Goal: Task Accomplishment & Management: Use online tool/utility

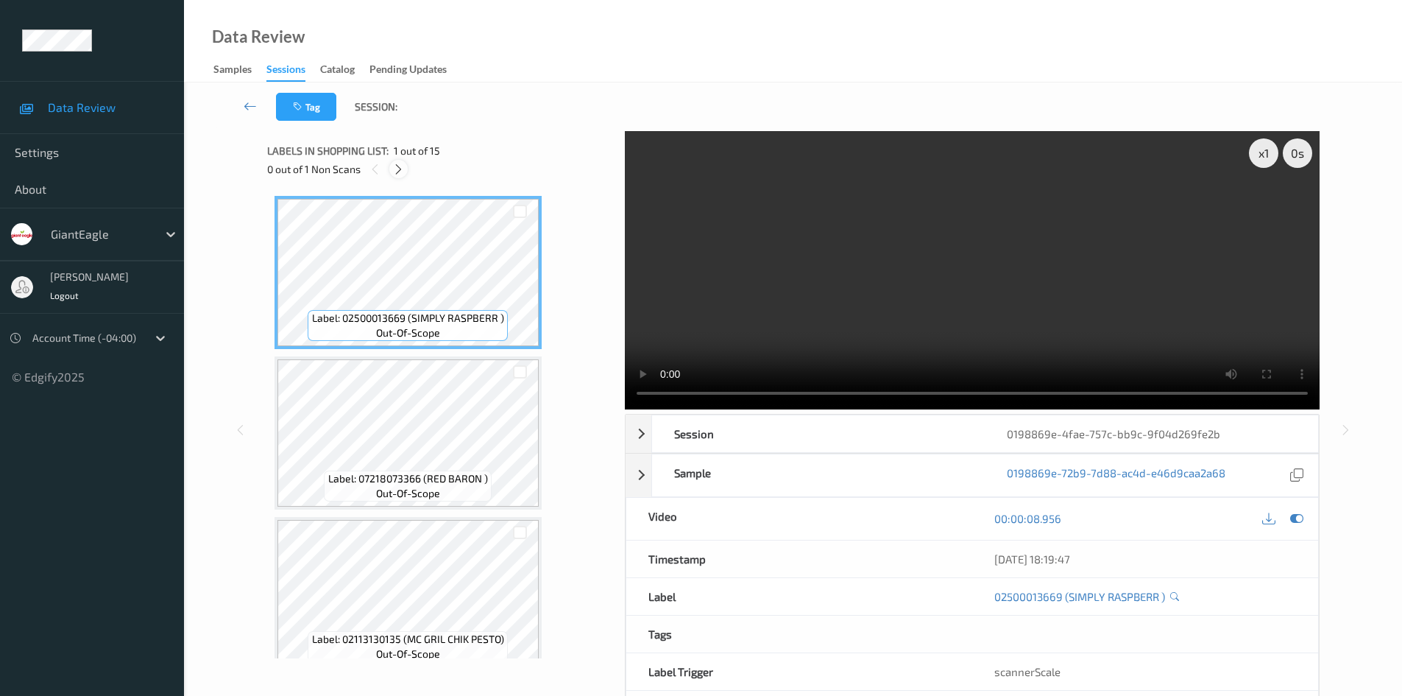
click at [396, 167] on icon at bounding box center [398, 169] width 13 height 13
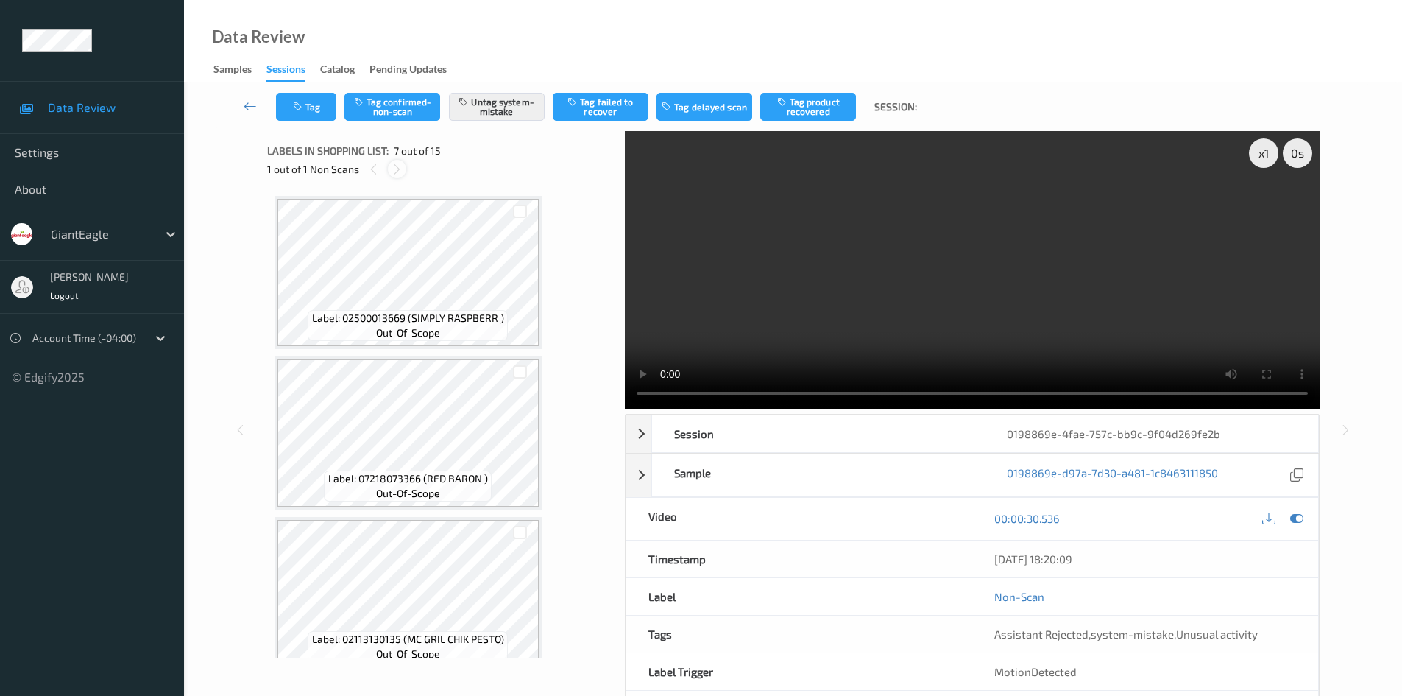
scroll to position [810, 0]
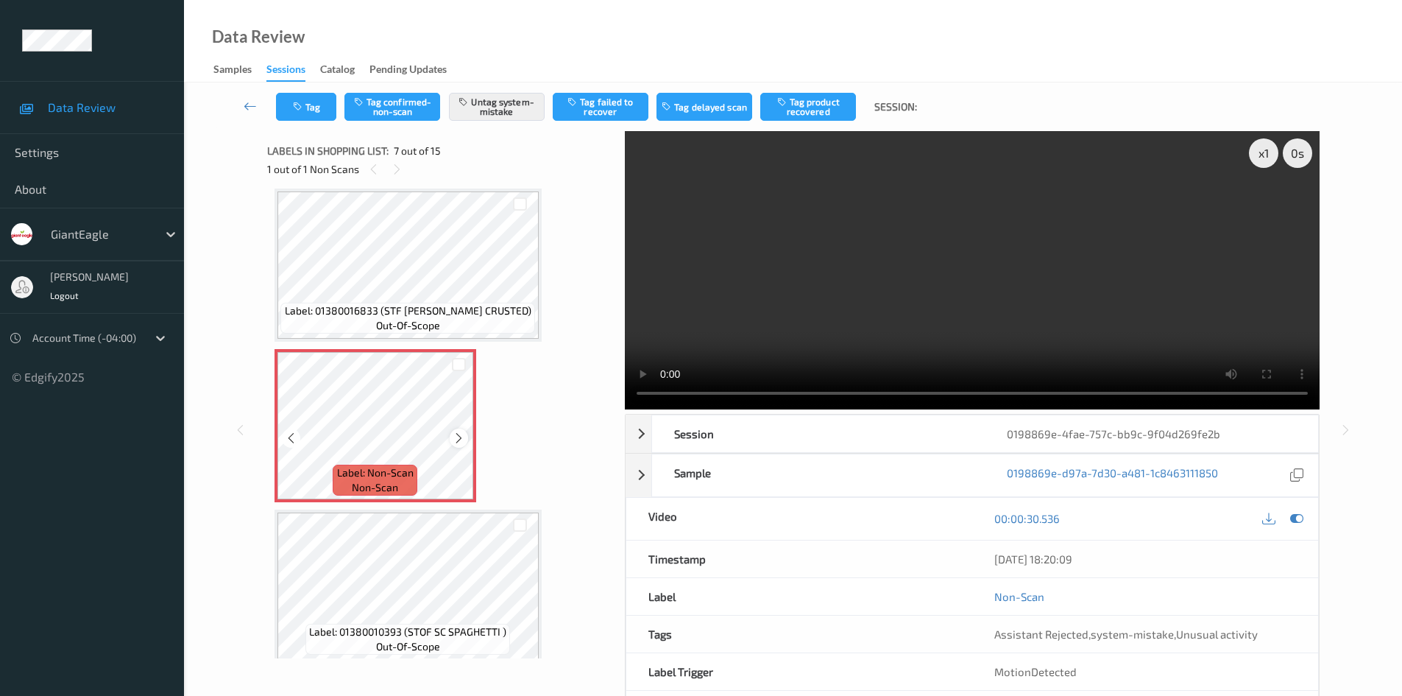
click at [459, 432] on icon at bounding box center [459, 437] width 13 height 13
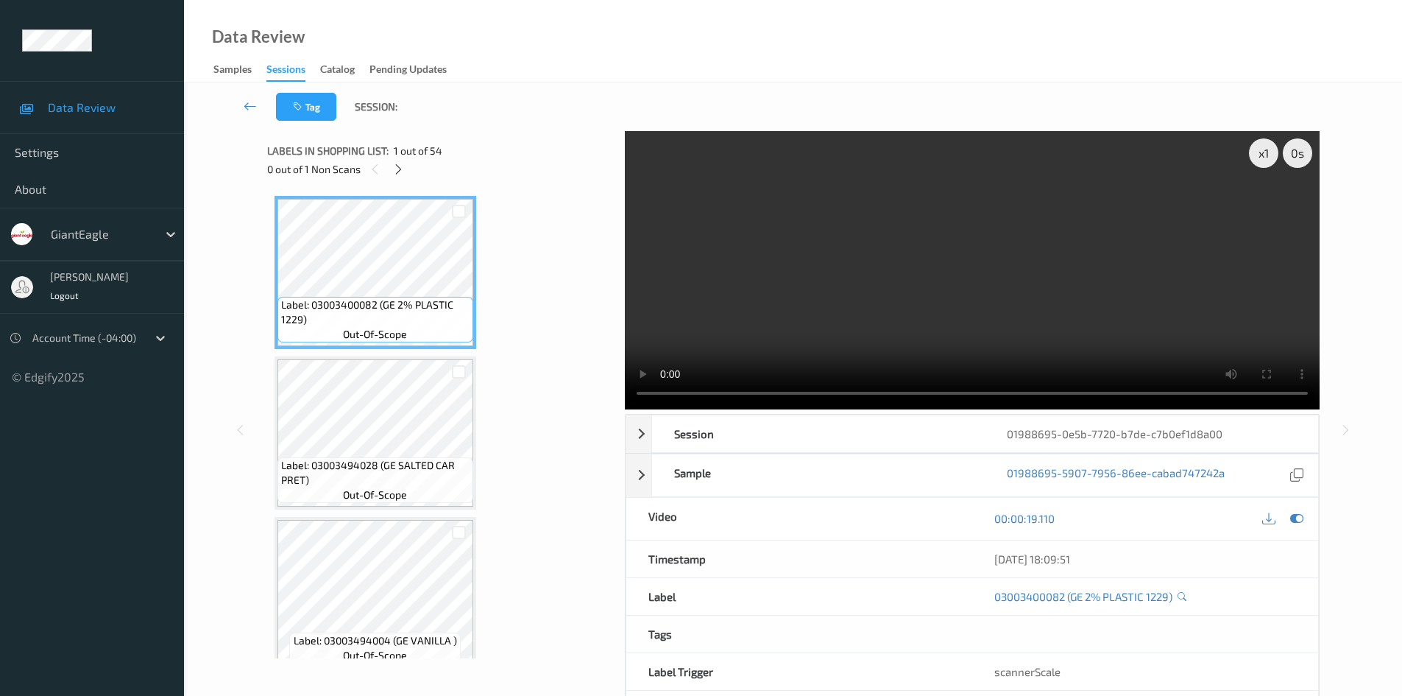
click at [399, 171] on icon at bounding box center [398, 169] width 13 height 13
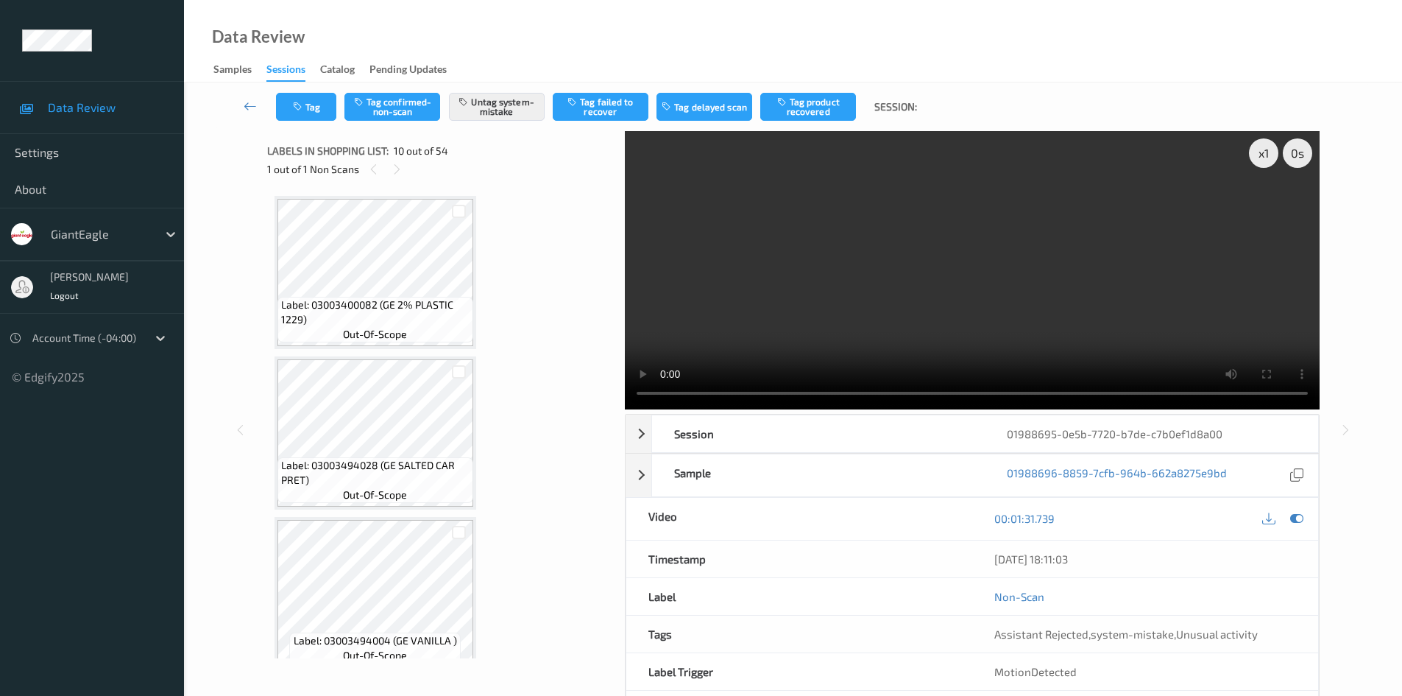
scroll to position [1291, 0]
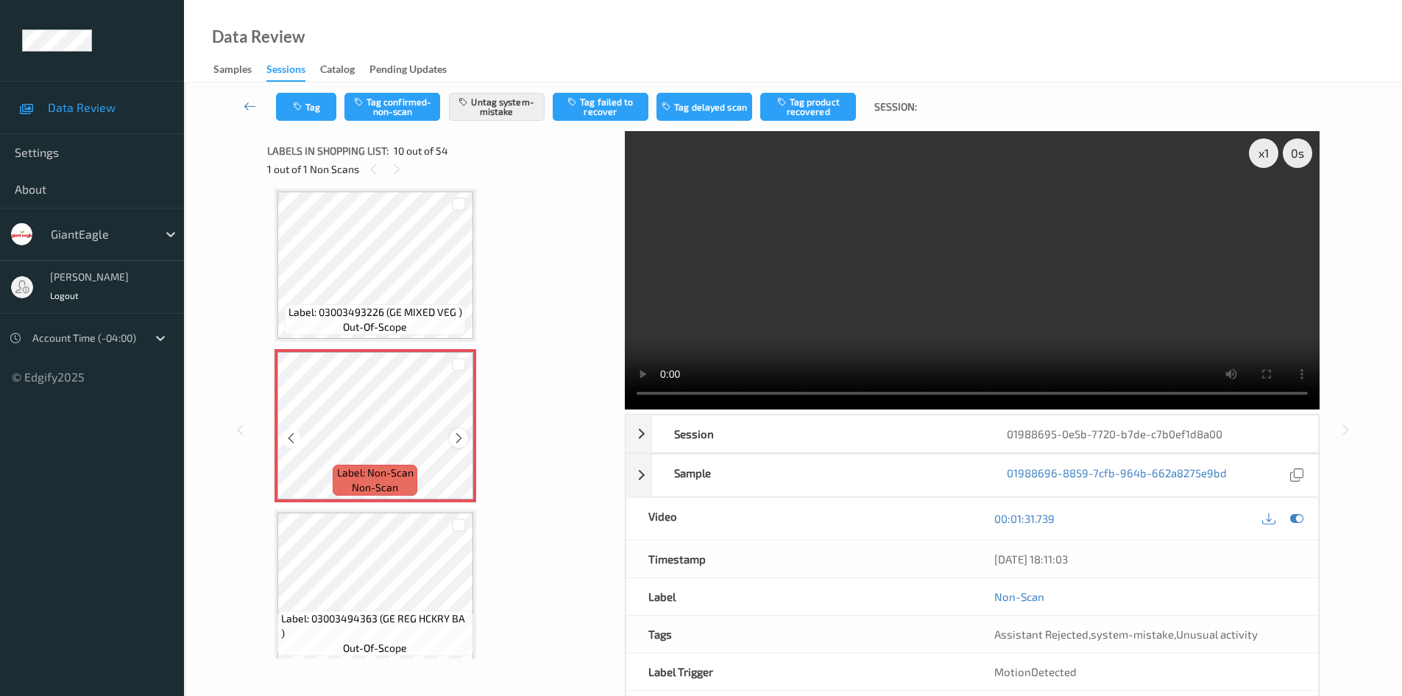
click at [460, 438] on icon at bounding box center [459, 437] width 13 height 13
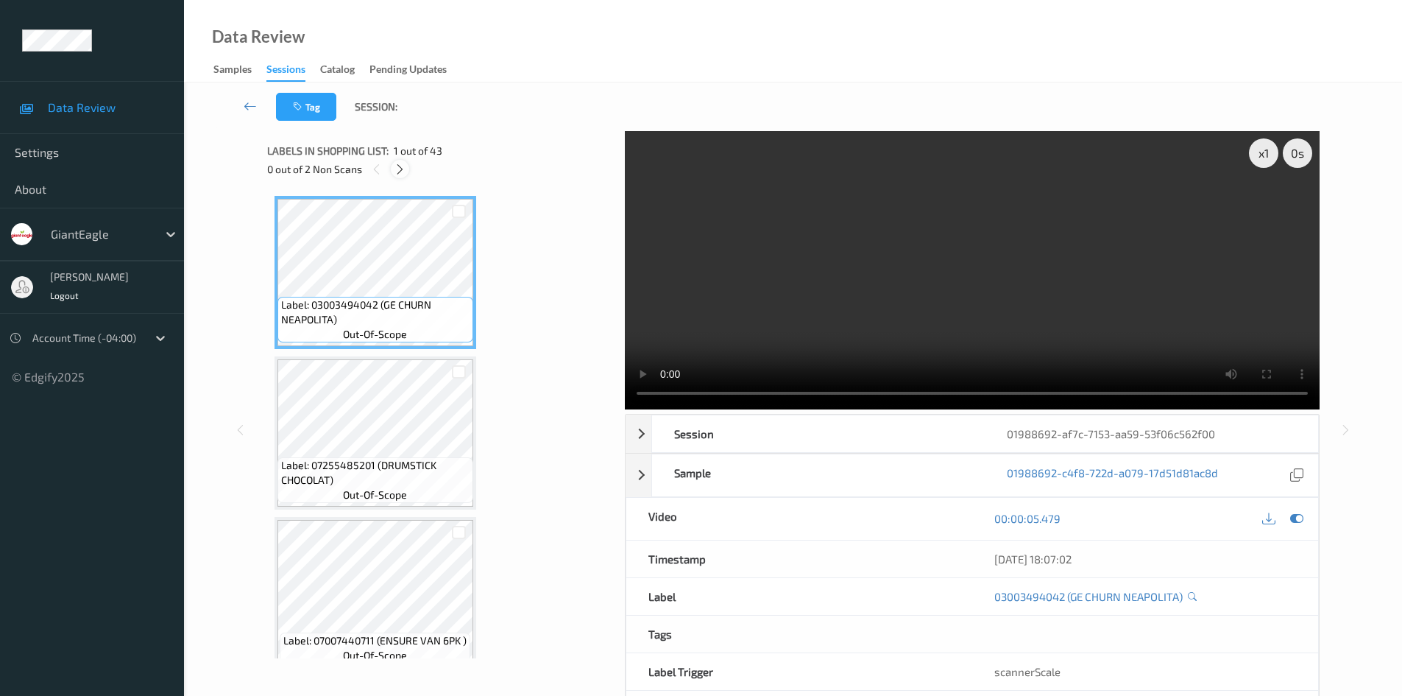
click at [403, 169] on icon at bounding box center [400, 169] width 13 height 13
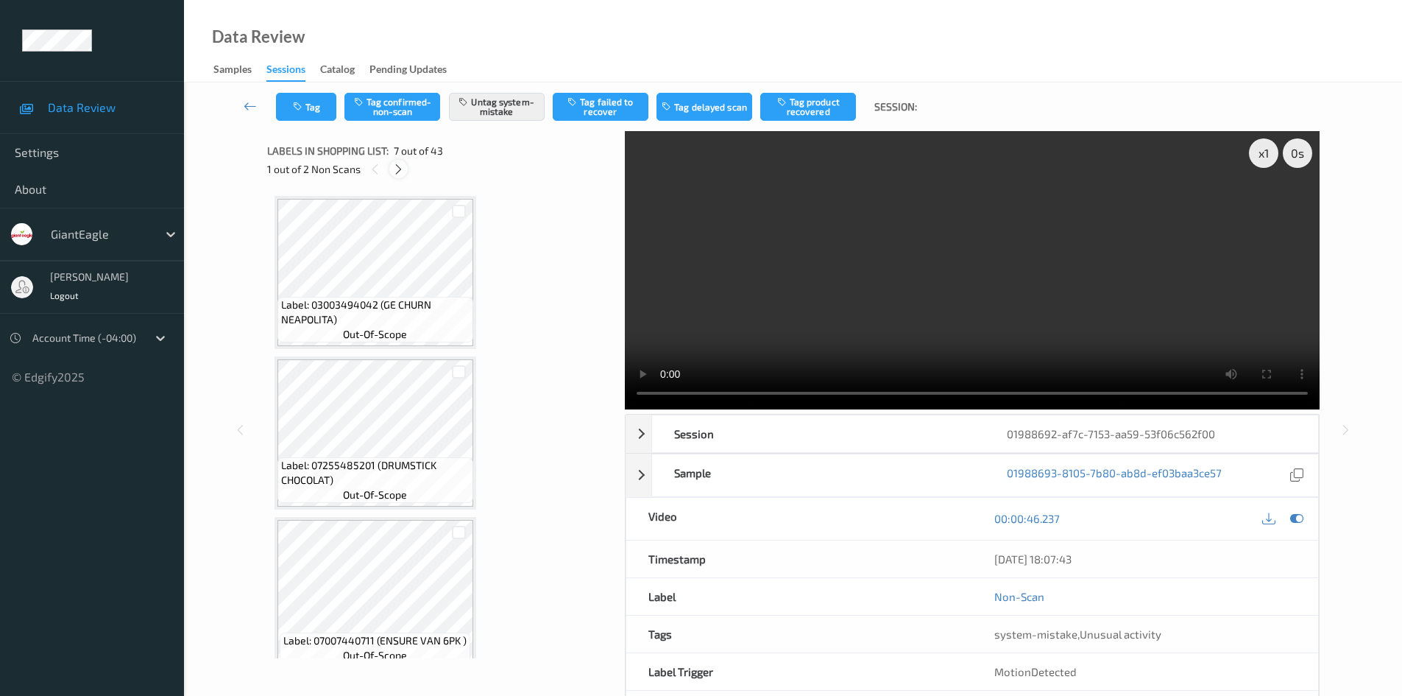
scroll to position [810, 0]
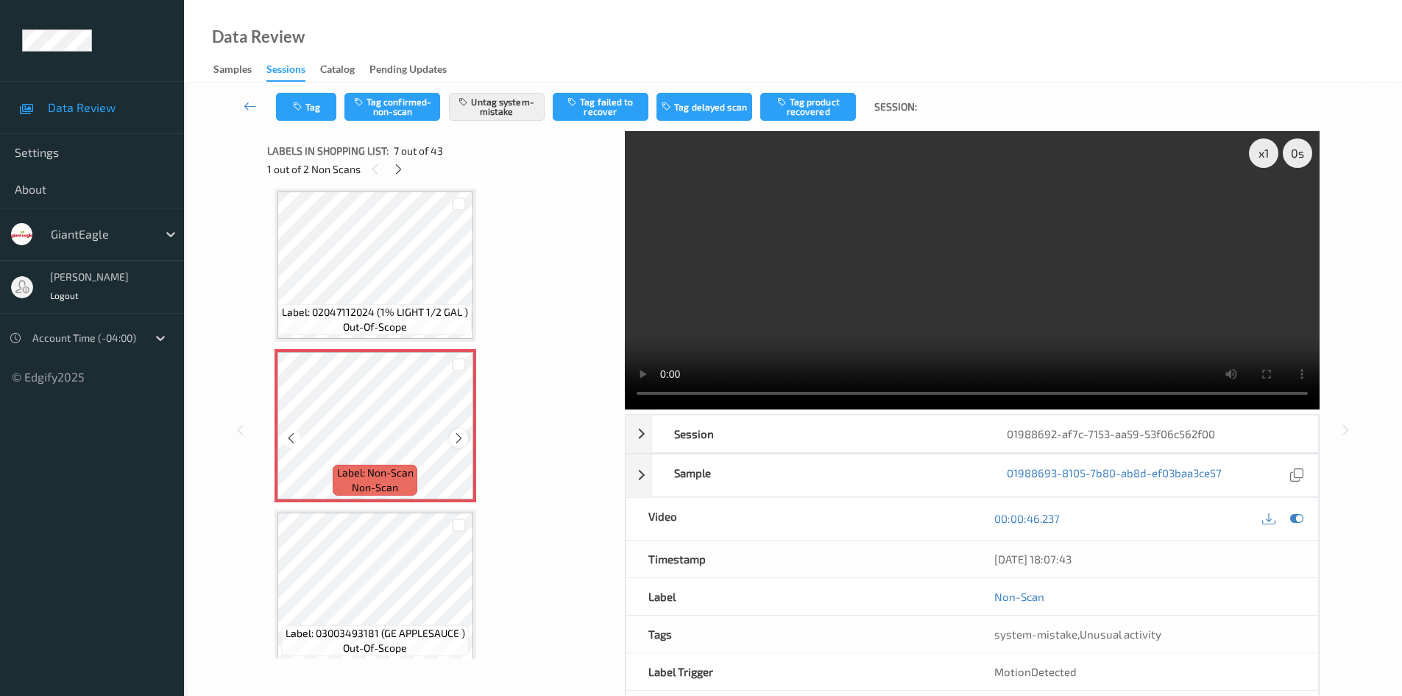
click at [460, 439] on icon at bounding box center [459, 437] width 13 height 13
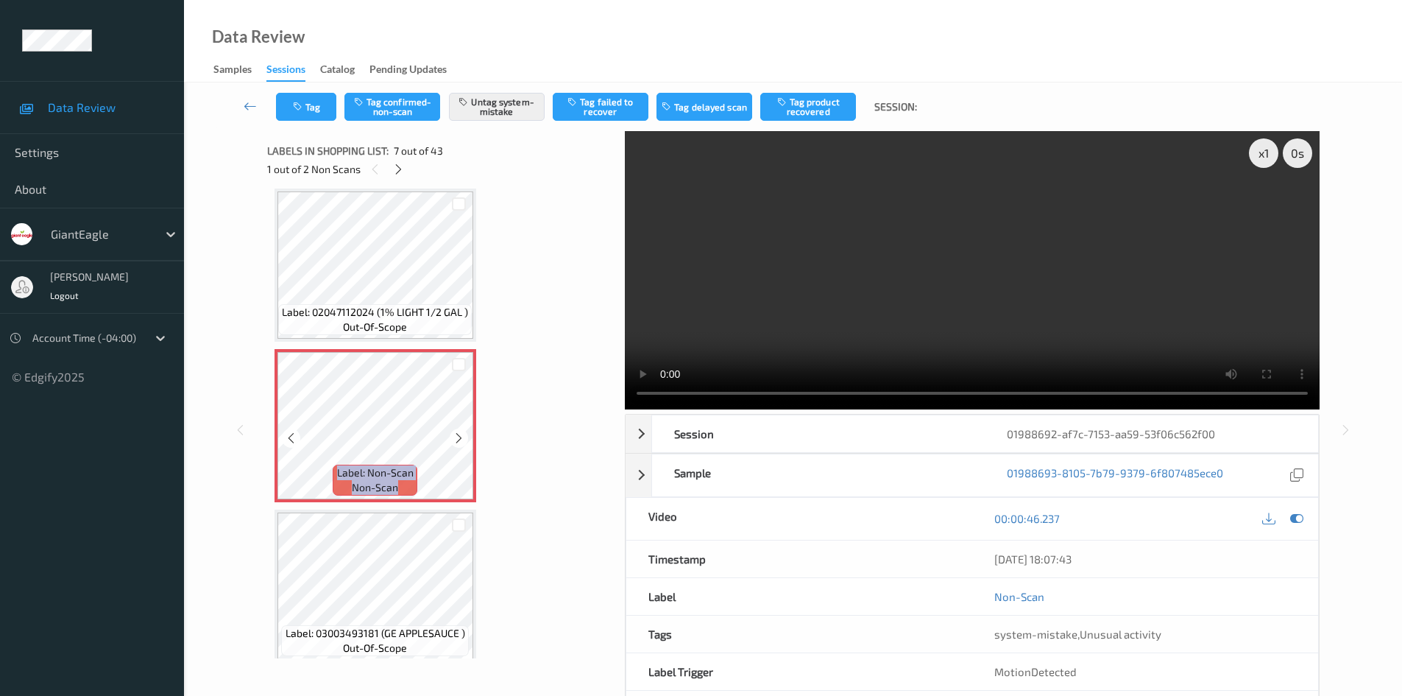
click at [460, 439] on icon at bounding box center [459, 437] width 13 height 13
click at [455, 436] on icon at bounding box center [459, 437] width 13 height 13
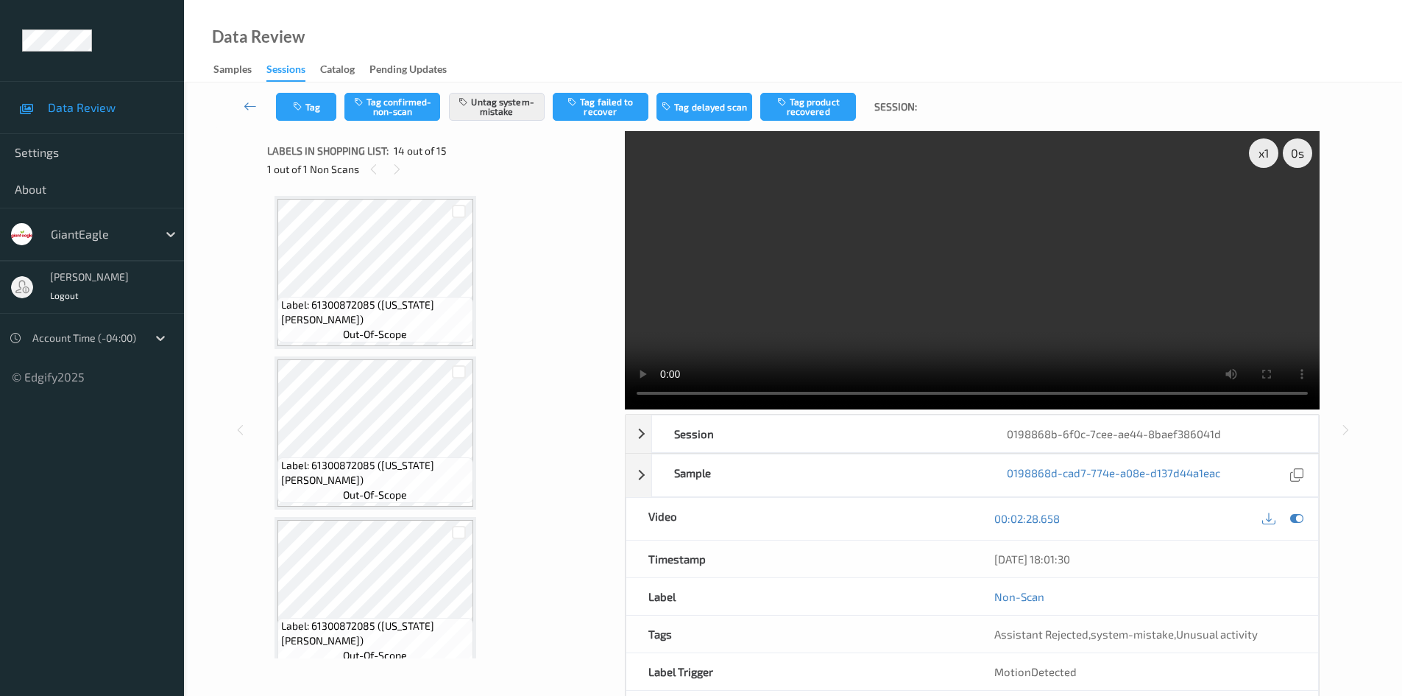
scroll to position [1845, 0]
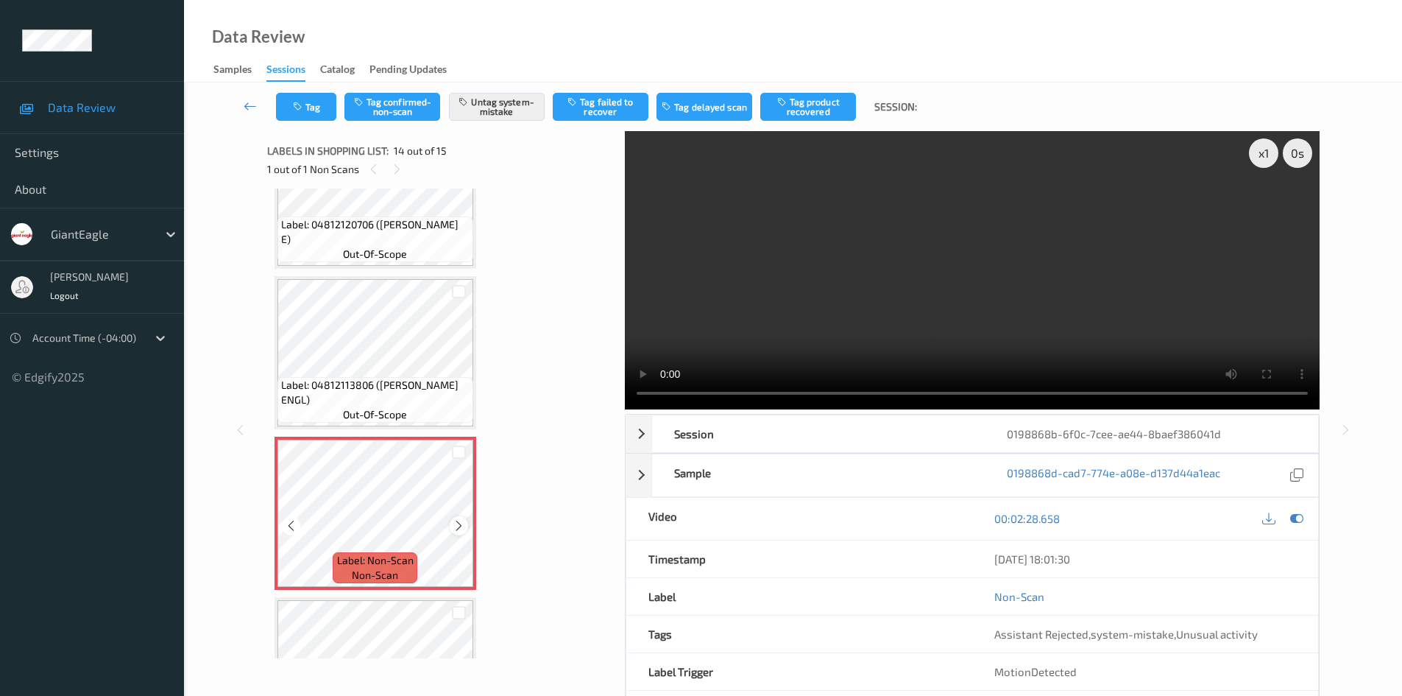
click at [457, 526] on icon at bounding box center [459, 525] width 13 height 13
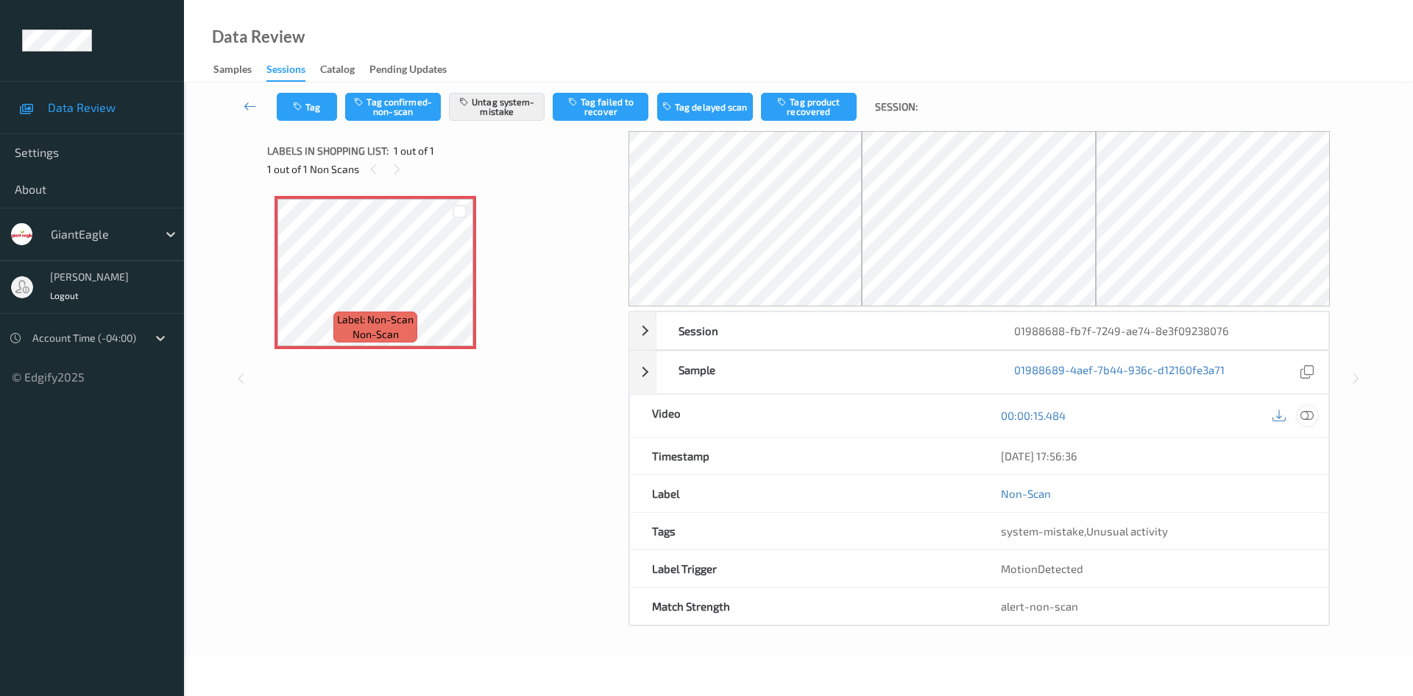
click at [1311, 420] on icon at bounding box center [1307, 414] width 13 height 13
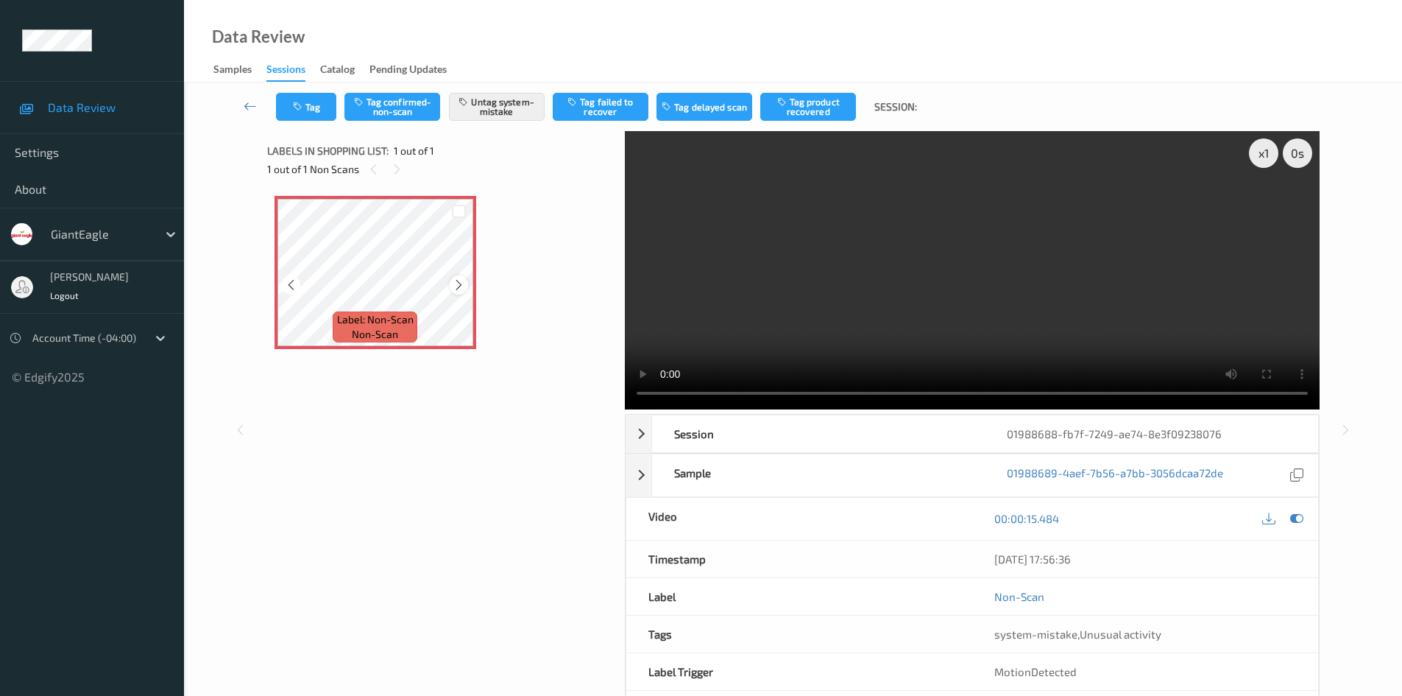
click at [456, 287] on icon at bounding box center [459, 284] width 13 height 13
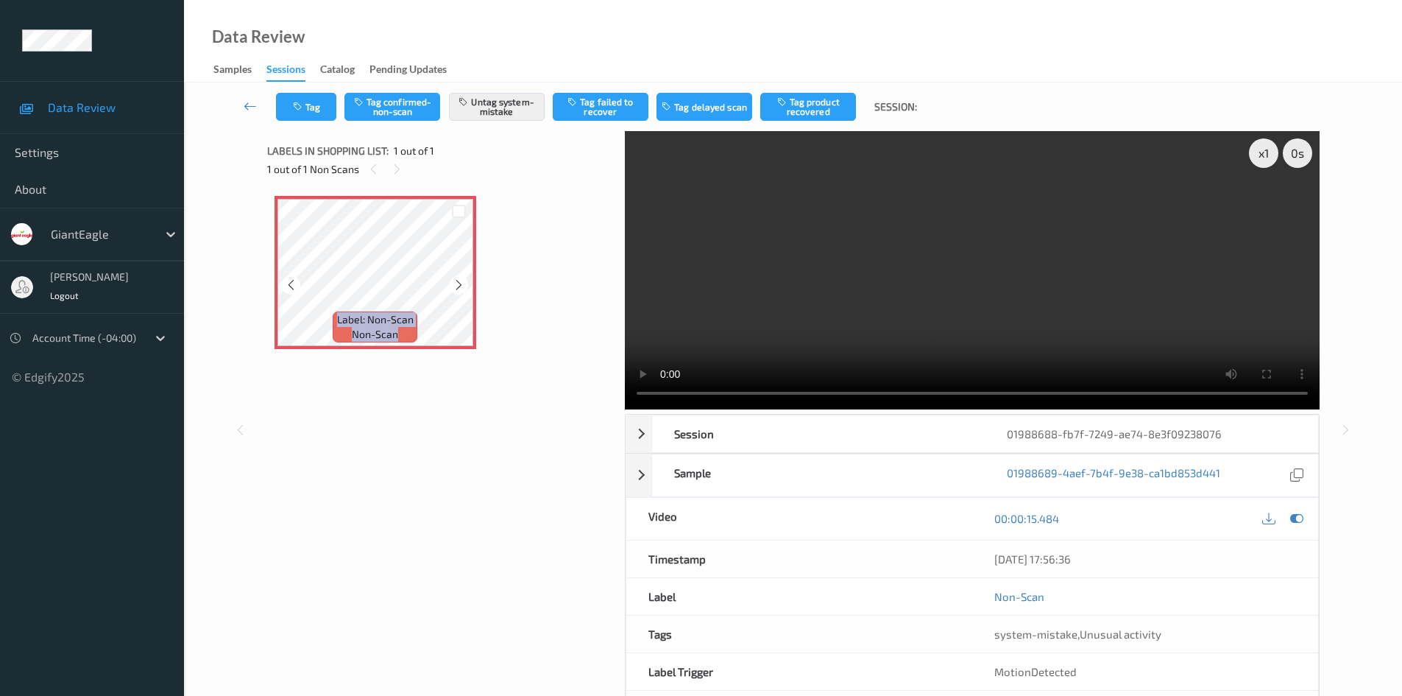
click at [456, 287] on icon at bounding box center [459, 284] width 13 height 13
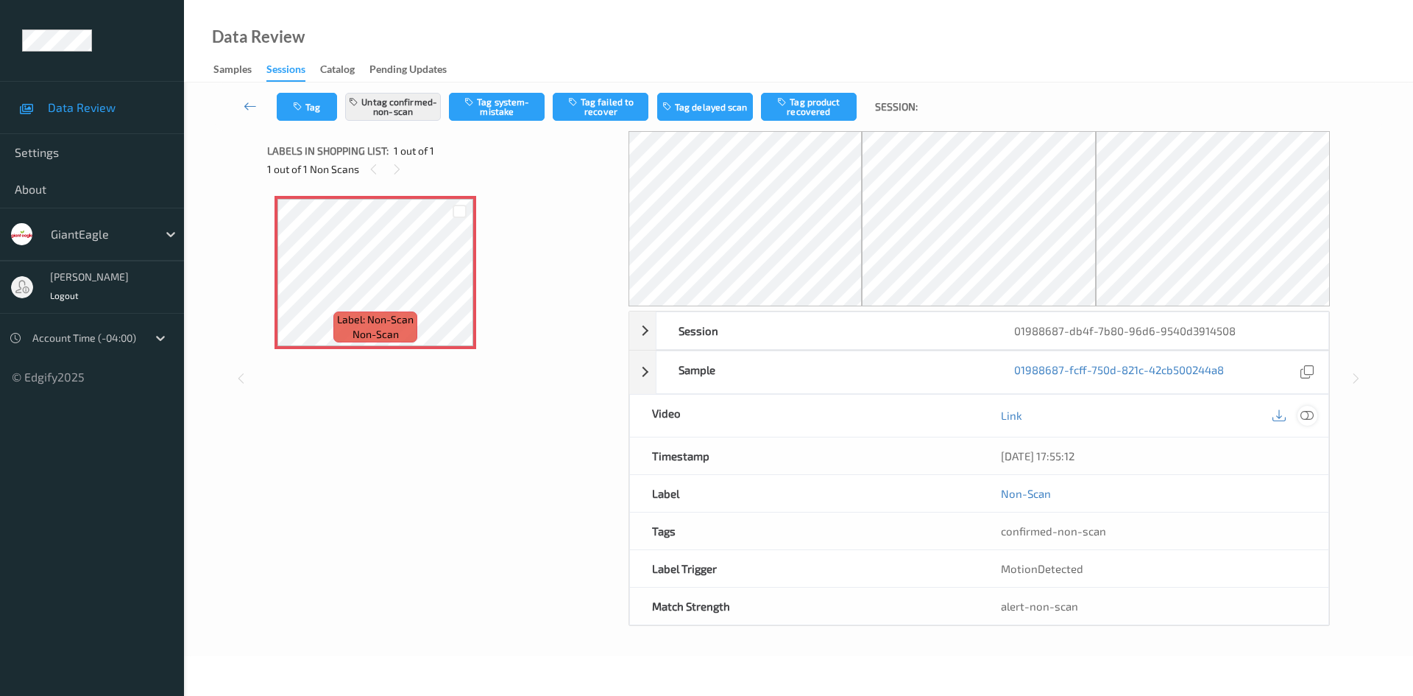
click at [1310, 417] on icon at bounding box center [1307, 414] width 13 height 13
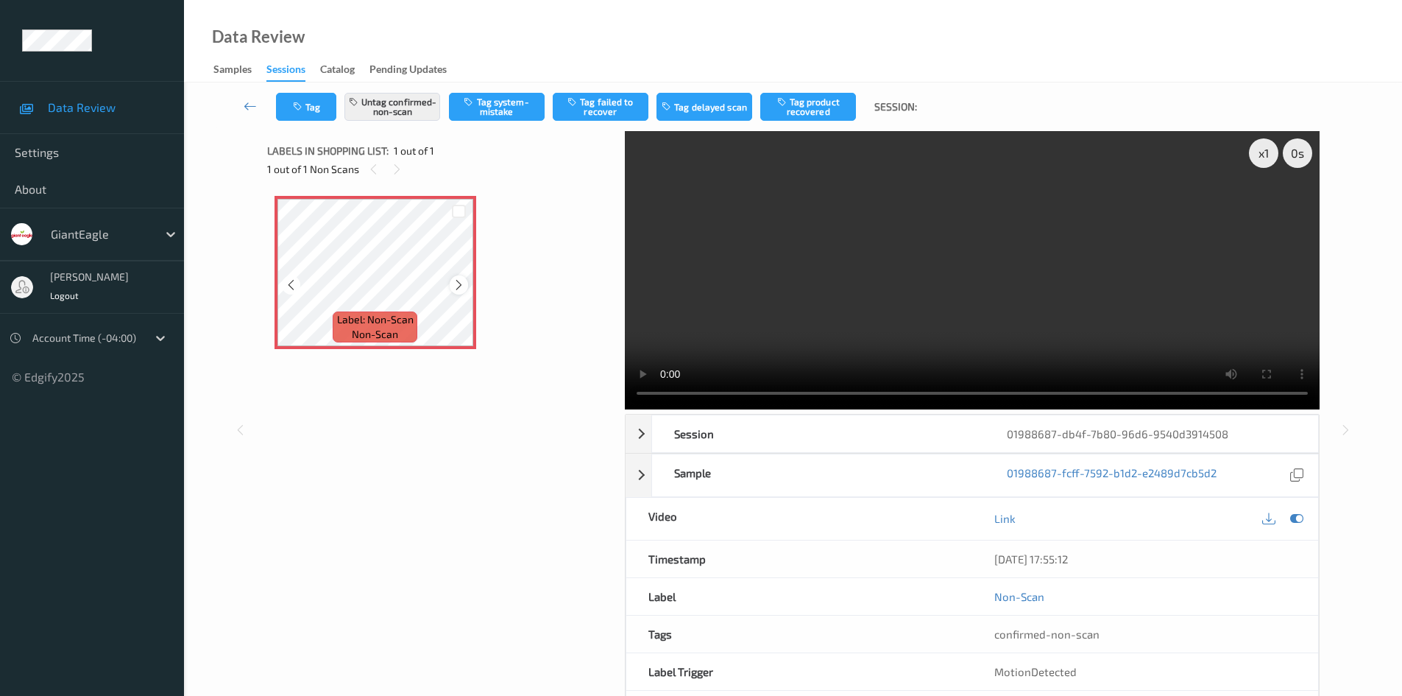
click at [458, 288] on icon at bounding box center [459, 284] width 13 height 13
click at [457, 283] on icon at bounding box center [459, 284] width 13 height 13
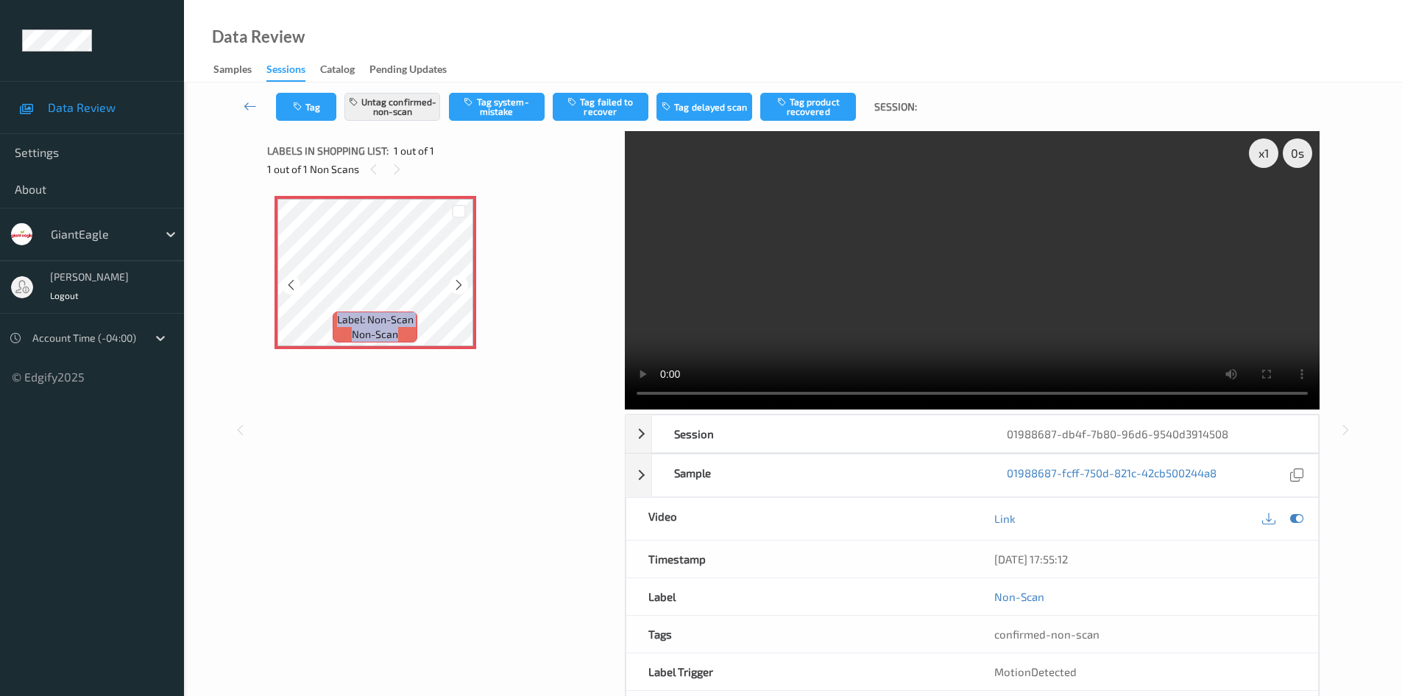
click at [457, 283] on icon at bounding box center [459, 284] width 13 height 13
click at [420, 105] on button "Untag confirmed-non-scan" at bounding box center [392, 107] width 96 height 28
click at [518, 102] on button "Tag system-mistake" at bounding box center [497, 107] width 96 height 28
click at [322, 110] on button "Tag" at bounding box center [306, 107] width 60 height 28
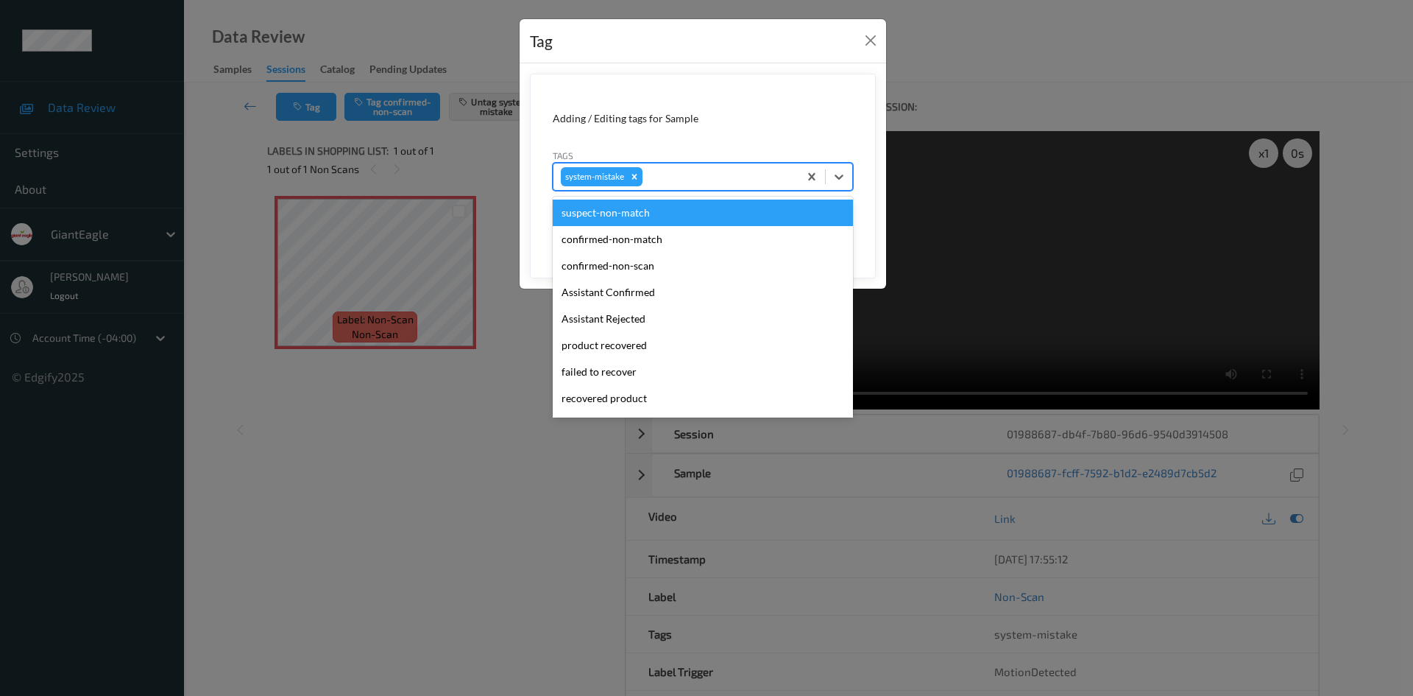
click at [716, 185] on div at bounding box center [718, 177] width 146 height 18
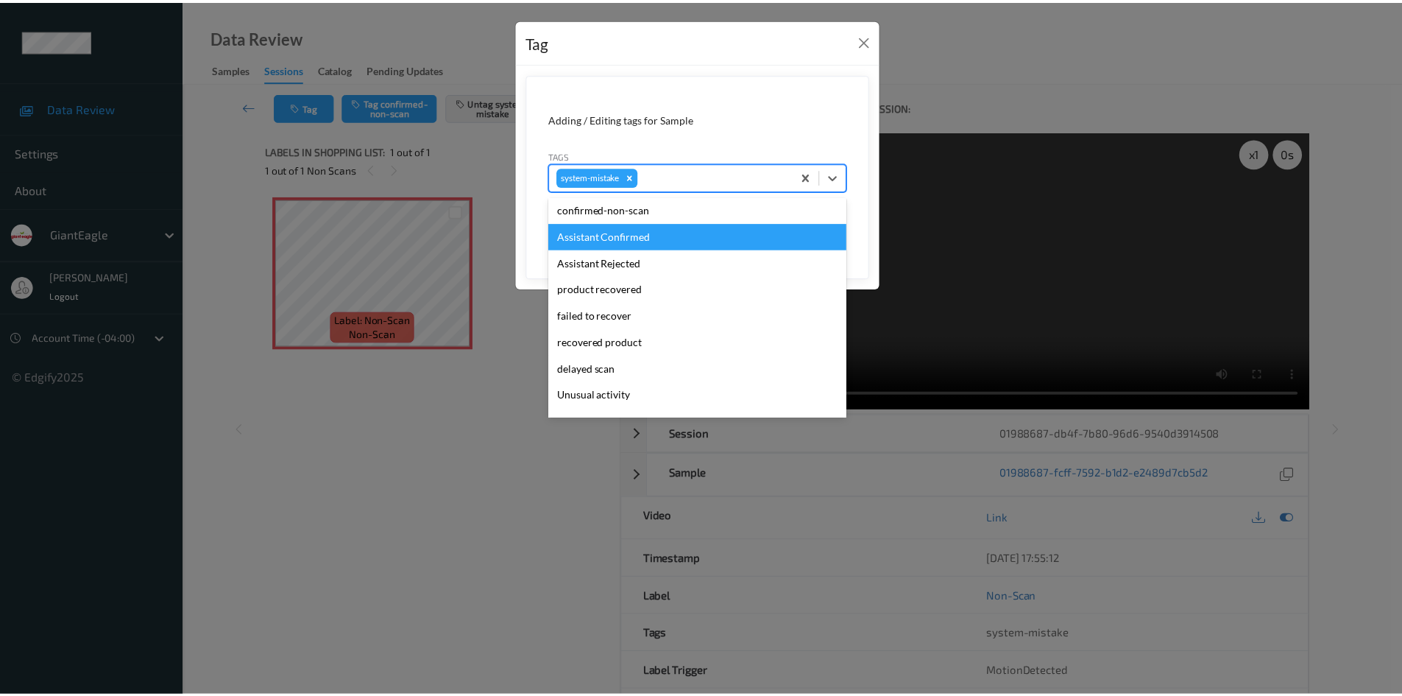
scroll to position [130, 0]
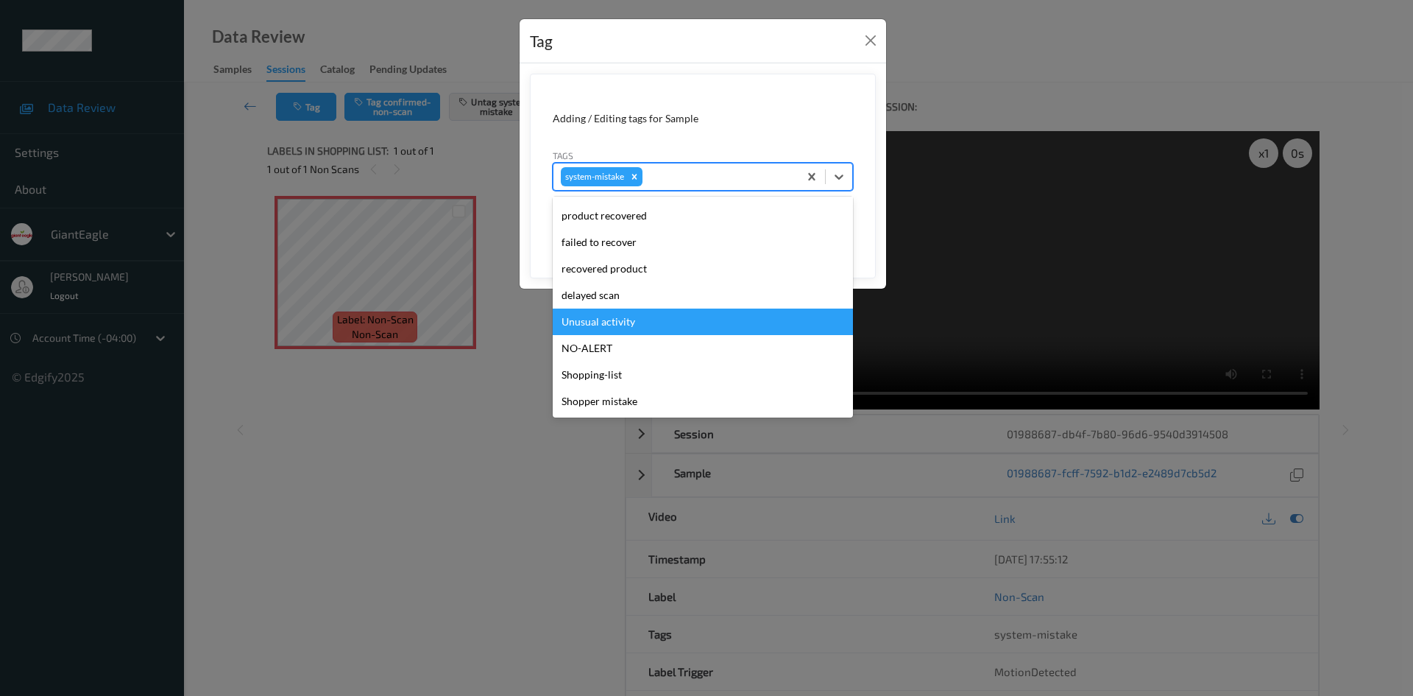
click at [664, 323] on div "Unusual activity" at bounding box center [703, 321] width 300 height 26
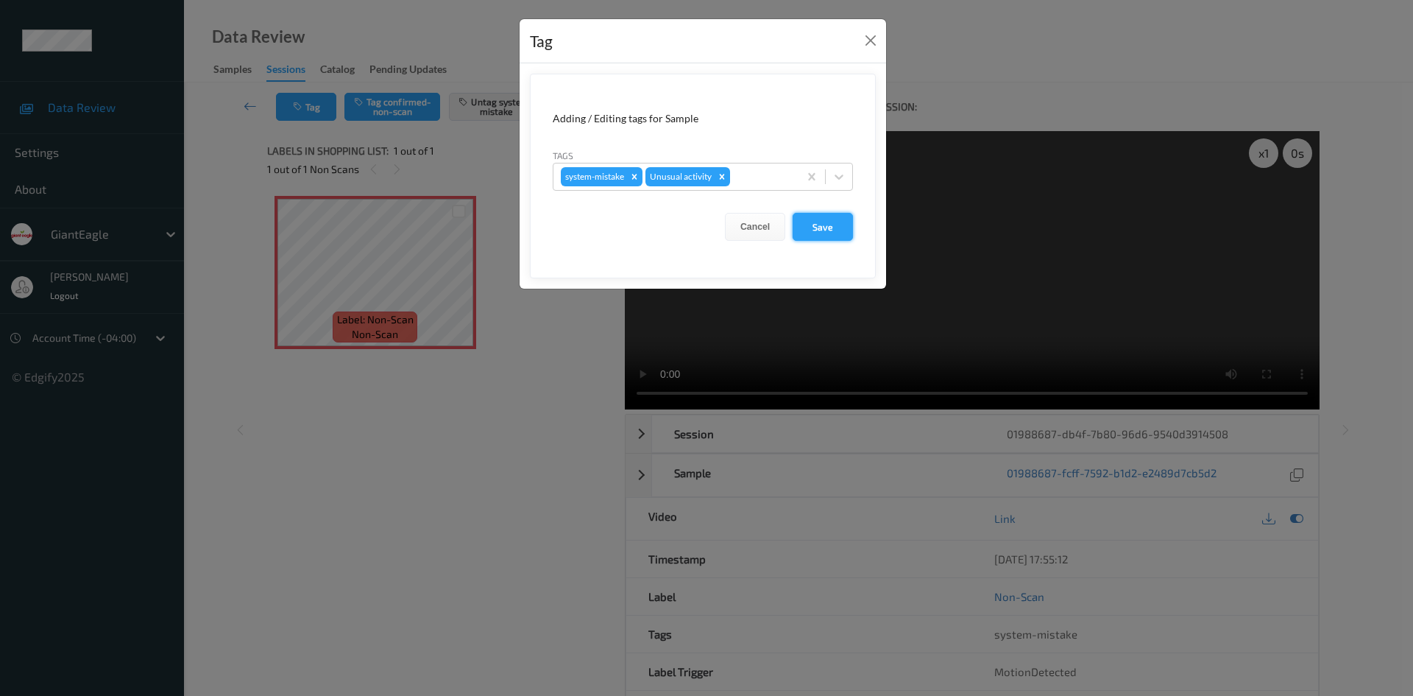
click at [837, 236] on button "Save" at bounding box center [823, 227] width 60 height 28
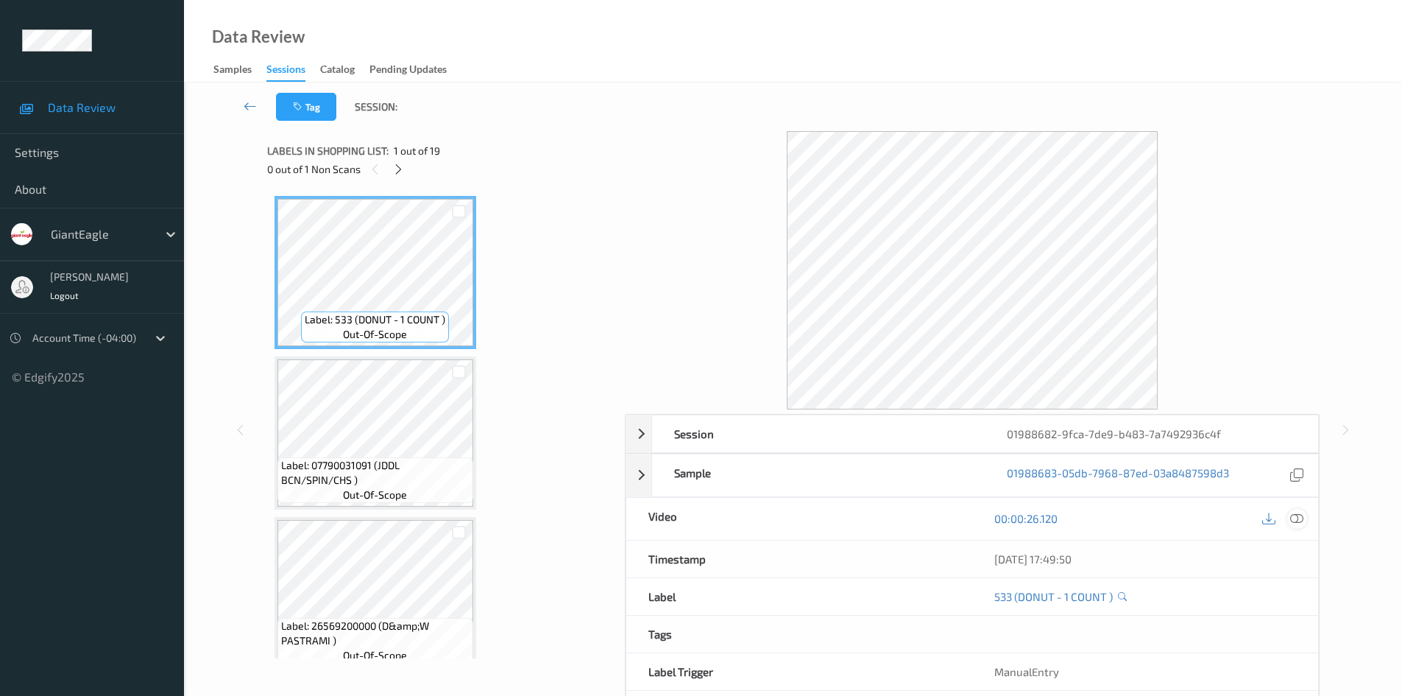
click at [1305, 520] on div at bounding box center [1297, 519] width 20 height 20
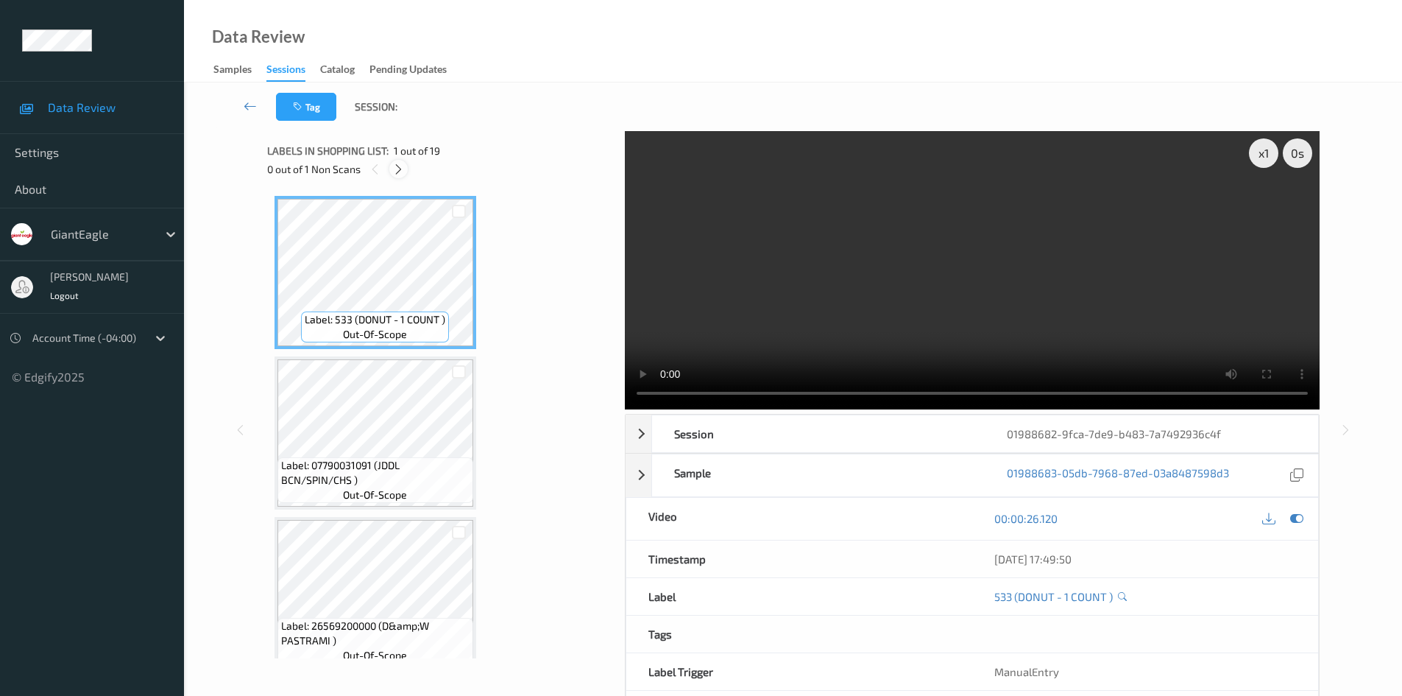
click at [400, 171] on icon at bounding box center [398, 169] width 13 height 13
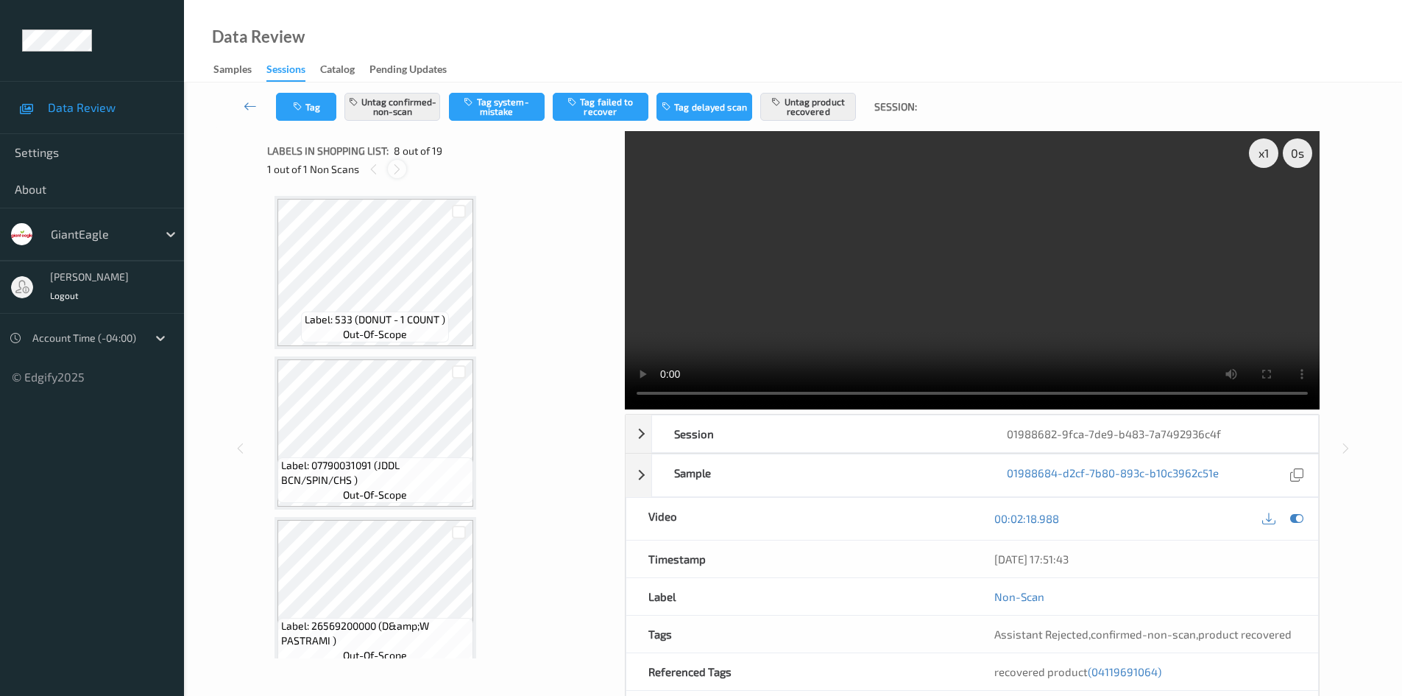
scroll to position [970, 0]
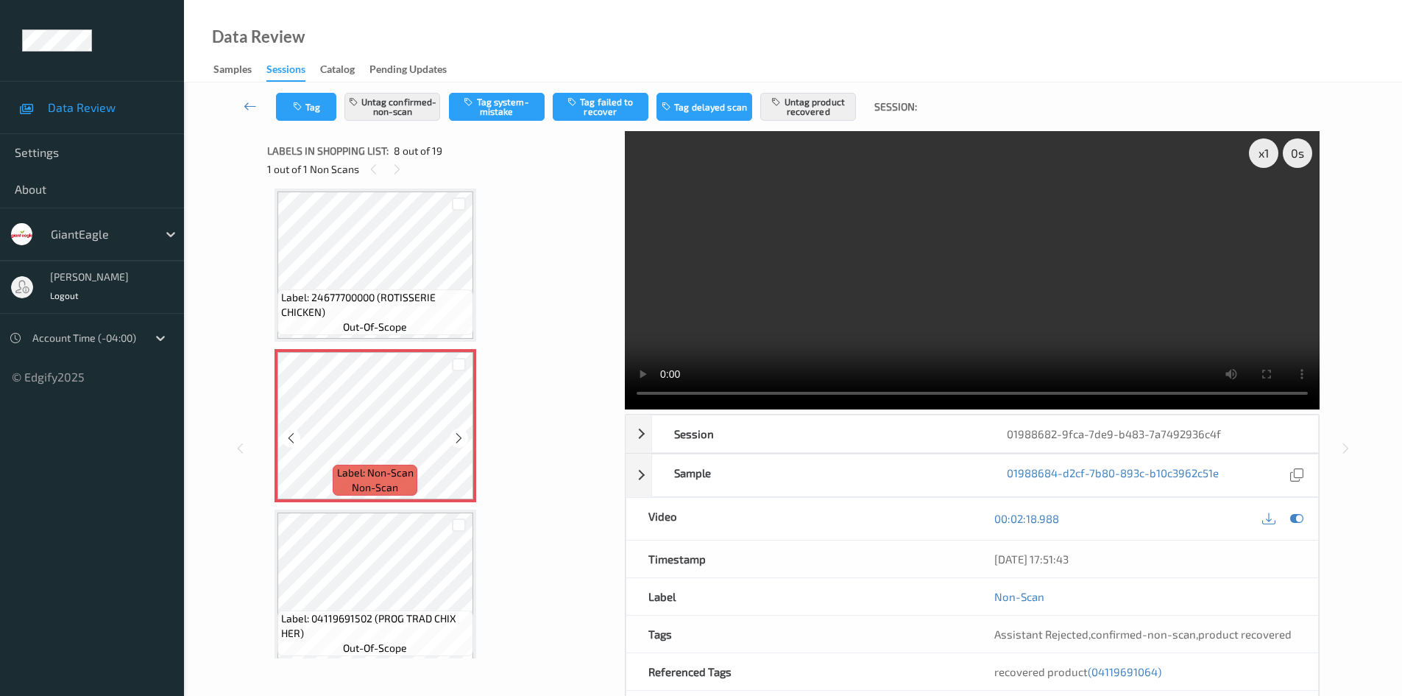
click at [461, 437] on icon at bounding box center [459, 437] width 13 height 13
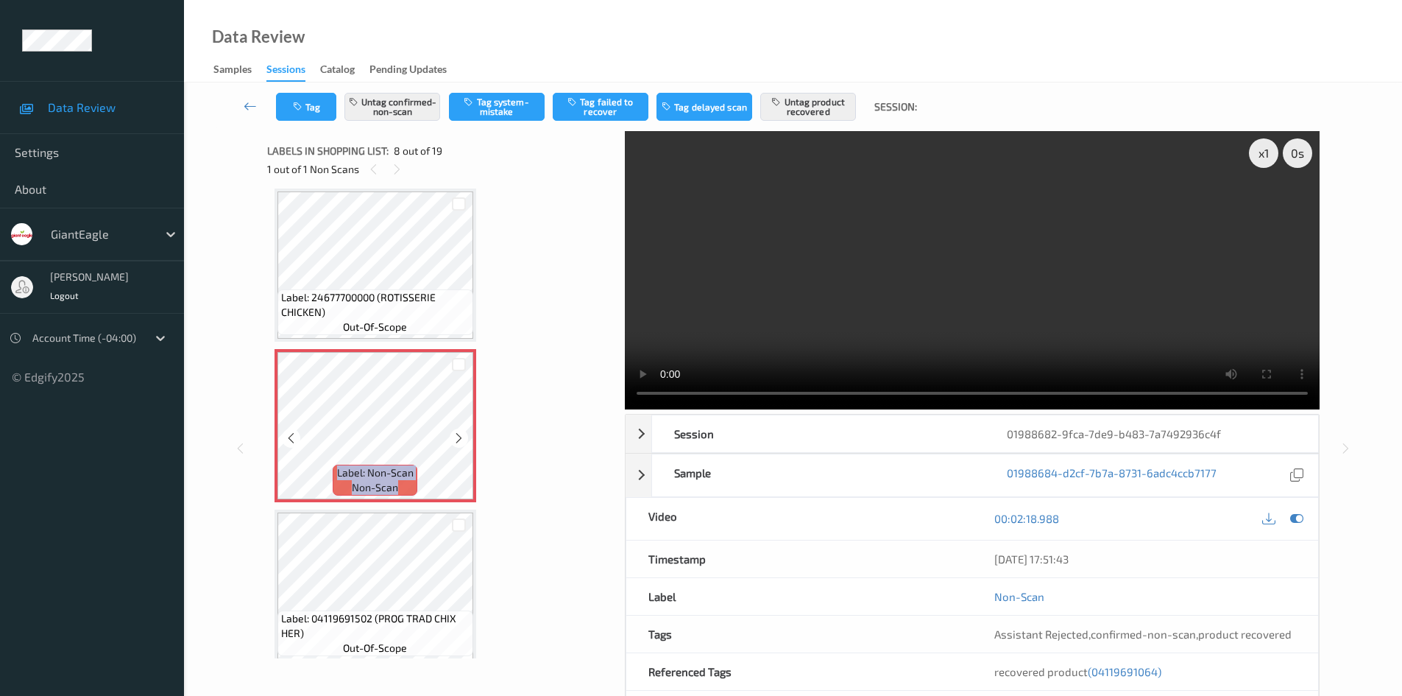
click at [461, 437] on icon at bounding box center [459, 437] width 13 height 13
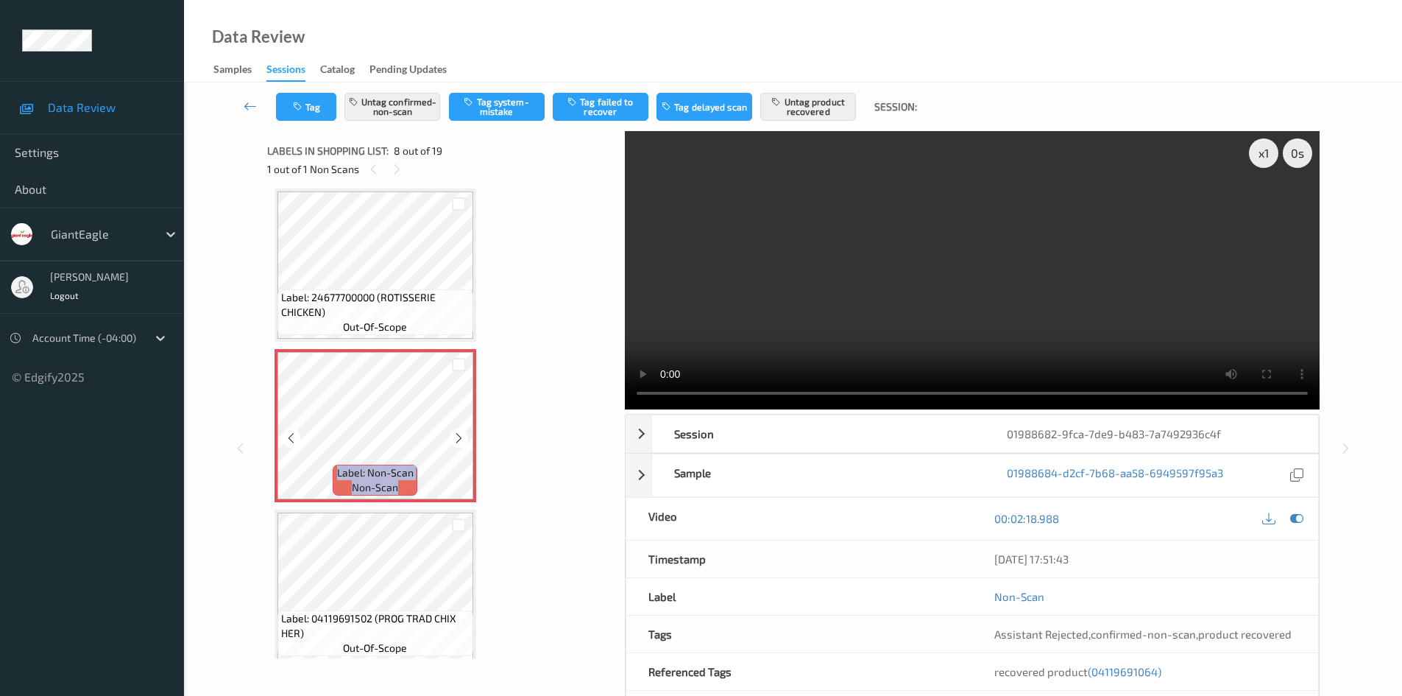
click at [461, 437] on icon at bounding box center [459, 437] width 13 height 13
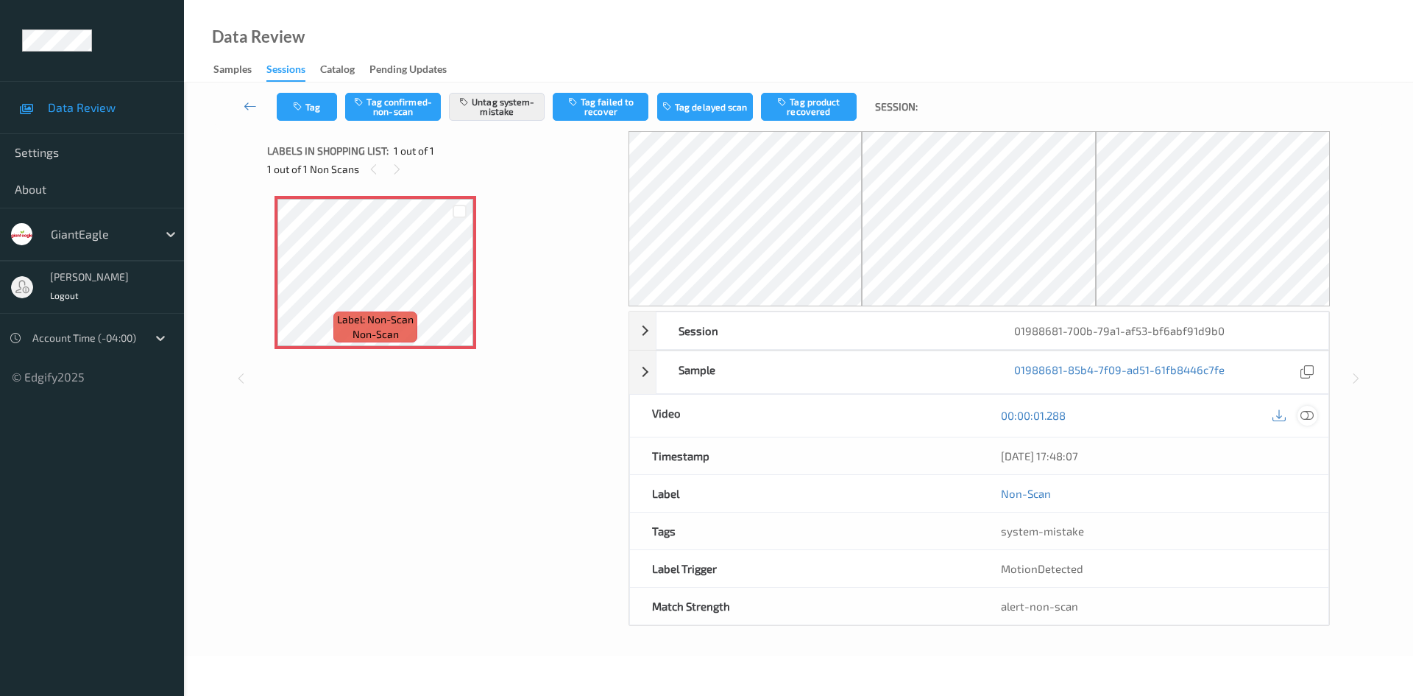
click at [1304, 411] on icon at bounding box center [1307, 414] width 13 height 13
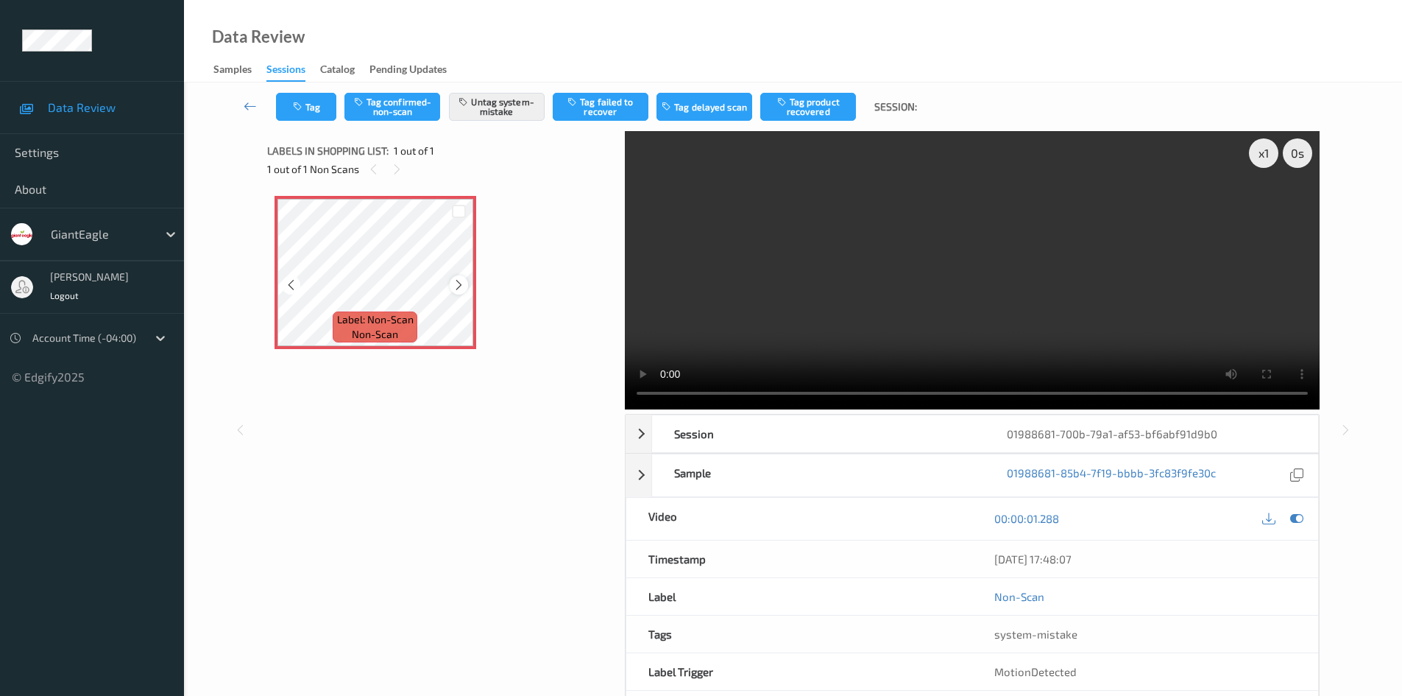
click at [457, 283] on icon at bounding box center [459, 284] width 13 height 13
click at [455, 289] on icon at bounding box center [459, 284] width 13 height 13
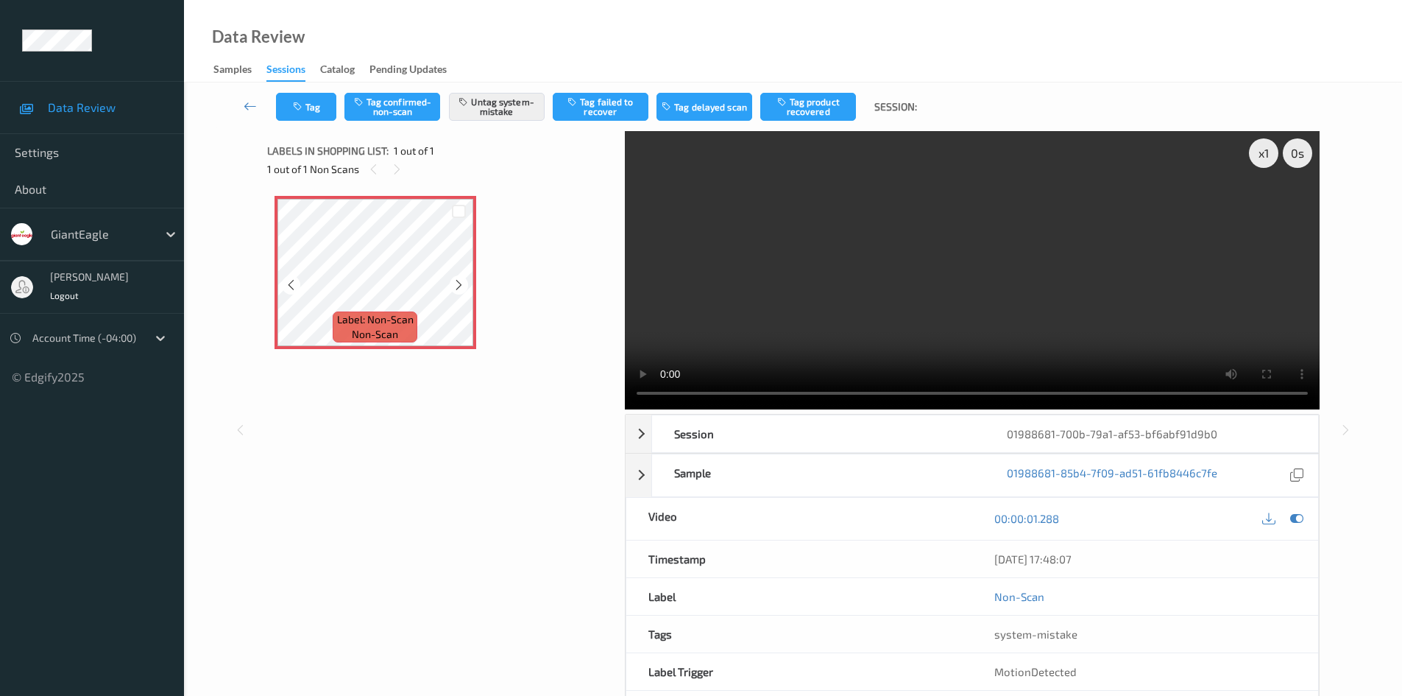
click at [455, 289] on icon at bounding box center [459, 284] width 13 height 13
click at [318, 104] on button "Tag" at bounding box center [306, 107] width 60 height 28
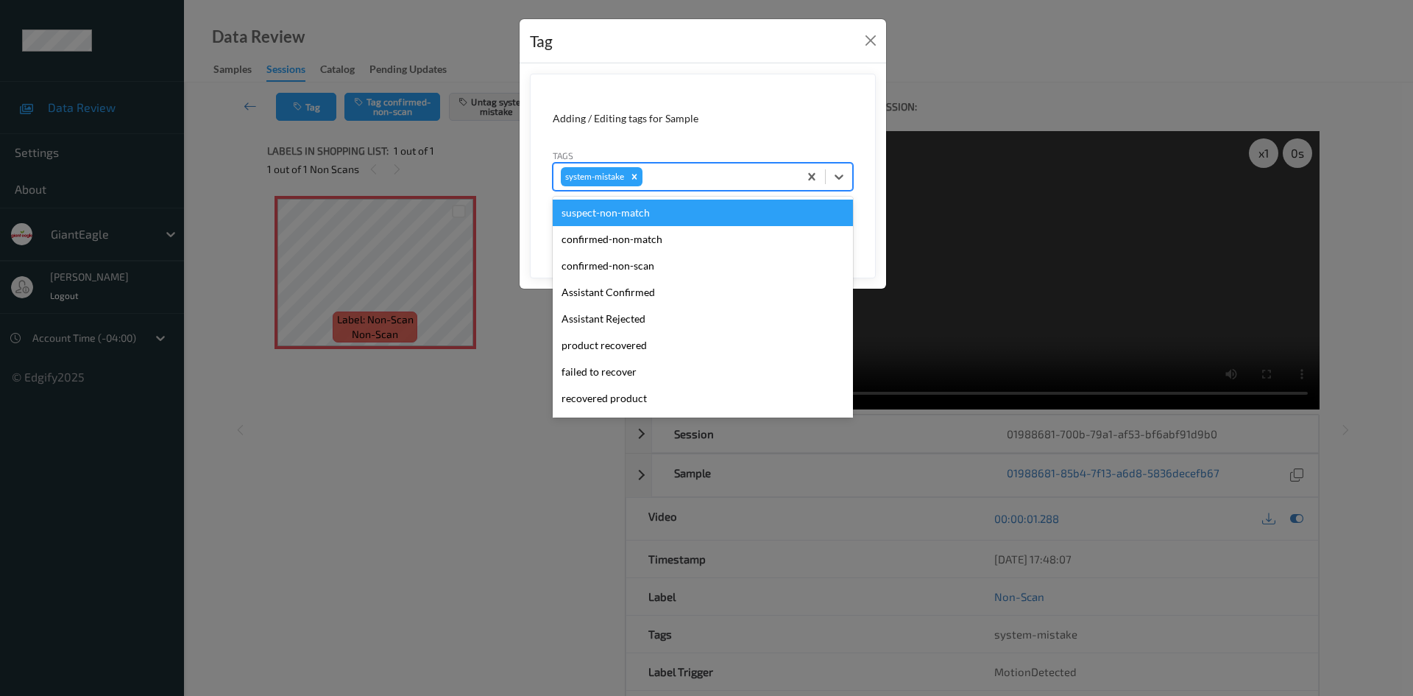
click at [694, 166] on div "system-mistake" at bounding box center [675, 176] width 245 height 25
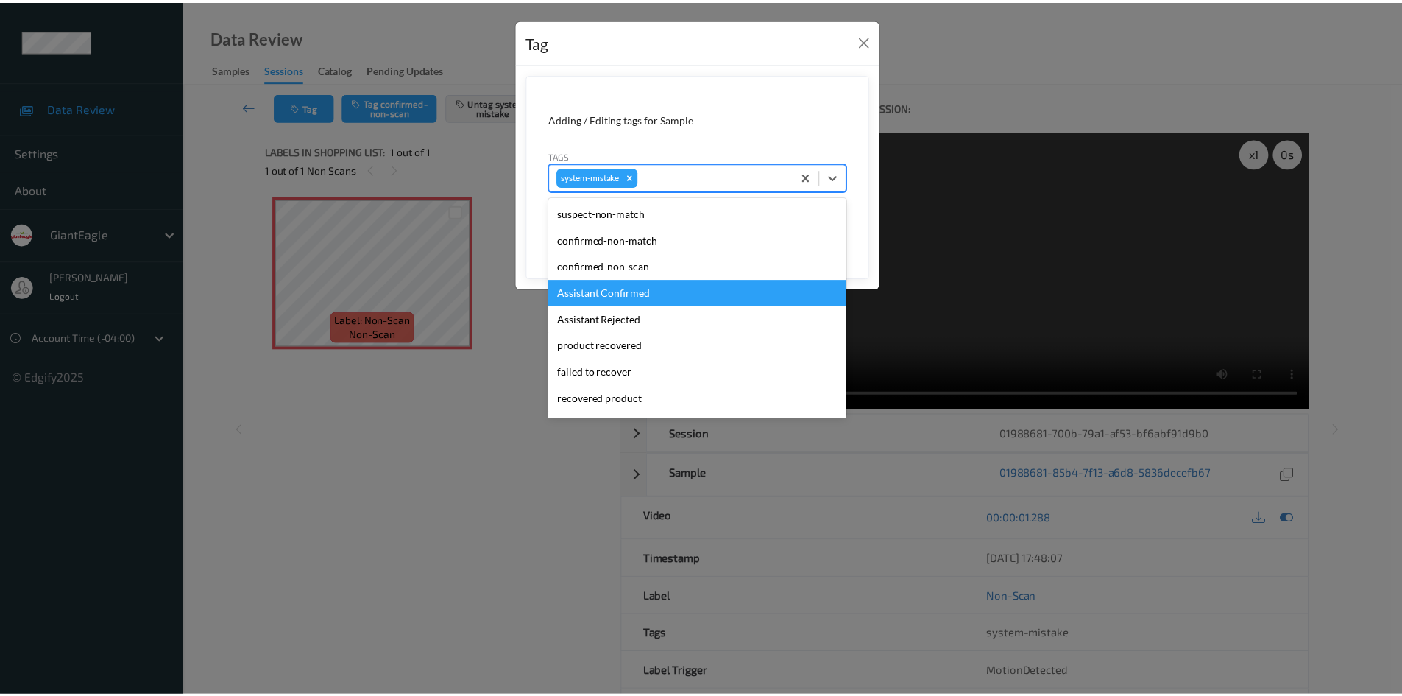
scroll to position [130, 0]
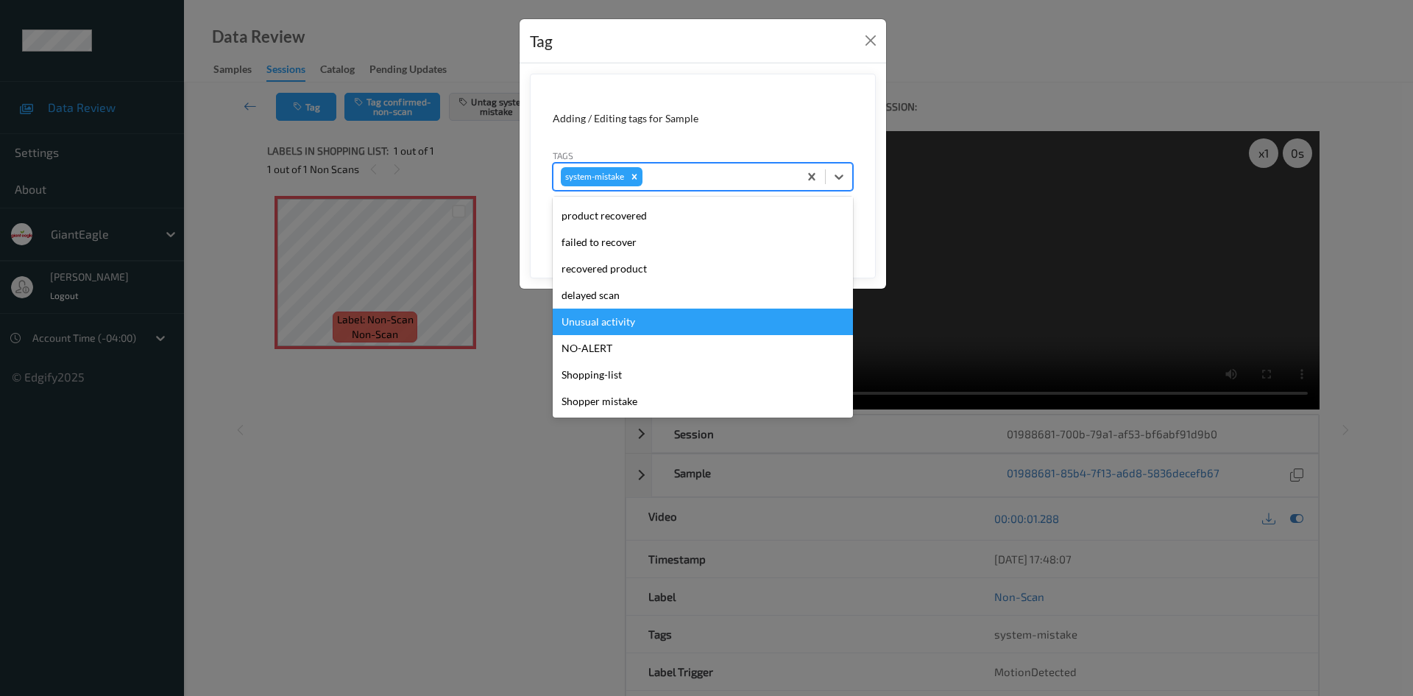
click at [654, 317] on div "Unusual activity" at bounding box center [703, 321] width 300 height 26
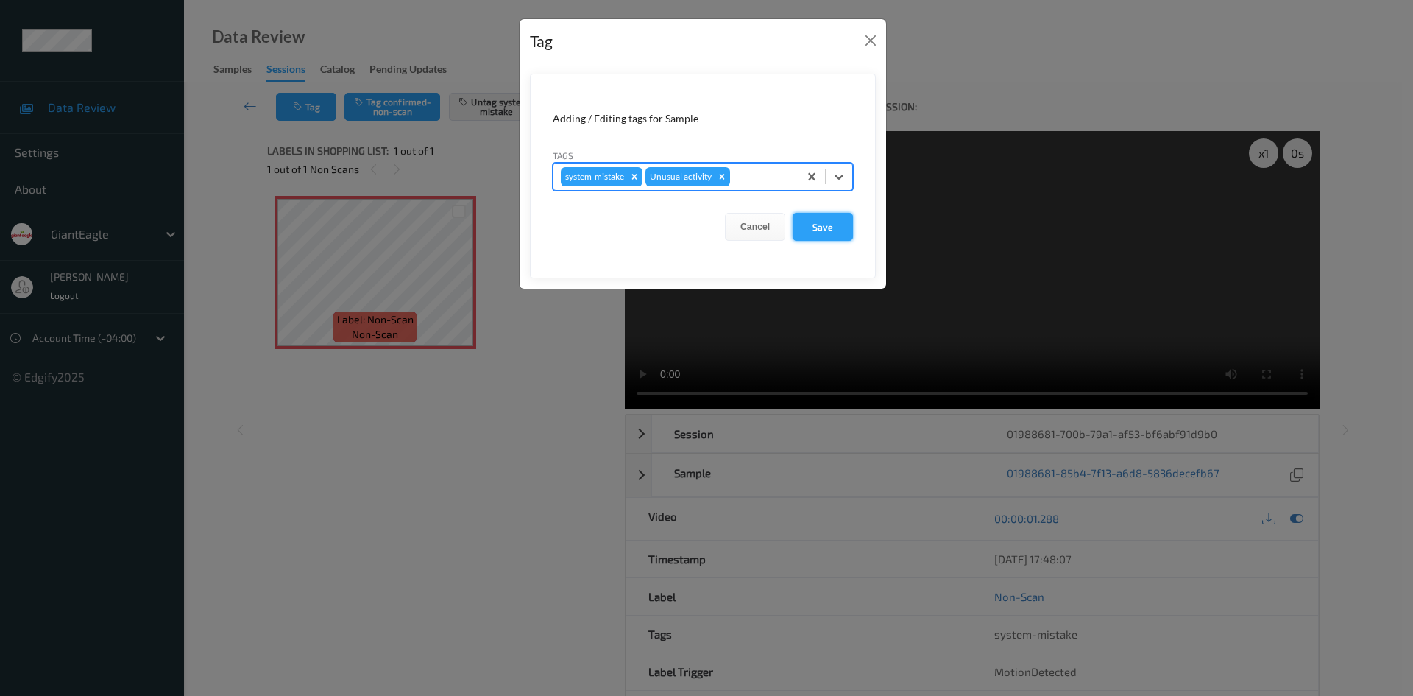
click at [821, 230] on button "Save" at bounding box center [823, 227] width 60 height 28
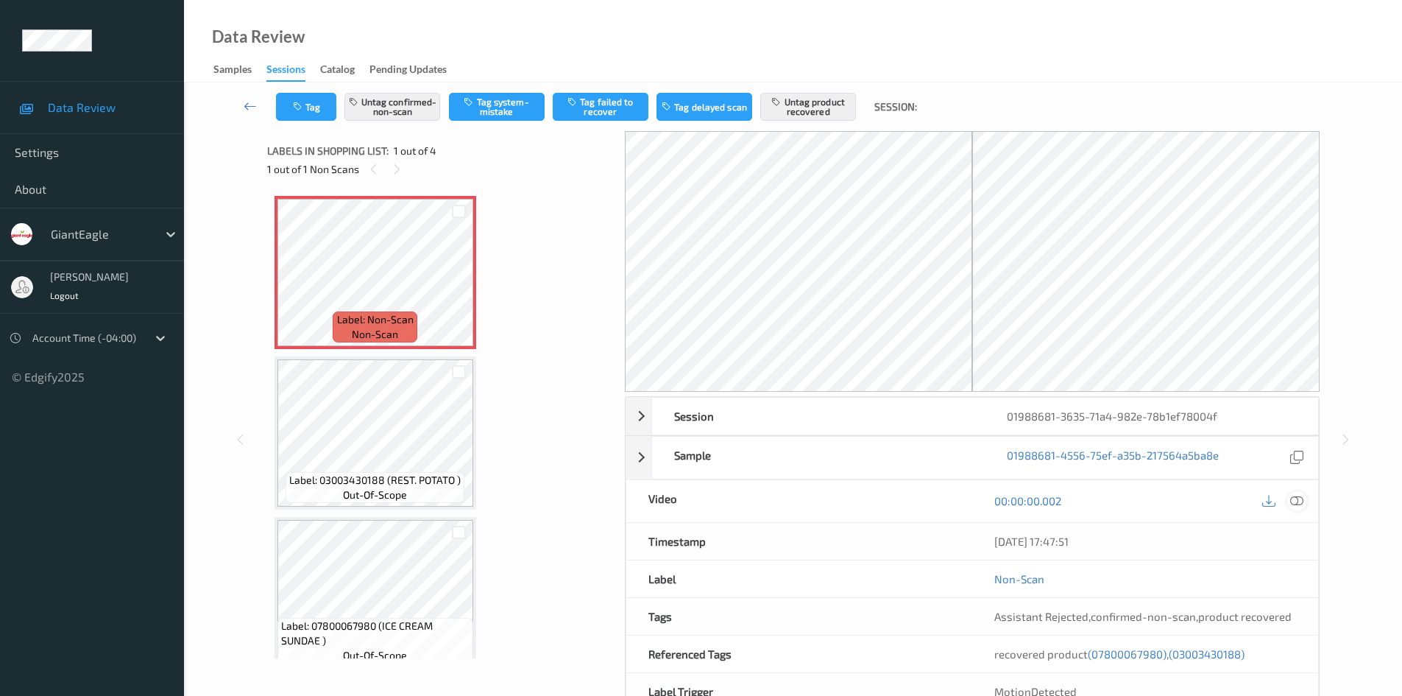
click at [1295, 503] on icon at bounding box center [1296, 500] width 13 height 13
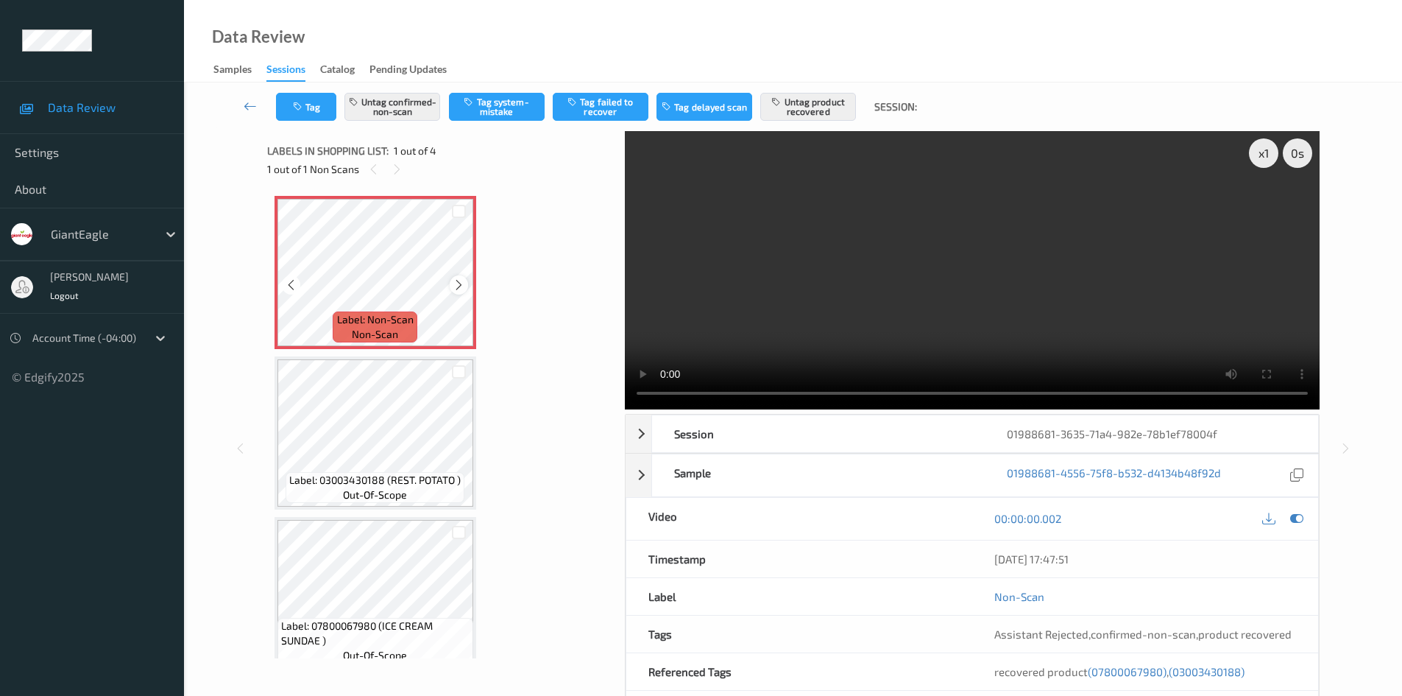
click at [460, 280] on icon at bounding box center [459, 284] width 13 height 13
click at [459, 286] on icon at bounding box center [459, 284] width 13 height 13
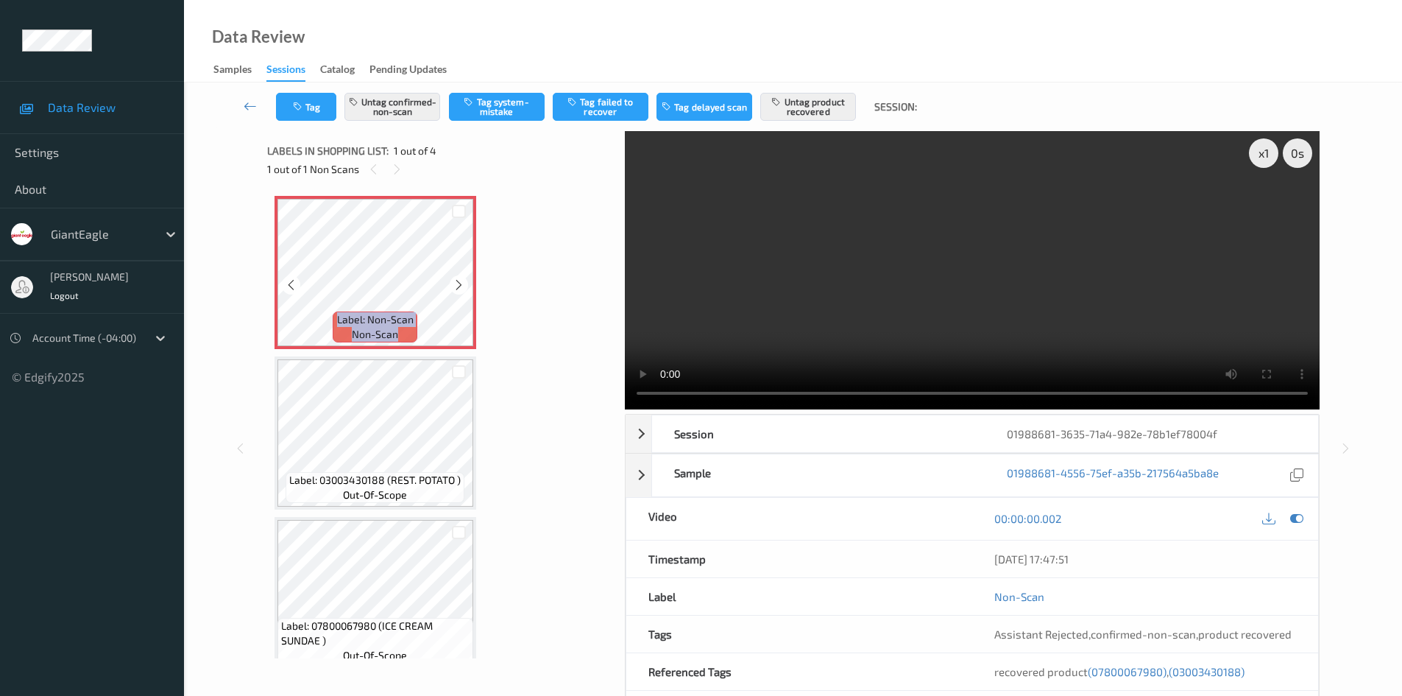
click at [459, 286] on icon at bounding box center [459, 284] width 13 height 13
click at [458, 287] on icon at bounding box center [459, 284] width 13 height 13
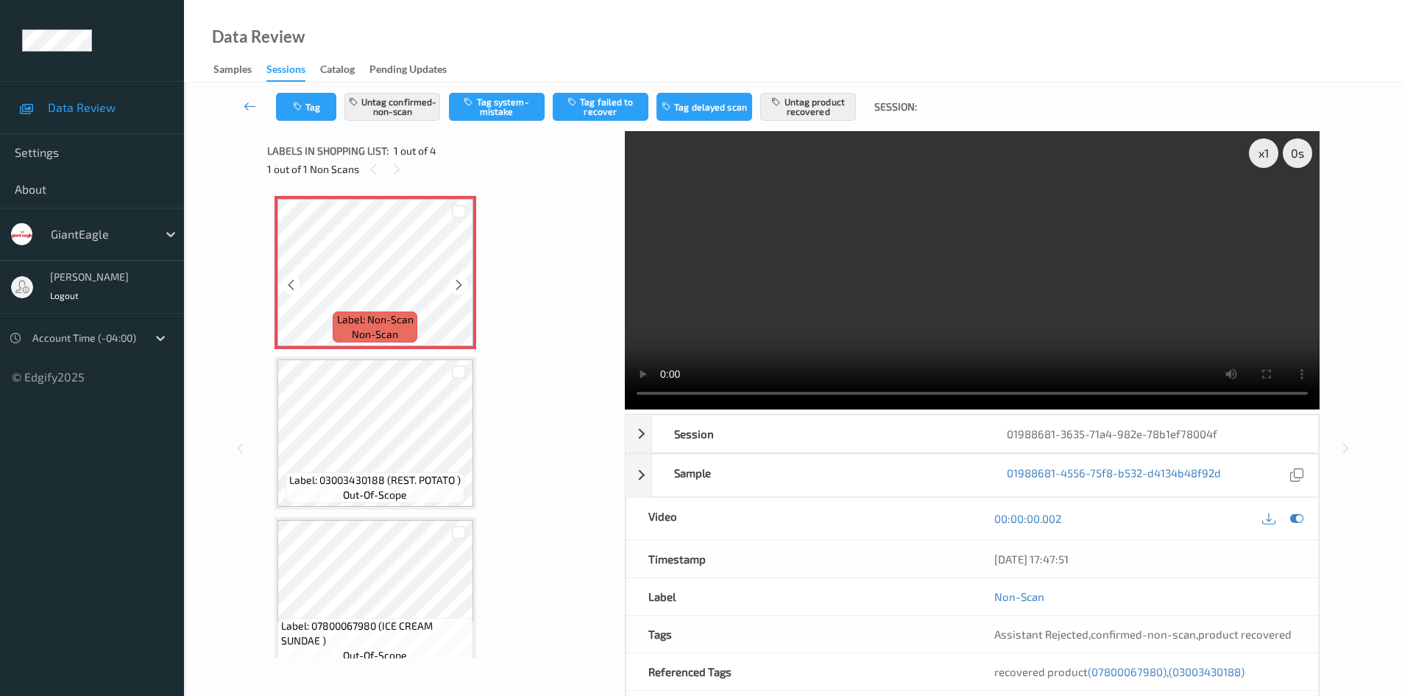
click at [458, 287] on icon at bounding box center [459, 284] width 13 height 13
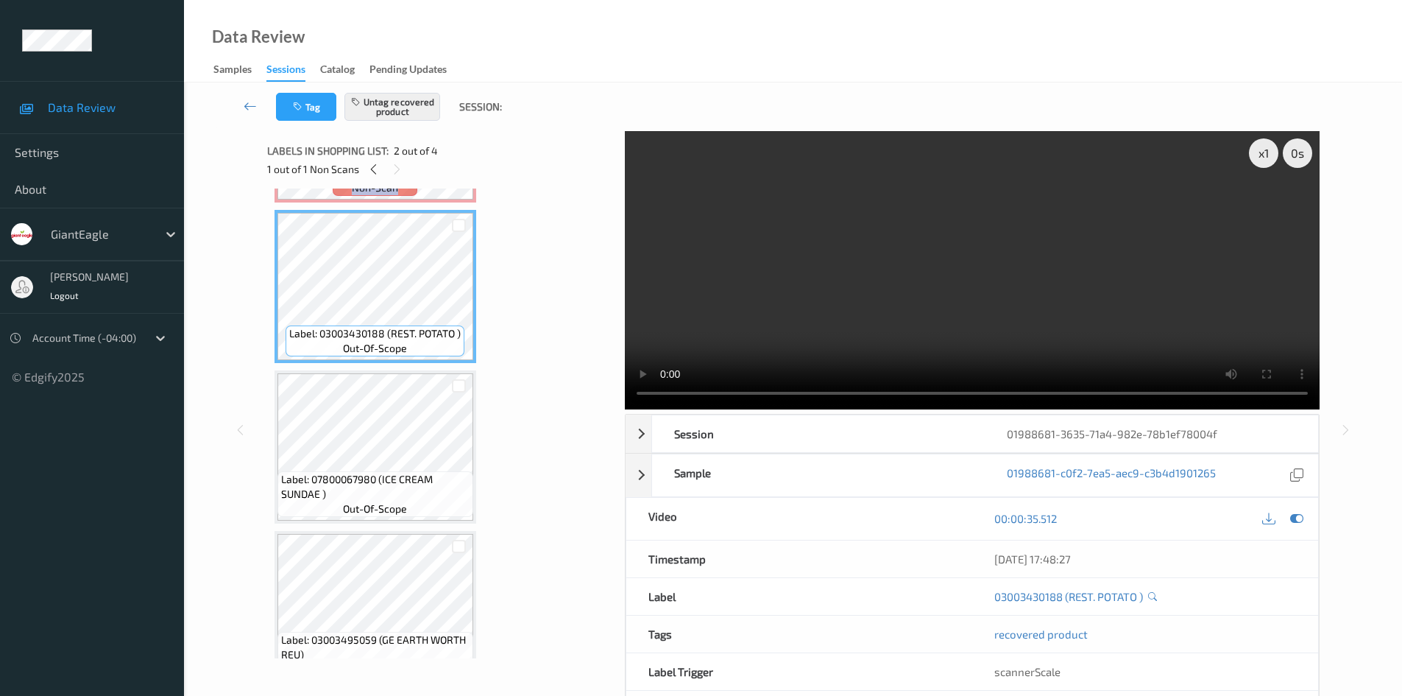
scroll to position [147, 0]
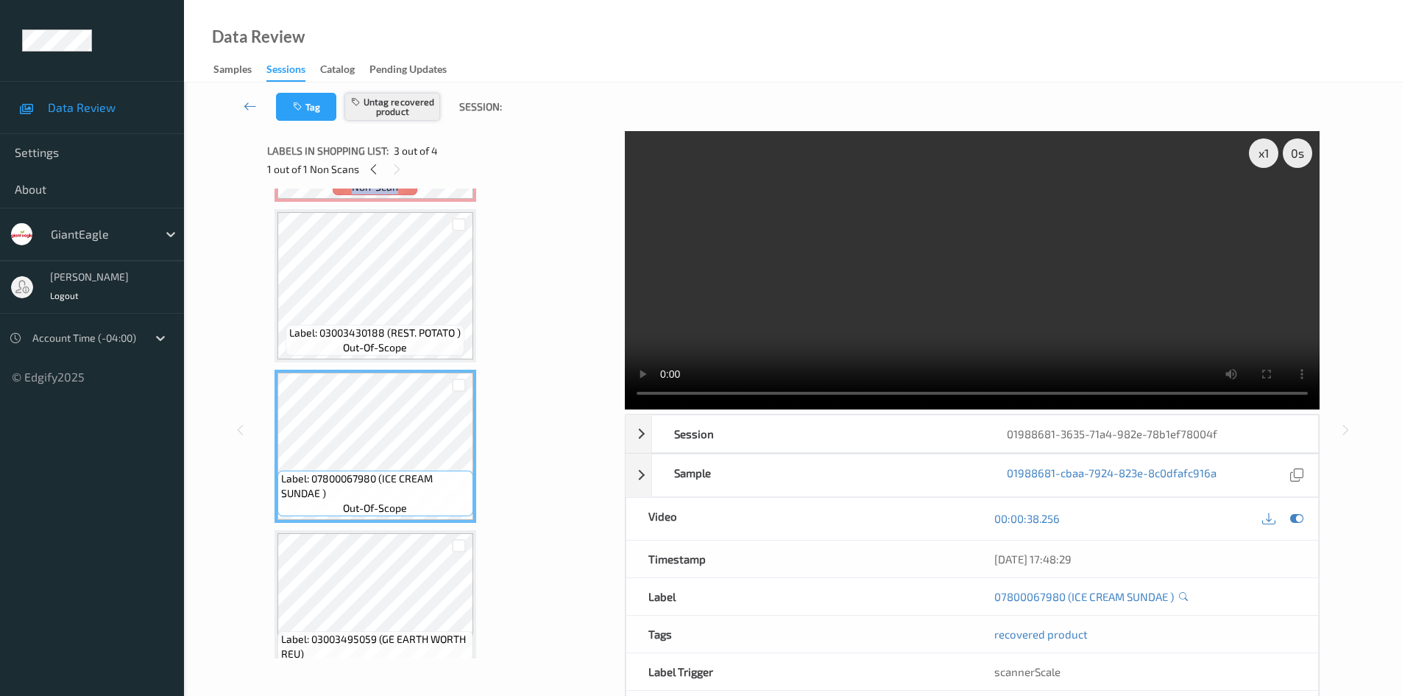
click at [406, 102] on button "Untag recovered product" at bounding box center [392, 107] width 96 height 28
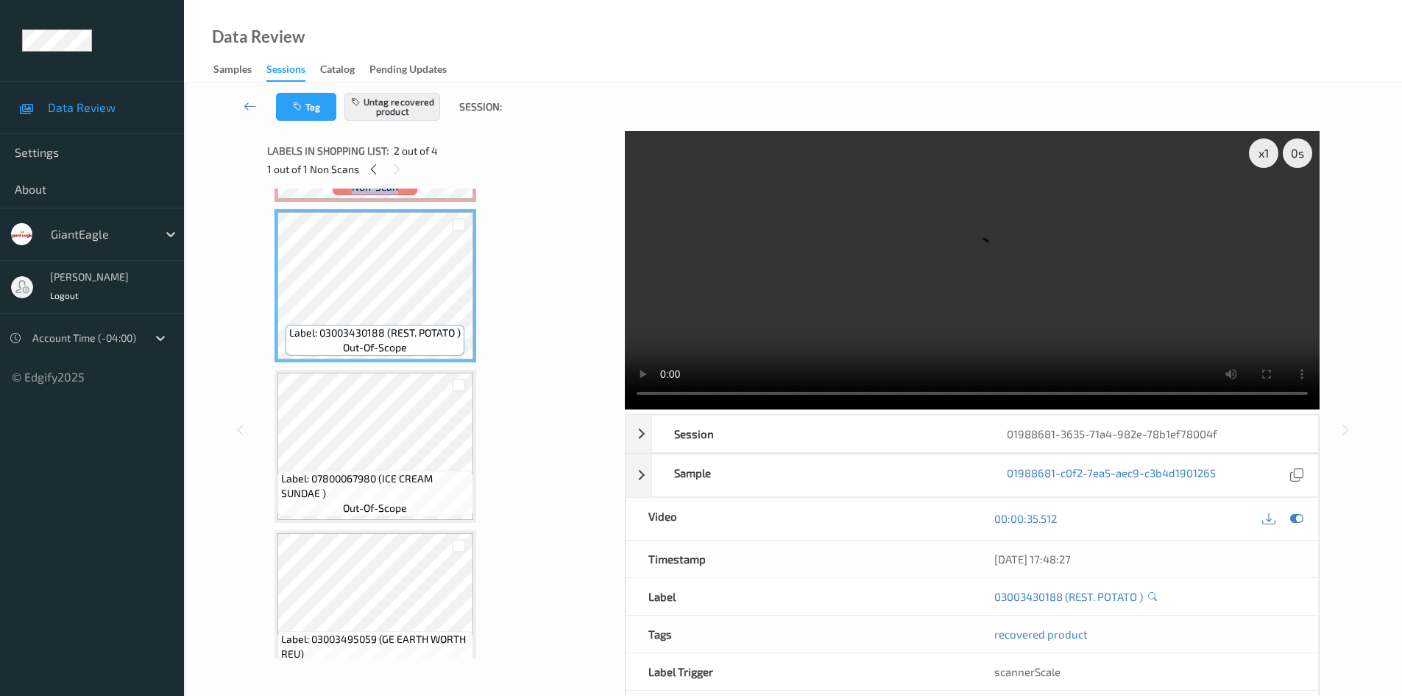
scroll to position [0, 0]
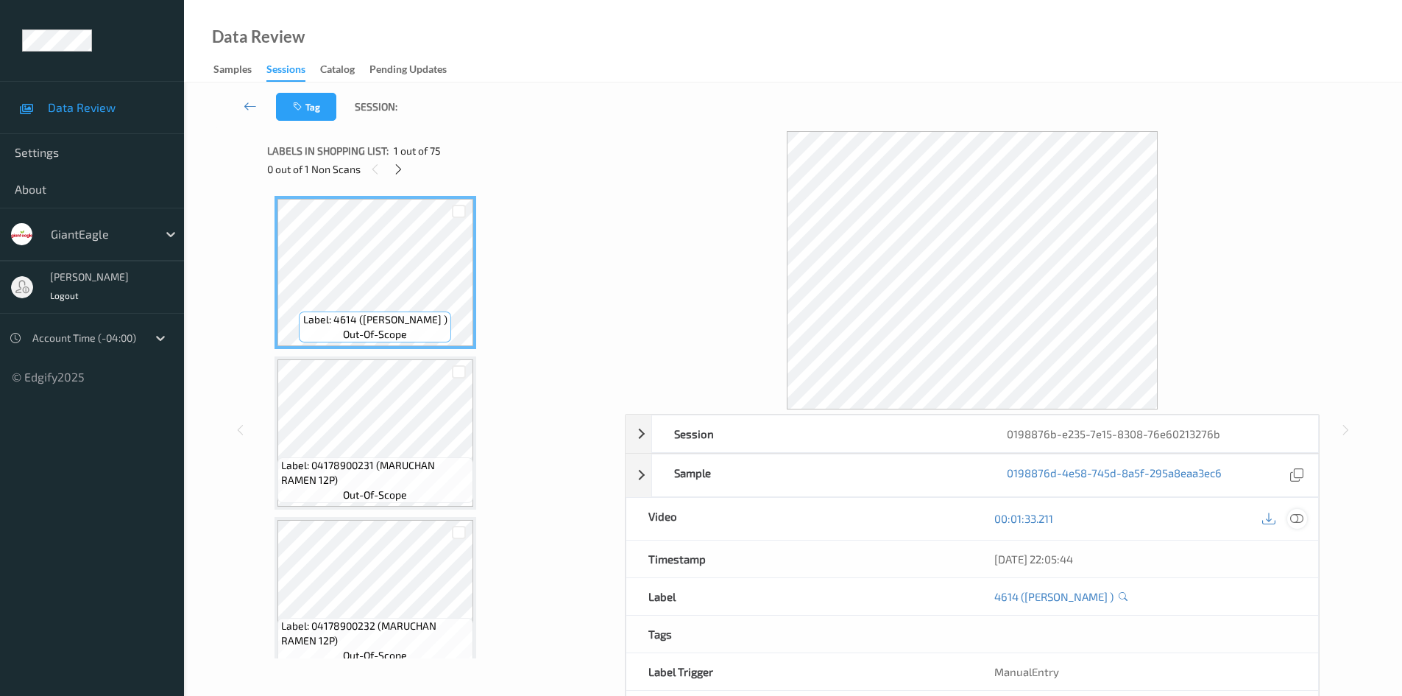
click at [1299, 518] on icon at bounding box center [1296, 518] width 13 height 13
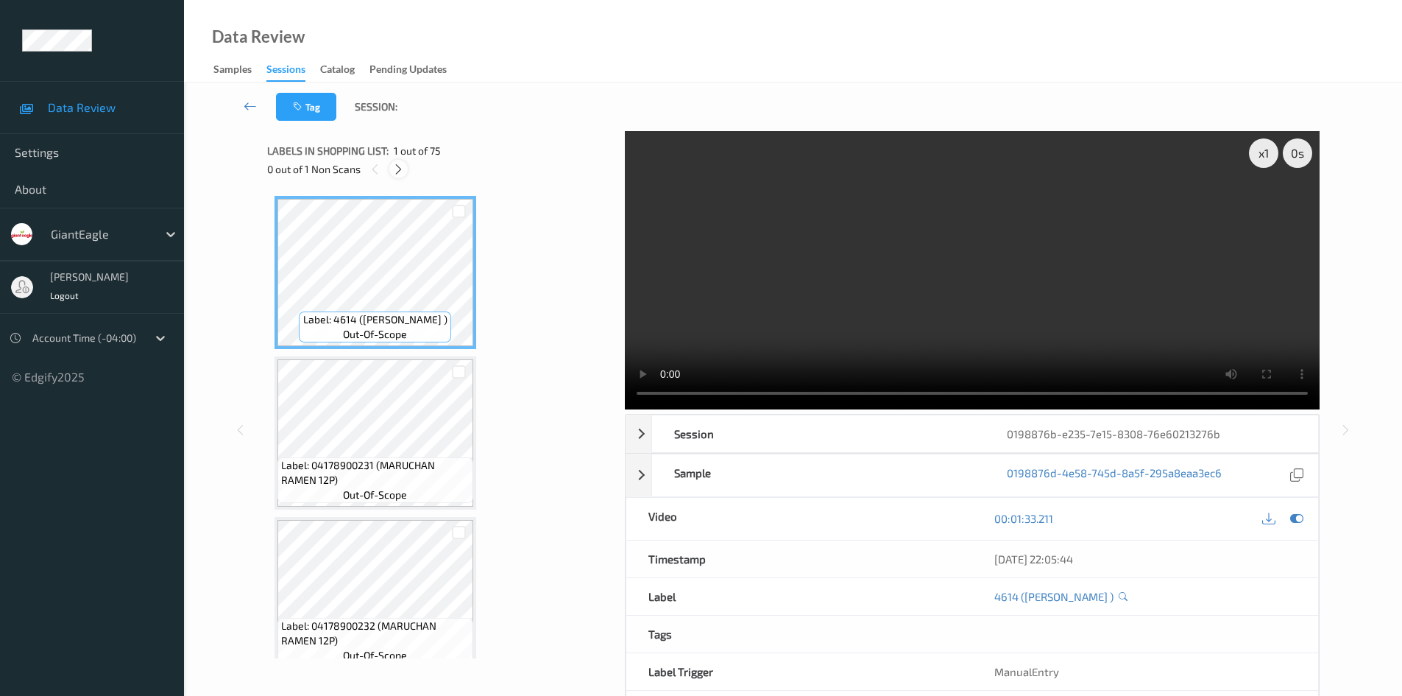
click at [396, 165] on icon at bounding box center [398, 169] width 13 height 13
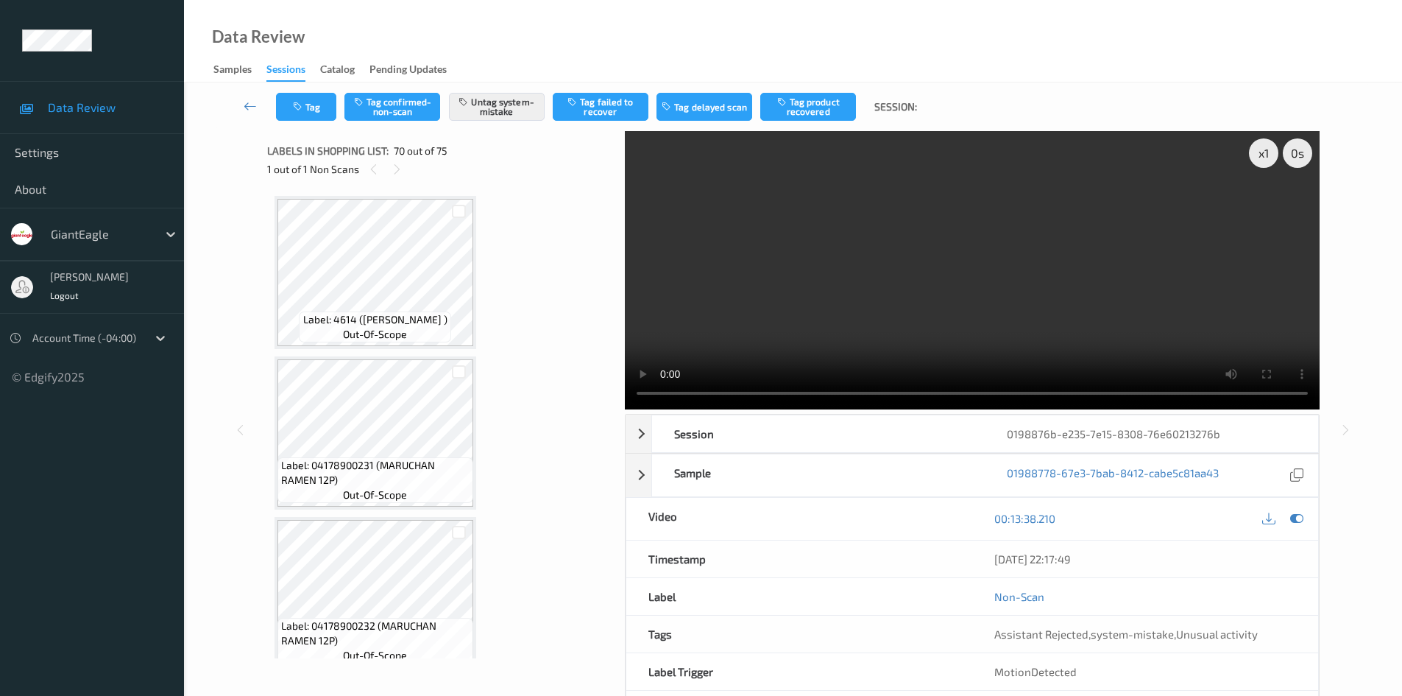
scroll to position [10918, 0]
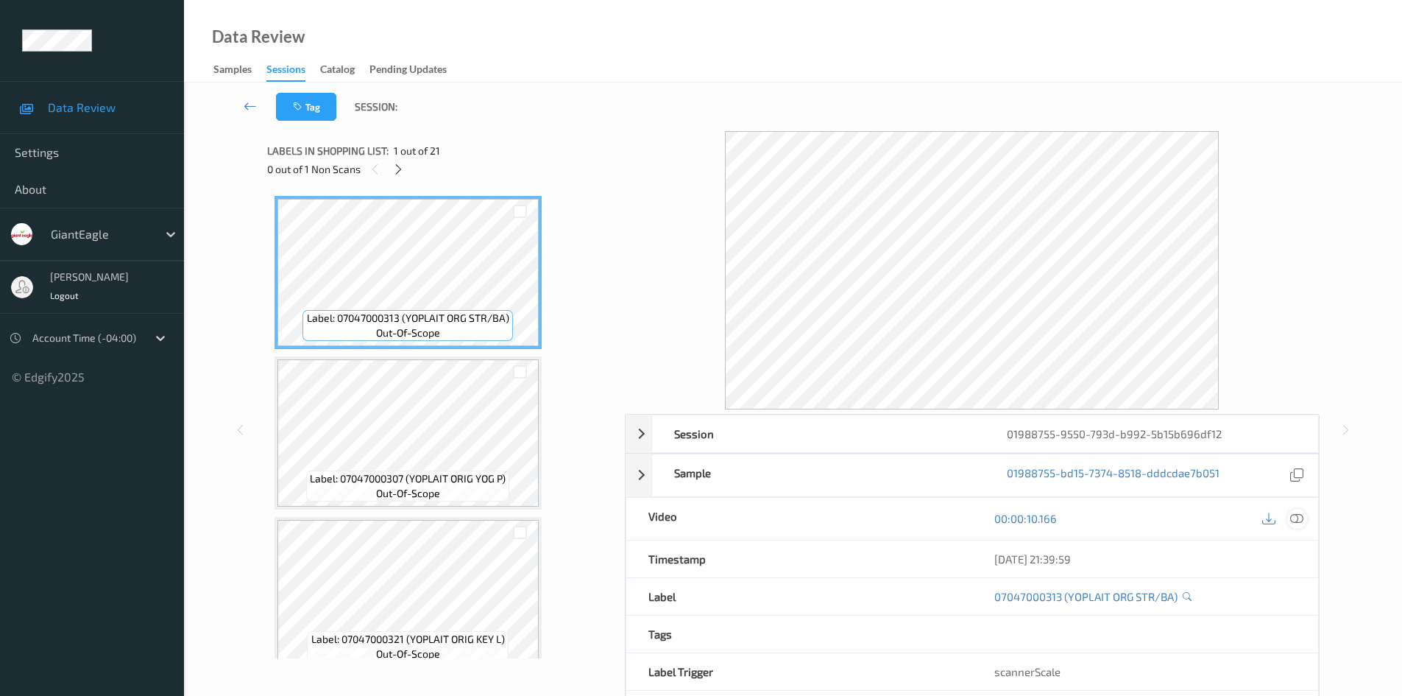
click at [1301, 522] on icon at bounding box center [1296, 518] width 13 height 13
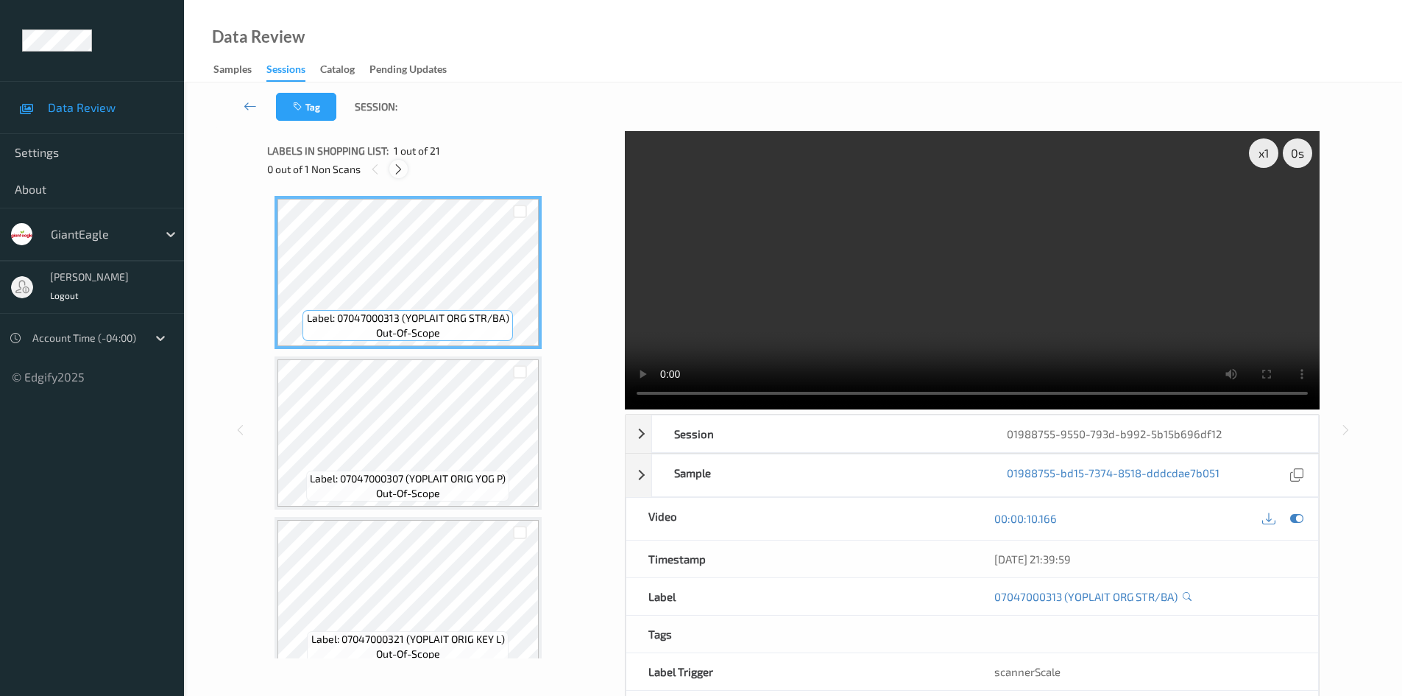
click at [398, 169] on icon at bounding box center [398, 169] width 13 height 13
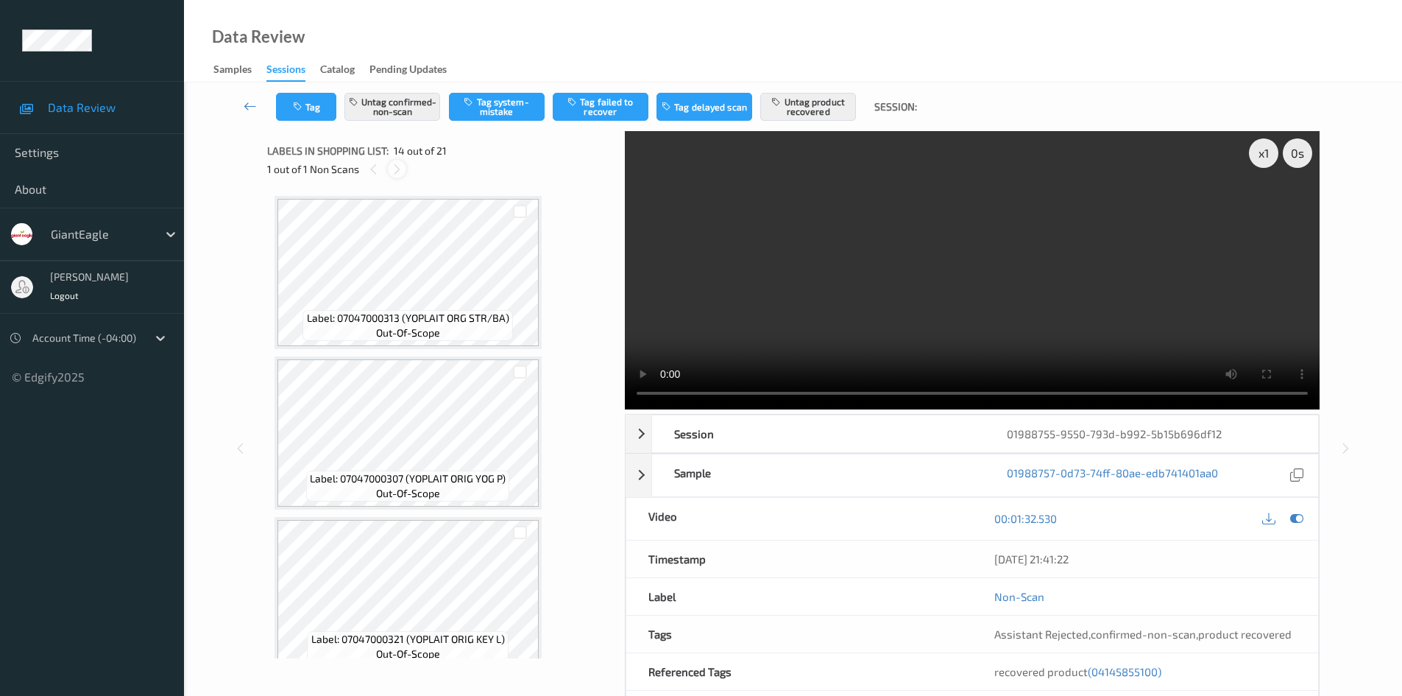
scroll to position [1933, 0]
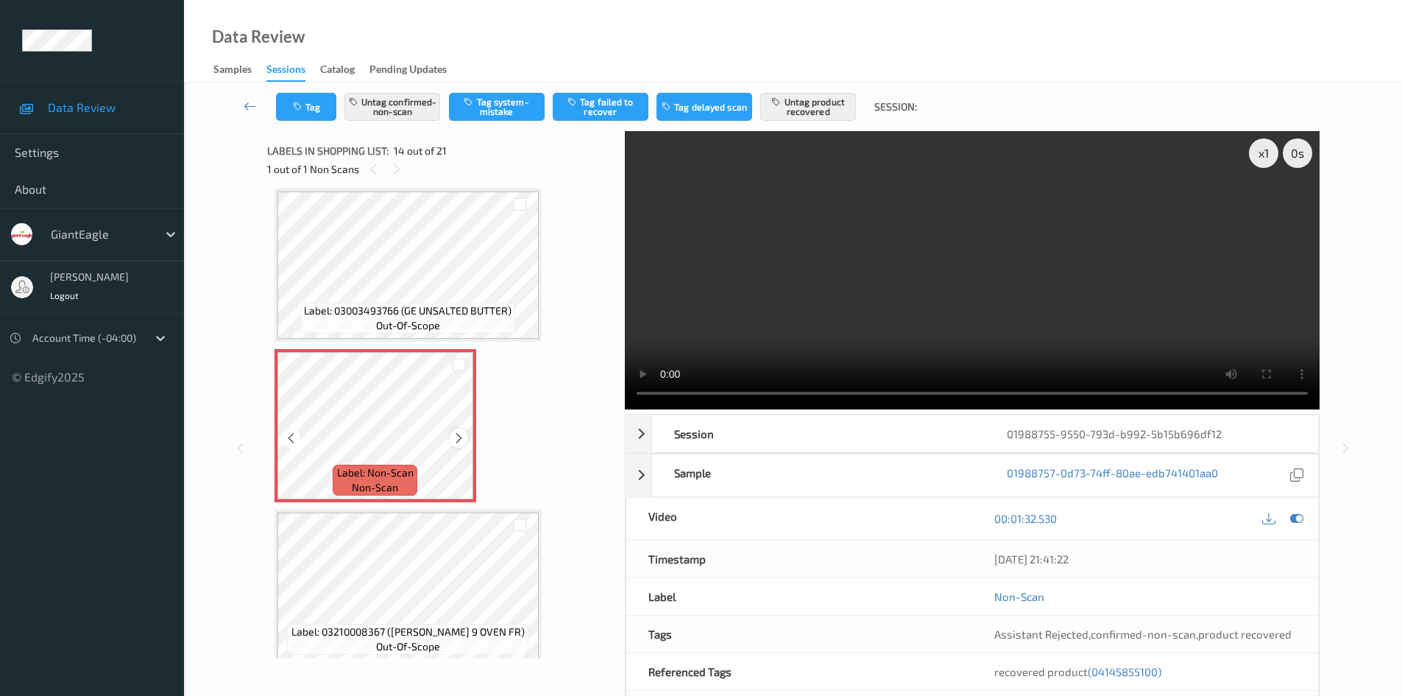
click at [462, 439] on icon at bounding box center [459, 437] width 13 height 13
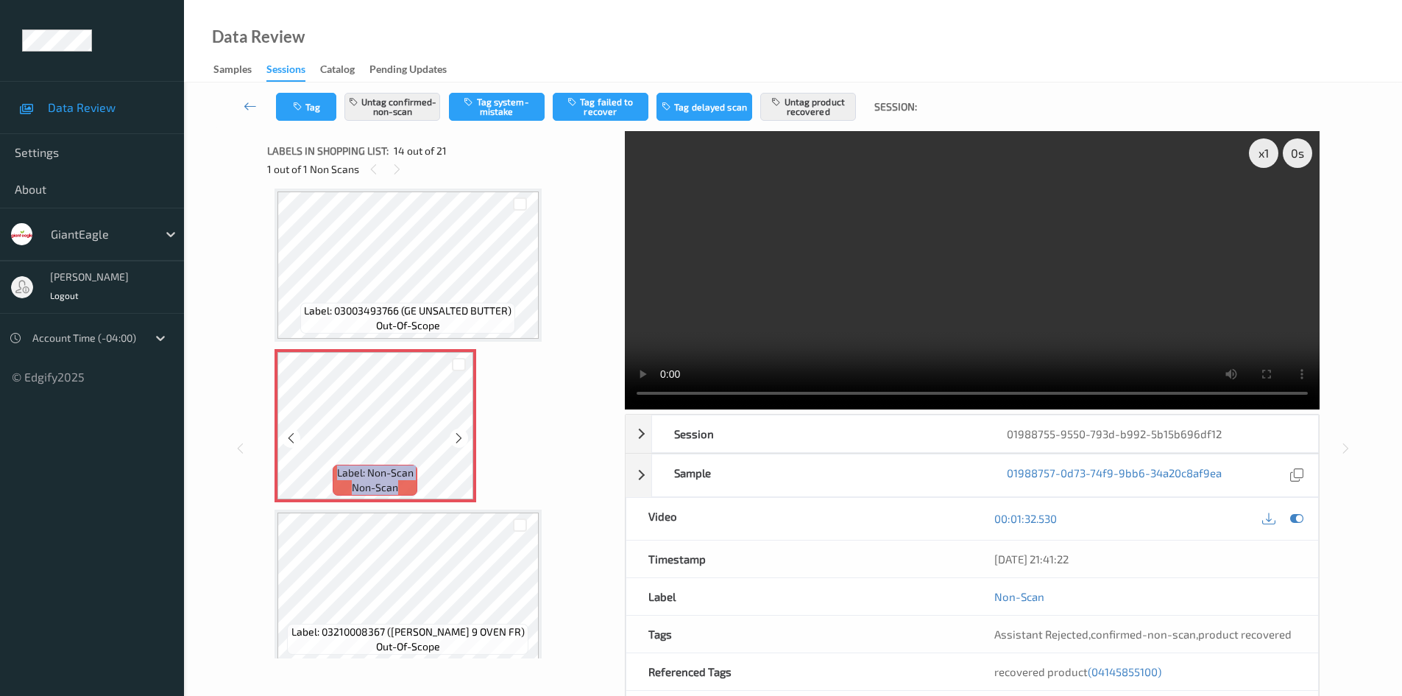
click at [462, 439] on icon at bounding box center [459, 437] width 13 height 13
click at [453, 436] on icon at bounding box center [459, 437] width 13 height 13
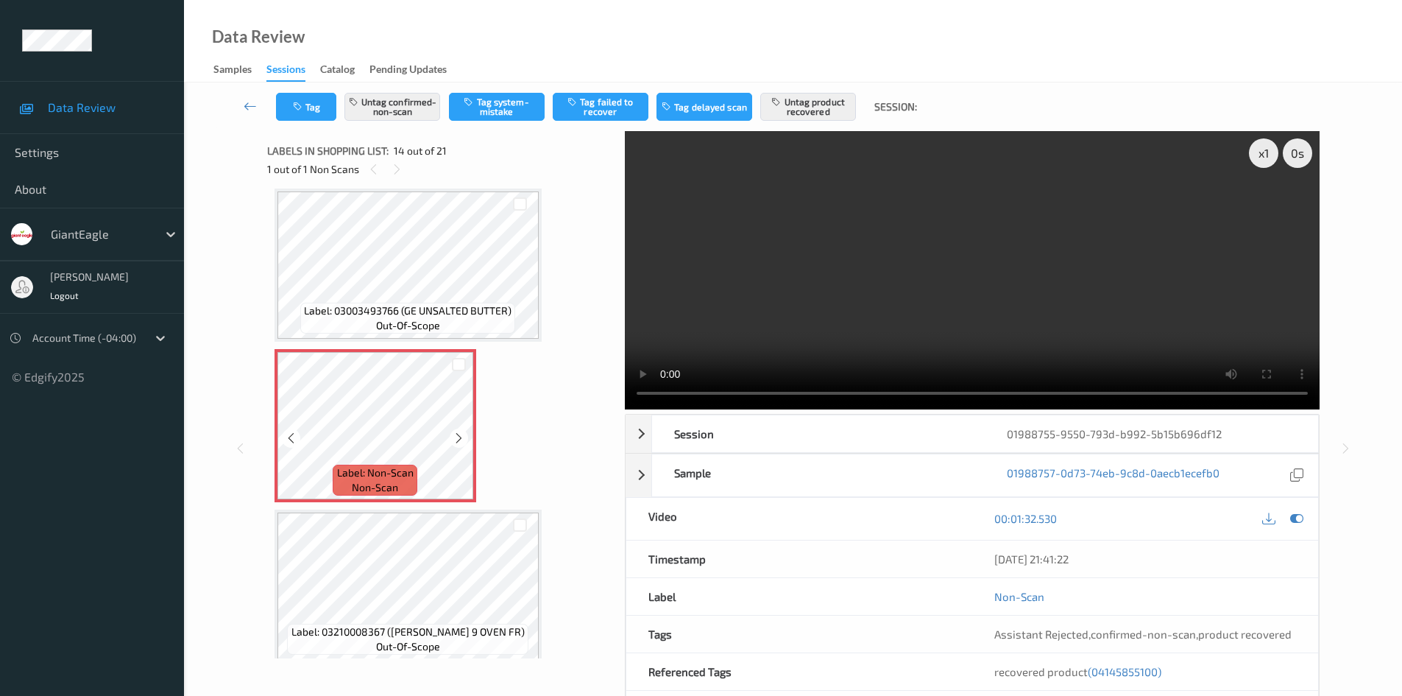
click at [453, 436] on icon at bounding box center [459, 437] width 13 height 13
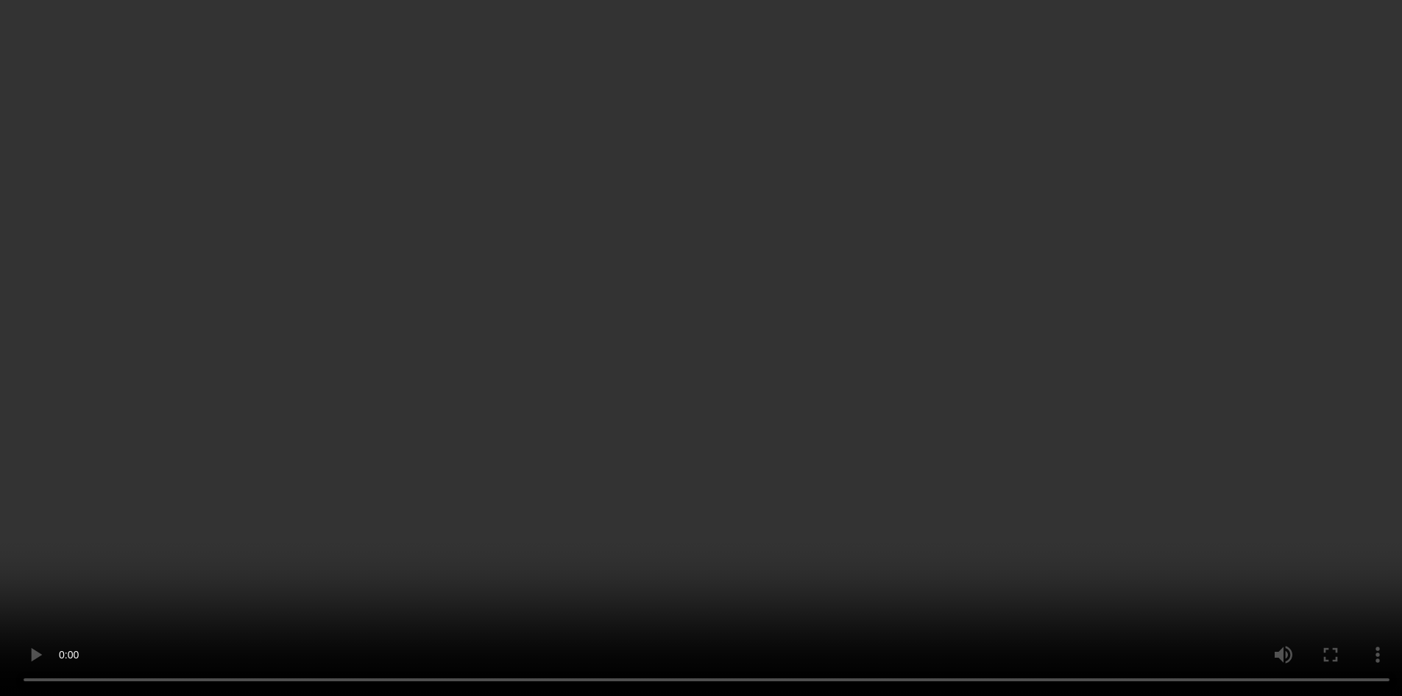
scroll to position [2080, 0]
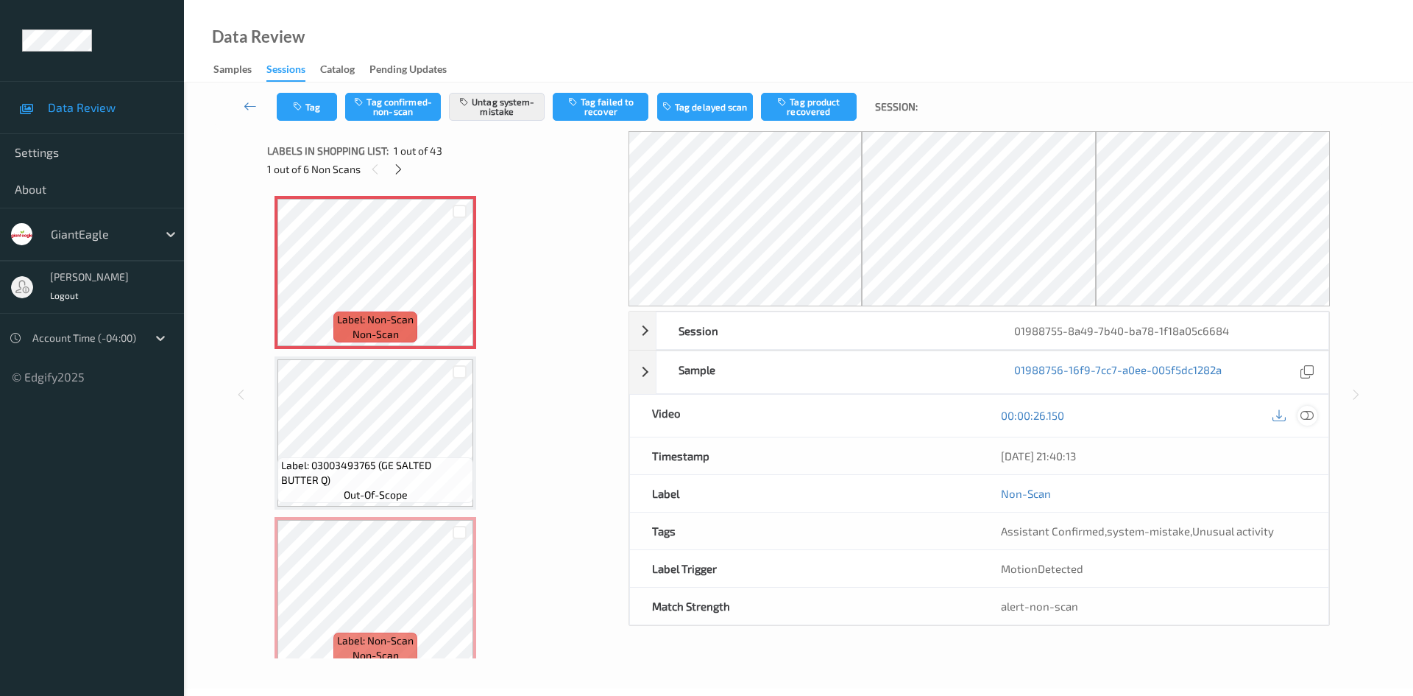
click at [1308, 414] on icon at bounding box center [1307, 414] width 13 height 13
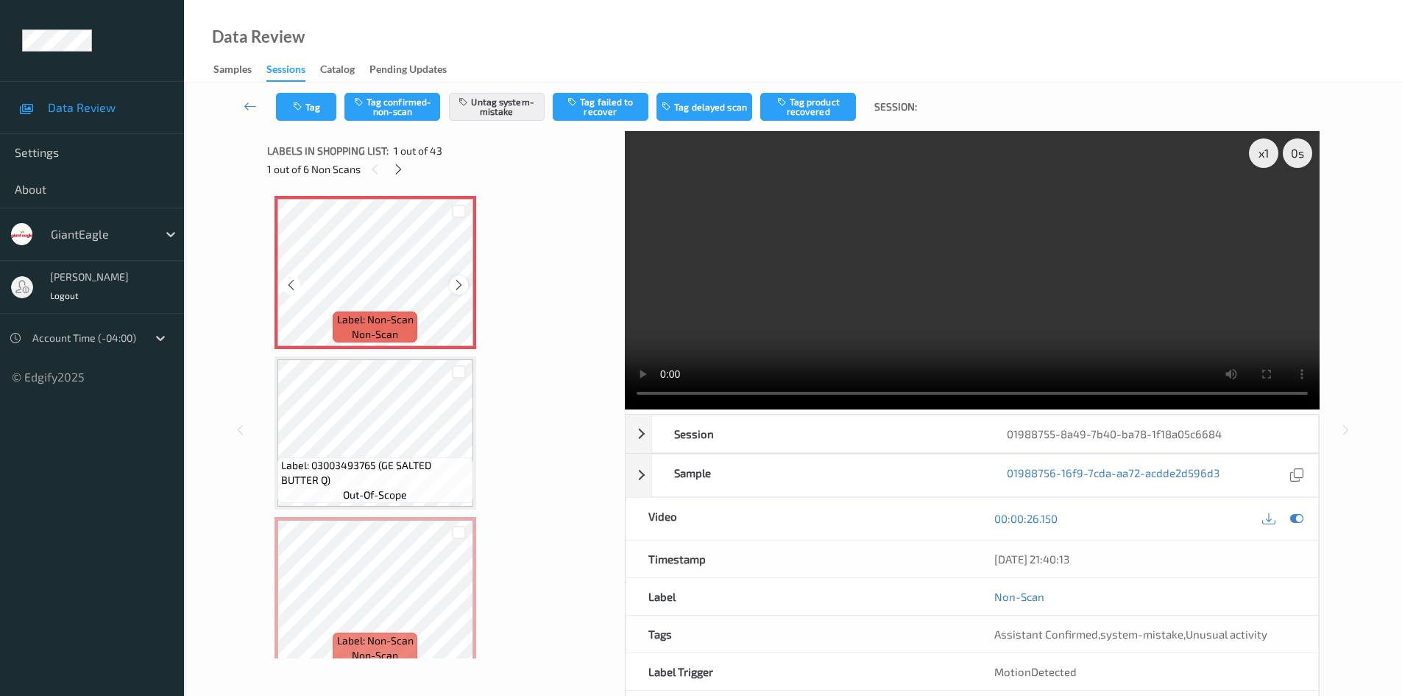
click at [464, 284] on icon at bounding box center [459, 284] width 13 height 13
click at [459, 285] on icon at bounding box center [459, 284] width 13 height 13
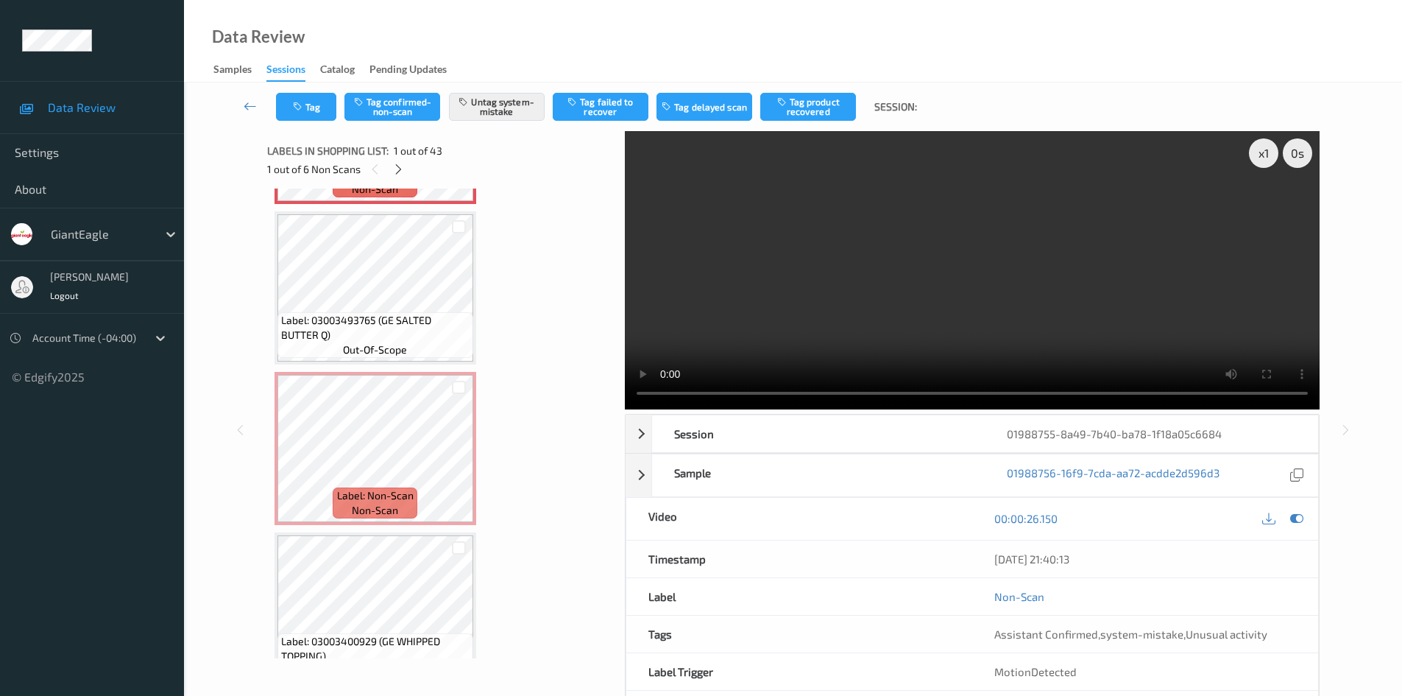
scroll to position [147, 0]
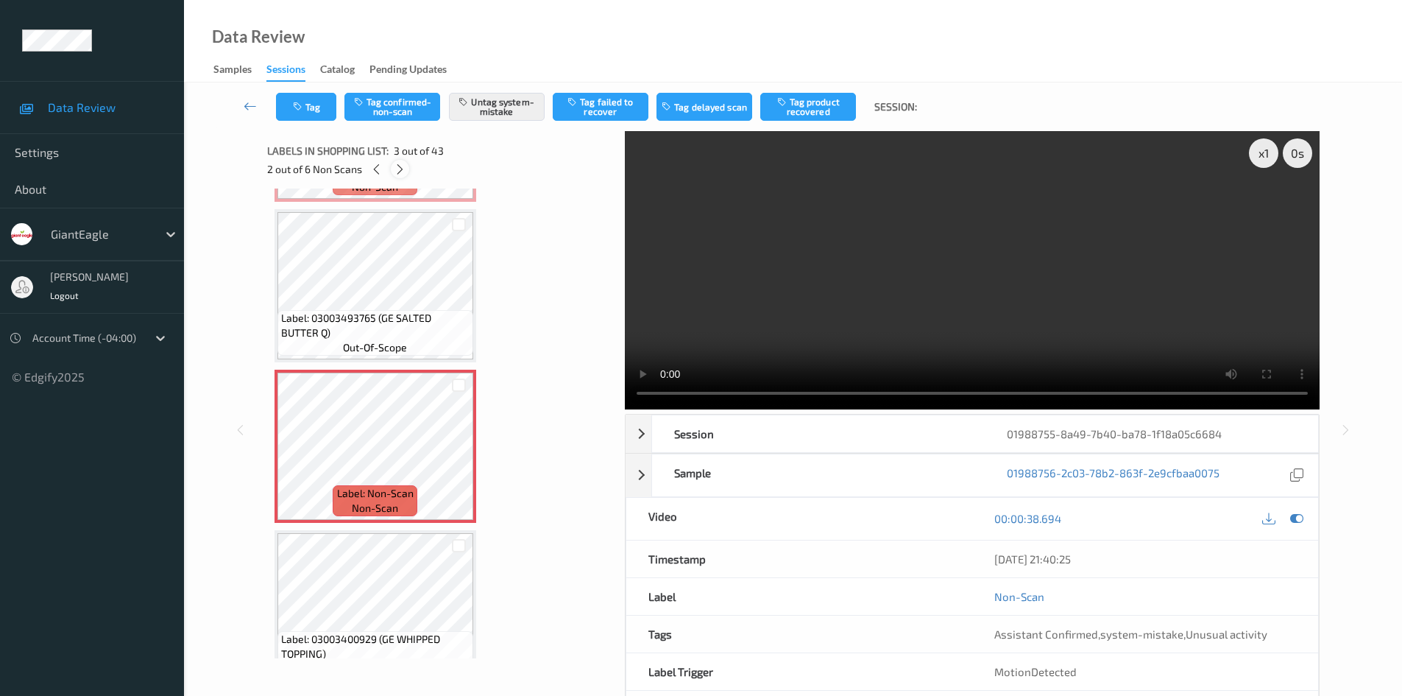
click at [403, 166] on icon at bounding box center [400, 169] width 13 height 13
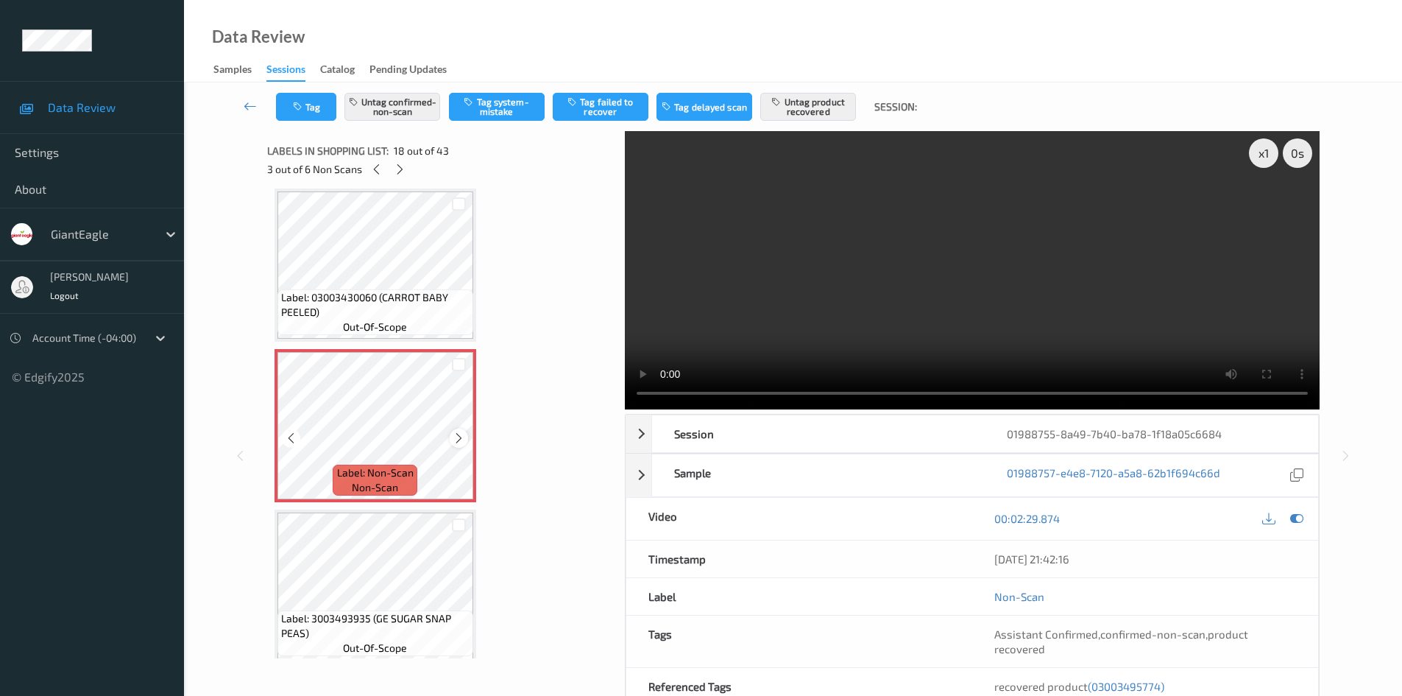
click at [459, 437] on icon at bounding box center [459, 437] width 13 height 13
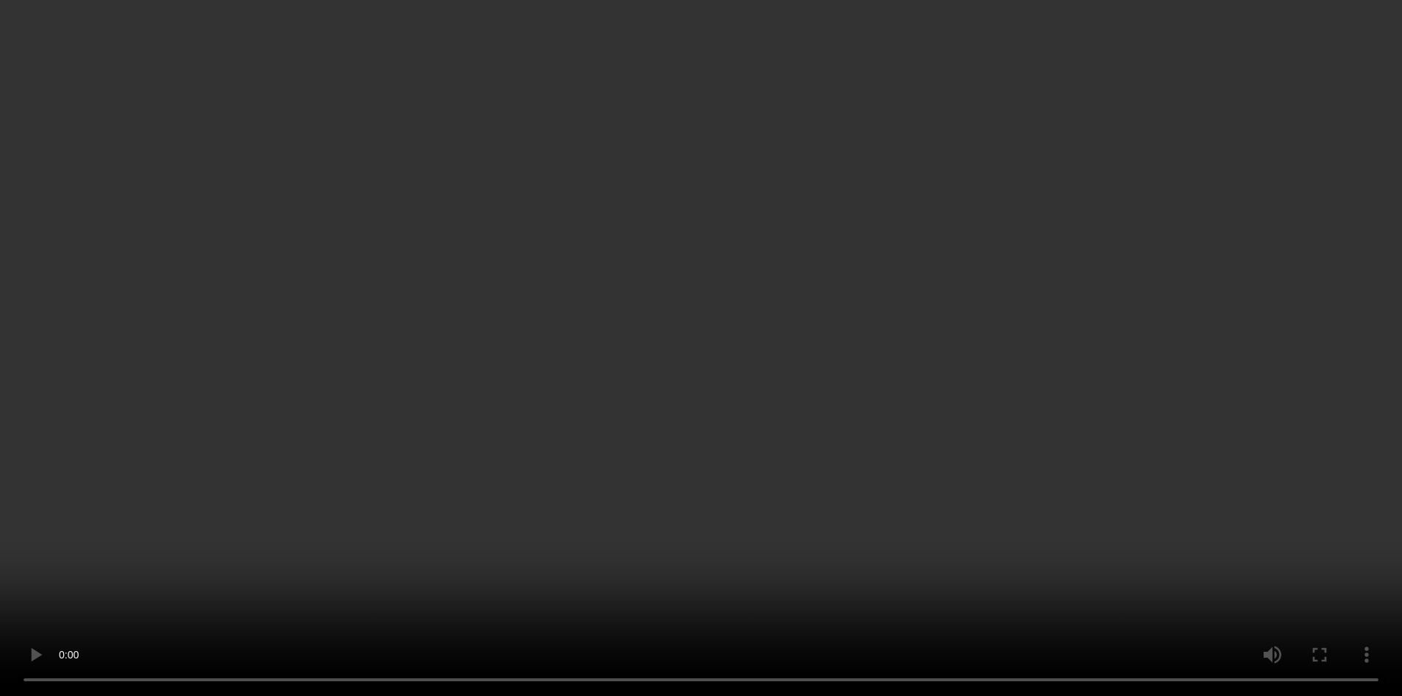
scroll to position [2795, 0]
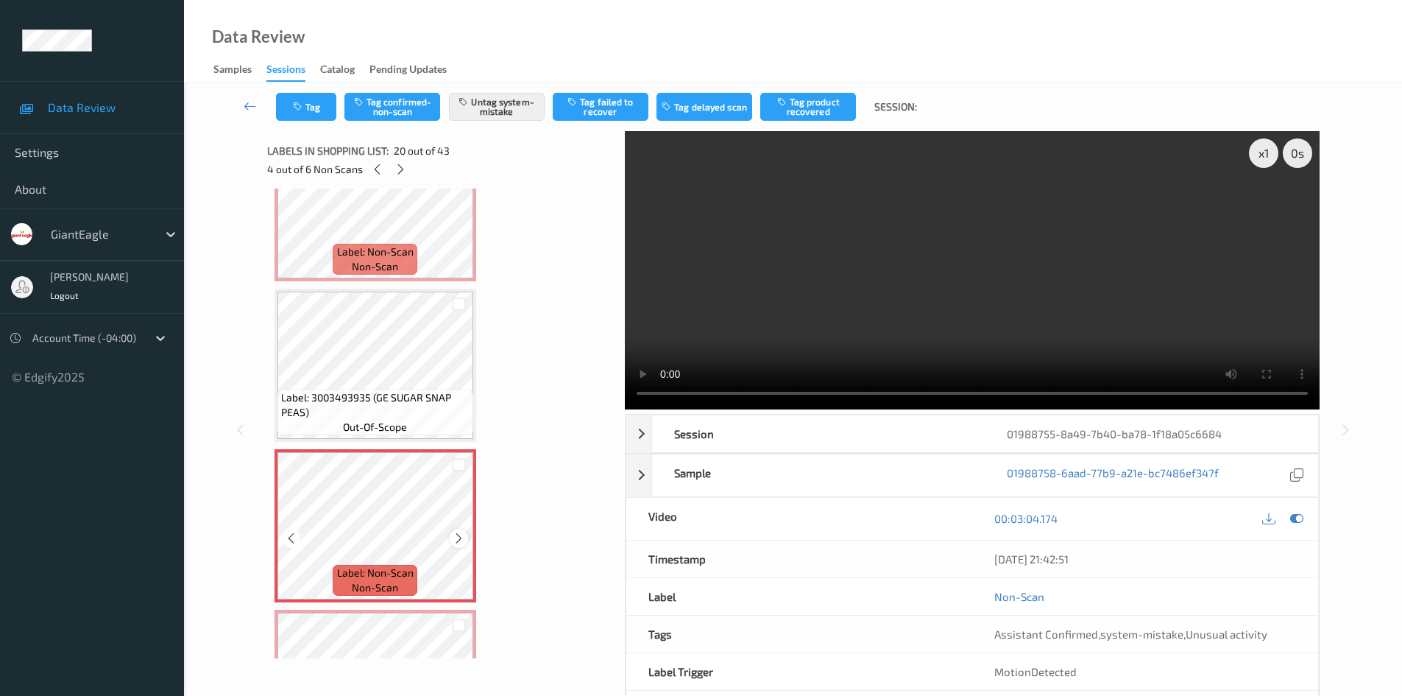
click at [453, 534] on icon at bounding box center [459, 537] width 13 height 13
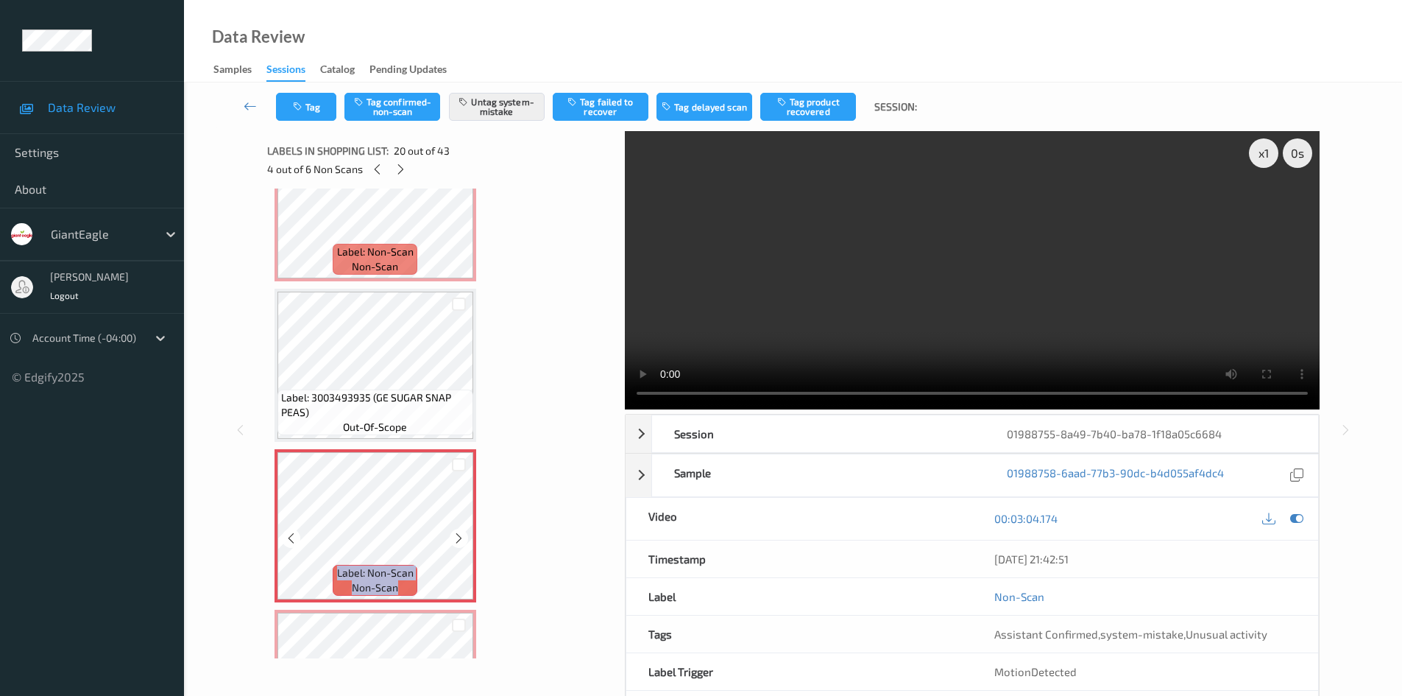
click at [453, 534] on icon at bounding box center [459, 537] width 13 height 13
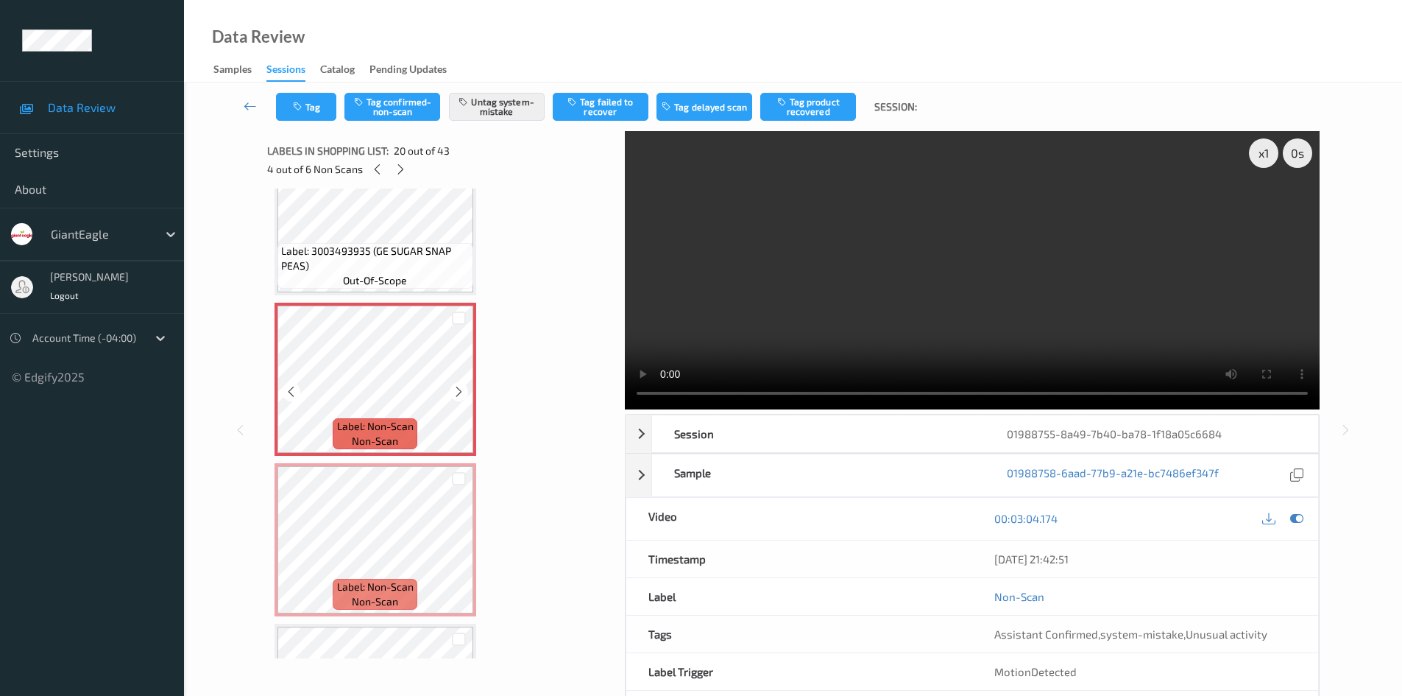
scroll to position [2943, 0]
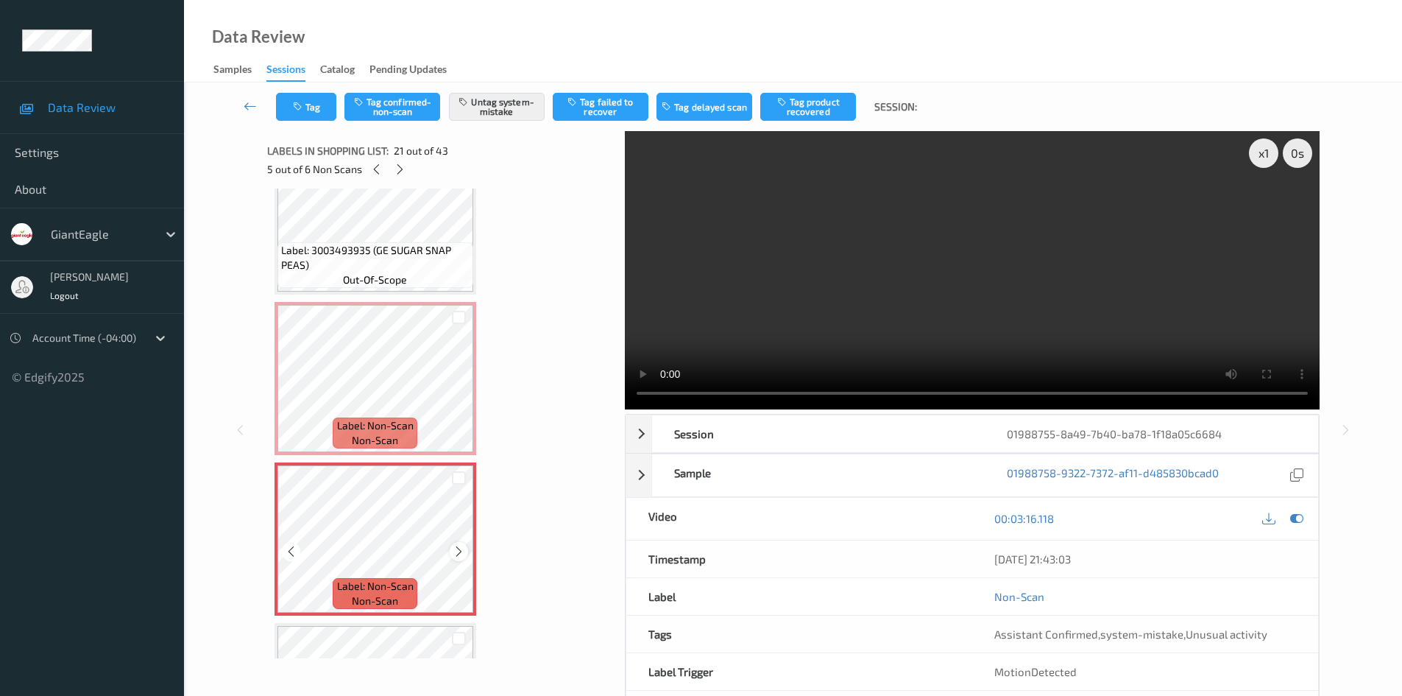
click at [460, 551] on icon at bounding box center [459, 551] width 13 height 13
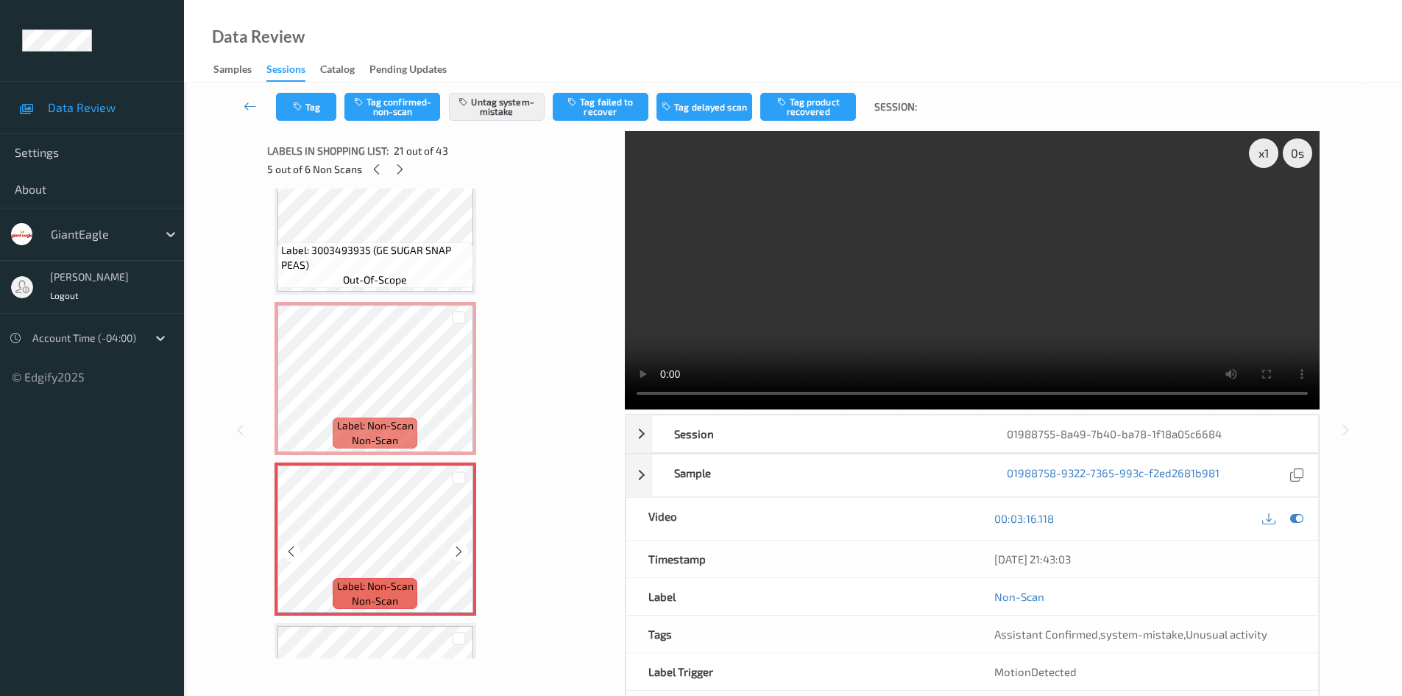
click at [460, 551] on icon at bounding box center [459, 551] width 13 height 13
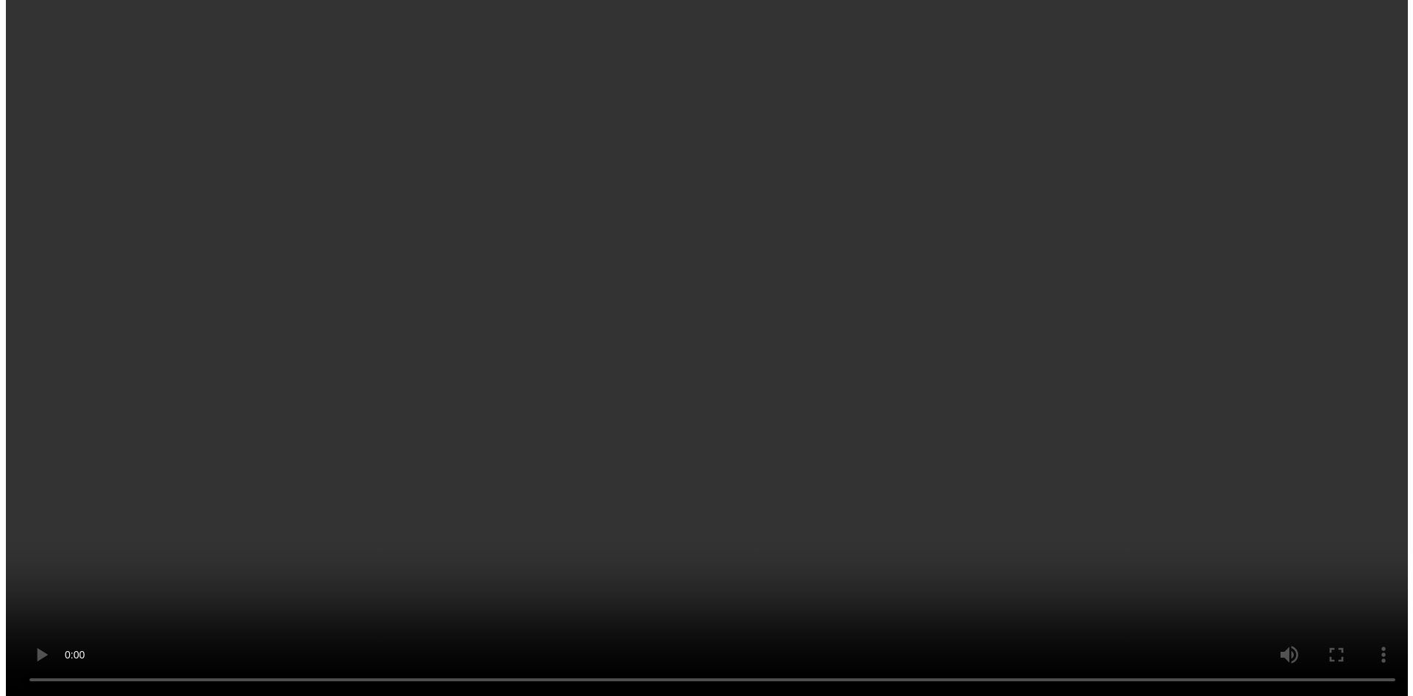
scroll to position [4488, 0]
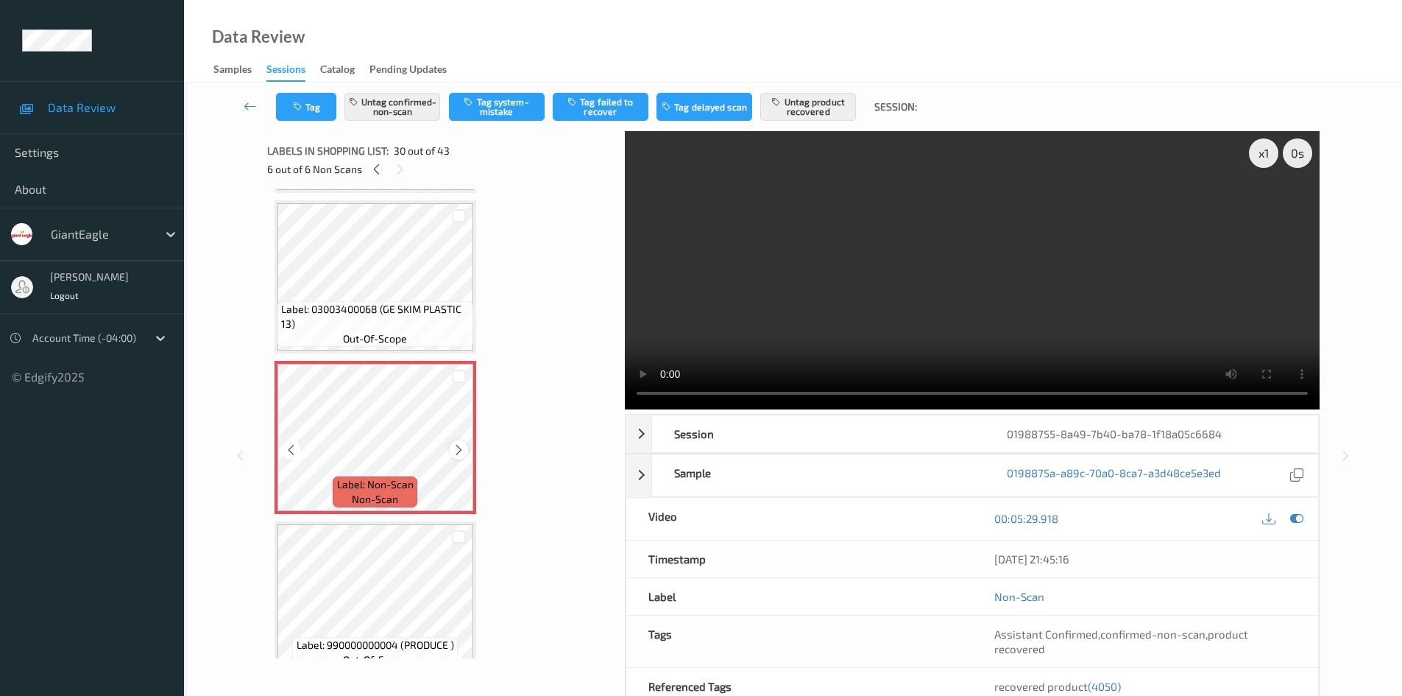
click at [461, 452] on icon at bounding box center [459, 449] width 13 height 13
click at [460, 449] on icon at bounding box center [459, 449] width 13 height 13
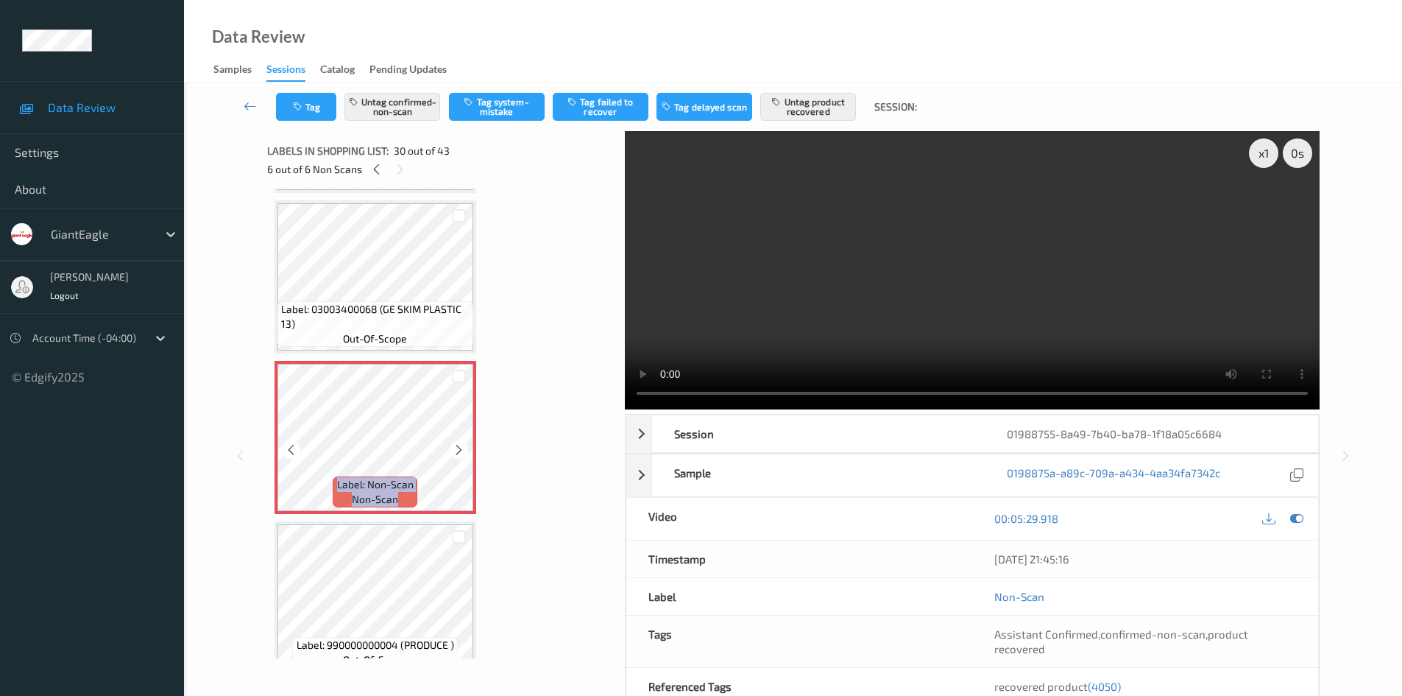
click at [460, 449] on icon at bounding box center [459, 449] width 13 height 13
click at [394, 110] on button "Untag confirmed-non-scan" at bounding box center [392, 107] width 96 height 28
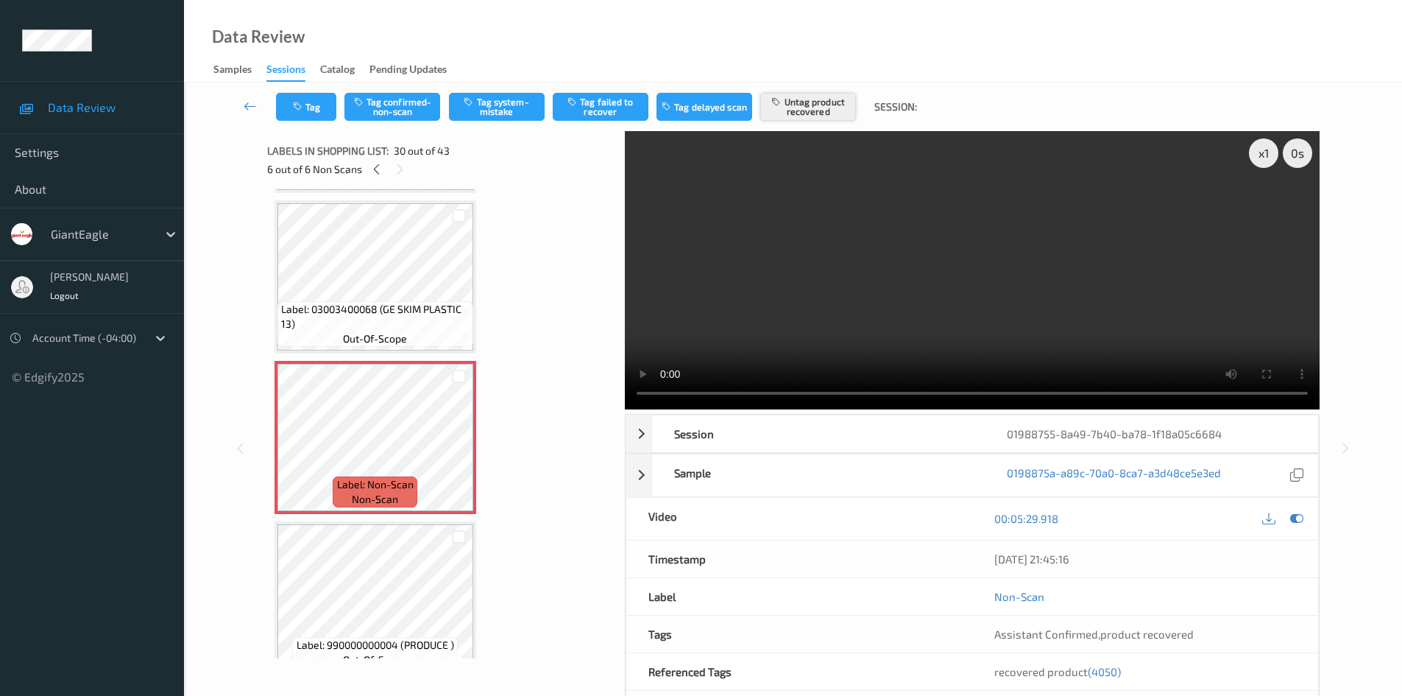
click at [810, 109] on button "Untag product recovered" at bounding box center [808, 107] width 96 height 28
click at [502, 116] on button "Tag system-mistake" at bounding box center [497, 107] width 96 height 28
click at [500, 107] on button "Untag system-mistake" at bounding box center [497, 107] width 96 height 28
click at [500, 107] on button "Tag system-mistake" at bounding box center [497, 107] width 96 height 28
click at [325, 110] on button "Tag" at bounding box center [306, 107] width 60 height 28
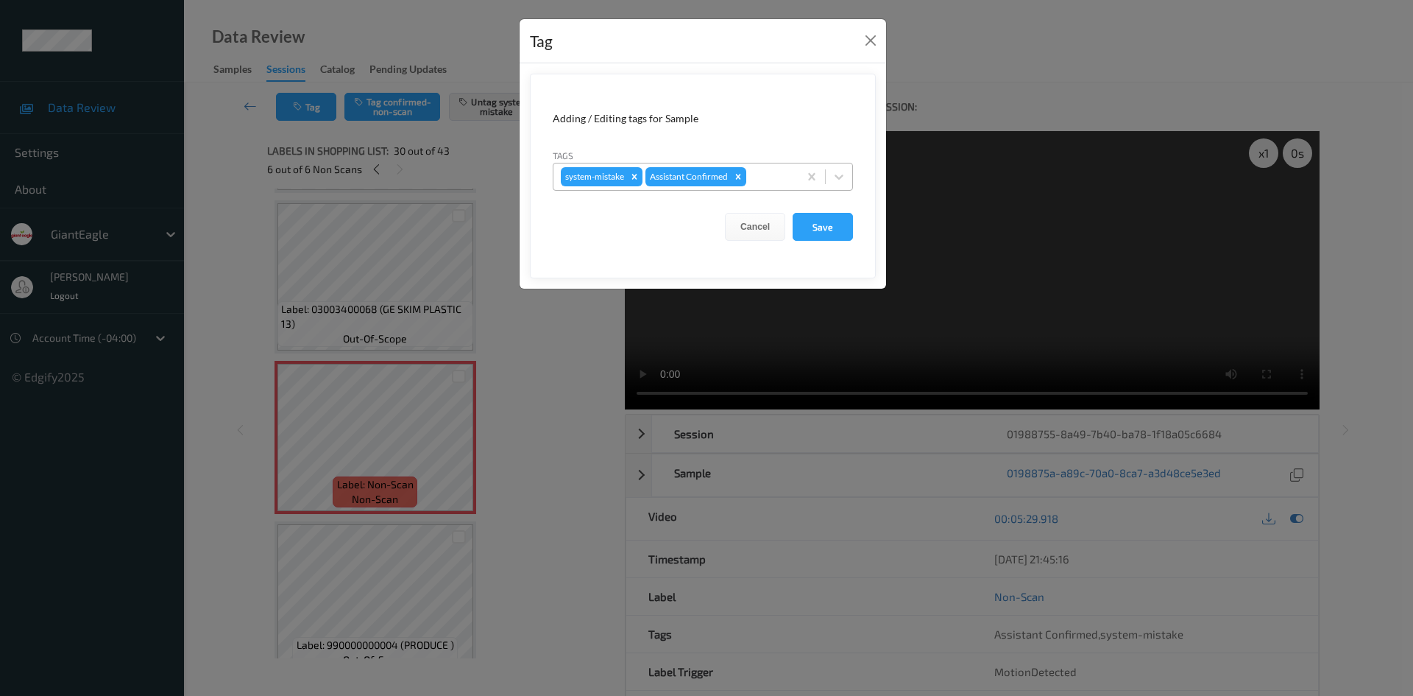
click at [768, 173] on div at bounding box center [770, 177] width 42 height 18
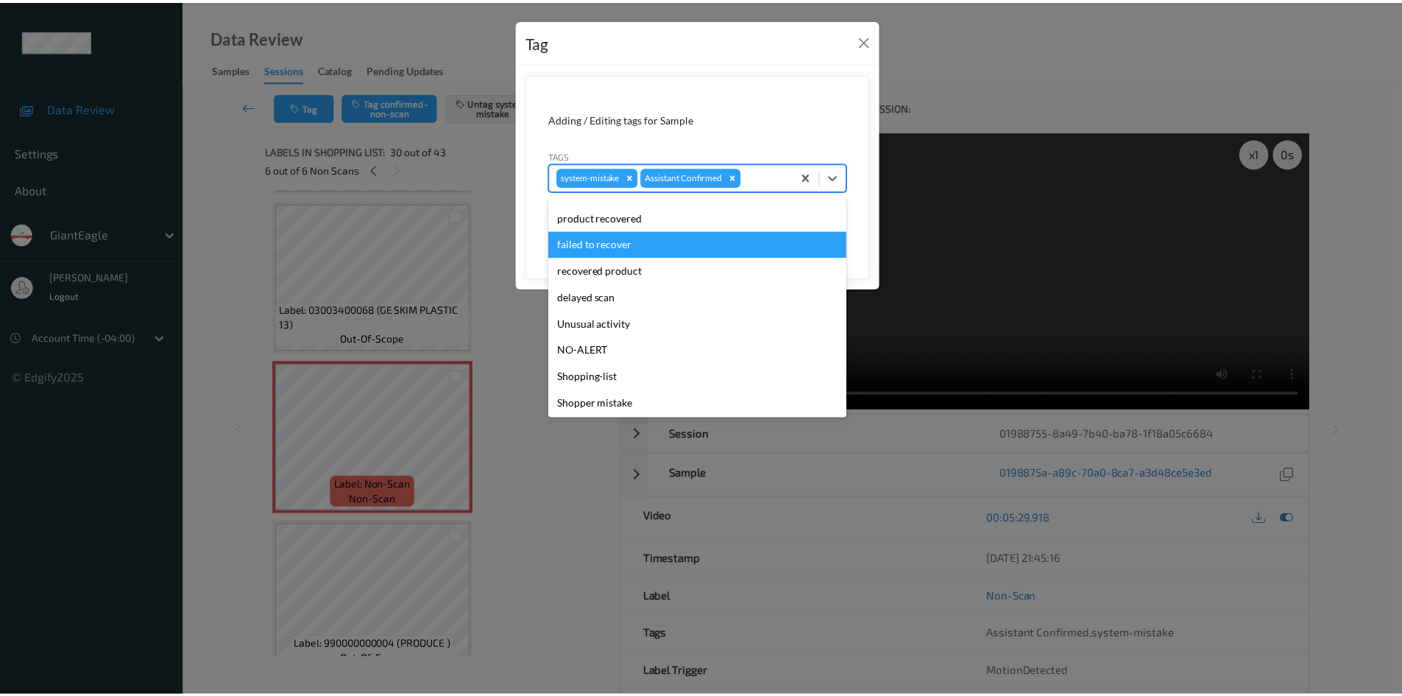
scroll to position [103, 0]
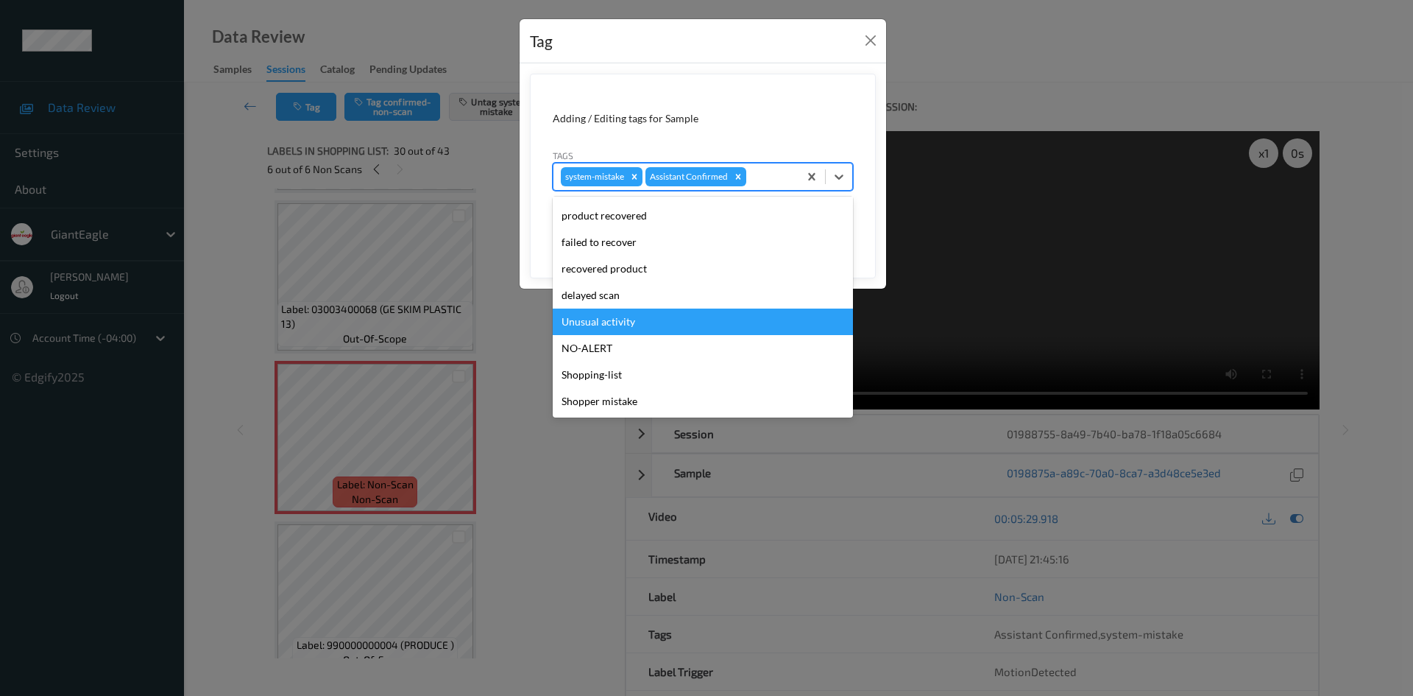
click at [659, 323] on div "Unusual activity" at bounding box center [703, 321] width 300 height 26
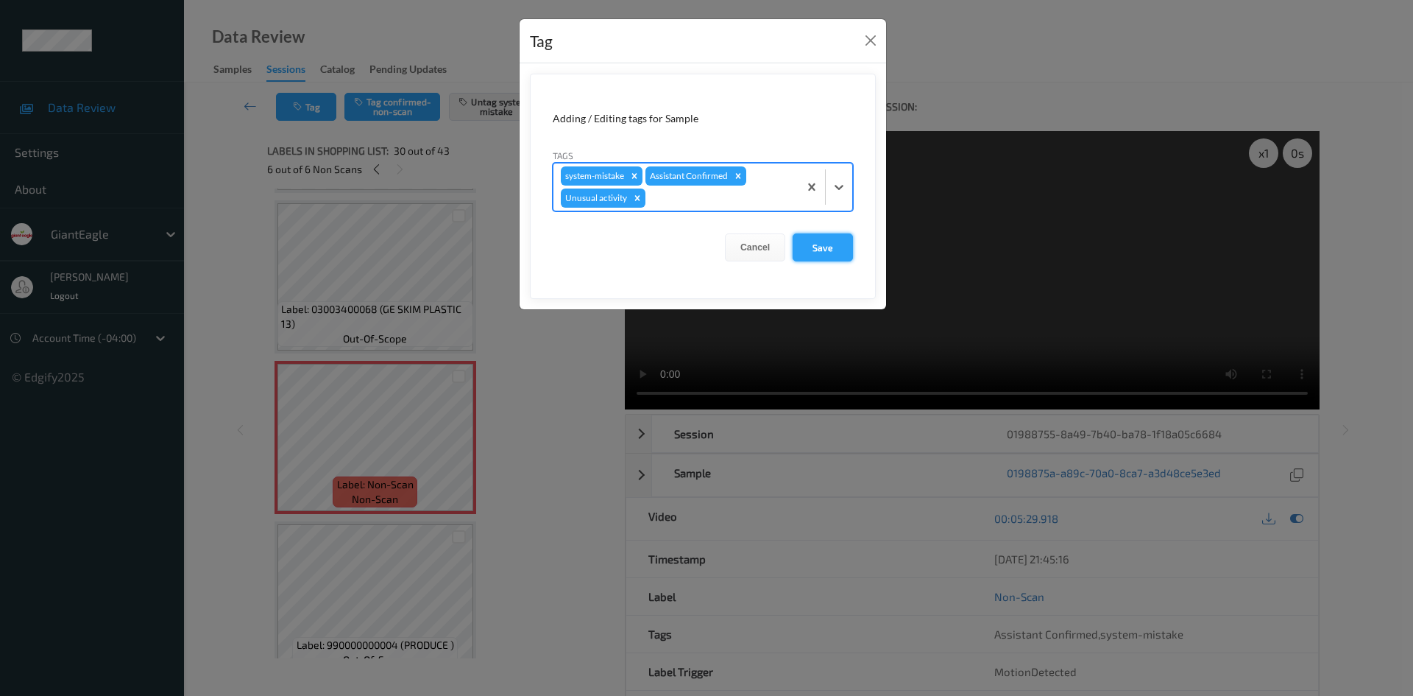
click at [833, 238] on button "Save" at bounding box center [823, 247] width 60 height 28
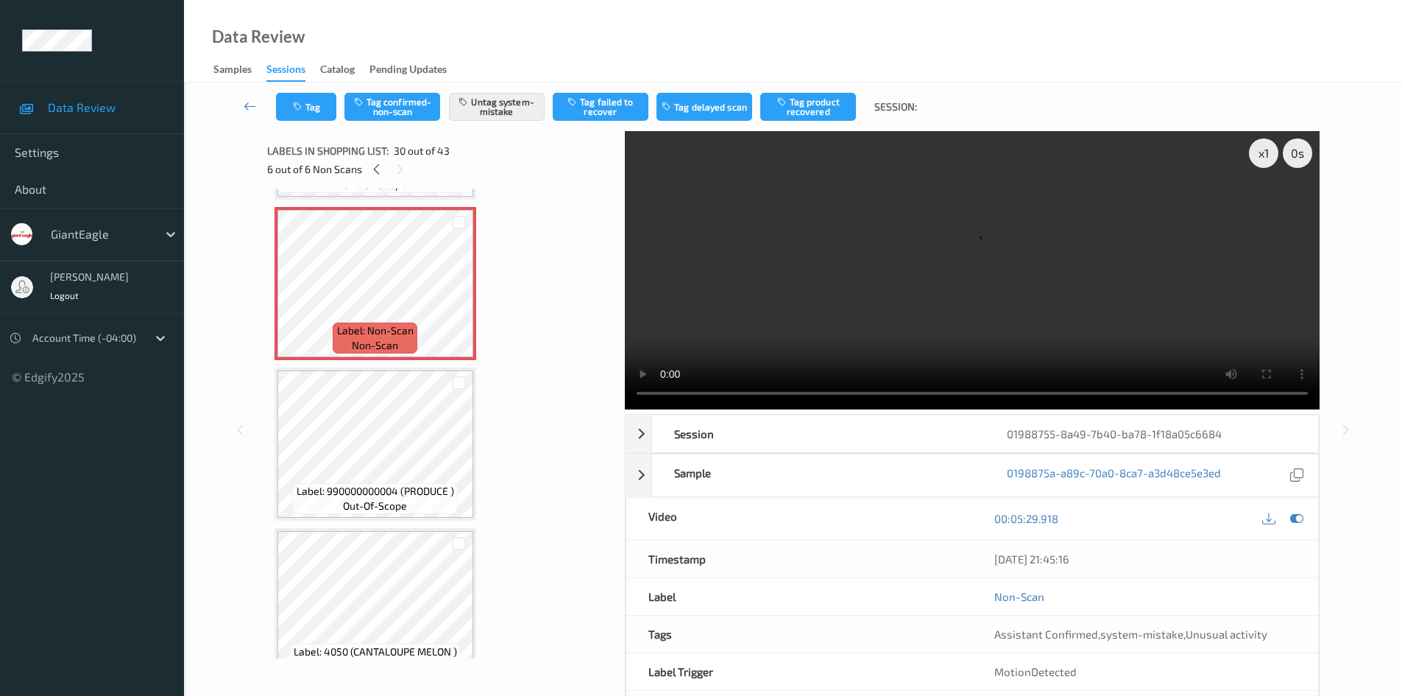
scroll to position [4635, 0]
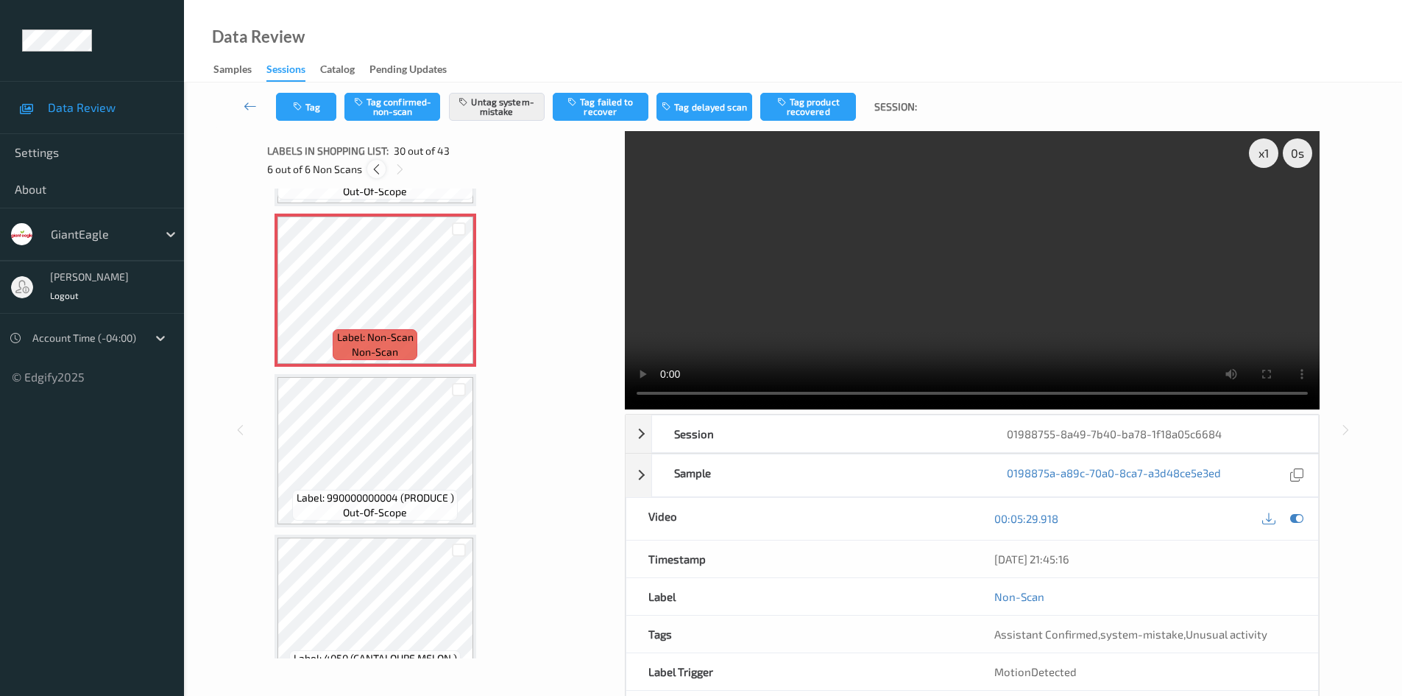
click at [376, 166] on icon at bounding box center [376, 169] width 13 height 13
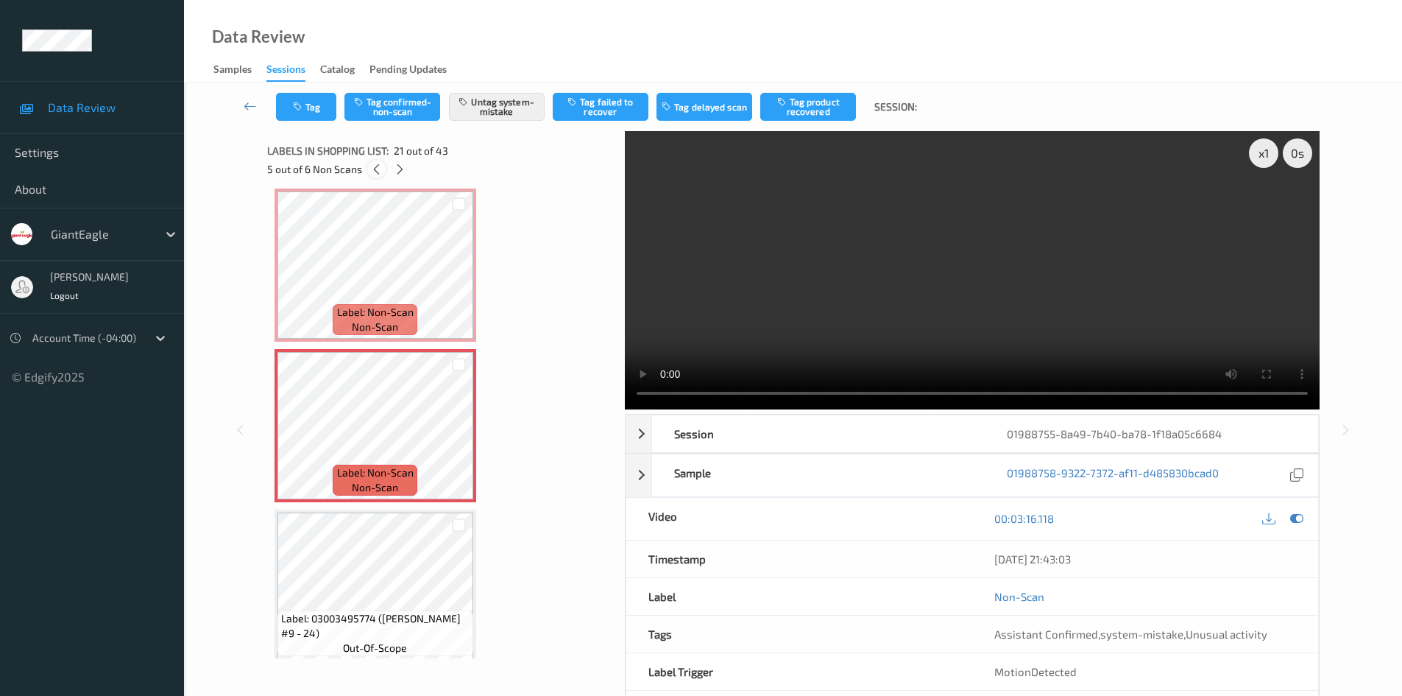
click at [376, 166] on icon at bounding box center [376, 169] width 13 height 13
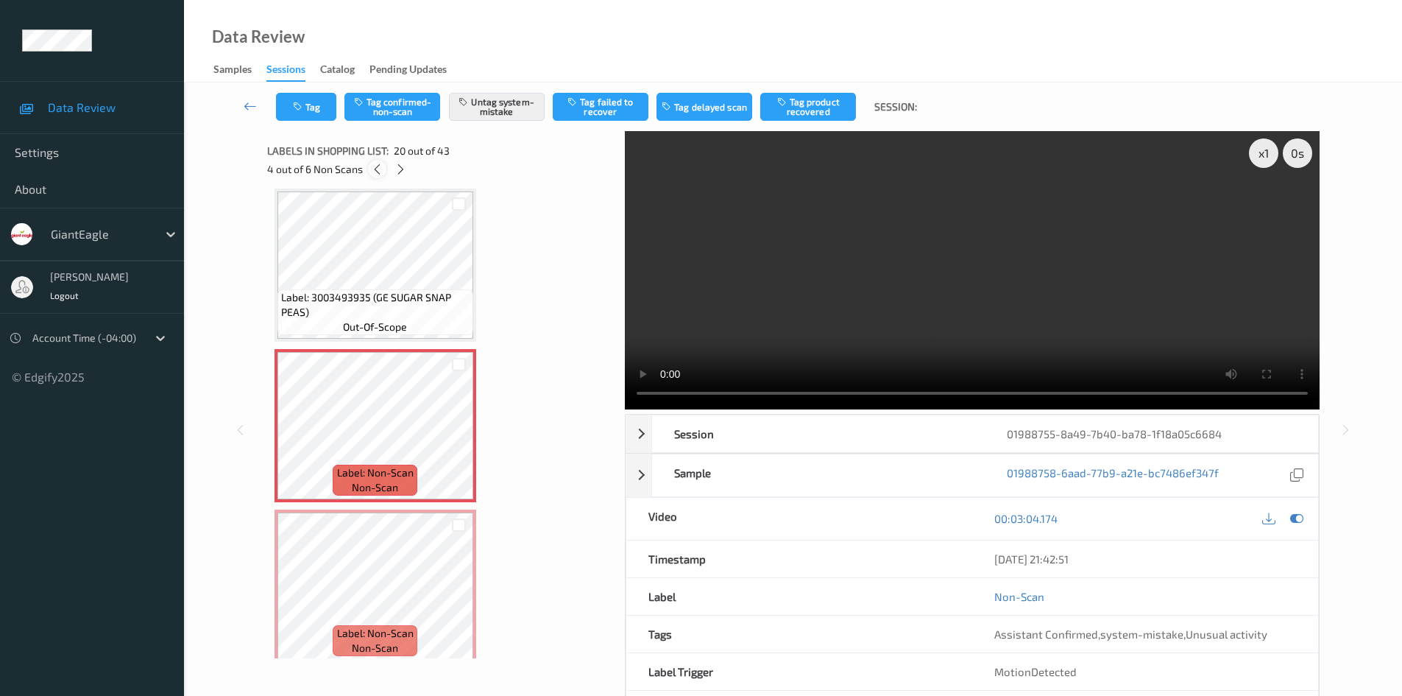
click at [376, 166] on icon at bounding box center [377, 169] width 13 height 13
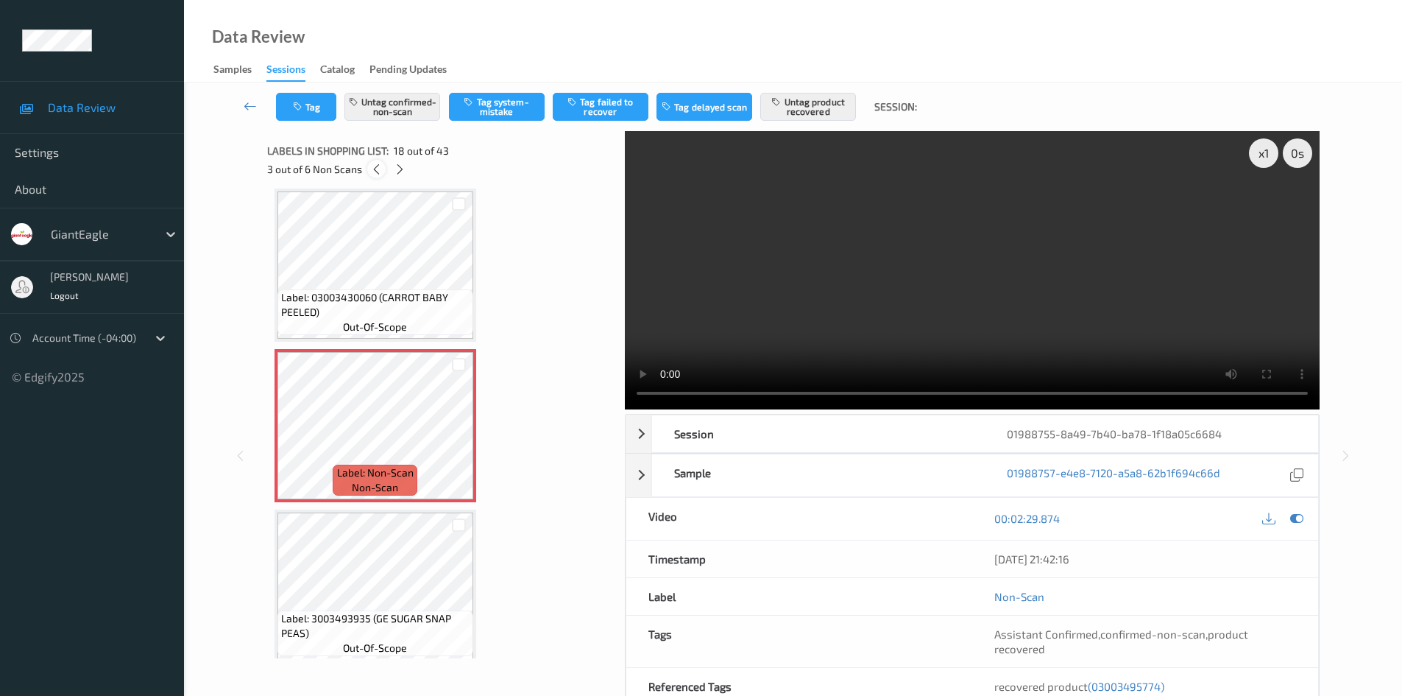
click at [376, 166] on icon at bounding box center [376, 169] width 13 height 13
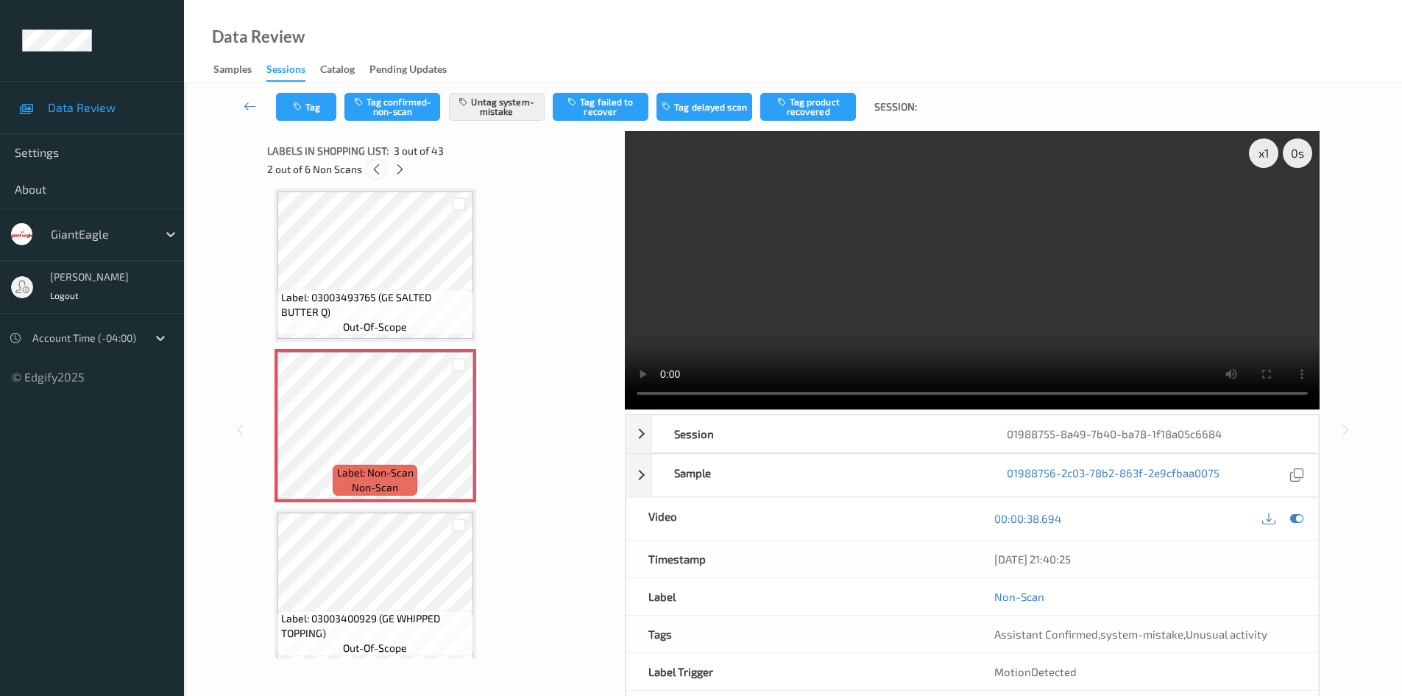
click at [373, 169] on icon at bounding box center [376, 169] width 13 height 13
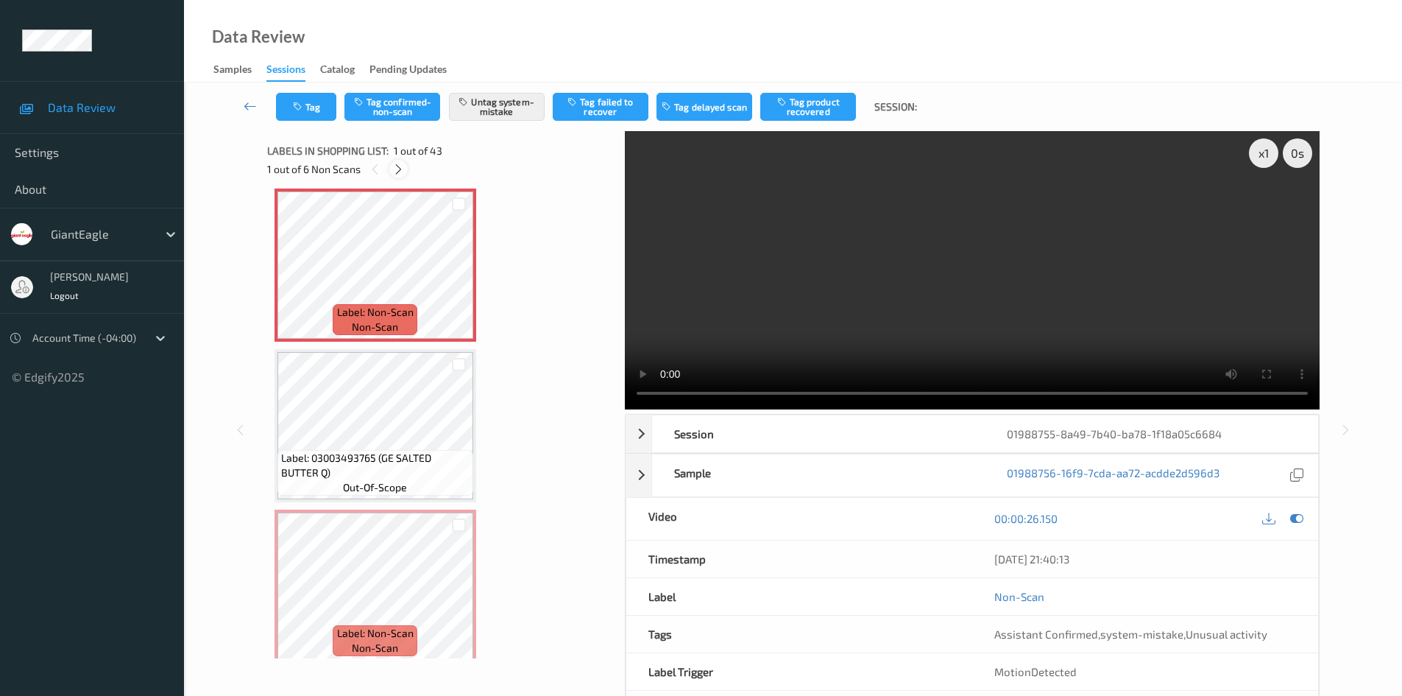
click at [399, 169] on icon at bounding box center [398, 169] width 13 height 13
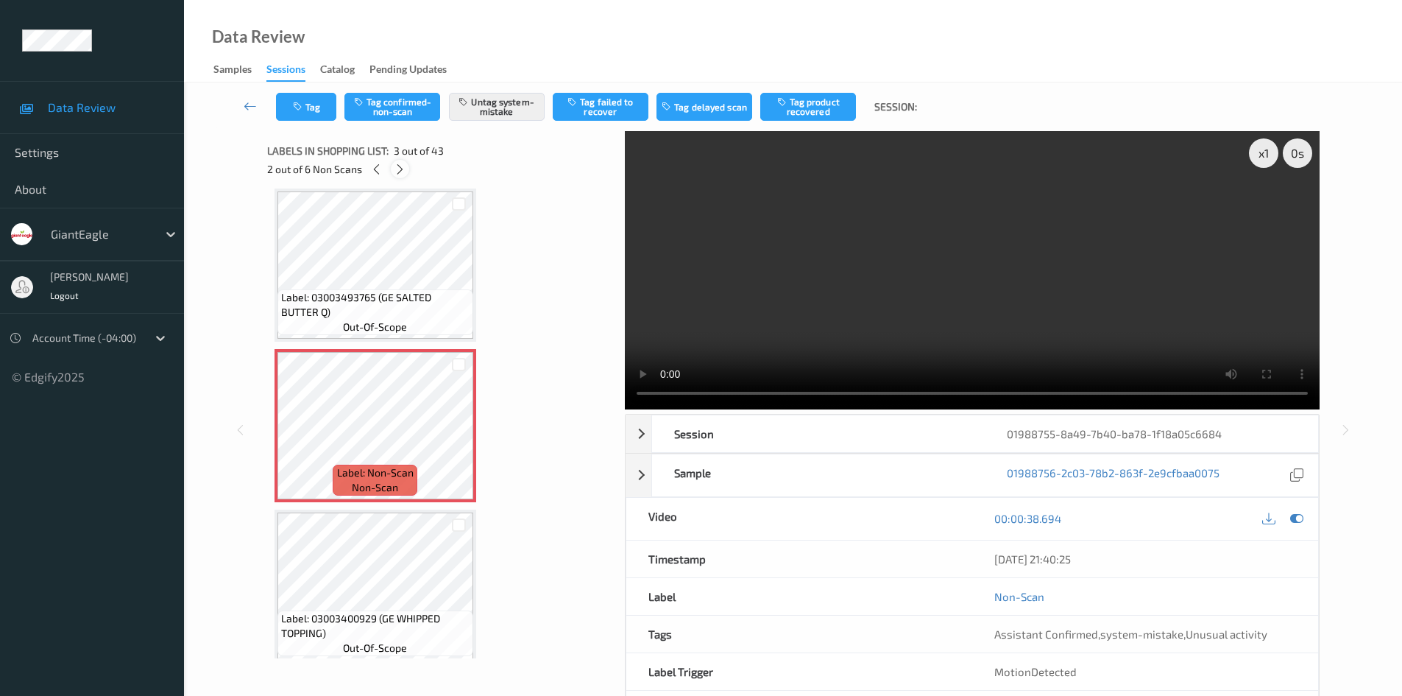
click at [399, 169] on icon at bounding box center [400, 169] width 13 height 13
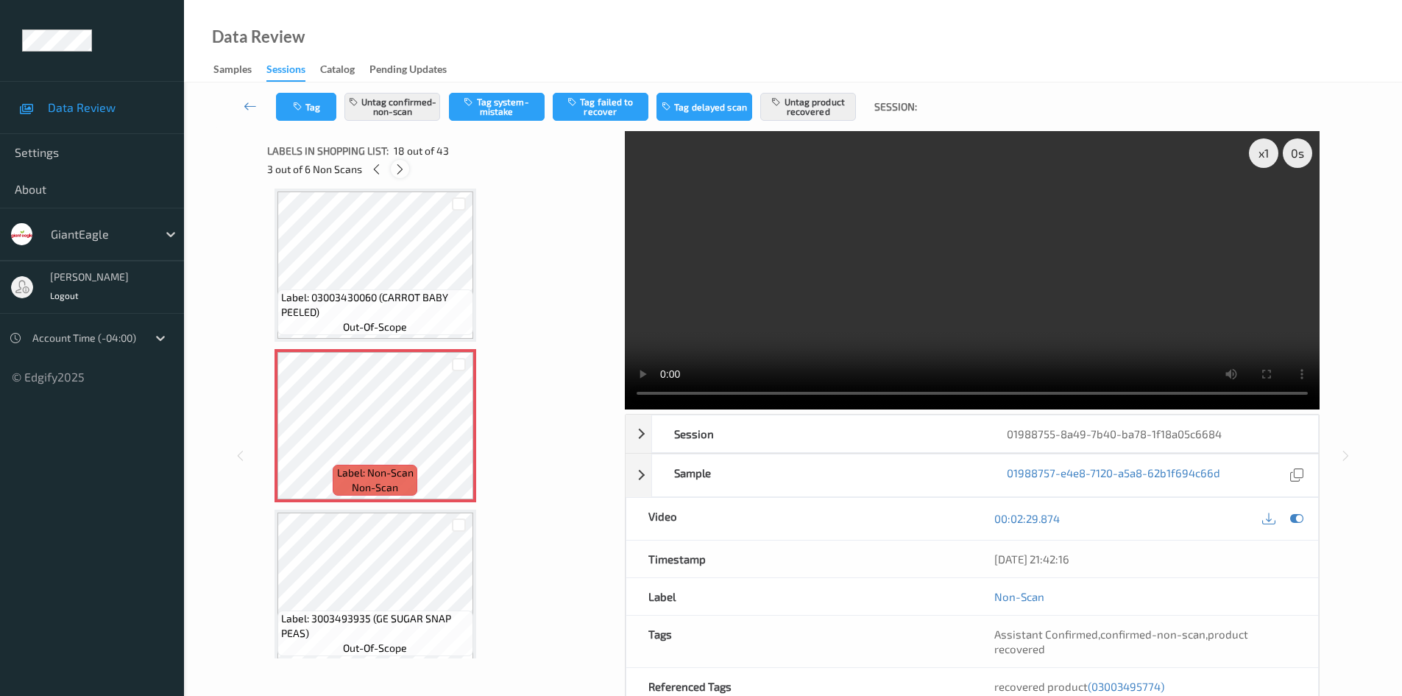
click at [399, 169] on icon at bounding box center [400, 169] width 13 height 13
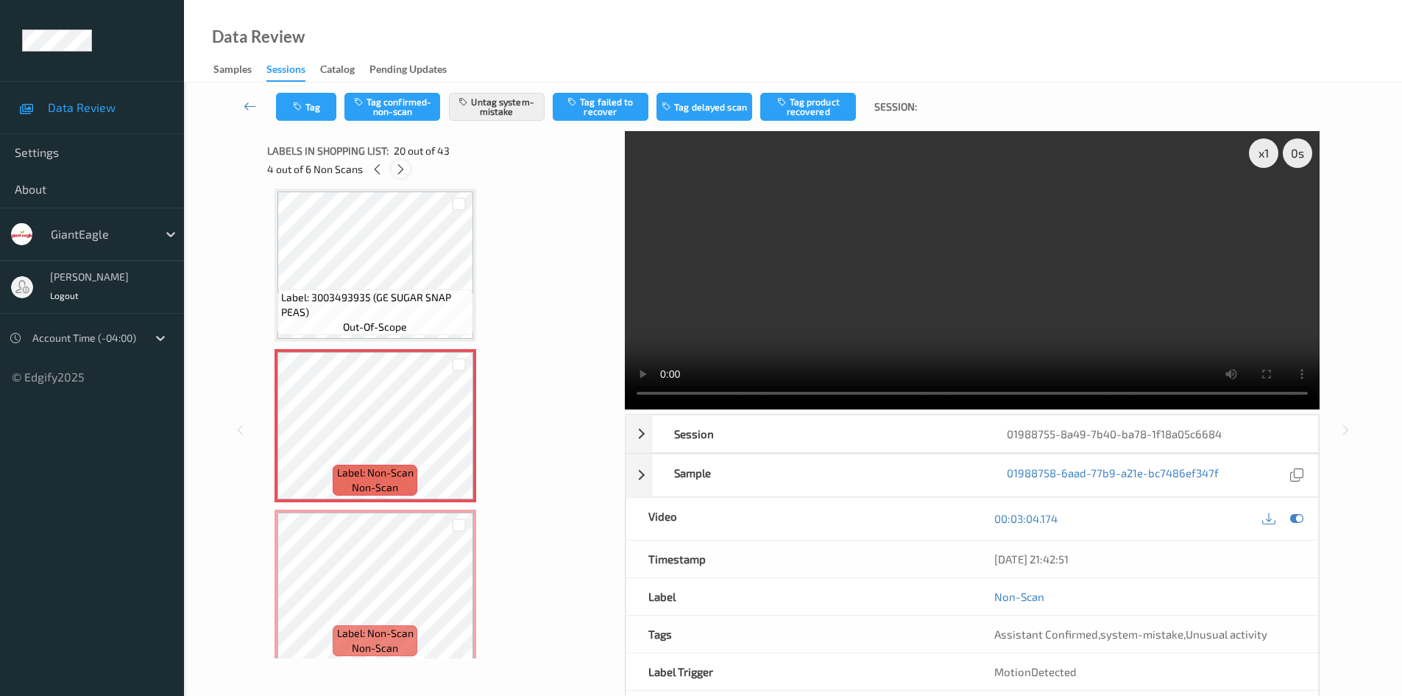
click at [399, 169] on icon at bounding box center [401, 169] width 13 height 13
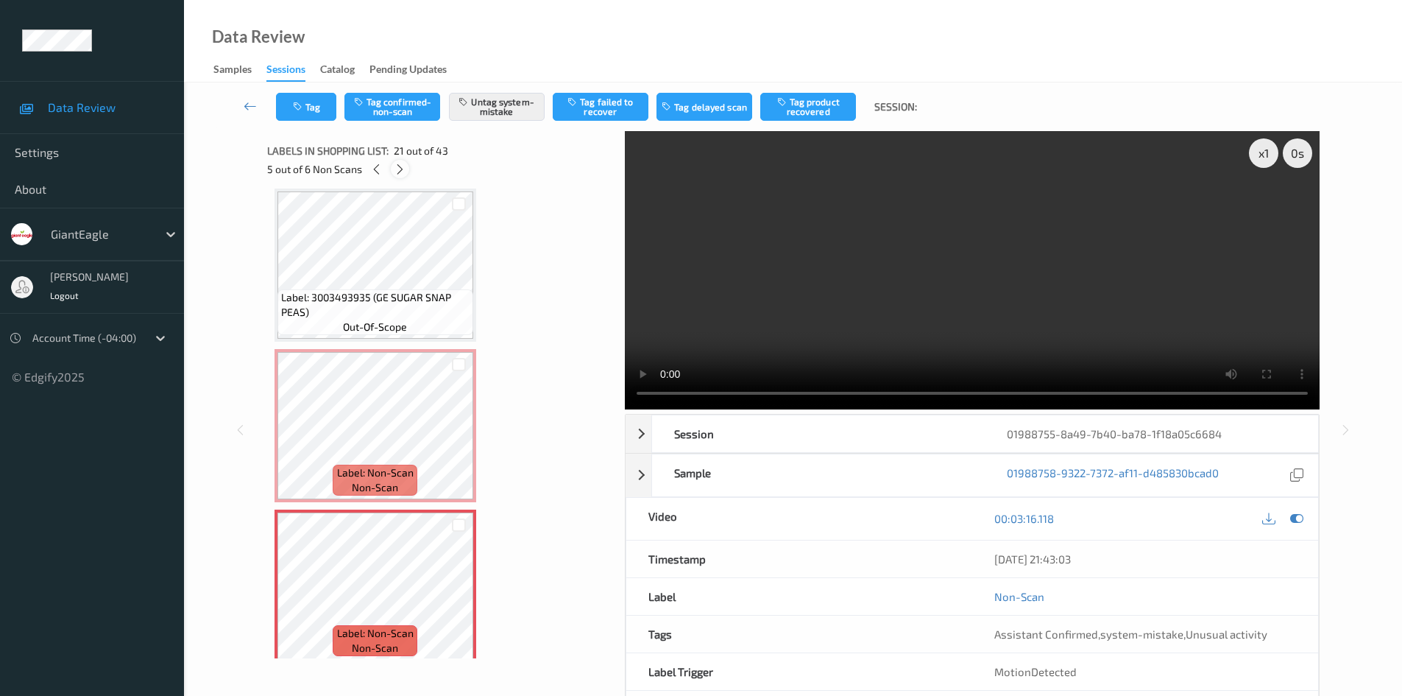
scroll to position [3056, 0]
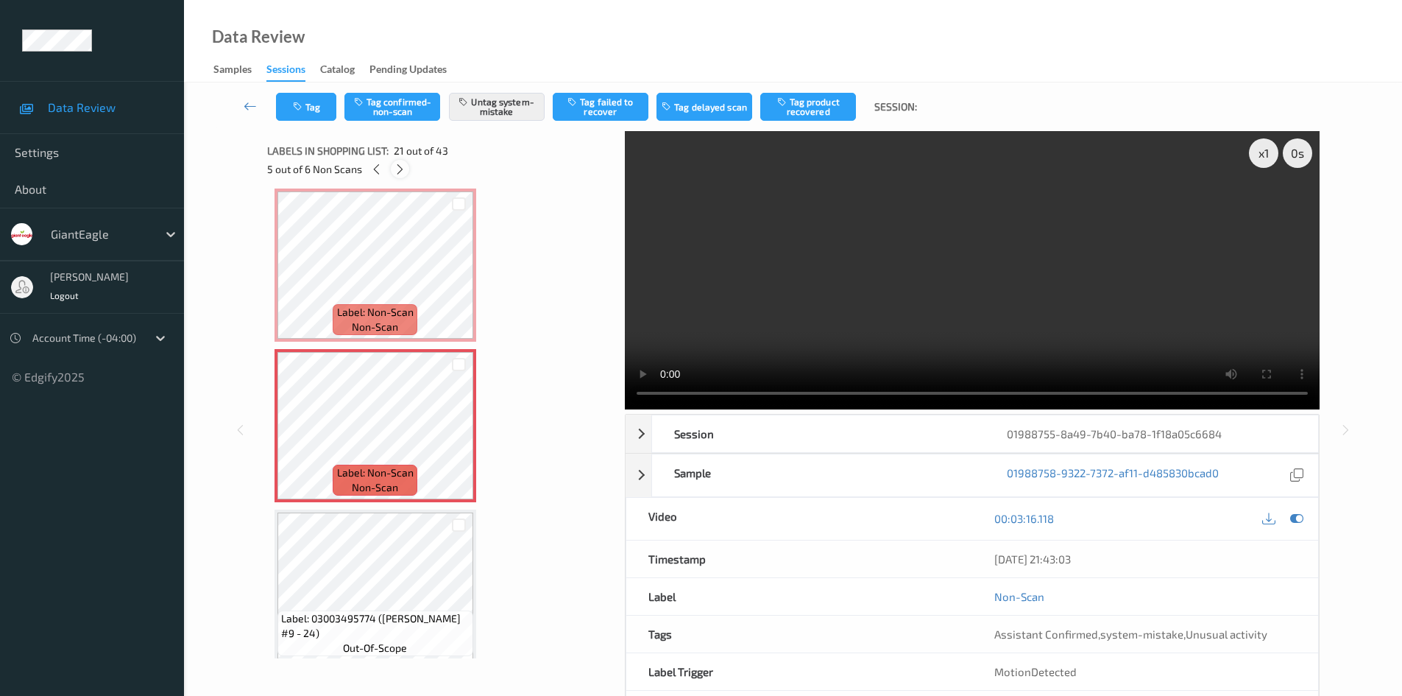
click at [399, 169] on icon at bounding box center [400, 169] width 13 height 13
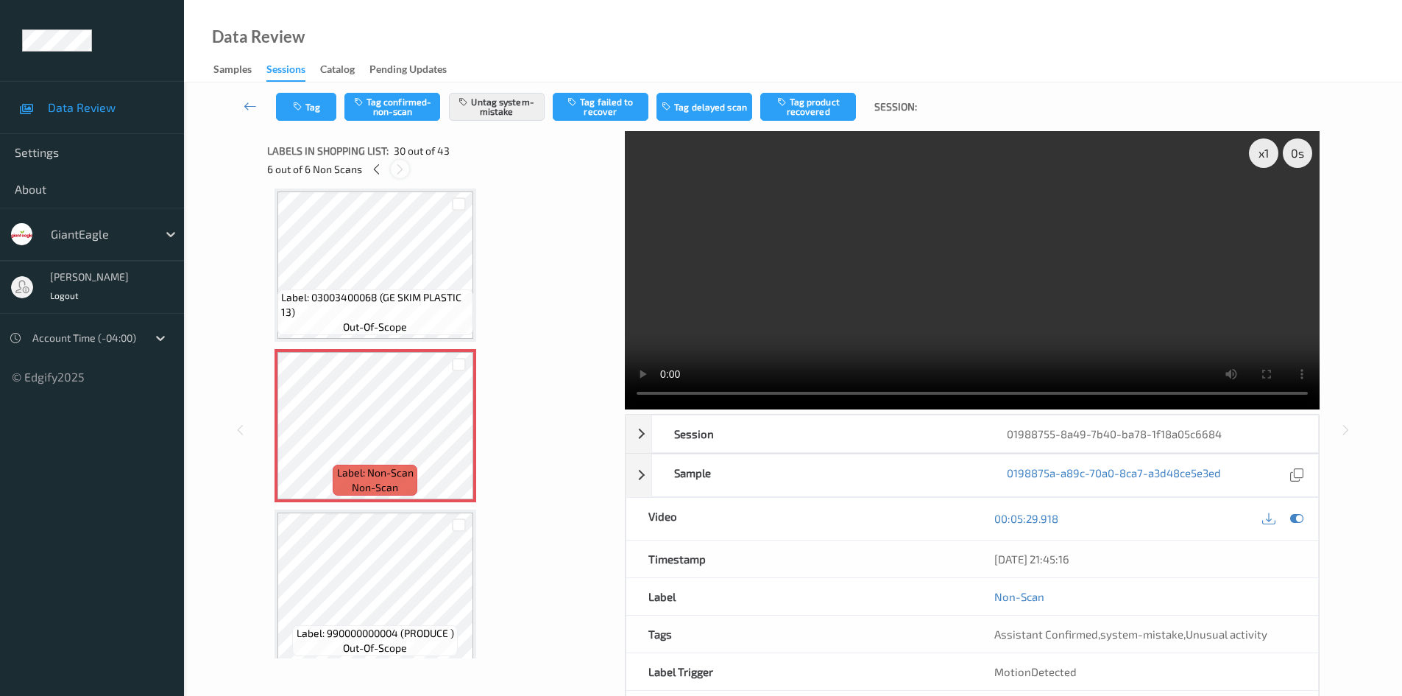
click at [399, 169] on icon at bounding box center [400, 169] width 13 height 13
click at [375, 163] on icon at bounding box center [376, 169] width 13 height 13
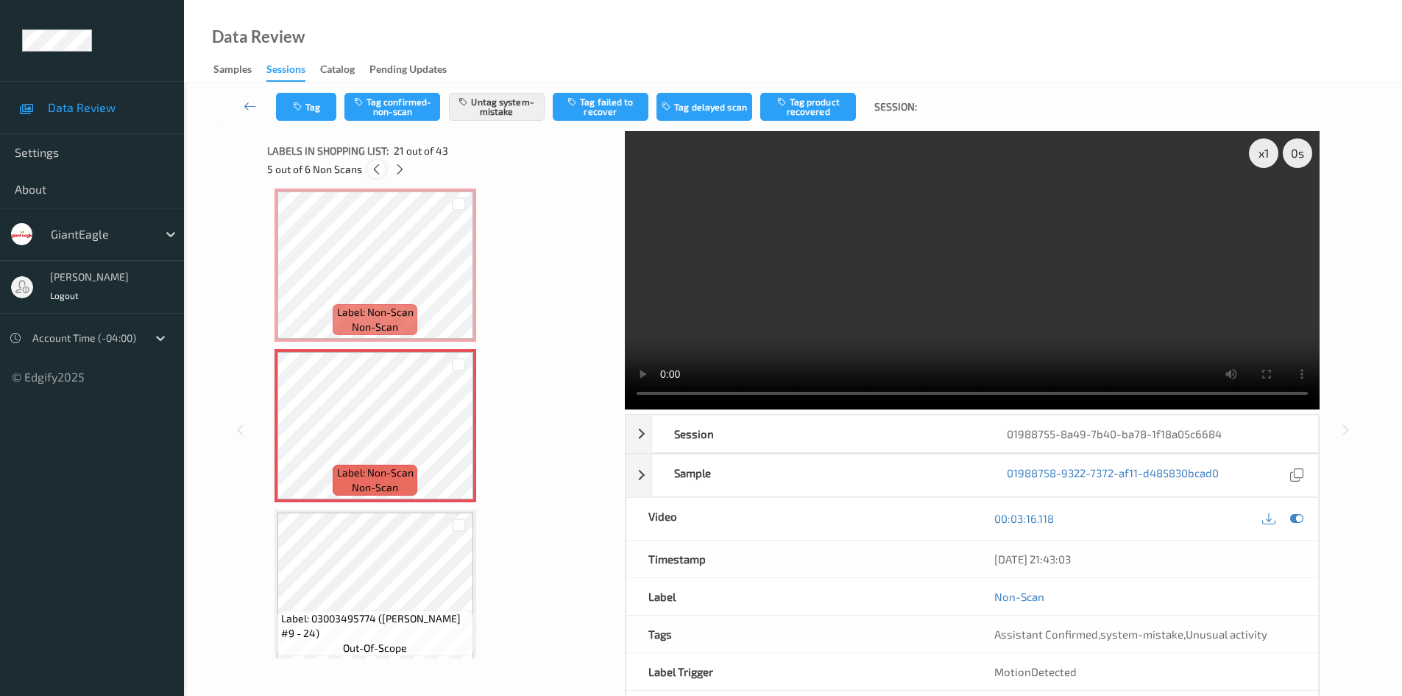
click at [378, 176] on div at bounding box center [376, 169] width 18 height 18
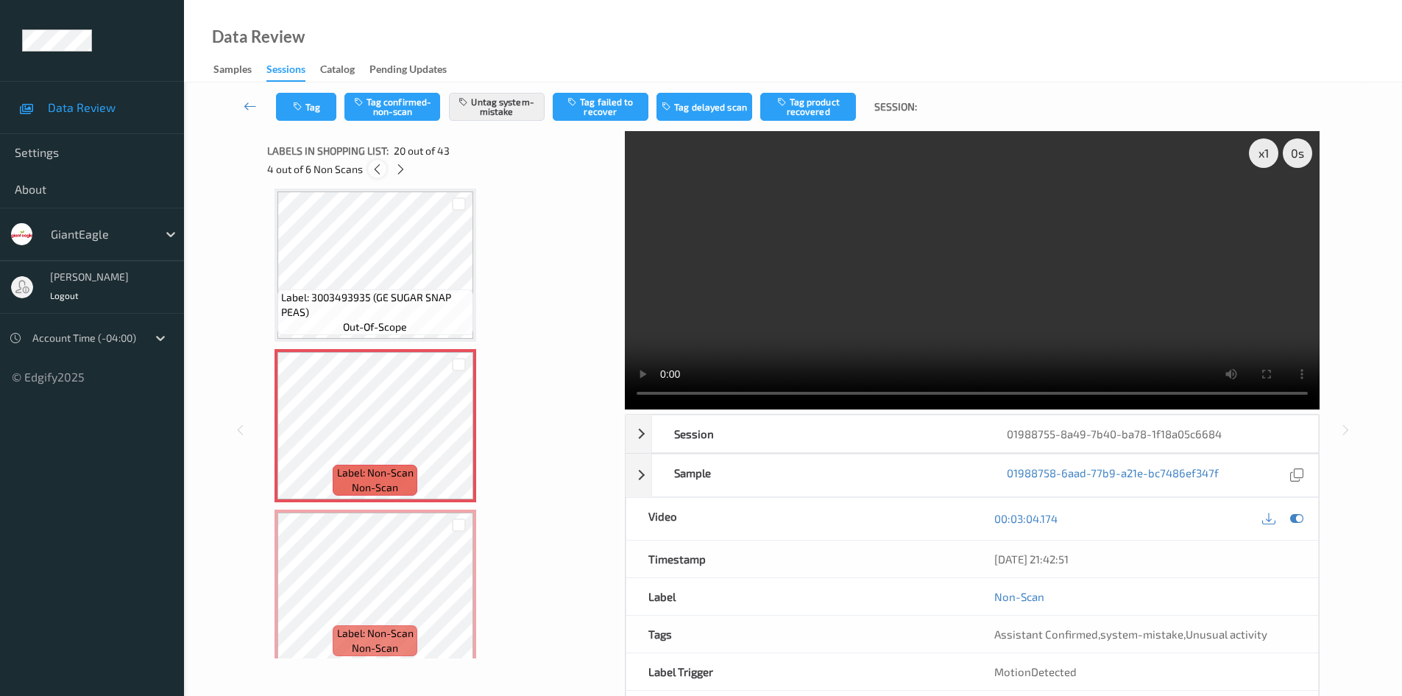
click at [378, 176] on div at bounding box center [377, 169] width 18 height 18
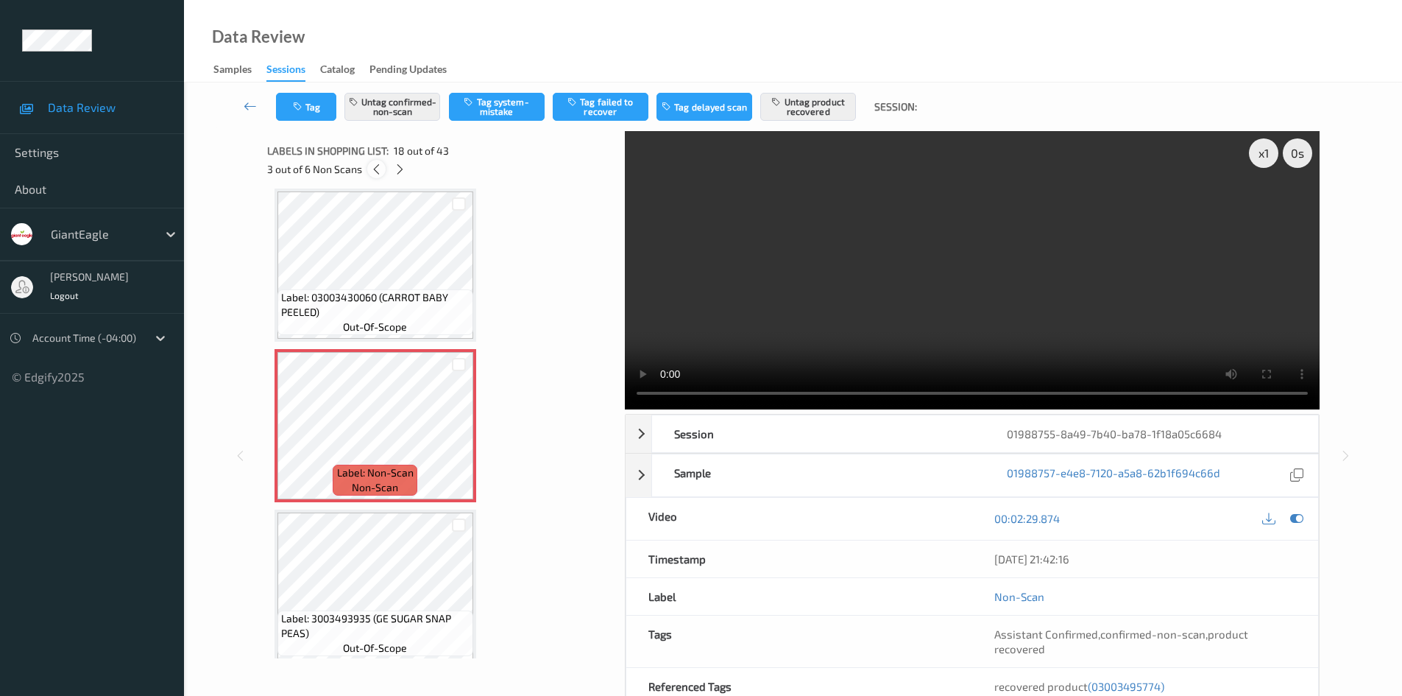
click at [378, 176] on div at bounding box center [376, 169] width 18 height 18
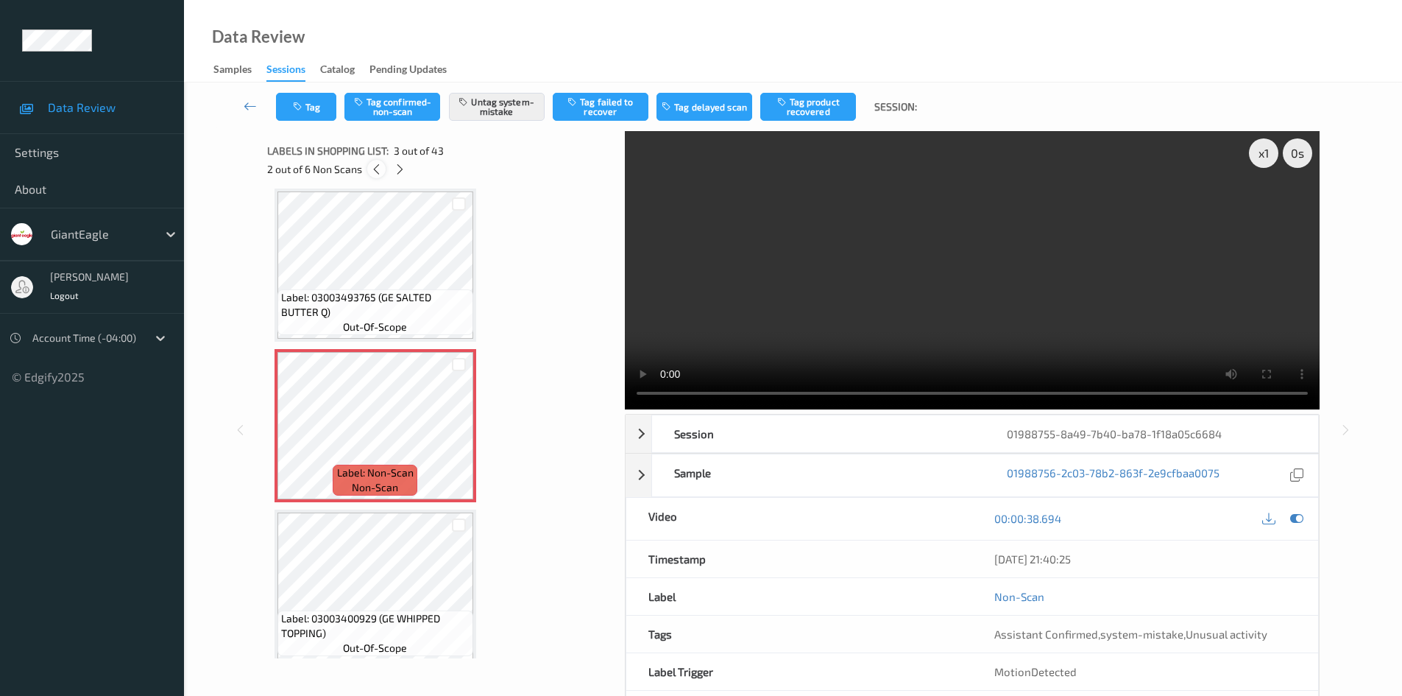
click at [378, 176] on div at bounding box center [376, 169] width 18 height 18
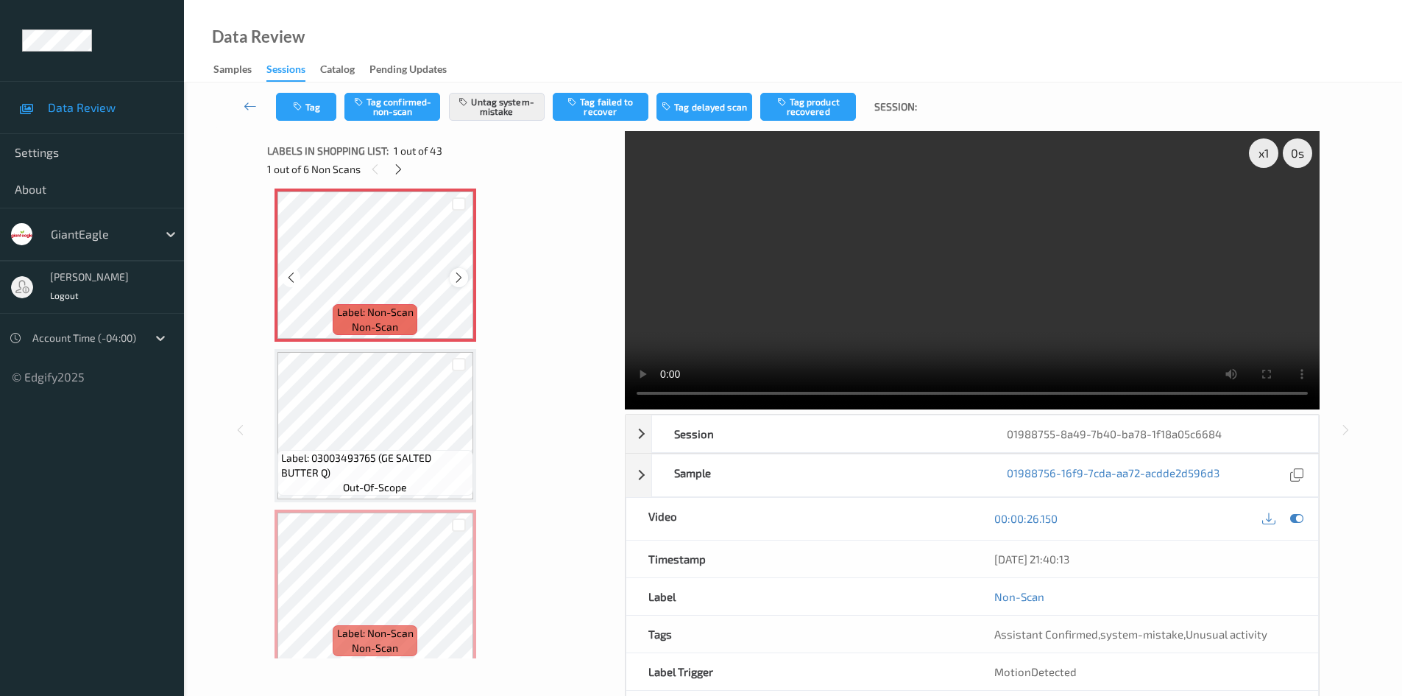
click at [454, 275] on icon at bounding box center [459, 277] width 13 height 13
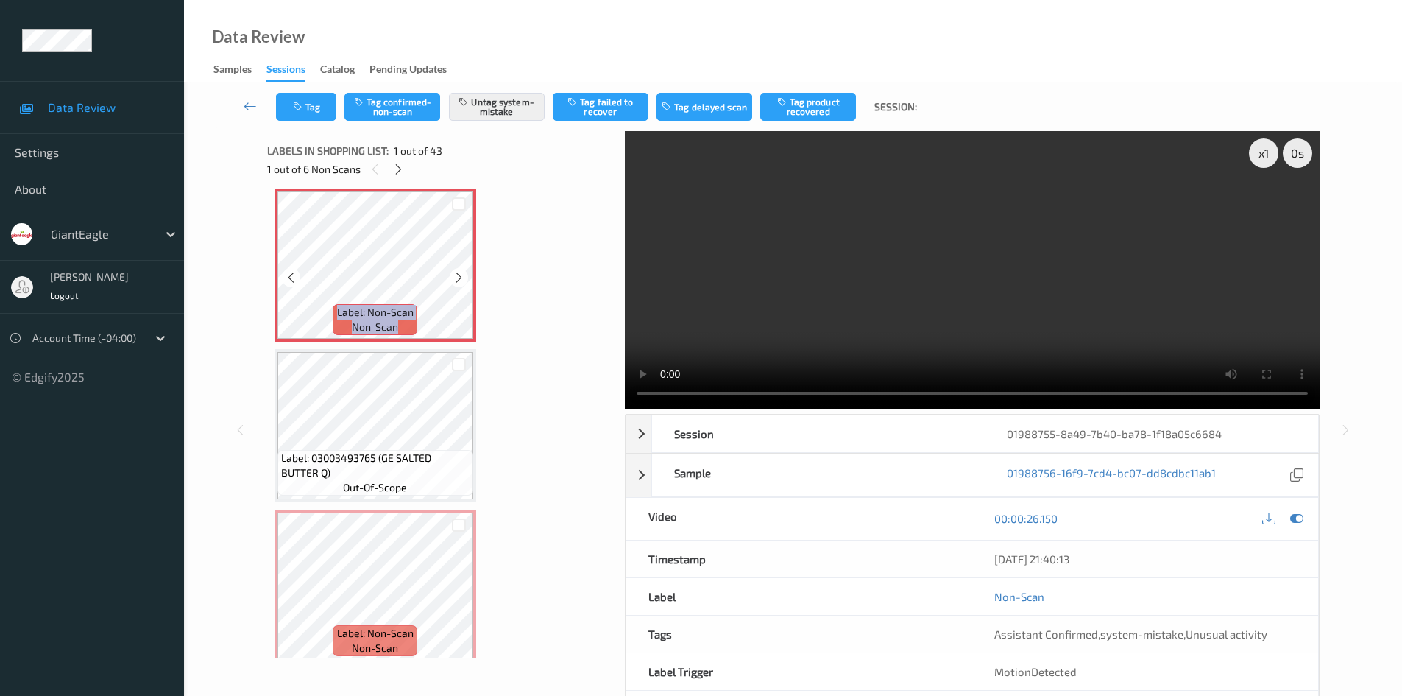
click at [454, 275] on icon at bounding box center [459, 277] width 13 height 13
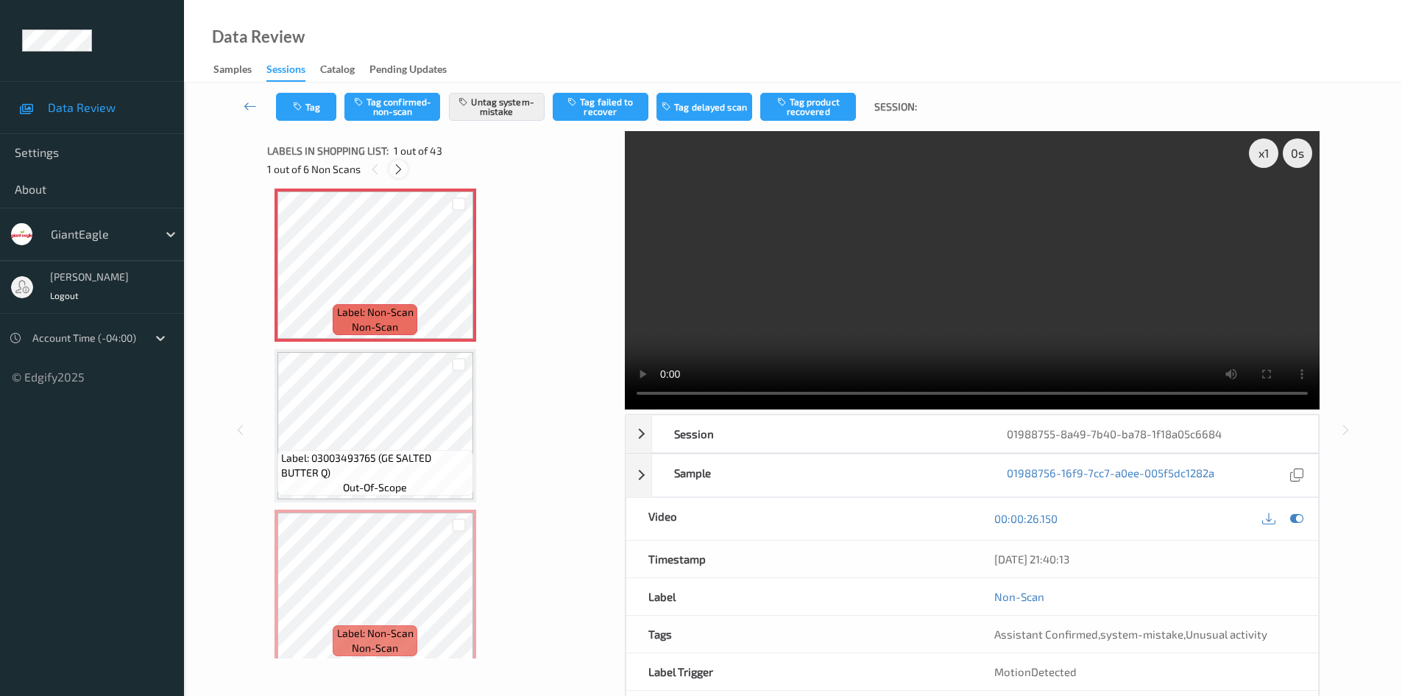
click at [400, 169] on icon at bounding box center [398, 169] width 13 height 13
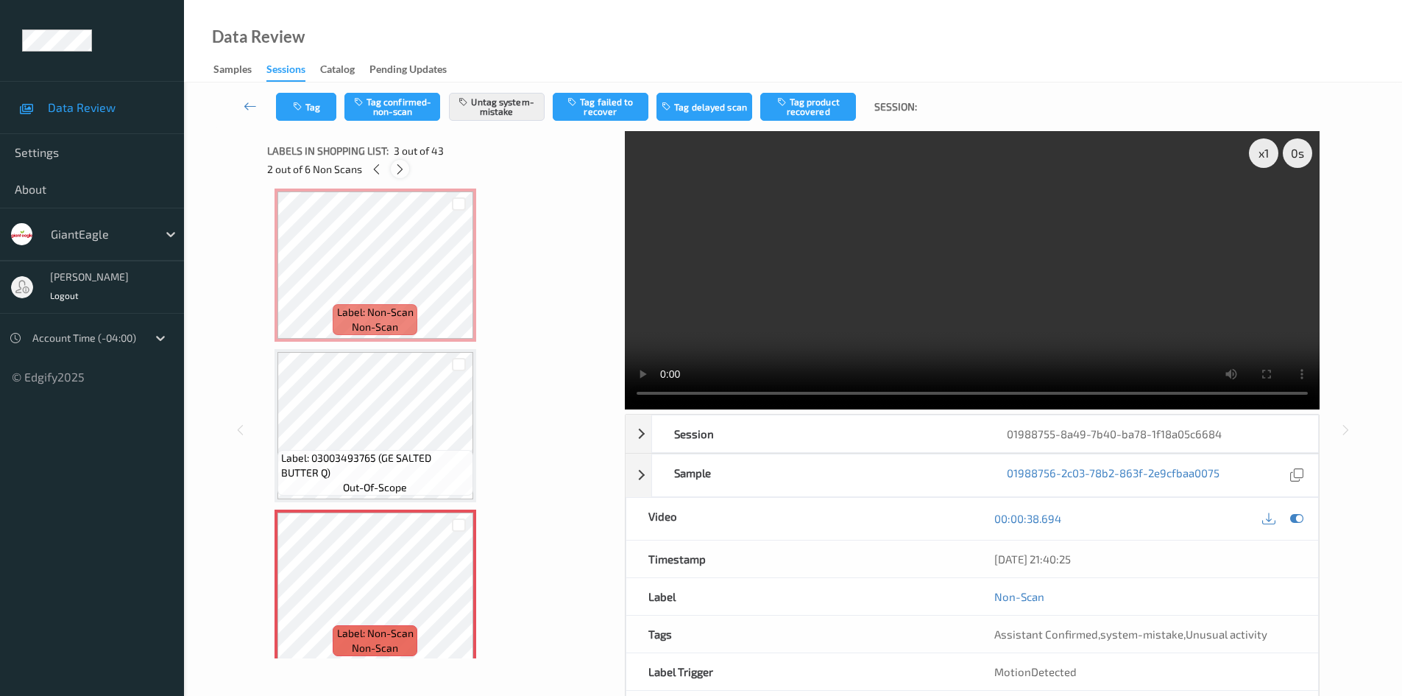
scroll to position [168, 0]
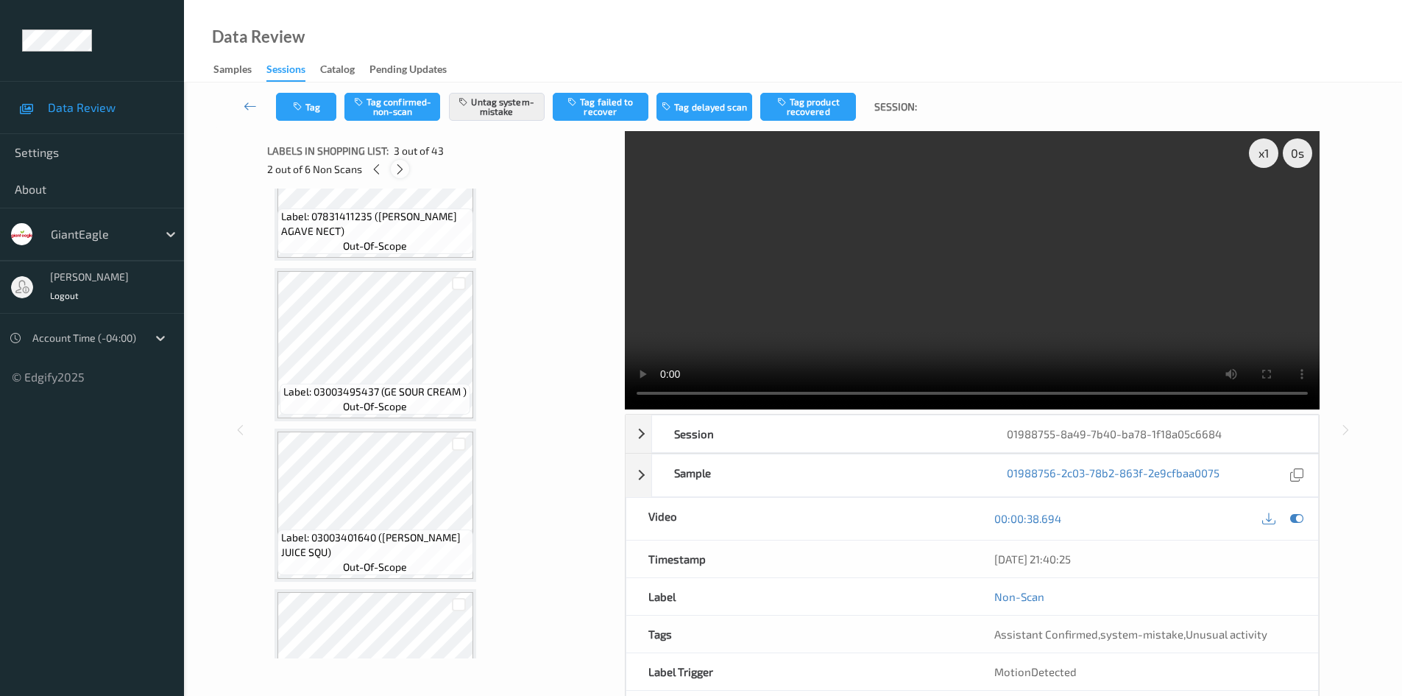
click at [397, 170] on icon at bounding box center [400, 169] width 13 height 13
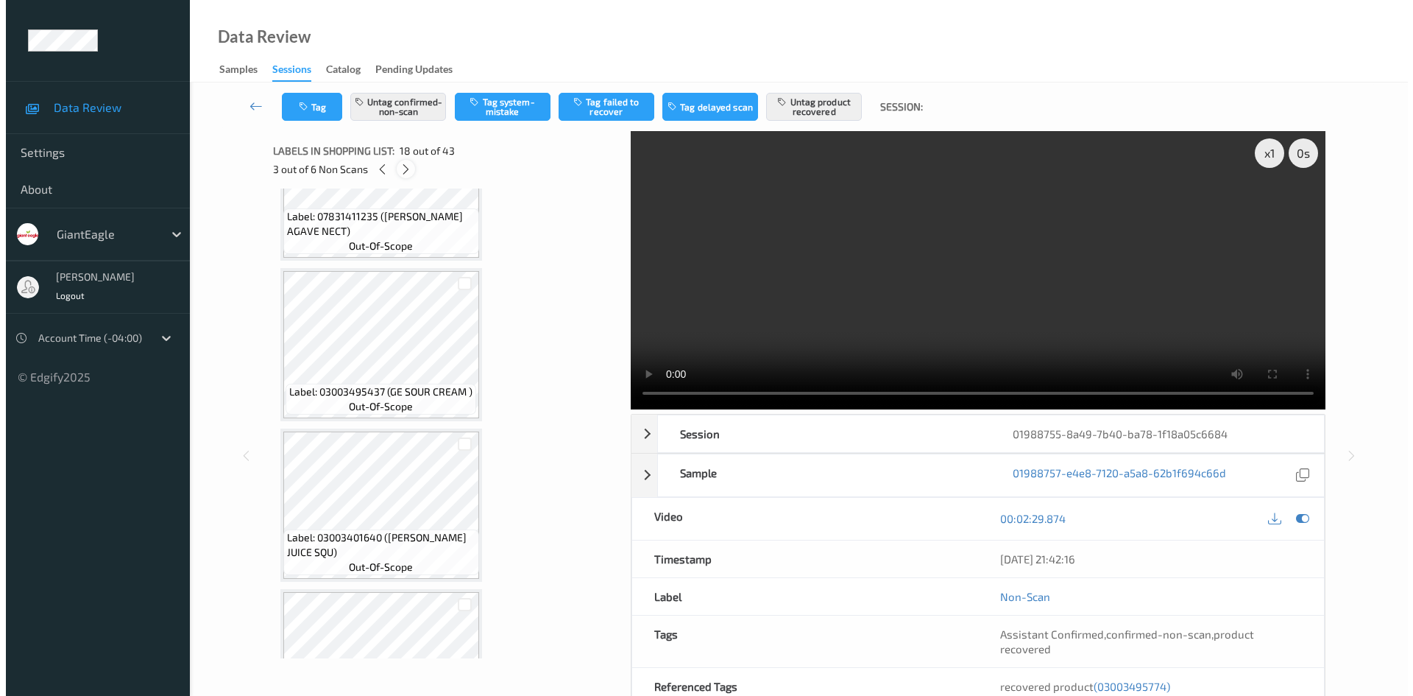
scroll to position [2575, 0]
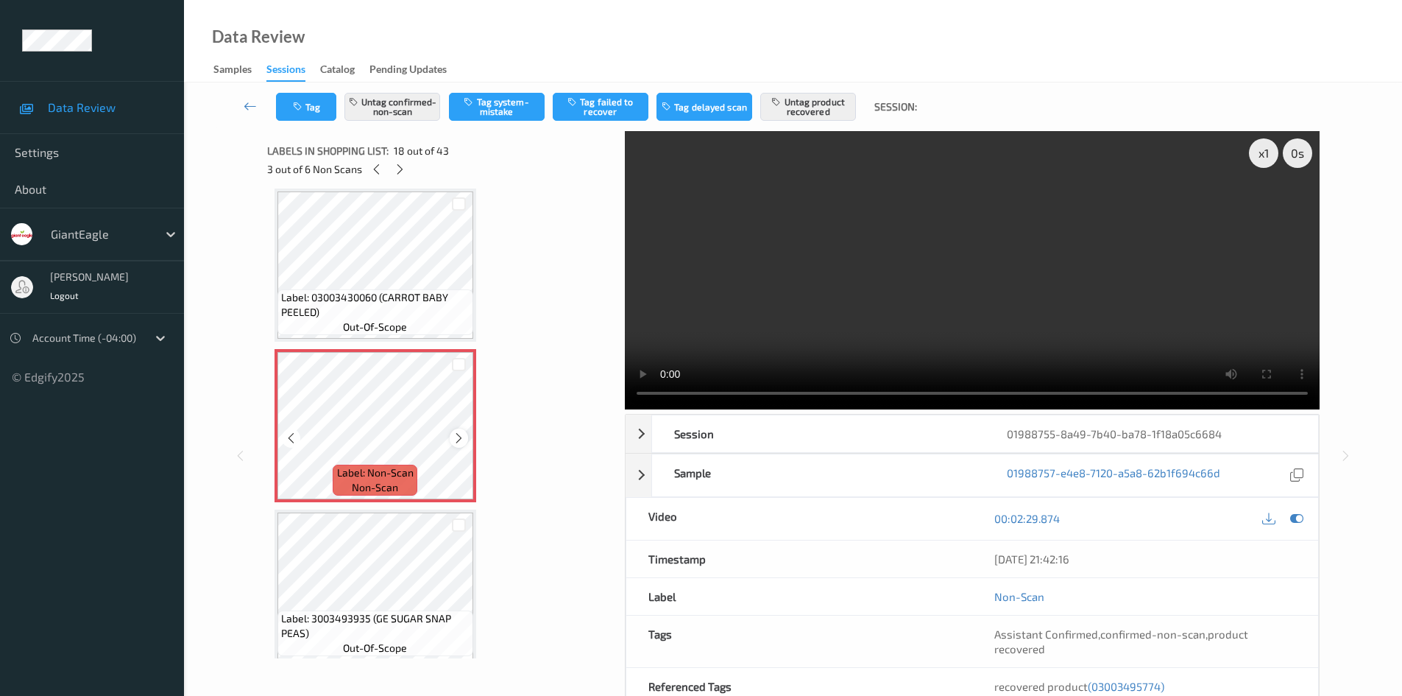
click at [460, 434] on icon at bounding box center [459, 437] width 13 height 13
click at [458, 437] on icon at bounding box center [459, 437] width 13 height 13
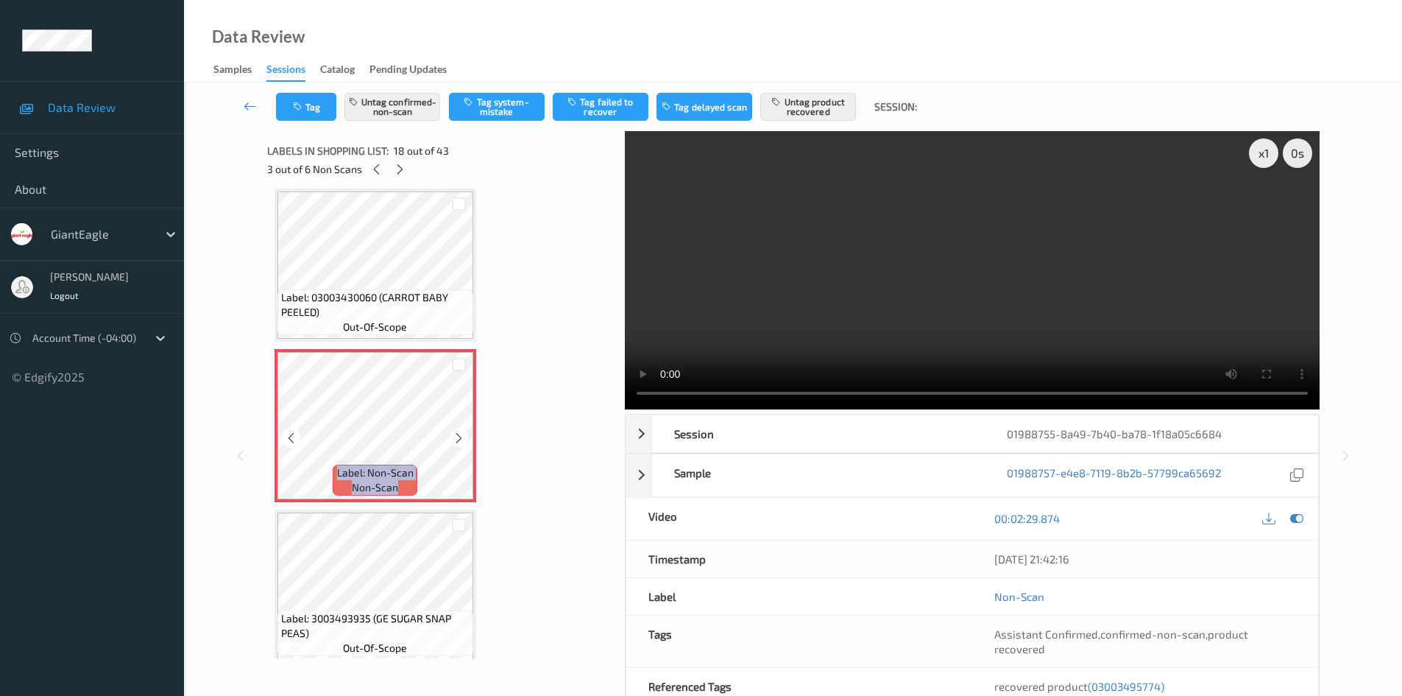
click at [458, 437] on icon at bounding box center [459, 437] width 13 height 13
click at [389, 105] on button "Untag confirmed-non-scan" at bounding box center [392, 107] width 96 height 28
click at [827, 112] on button "Untag product recovered" at bounding box center [808, 107] width 96 height 28
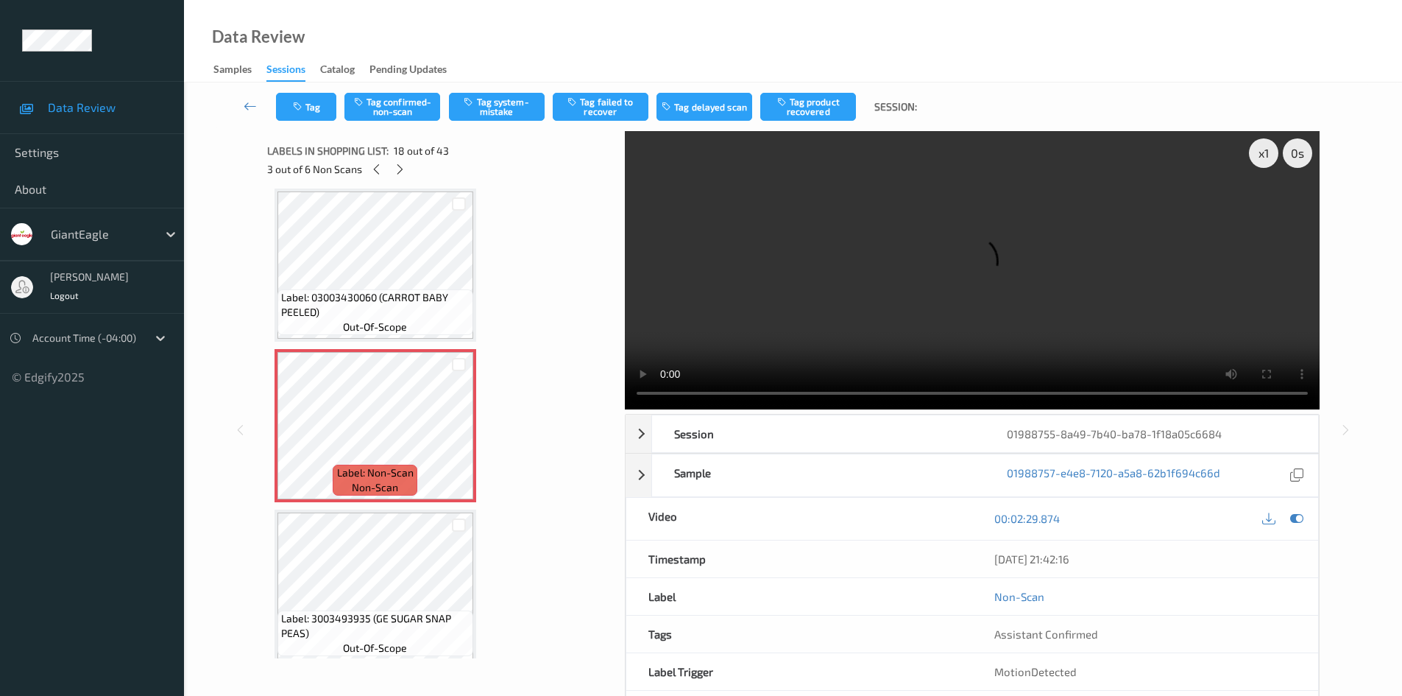
click at [520, 124] on div "Tag Tag confirmed-non-scan Tag system-mistake Tag failed to recover Tag delayed…" at bounding box center [793, 106] width 1158 height 49
click at [520, 118] on button "Tag system-mistake" at bounding box center [497, 107] width 96 height 28
click at [312, 111] on button "Tag" at bounding box center [306, 107] width 60 height 28
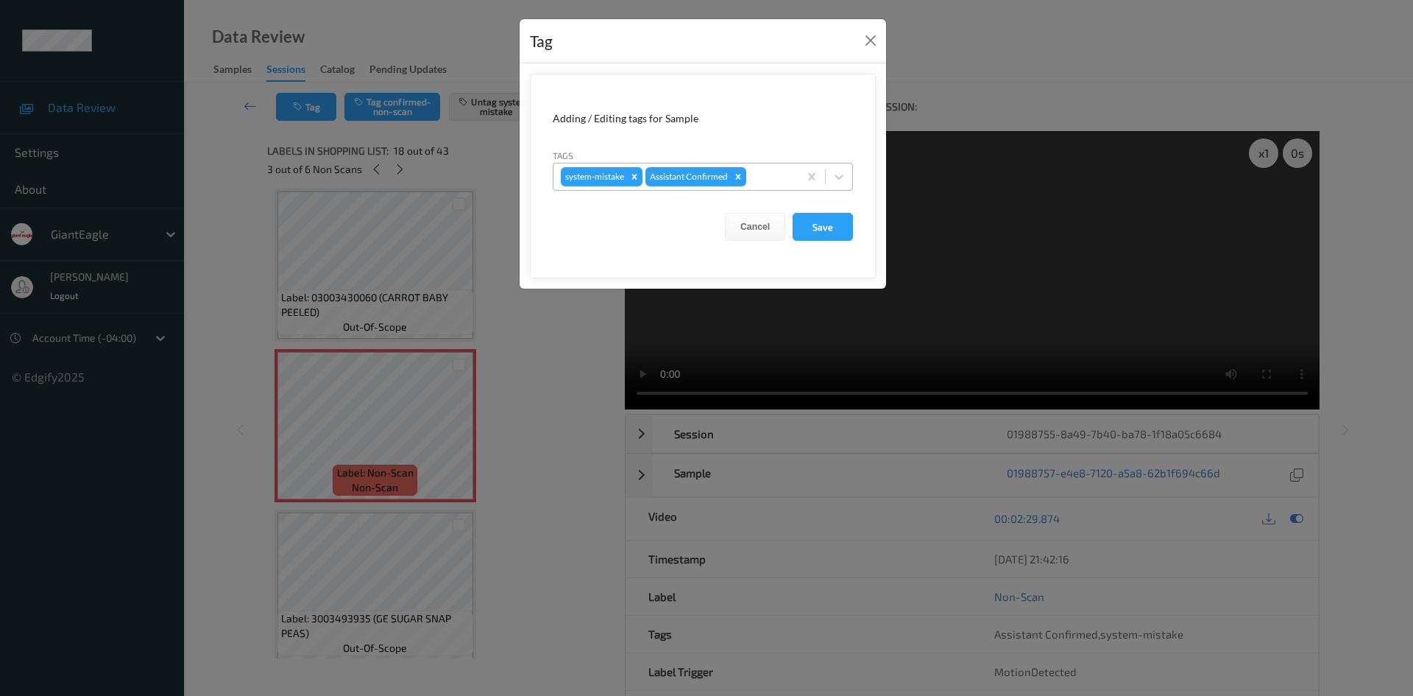
click at [766, 169] on div at bounding box center [770, 177] width 42 height 18
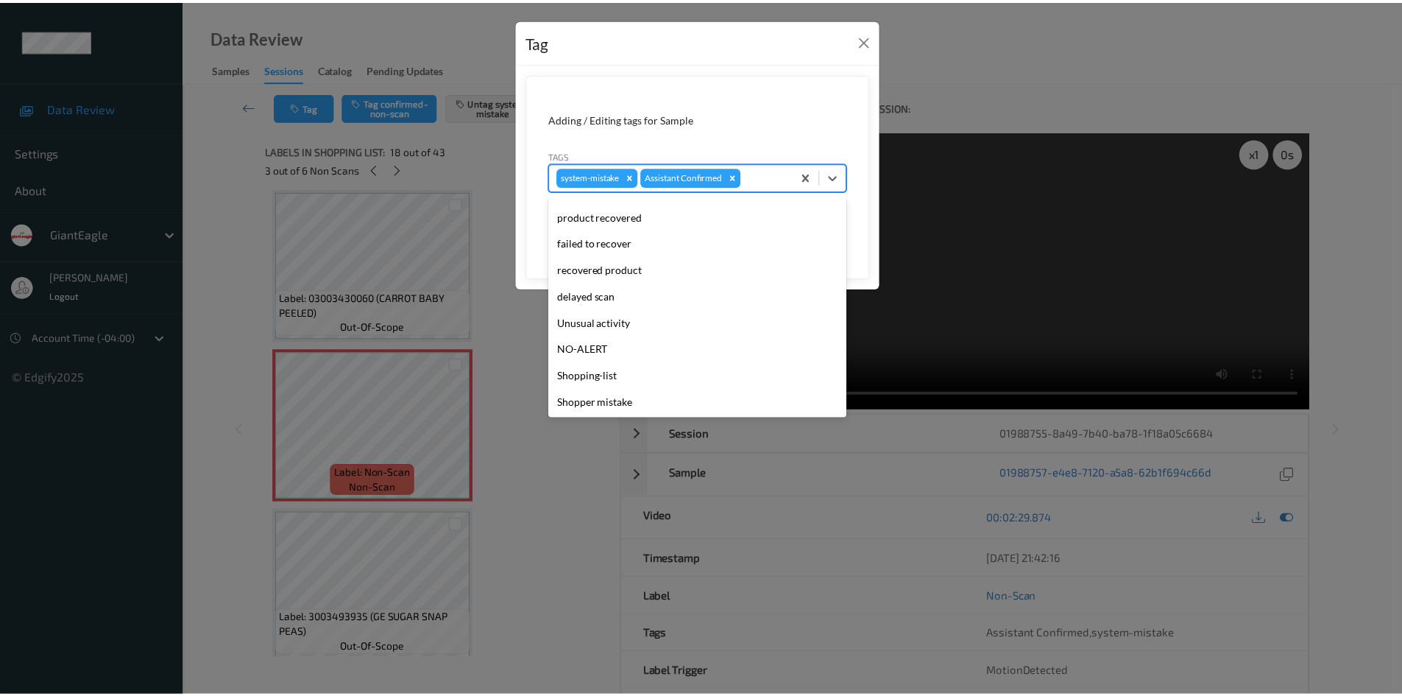
scroll to position [103, 0]
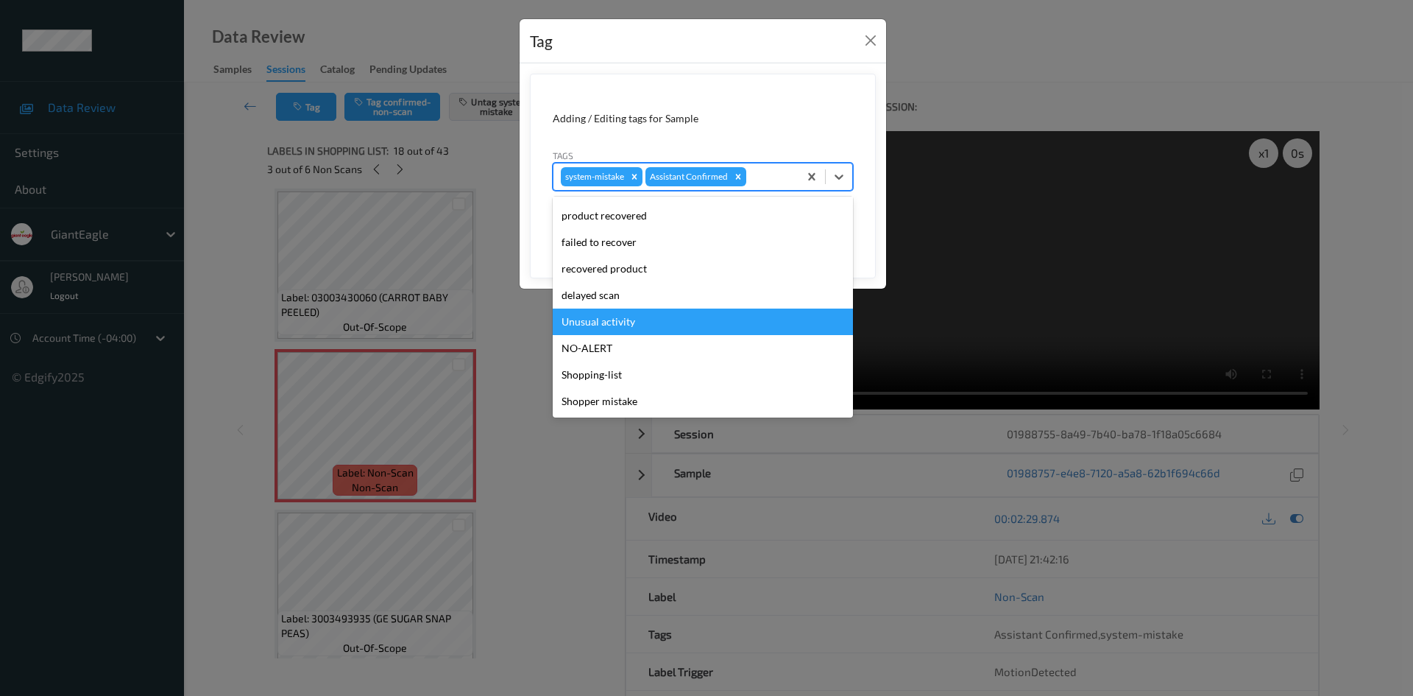
click at [697, 321] on div "Unusual activity" at bounding box center [703, 321] width 300 height 26
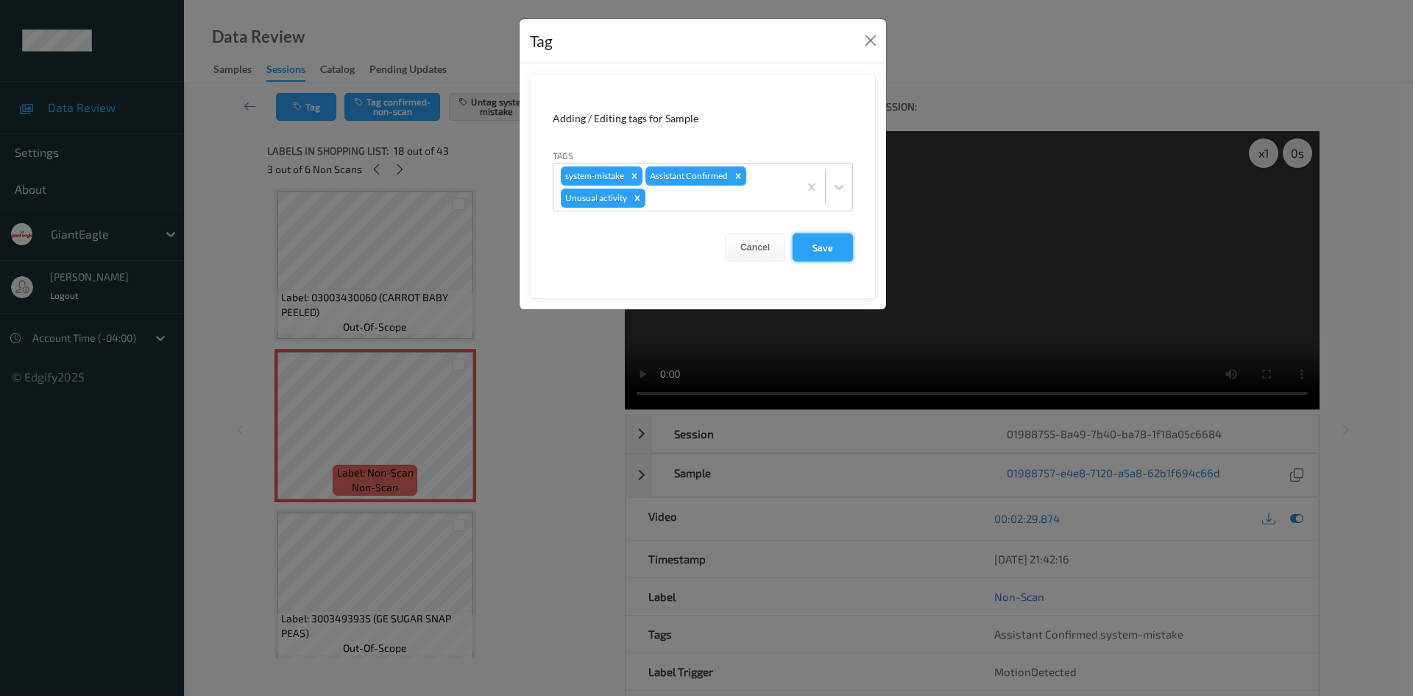
click at [809, 244] on button "Save" at bounding box center [823, 247] width 60 height 28
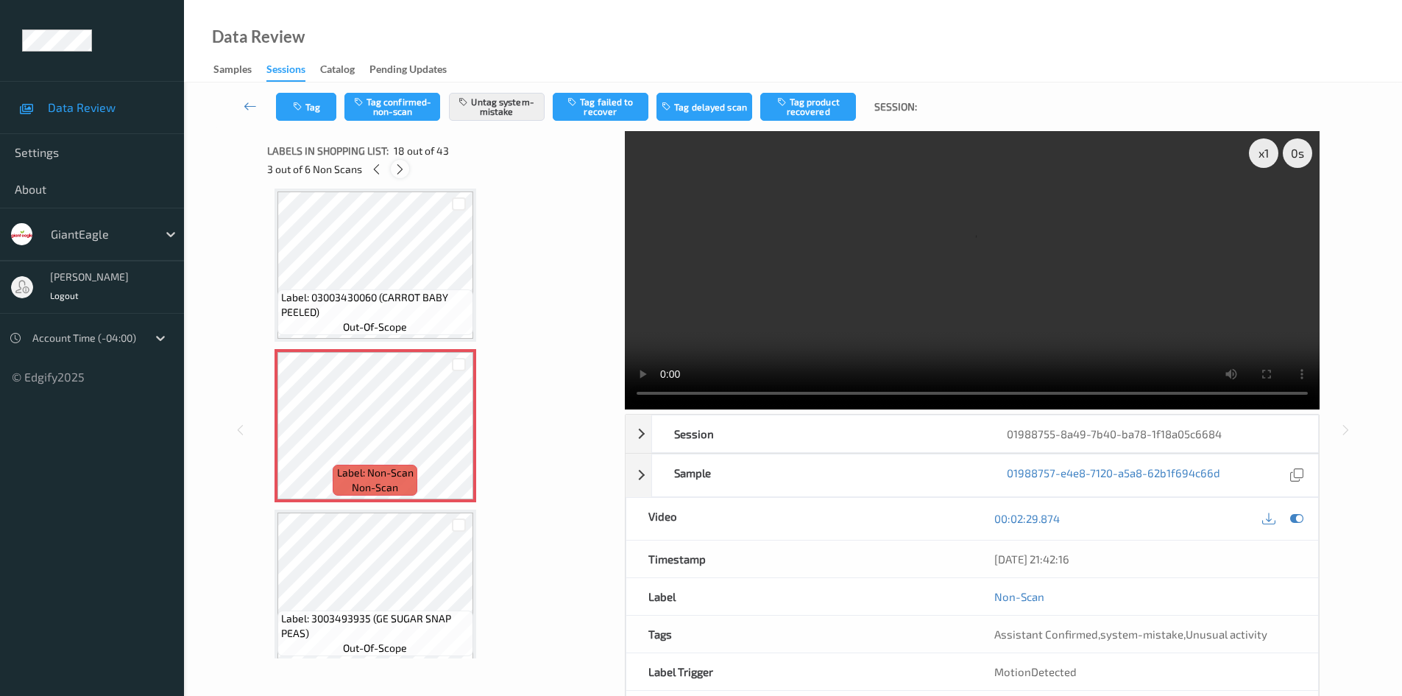
click at [401, 172] on icon at bounding box center [400, 169] width 13 height 13
click at [401, 172] on icon at bounding box center [401, 169] width 13 height 13
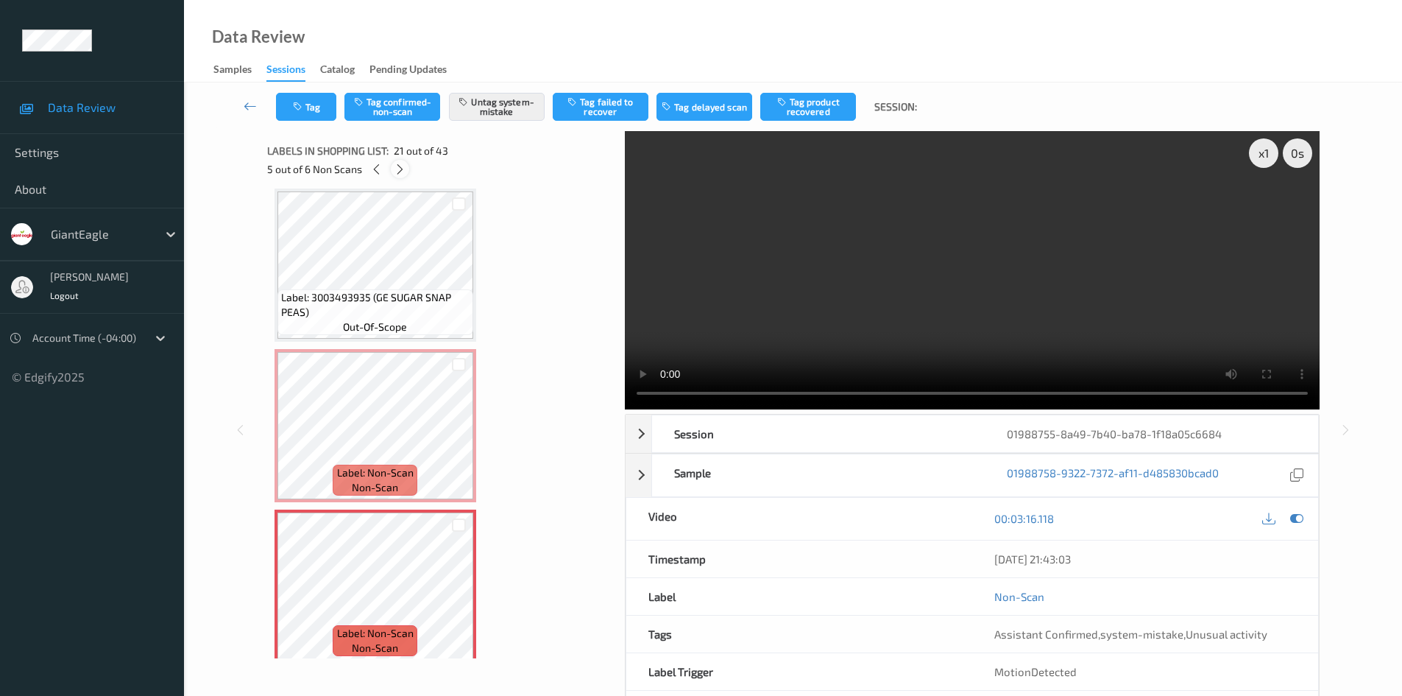
scroll to position [3056, 0]
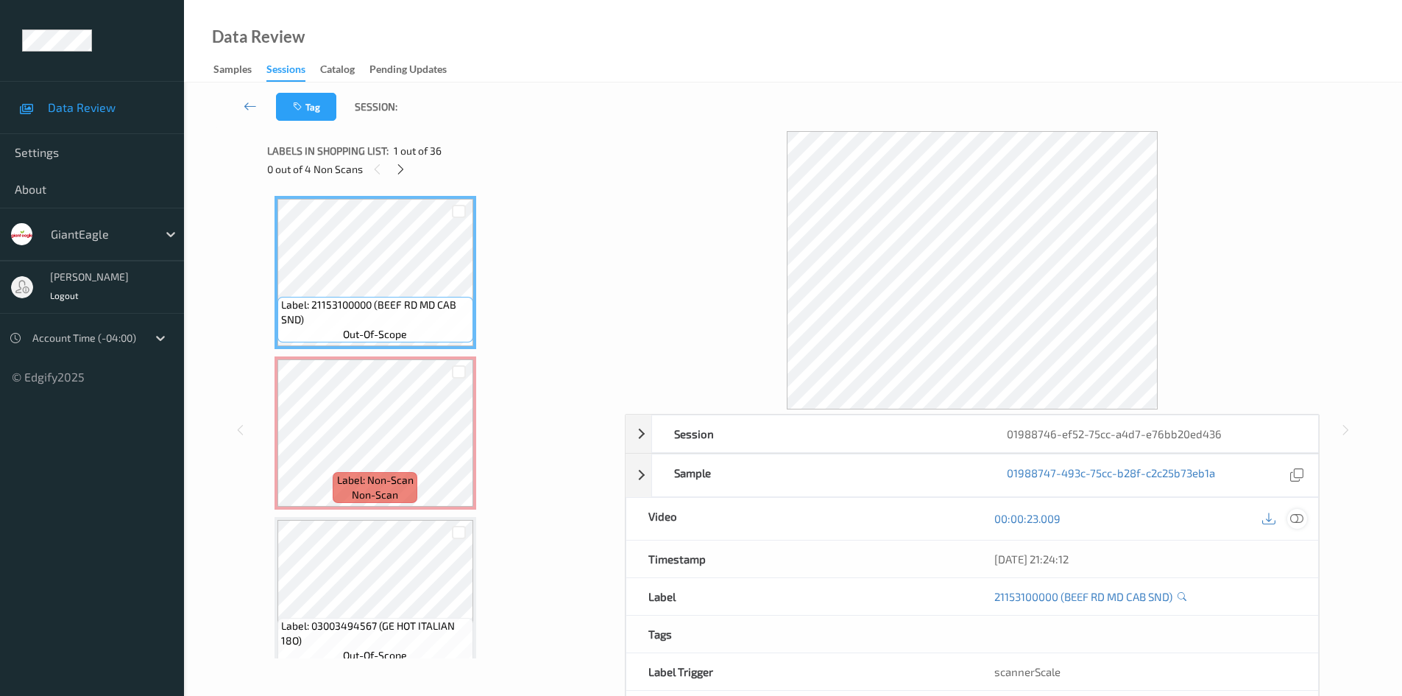
click at [1297, 520] on icon at bounding box center [1296, 518] width 13 height 13
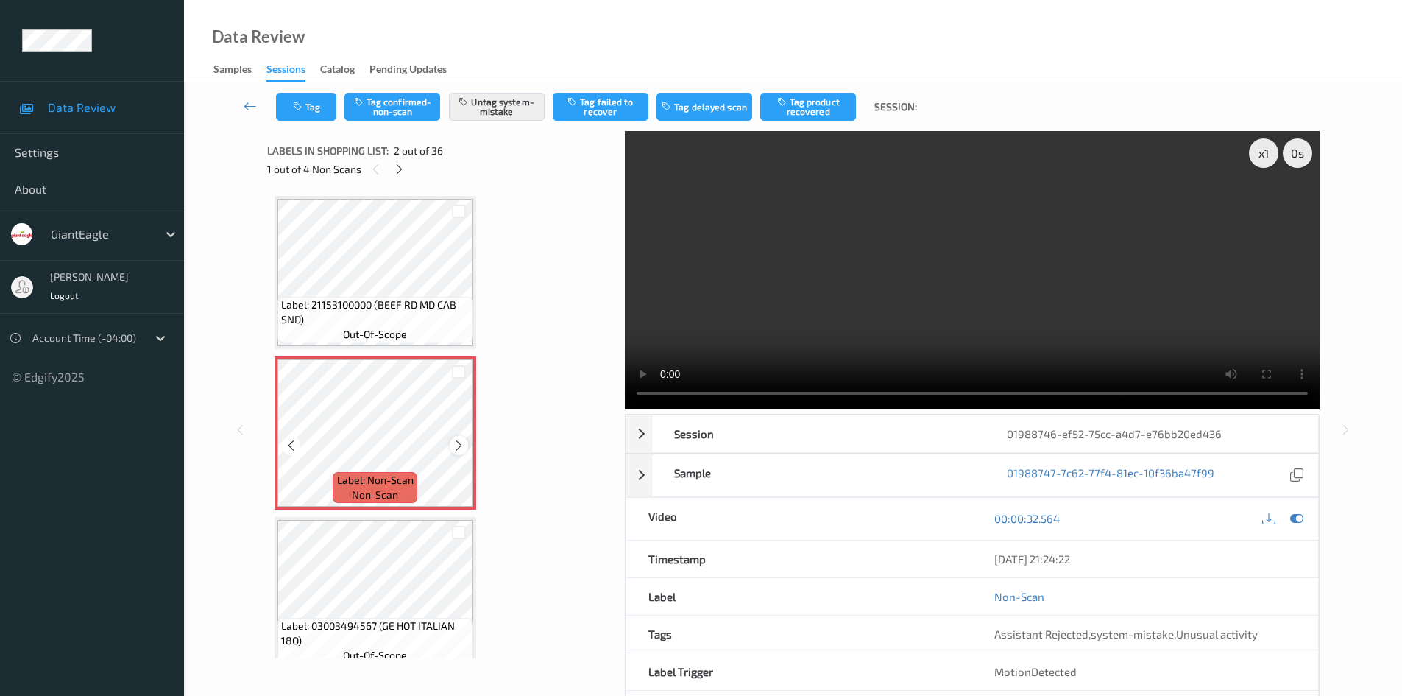
click at [460, 445] on icon at bounding box center [459, 445] width 13 height 13
click at [460, 444] on icon at bounding box center [459, 445] width 13 height 13
click at [464, 444] on icon at bounding box center [459, 445] width 13 height 13
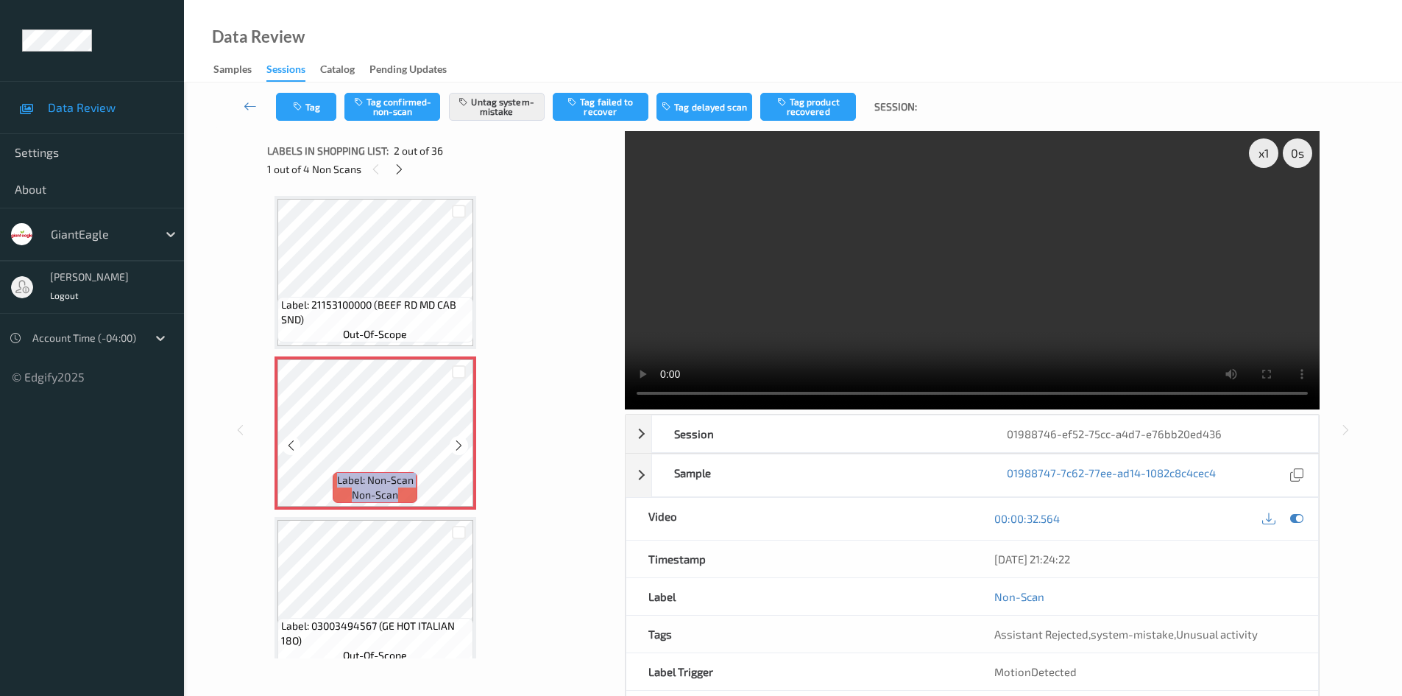
click at [464, 444] on icon at bounding box center [459, 445] width 13 height 13
click at [402, 172] on icon at bounding box center [399, 169] width 13 height 13
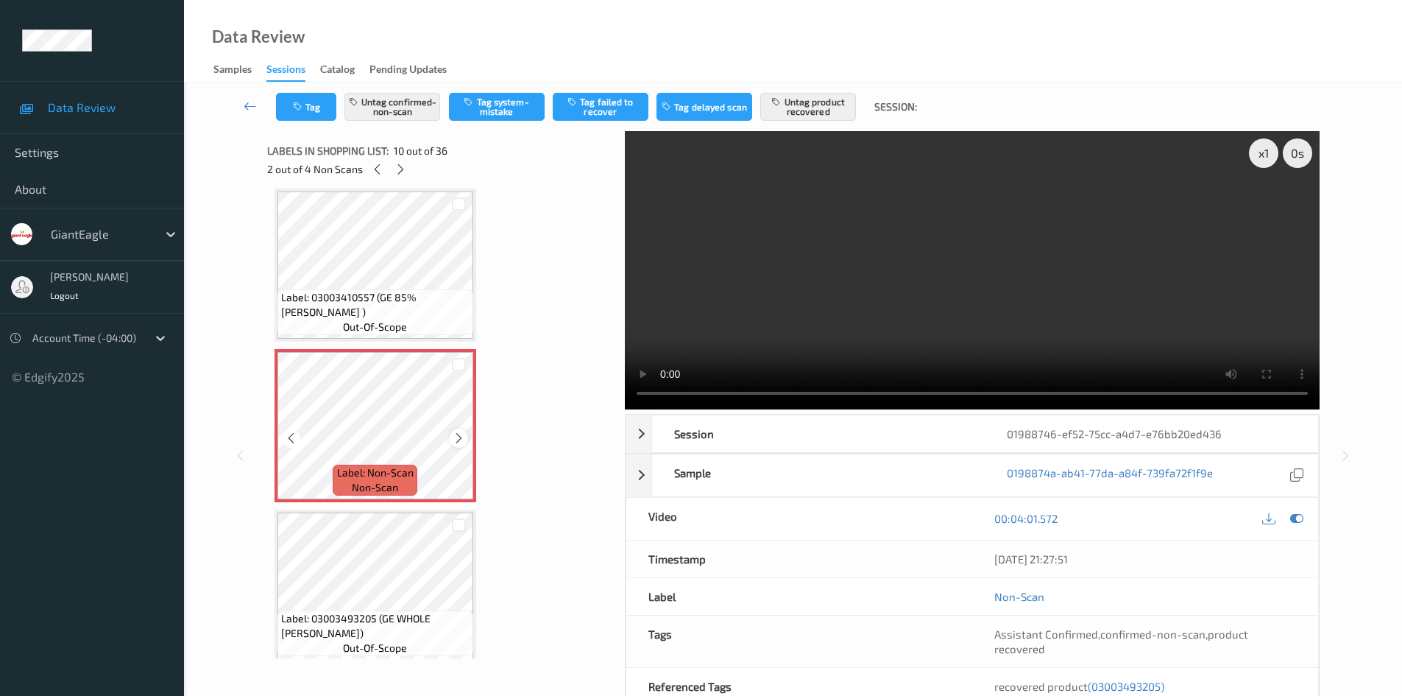
click at [456, 445] on div at bounding box center [459, 437] width 18 height 18
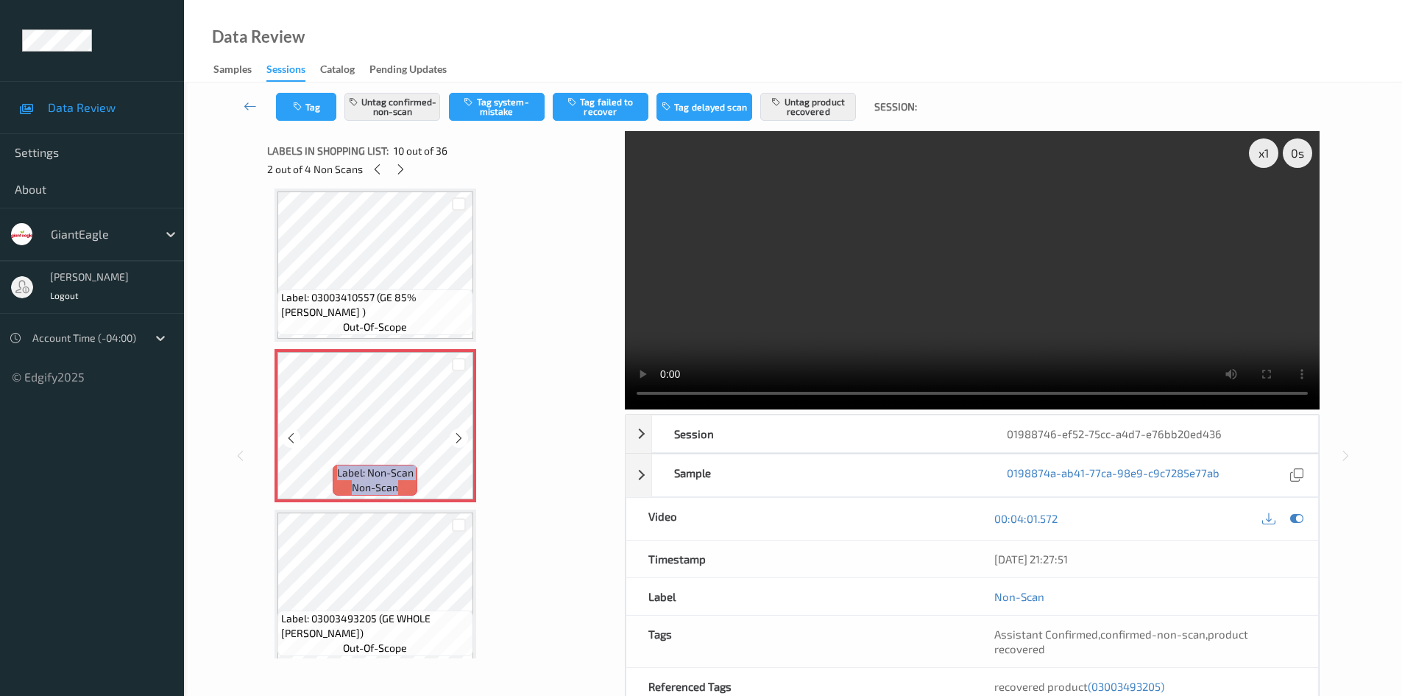
click at [456, 445] on div at bounding box center [459, 437] width 18 height 18
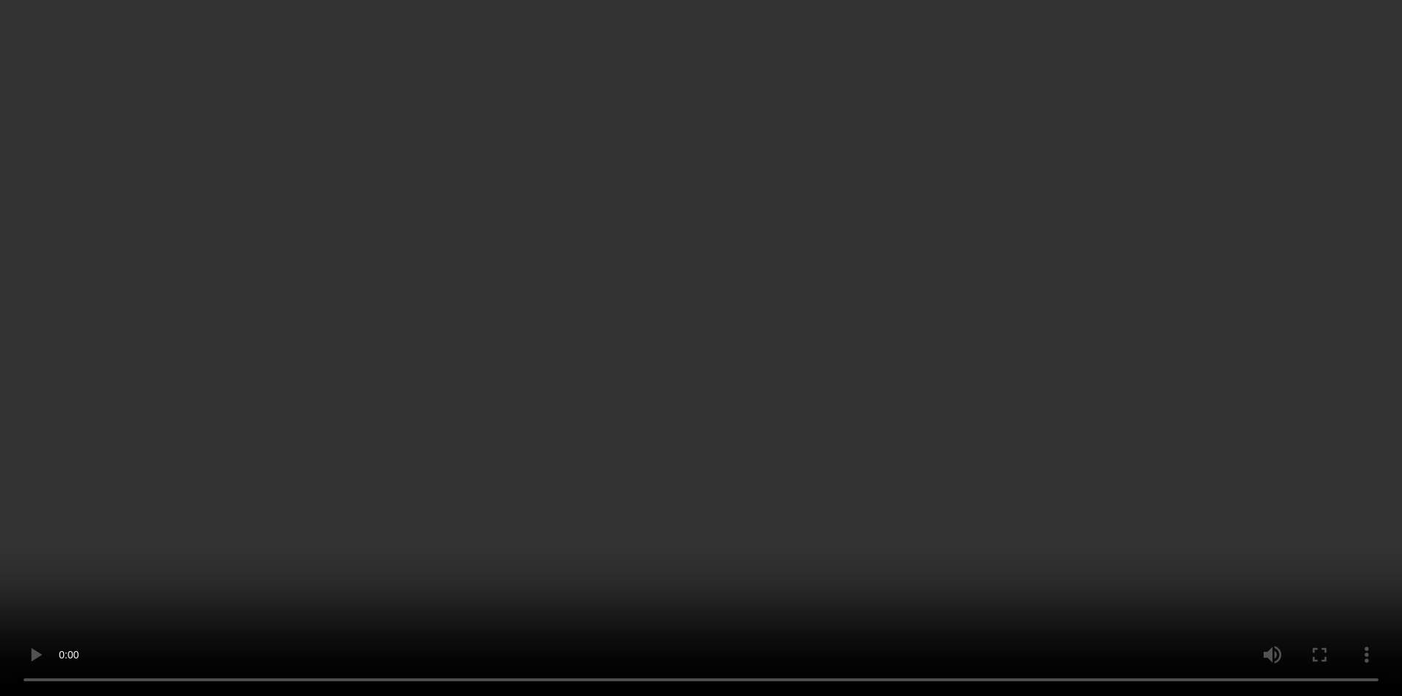
scroll to position [1217, 0]
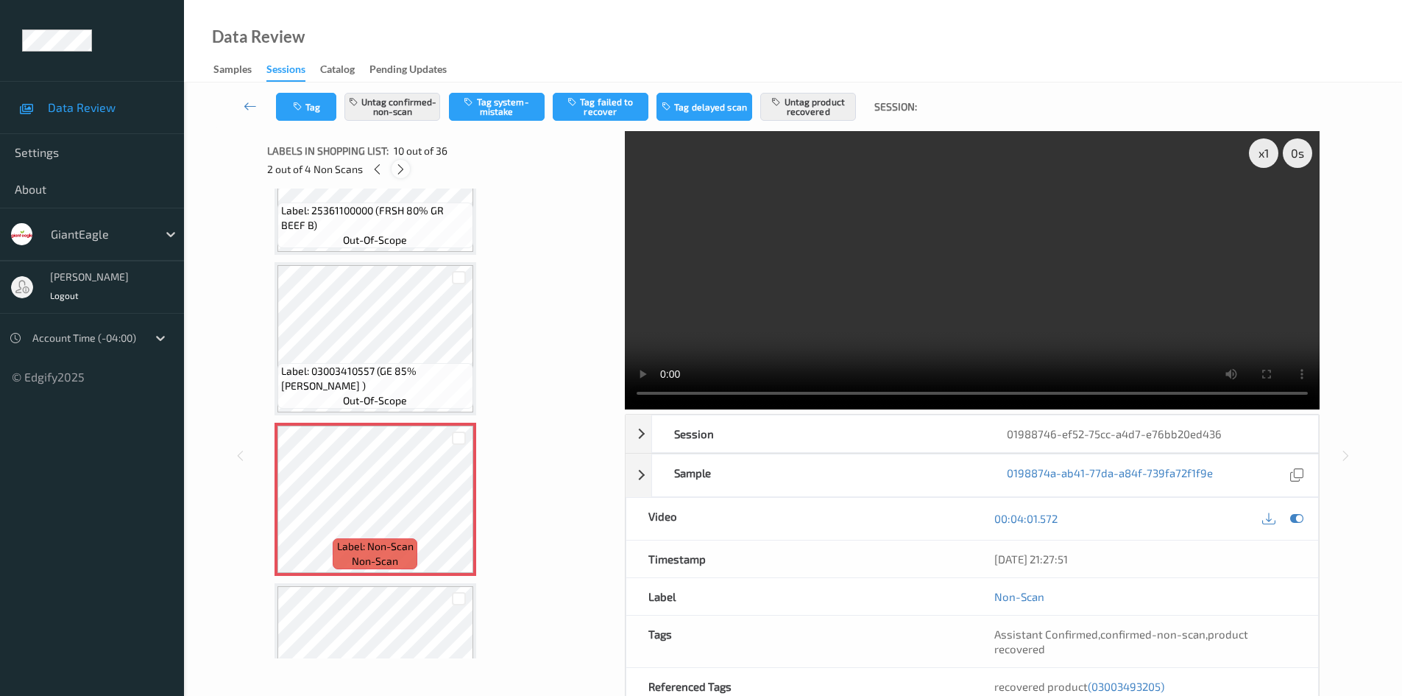
click at [400, 168] on icon at bounding box center [401, 169] width 13 height 13
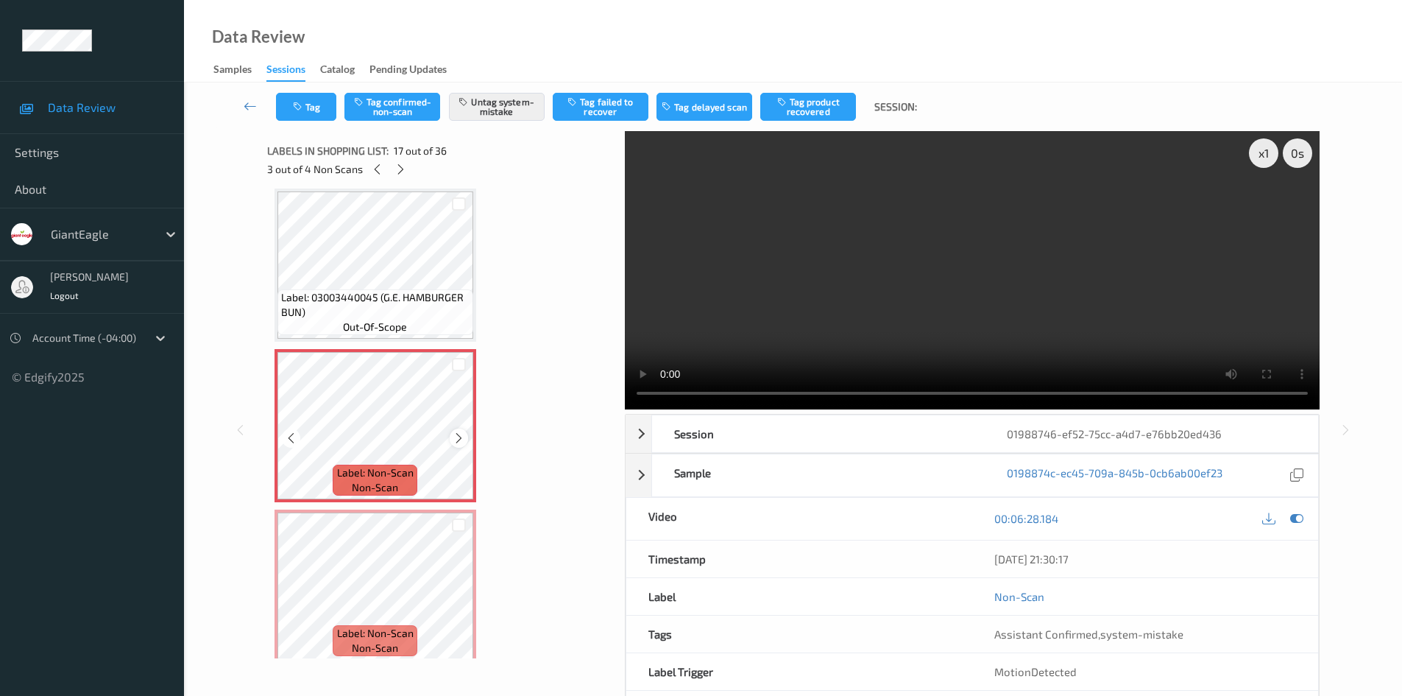
click at [462, 436] on icon at bounding box center [459, 437] width 13 height 13
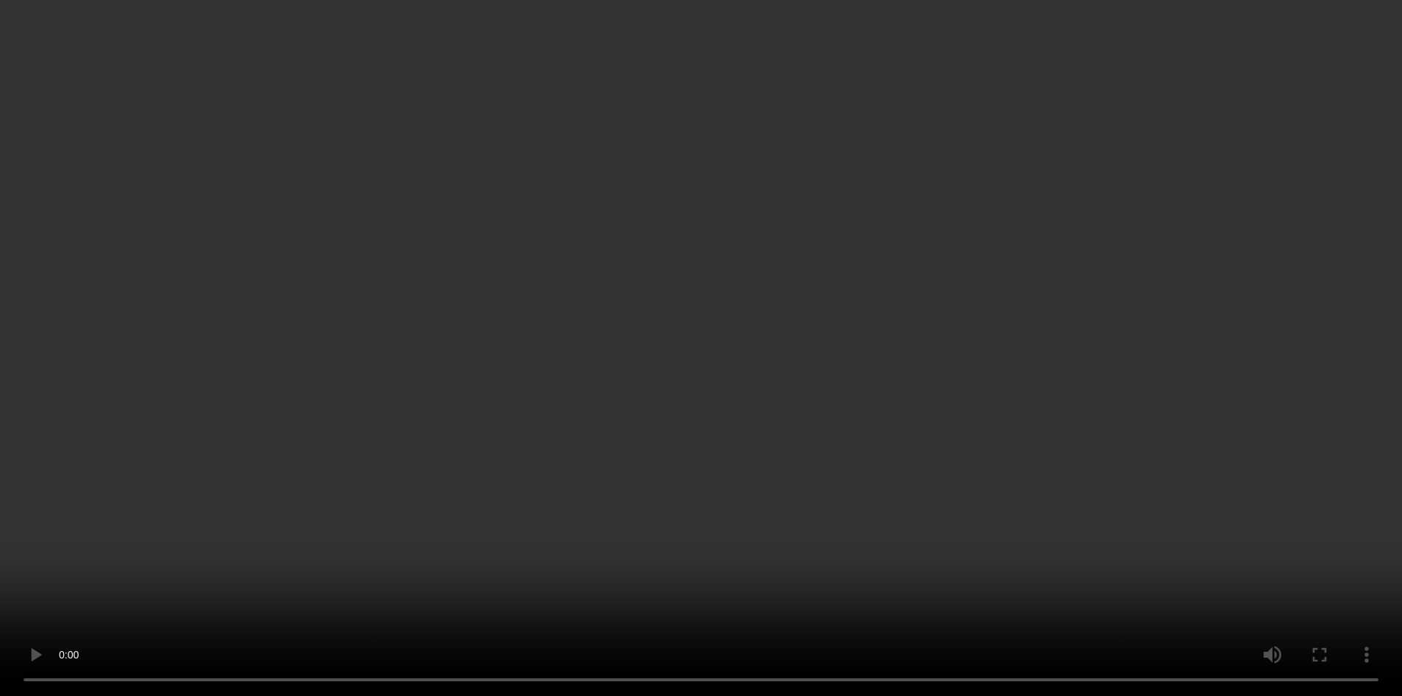
scroll to position [147, 0]
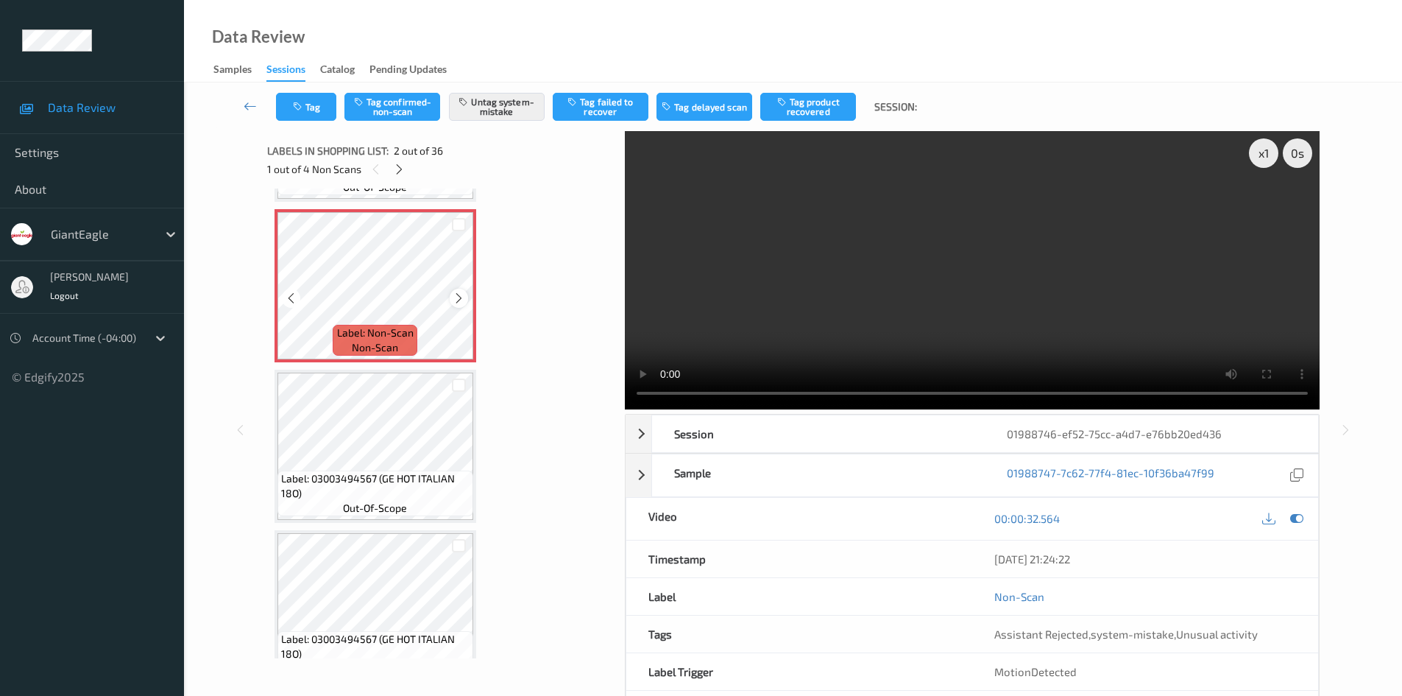
click at [461, 297] on icon at bounding box center [459, 297] width 13 height 13
click at [399, 168] on icon at bounding box center [399, 169] width 13 height 13
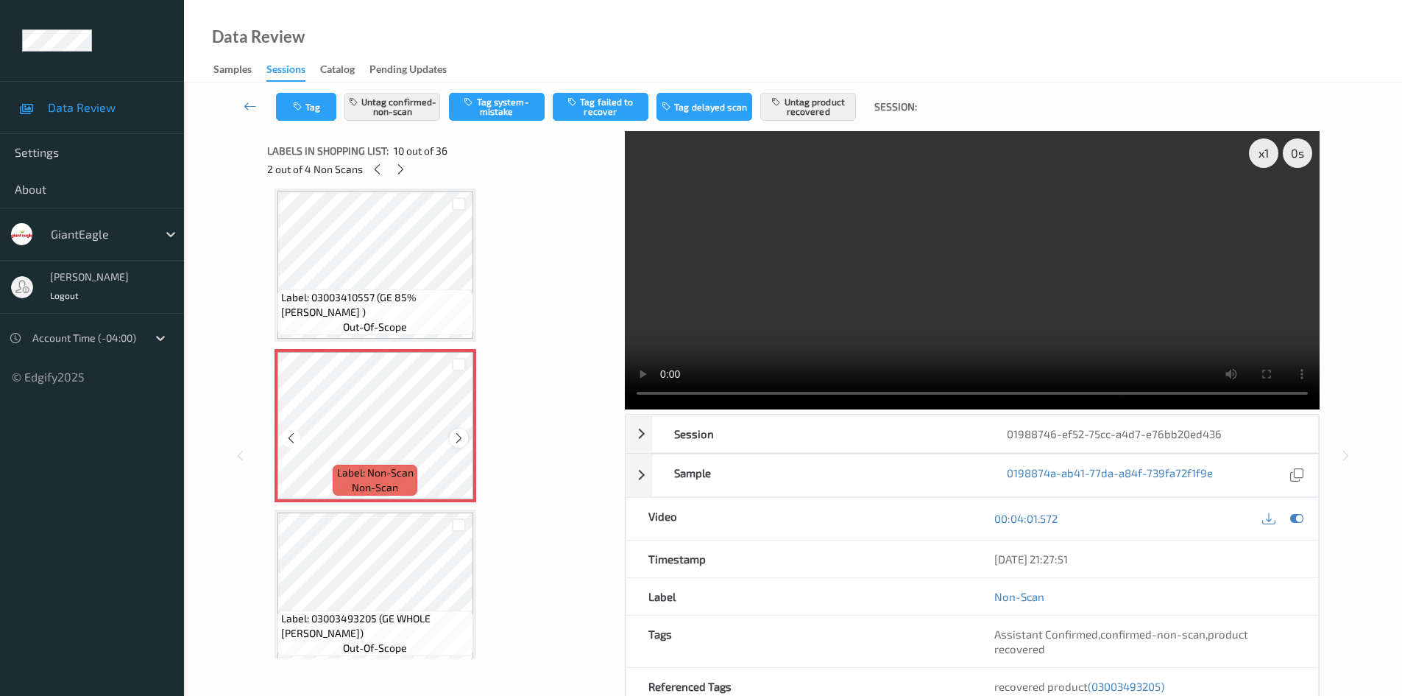
click at [452, 436] on div at bounding box center [459, 437] width 18 height 18
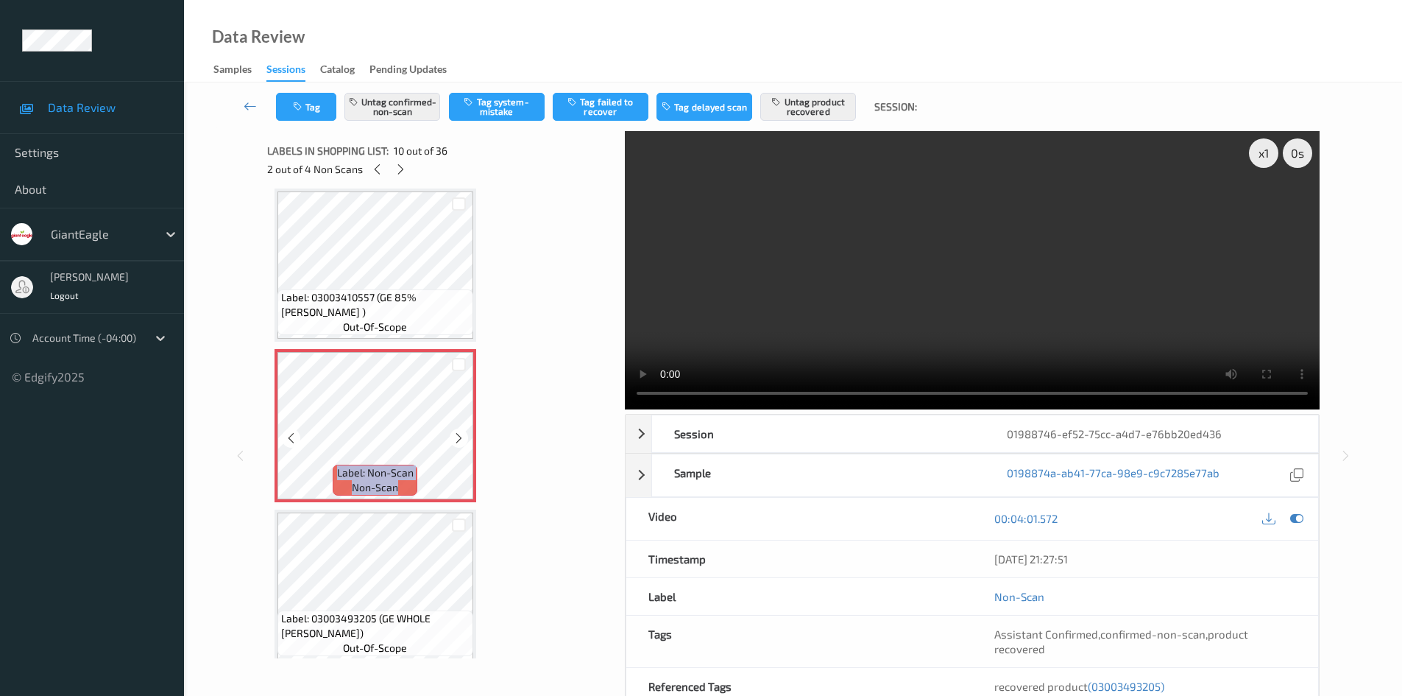
click at [452, 436] on div at bounding box center [459, 437] width 18 height 18
click at [453, 436] on div at bounding box center [459, 437] width 18 height 18
click at [453, 436] on icon at bounding box center [459, 437] width 13 height 13
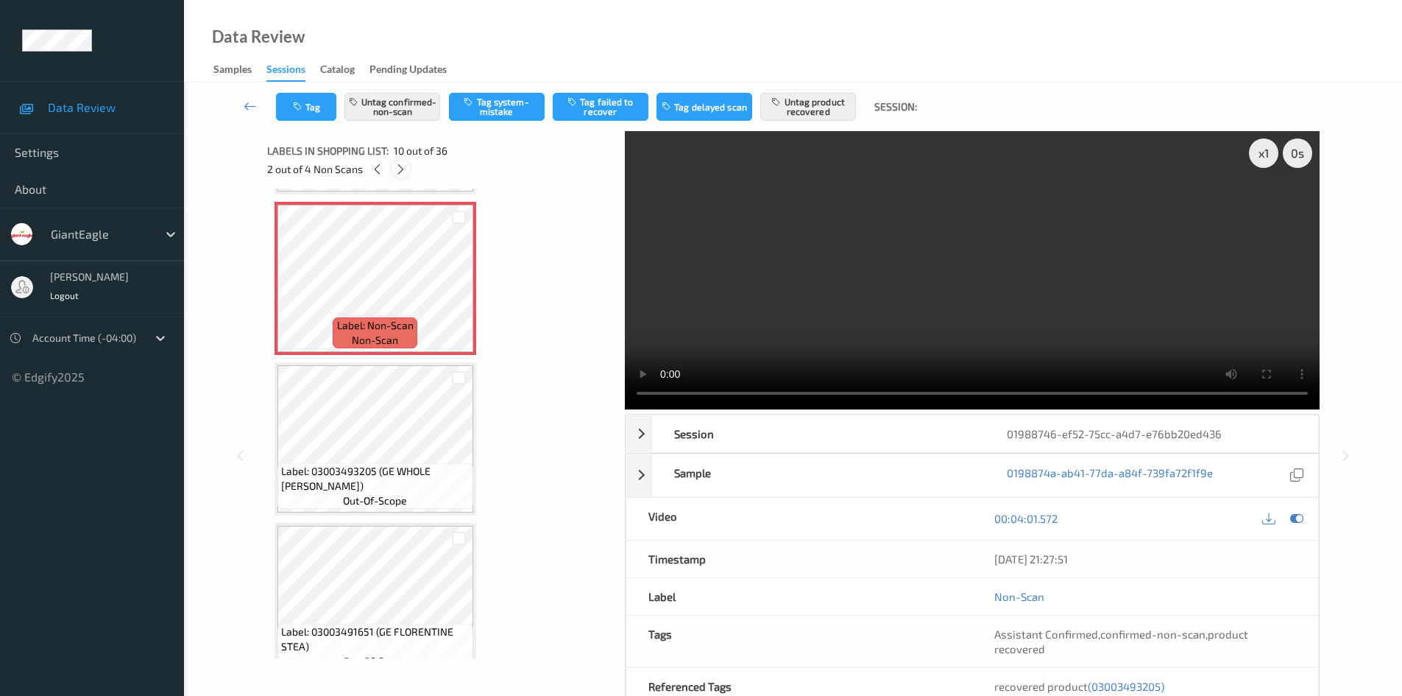
click at [402, 171] on icon at bounding box center [401, 169] width 13 height 13
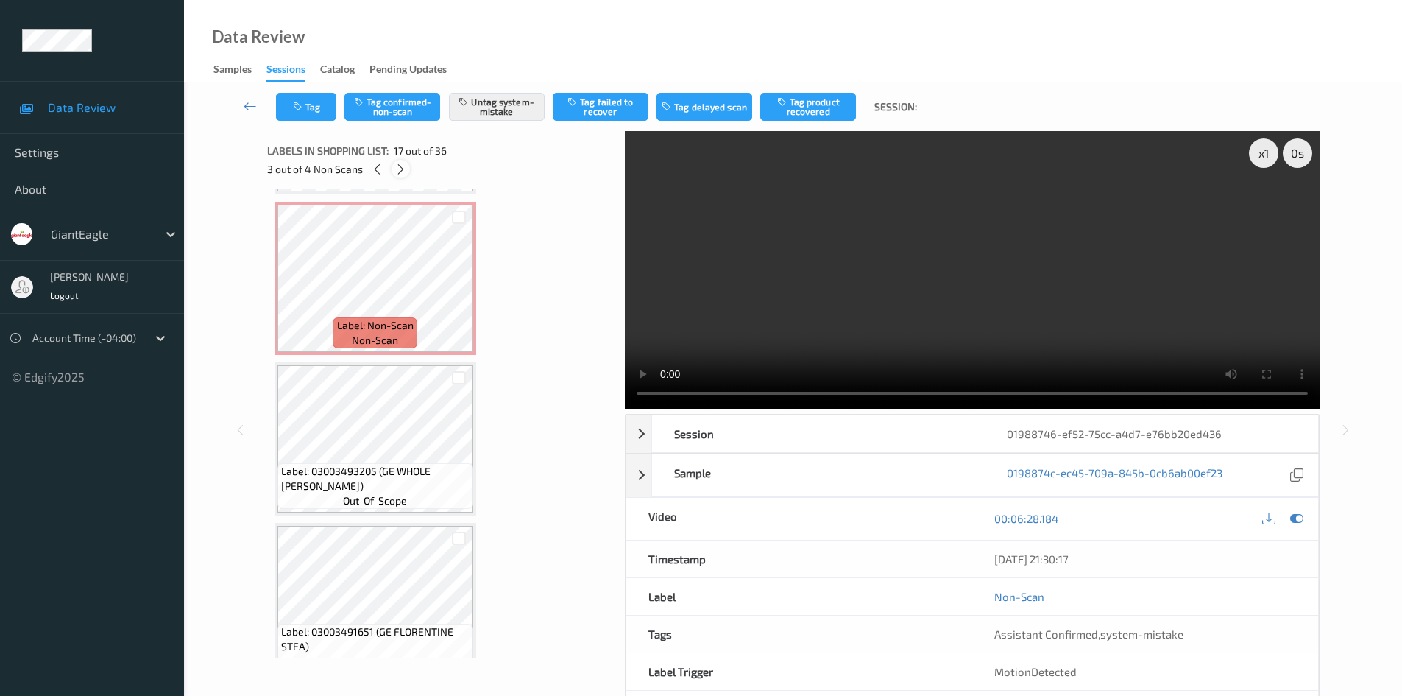
scroll to position [2414, 0]
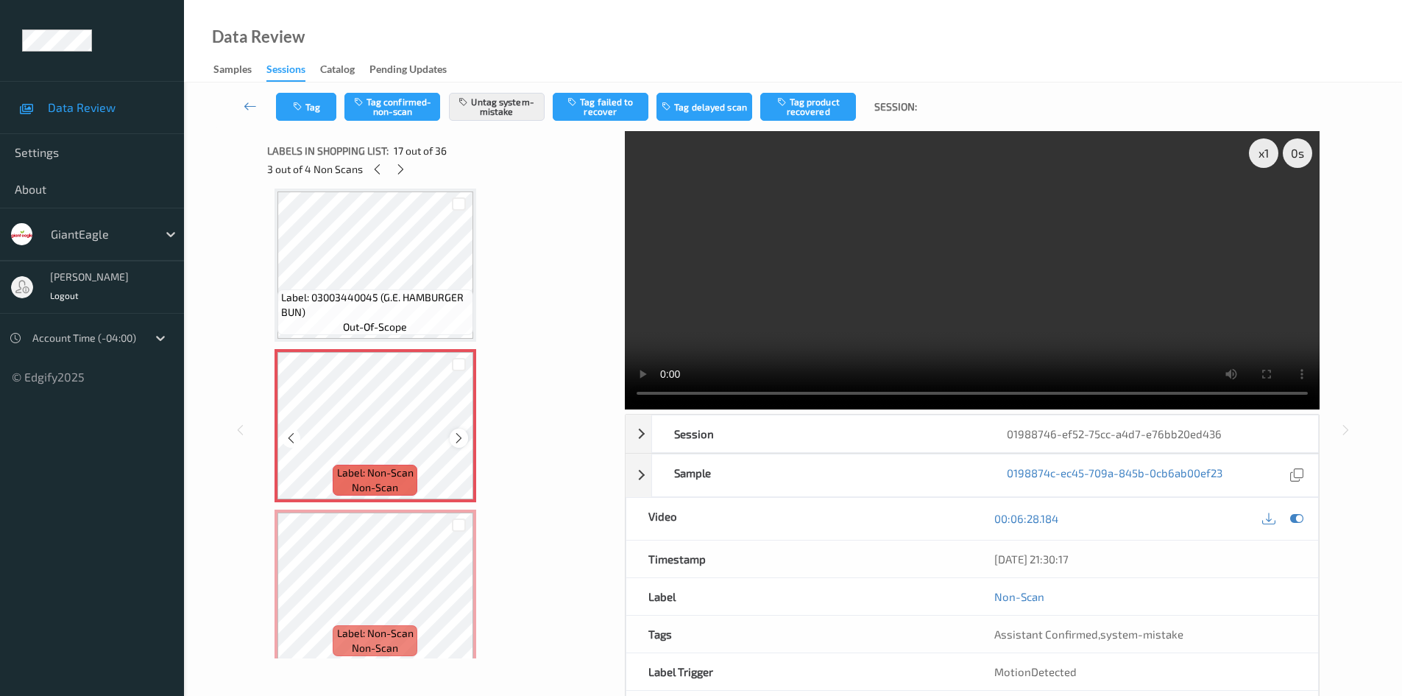
click at [461, 434] on icon at bounding box center [459, 437] width 13 height 13
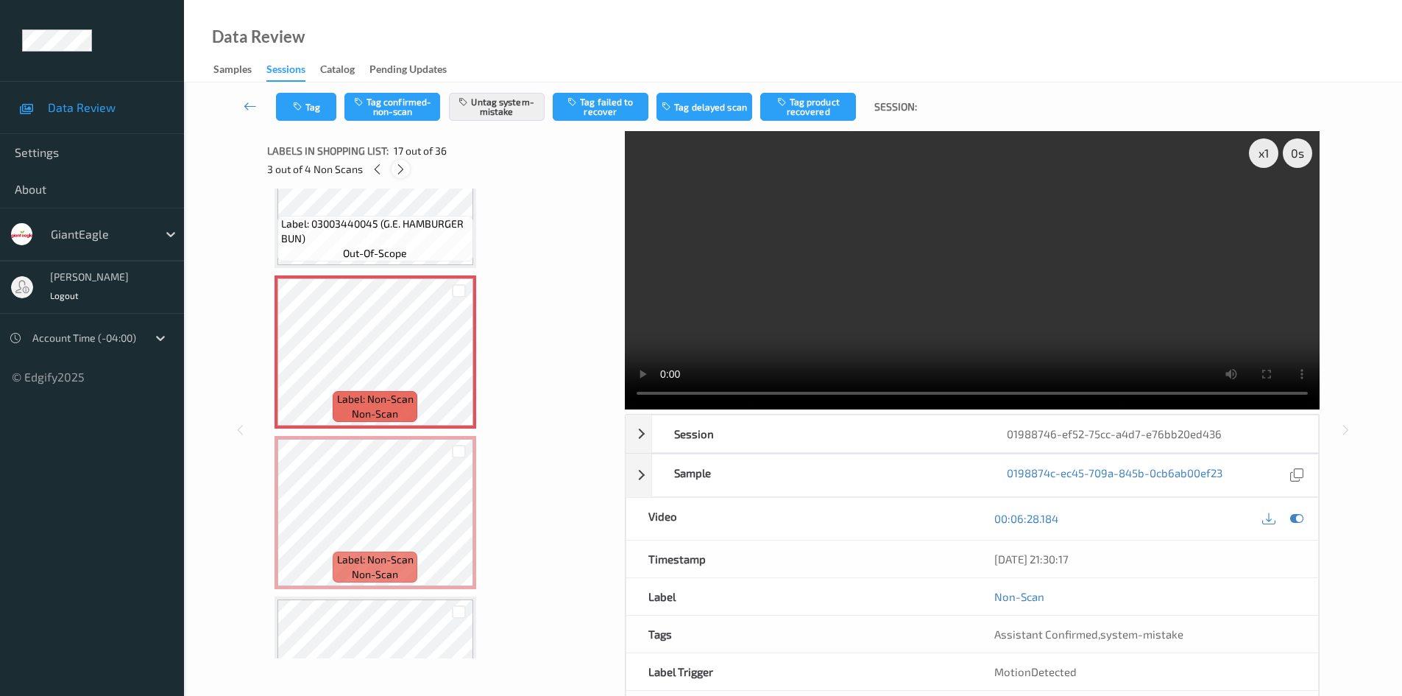
click at [403, 166] on icon at bounding box center [401, 169] width 13 height 13
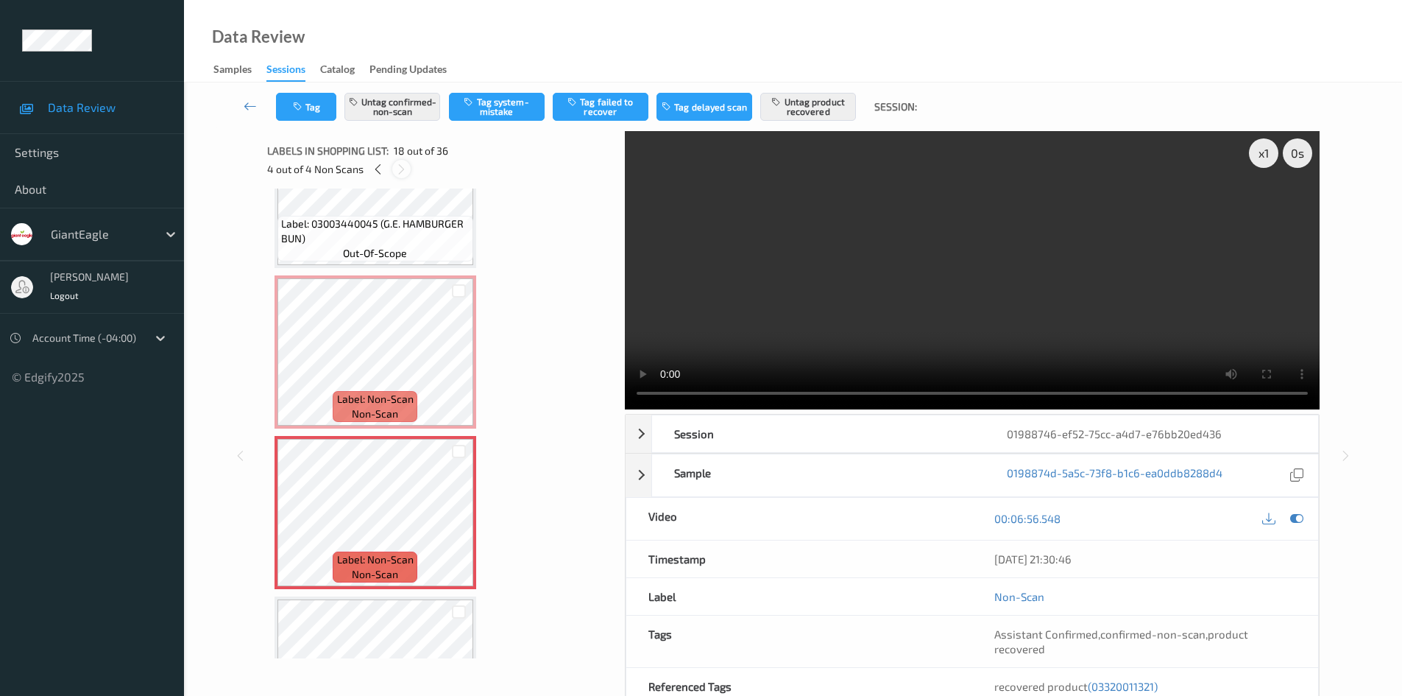
scroll to position [2575, 0]
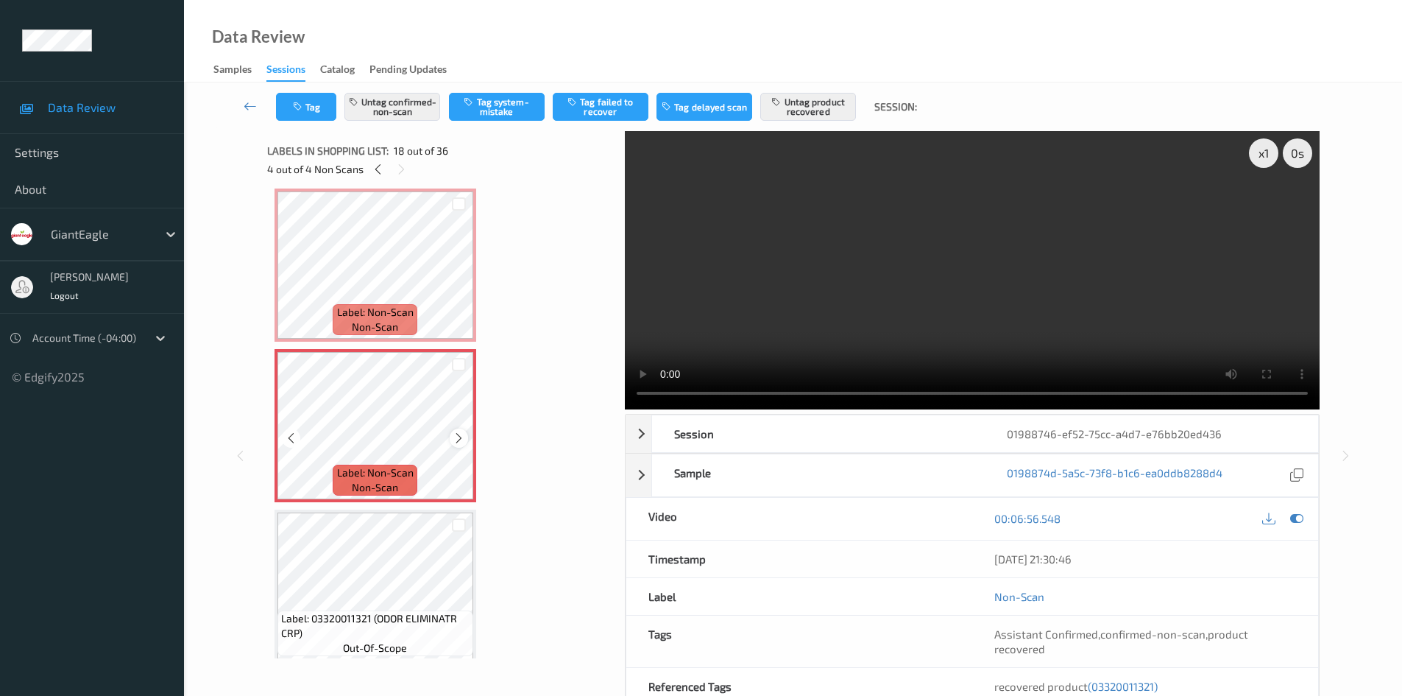
click at [456, 436] on icon at bounding box center [459, 437] width 13 height 13
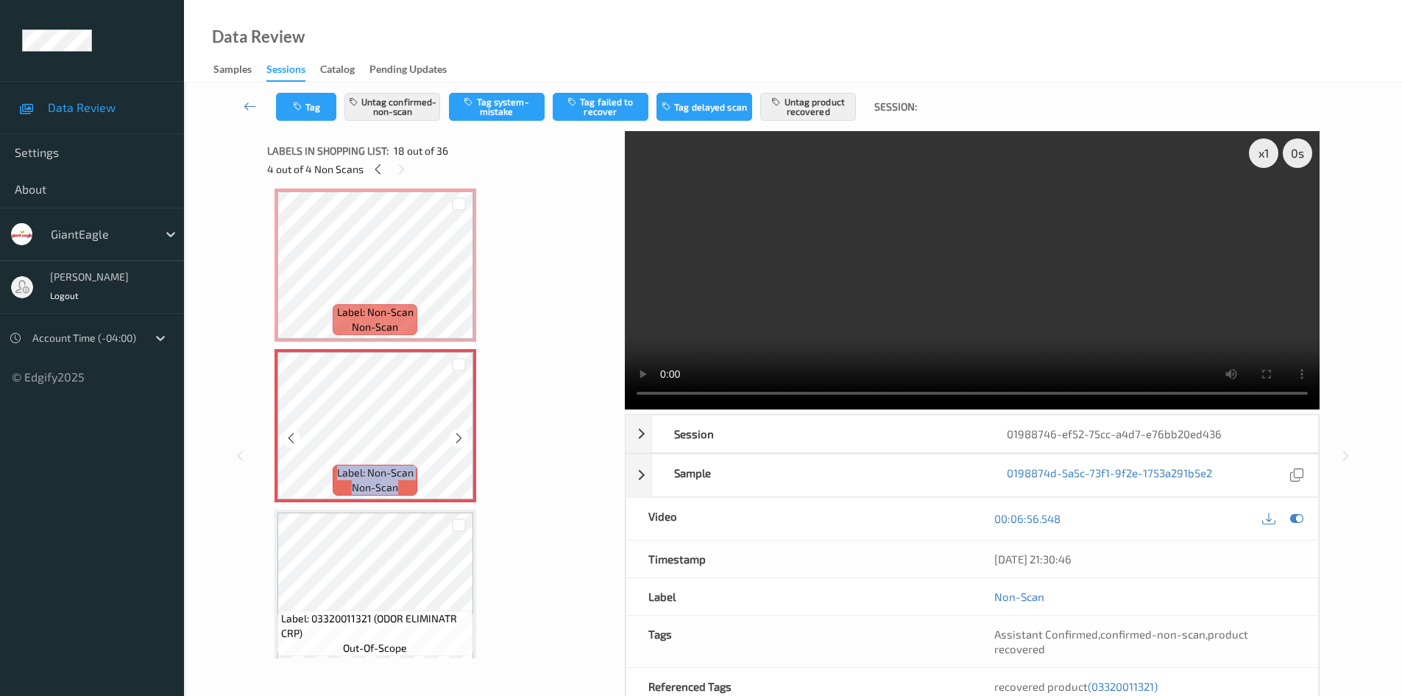
click at [456, 436] on icon at bounding box center [459, 437] width 13 height 13
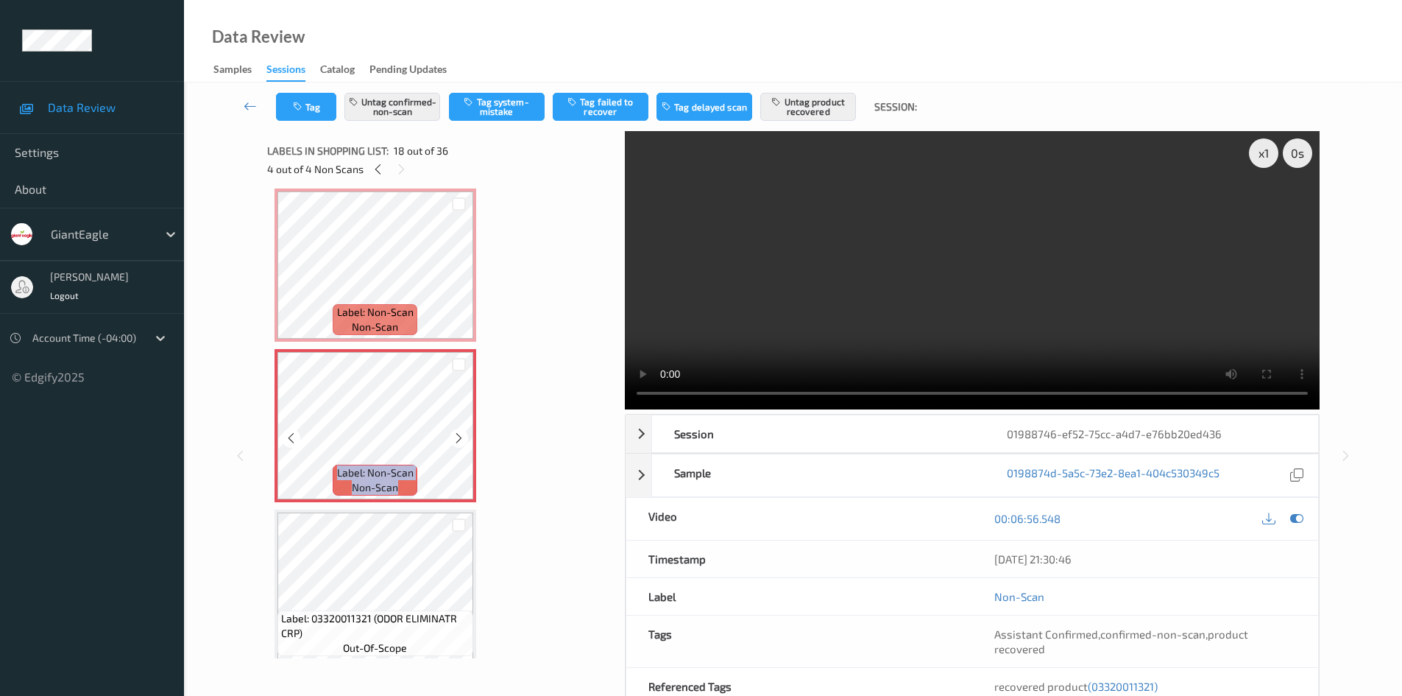
click at [456, 436] on icon at bounding box center [459, 437] width 13 height 13
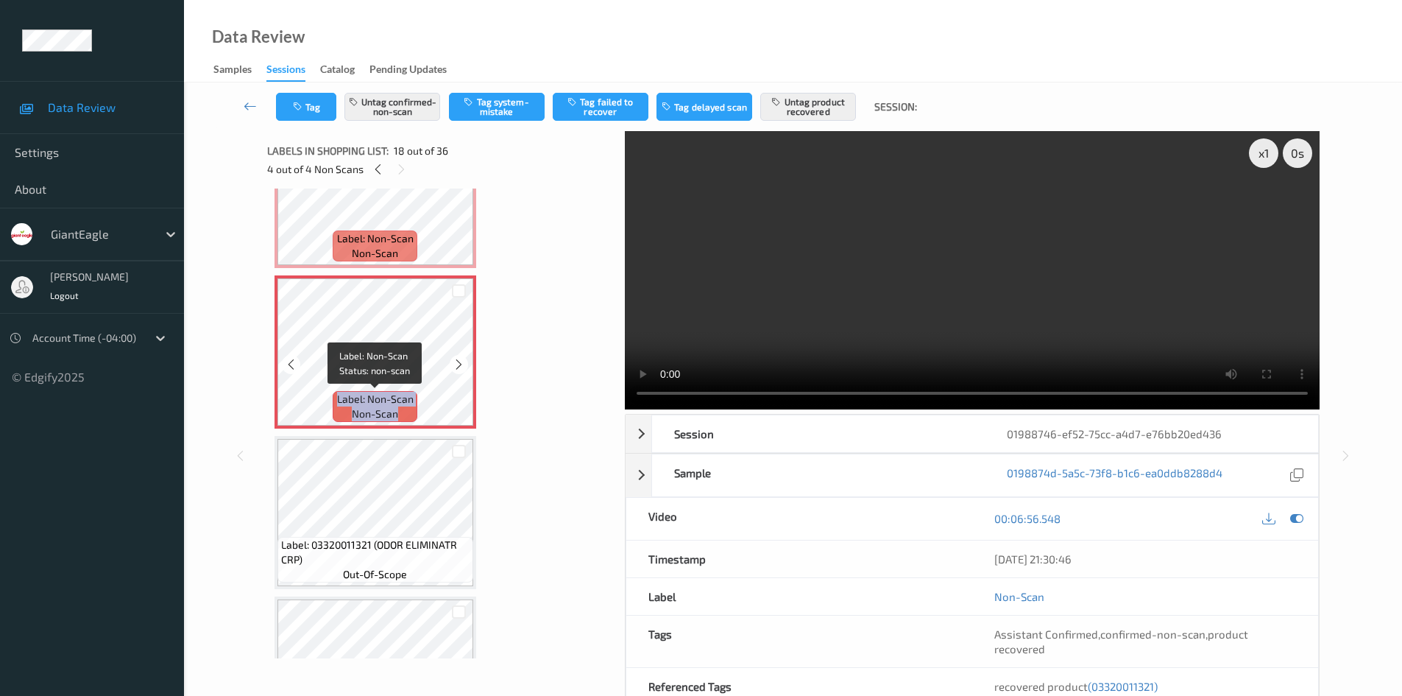
scroll to position [2722, 0]
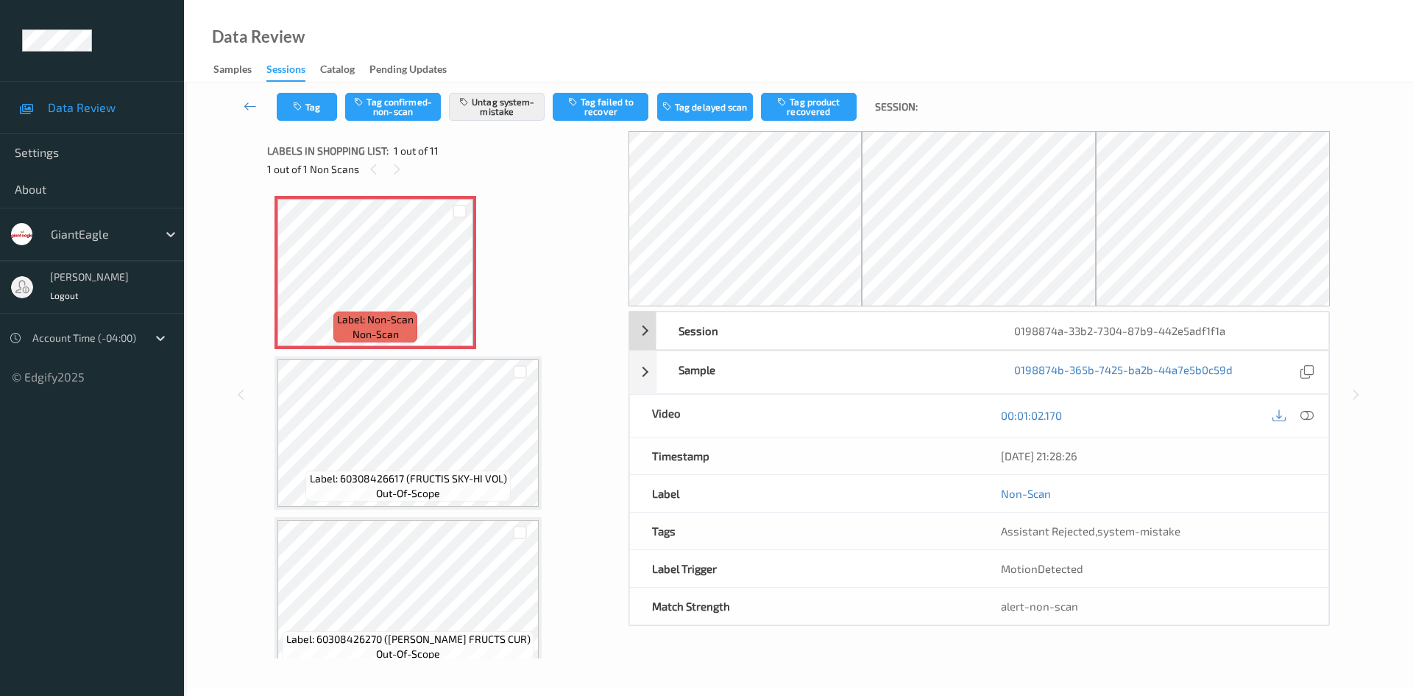
click at [1312, 420] on icon at bounding box center [1307, 414] width 13 height 13
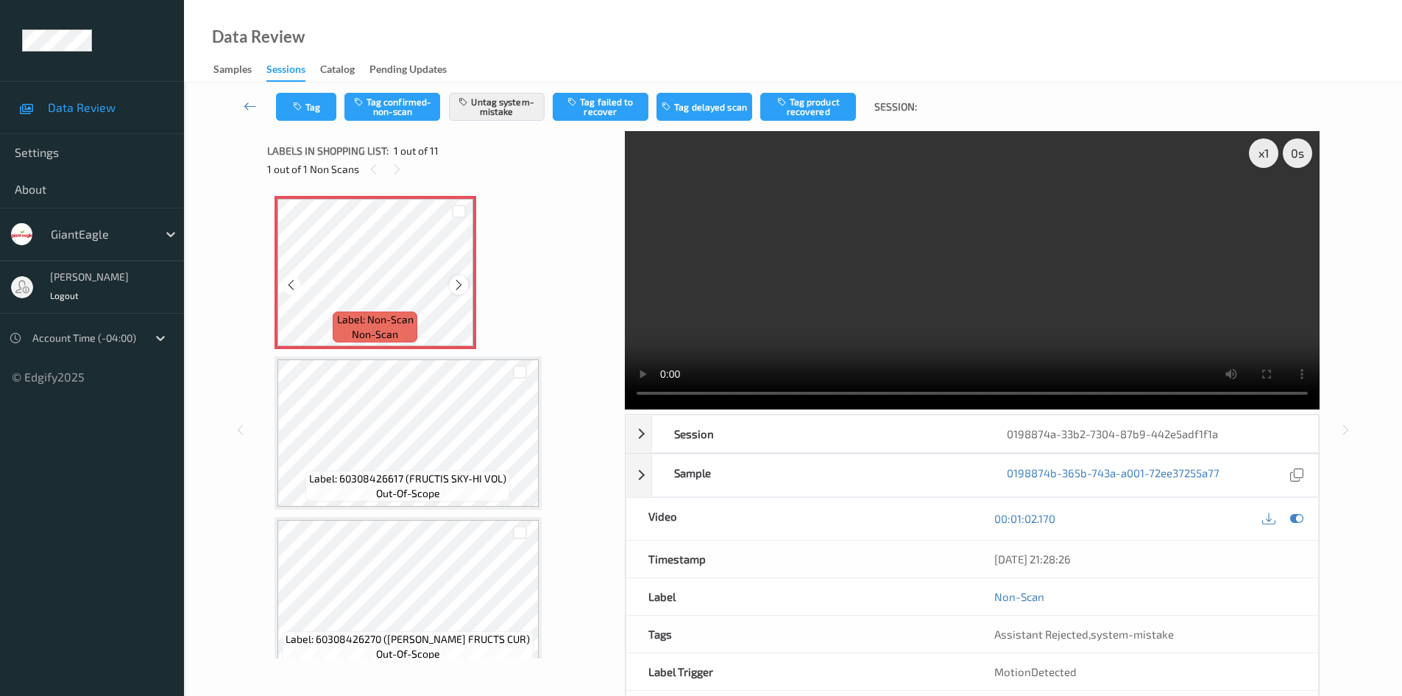
click at [464, 282] on icon at bounding box center [459, 284] width 13 height 13
click at [463, 283] on icon at bounding box center [459, 284] width 13 height 13
click at [460, 282] on icon at bounding box center [459, 284] width 13 height 13
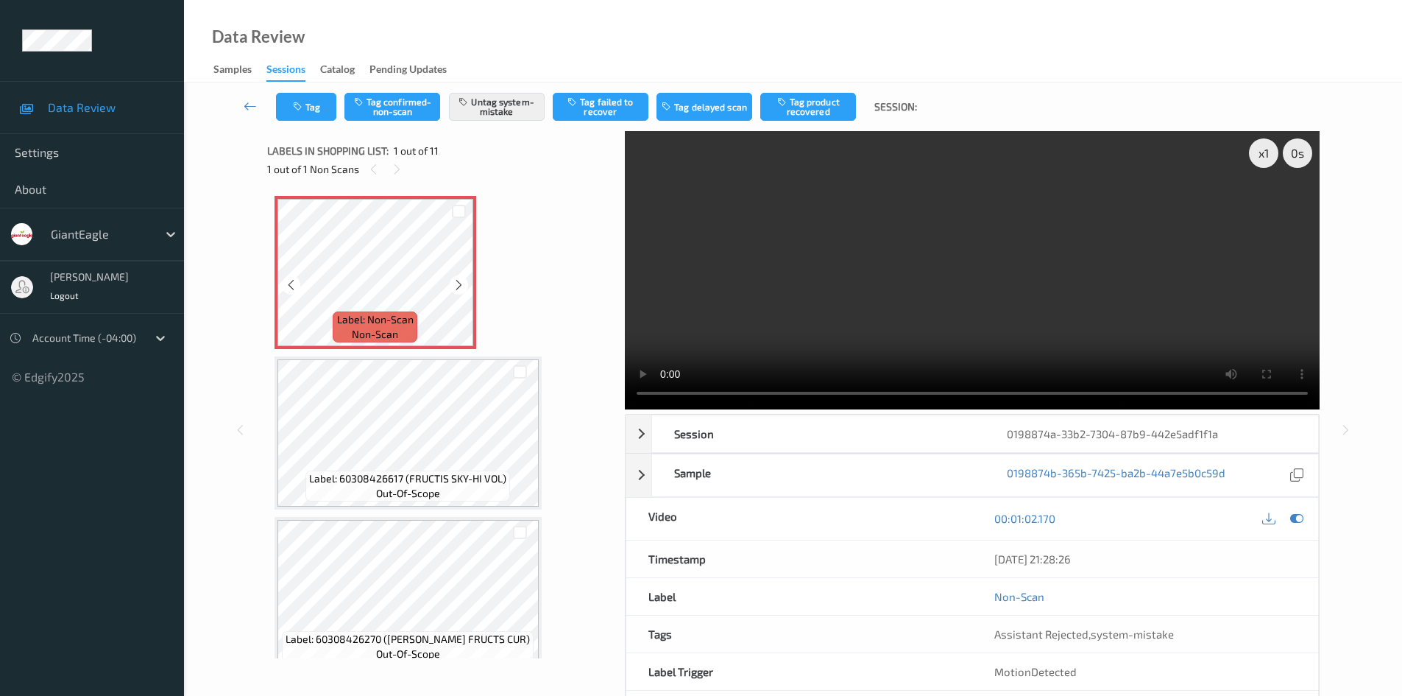
click at [460, 282] on icon at bounding box center [459, 284] width 13 height 13
click at [456, 280] on icon at bounding box center [459, 284] width 13 height 13
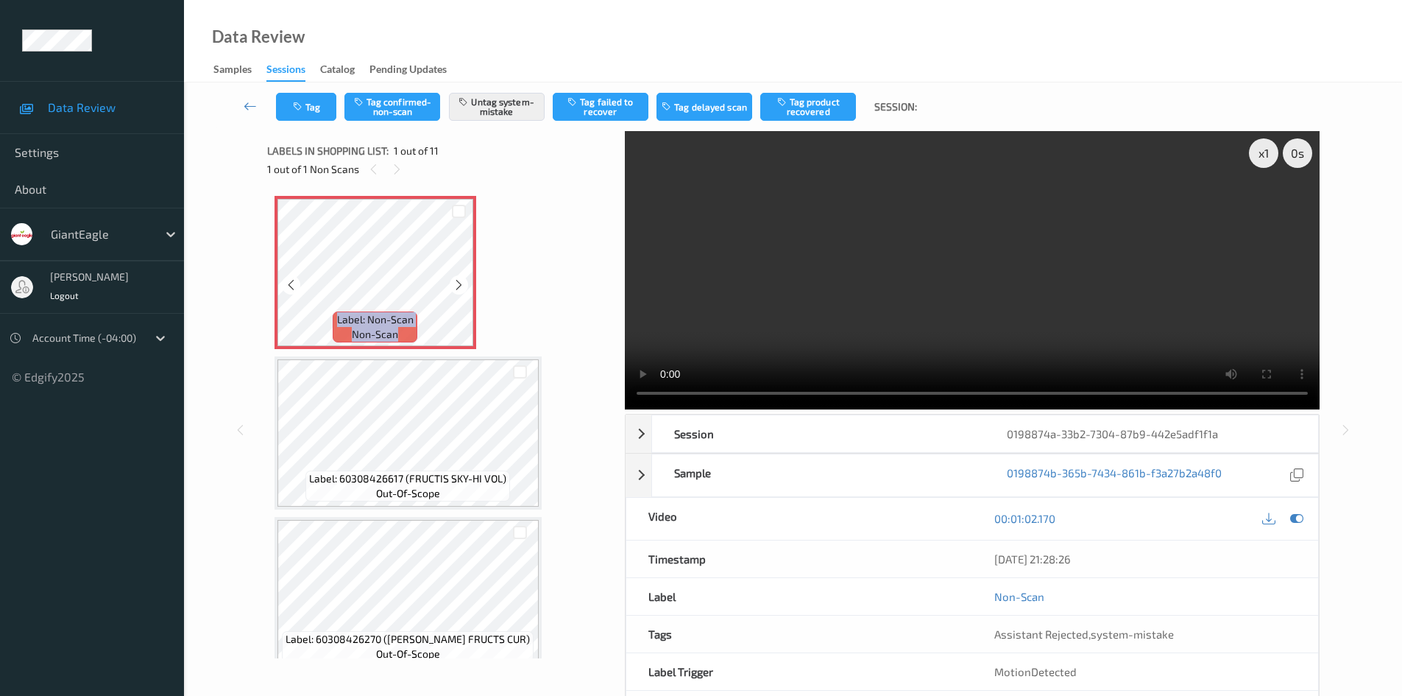
click at [456, 280] on icon at bounding box center [459, 284] width 13 height 13
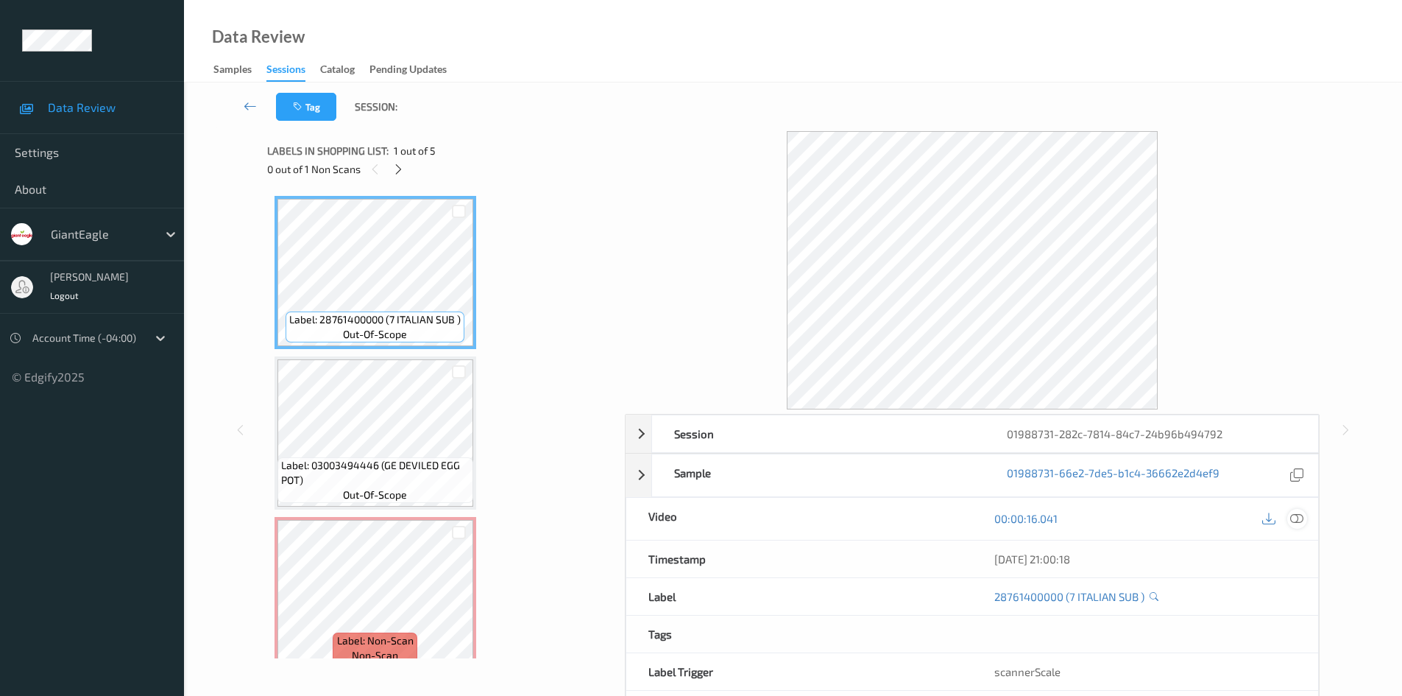
click at [1298, 523] on icon at bounding box center [1296, 518] width 13 height 13
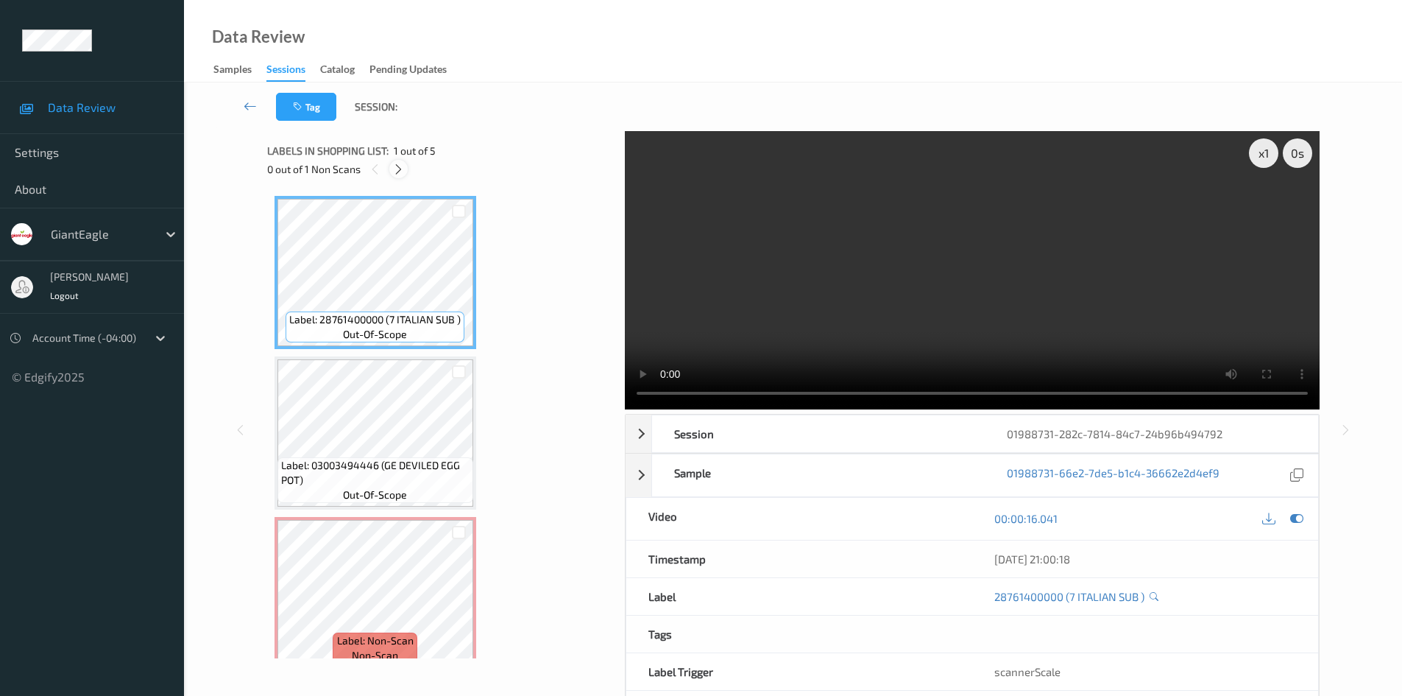
click at [397, 167] on icon at bounding box center [398, 169] width 13 height 13
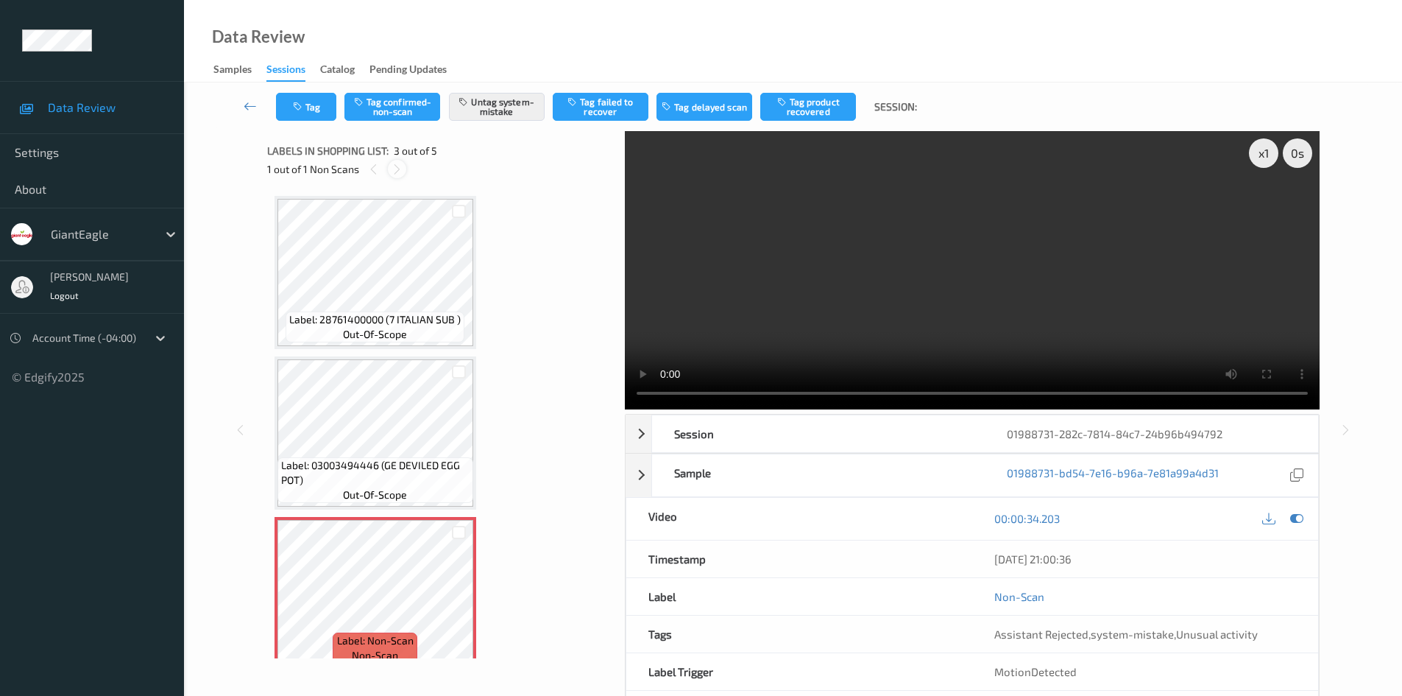
scroll to position [168, 0]
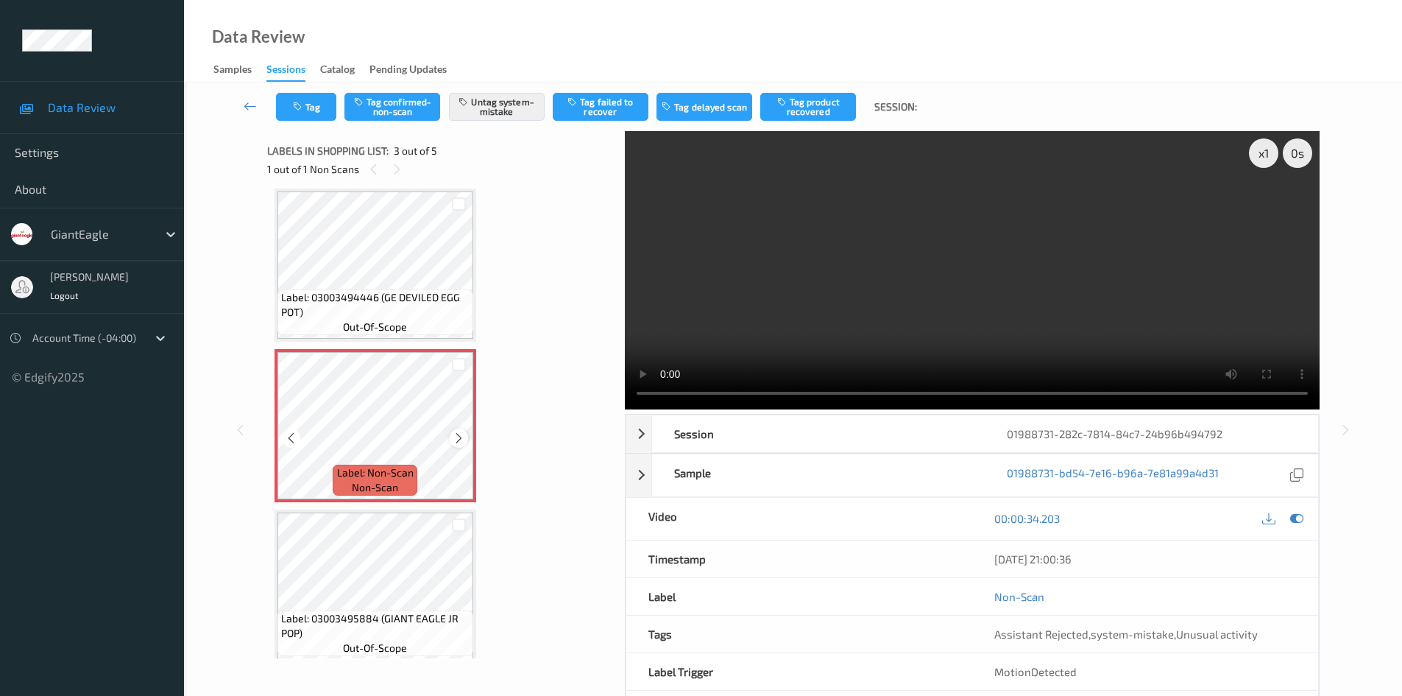
click at [459, 435] on icon at bounding box center [459, 437] width 13 height 13
click at [457, 433] on icon at bounding box center [459, 437] width 13 height 13
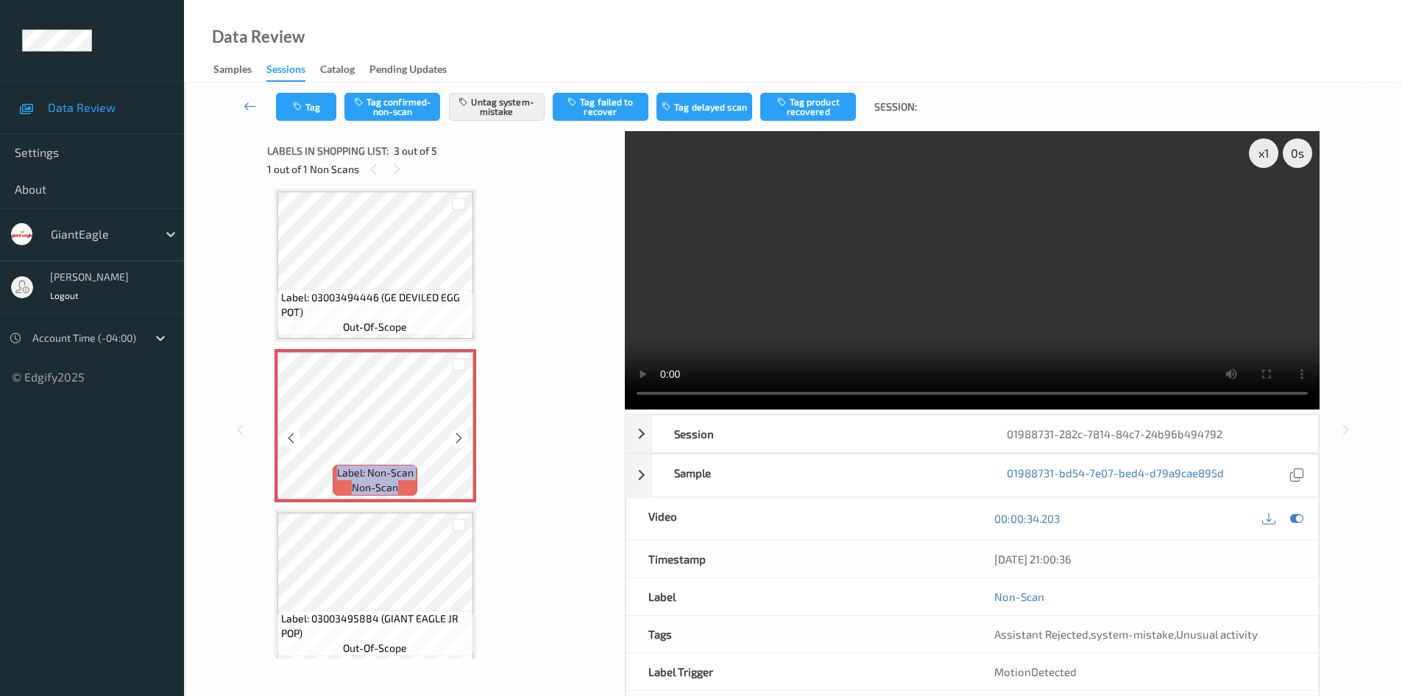
click at [457, 433] on icon at bounding box center [459, 437] width 13 height 13
click at [460, 436] on icon at bounding box center [459, 437] width 13 height 13
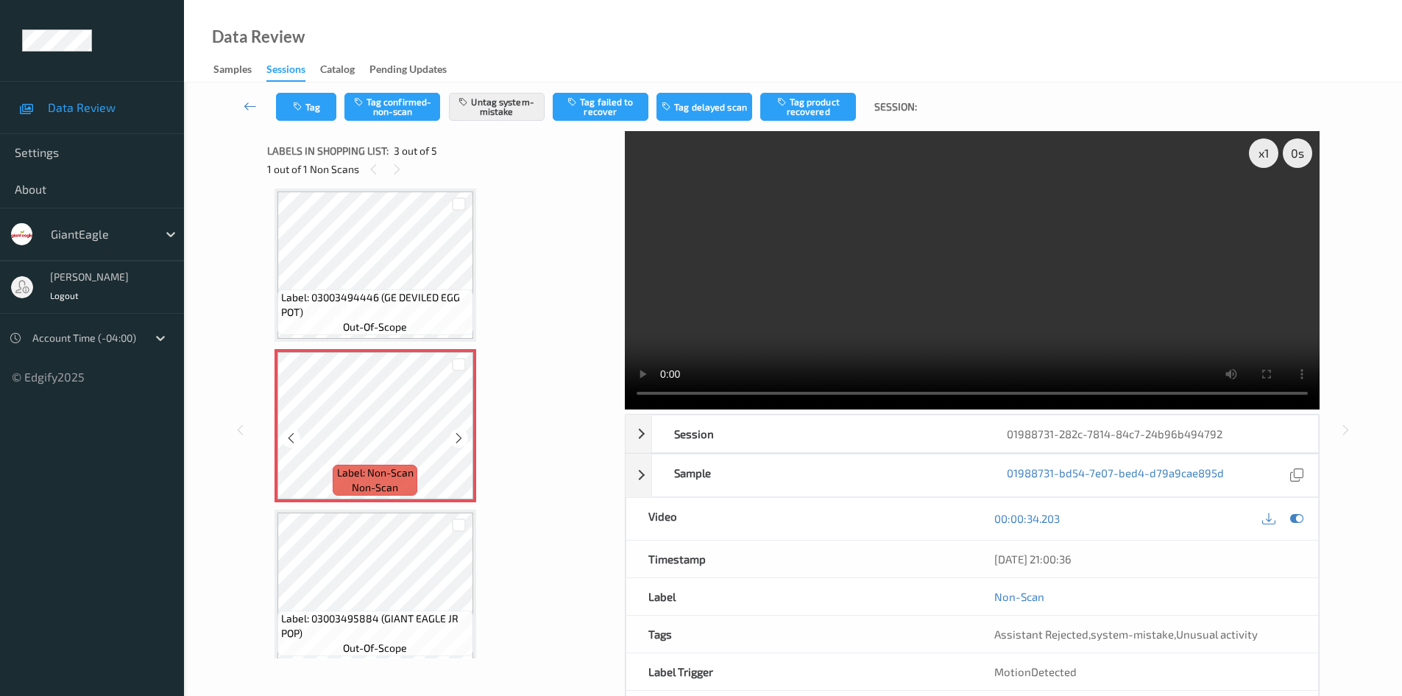
click at [460, 436] on icon at bounding box center [459, 437] width 13 height 13
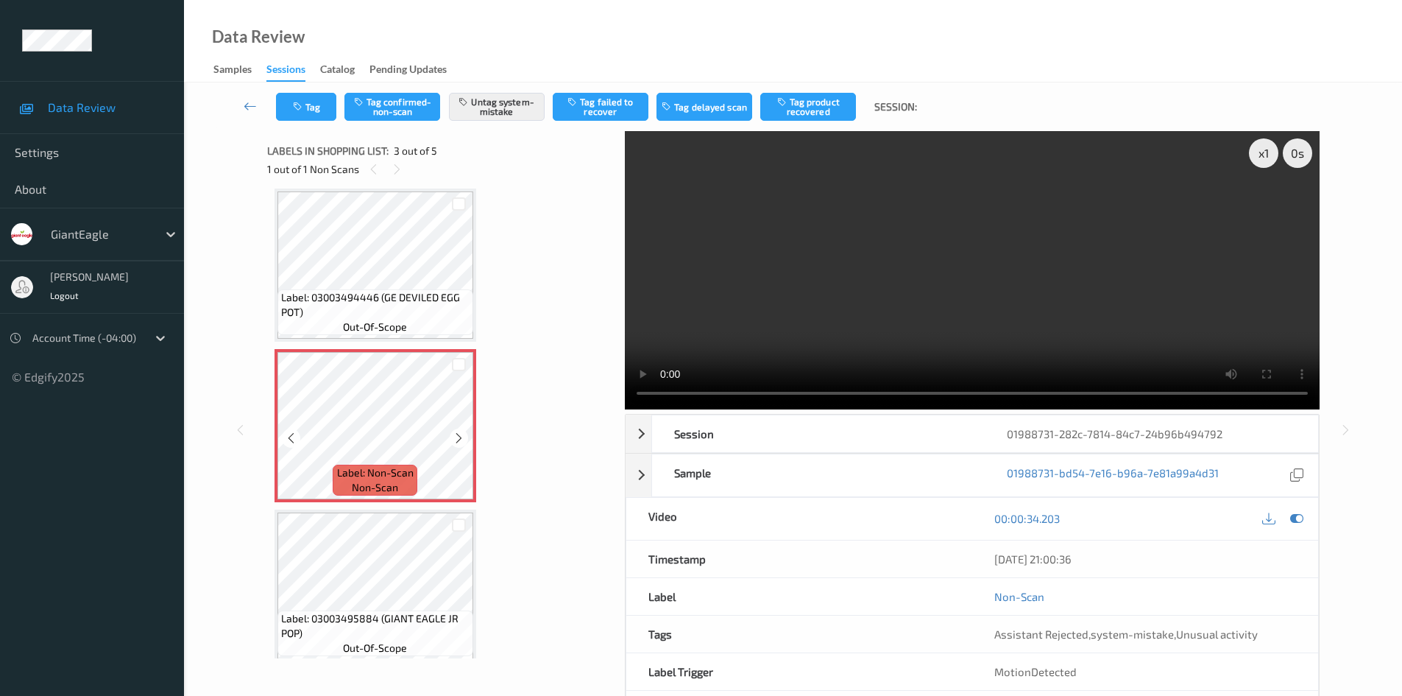
click at [460, 436] on icon at bounding box center [459, 437] width 13 height 13
click at [512, 118] on button "Untag system-mistake" at bounding box center [497, 107] width 96 height 28
click at [330, 114] on button "Tag" at bounding box center [306, 107] width 60 height 28
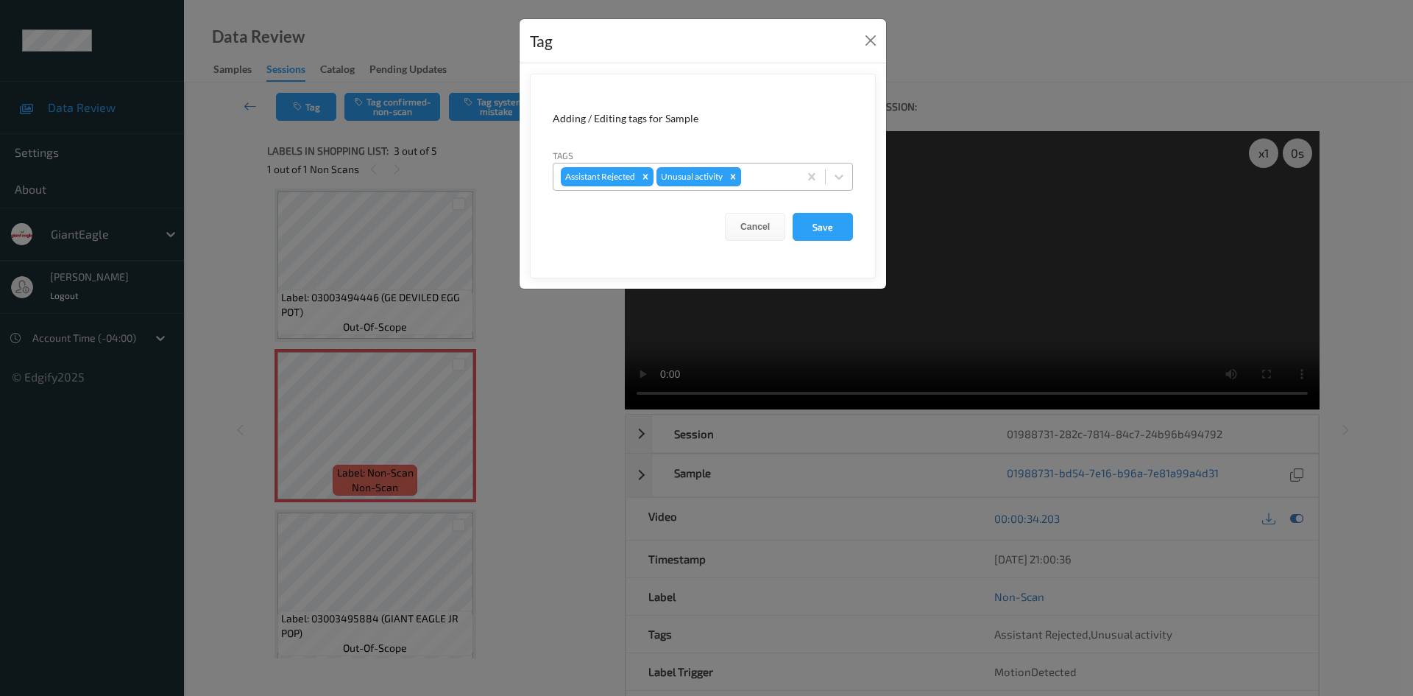
click at [735, 180] on icon "Remove Unusual activity" at bounding box center [733, 176] width 10 height 10
click at [848, 239] on button "Save" at bounding box center [823, 227] width 60 height 28
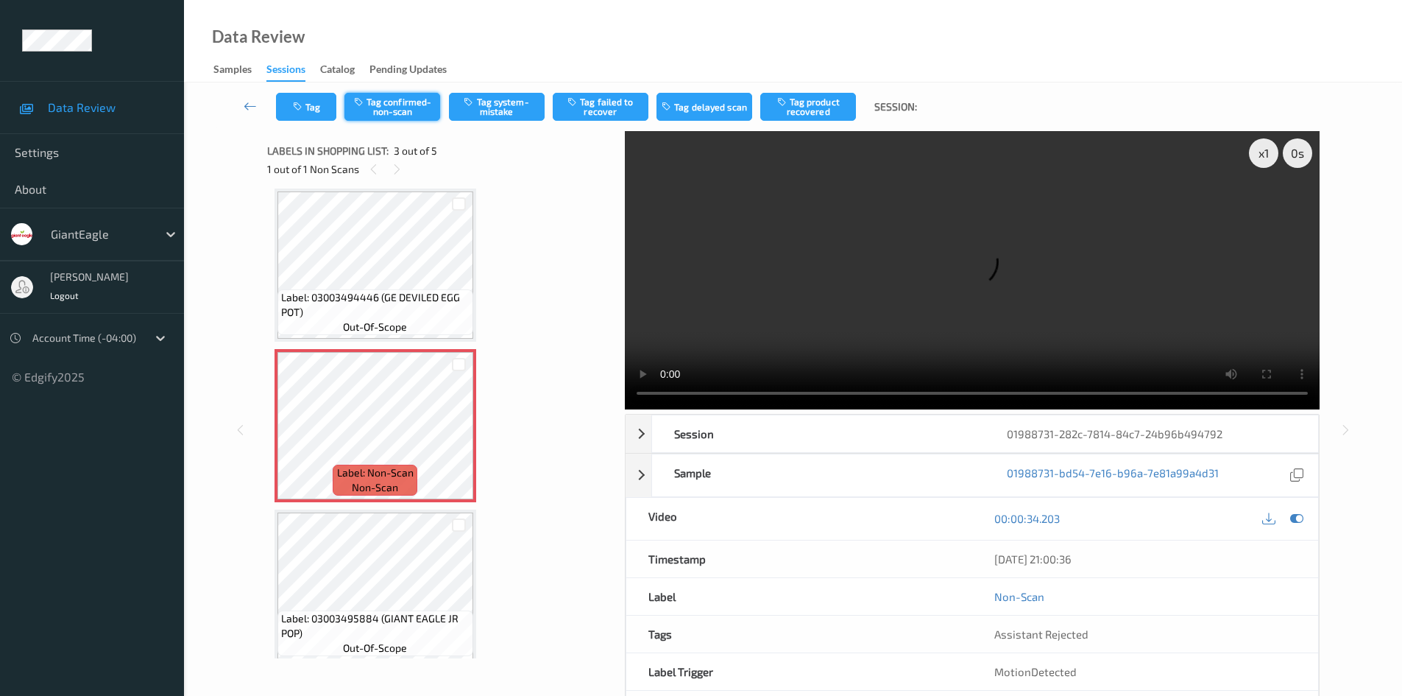
click at [389, 99] on button "Tag confirmed-non-scan" at bounding box center [392, 107] width 96 height 28
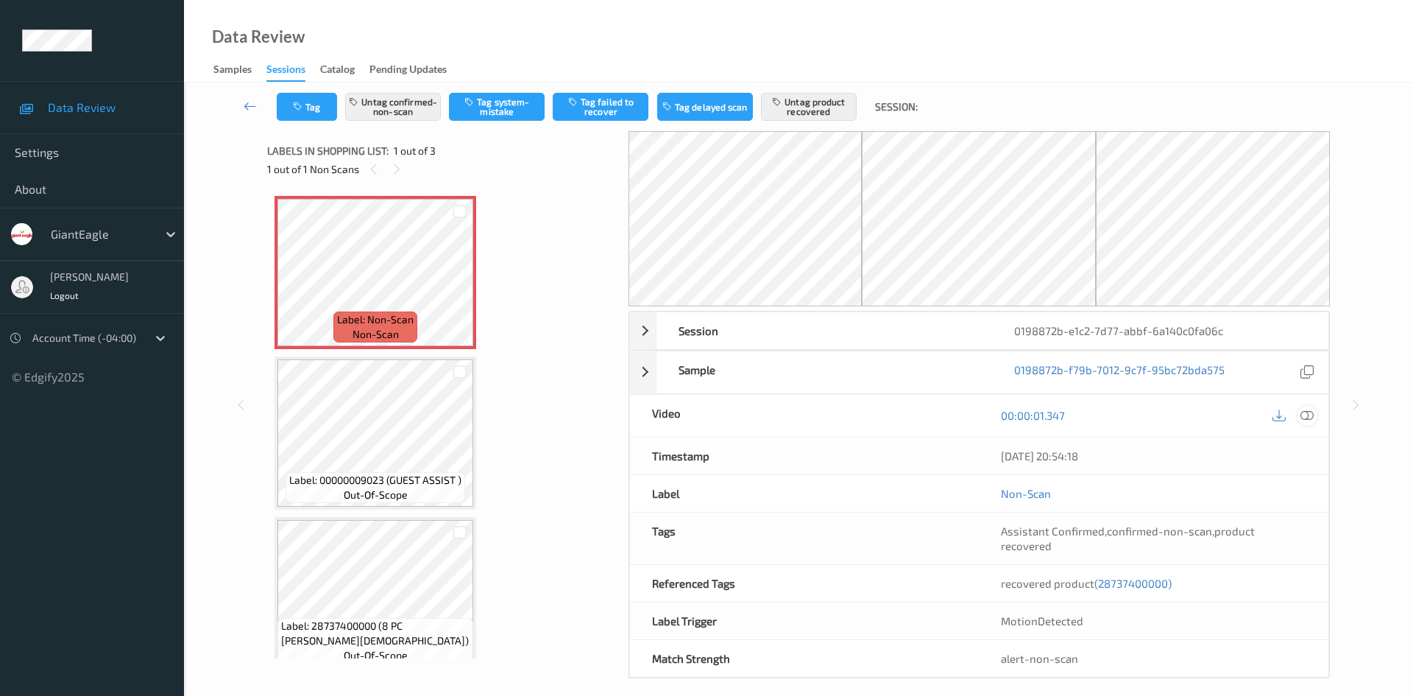
click at [1312, 411] on icon at bounding box center [1307, 414] width 13 height 13
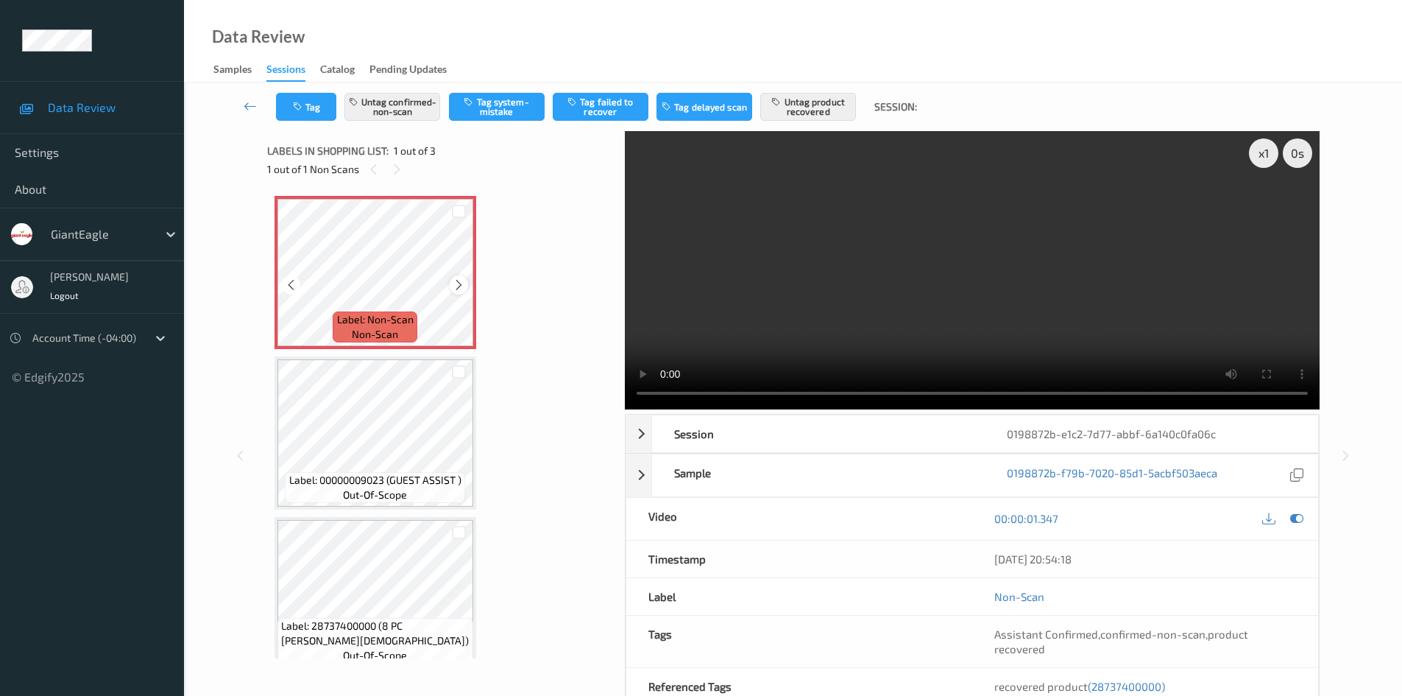
click at [467, 290] on div at bounding box center [459, 284] width 18 height 18
click at [467, 289] on div at bounding box center [459, 284] width 18 height 18
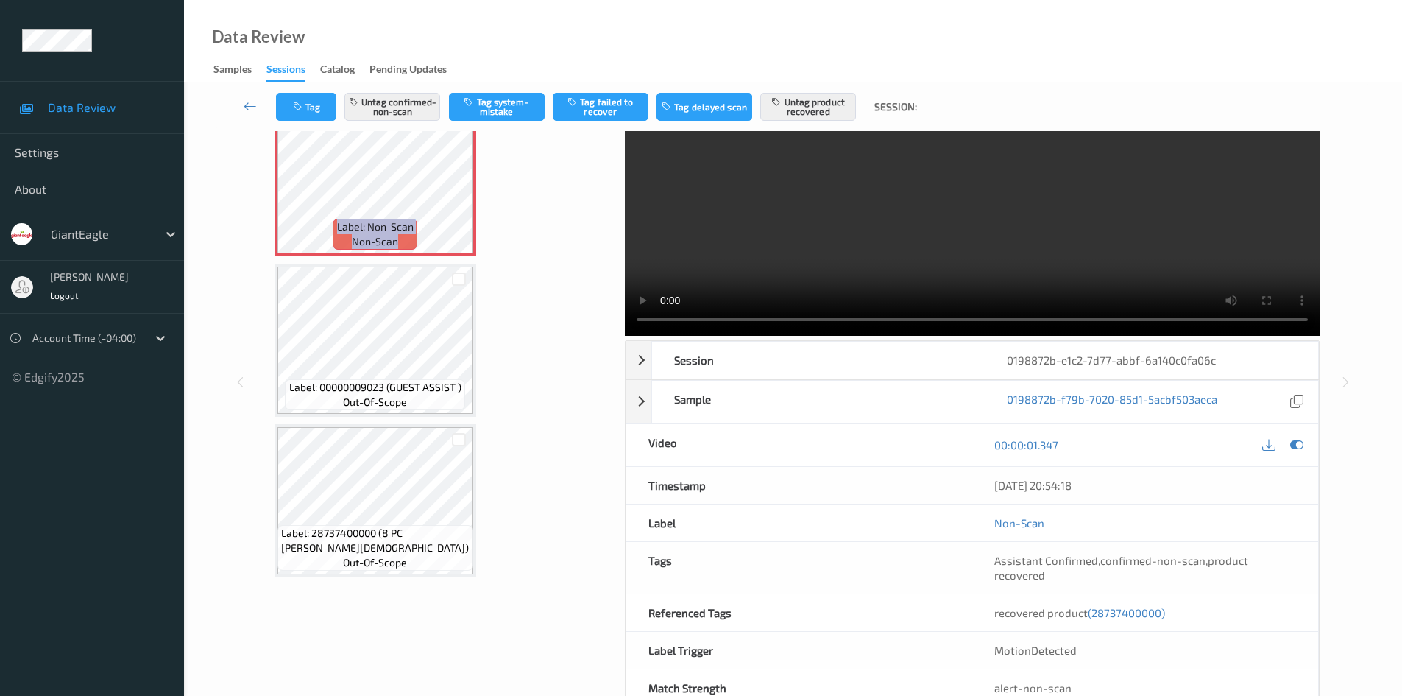
scroll to position [63, 0]
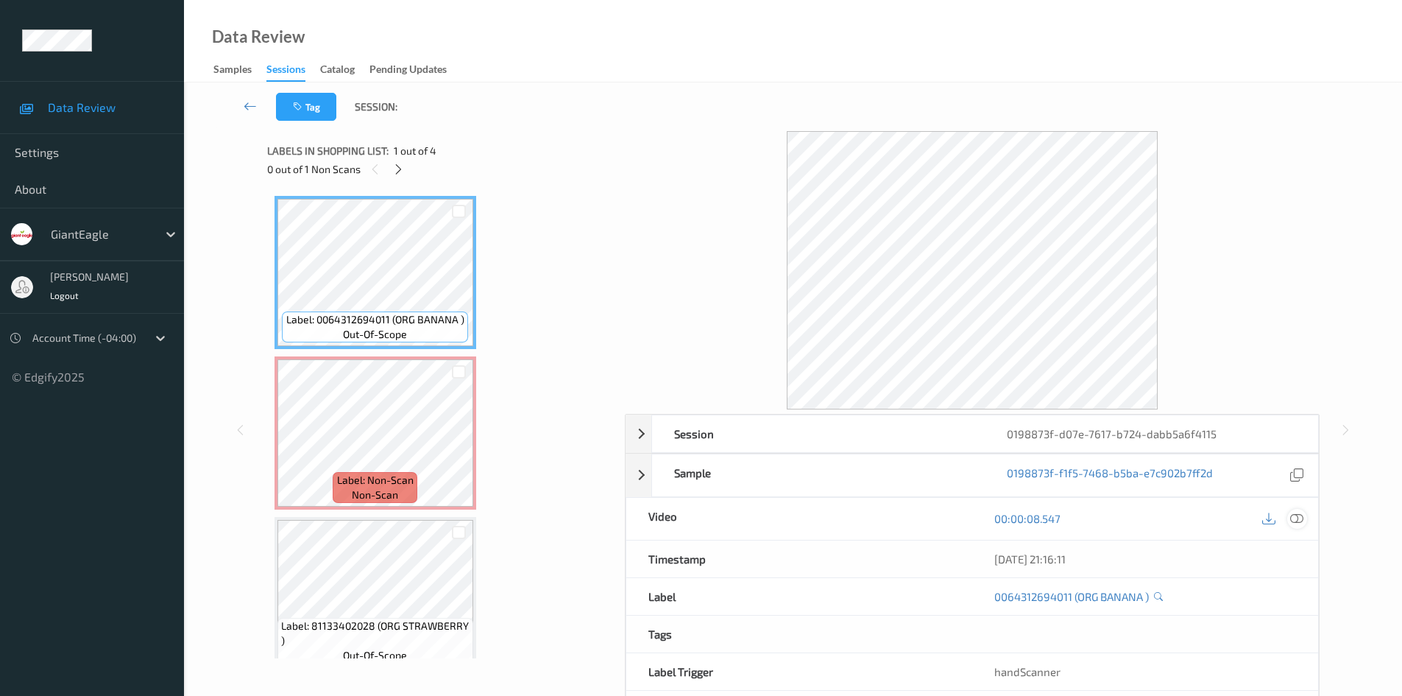
click at [1300, 514] on icon at bounding box center [1296, 518] width 13 height 13
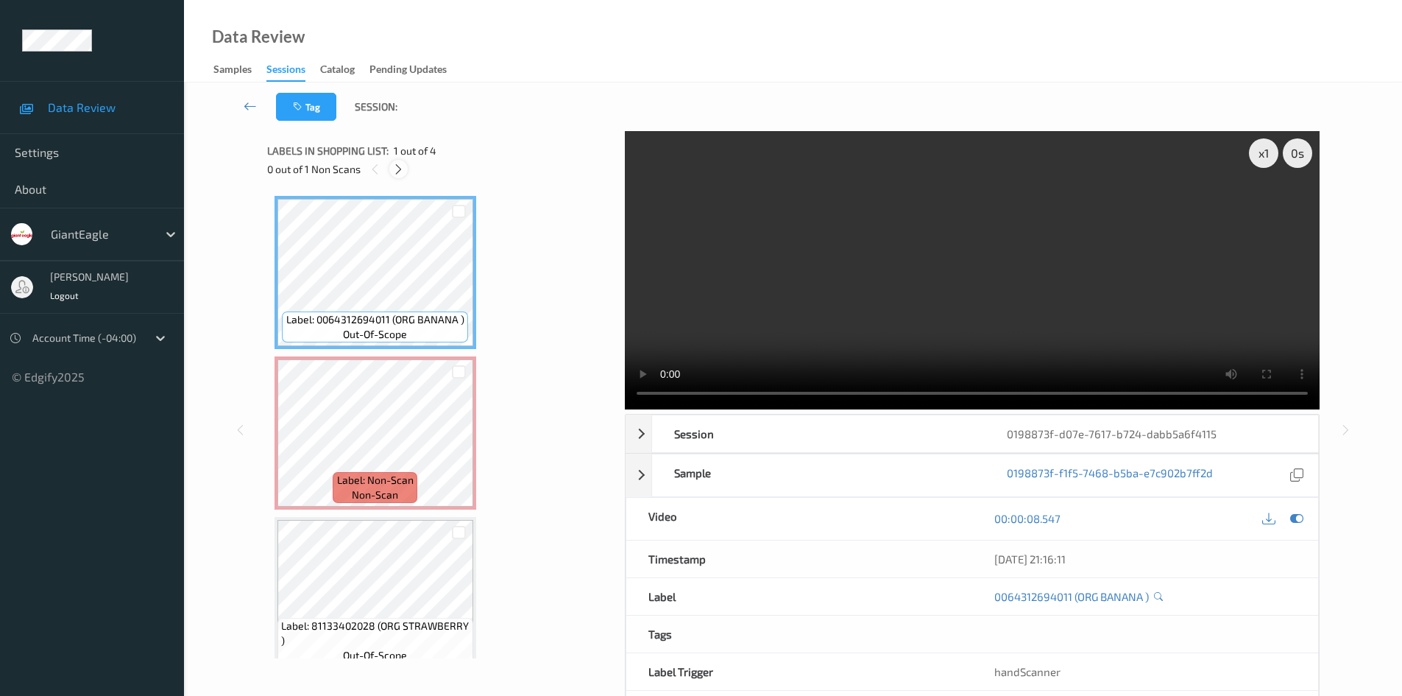
click at [395, 166] on icon at bounding box center [398, 169] width 13 height 13
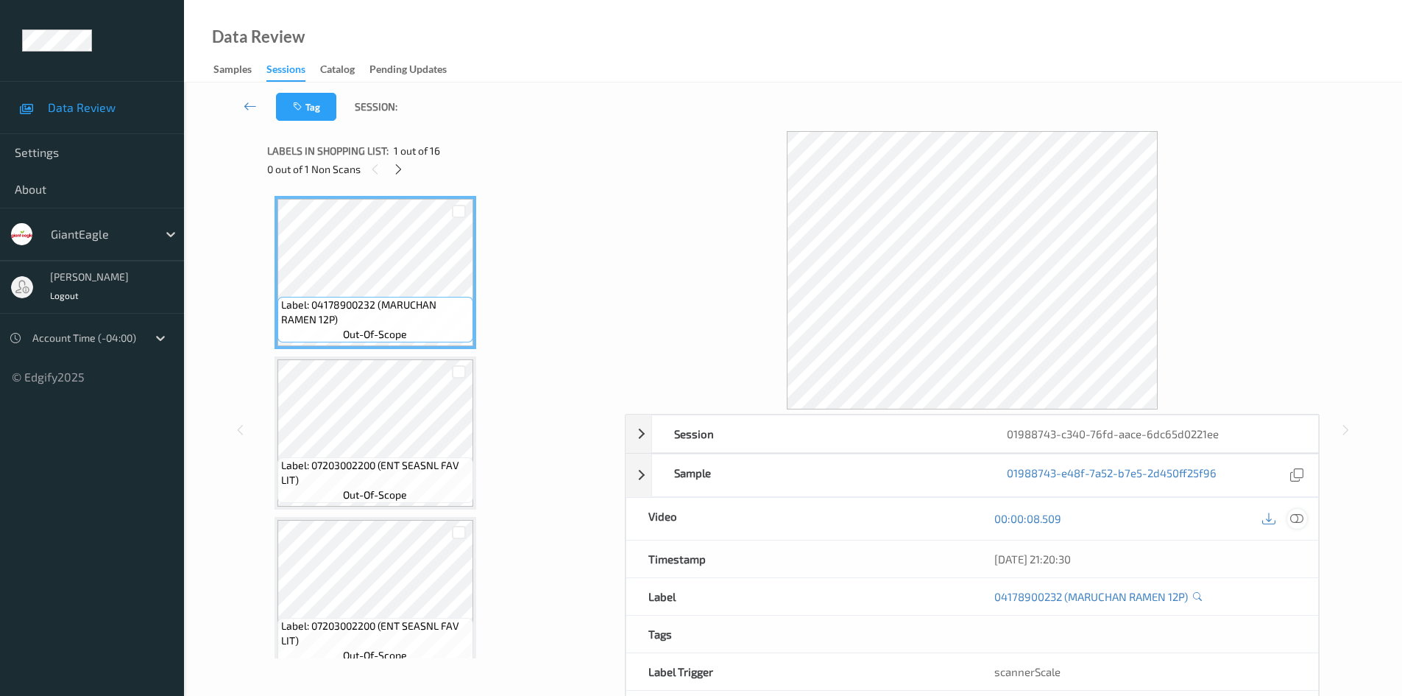
click at [1299, 524] on icon at bounding box center [1296, 518] width 13 height 13
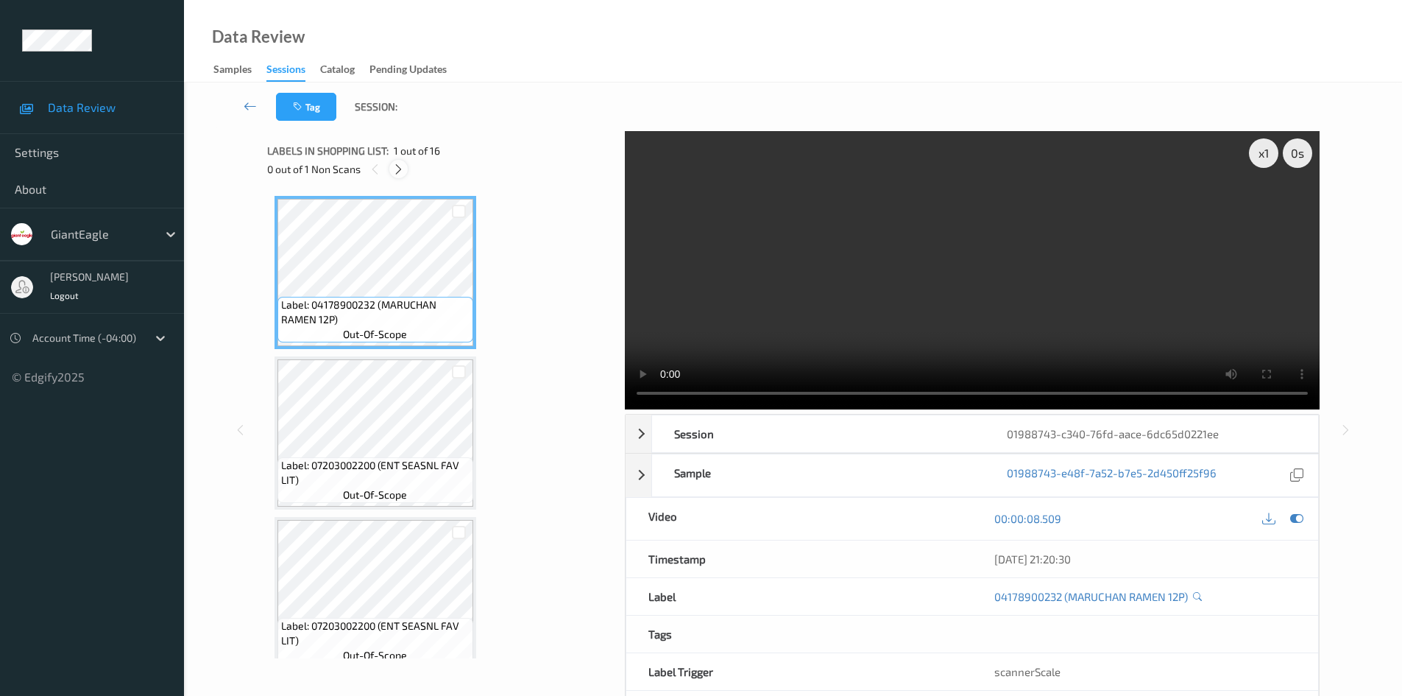
click at [401, 170] on icon at bounding box center [398, 169] width 13 height 13
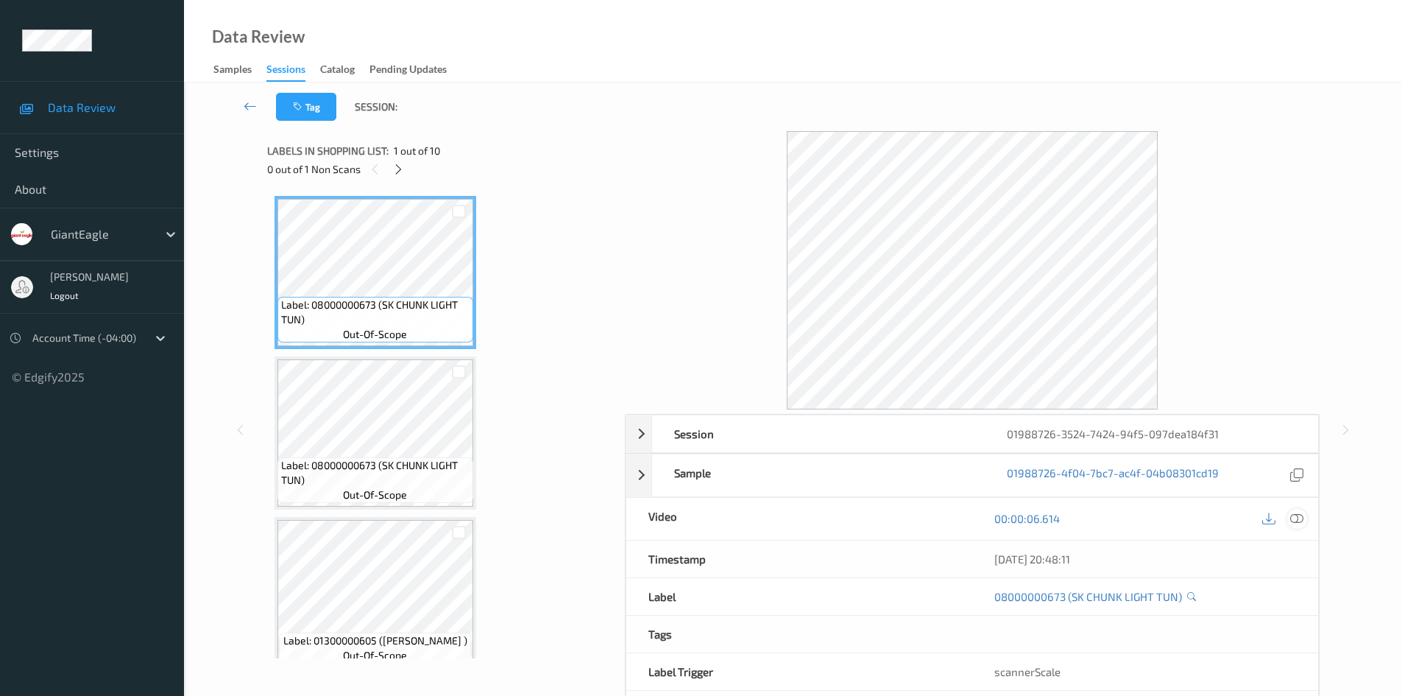
click at [1303, 517] on icon at bounding box center [1296, 518] width 13 height 13
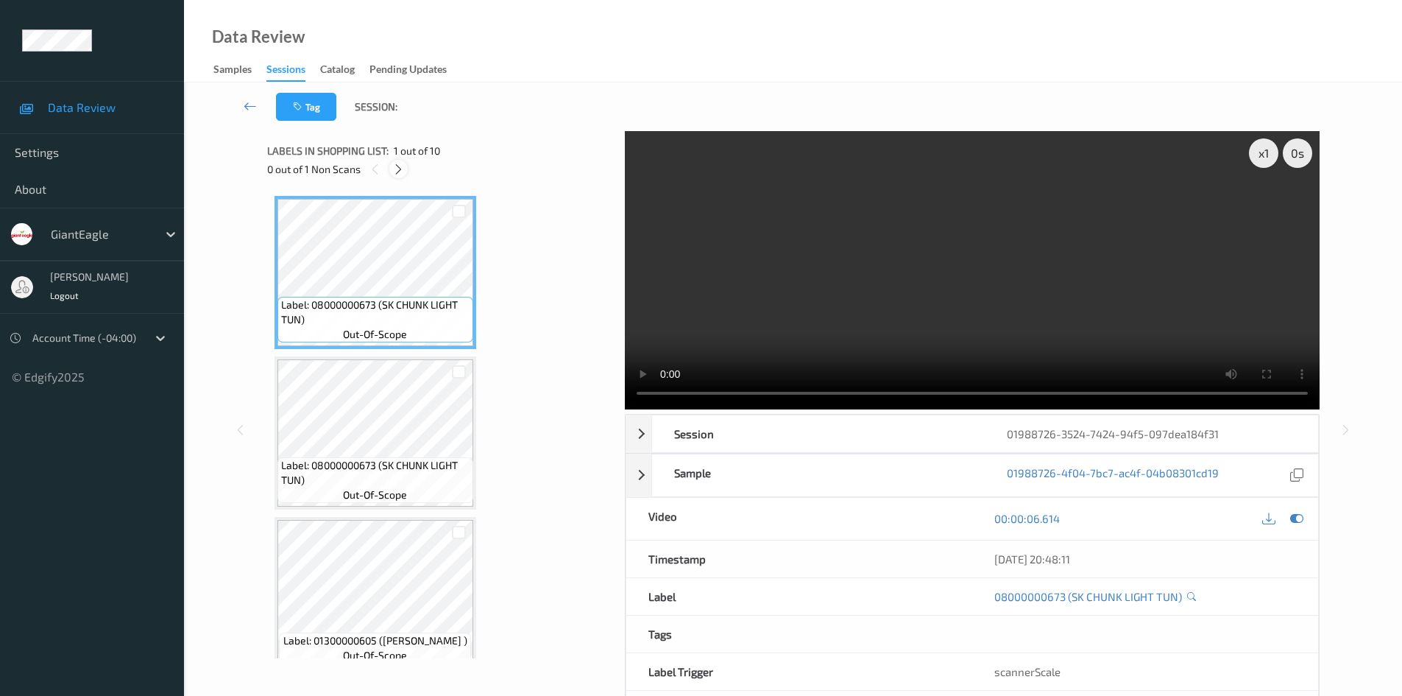
click at [399, 171] on icon at bounding box center [398, 169] width 13 height 13
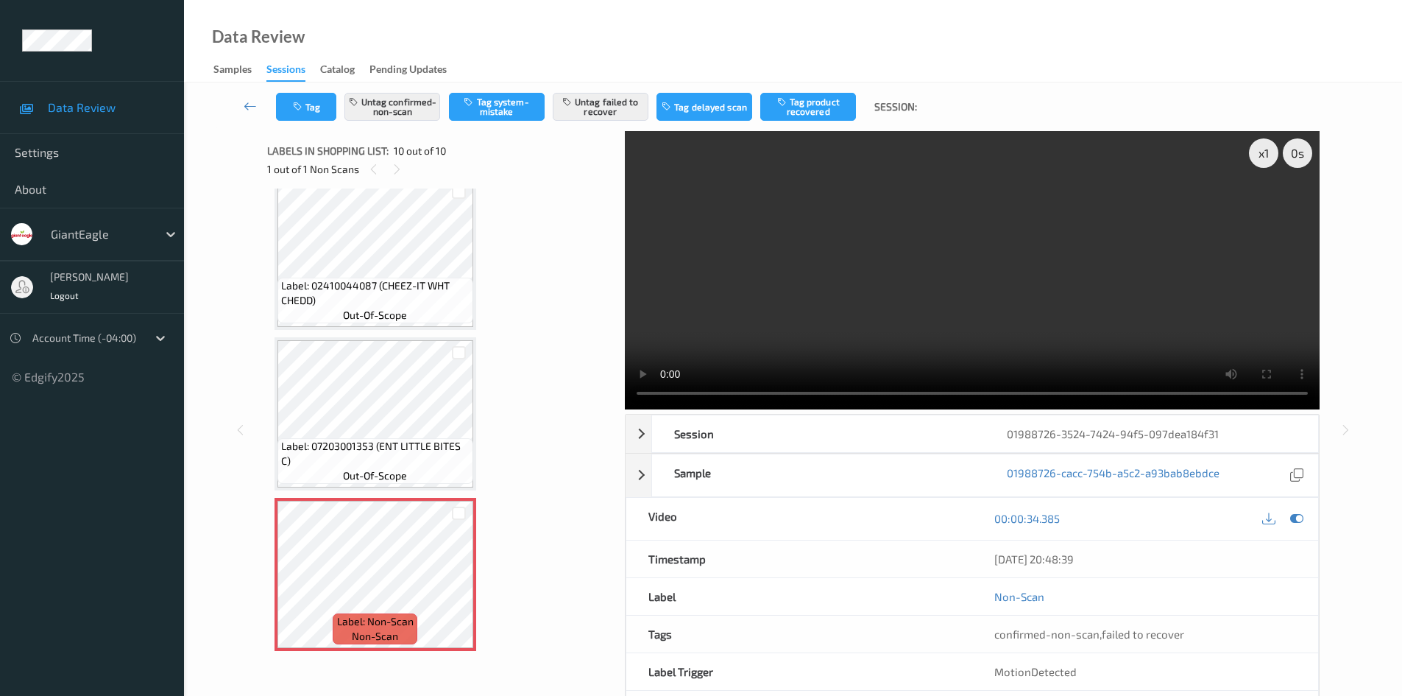
scroll to position [63, 0]
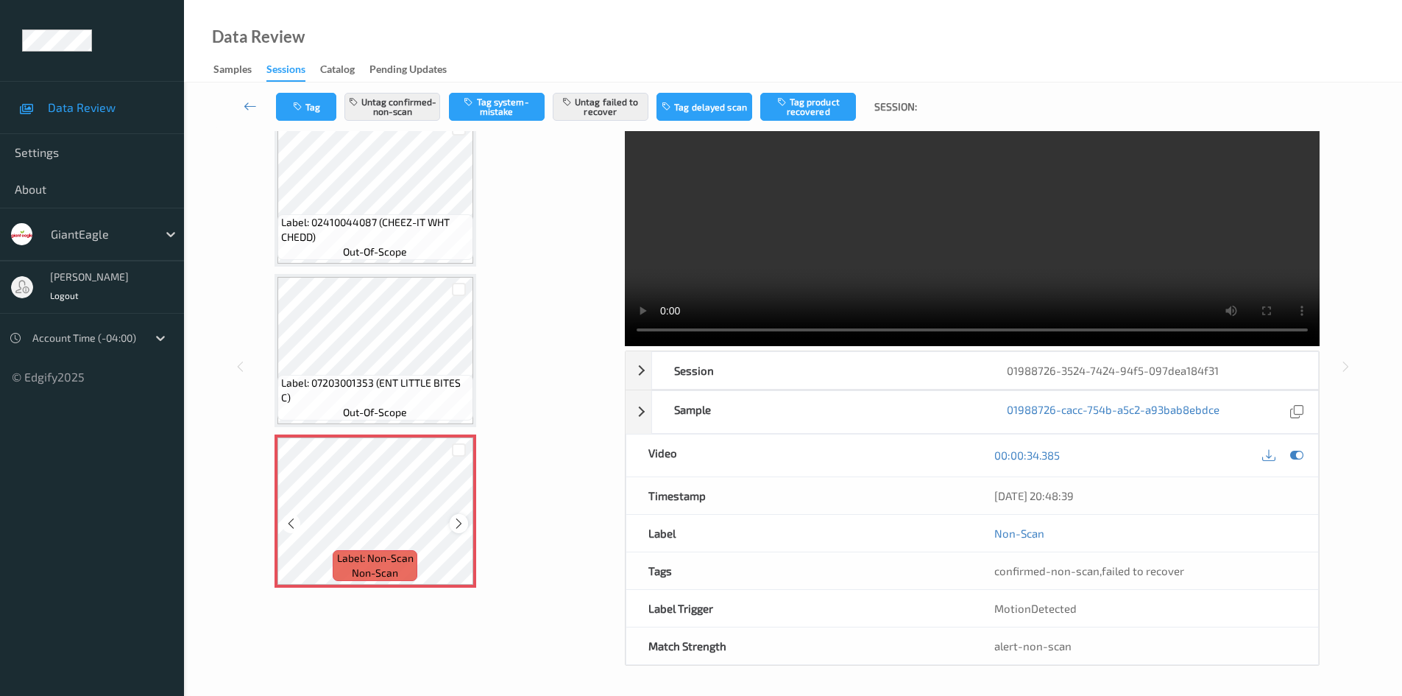
click at [459, 526] on icon at bounding box center [459, 523] width 13 height 13
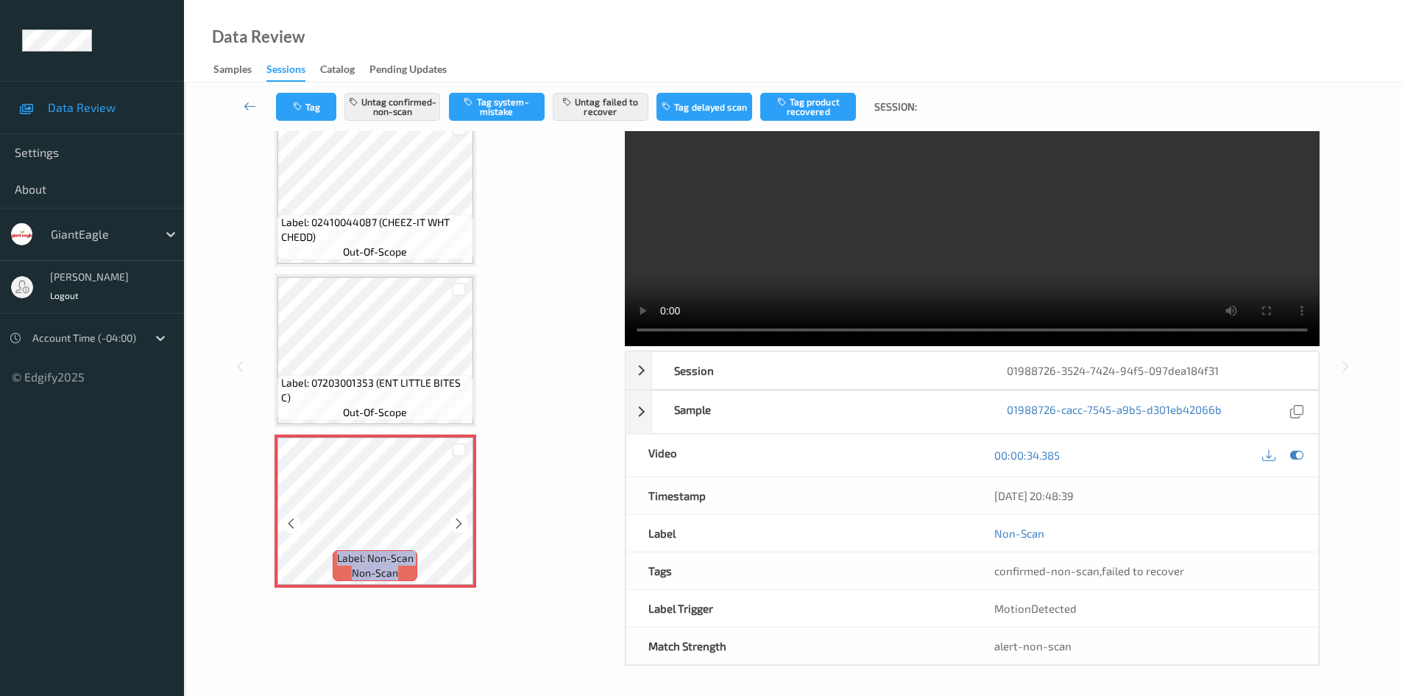
click at [459, 526] on icon at bounding box center [459, 523] width 13 height 13
click at [459, 518] on icon at bounding box center [459, 523] width 13 height 13
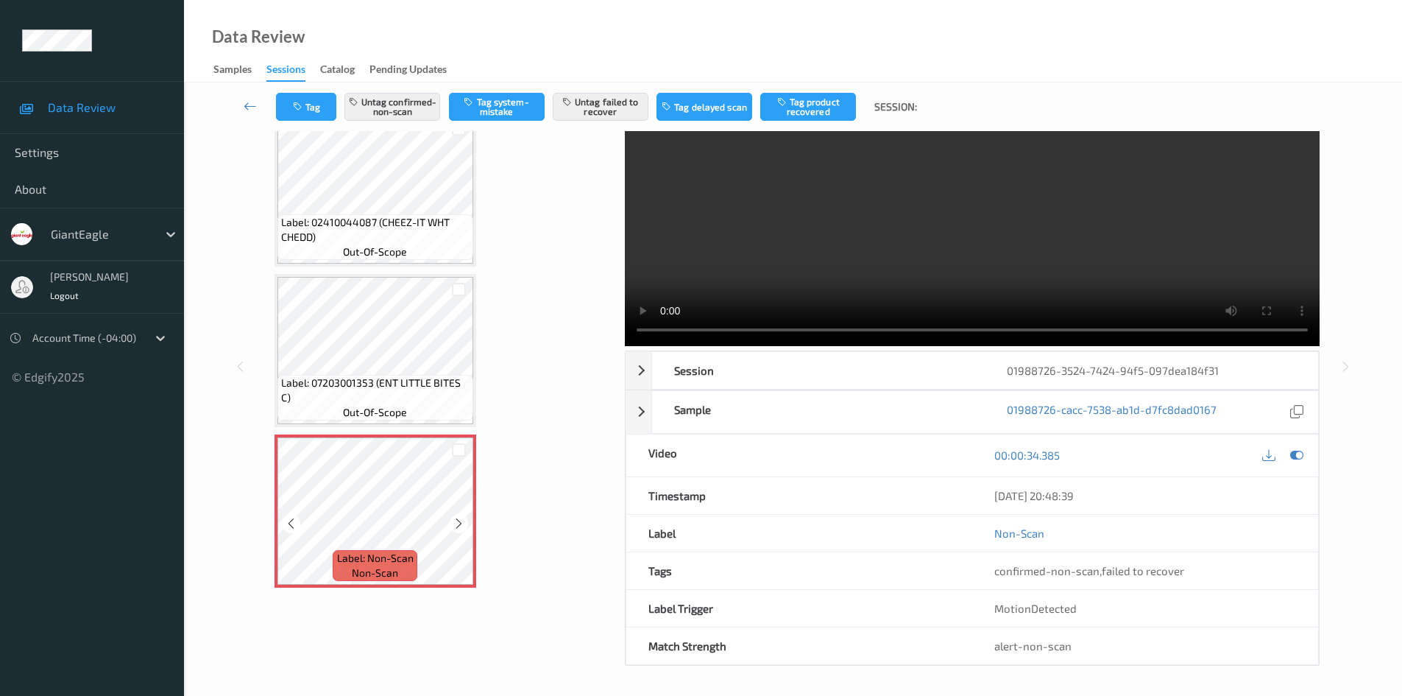
click at [459, 518] on icon at bounding box center [459, 523] width 13 height 13
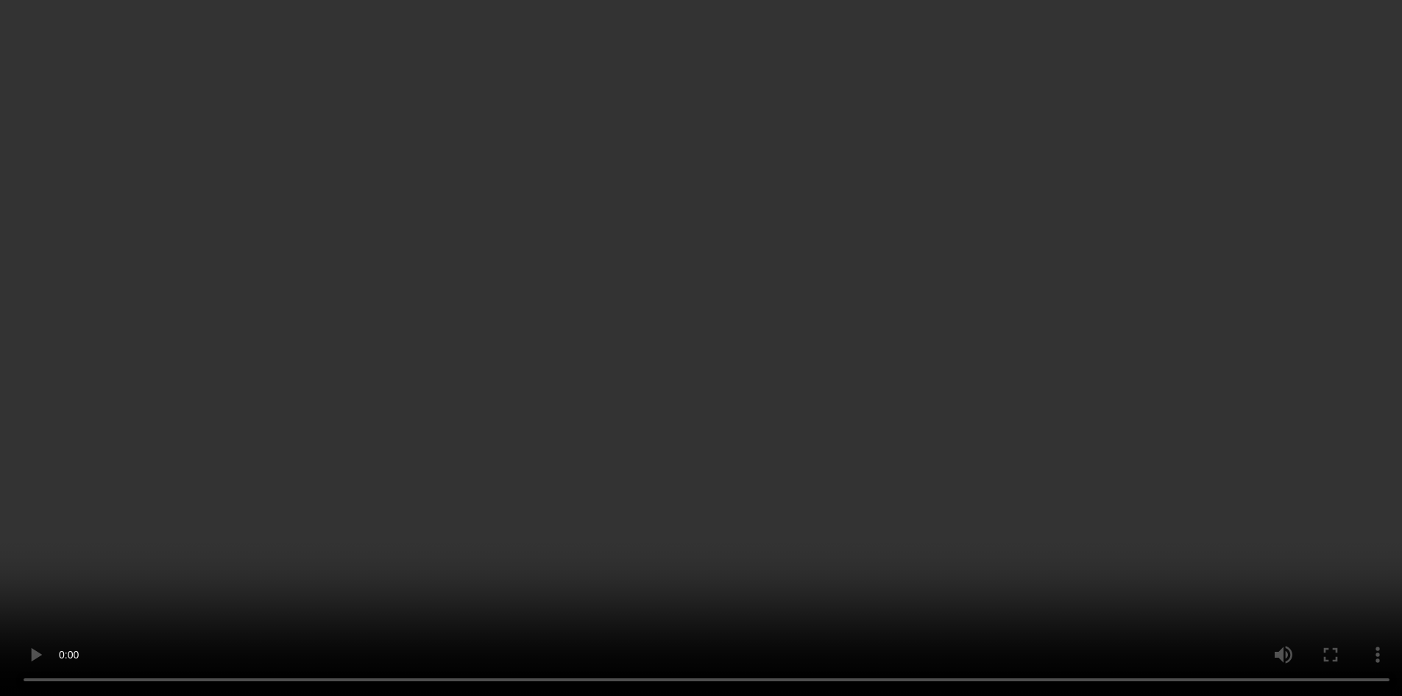
scroll to position [1142, 0]
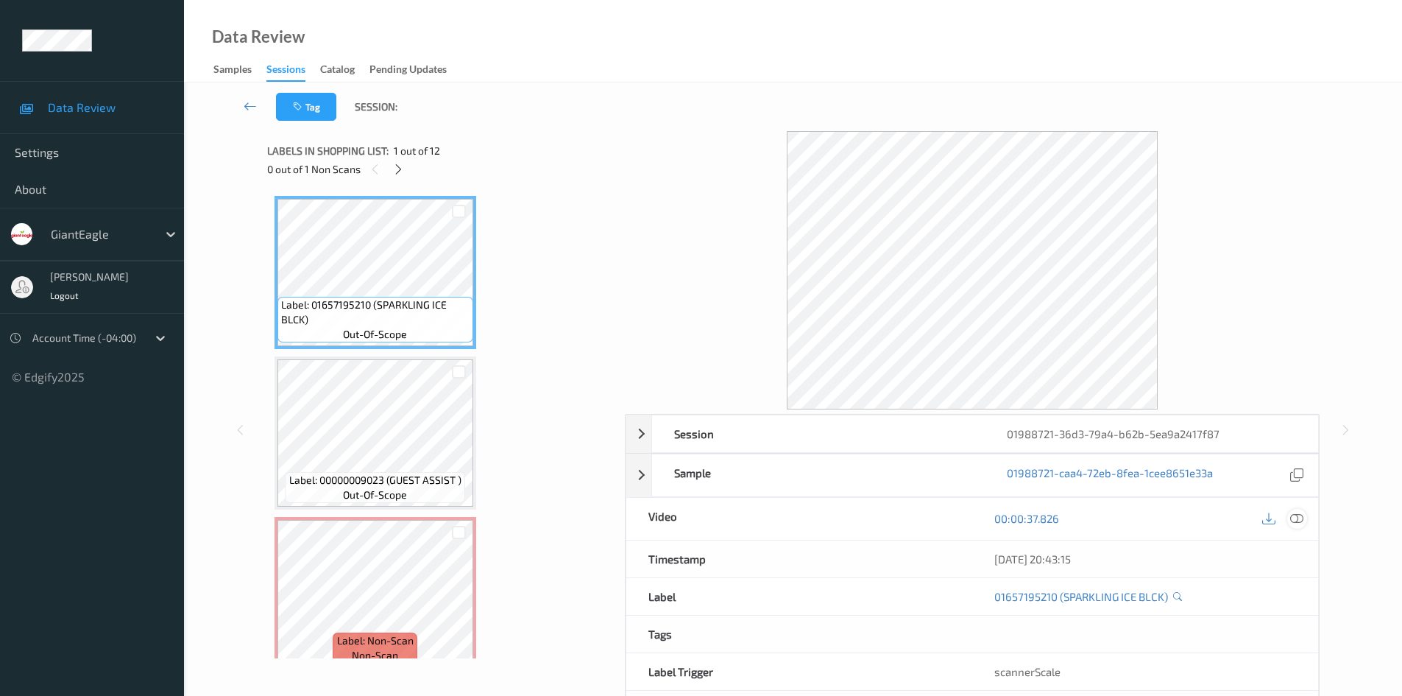
click at [1297, 512] on icon at bounding box center [1296, 518] width 13 height 13
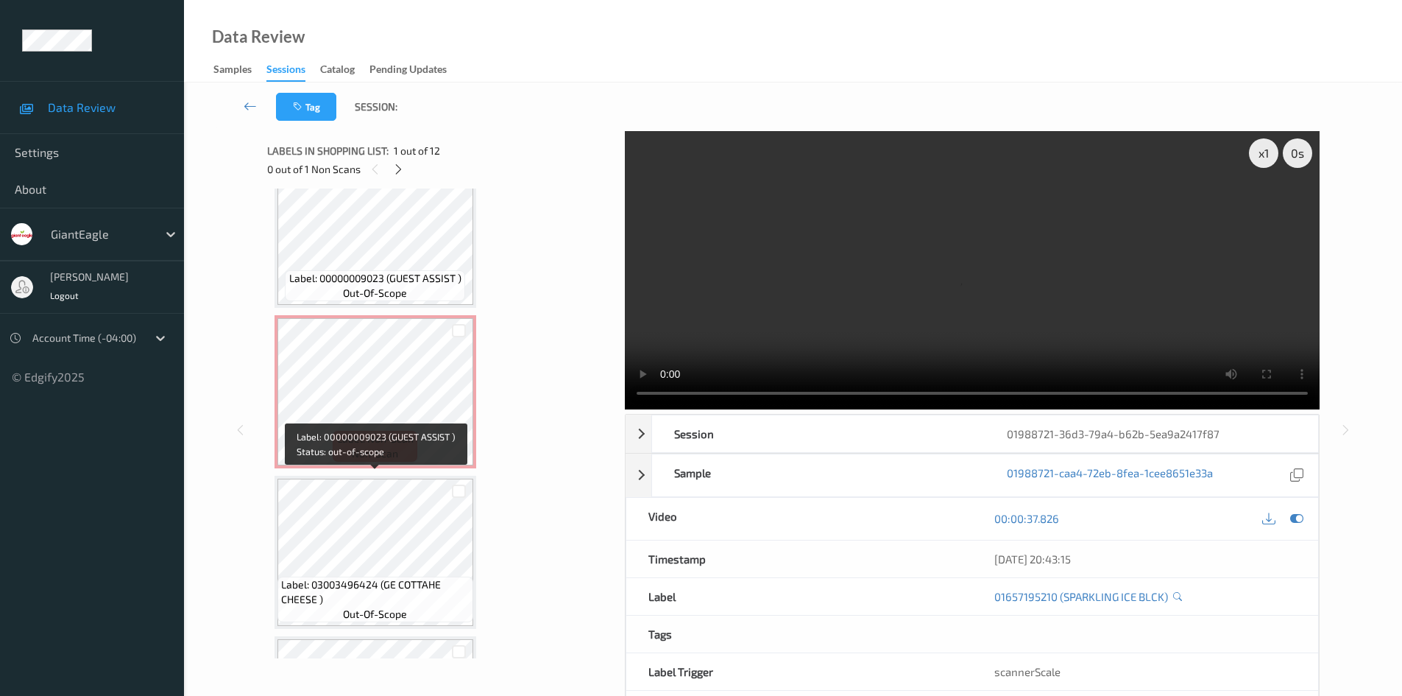
scroll to position [221, 0]
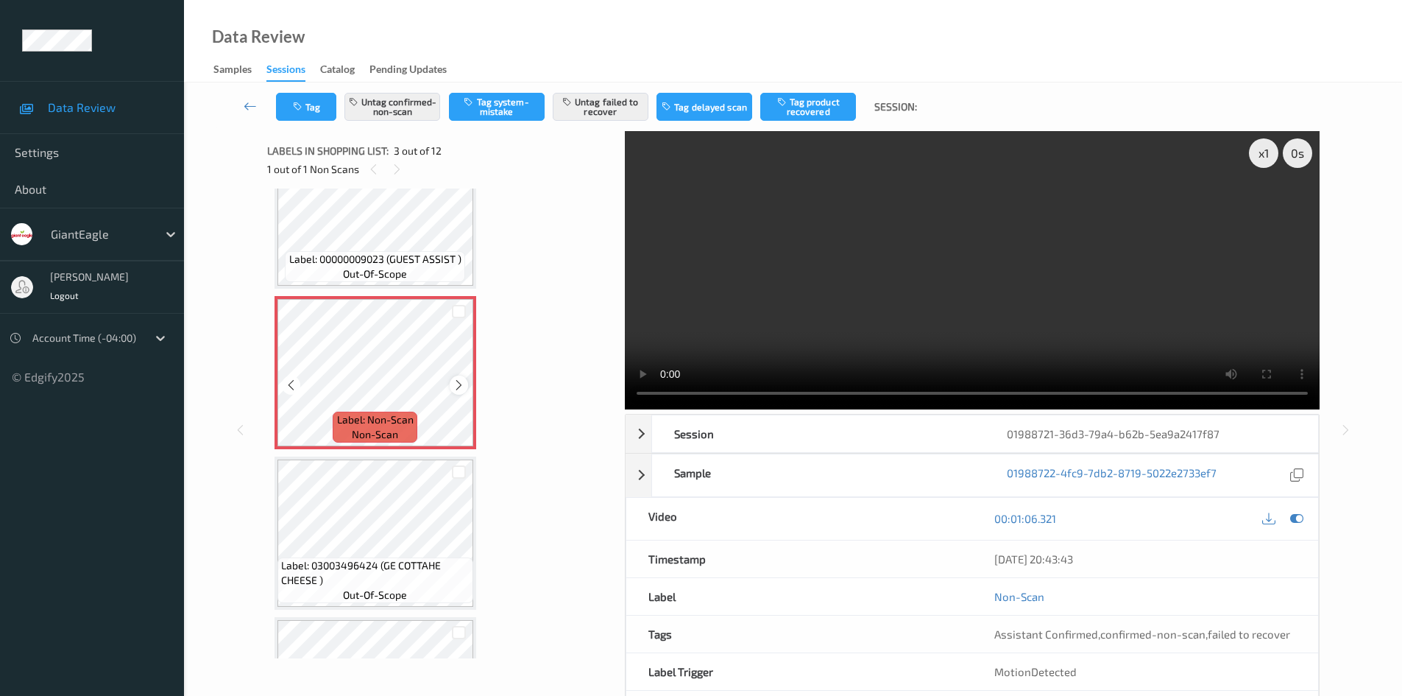
click at [459, 387] on icon at bounding box center [459, 384] width 13 height 13
click at [462, 387] on icon at bounding box center [459, 384] width 13 height 13
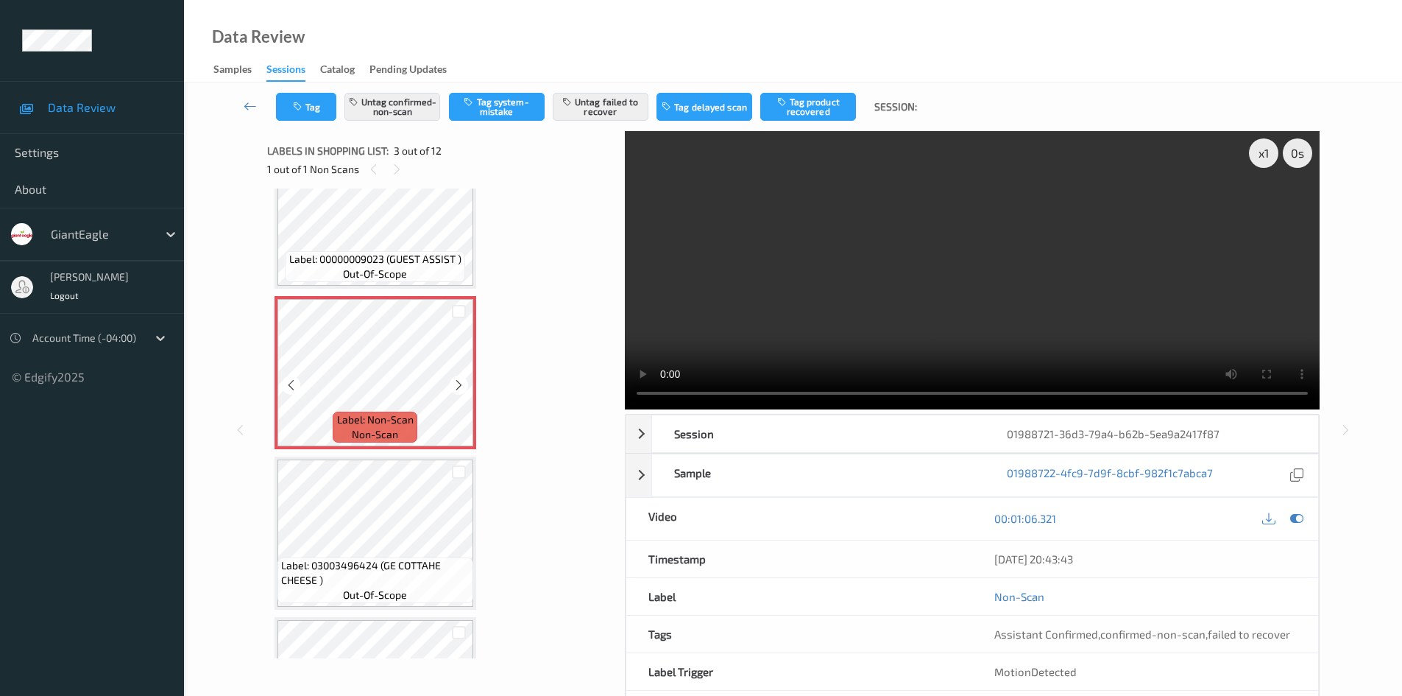
click at [462, 387] on icon at bounding box center [459, 384] width 13 height 13
click at [453, 381] on icon at bounding box center [459, 384] width 13 height 13
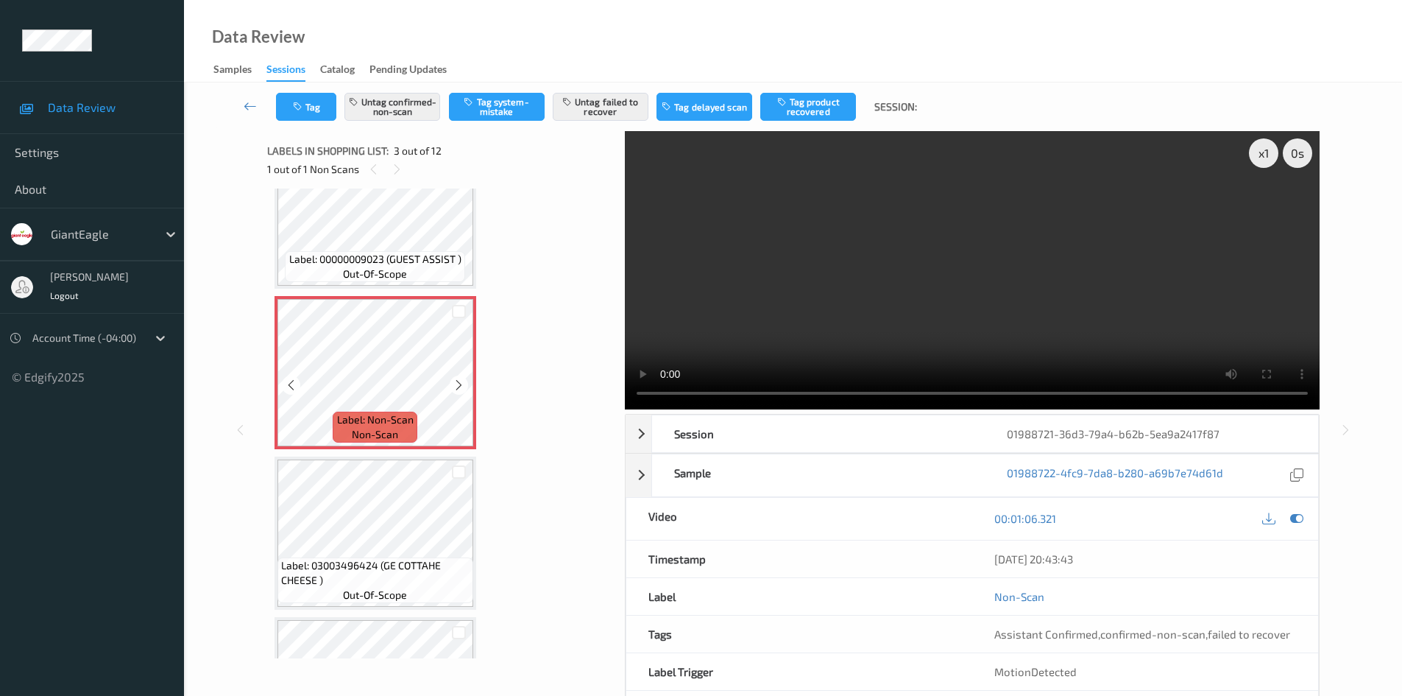
click at [453, 381] on icon at bounding box center [459, 384] width 13 height 13
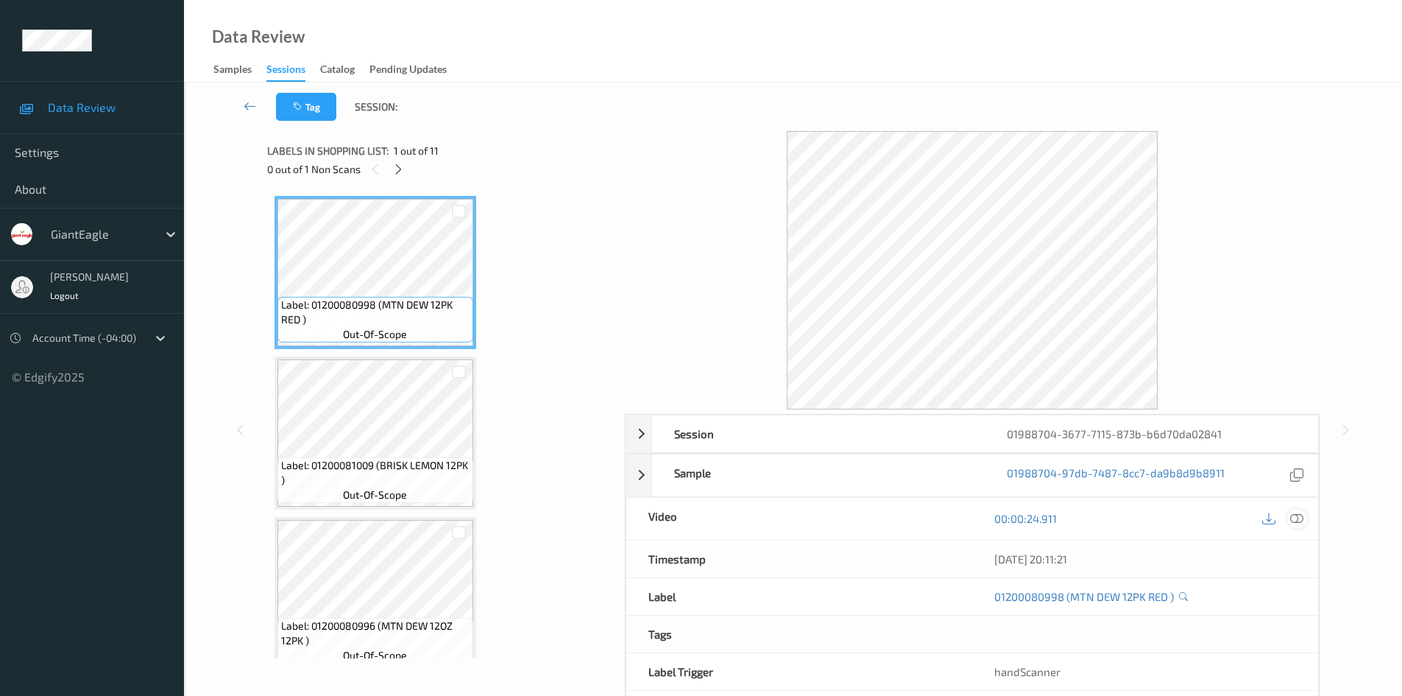
click at [1296, 525] on icon at bounding box center [1296, 518] width 13 height 13
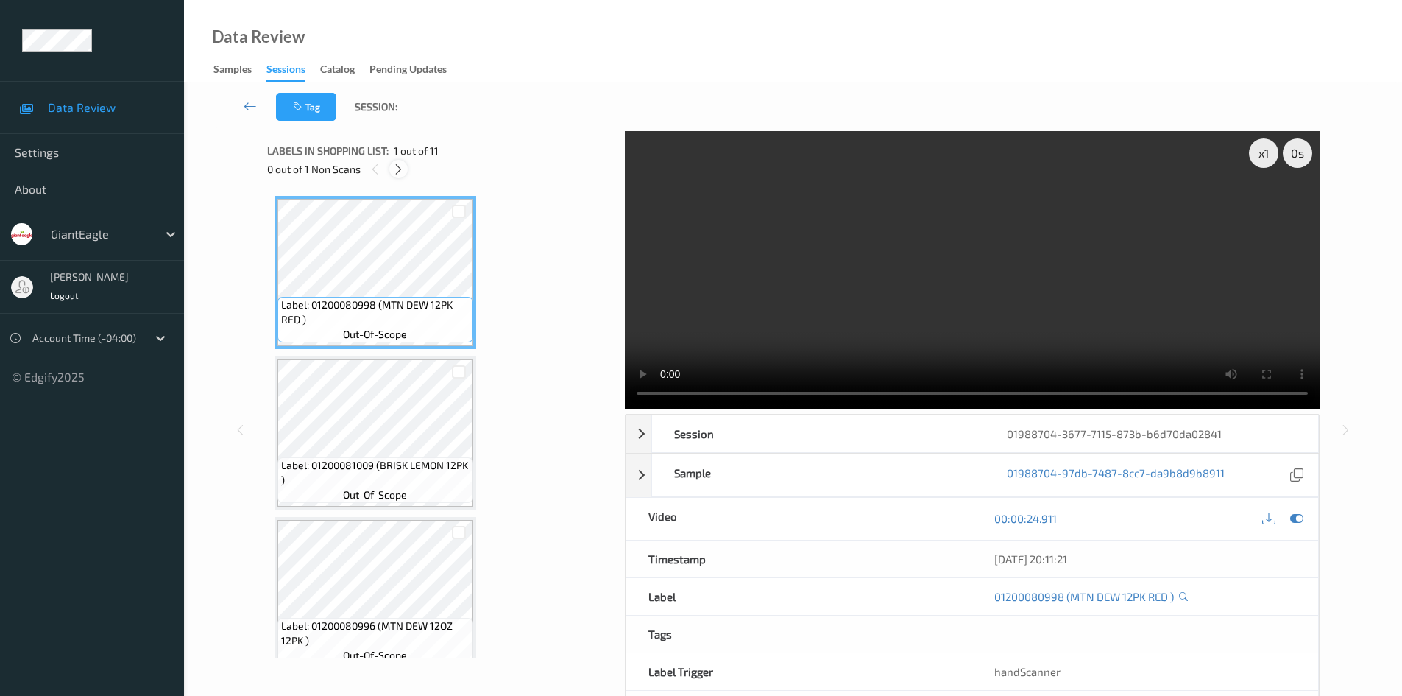
click at [398, 171] on icon at bounding box center [398, 169] width 13 height 13
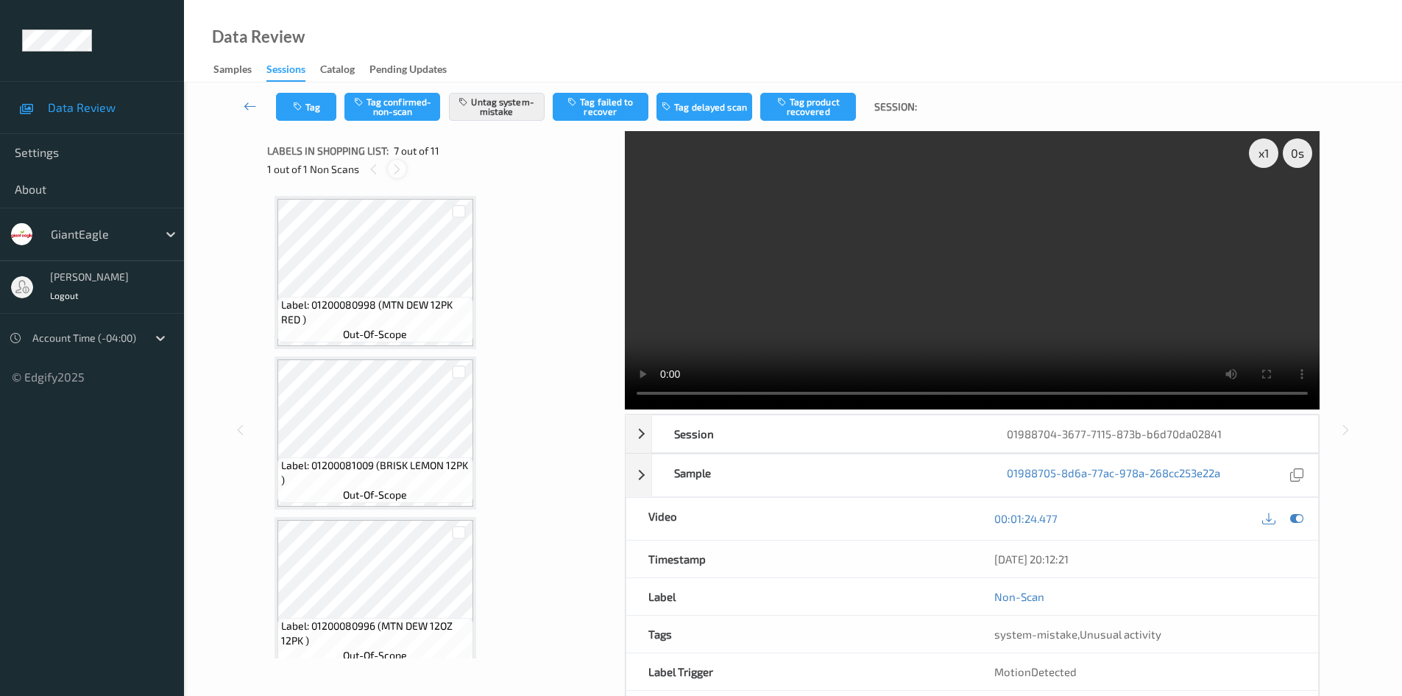
scroll to position [810, 0]
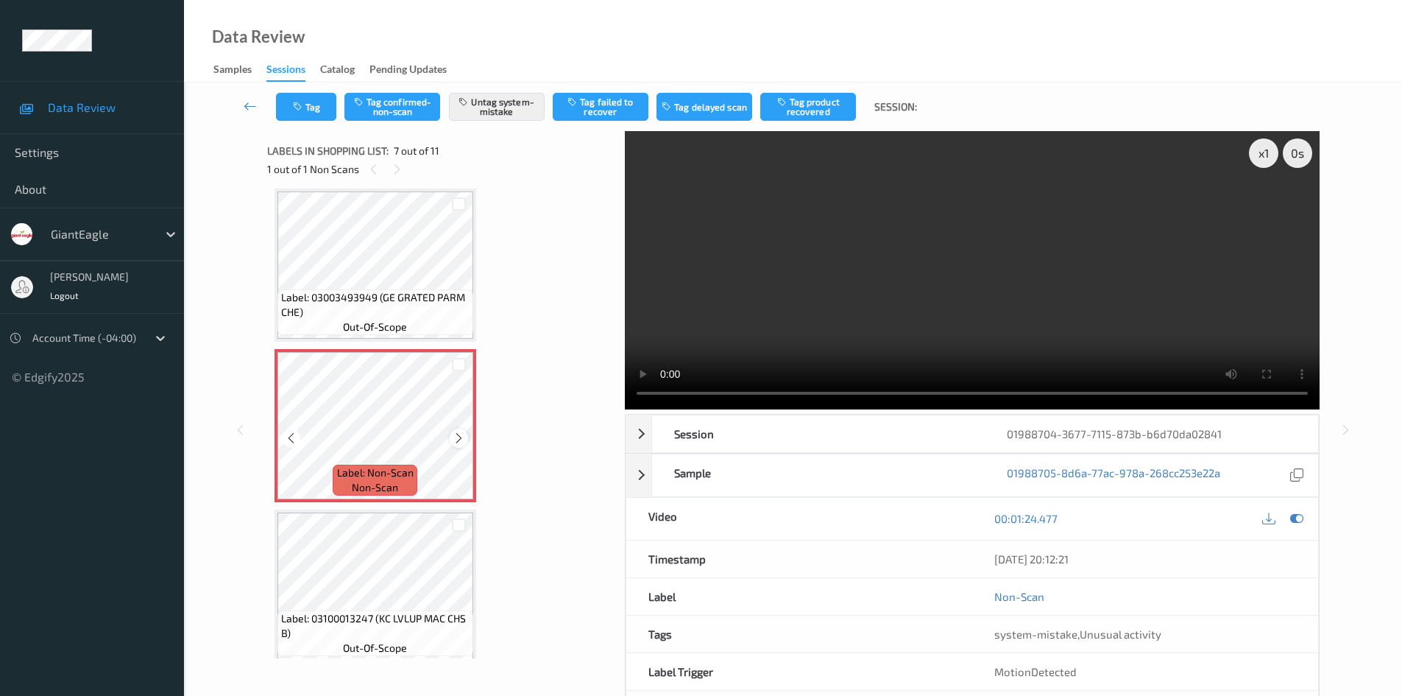
click at [459, 441] on icon at bounding box center [459, 437] width 13 height 13
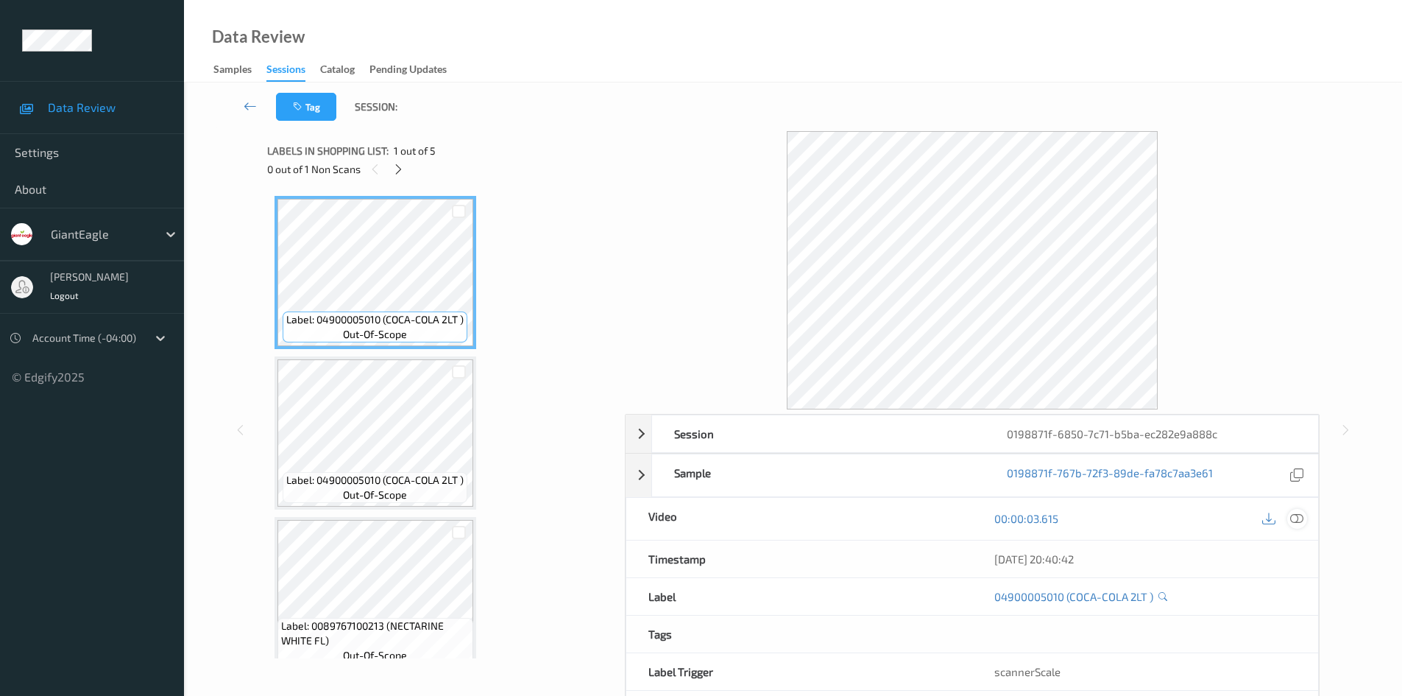
click at [1296, 520] on icon at bounding box center [1296, 518] width 13 height 13
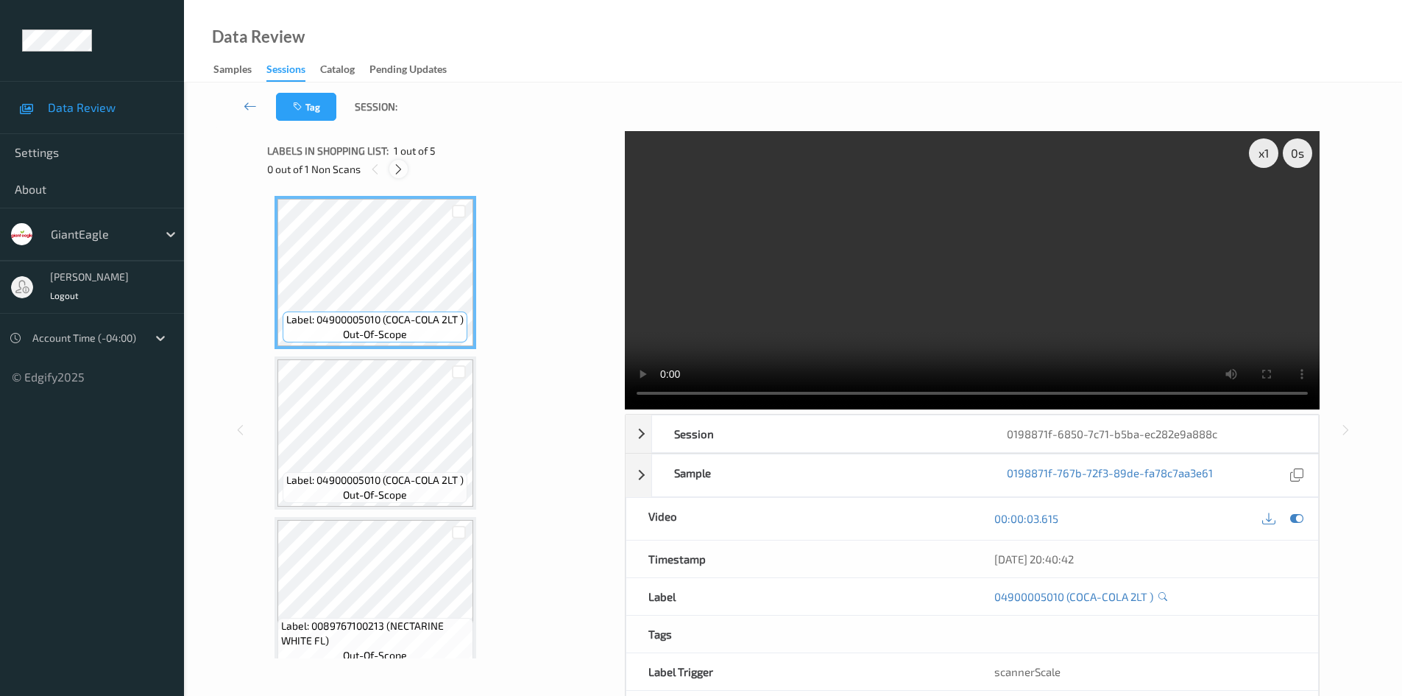
click at [399, 171] on icon at bounding box center [398, 169] width 13 height 13
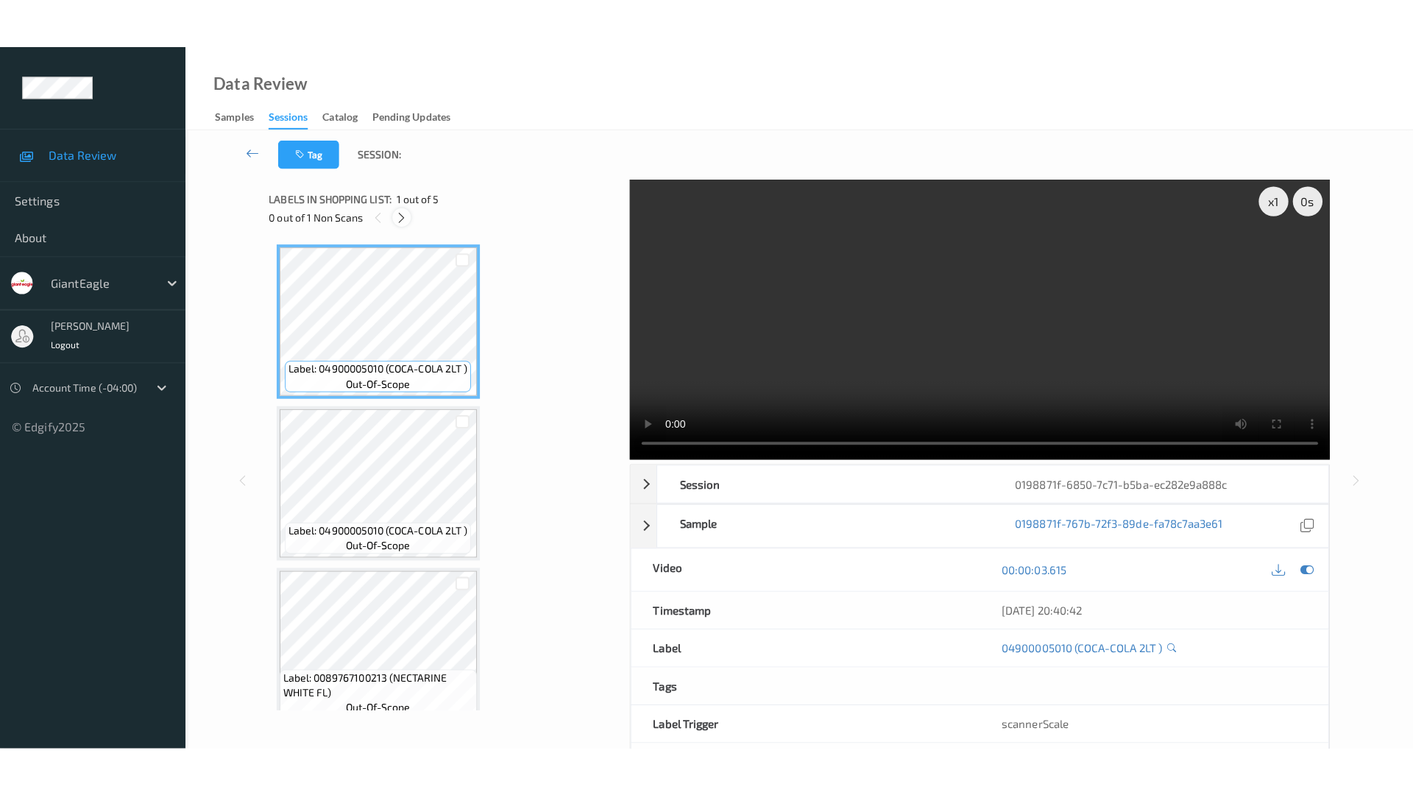
scroll to position [328, 0]
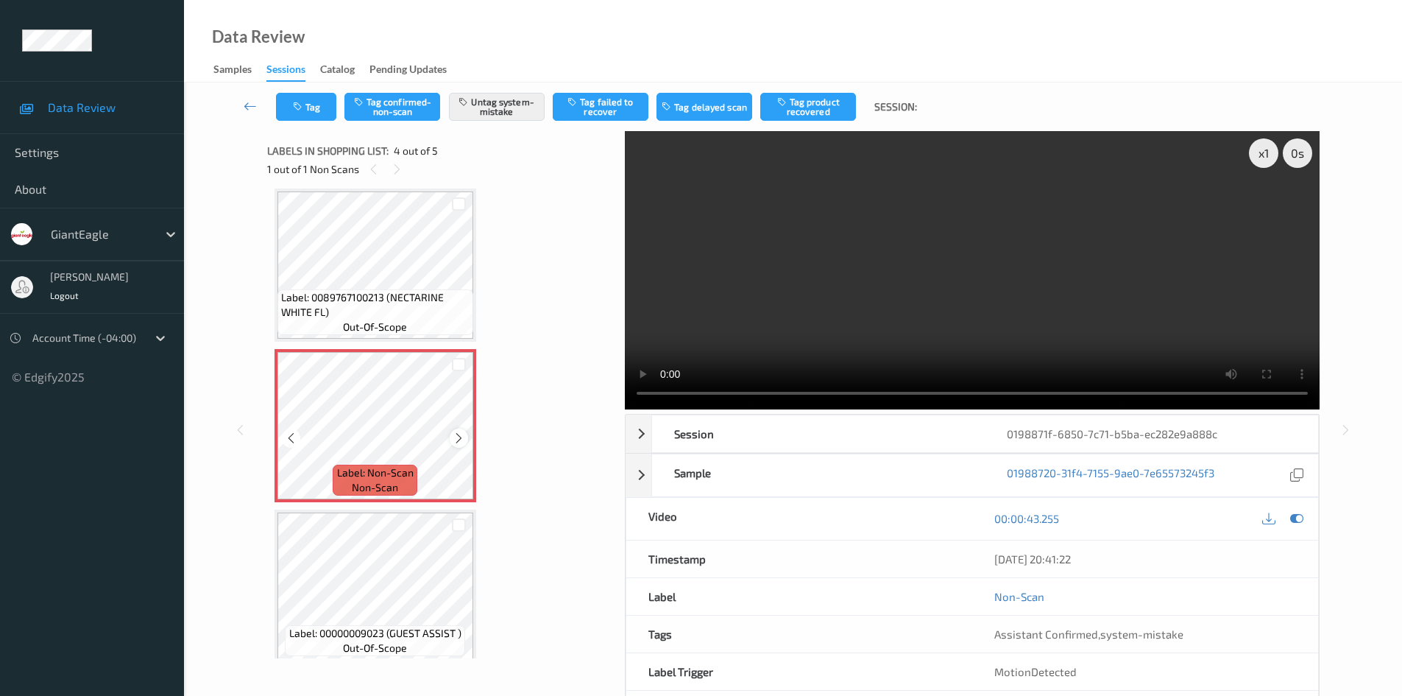
click at [460, 438] on icon at bounding box center [459, 437] width 13 height 13
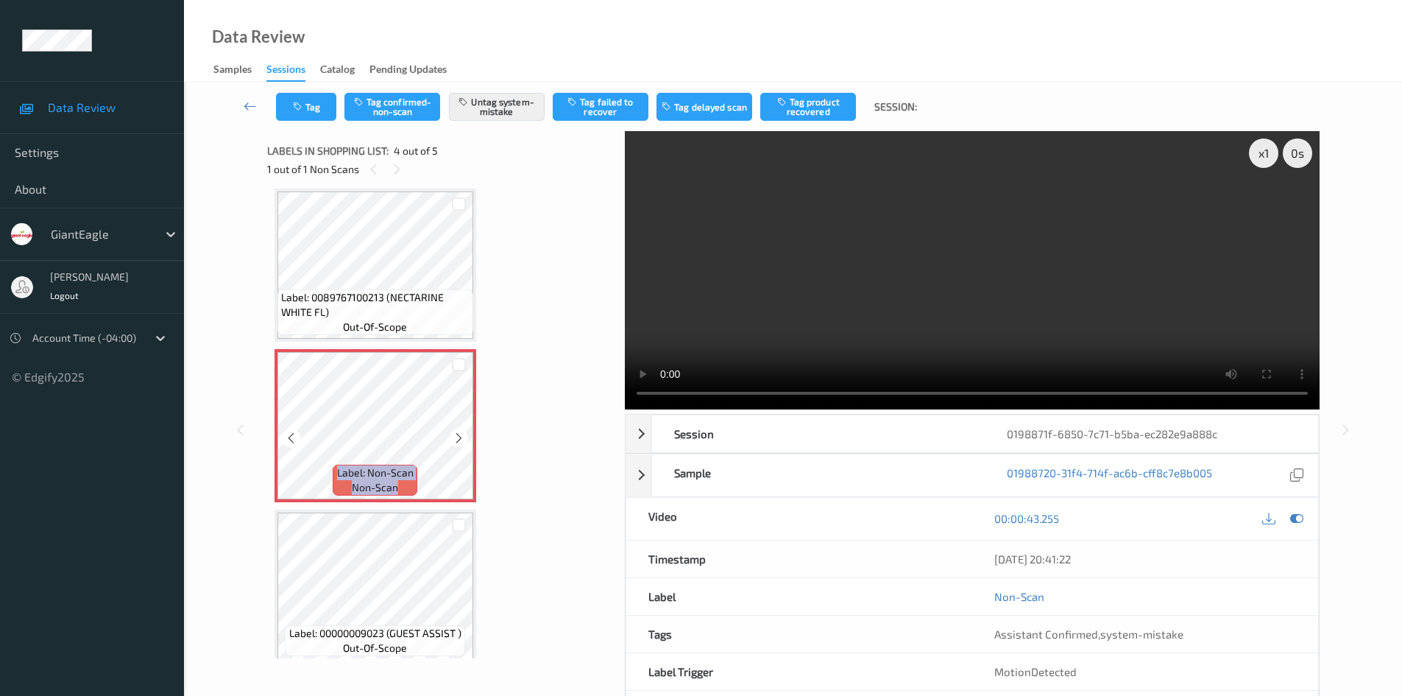
click at [460, 438] on icon at bounding box center [459, 437] width 13 height 13
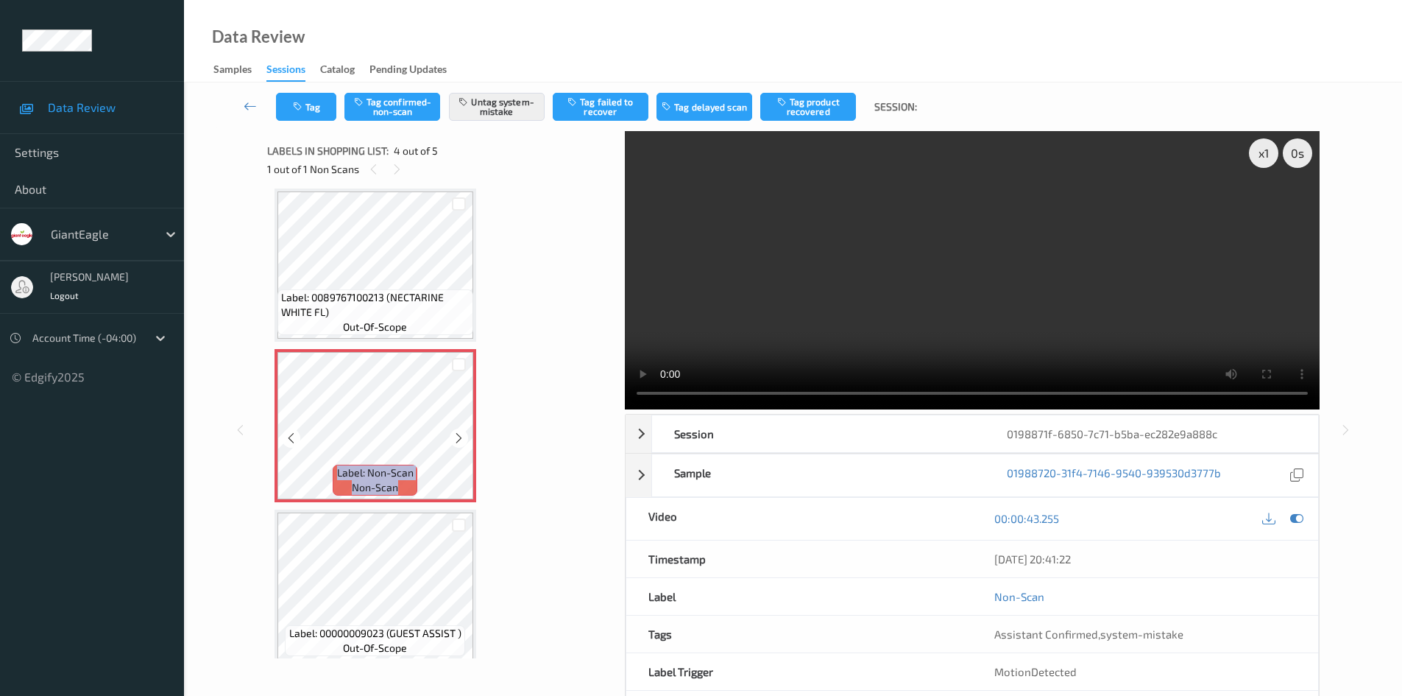
click at [460, 438] on icon at bounding box center [459, 437] width 13 height 13
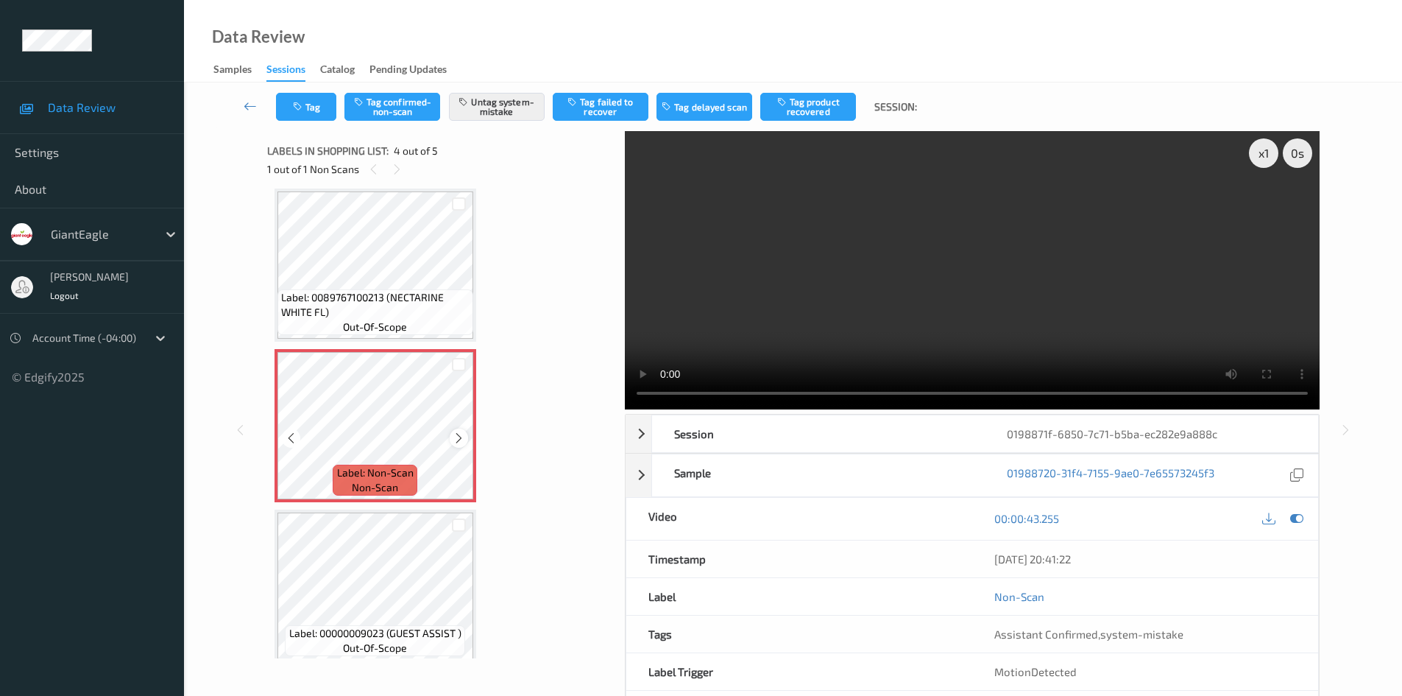
click at [461, 434] on icon at bounding box center [459, 437] width 13 height 13
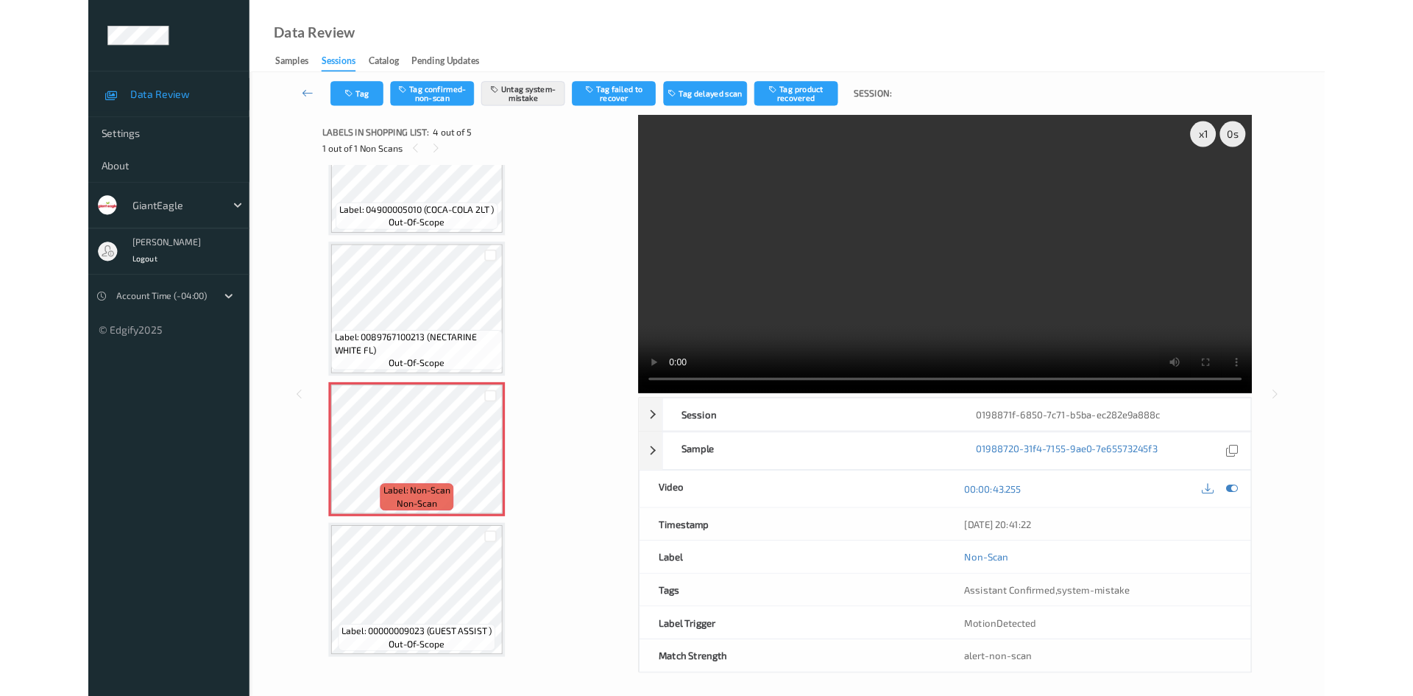
scroll to position [241, 0]
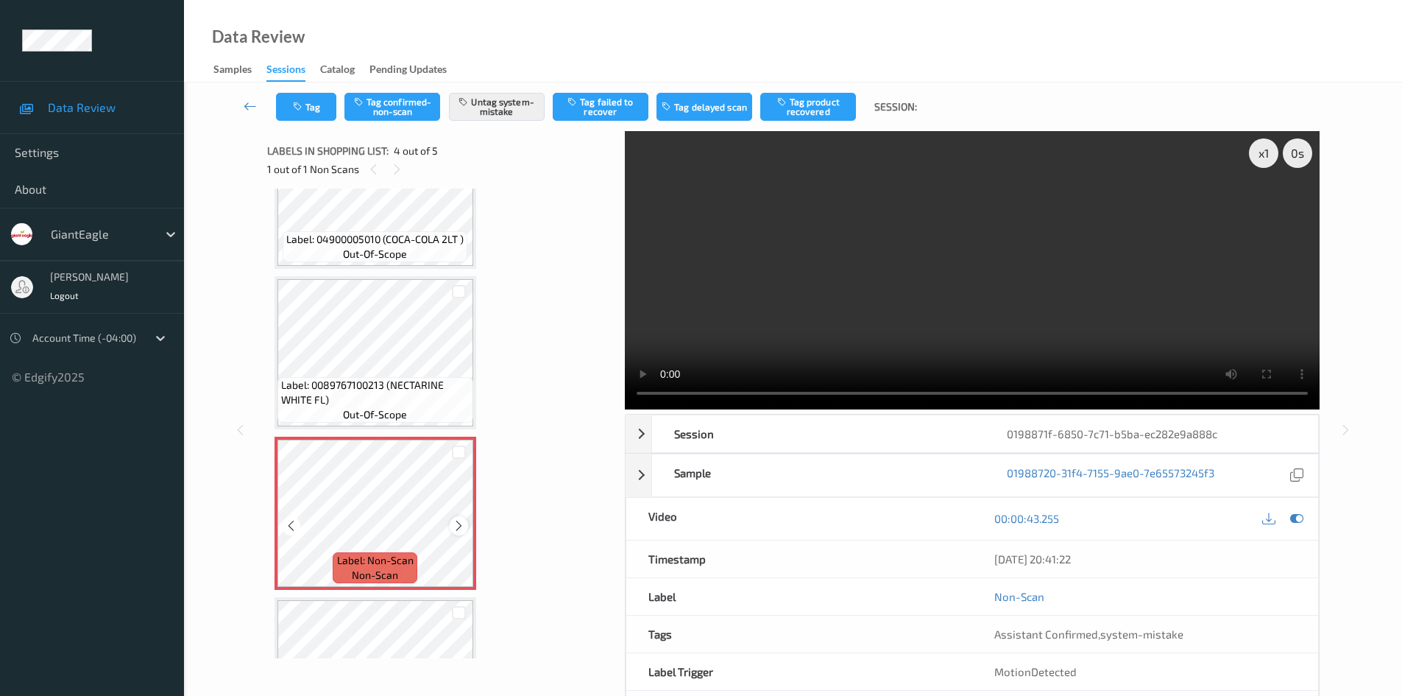
click at [463, 526] on icon at bounding box center [459, 525] width 13 height 13
click at [462, 526] on icon at bounding box center [459, 525] width 13 height 13
click at [458, 528] on icon at bounding box center [459, 525] width 13 height 13
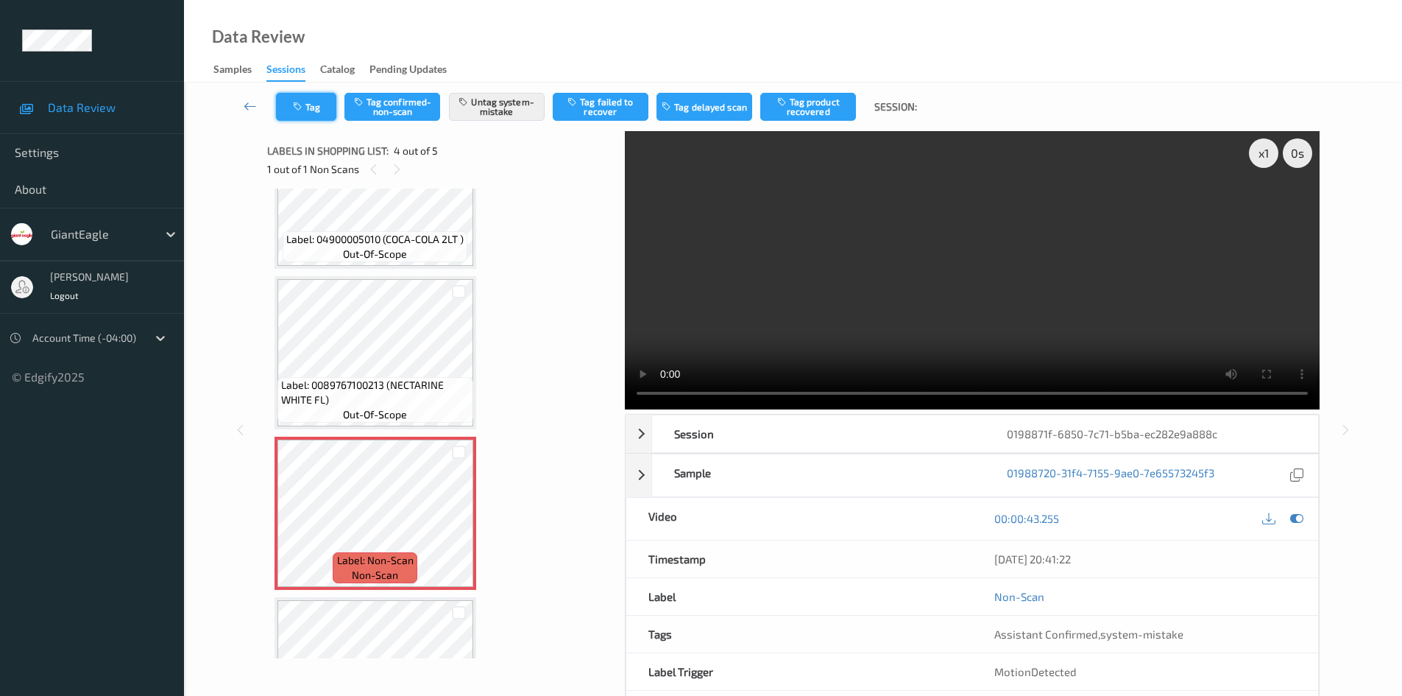
click at [315, 99] on button "Tag" at bounding box center [306, 107] width 60 height 28
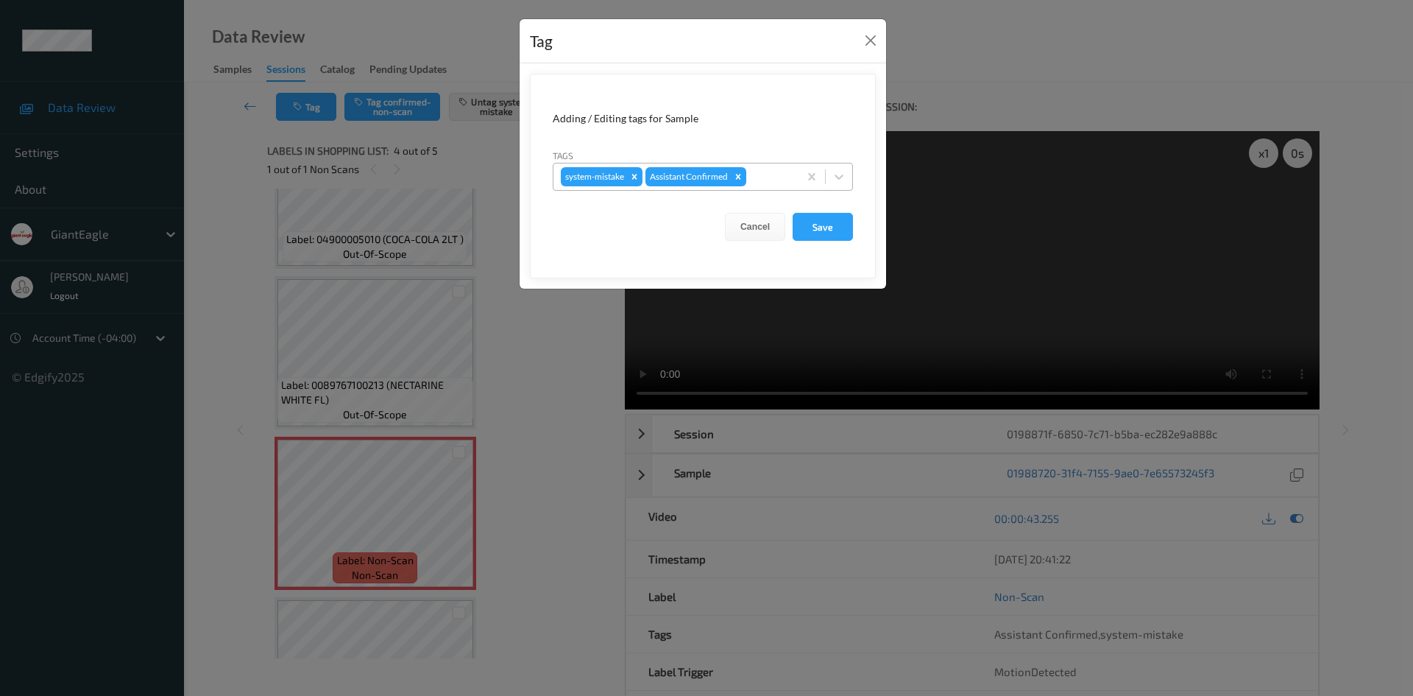
click at [763, 177] on div at bounding box center [770, 177] width 42 height 18
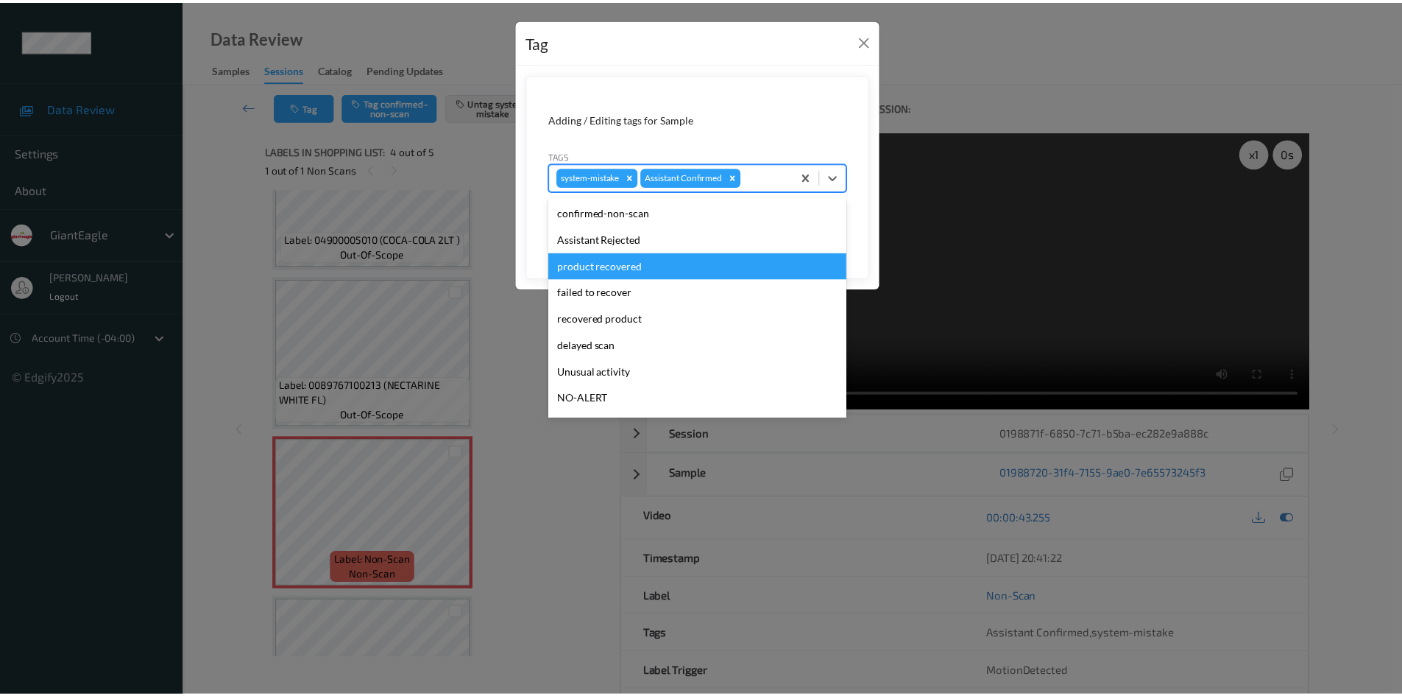
scroll to position [74, 0]
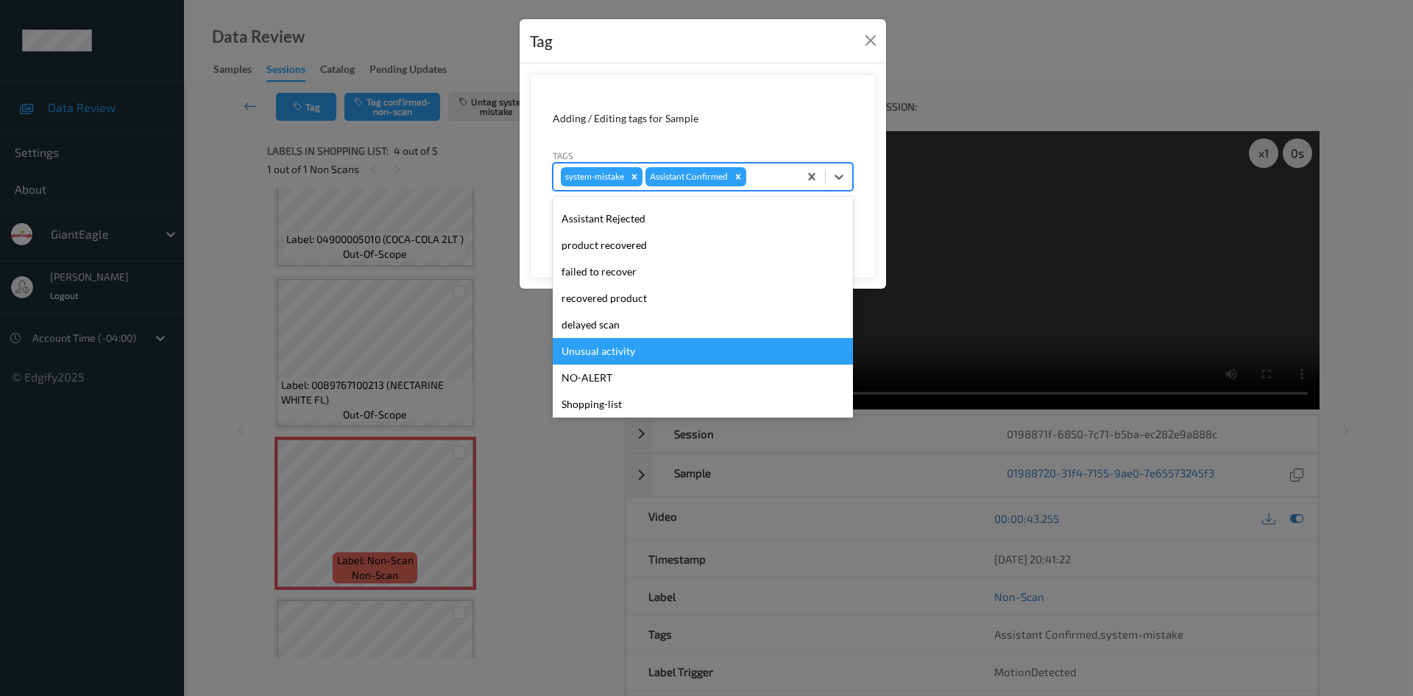
click at [678, 345] on div "Unusual activity" at bounding box center [703, 351] width 300 height 26
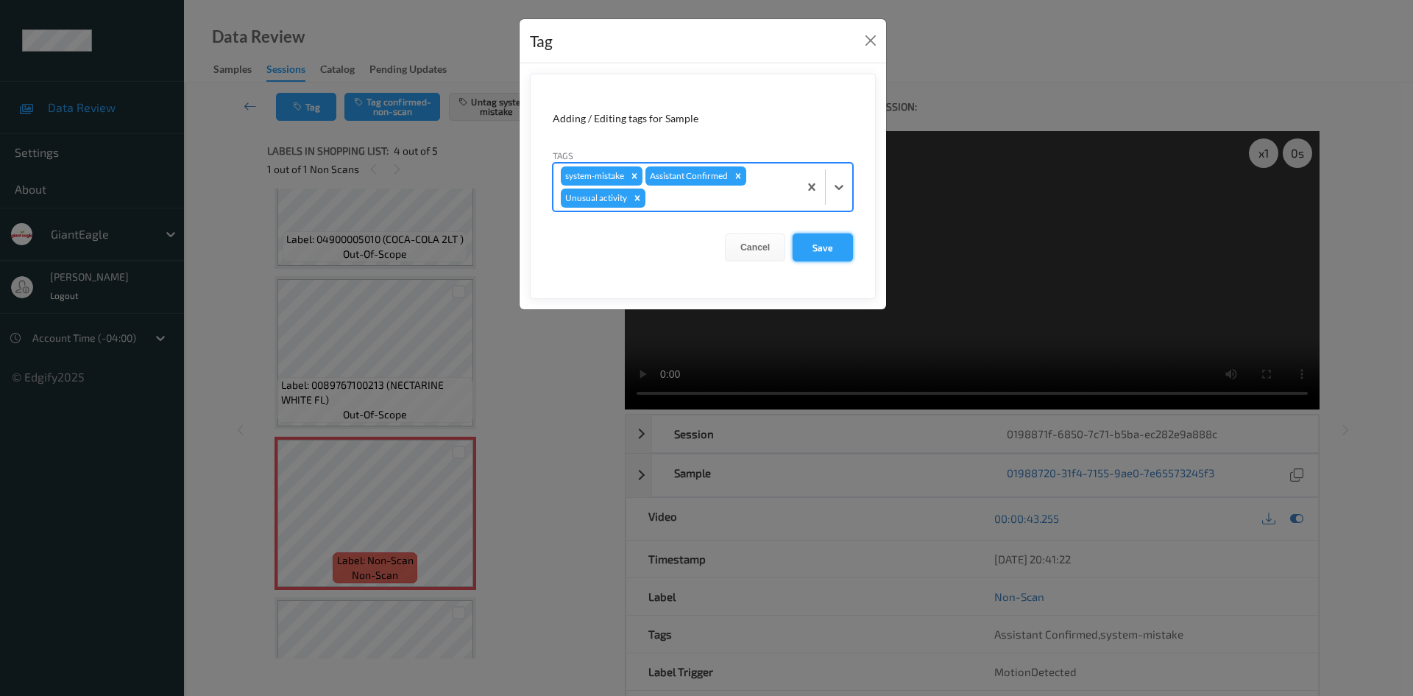
click at [827, 242] on button "Save" at bounding box center [823, 247] width 60 height 28
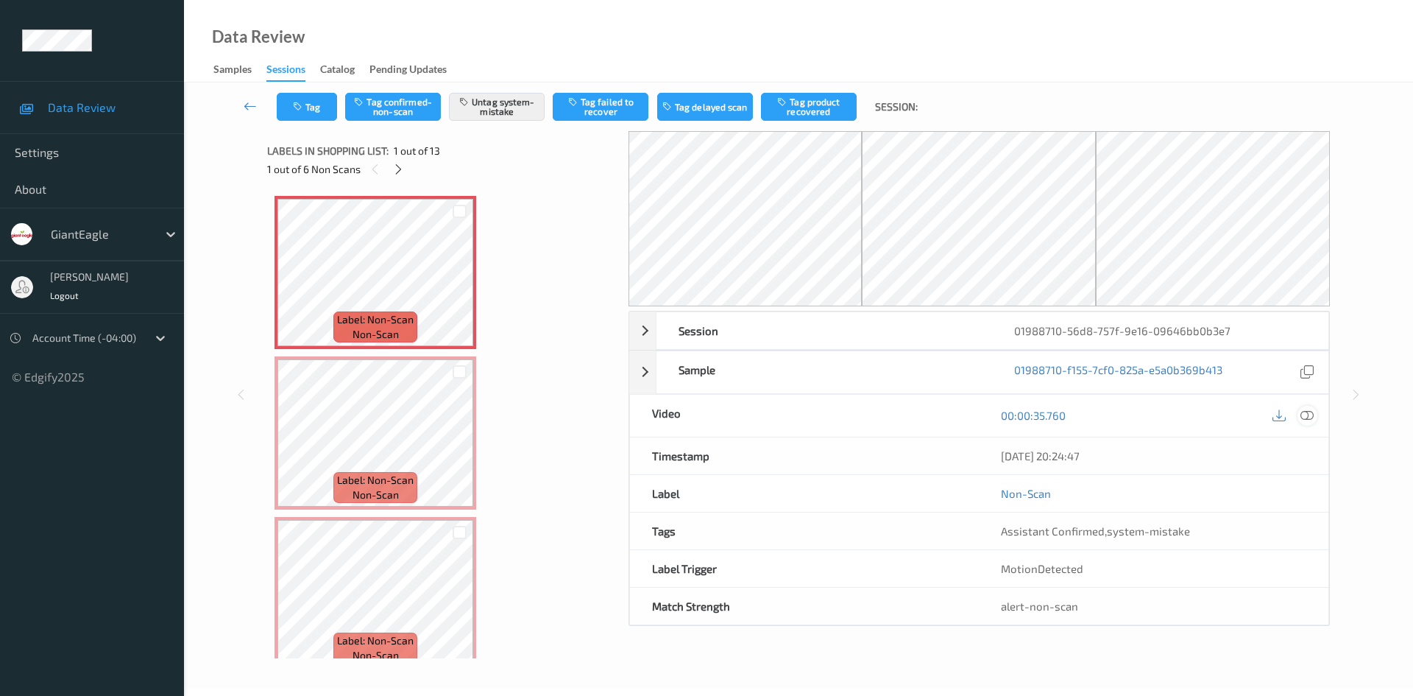
click at [1303, 419] on icon at bounding box center [1307, 414] width 13 height 13
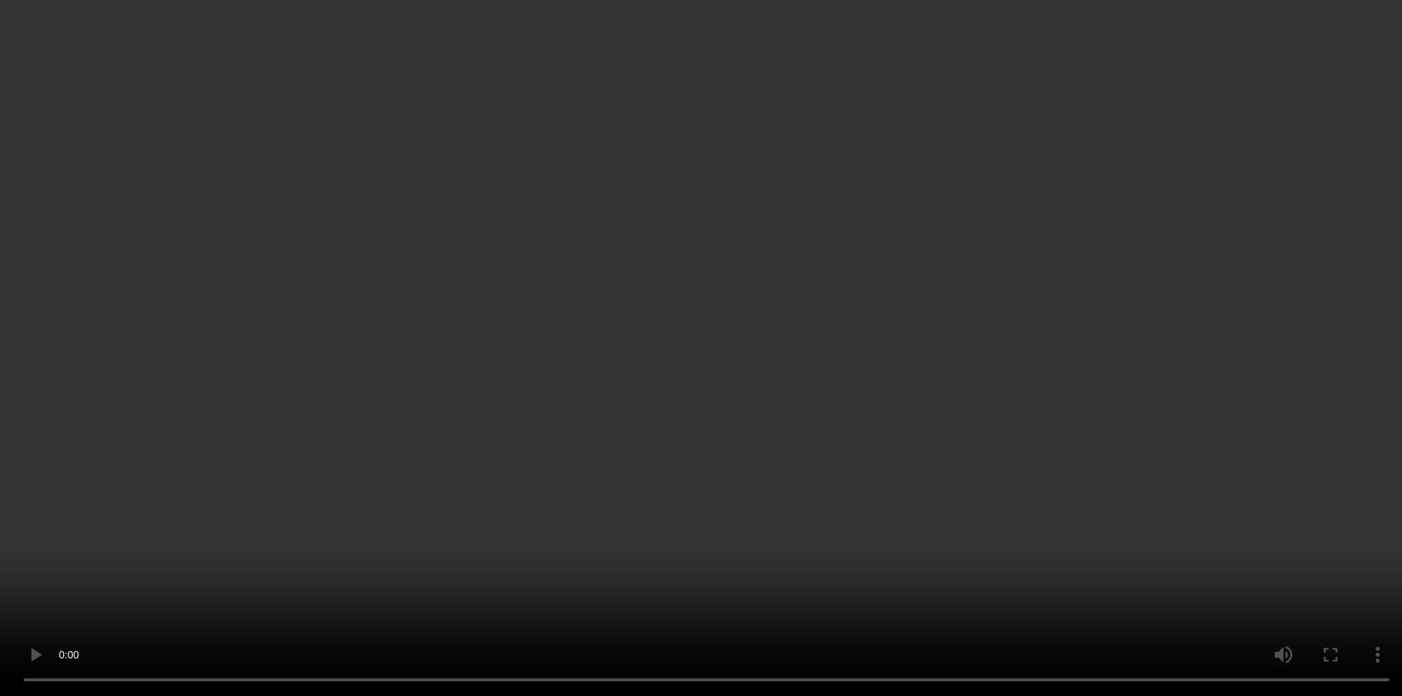
scroll to position [74, 0]
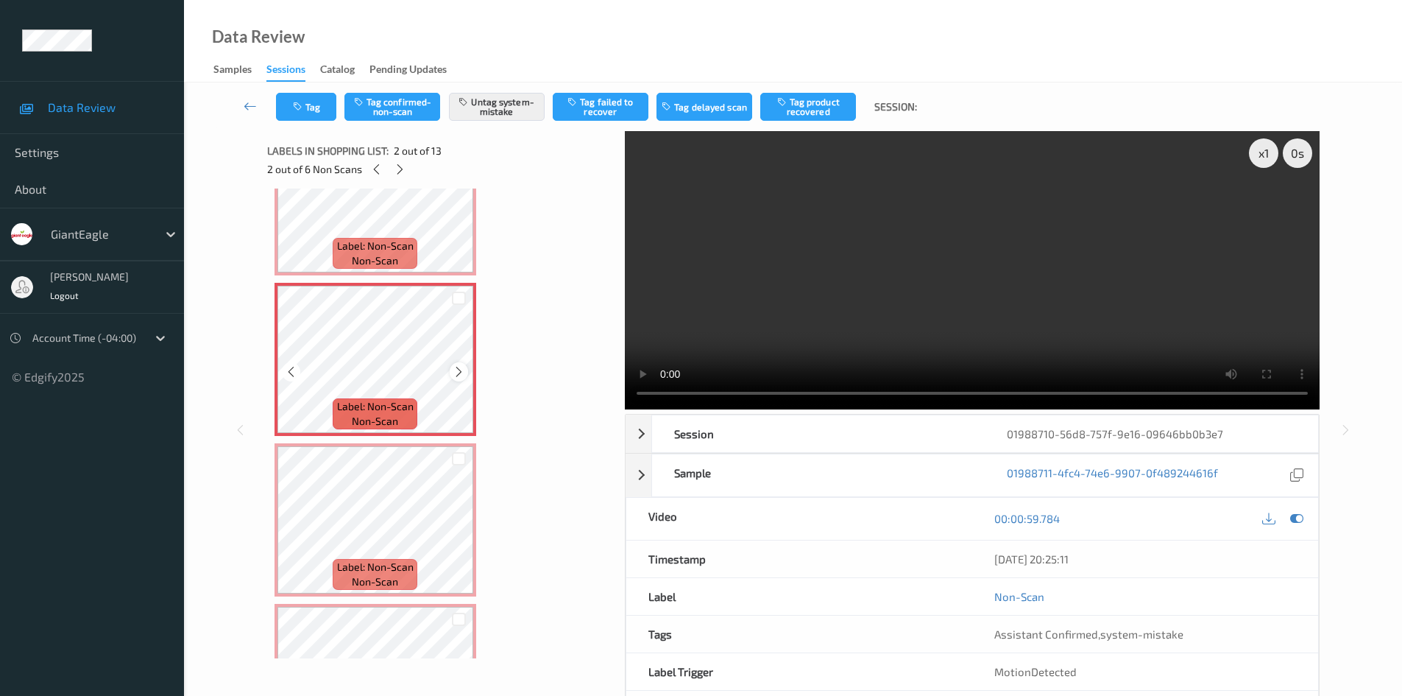
click at [456, 367] on icon at bounding box center [459, 371] width 13 height 13
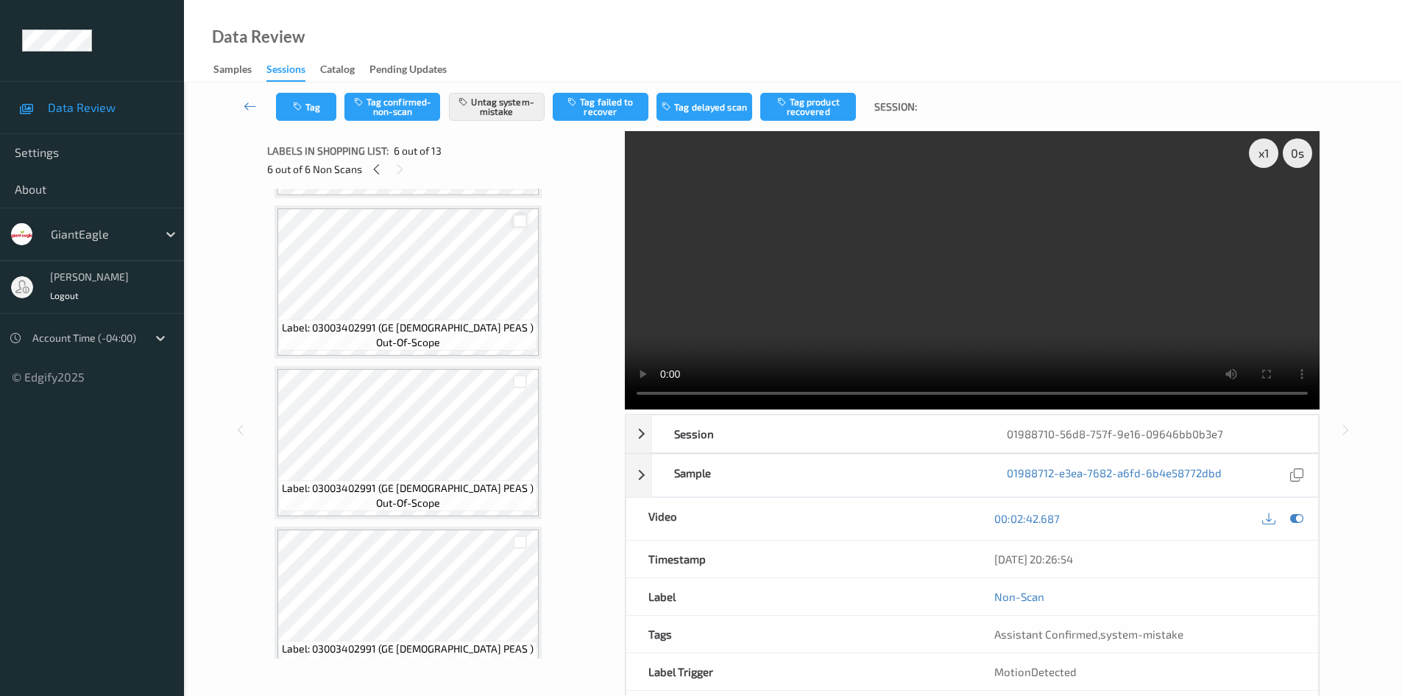
scroll to position [1108, 0]
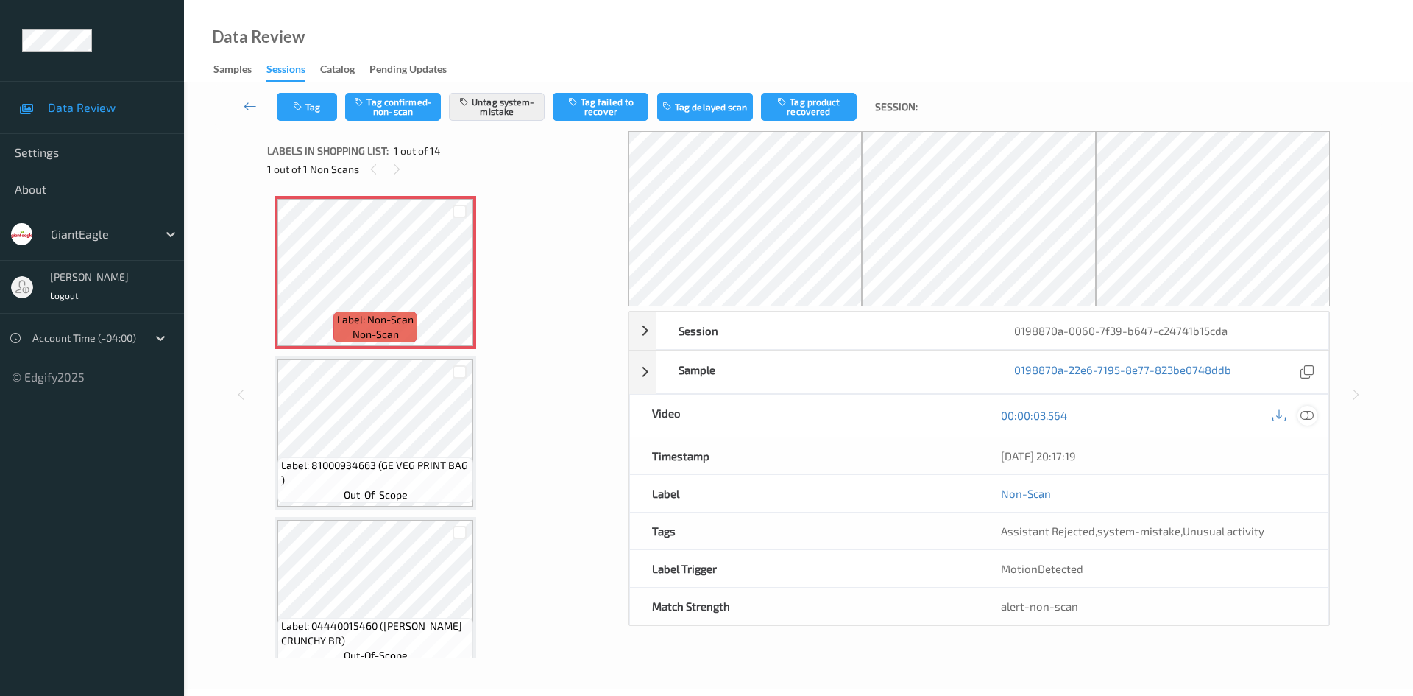
click at [1315, 420] on div at bounding box center [1308, 416] width 20 height 20
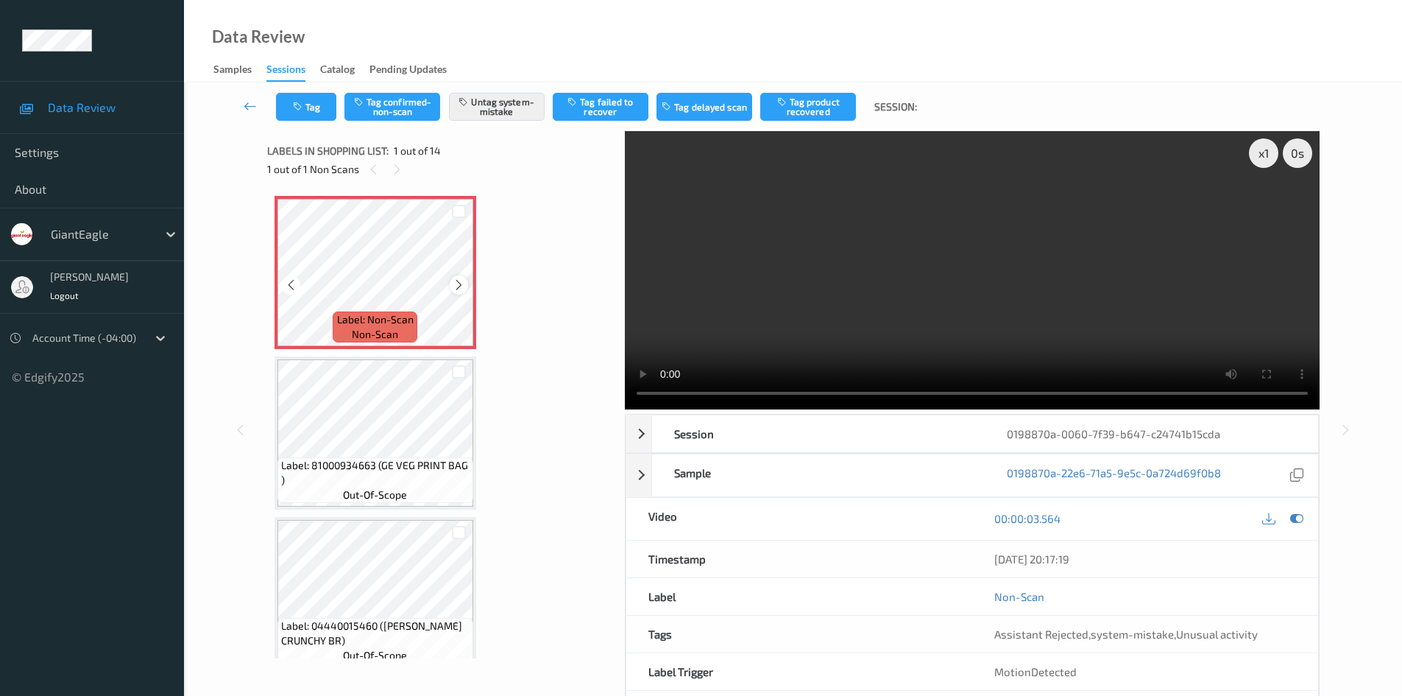
click at [462, 280] on icon at bounding box center [459, 284] width 13 height 13
click at [461, 281] on icon at bounding box center [459, 284] width 13 height 13
click at [326, 107] on button "Tag" at bounding box center [306, 107] width 60 height 28
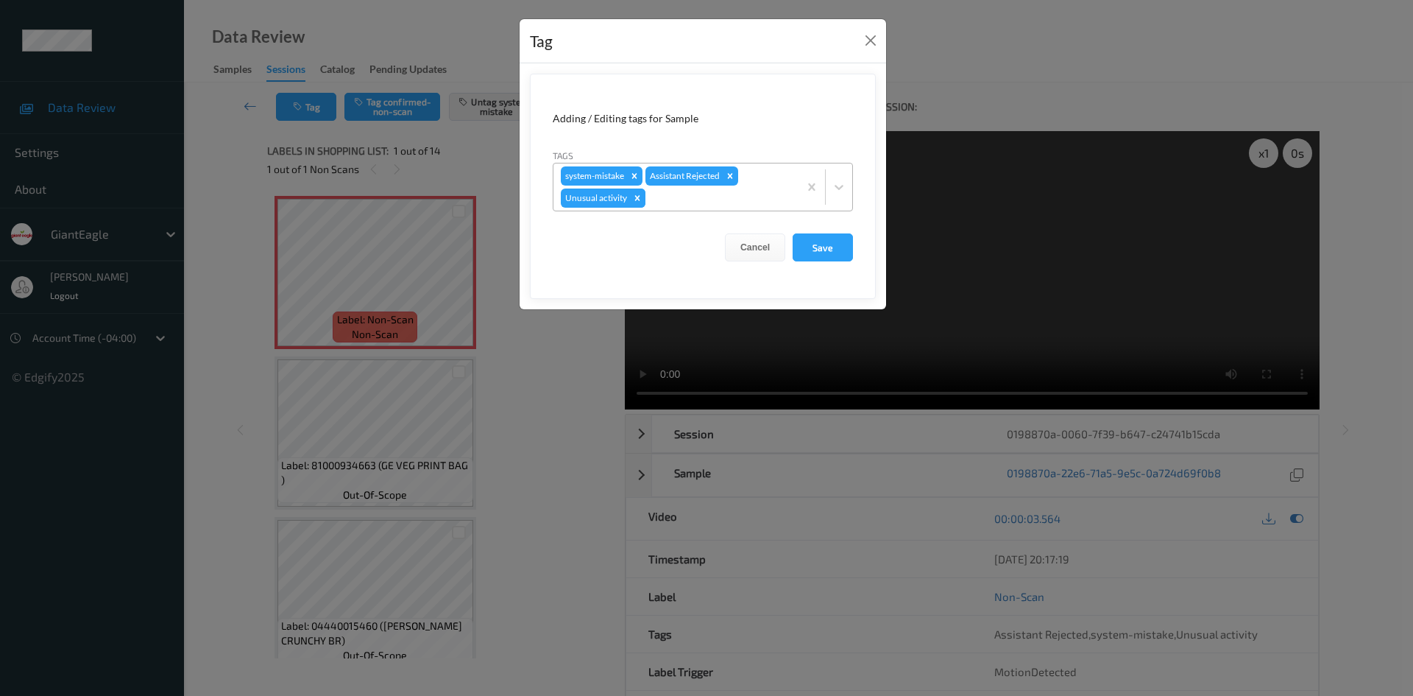
click at [637, 197] on icon "Remove Unusual activity" at bounding box center [637, 197] width 5 height 5
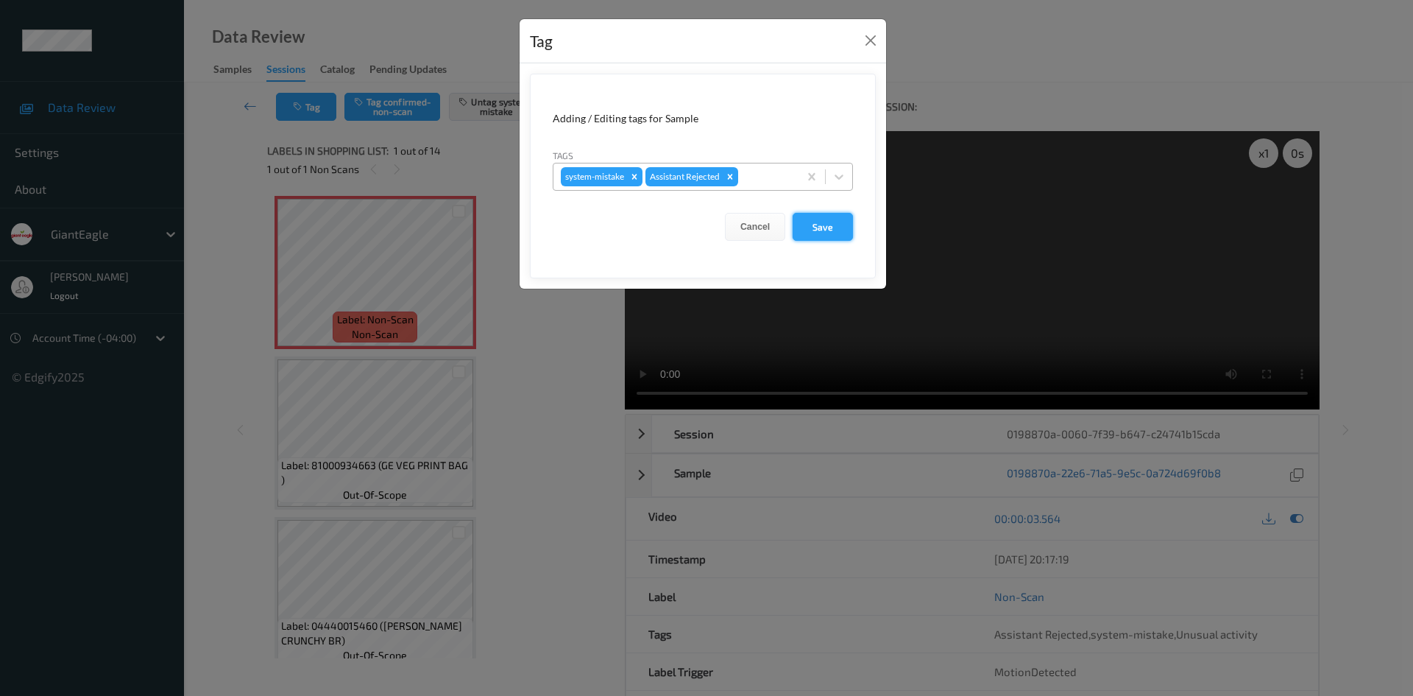
click at [839, 230] on button "Save" at bounding box center [823, 227] width 60 height 28
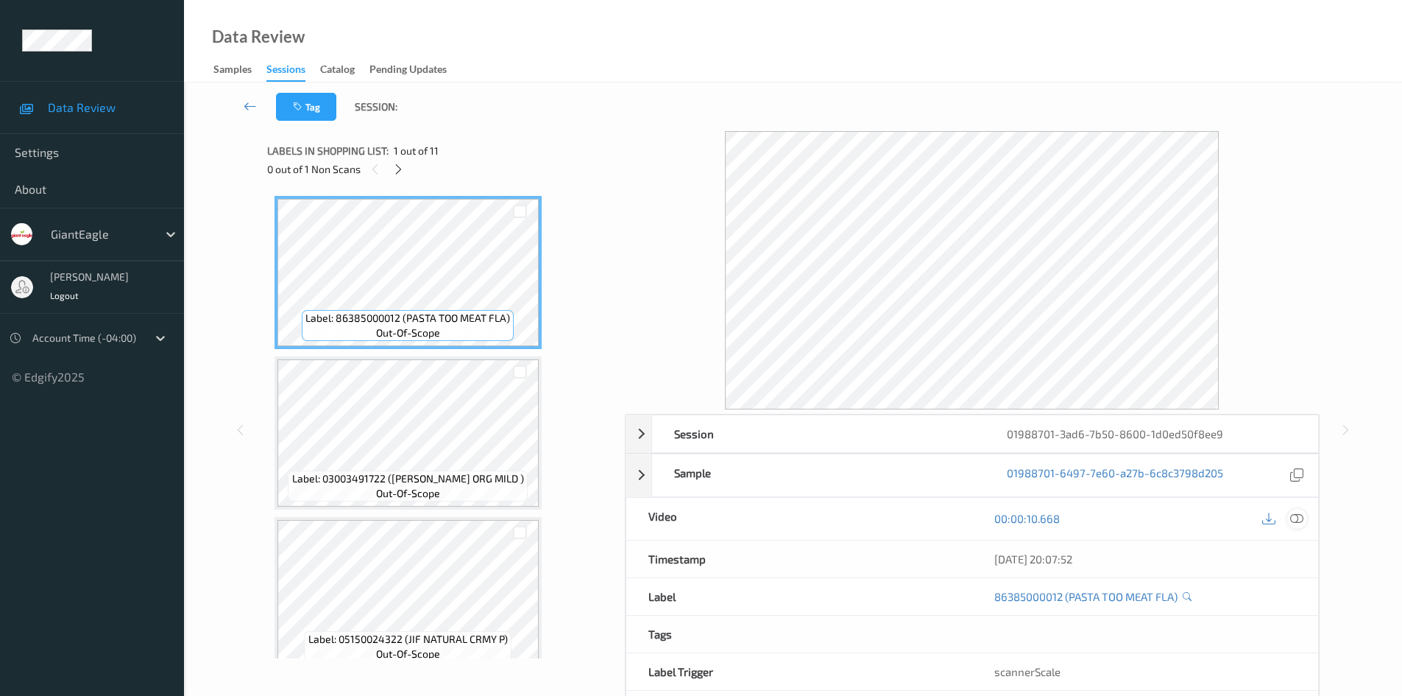
click at [1295, 525] on icon at bounding box center [1296, 518] width 13 height 13
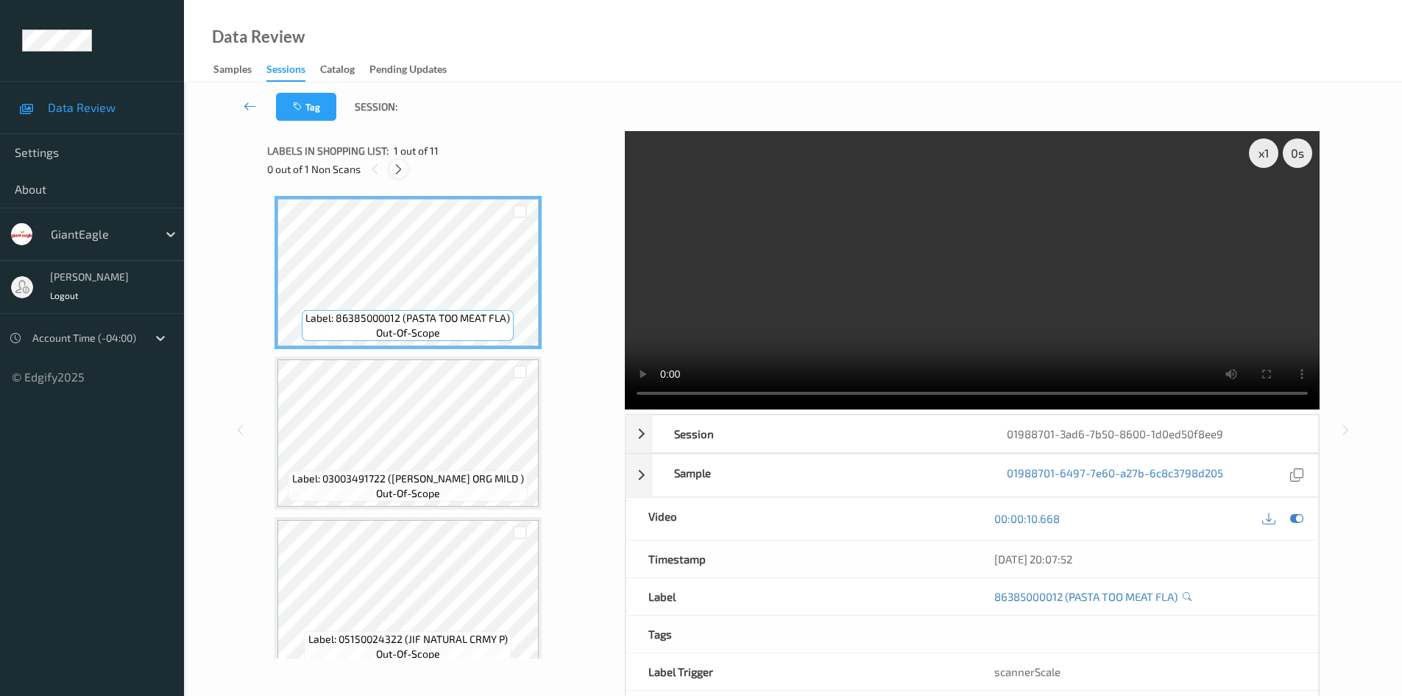
click at [400, 174] on icon at bounding box center [398, 169] width 13 height 13
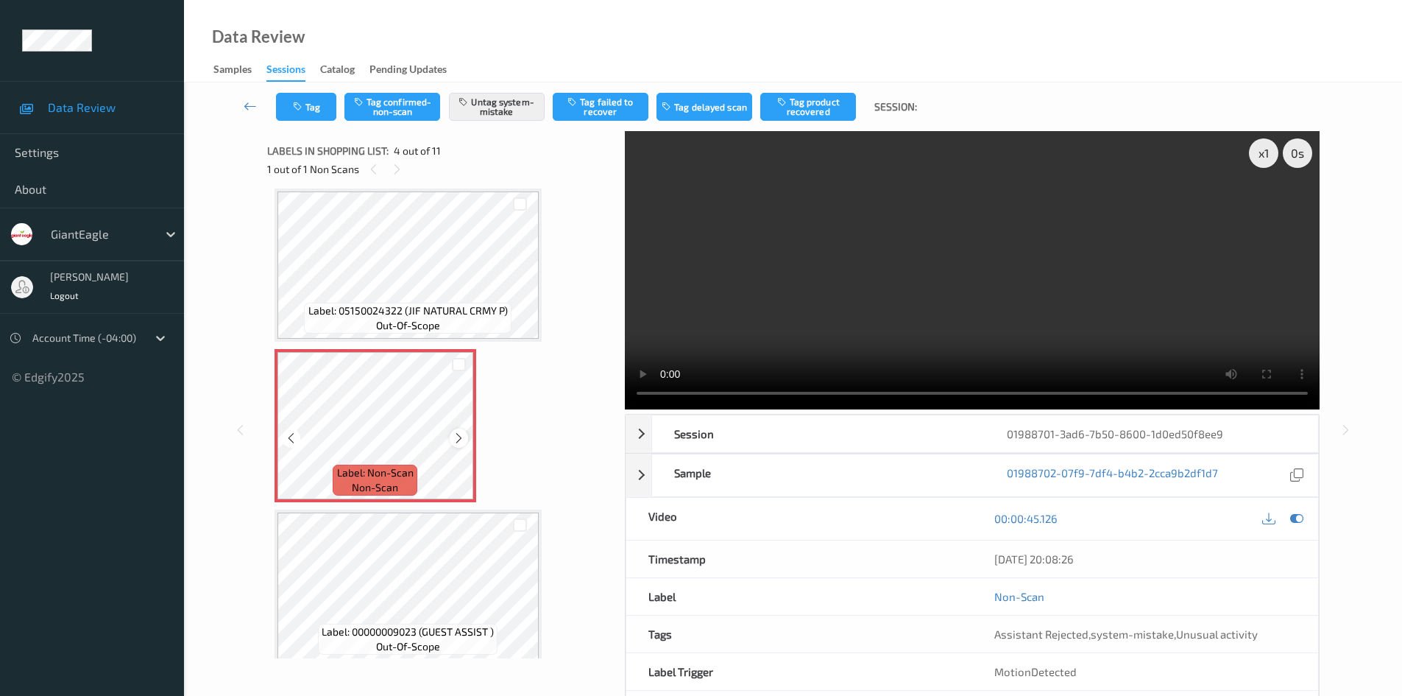
click at [464, 439] on icon at bounding box center [459, 437] width 13 height 13
click at [461, 437] on icon at bounding box center [459, 437] width 13 height 13
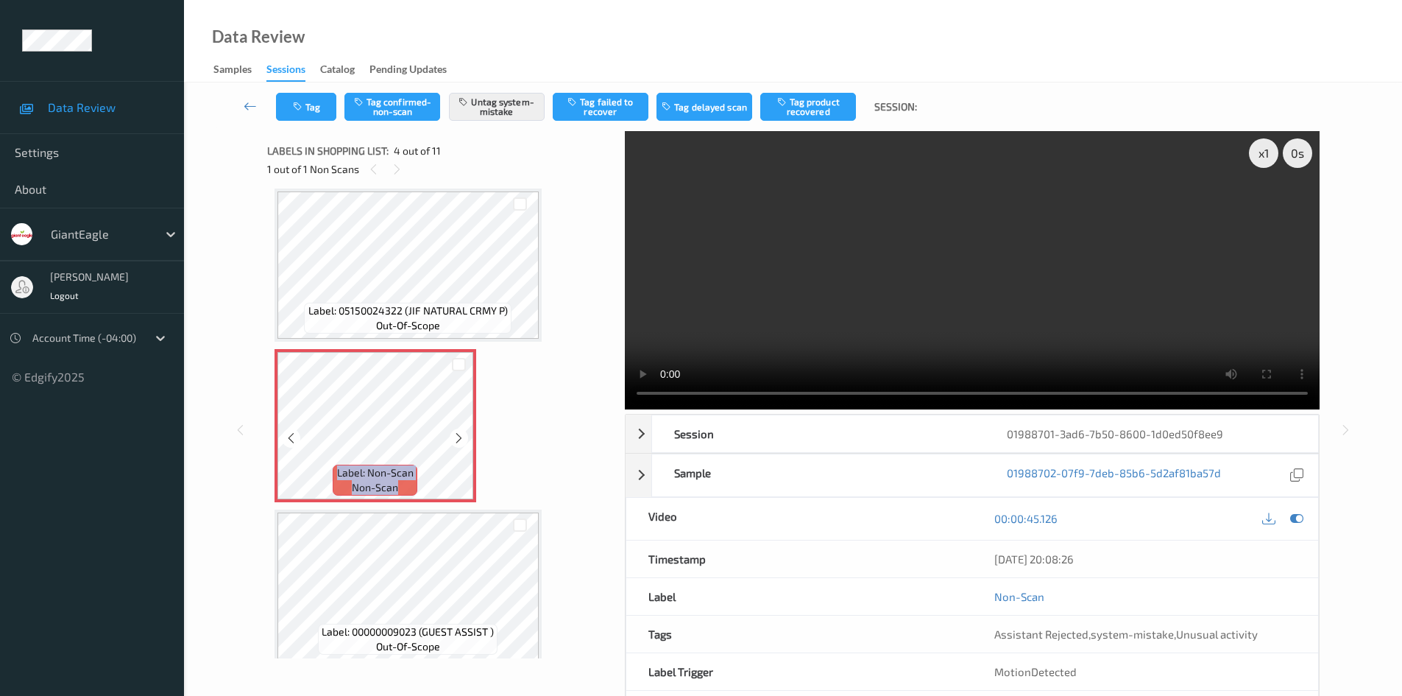
click at [461, 437] on icon at bounding box center [459, 437] width 13 height 13
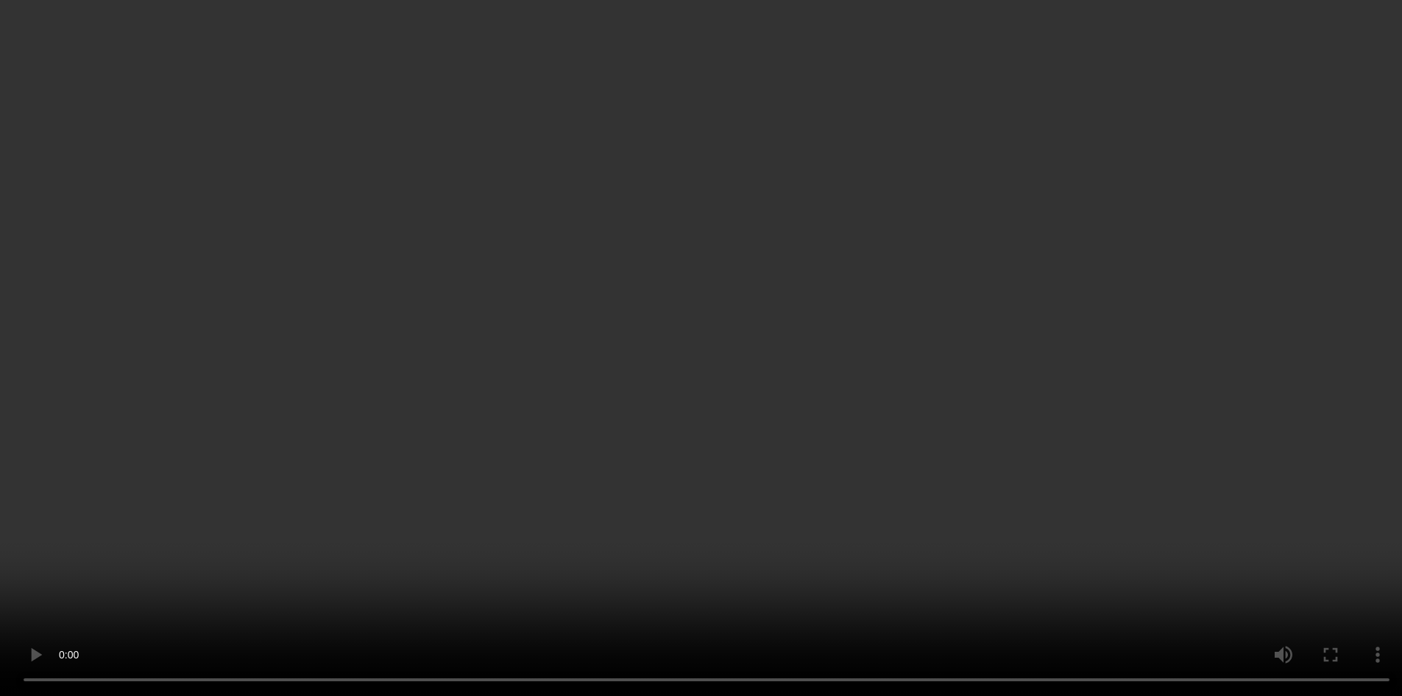
scroll to position [402, 0]
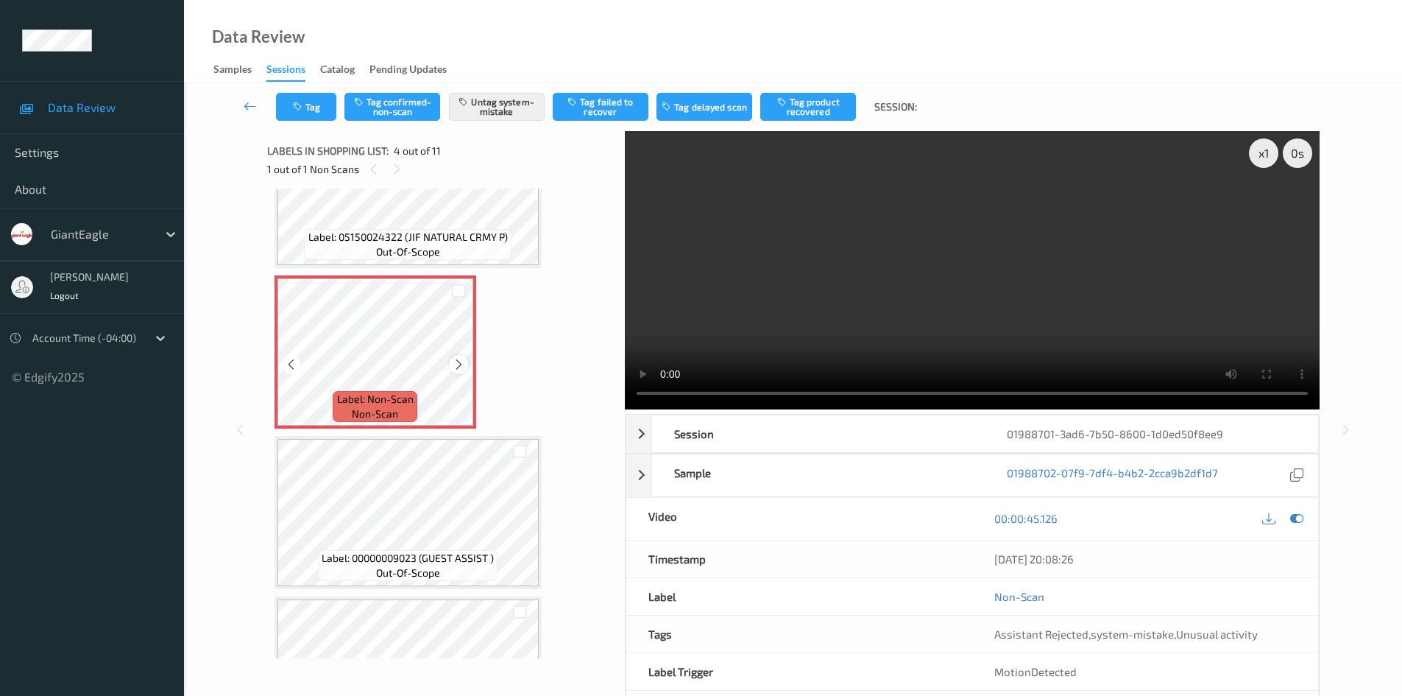
click at [462, 362] on icon at bounding box center [459, 364] width 13 height 13
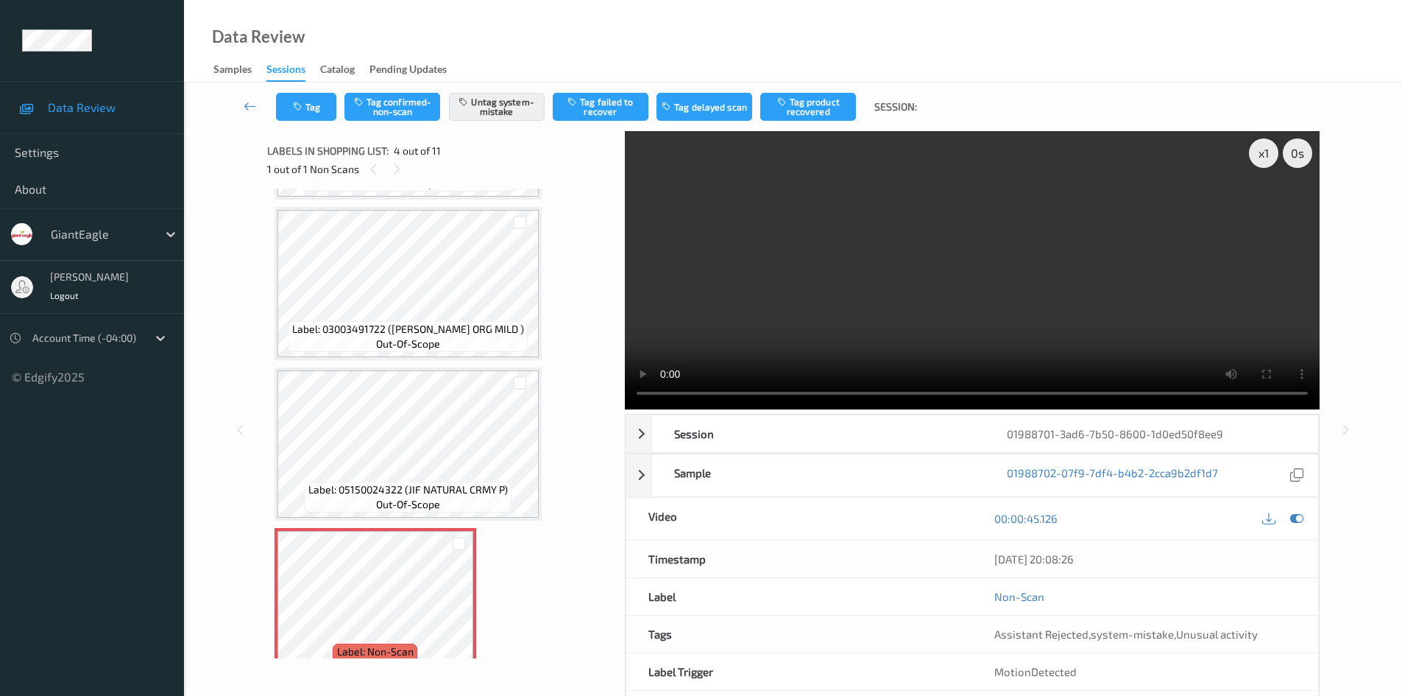
scroll to position [221, 0]
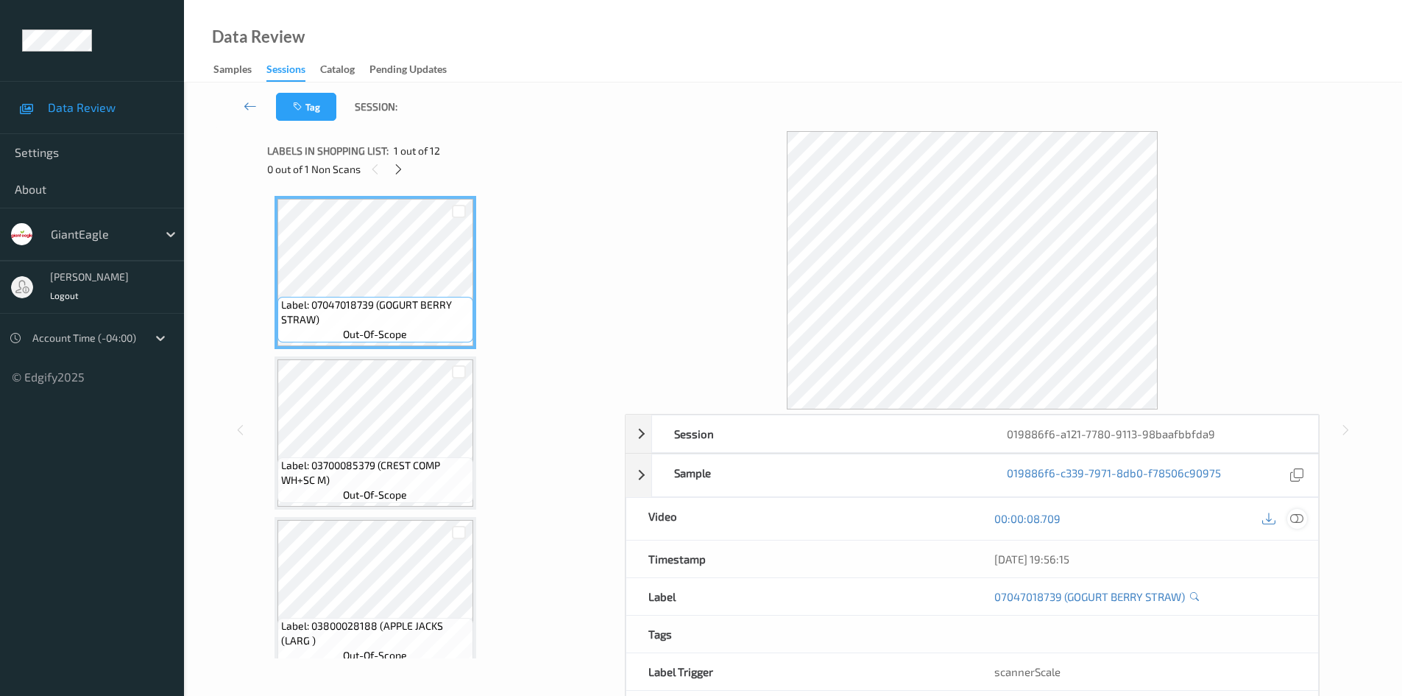
click at [1298, 520] on icon at bounding box center [1296, 518] width 13 height 13
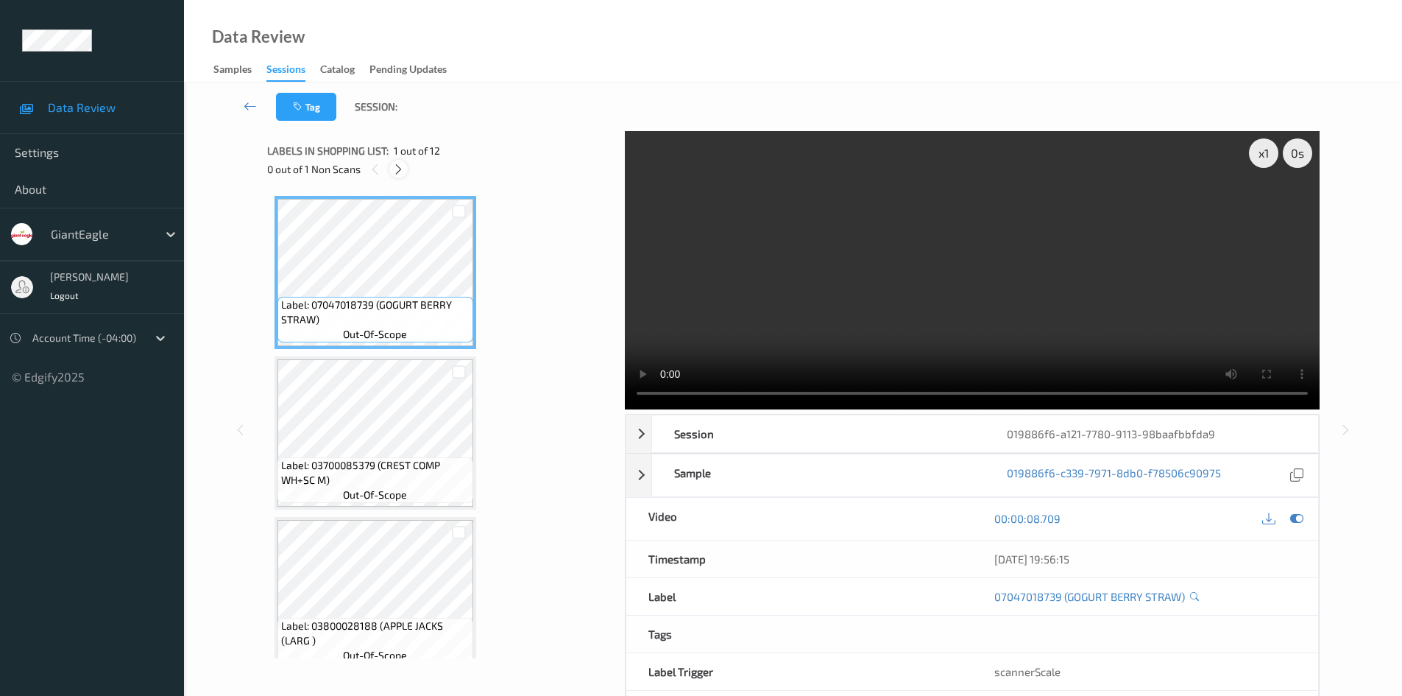
click at [398, 172] on icon at bounding box center [398, 169] width 13 height 13
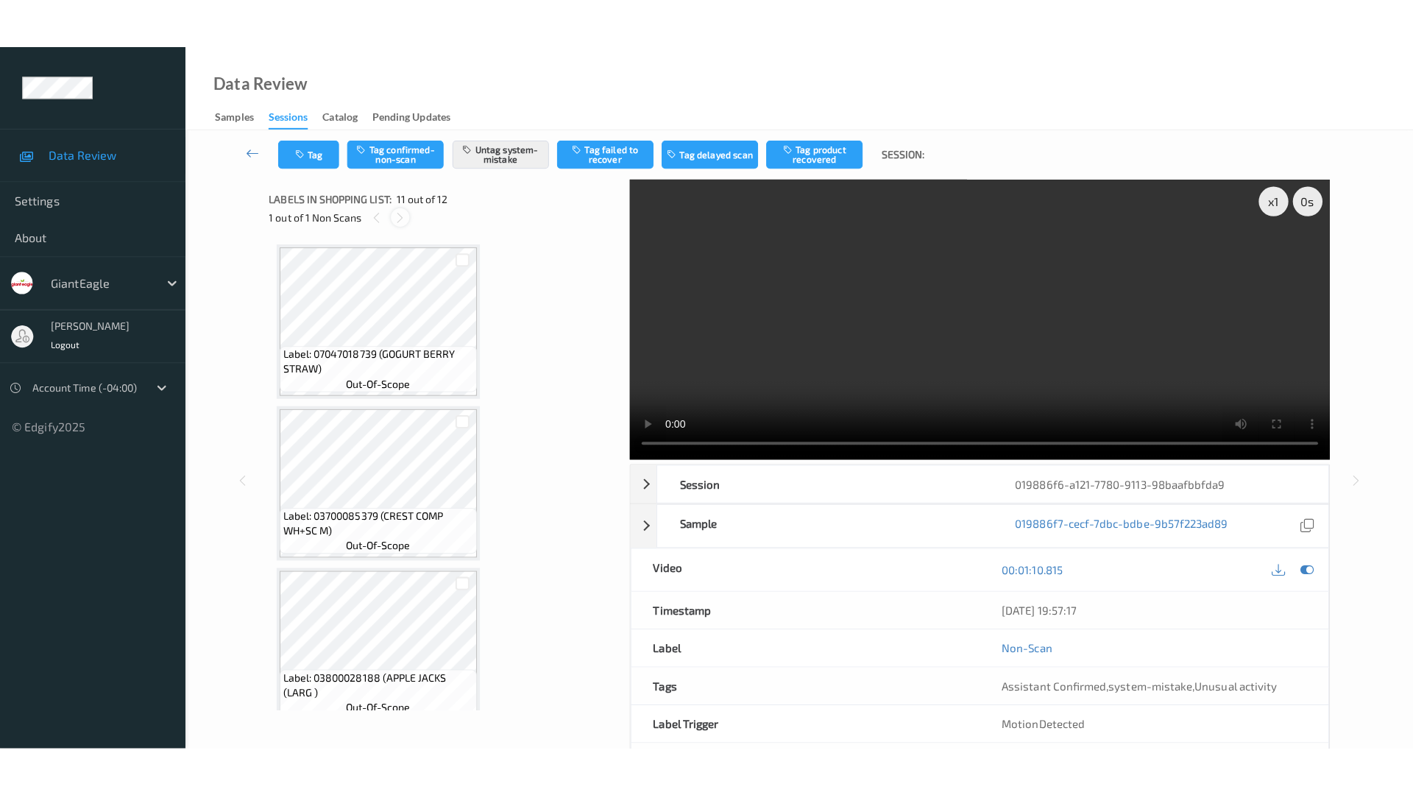
scroll to position [1451, 0]
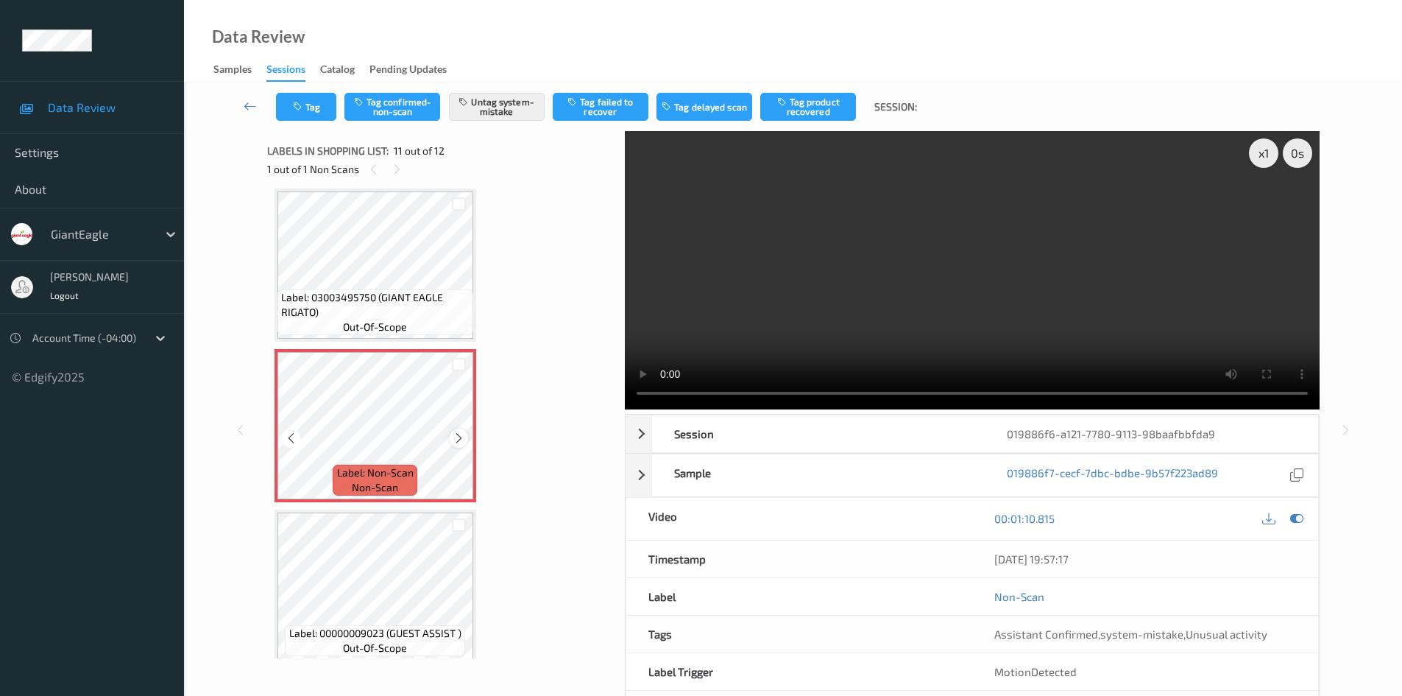
click at [463, 438] on icon at bounding box center [459, 437] width 13 height 13
click at [461, 438] on icon at bounding box center [459, 437] width 13 height 13
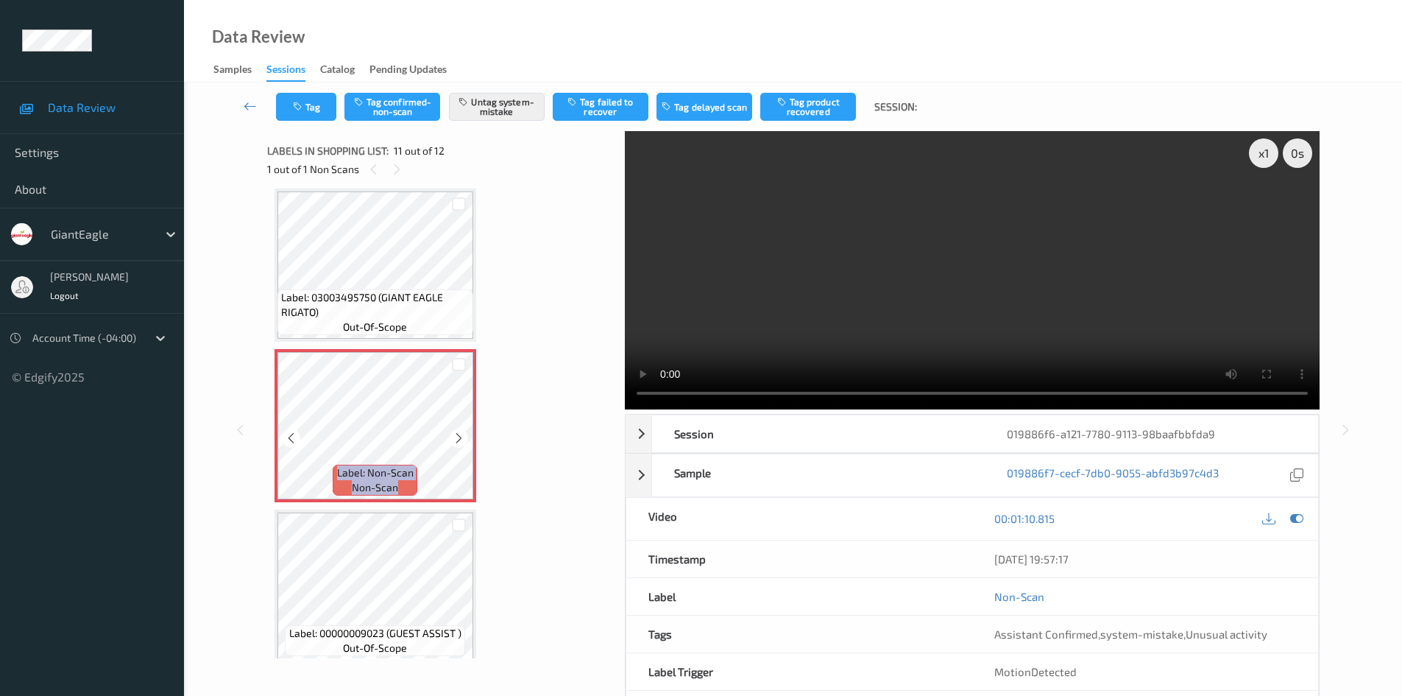
click at [461, 438] on icon at bounding box center [459, 437] width 13 height 13
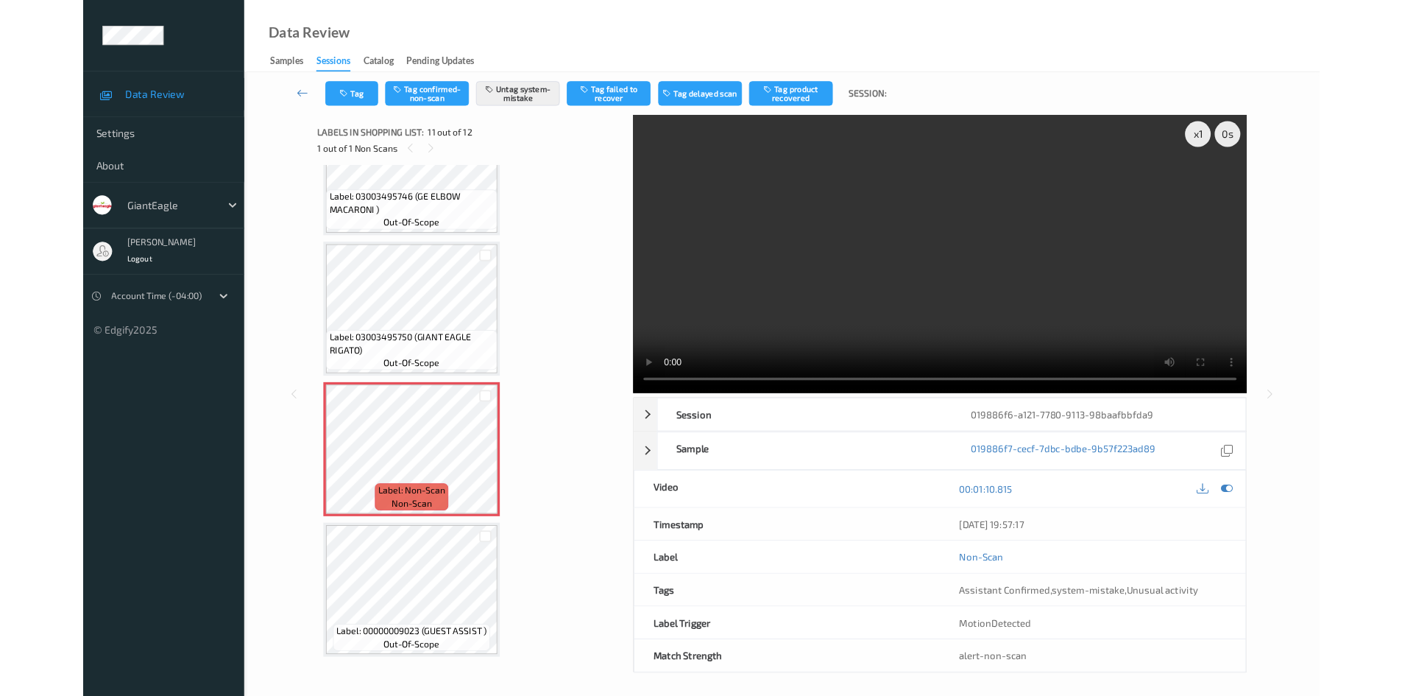
scroll to position [1364, 0]
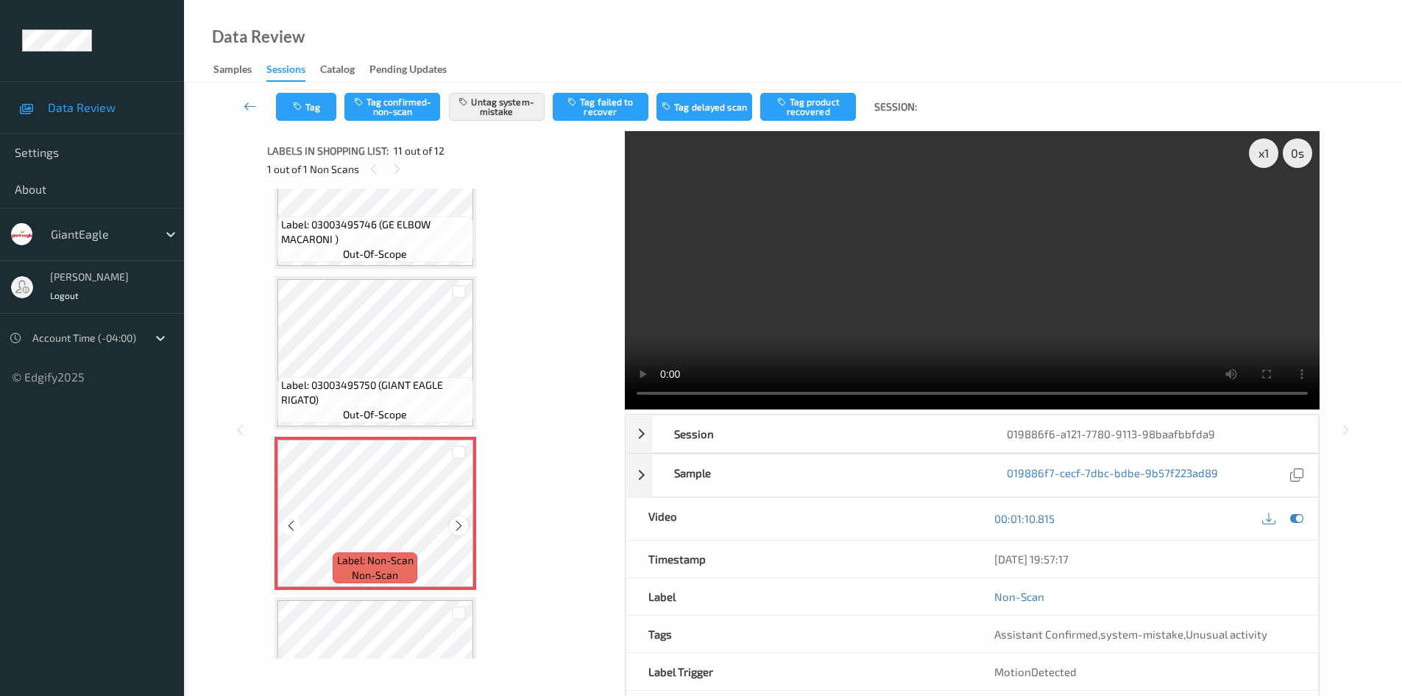
click at [458, 526] on icon at bounding box center [459, 525] width 13 height 13
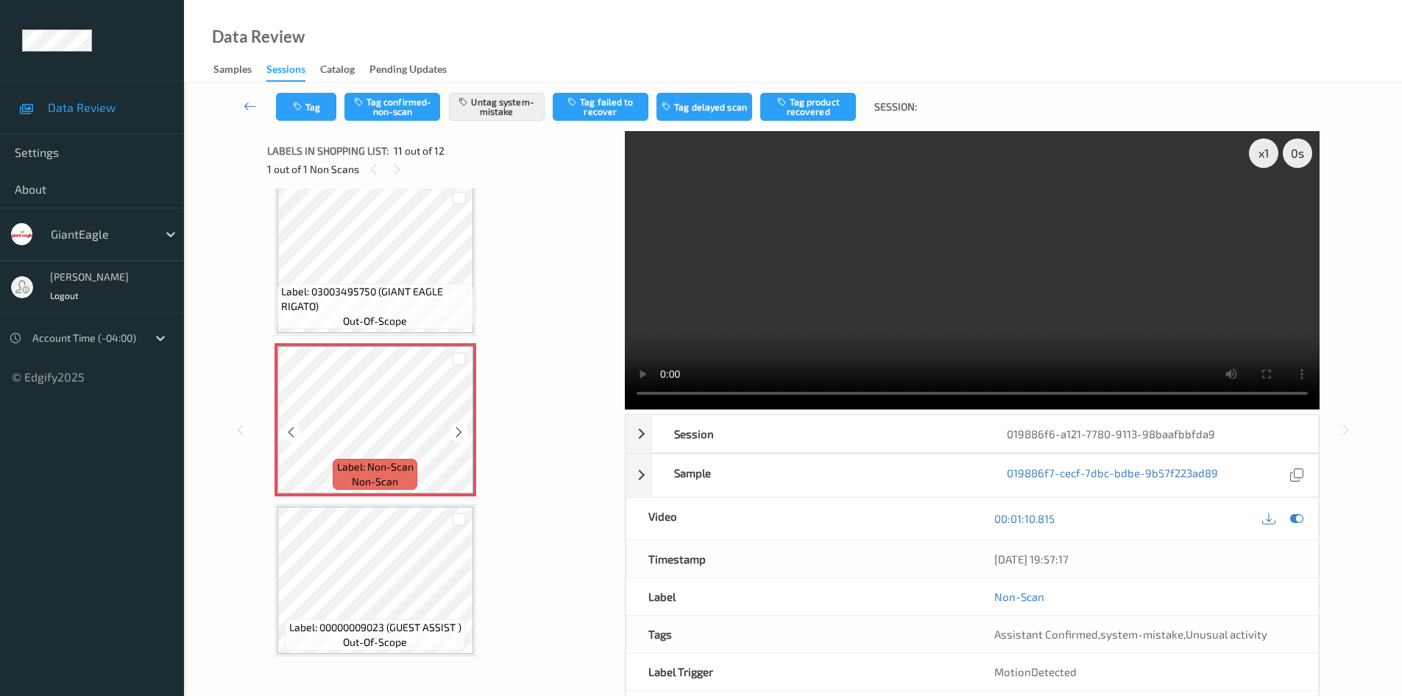
scroll to position [1463, 0]
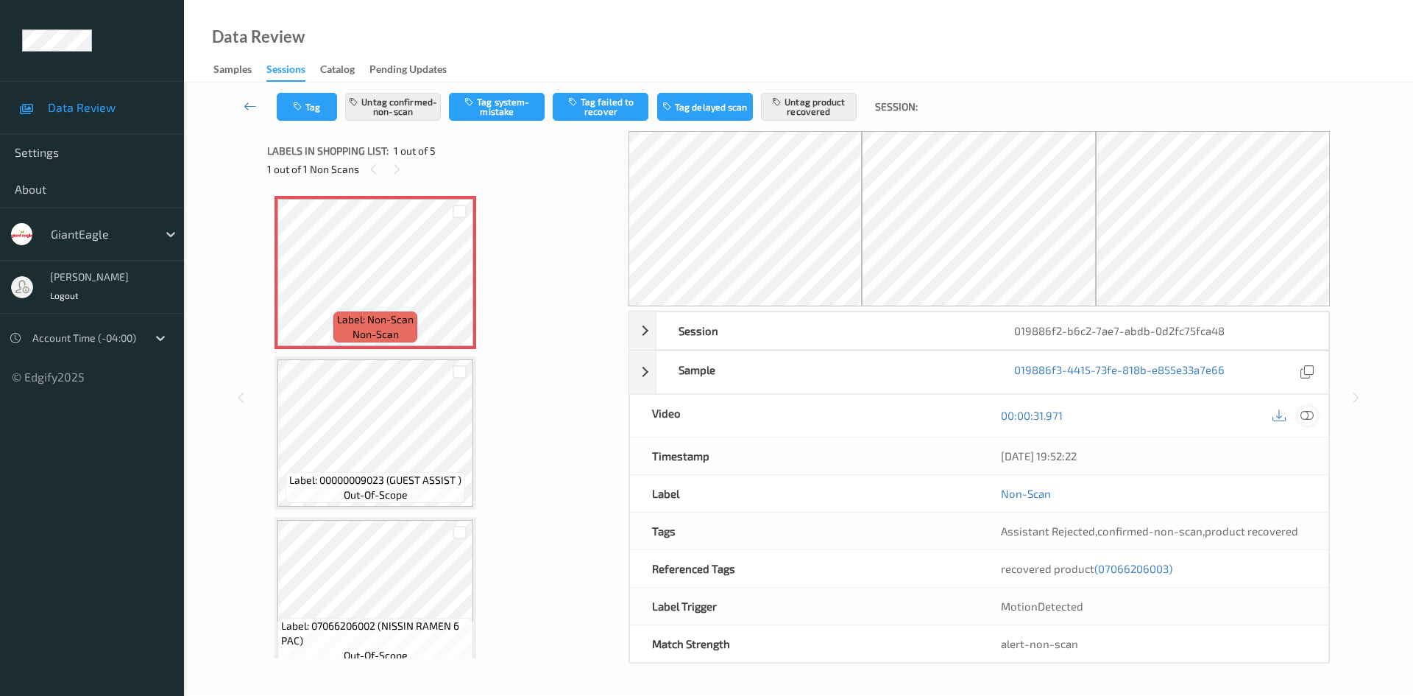
click at [1302, 417] on icon at bounding box center [1307, 414] width 13 height 13
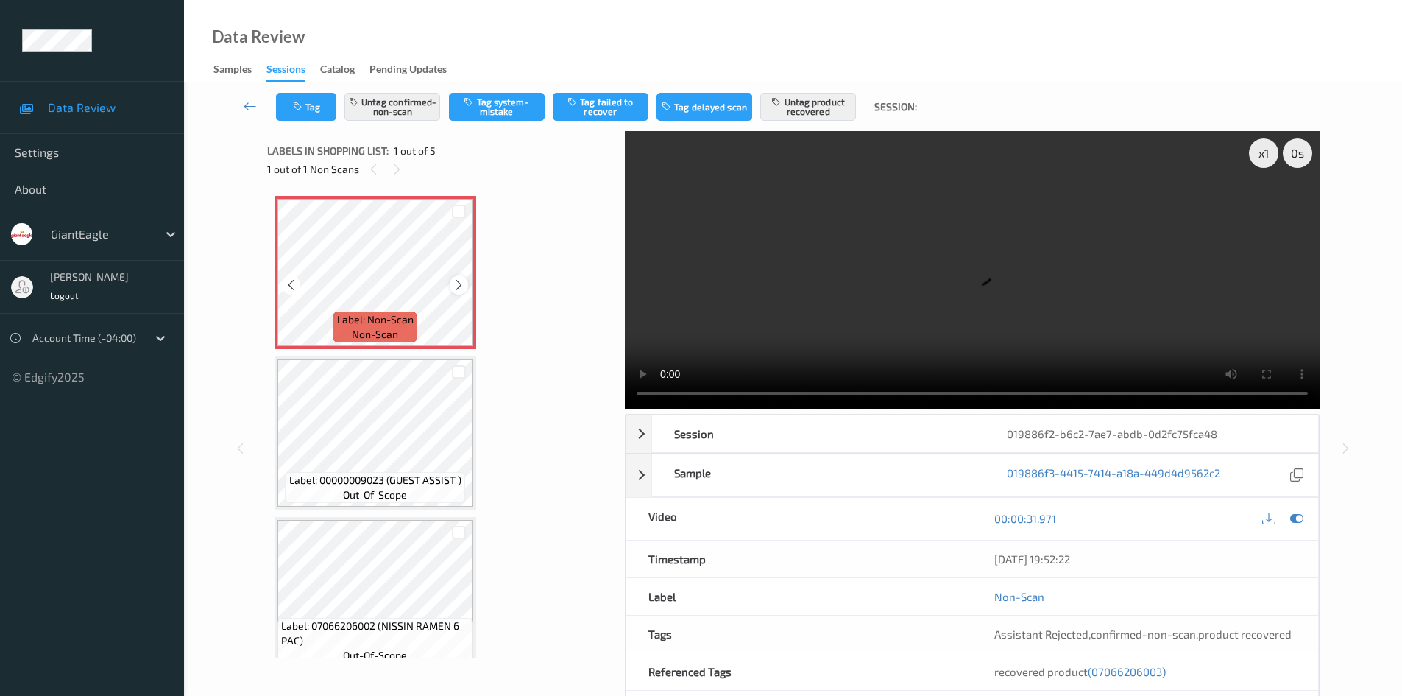
click at [456, 281] on icon at bounding box center [459, 284] width 13 height 13
click at [465, 283] on div at bounding box center [459, 284] width 18 height 18
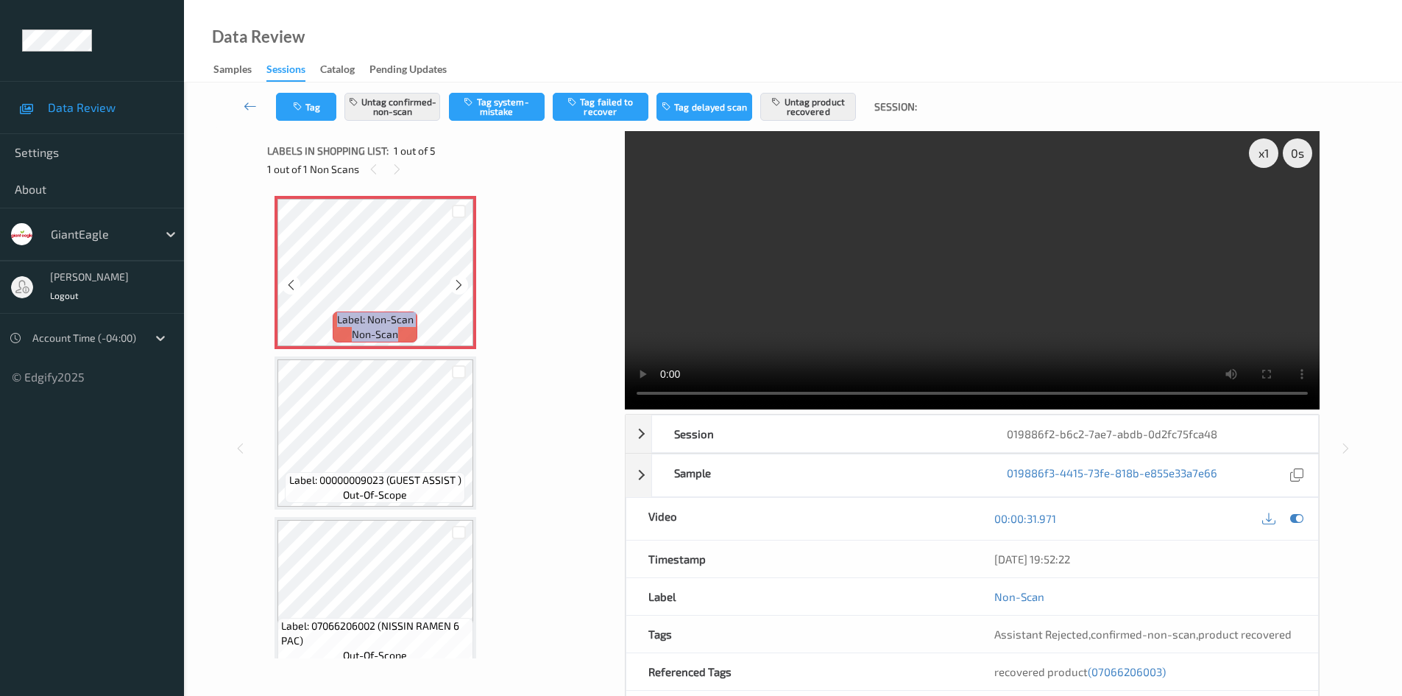
click at [465, 283] on div at bounding box center [459, 284] width 18 height 18
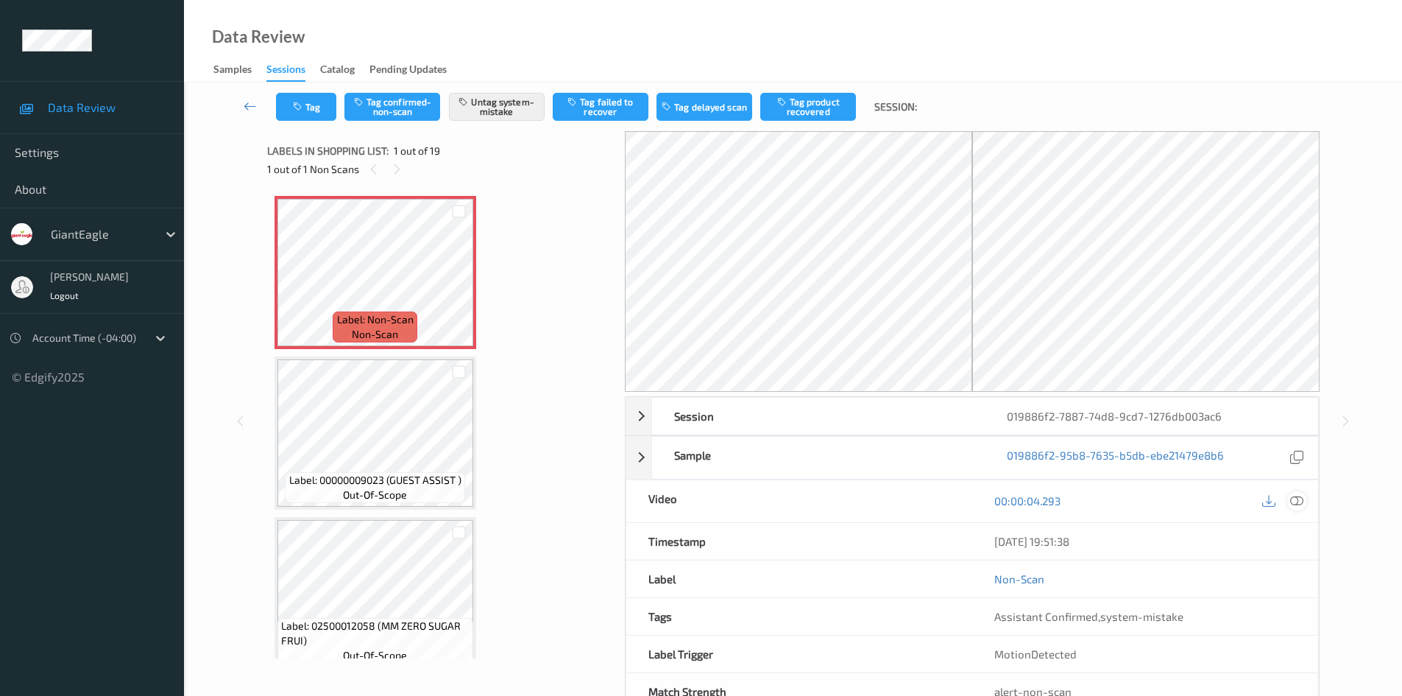
click at [1302, 500] on icon at bounding box center [1296, 500] width 13 height 13
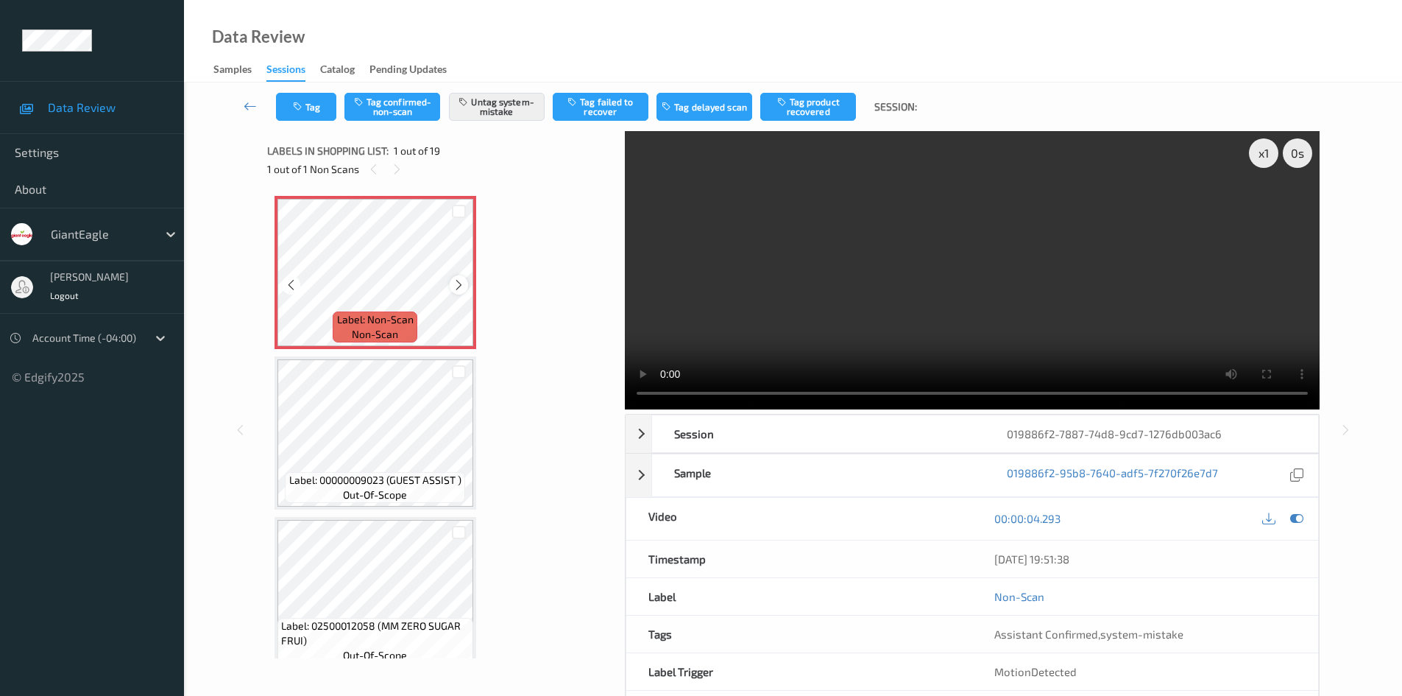
click at [456, 285] on icon at bounding box center [459, 284] width 13 height 13
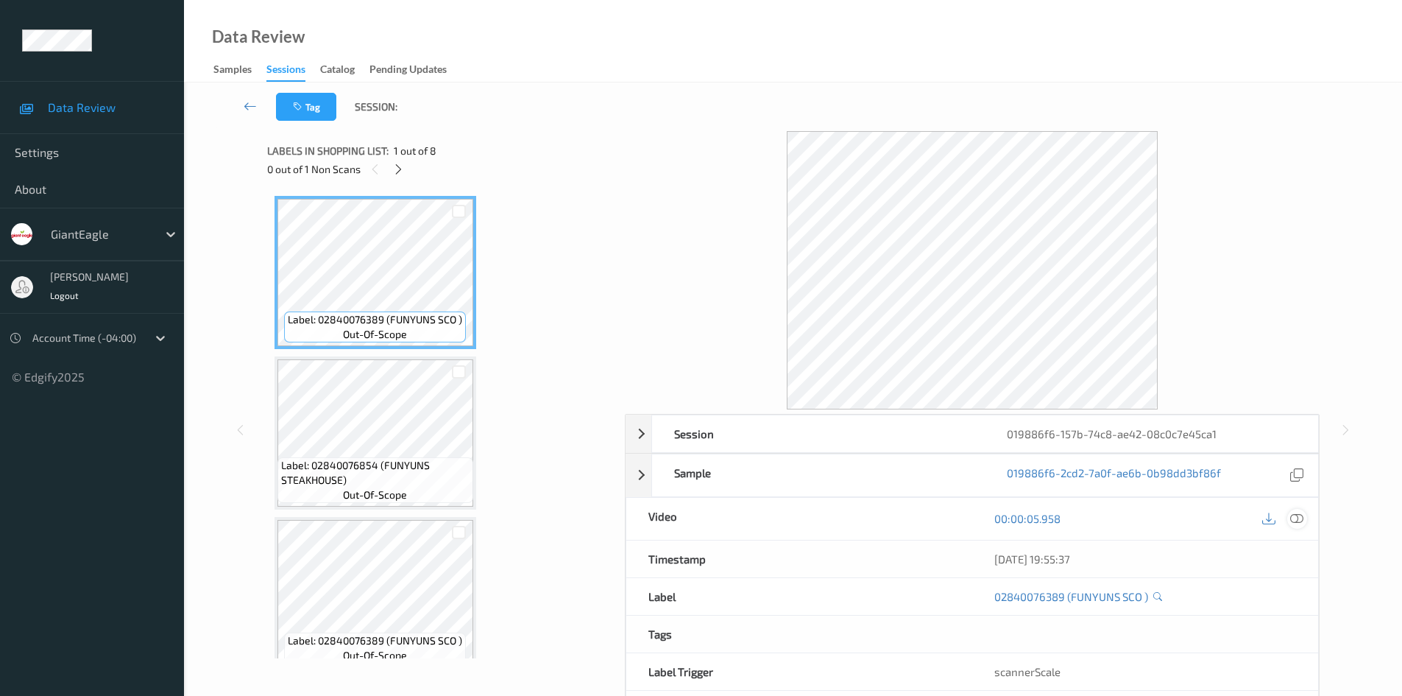
click at [1298, 520] on icon at bounding box center [1296, 518] width 13 height 13
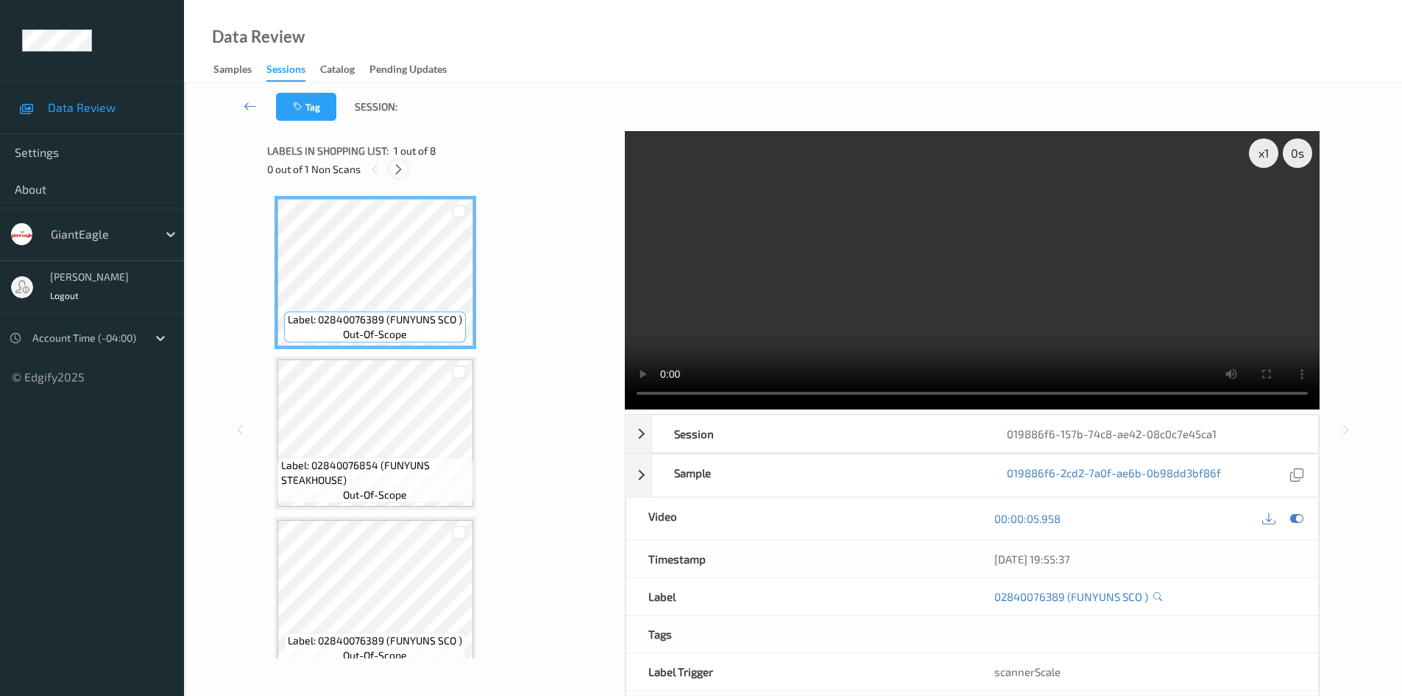
click at [397, 171] on icon at bounding box center [398, 169] width 13 height 13
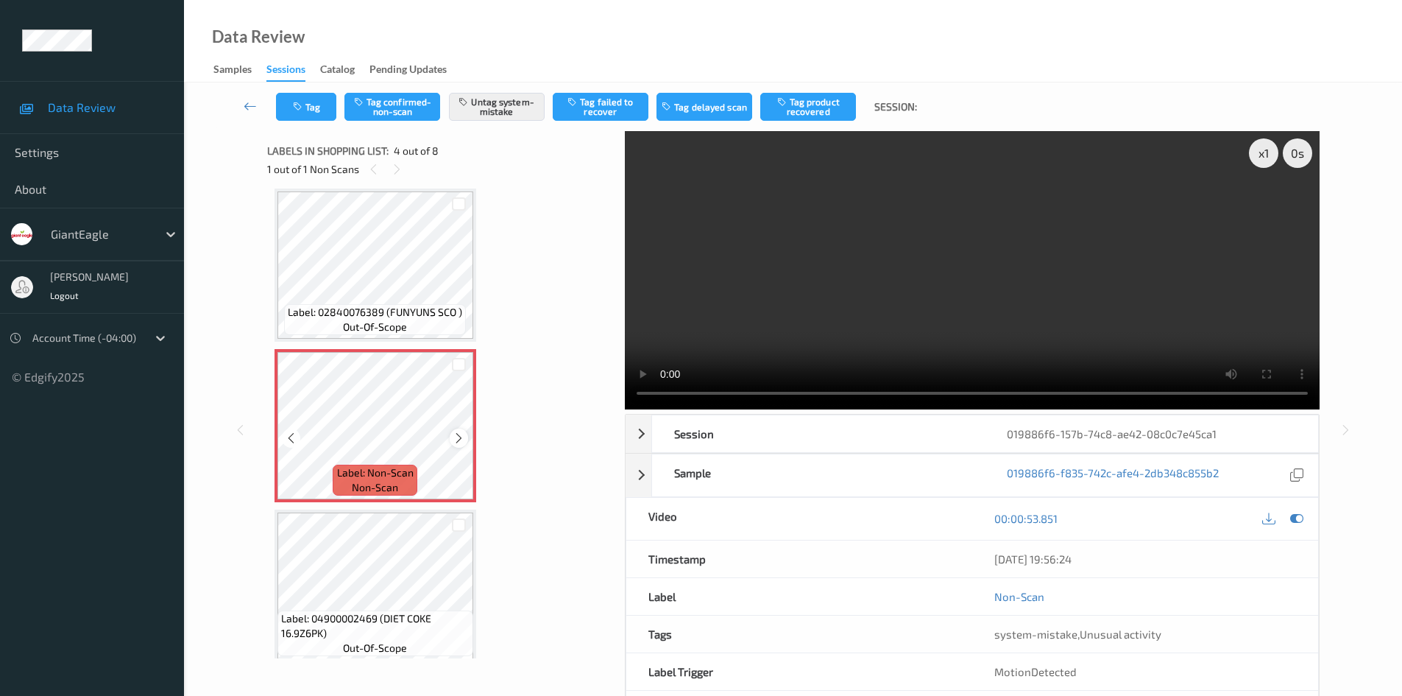
click at [455, 434] on icon at bounding box center [459, 437] width 13 height 13
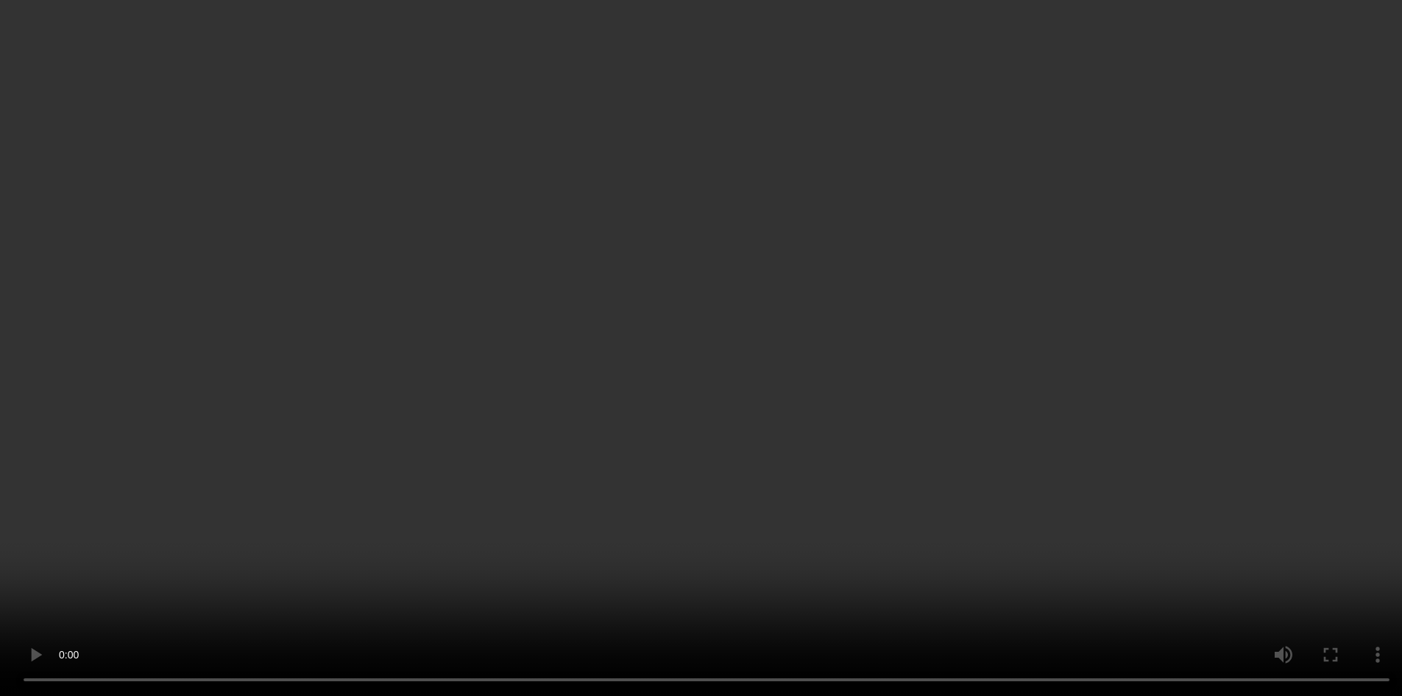
scroll to position [368, 0]
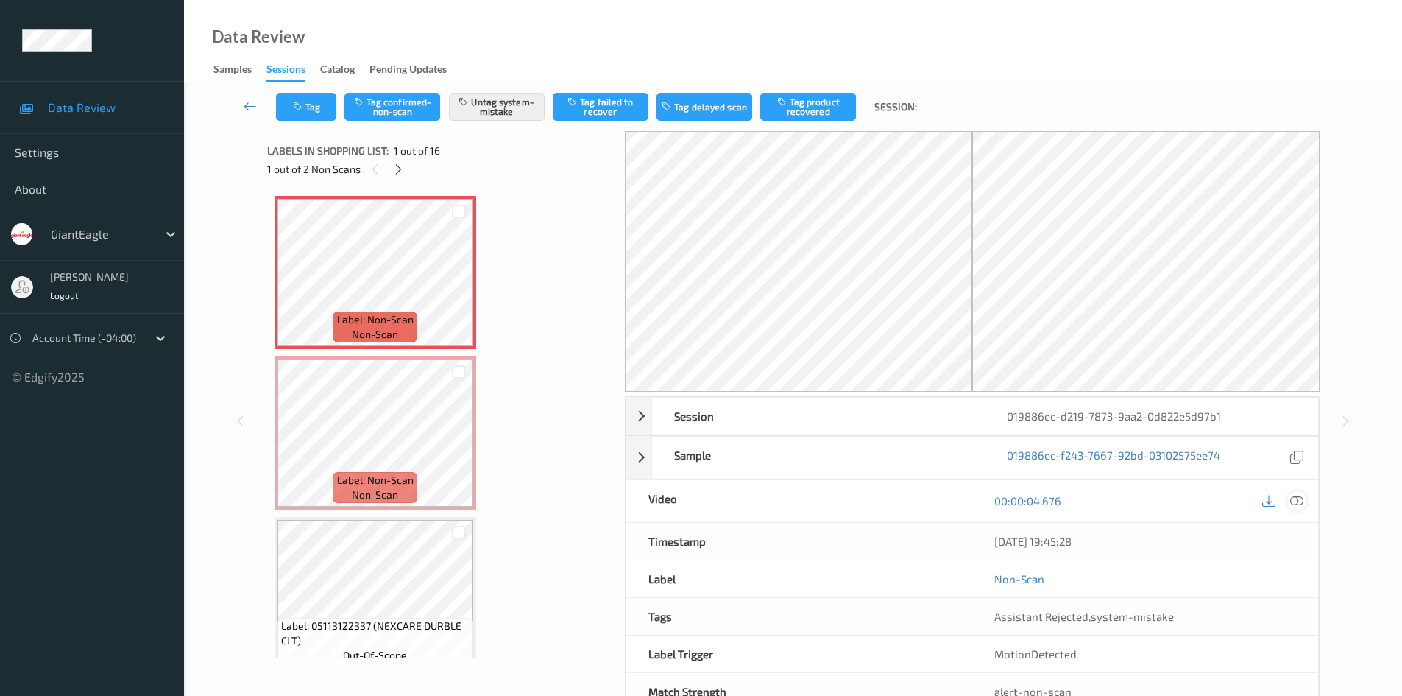
click at [1295, 499] on icon at bounding box center [1296, 500] width 13 height 13
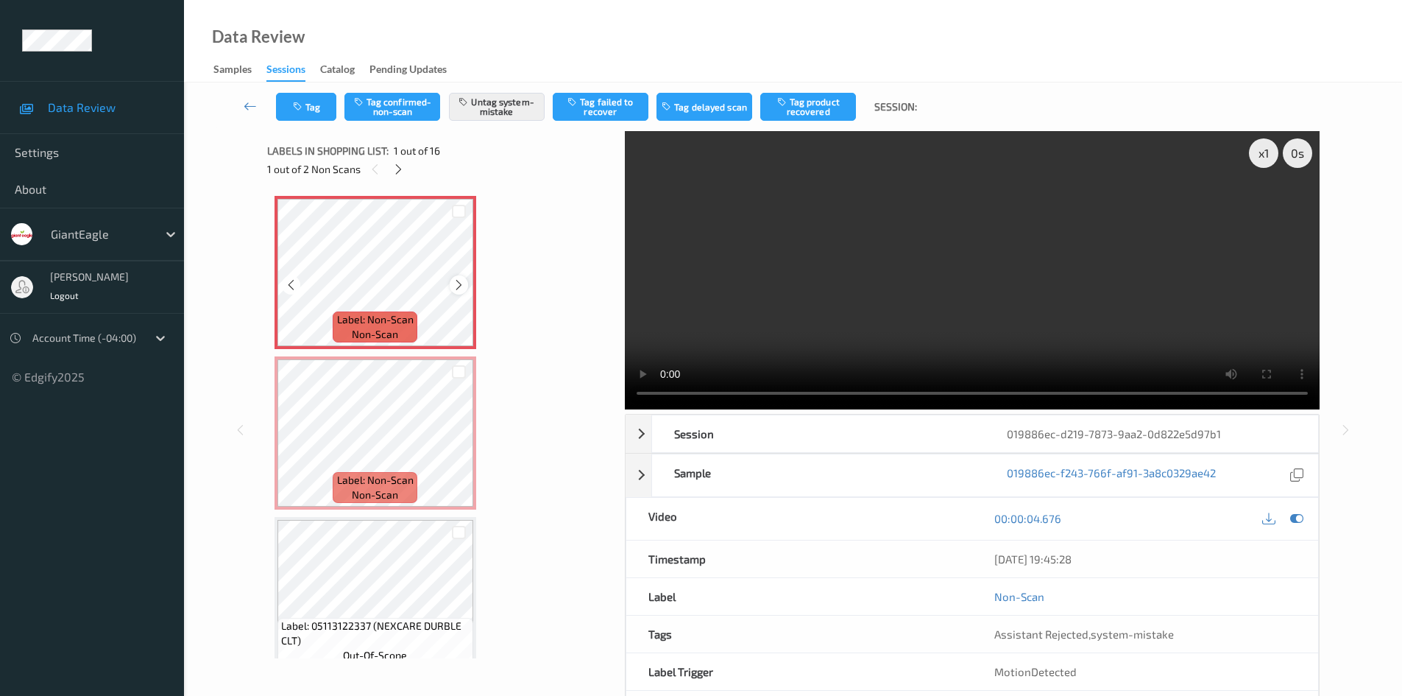
click at [452, 283] on div at bounding box center [459, 284] width 18 height 18
click at [453, 284] on icon at bounding box center [459, 284] width 13 height 13
click at [462, 281] on icon at bounding box center [459, 284] width 13 height 13
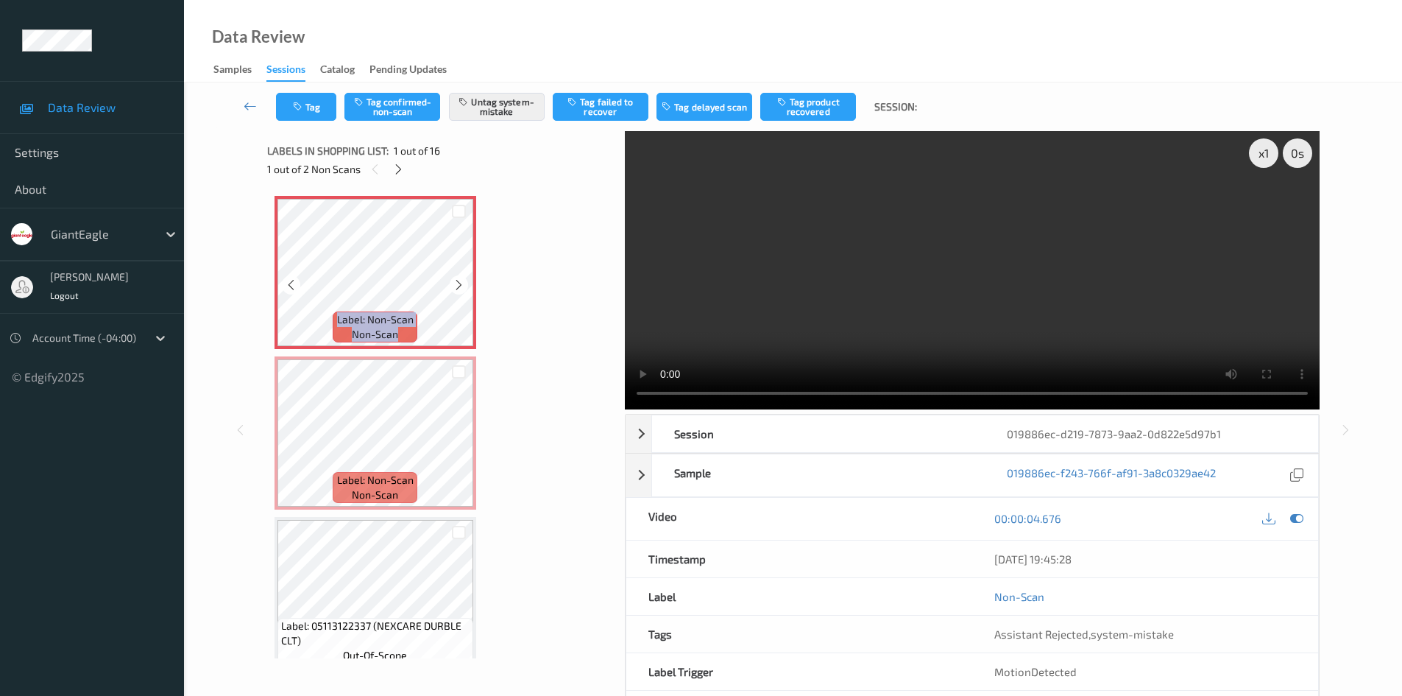
click at [462, 281] on icon at bounding box center [459, 284] width 13 height 13
click at [469, 109] on button "Untag system-mistake" at bounding box center [497, 107] width 96 height 28
click at [489, 108] on button "Tag system-mistake" at bounding box center [497, 107] width 96 height 28
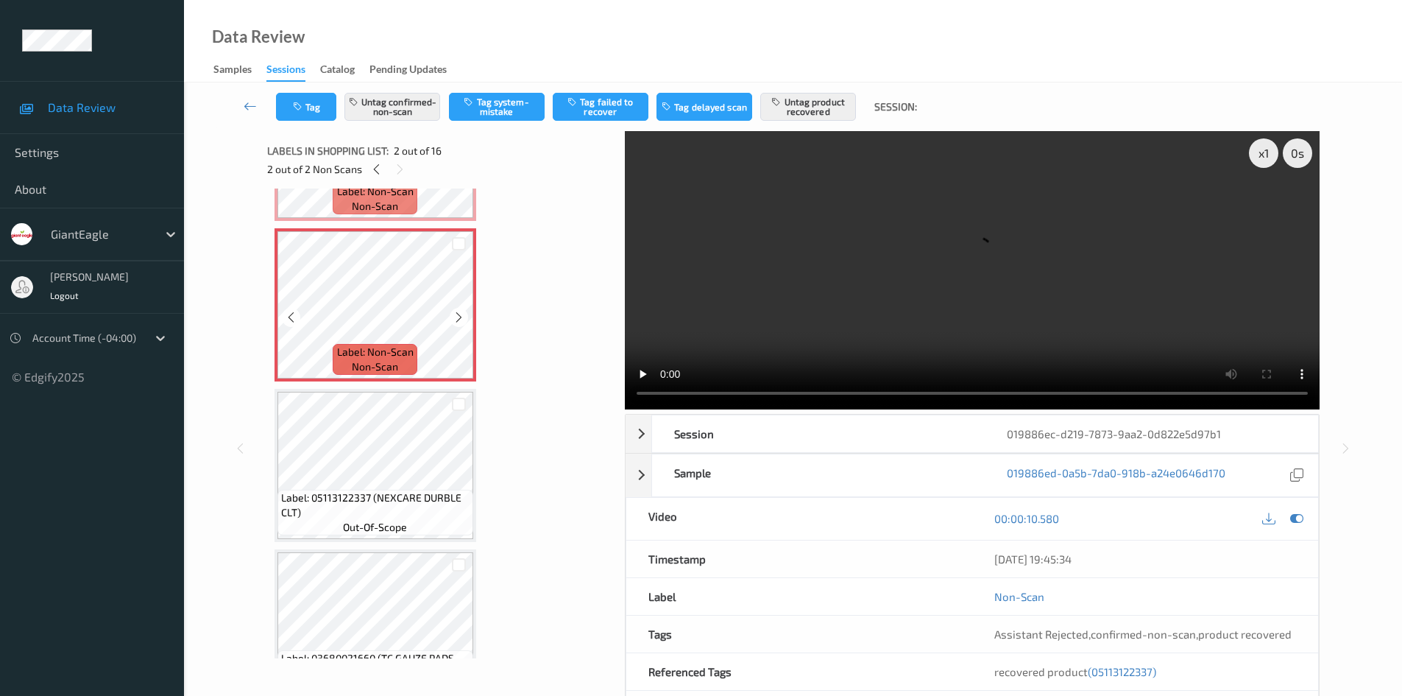
scroll to position [147, 0]
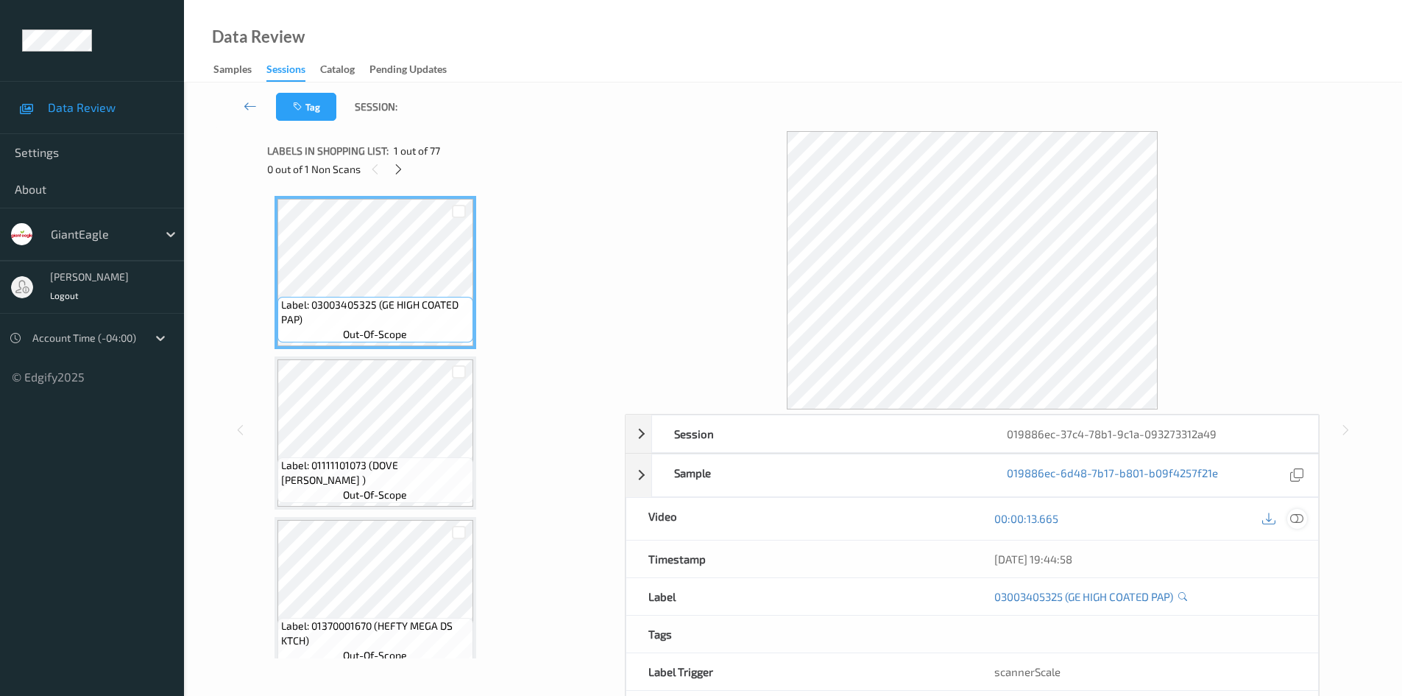
click at [1294, 518] on icon at bounding box center [1296, 518] width 13 height 13
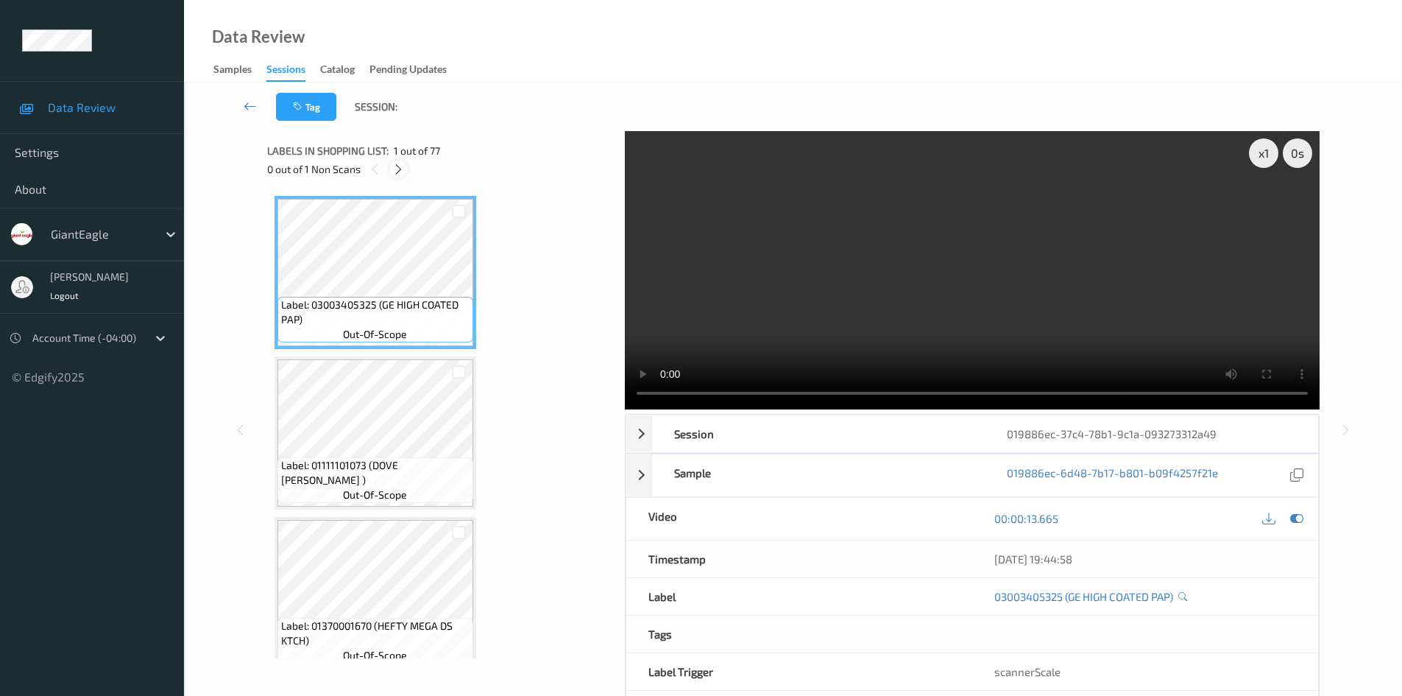
click at [396, 167] on icon at bounding box center [398, 169] width 13 height 13
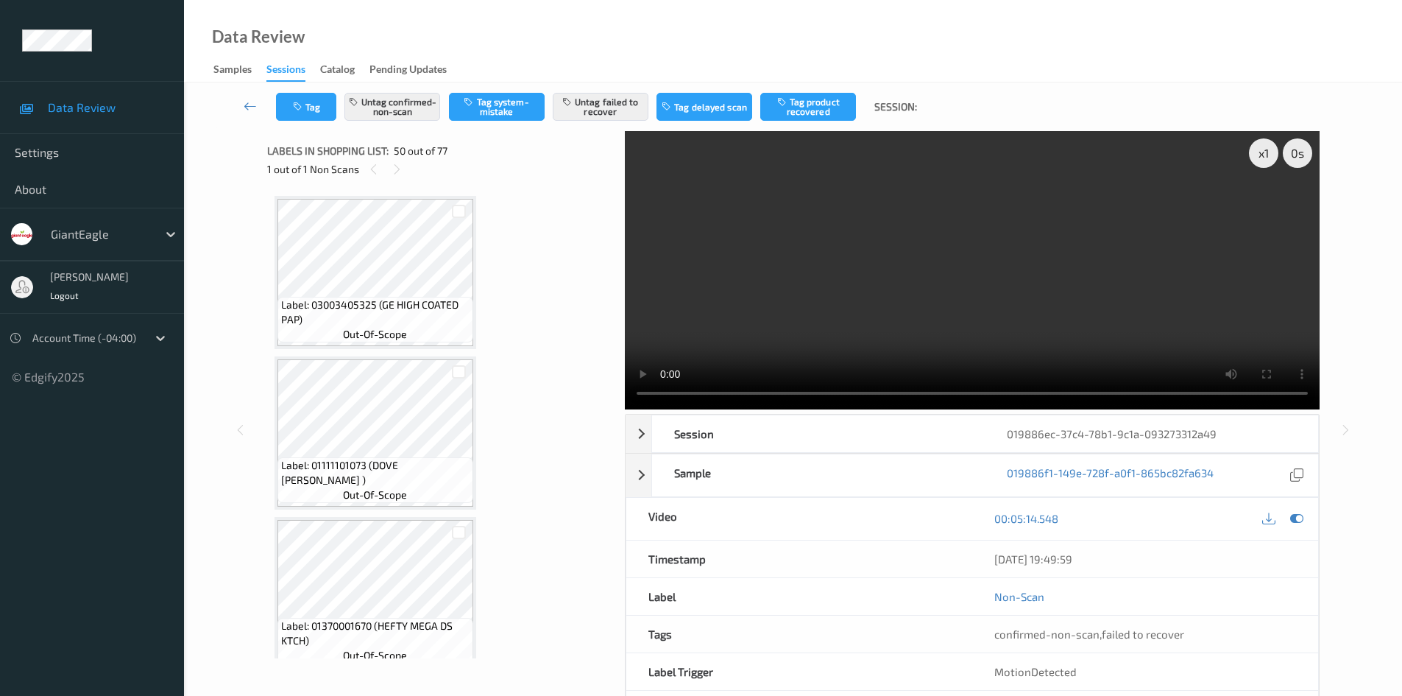
scroll to position [7709, 0]
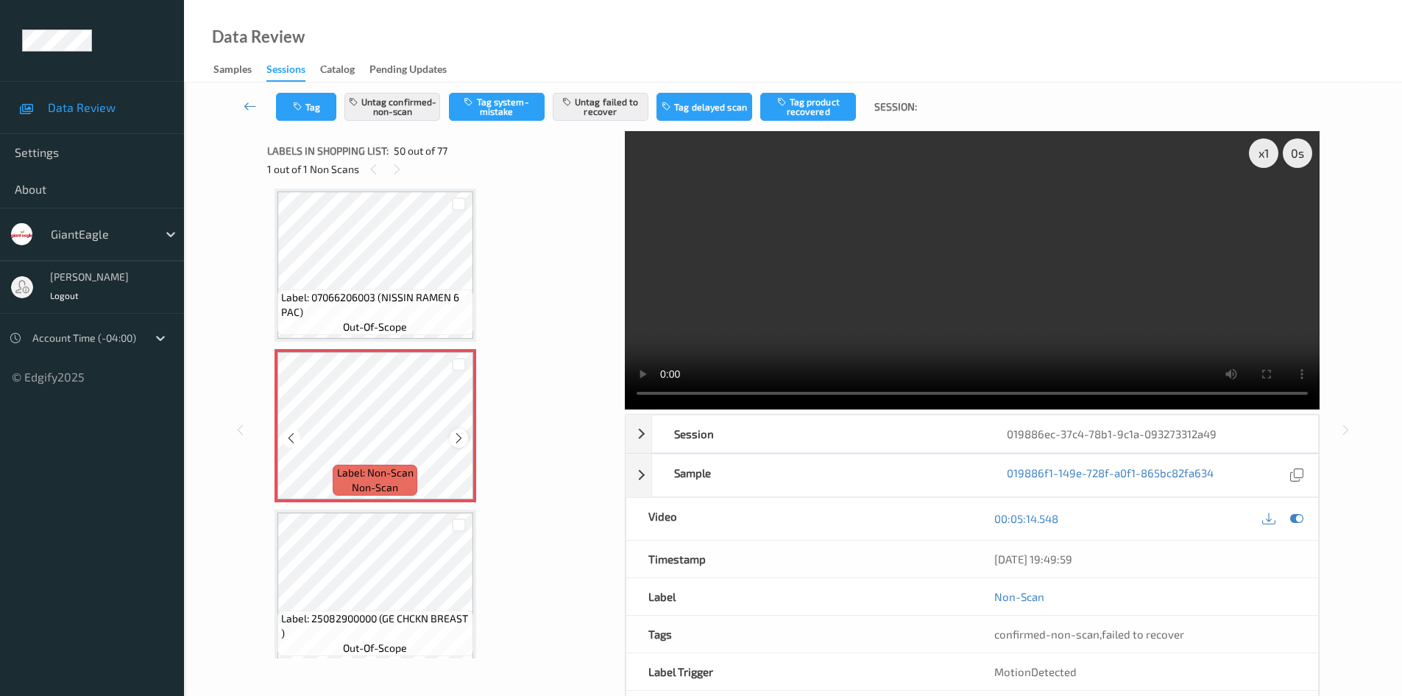
click at [462, 438] on icon at bounding box center [459, 437] width 13 height 13
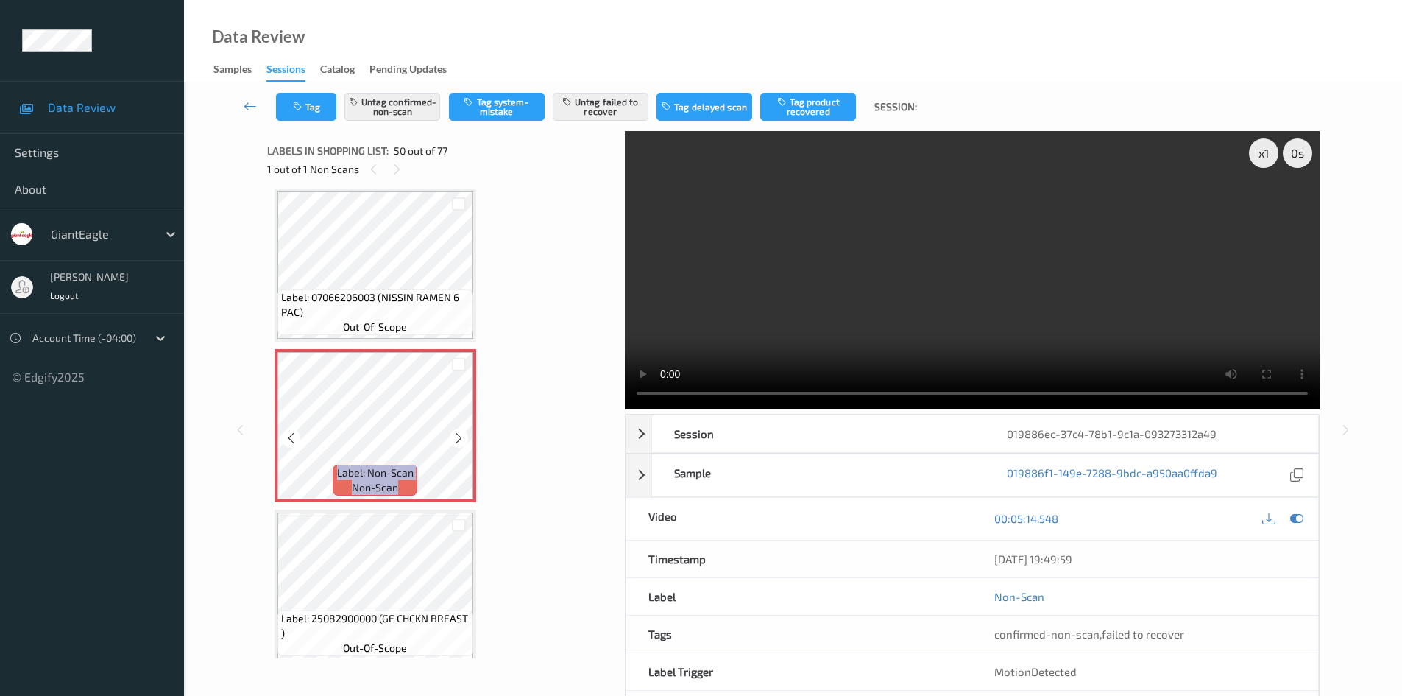
click at [462, 438] on icon at bounding box center [459, 437] width 13 height 13
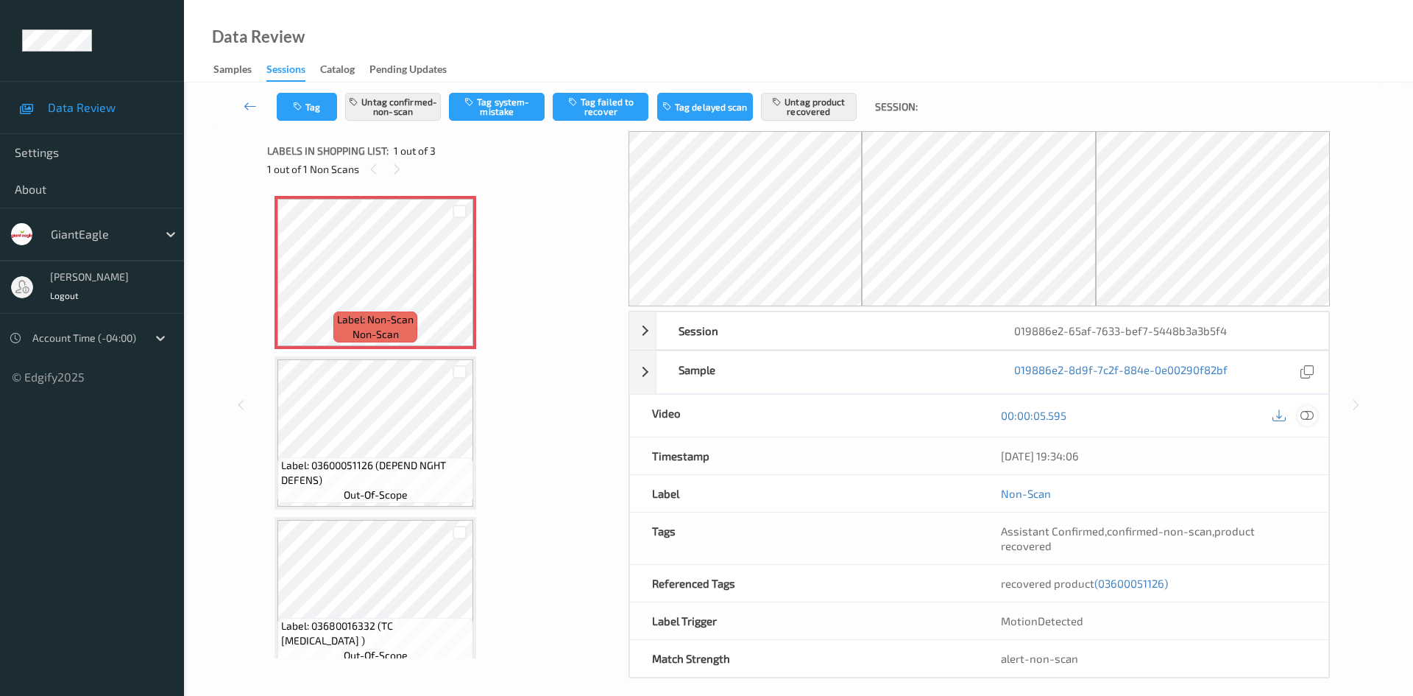
click at [1306, 414] on icon at bounding box center [1307, 414] width 13 height 13
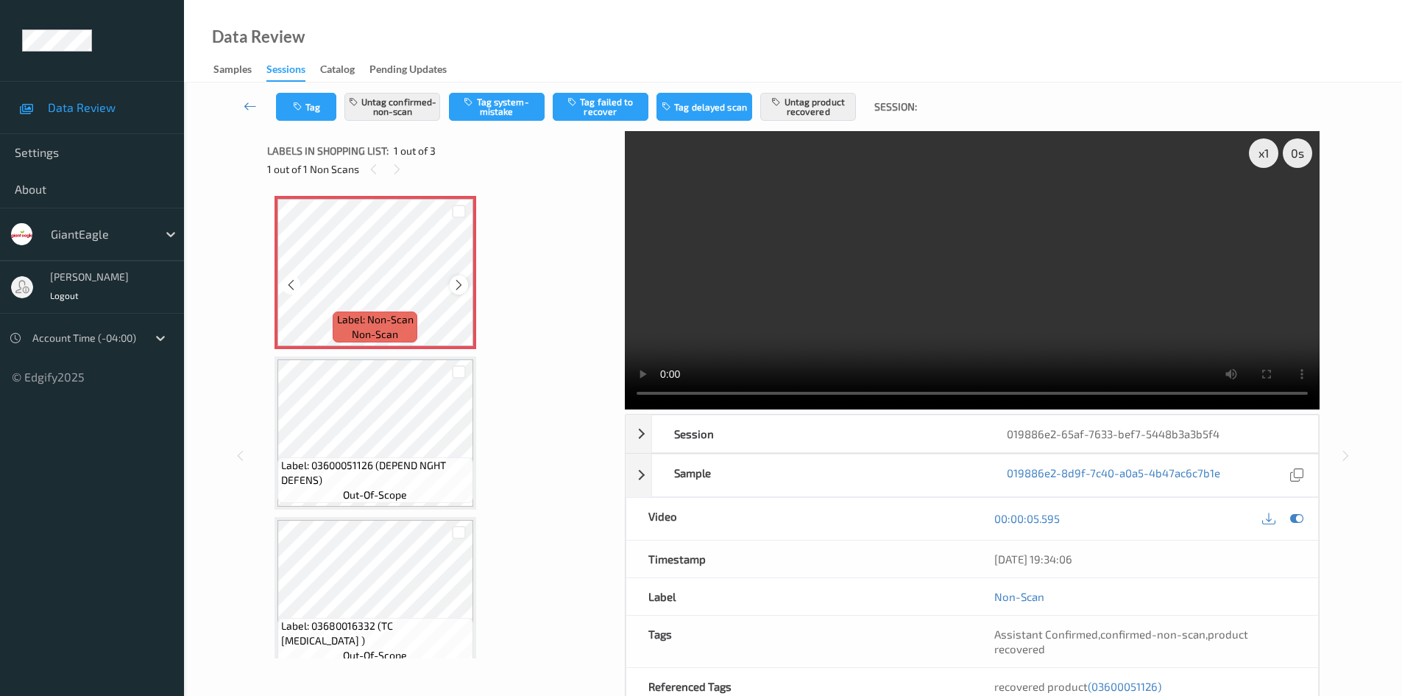
click at [454, 282] on icon at bounding box center [459, 284] width 13 height 13
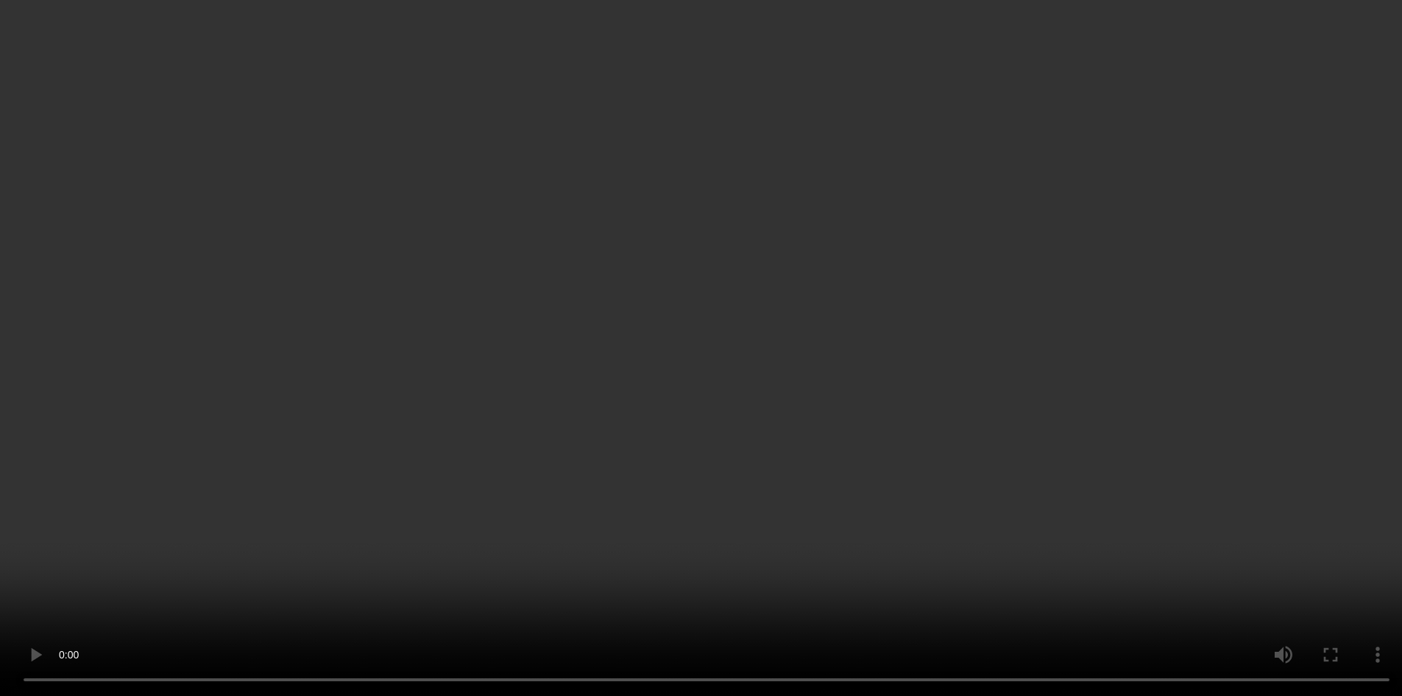
scroll to position [19, 0]
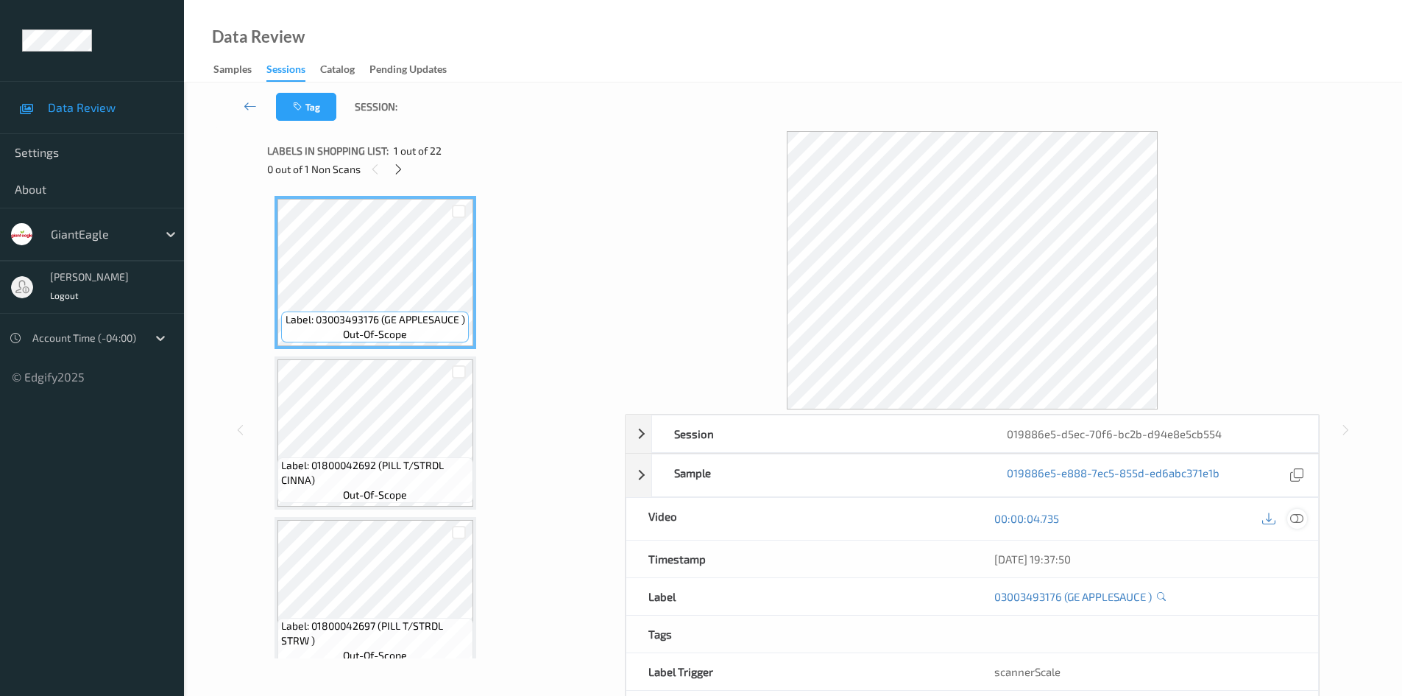
click at [1303, 519] on div at bounding box center [1297, 519] width 20 height 20
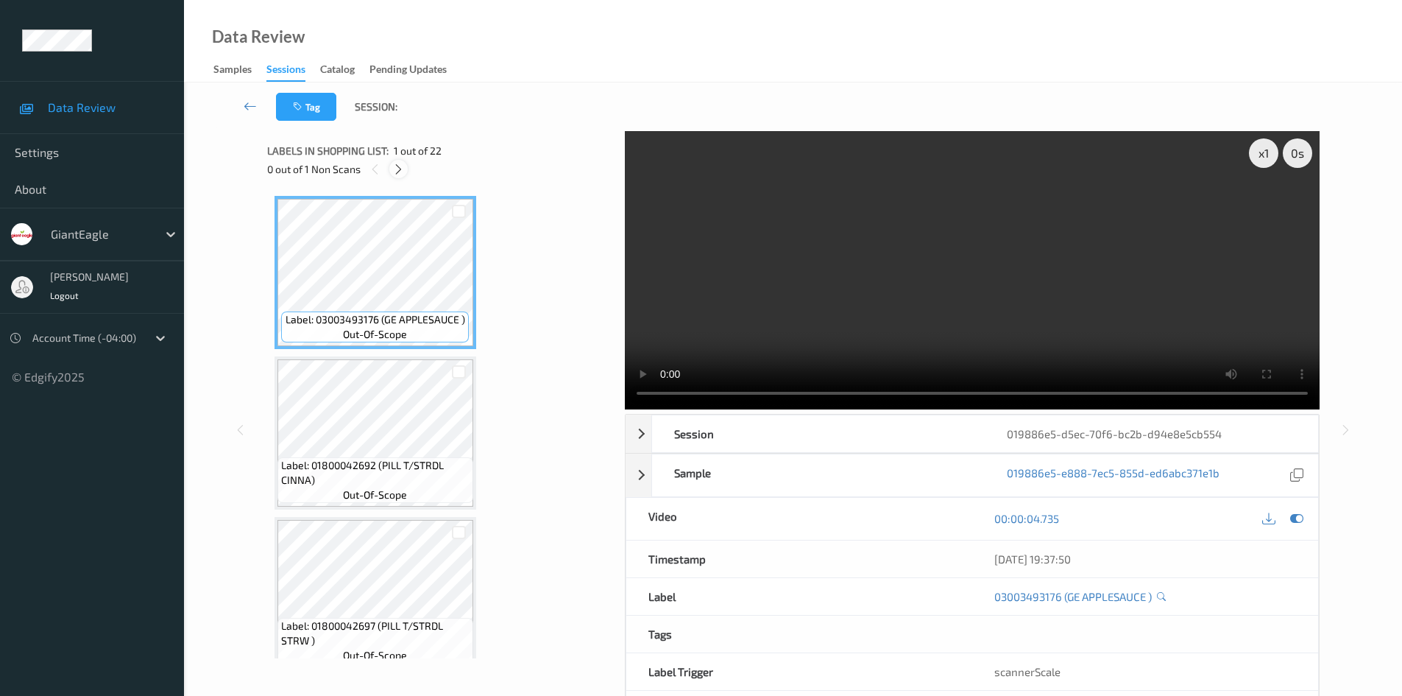
click at [404, 169] on icon at bounding box center [398, 169] width 13 height 13
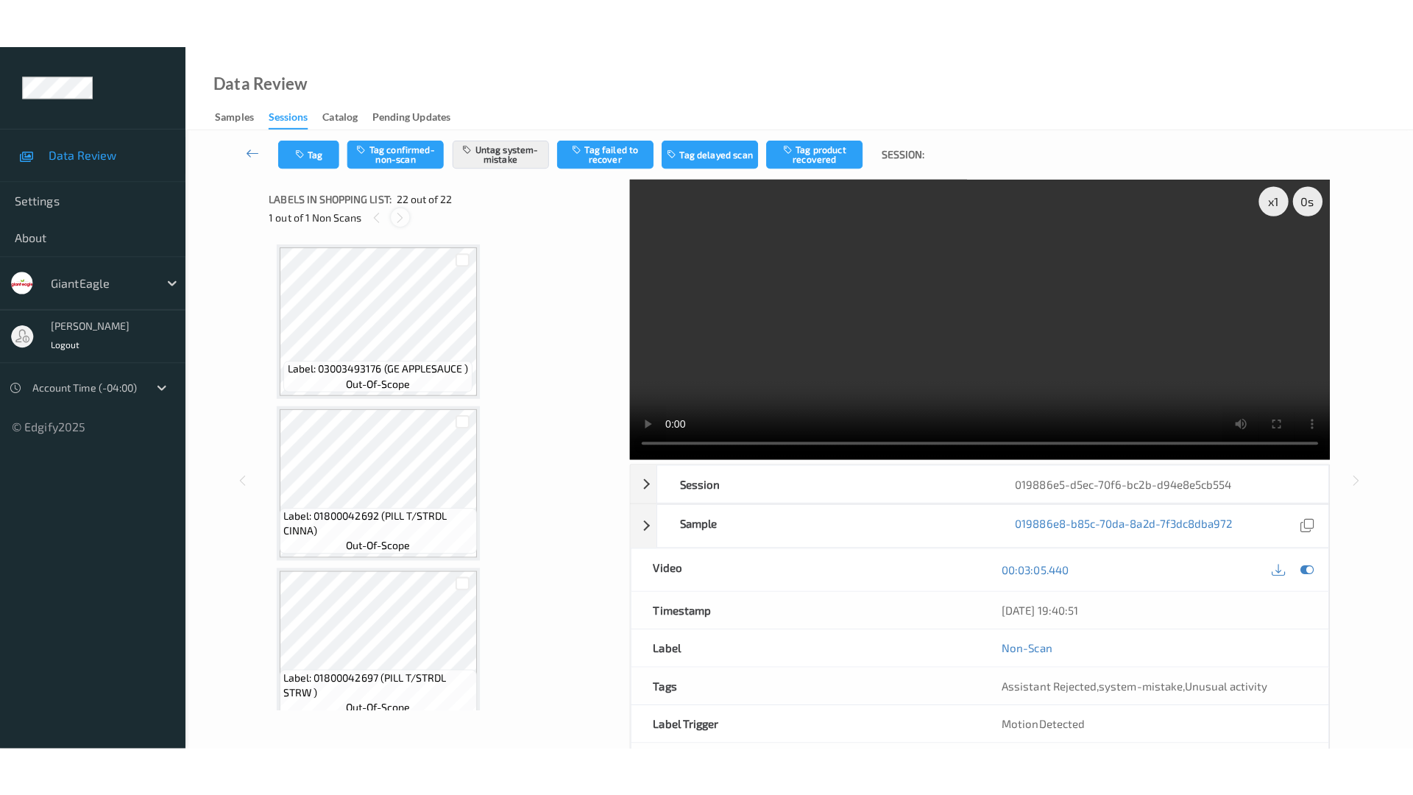
scroll to position [3068, 0]
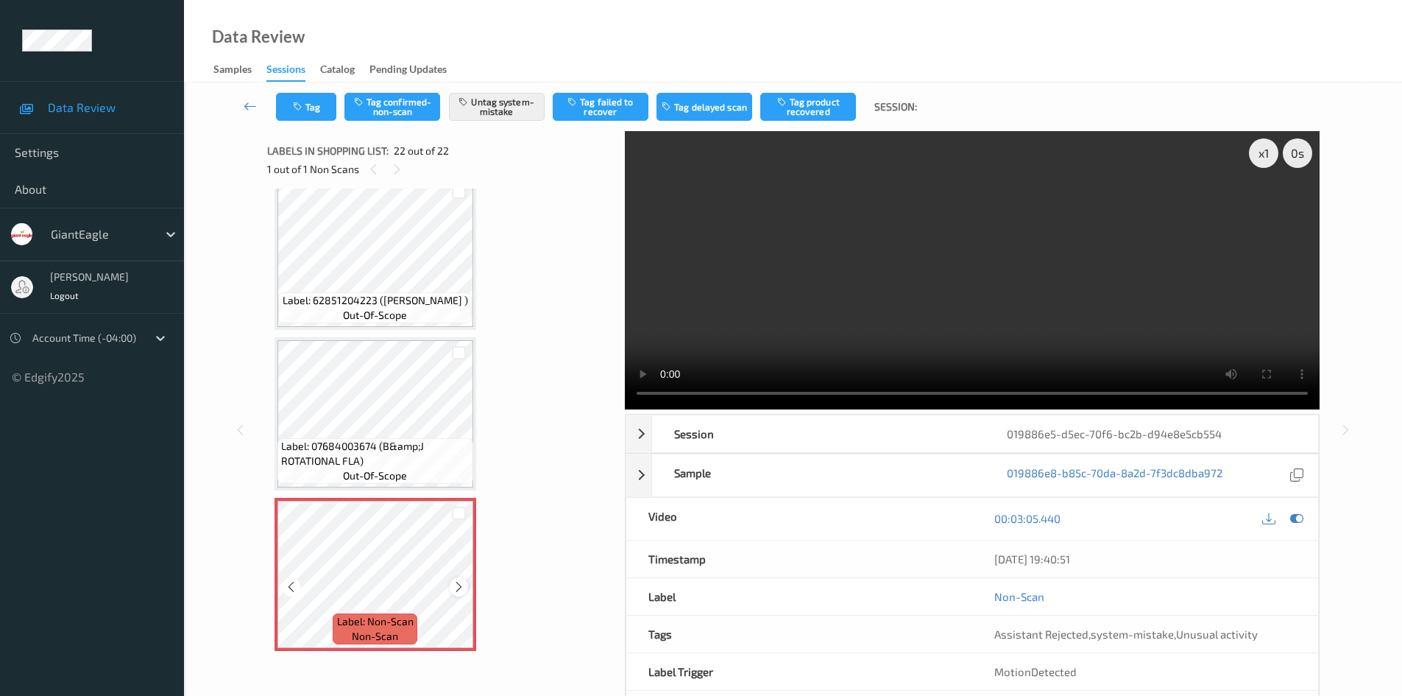
click at [458, 586] on icon at bounding box center [459, 586] width 13 height 13
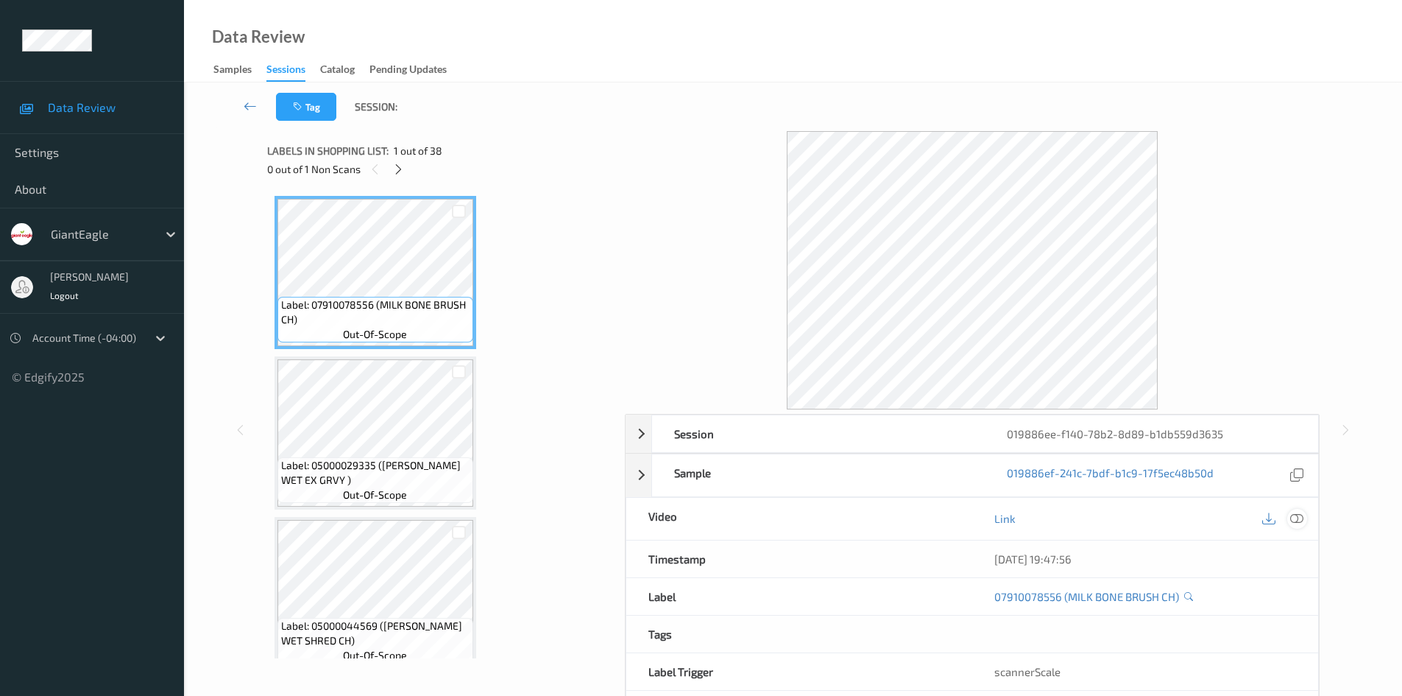
click at [1298, 524] on icon at bounding box center [1296, 518] width 13 height 13
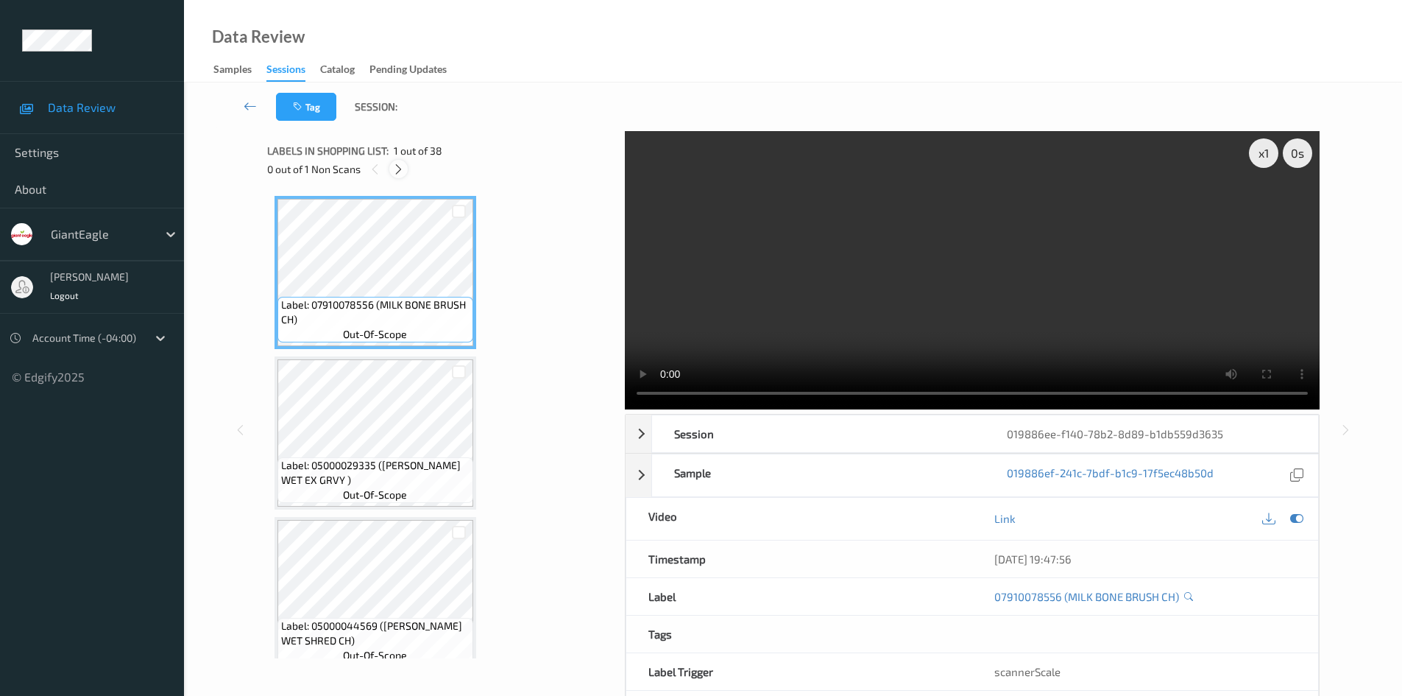
click at [397, 176] on div at bounding box center [398, 169] width 18 height 18
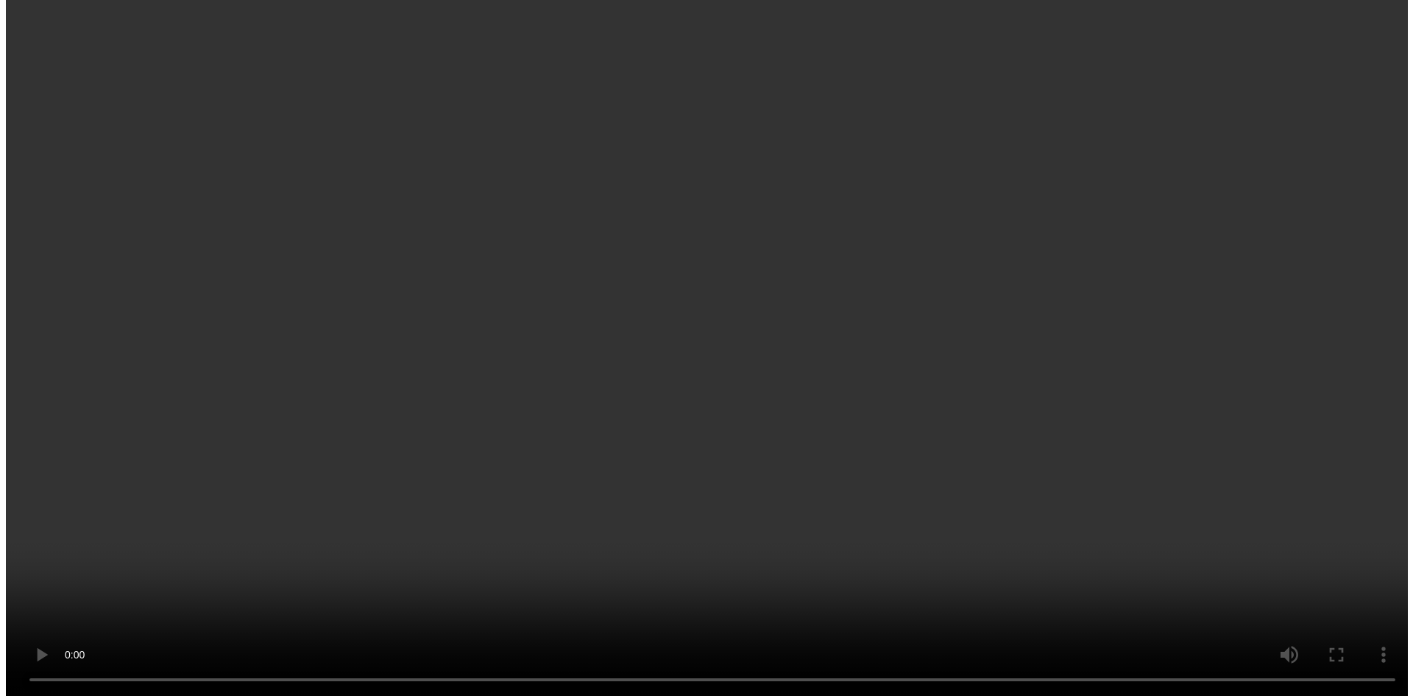
scroll to position [5635, 0]
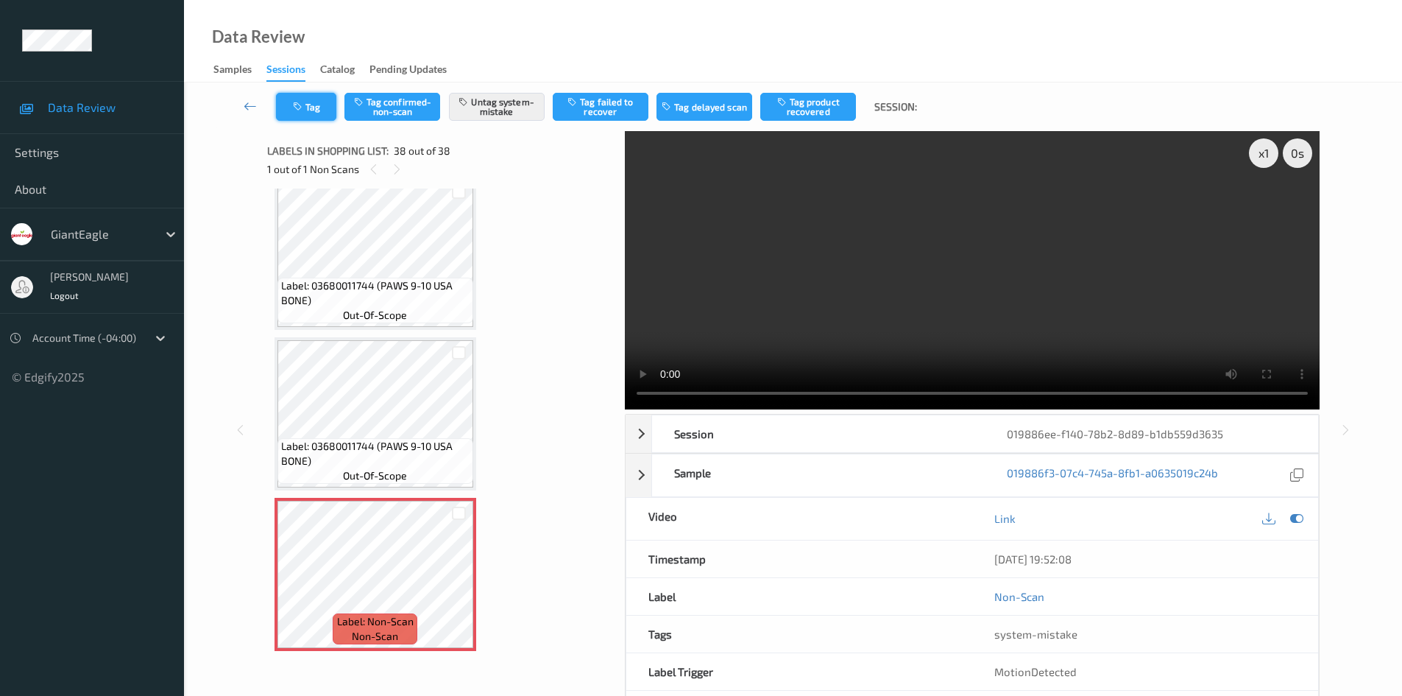
click at [324, 100] on button "Tag" at bounding box center [306, 107] width 60 height 28
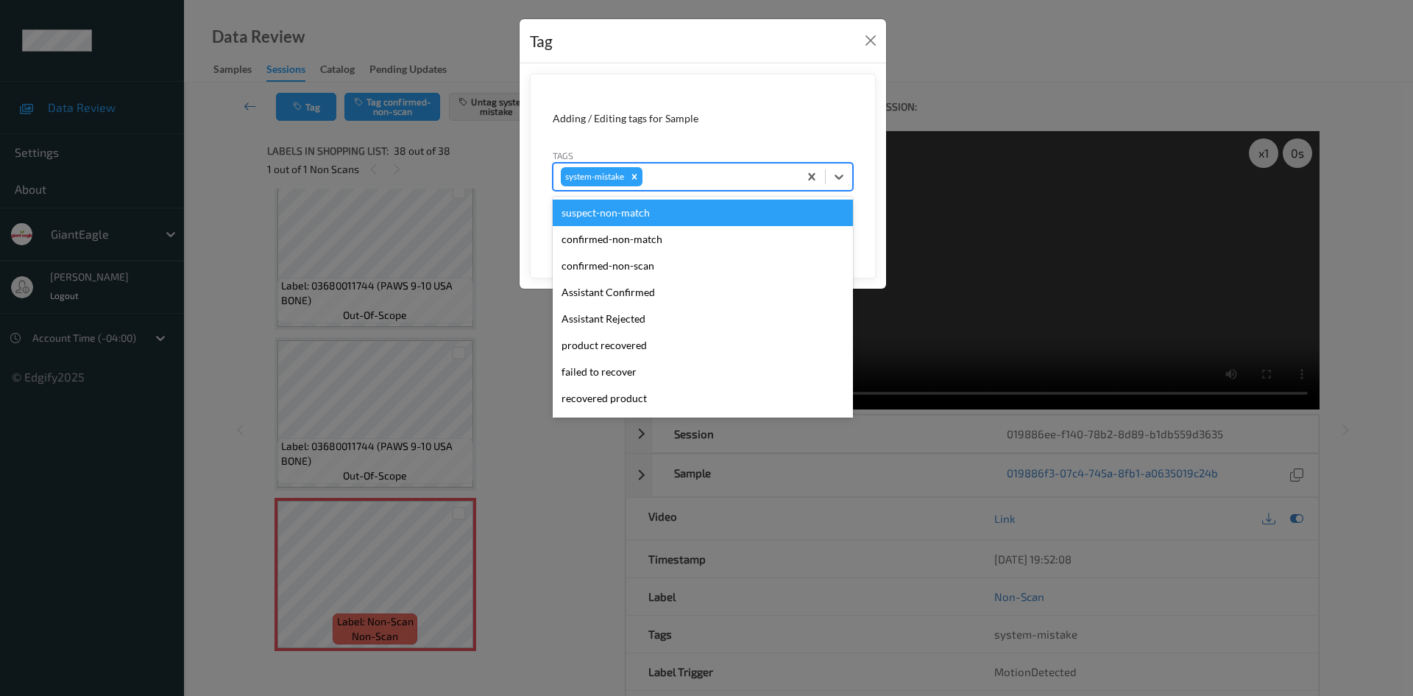
click at [671, 167] on div "system-mistake" at bounding box center [675, 176] width 245 height 25
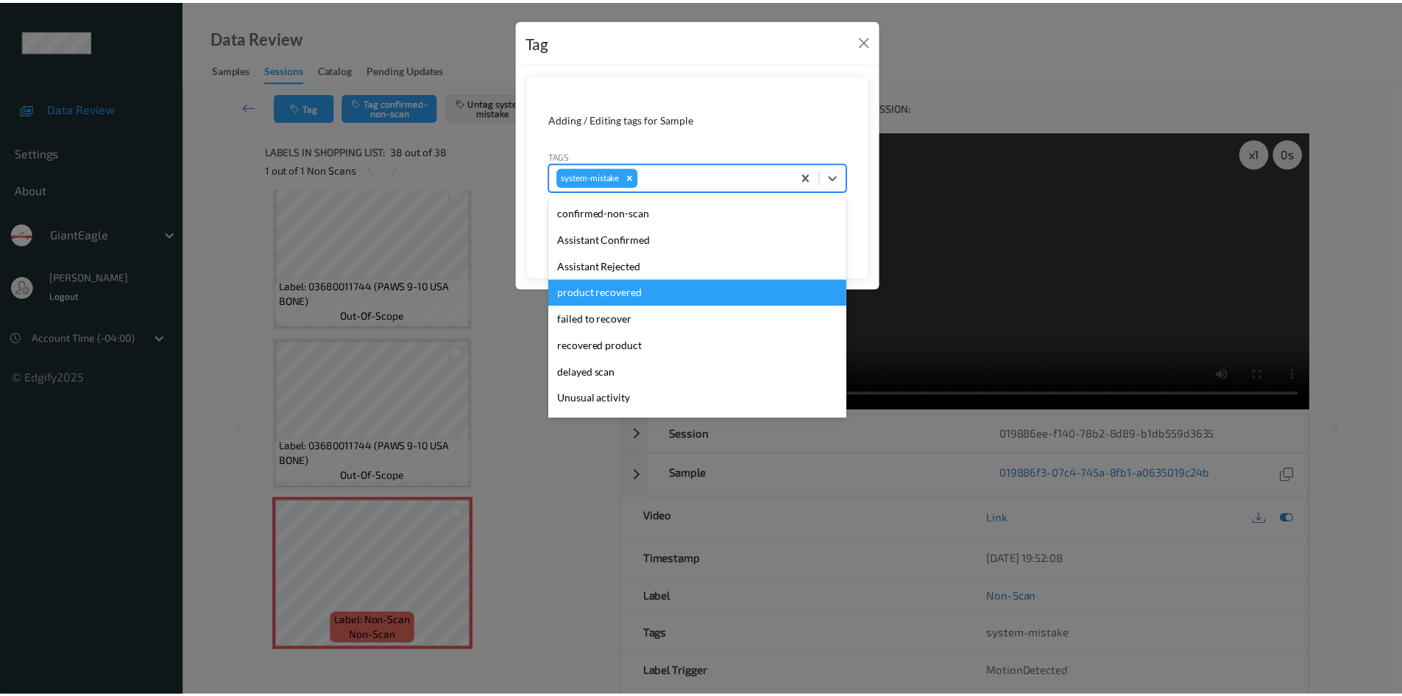
scroll to position [74, 0]
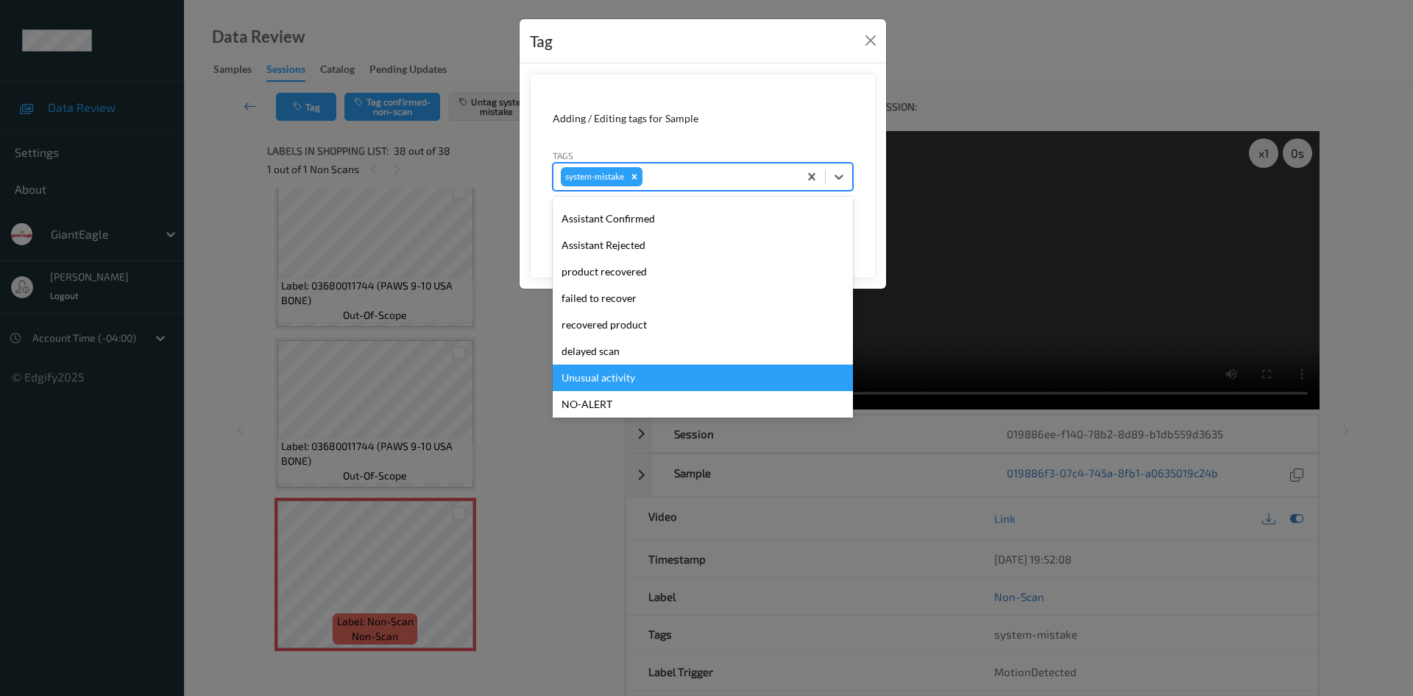
click at [654, 369] on div "Unusual activity" at bounding box center [703, 377] width 300 height 26
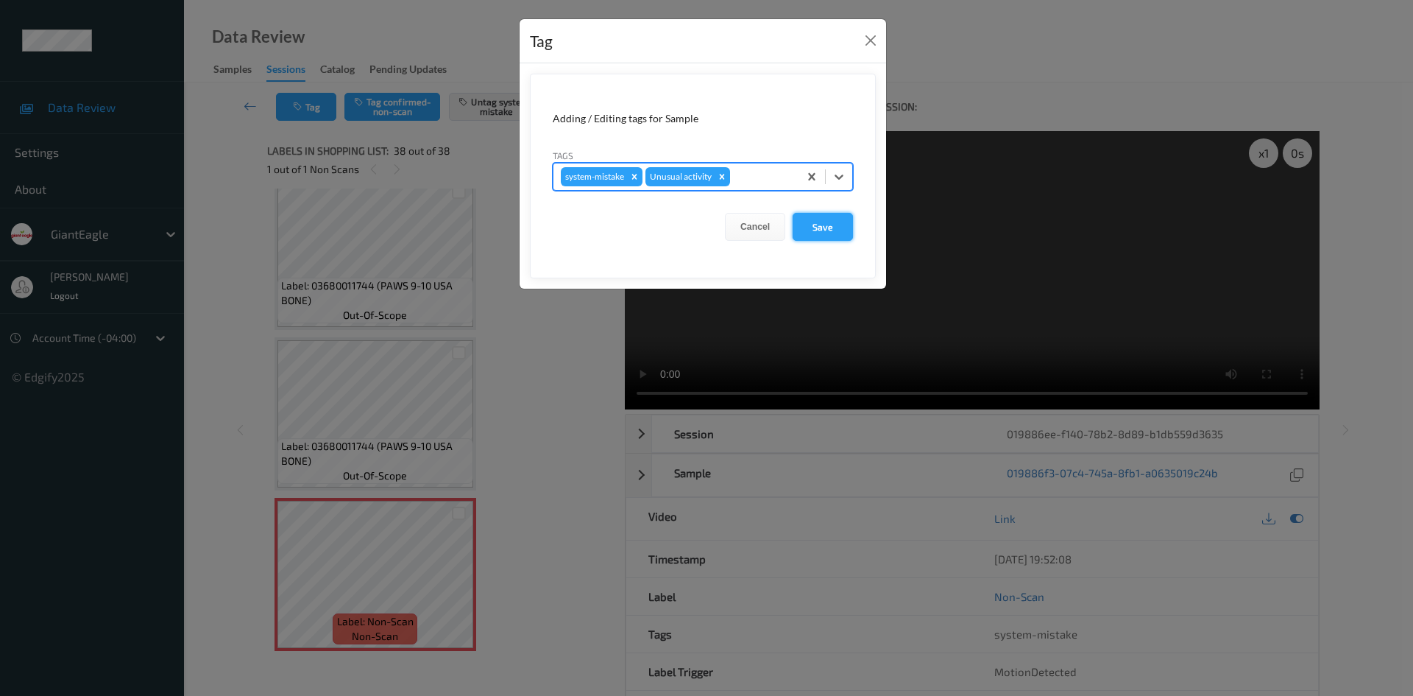
click at [839, 227] on button "Save" at bounding box center [823, 227] width 60 height 28
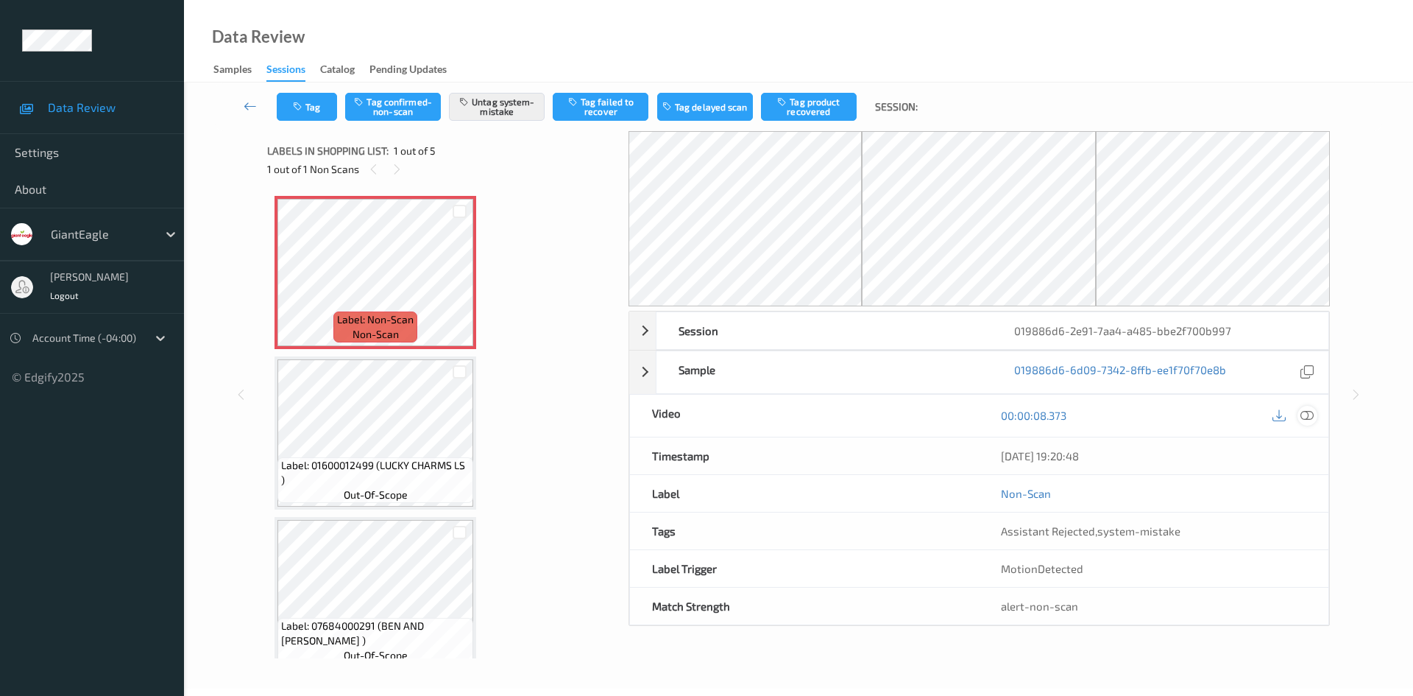
click at [1308, 414] on icon at bounding box center [1307, 414] width 13 height 13
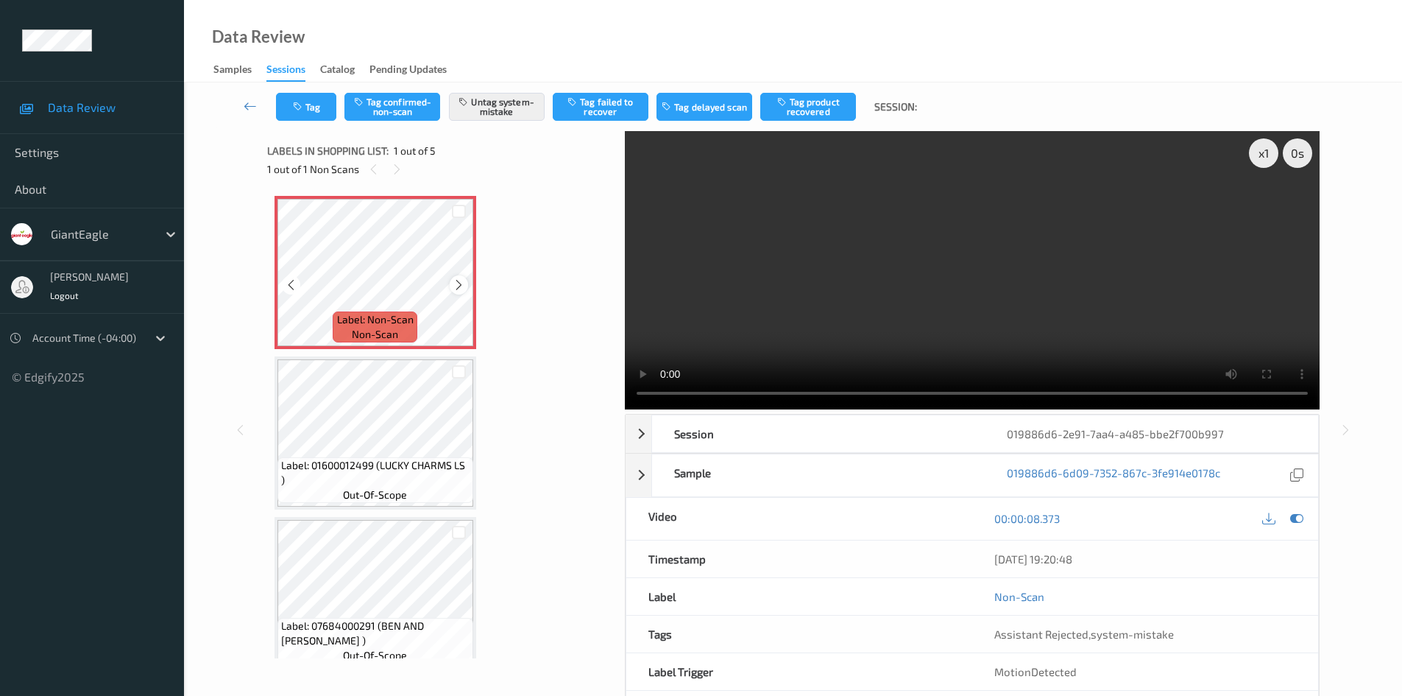
click at [456, 278] on icon at bounding box center [459, 284] width 13 height 13
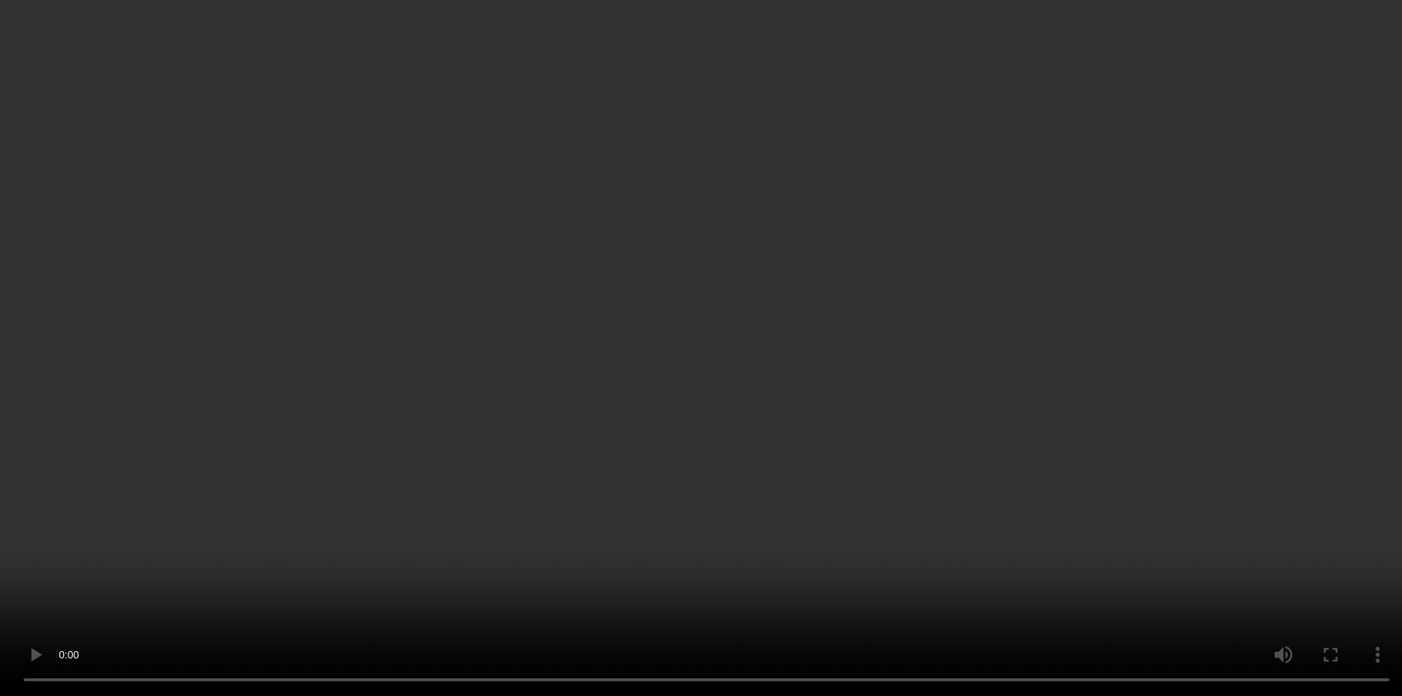
scroll to position [74, 0]
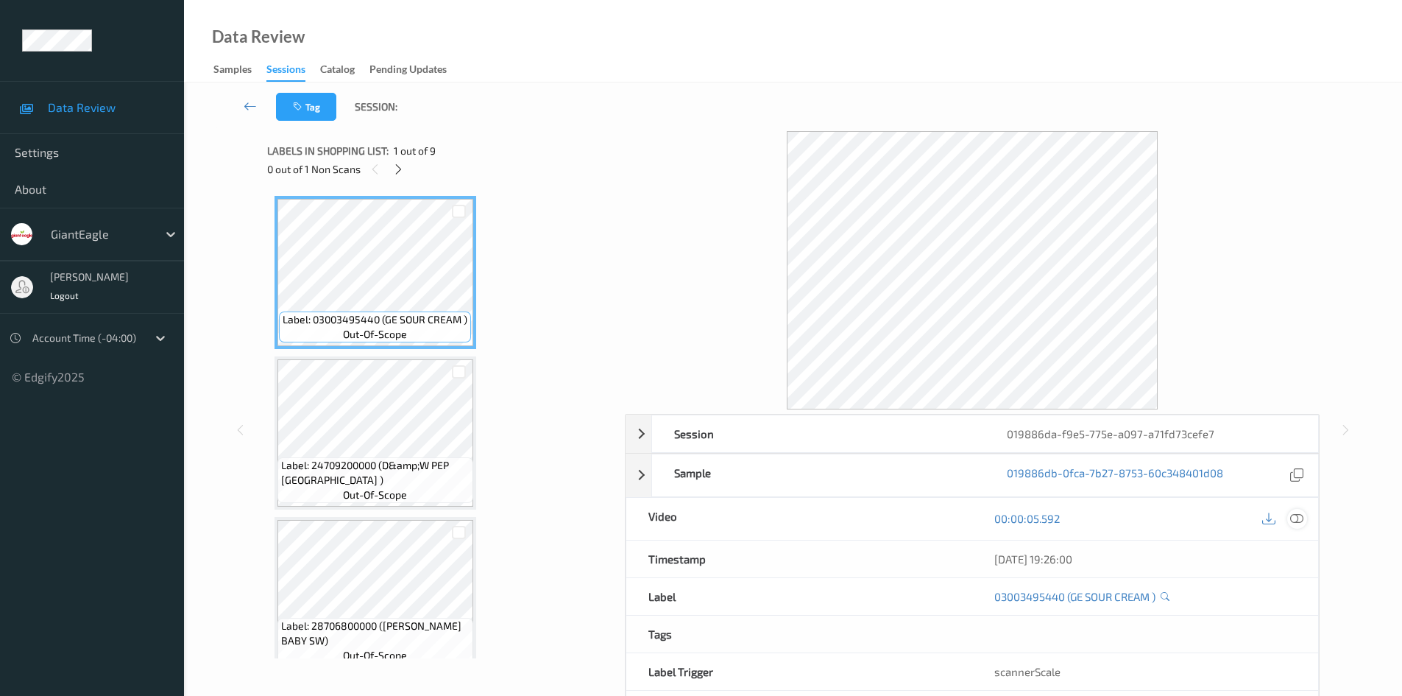
click at [1296, 520] on icon at bounding box center [1296, 518] width 13 height 13
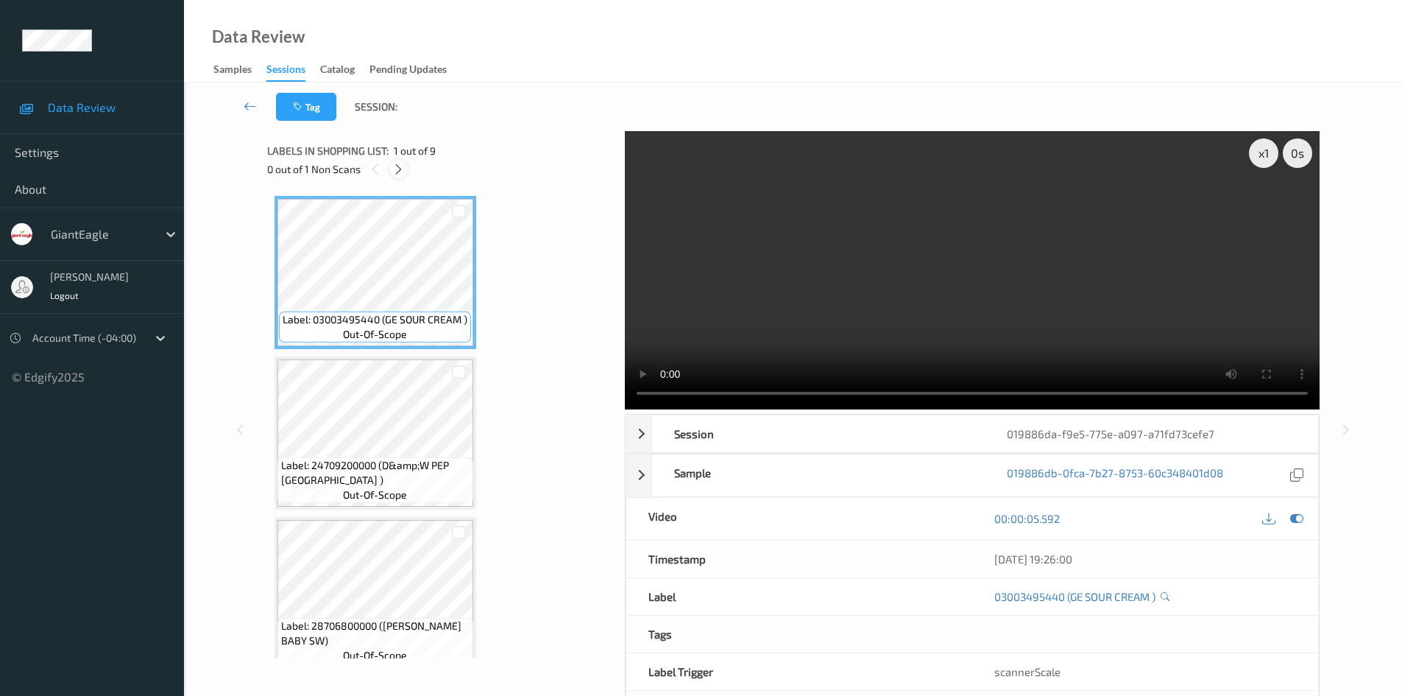
click at [397, 171] on icon at bounding box center [398, 169] width 13 height 13
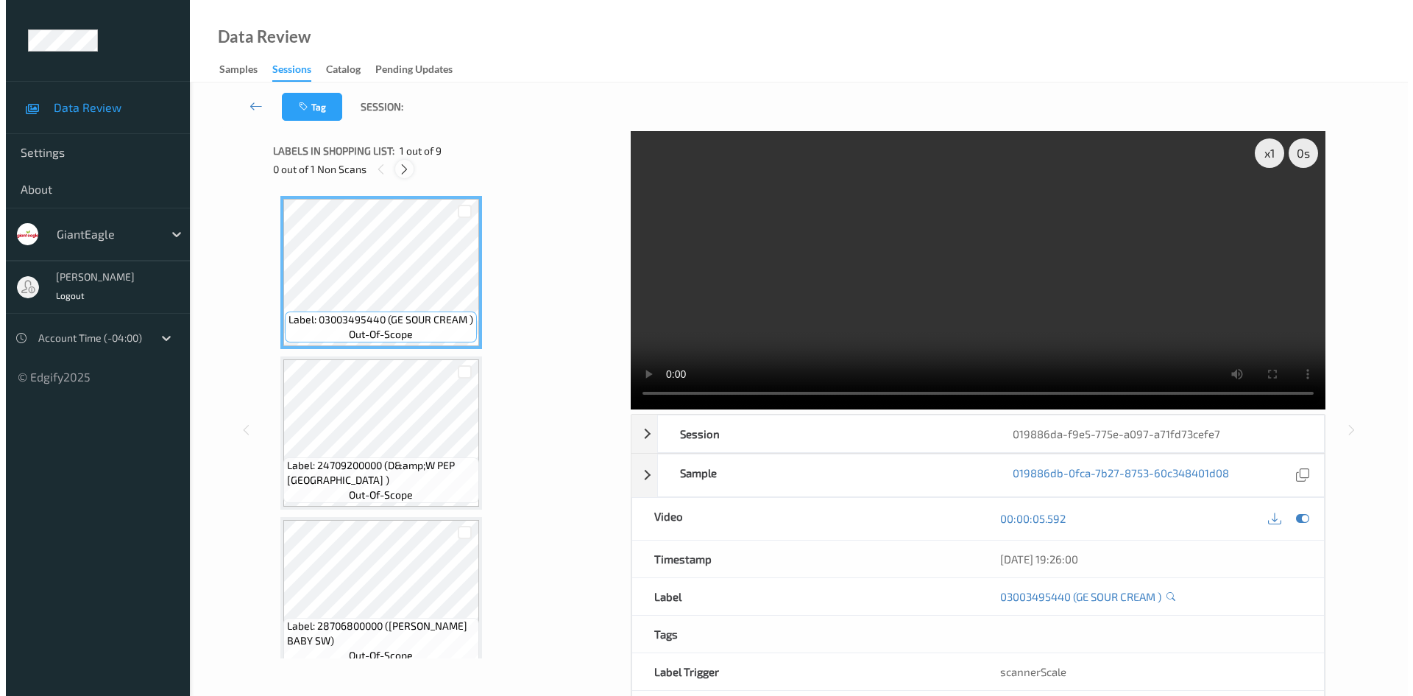
scroll to position [810, 0]
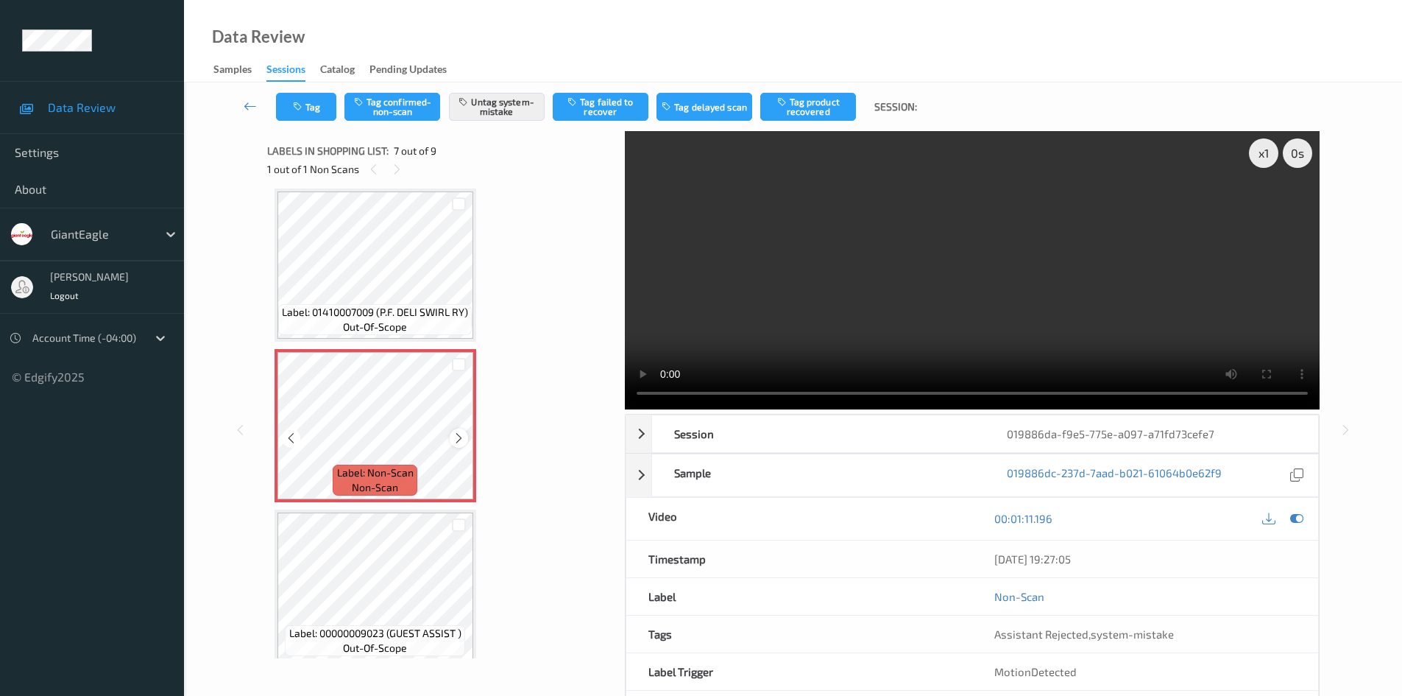
click at [453, 434] on icon at bounding box center [459, 437] width 13 height 13
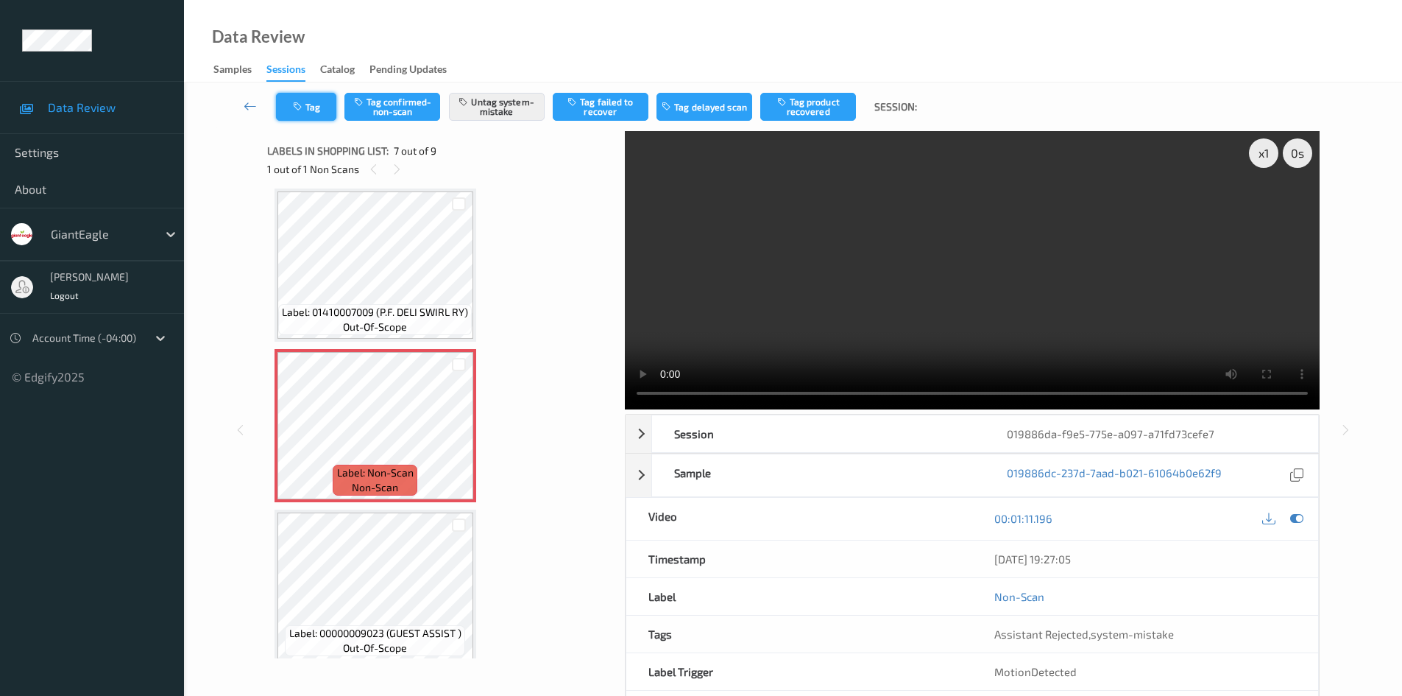
click at [322, 102] on button "Tag" at bounding box center [306, 107] width 60 height 28
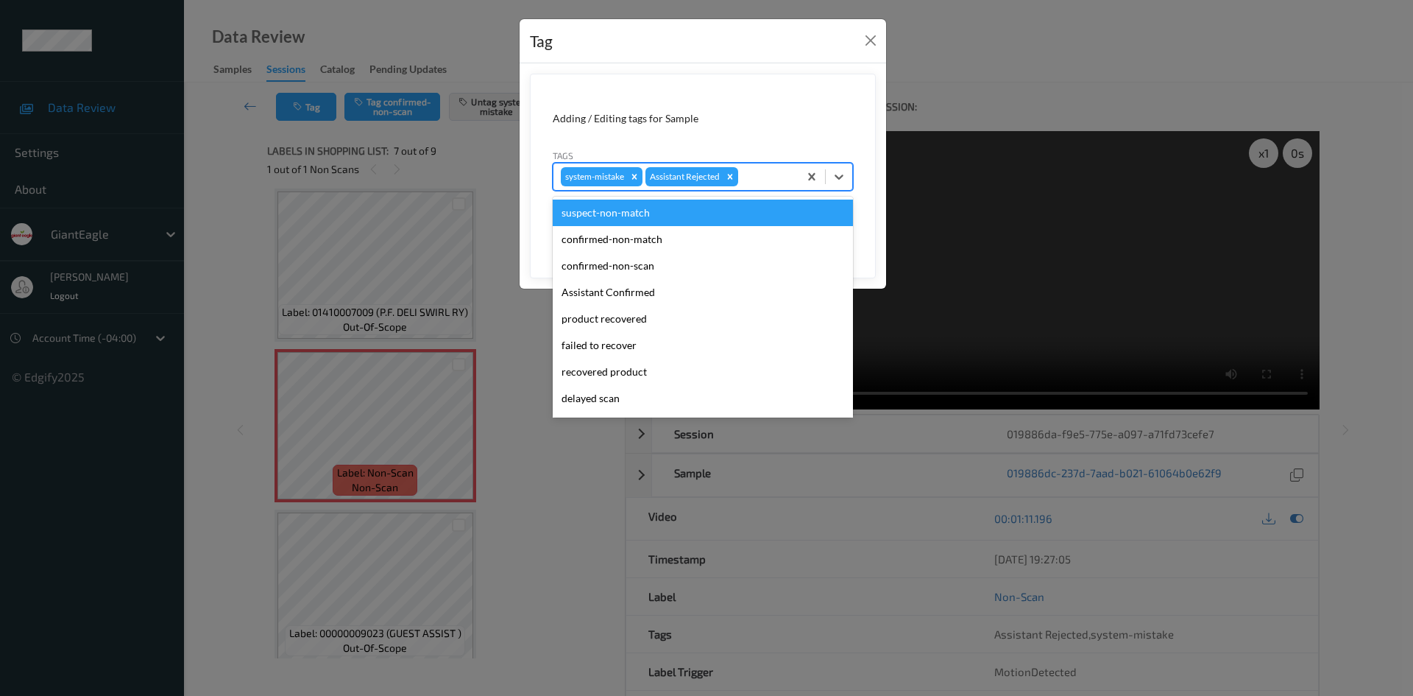
click at [764, 169] on div at bounding box center [766, 177] width 50 height 18
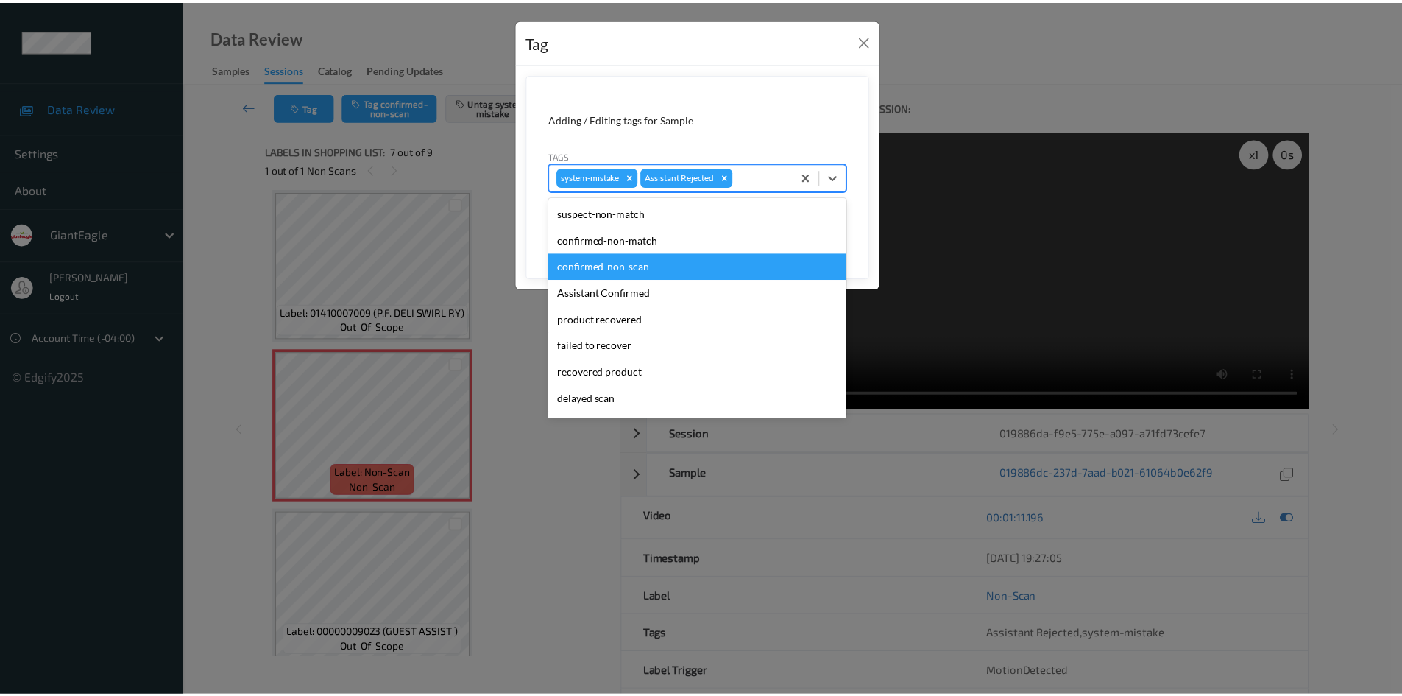
scroll to position [74, 0]
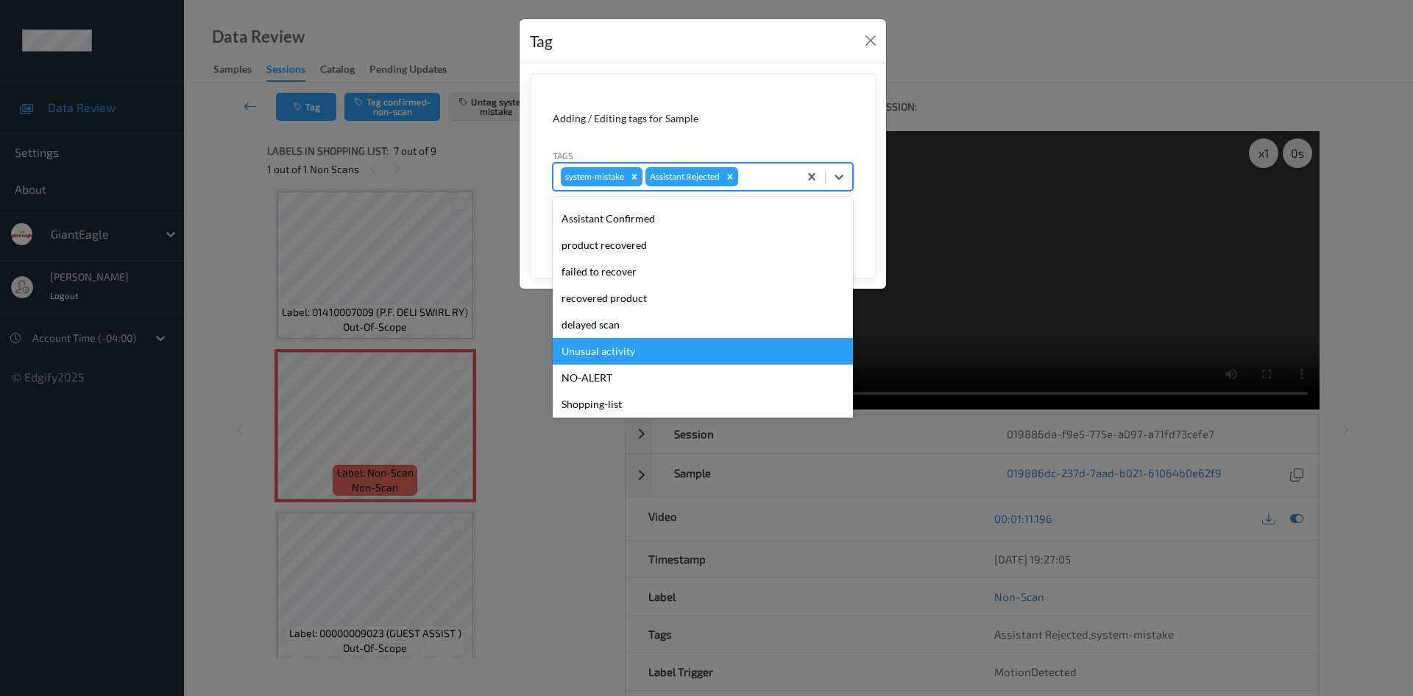
click at [662, 346] on div "Unusual activity" at bounding box center [703, 351] width 300 height 26
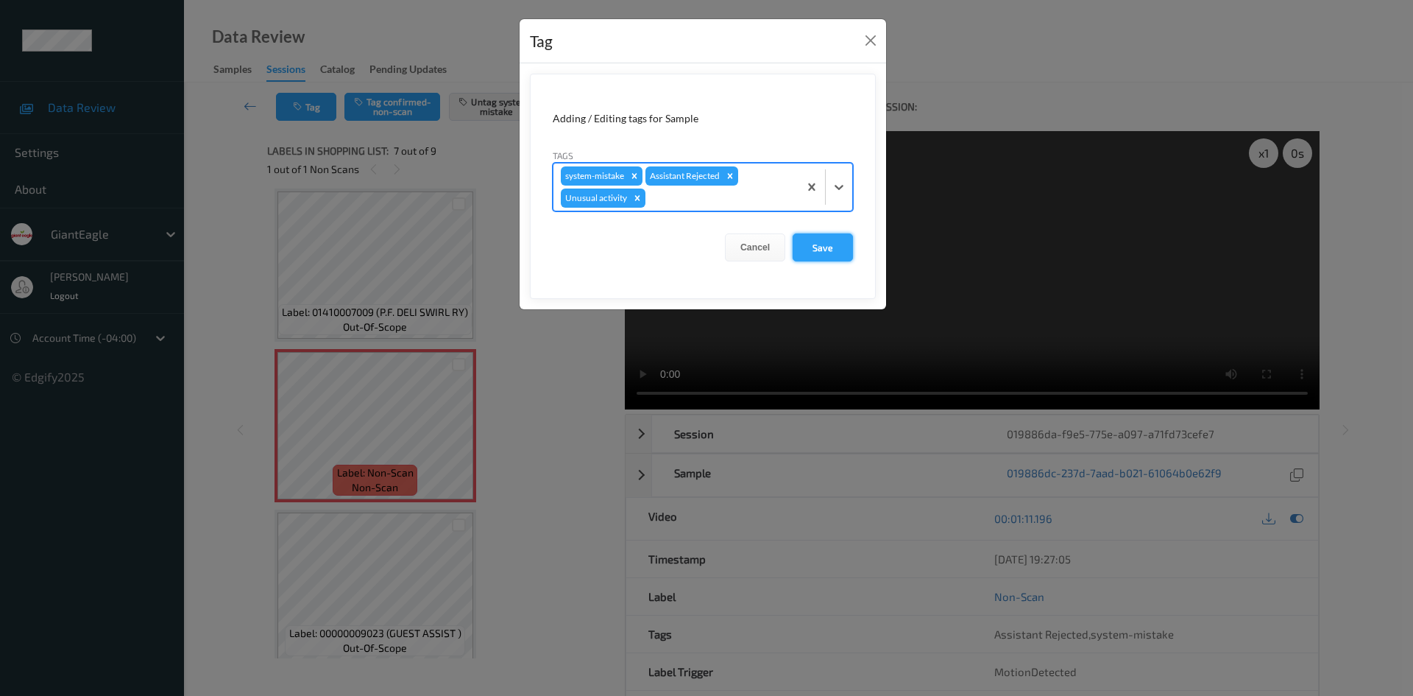
click at [823, 237] on button "Save" at bounding box center [823, 247] width 60 height 28
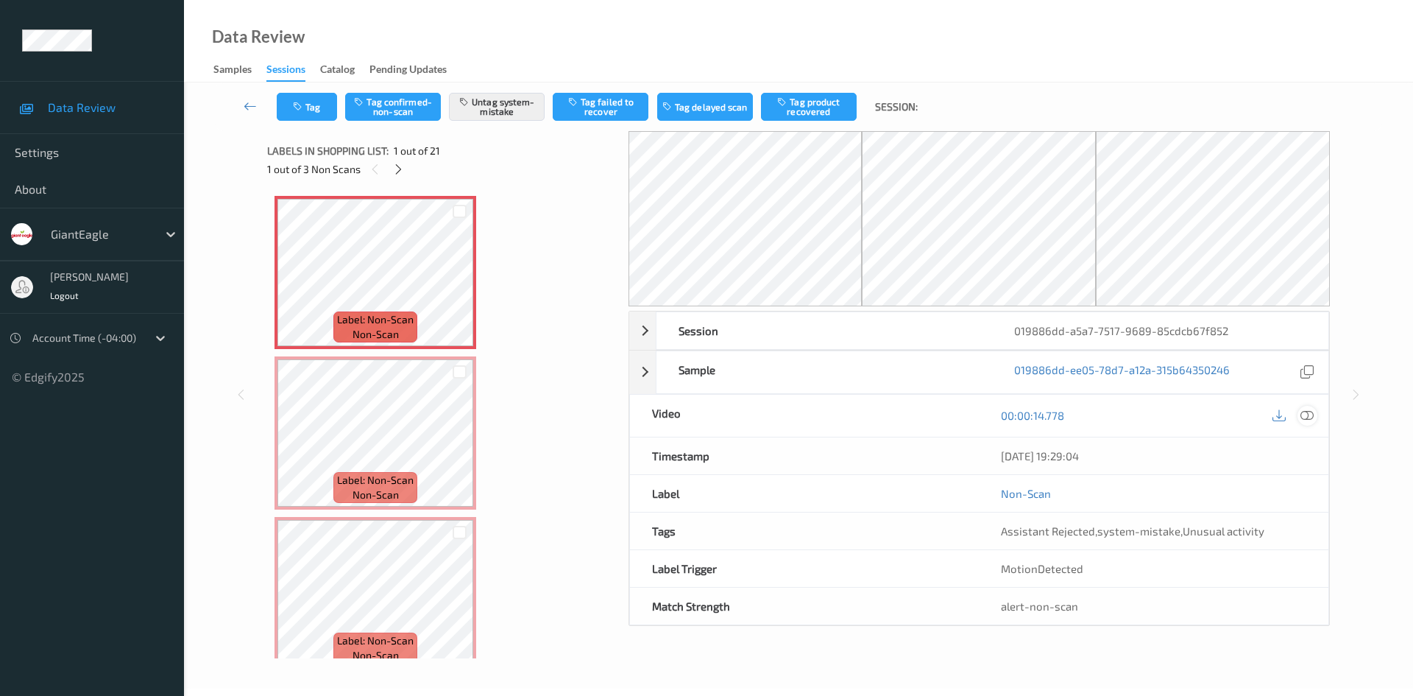
click at [1303, 413] on icon at bounding box center [1307, 414] width 13 height 13
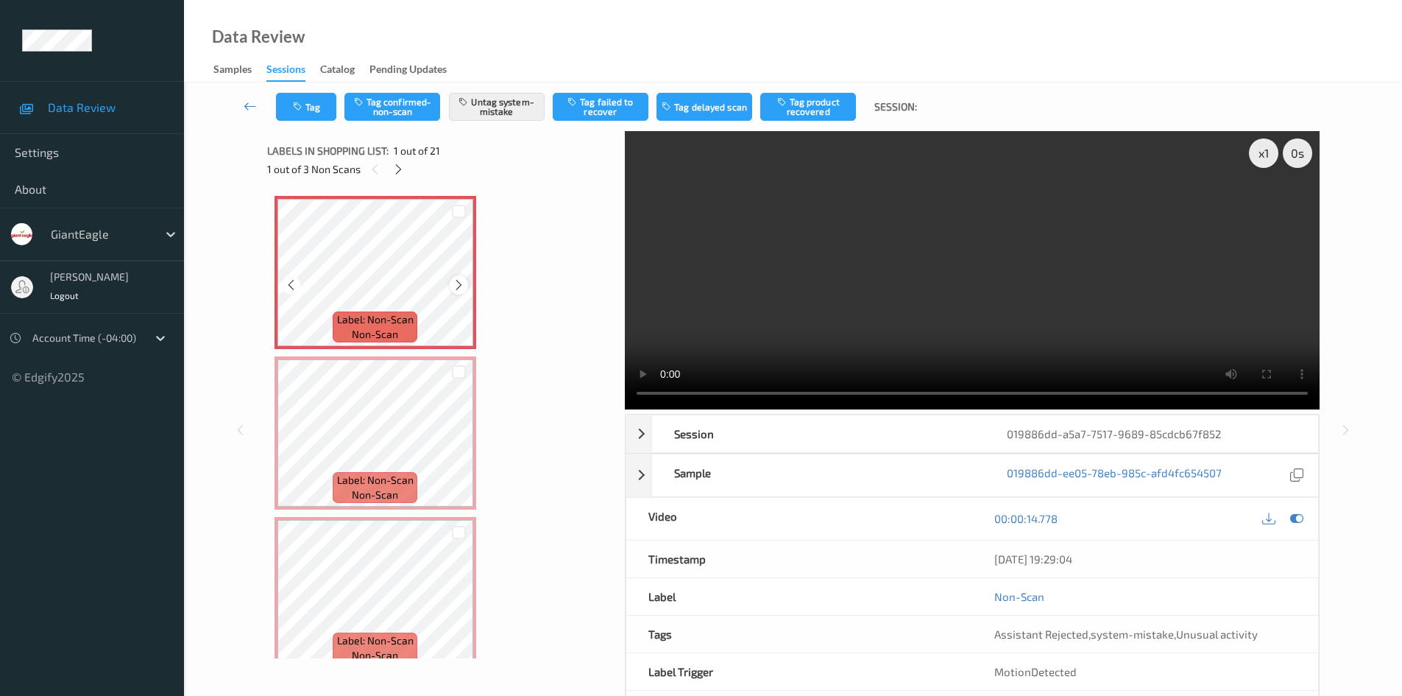
click at [461, 283] on icon at bounding box center [459, 284] width 13 height 13
click at [457, 285] on icon at bounding box center [459, 284] width 13 height 13
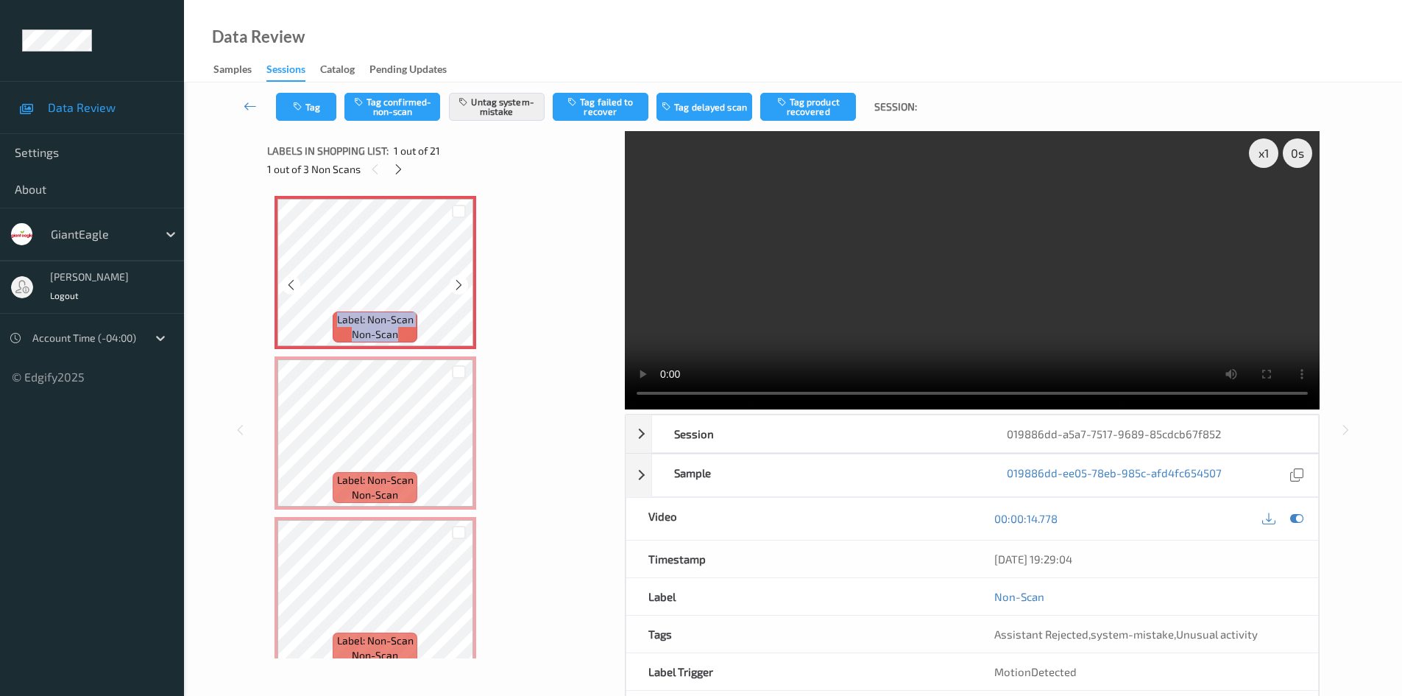
click at [457, 285] on icon at bounding box center [459, 284] width 13 height 13
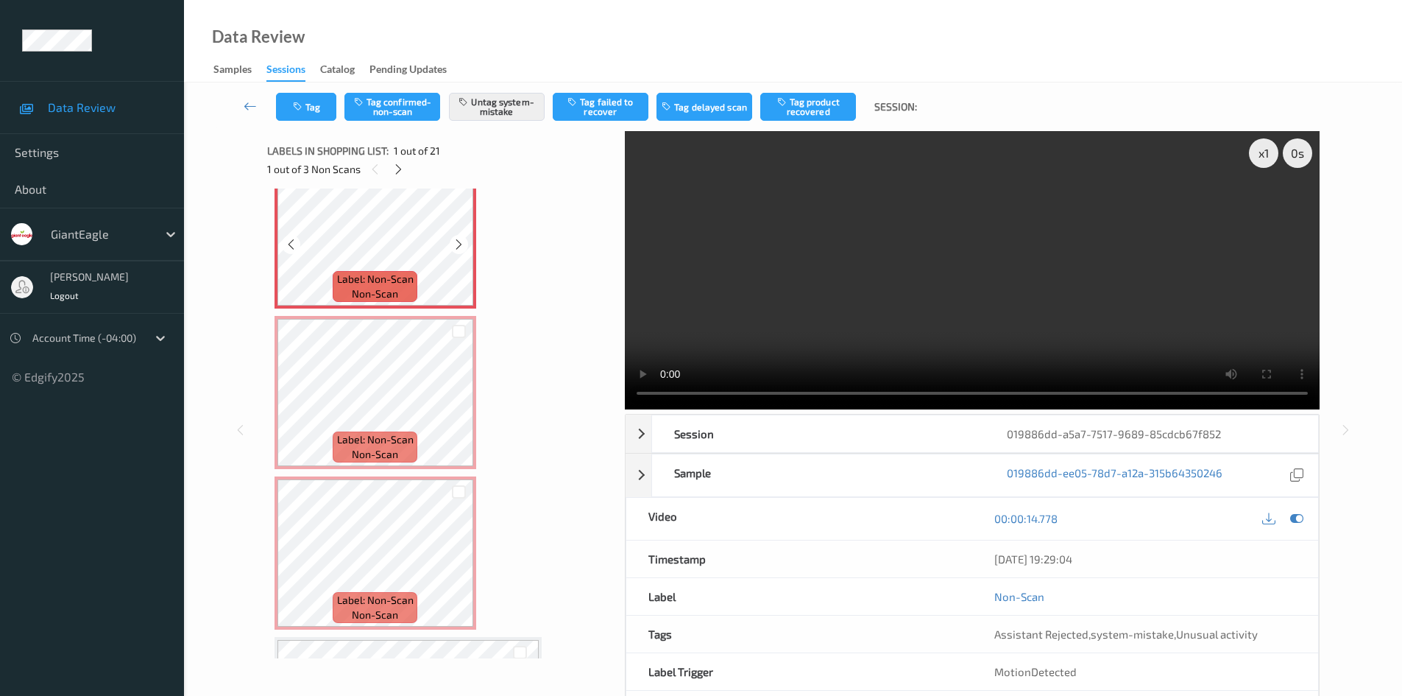
scroll to position [74, 0]
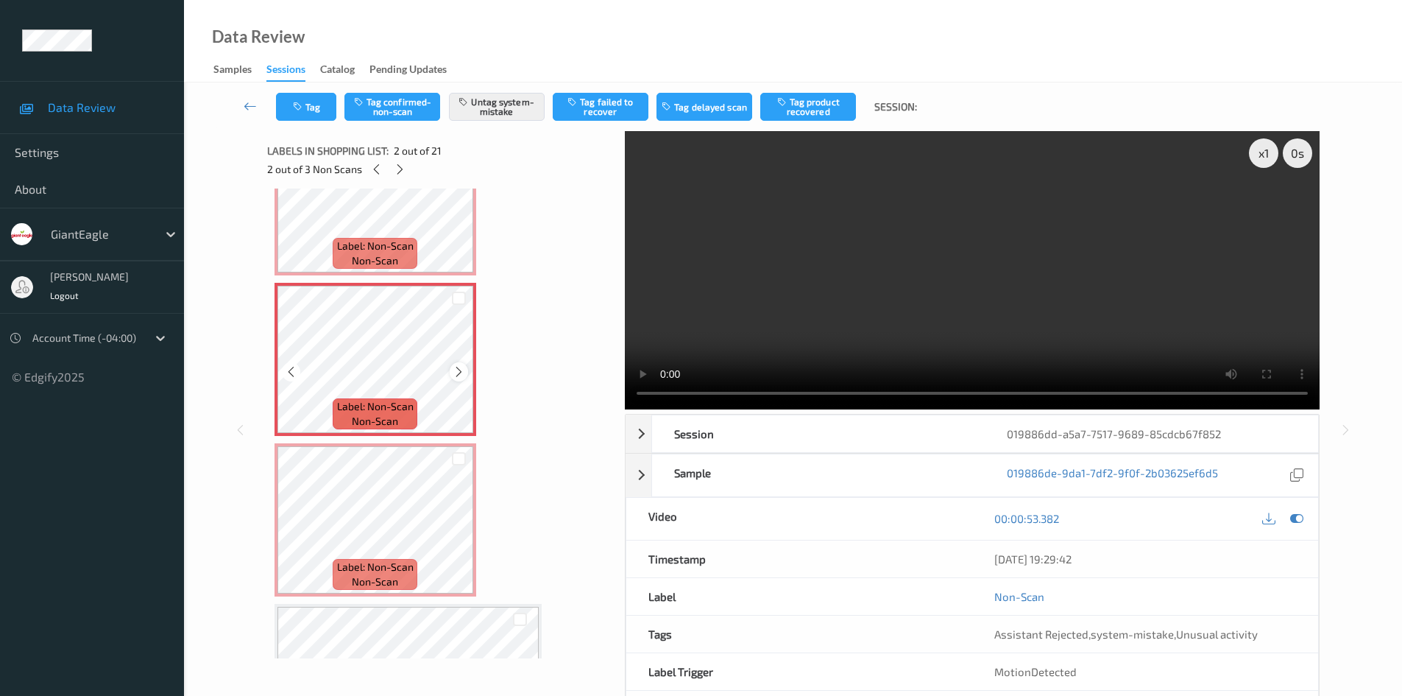
click at [457, 368] on icon at bounding box center [459, 371] width 13 height 13
click at [467, 367] on div at bounding box center [459, 371] width 18 height 18
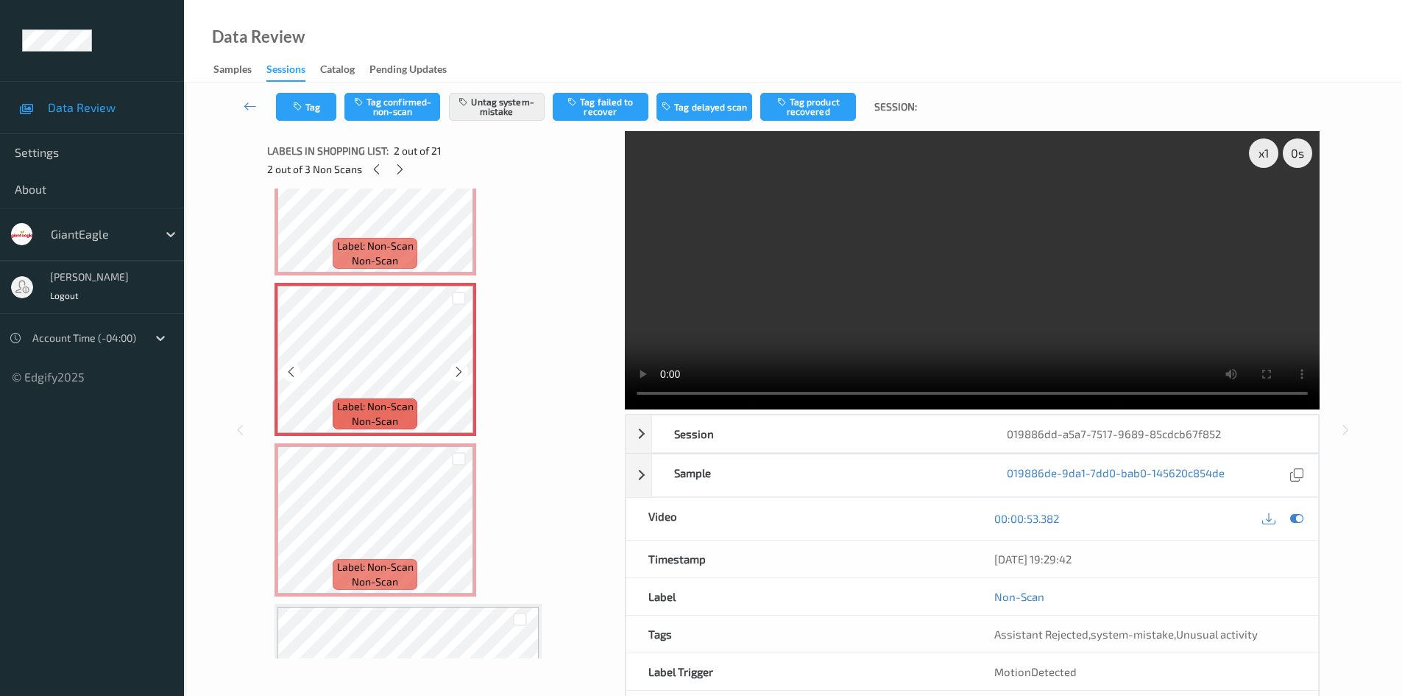
click at [467, 367] on div at bounding box center [459, 371] width 18 height 18
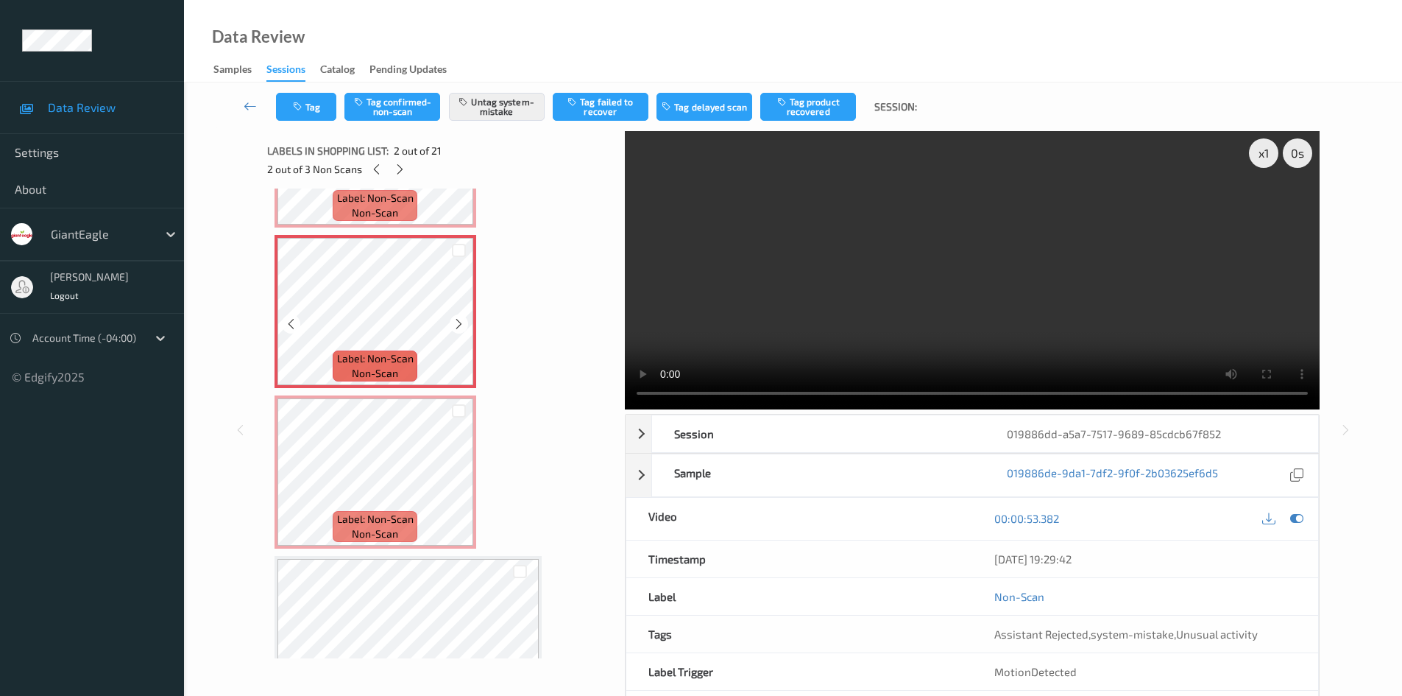
scroll to position [147, 0]
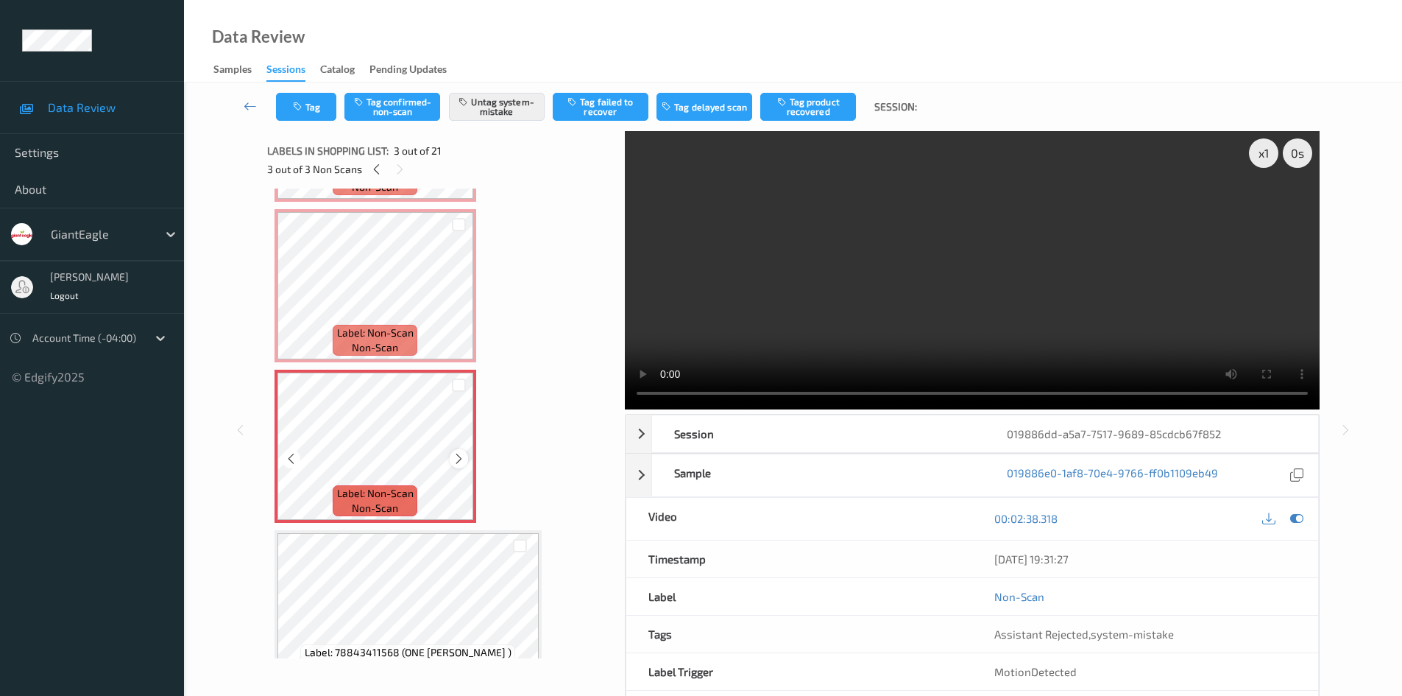
click at [461, 459] on icon at bounding box center [459, 458] width 13 height 13
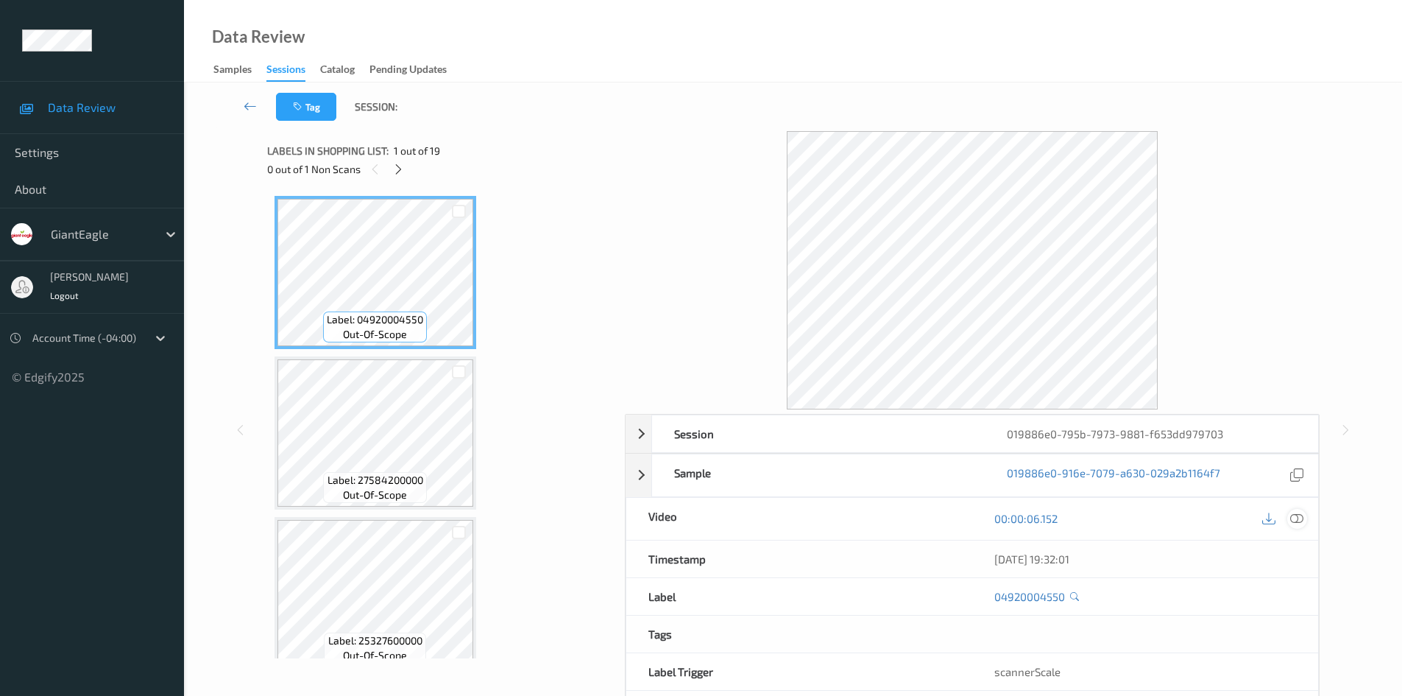
click at [1298, 525] on icon at bounding box center [1296, 518] width 13 height 13
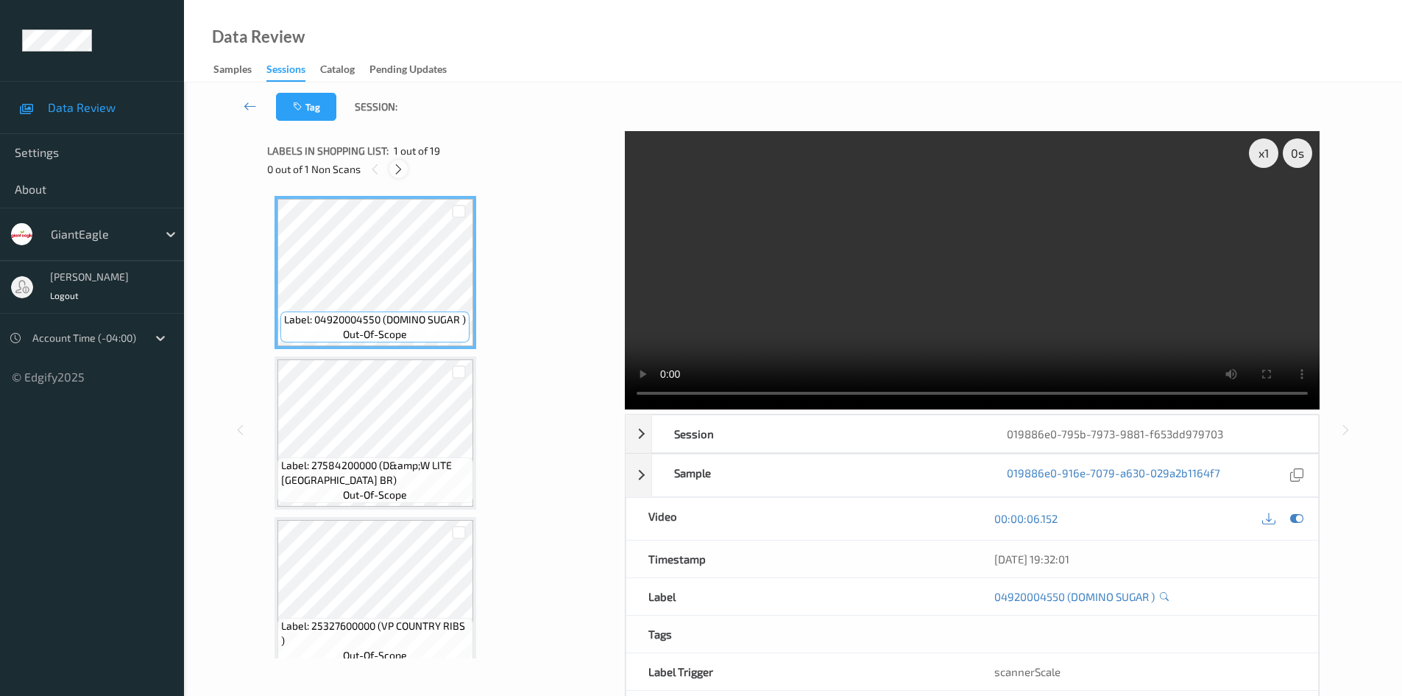
click at [397, 174] on icon at bounding box center [398, 169] width 13 height 13
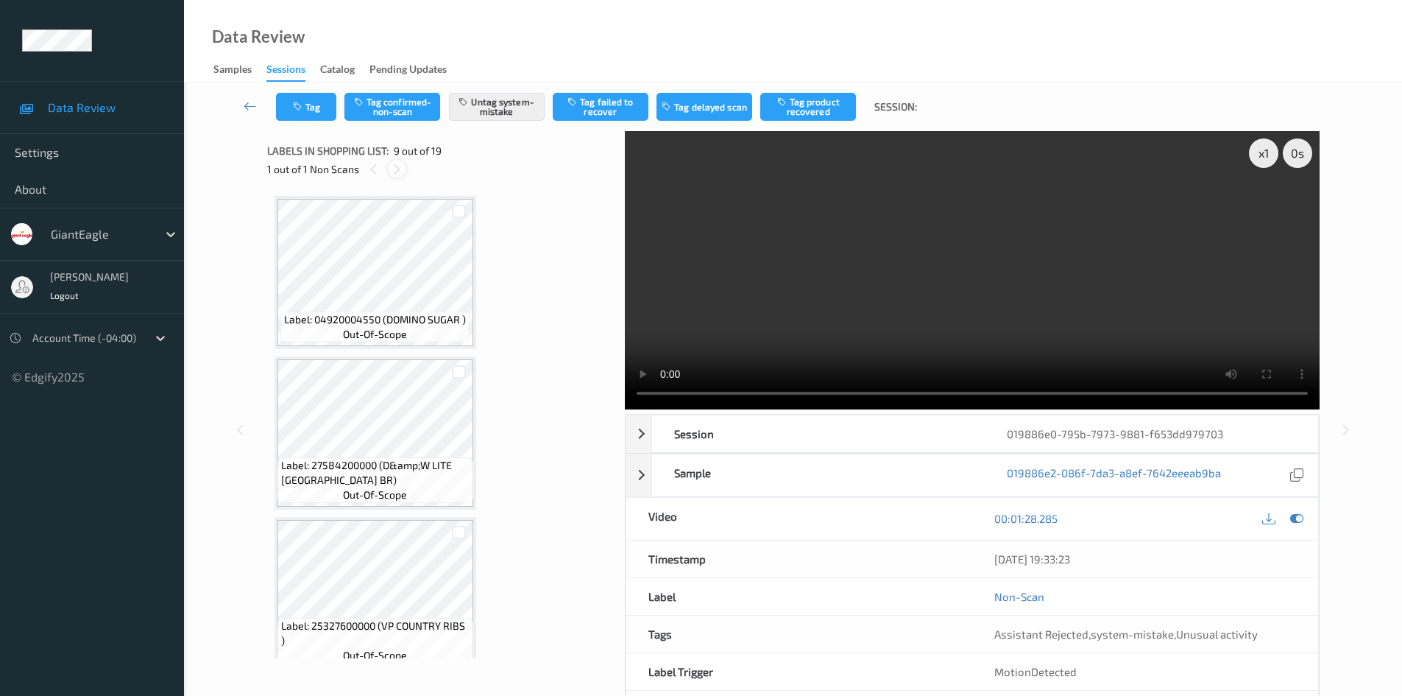
scroll to position [1131, 0]
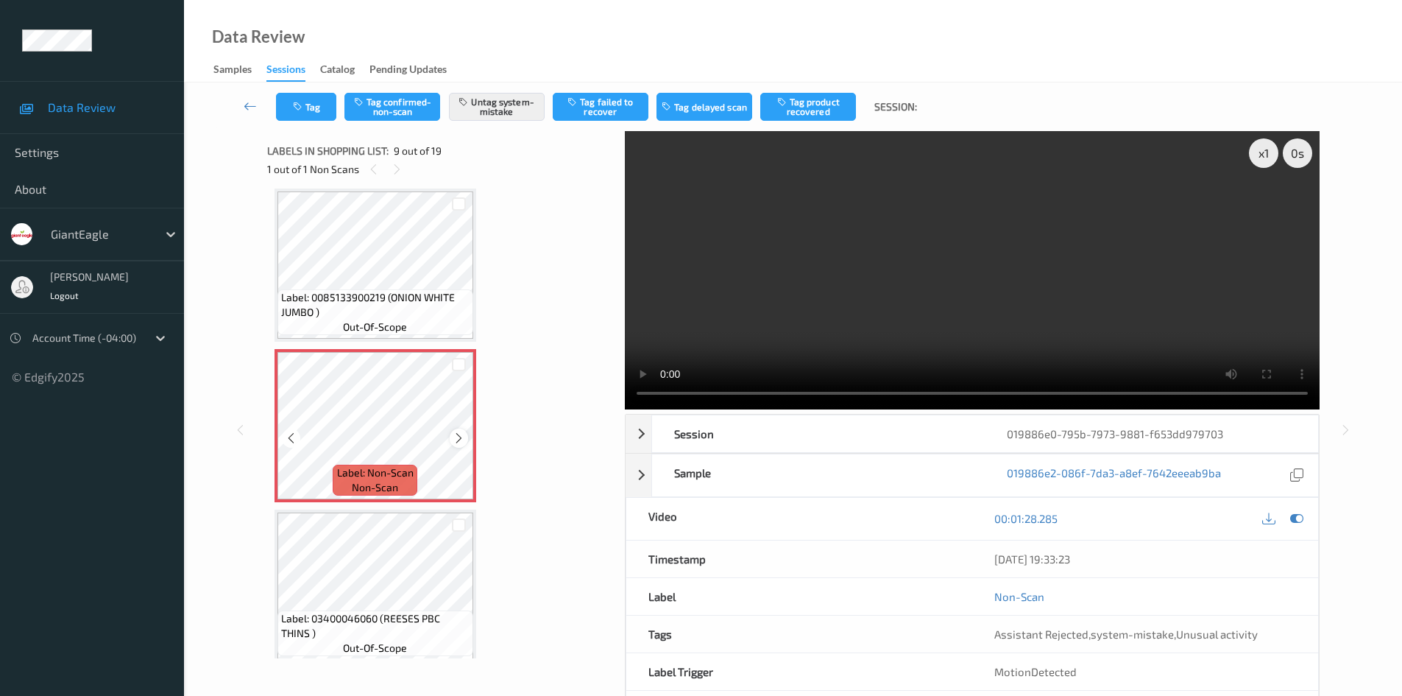
click at [452, 432] on div at bounding box center [459, 437] width 18 height 18
click at [455, 432] on icon at bounding box center [459, 437] width 13 height 13
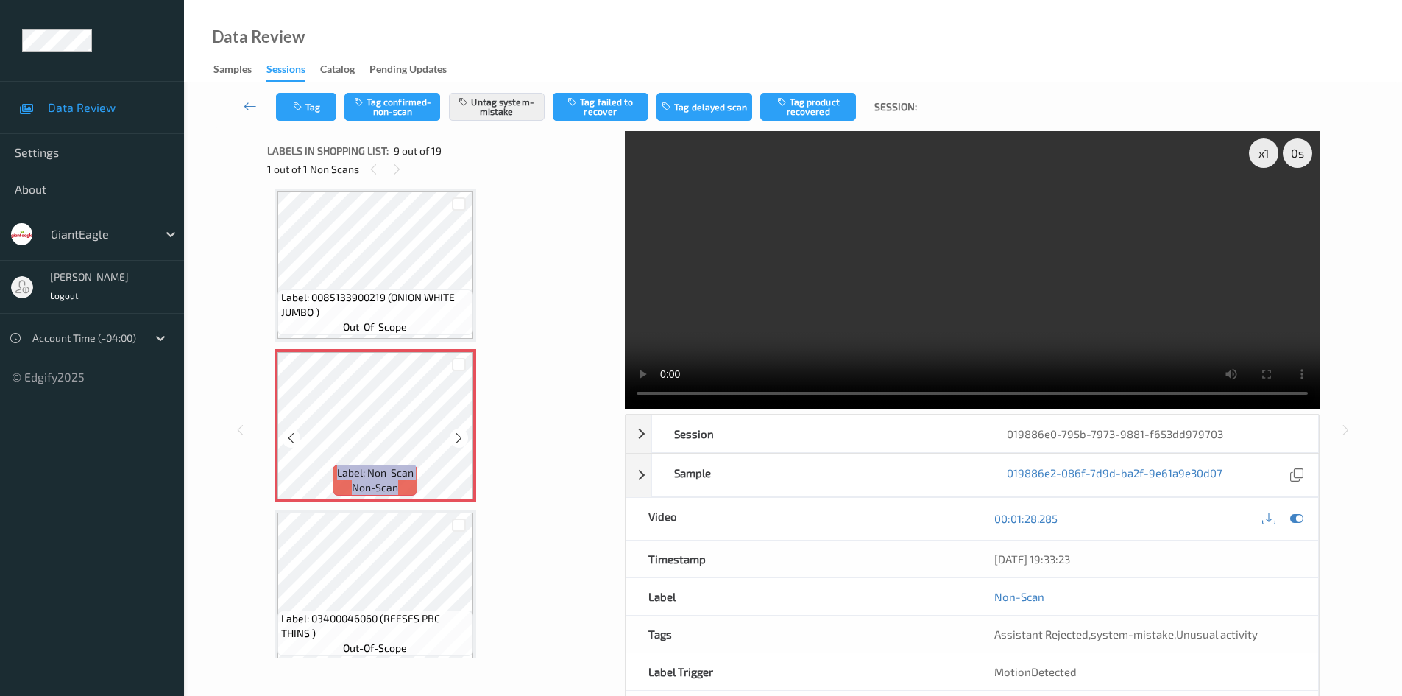
click at [455, 432] on icon at bounding box center [459, 437] width 13 height 13
click at [456, 436] on icon at bounding box center [459, 437] width 13 height 13
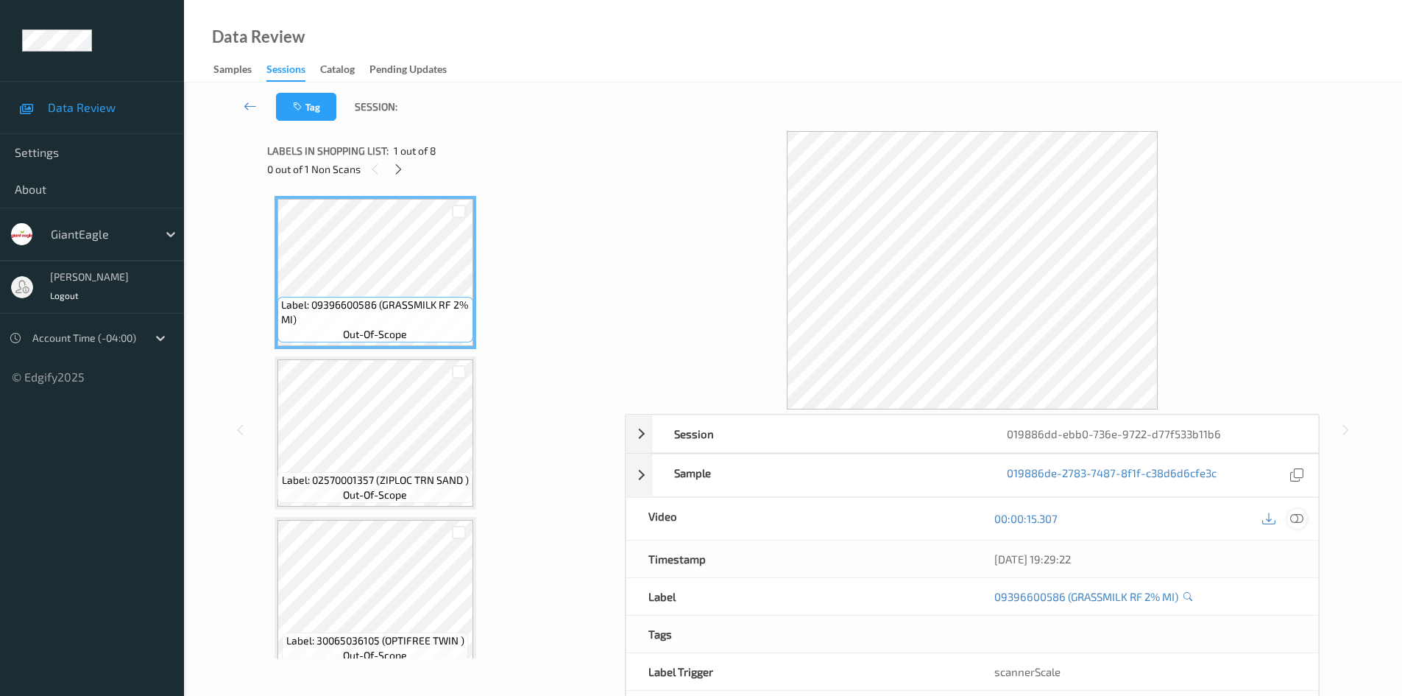
click at [1303, 523] on icon at bounding box center [1296, 518] width 13 height 13
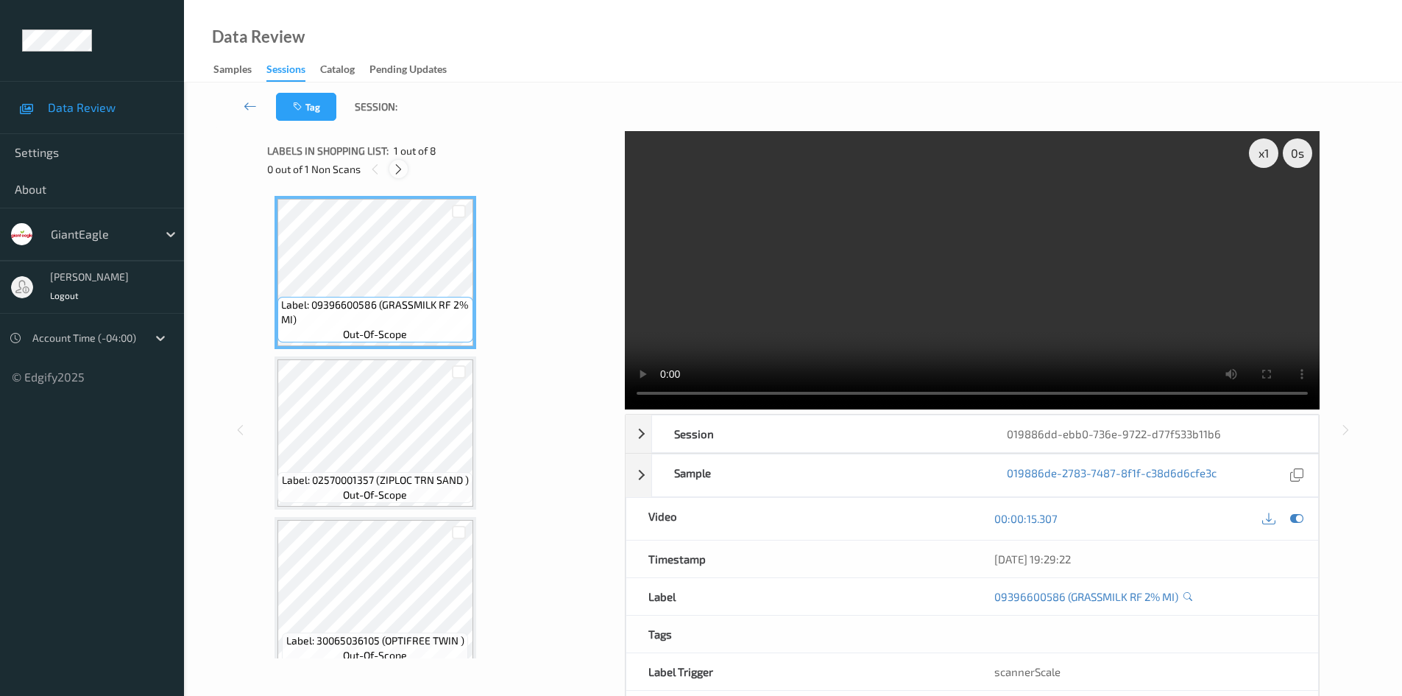
click at [395, 170] on icon at bounding box center [398, 169] width 13 height 13
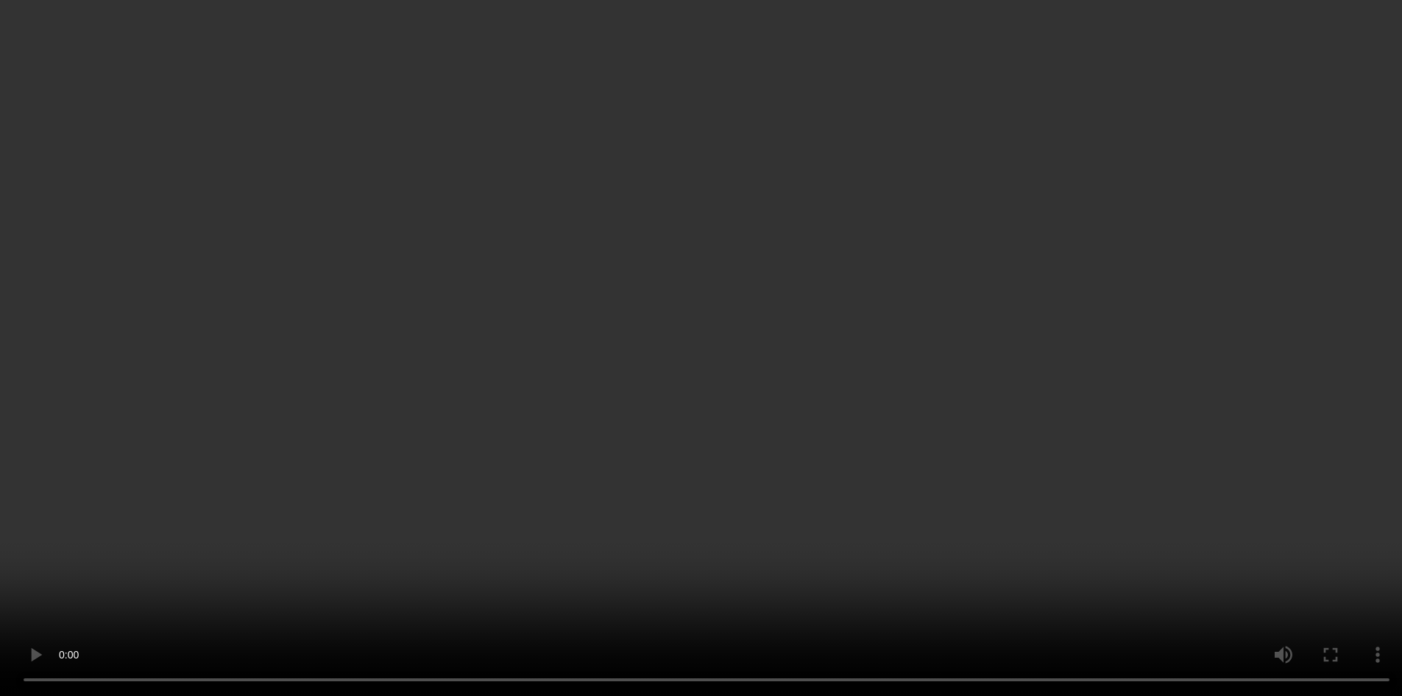
scroll to position [821, 0]
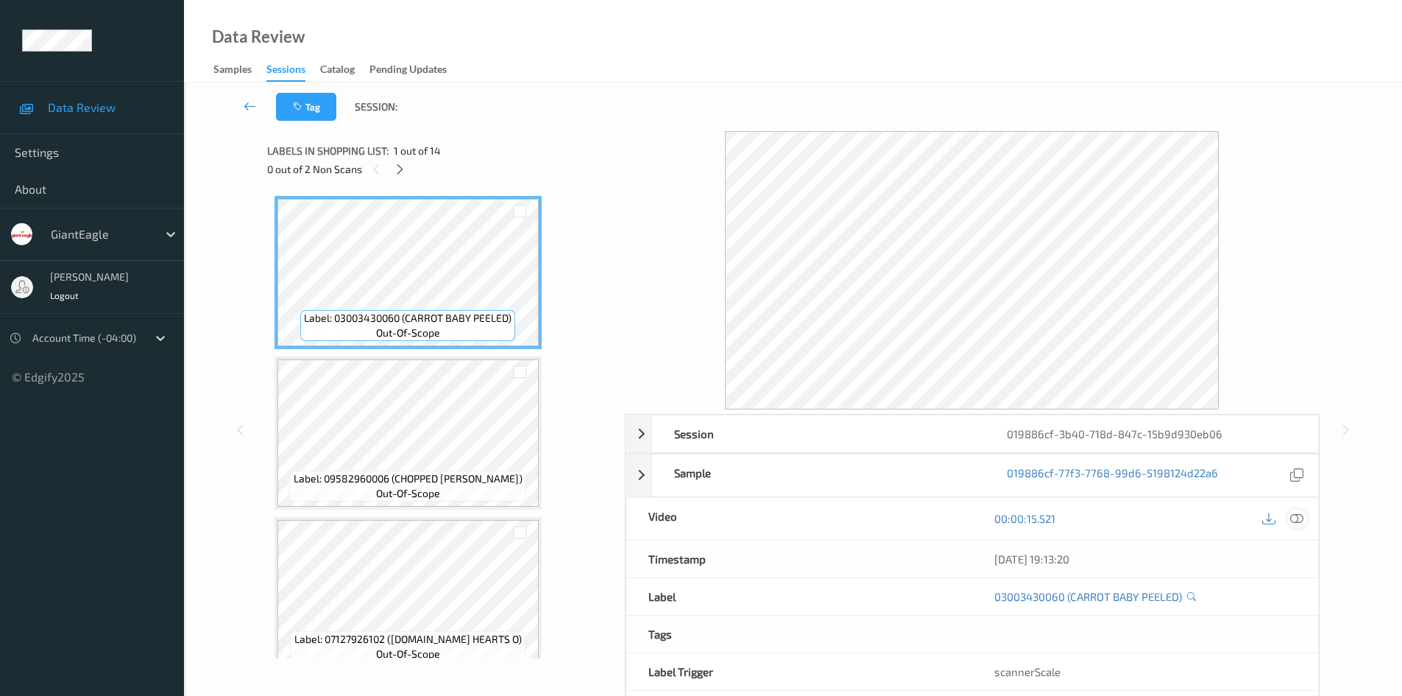
click at [1295, 521] on icon at bounding box center [1296, 518] width 13 height 13
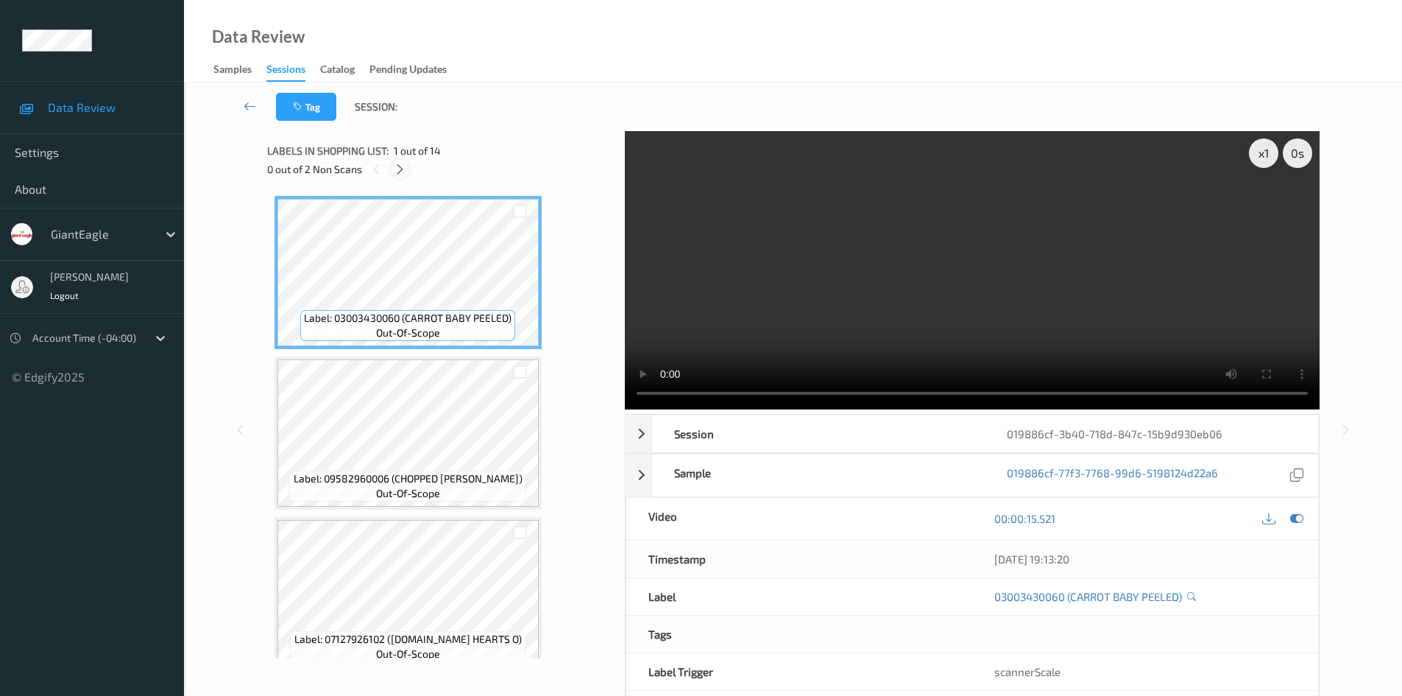
click at [400, 177] on div at bounding box center [400, 169] width 18 height 18
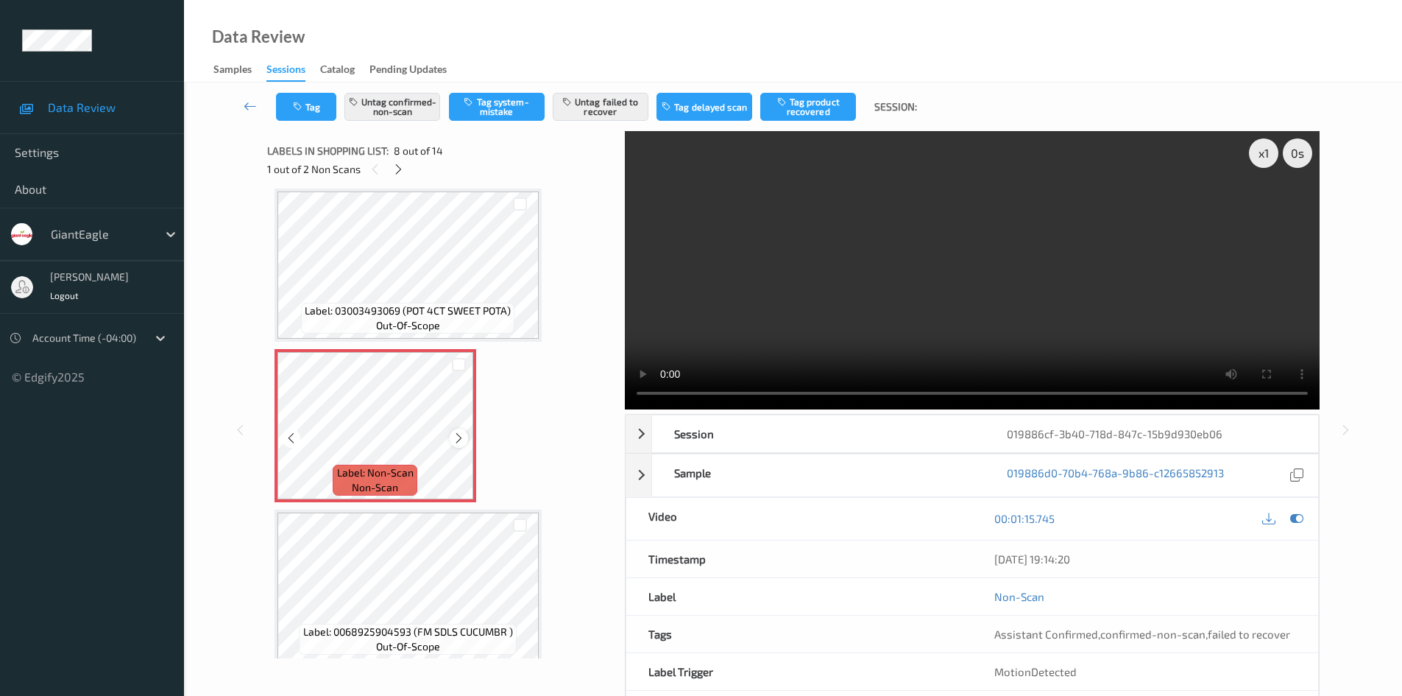
click at [462, 440] on icon at bounding box center [459, 437] width 13 height 13
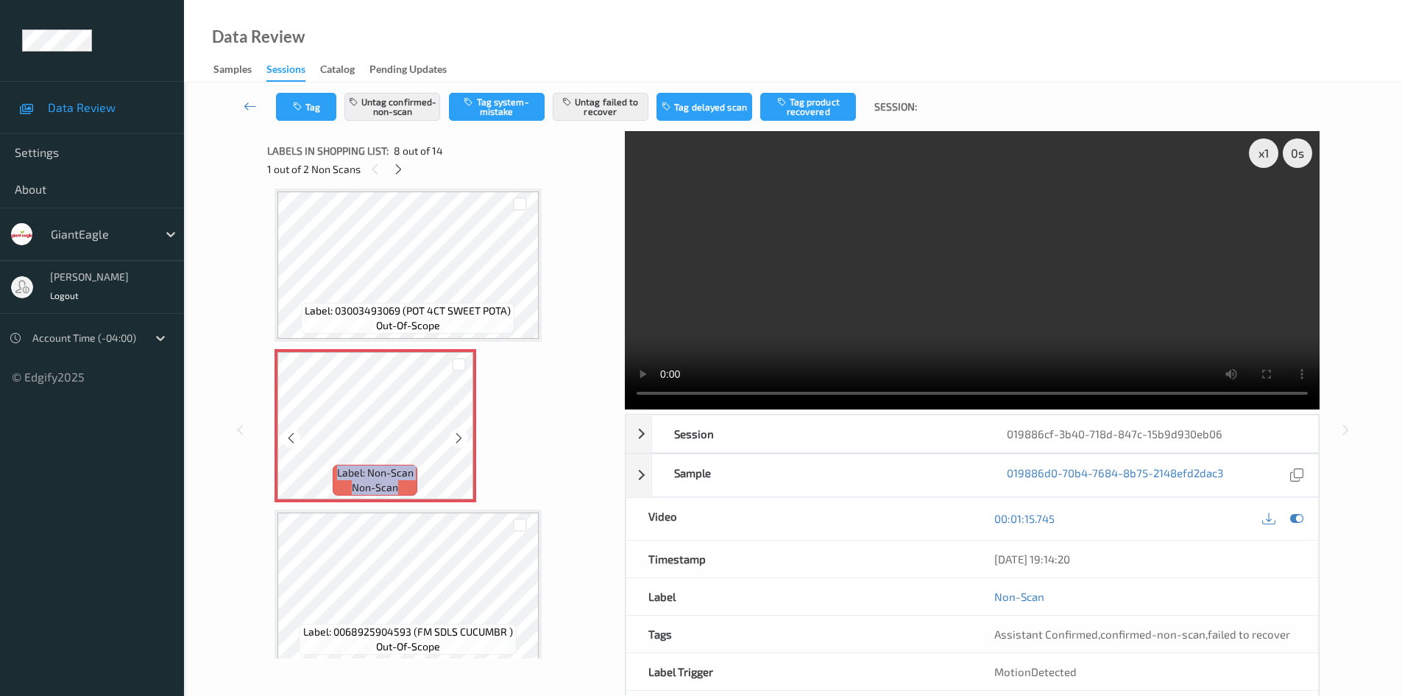
click at [462, 440] on icon at bounding box center [459, 437] width 13 height 13
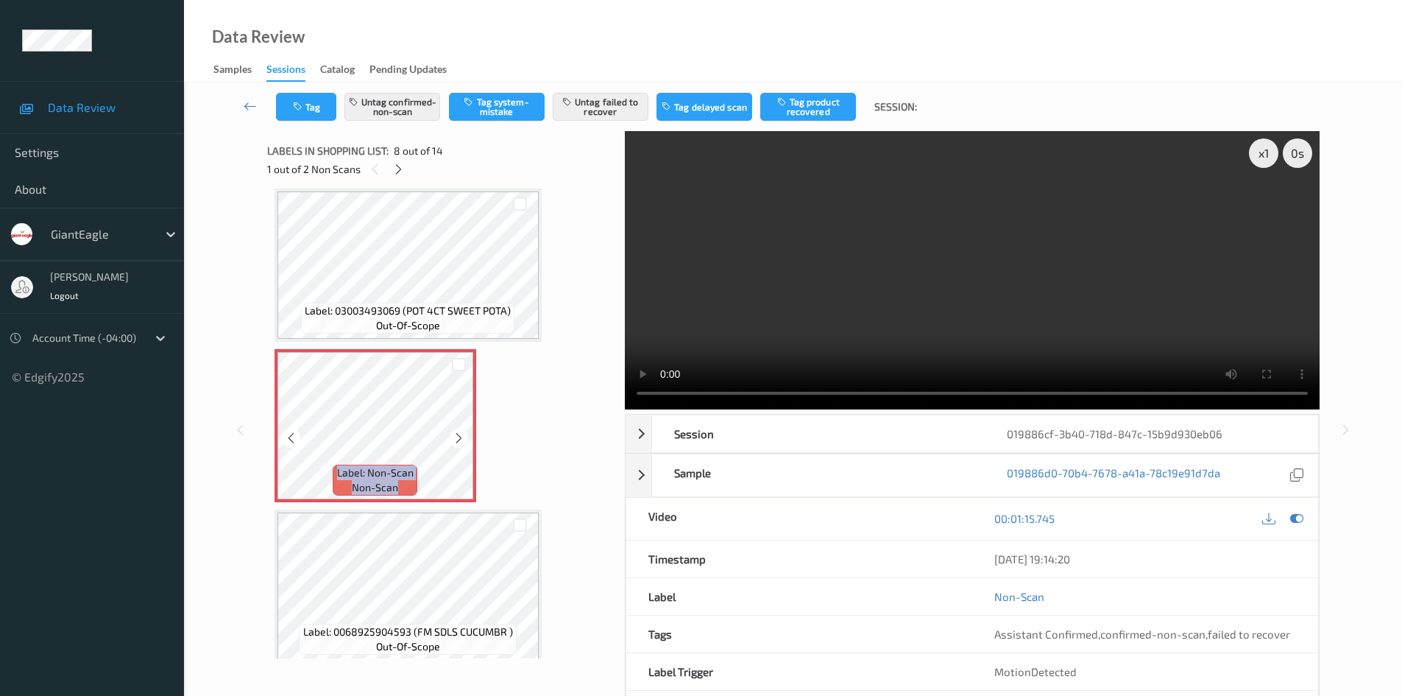
click at [462, 440] on icon at bounding box center [459, 437] width 13 height 13
click at [1296, 514] on icon at bounding box center [1296, 518] width 13 height 13
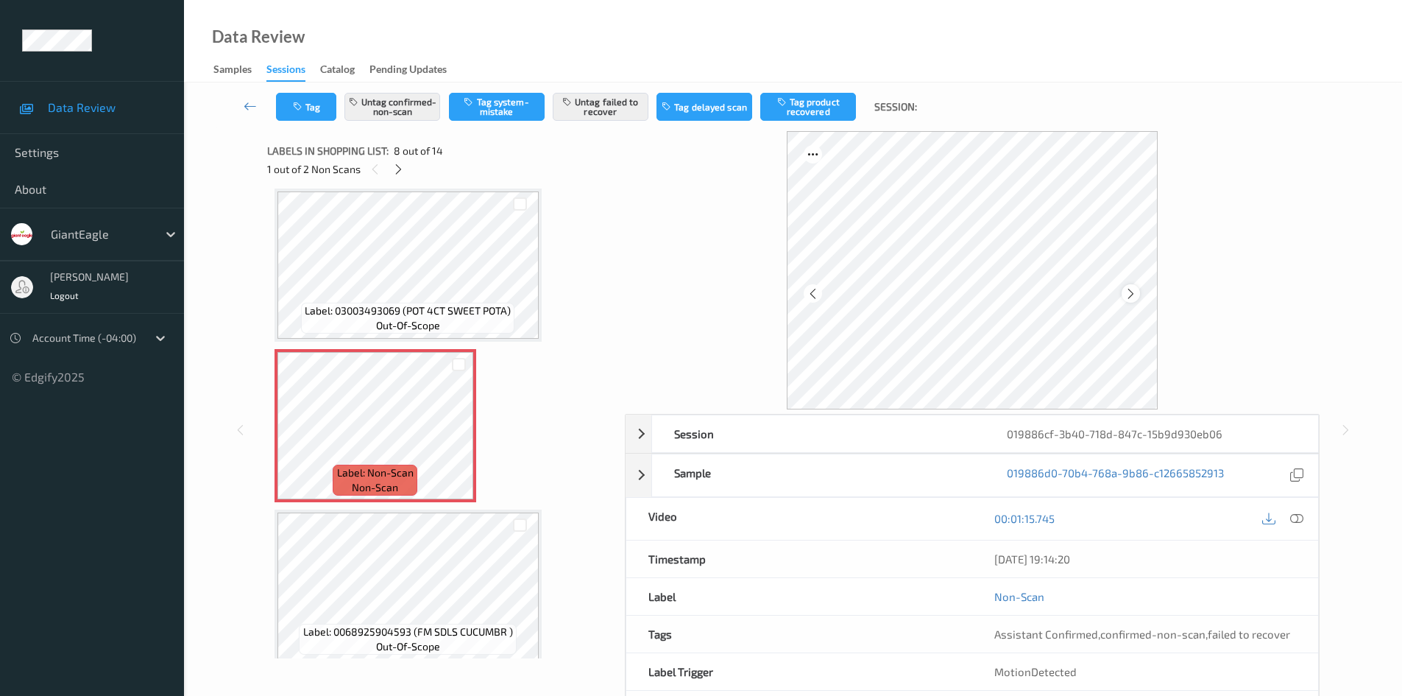
click at [1127, 286] on div at bounding box center [1131, 293] width 18 height 18
click at [1300, 516] on icon at bounding box center [1296, 518] width 13 height 13
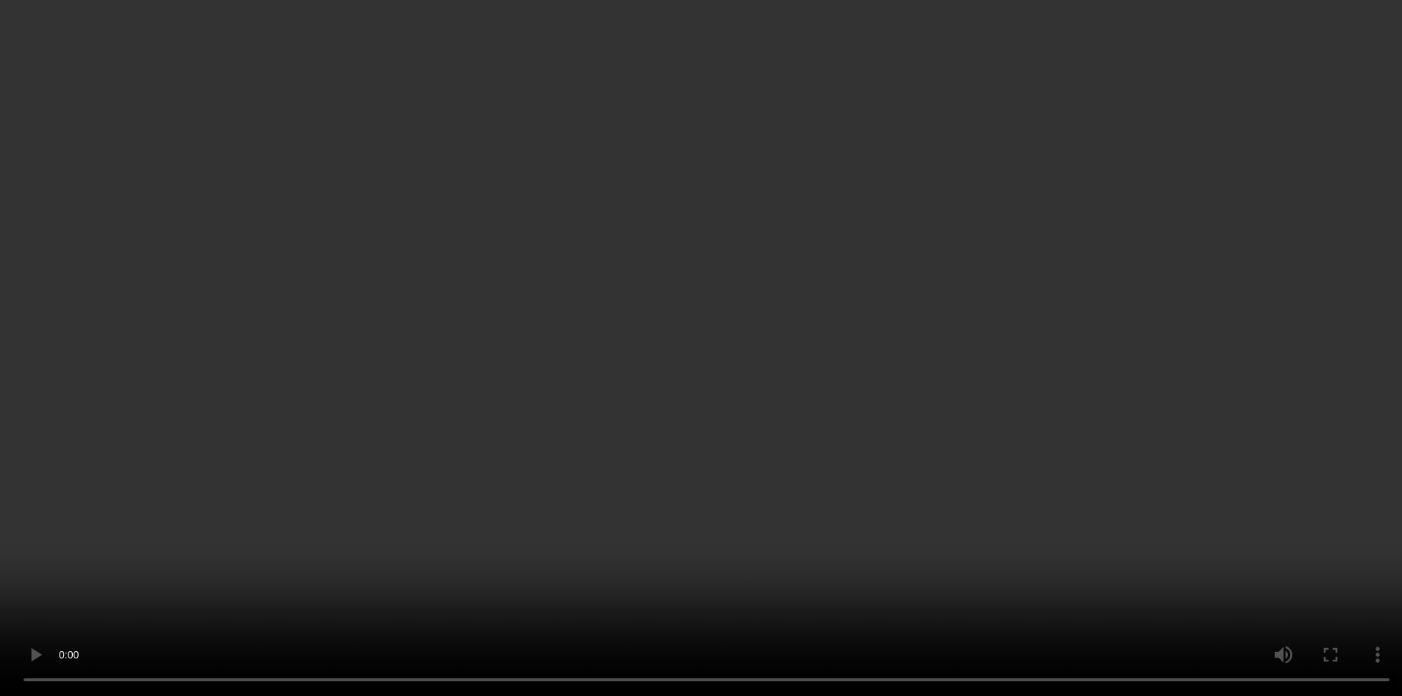
scroll to position [1784, 0]
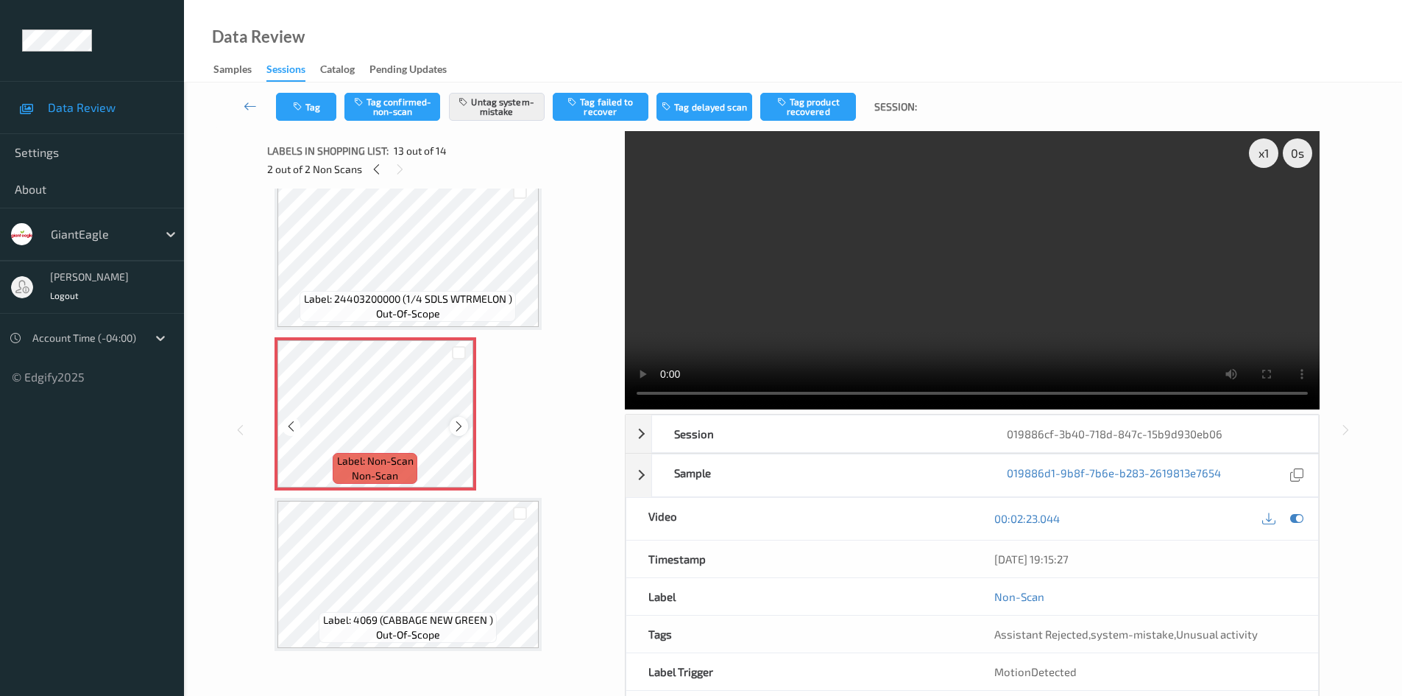
click at [457, 423] on icon at bounding box center [459, 426] width 13 height 13
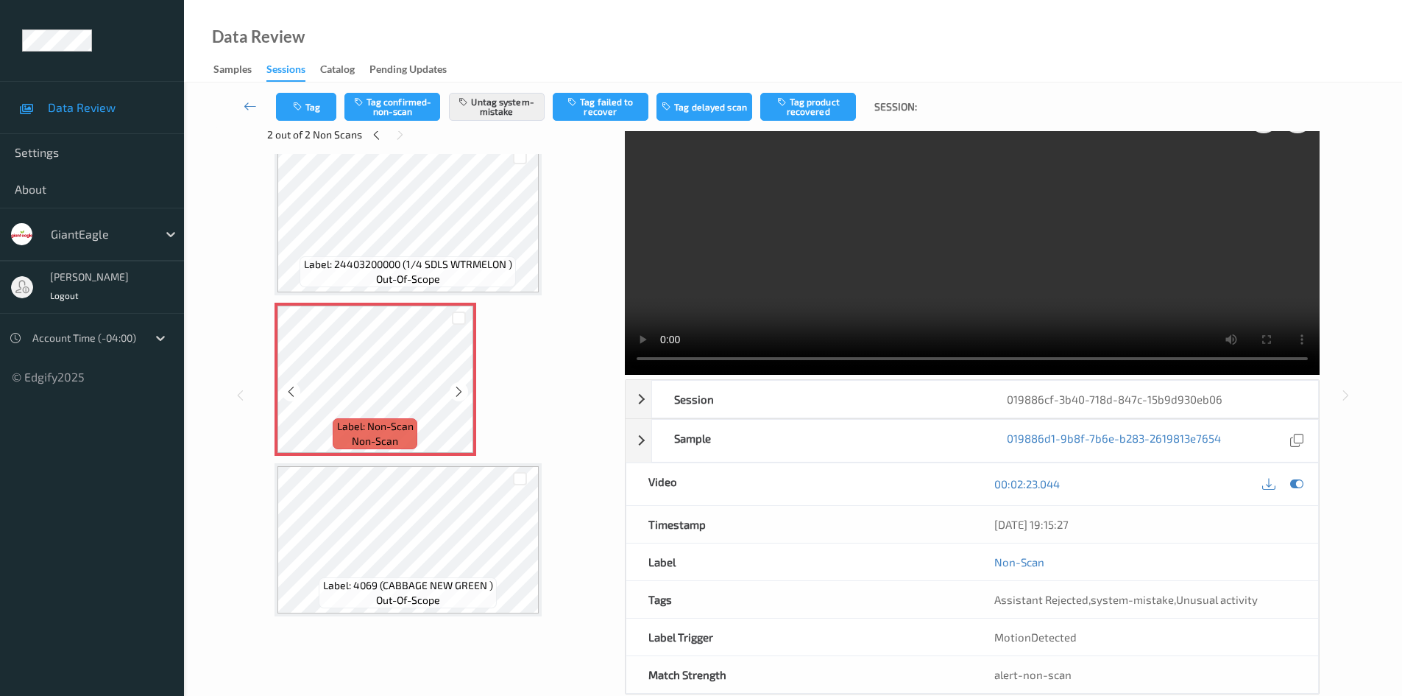
scroll to position [63, 0]
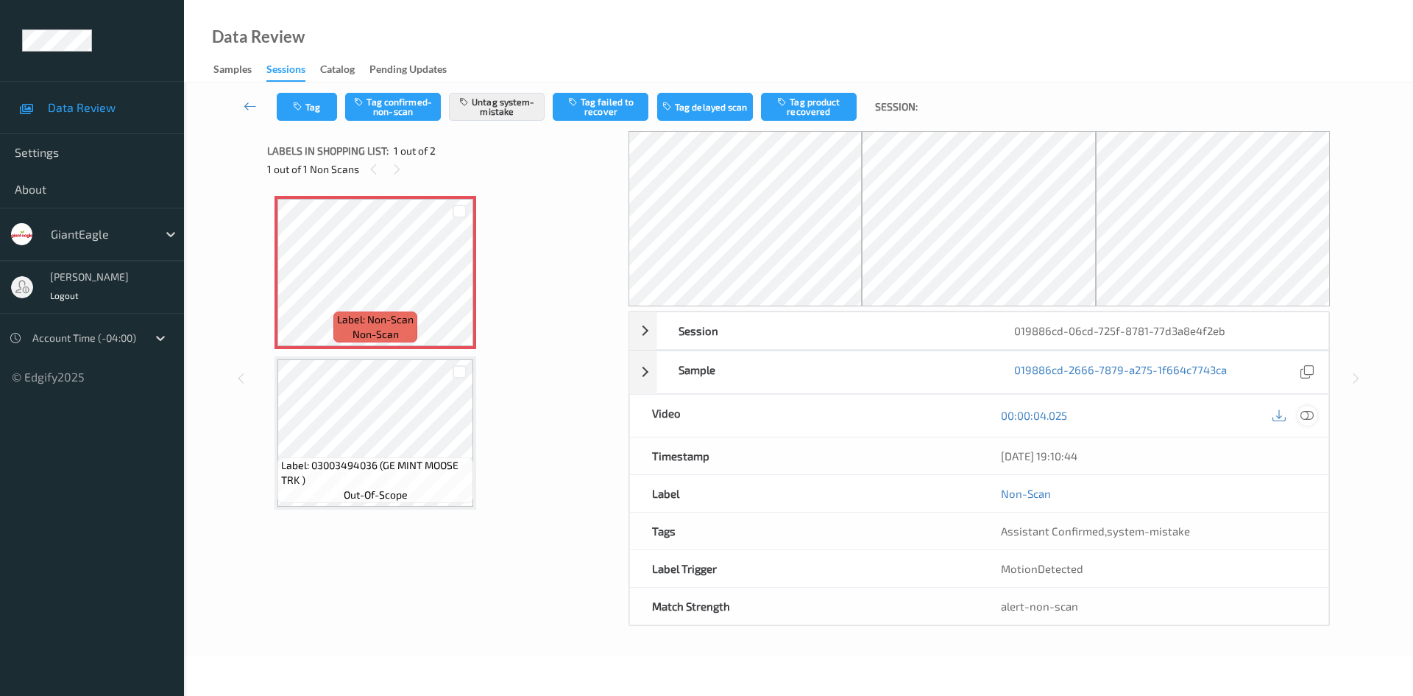
click at [1309, 417] on icon at bounding box center [1307, 414] width 13 height 13
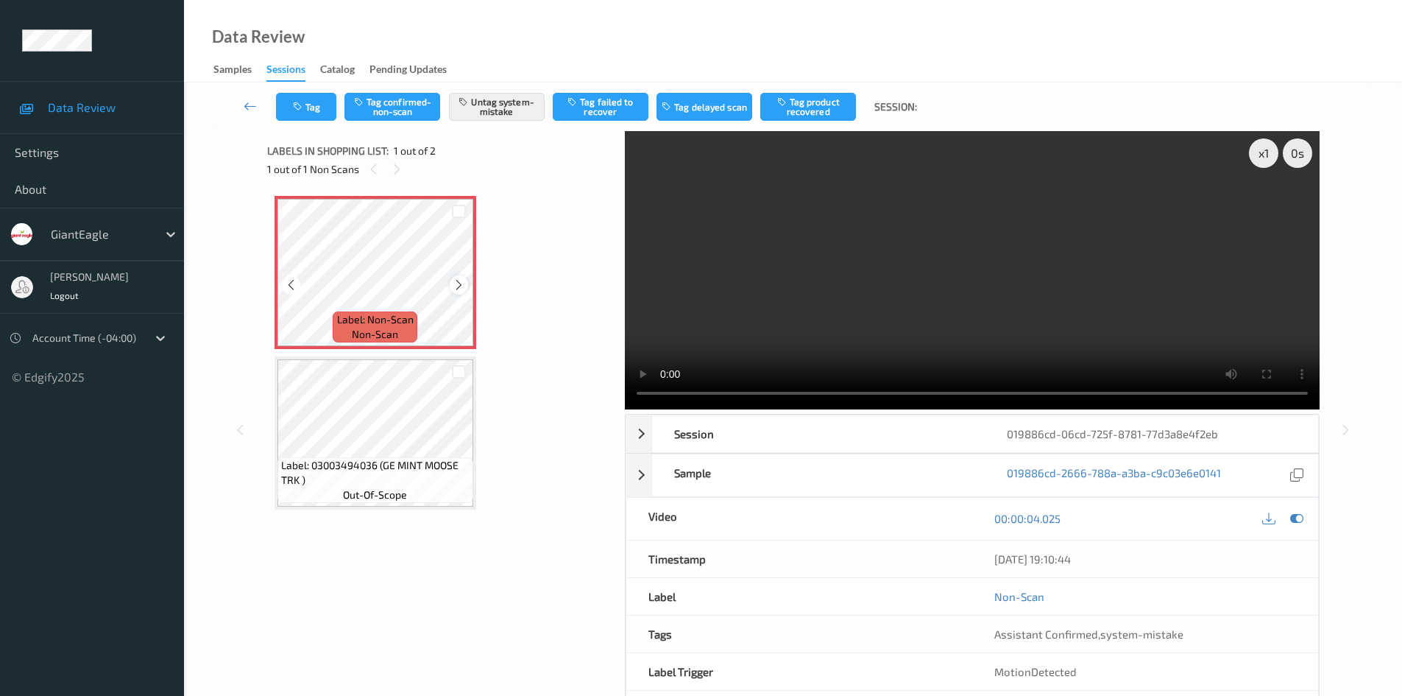
click at [459, 282] on icon at bounding box center [459, 284] width 13 height 13
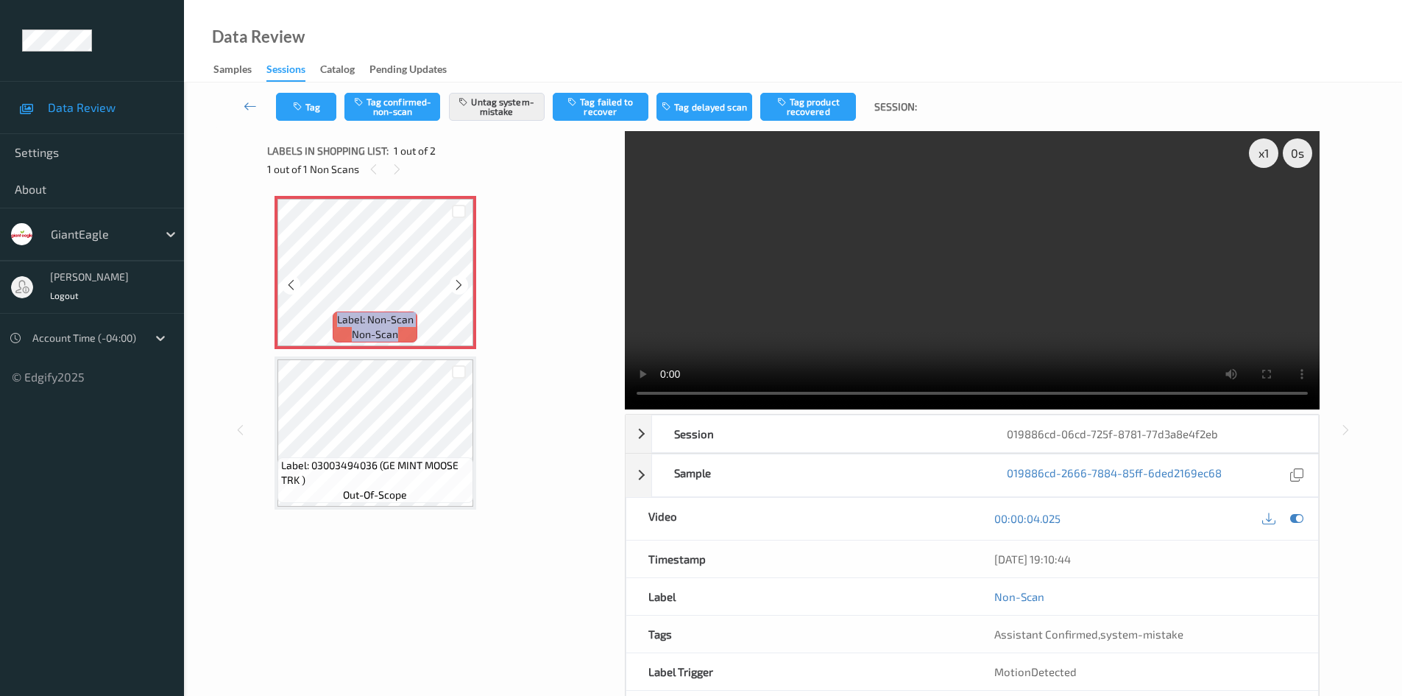
click at [459, 282] on icon at bounding box center [459, 284] width 13 height 13
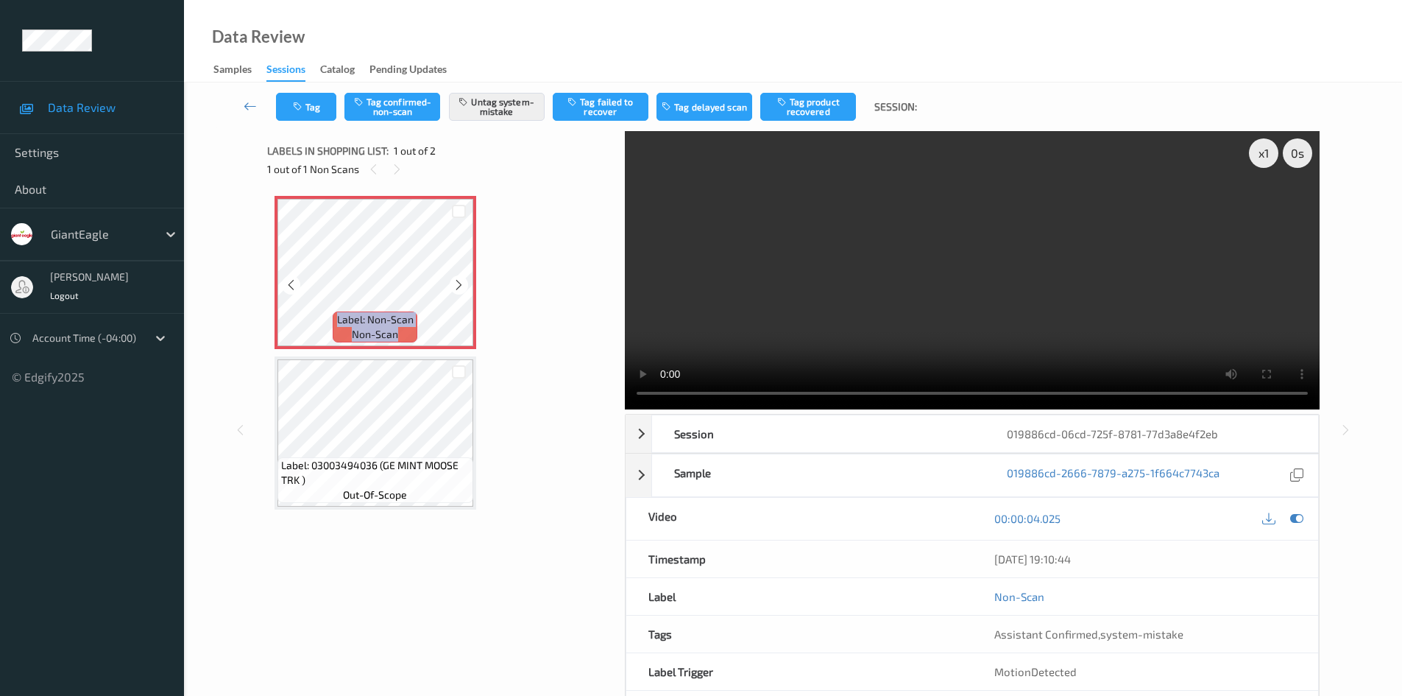
click at [459, 282] on icon at bounding box center [459, 284] width 13 height 13
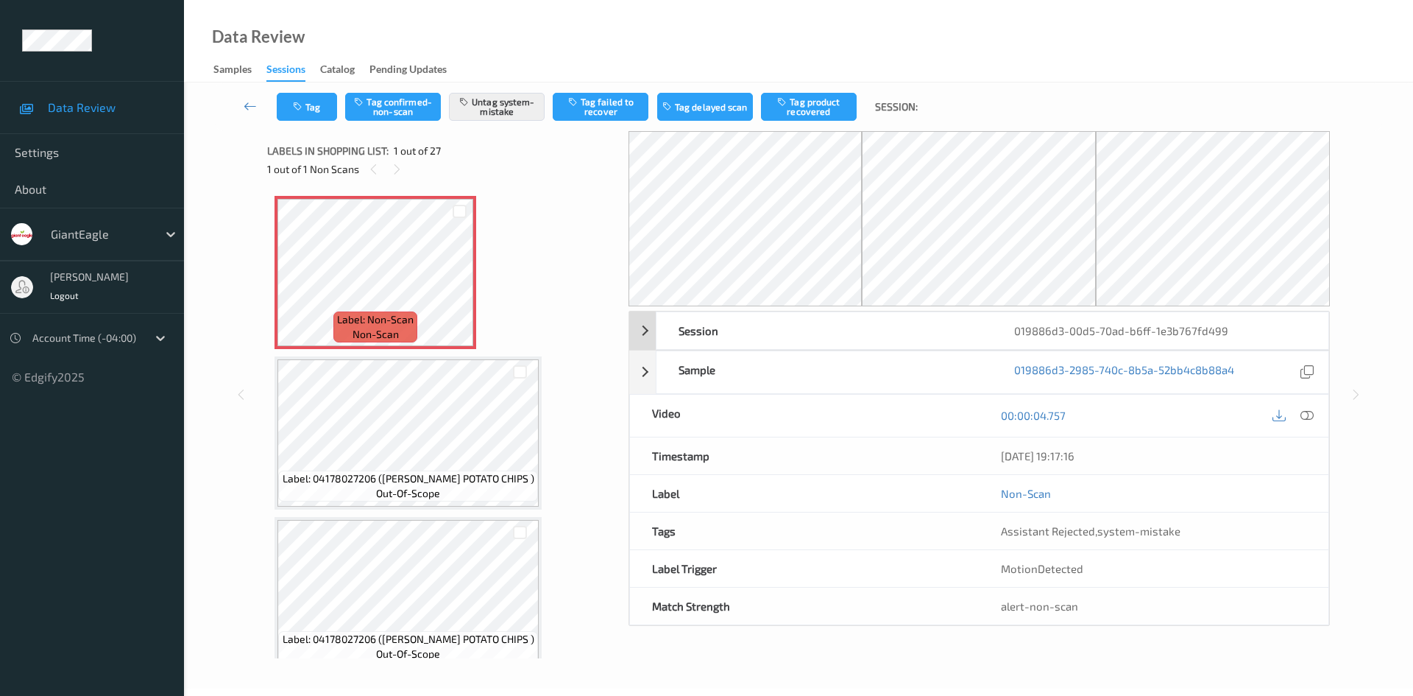
click at [1307, 417] on icon at bounding box center [1307, 414] width 13 height 13
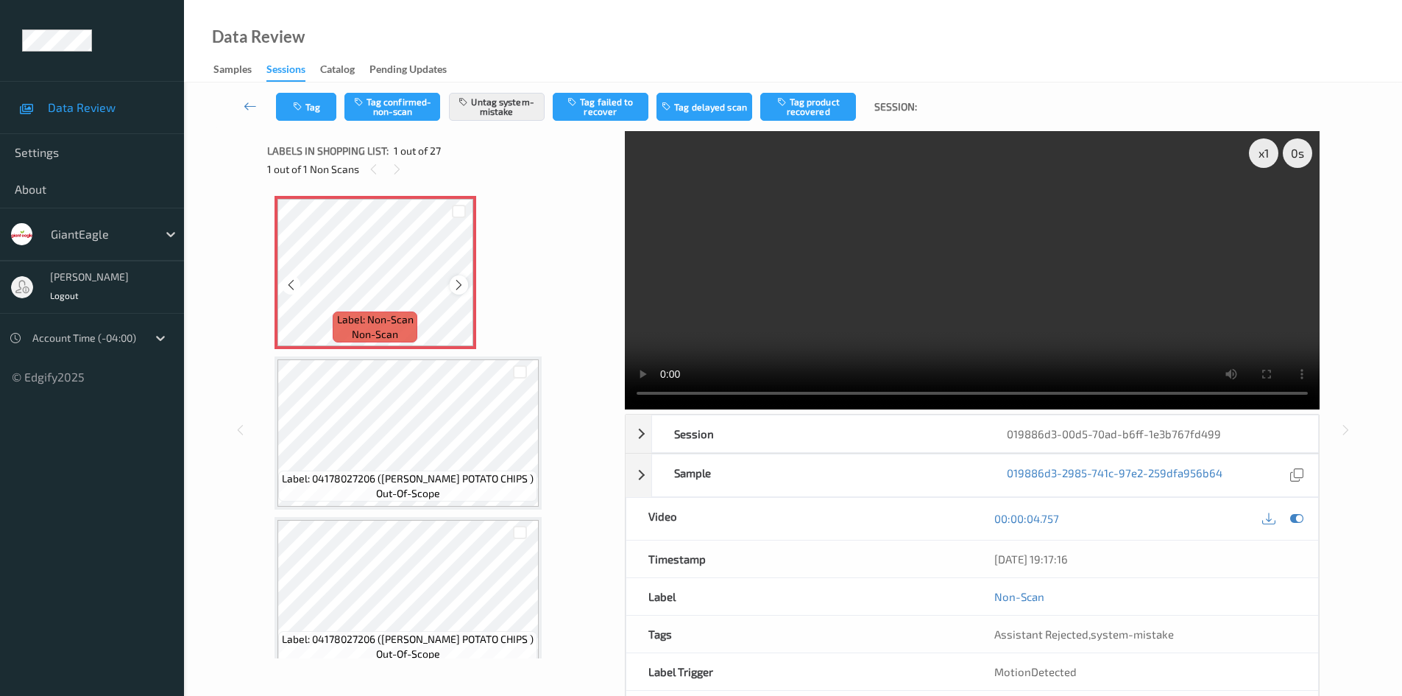
click at [457, 286] on icon at bounding box center [459, 284] width 13 height 13
click at [464, 280] on icon at bounding box center [459, 284] width 13 height 13
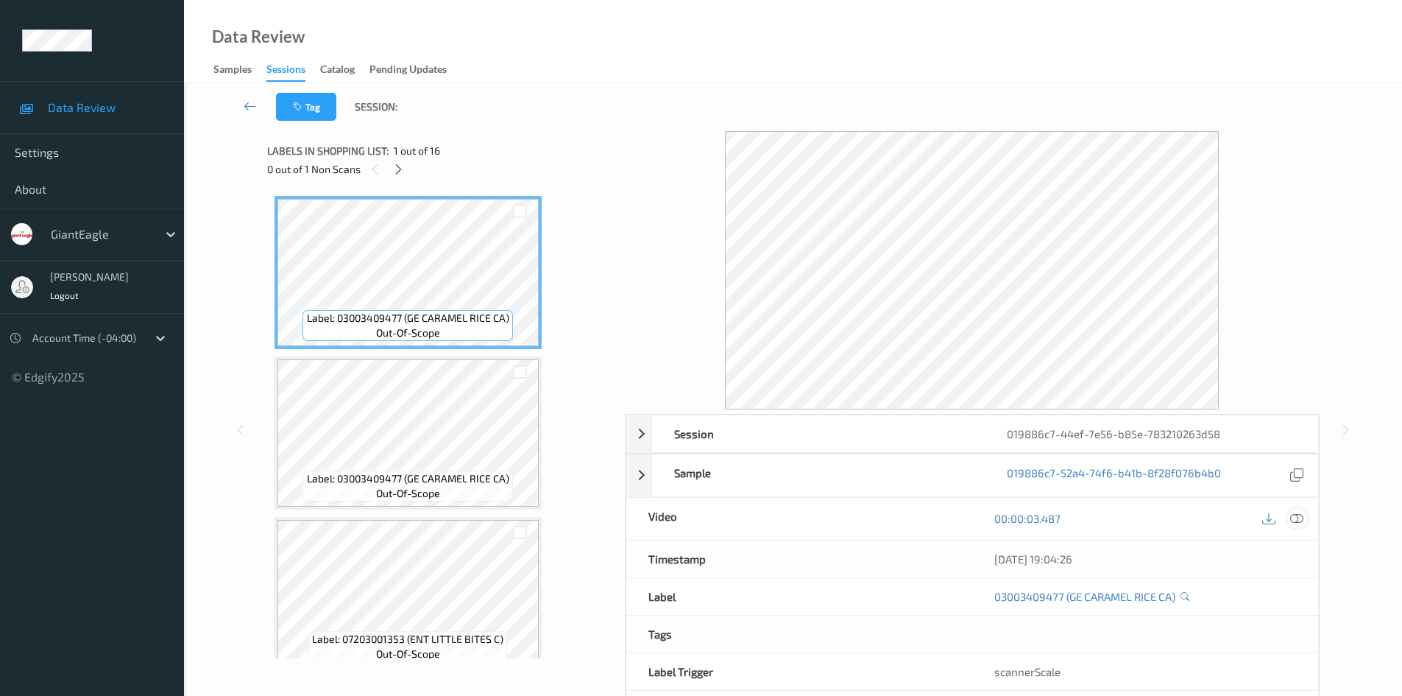
click at [1293, 524] on icon at bounding box center [1296, 518] width 13 height 13
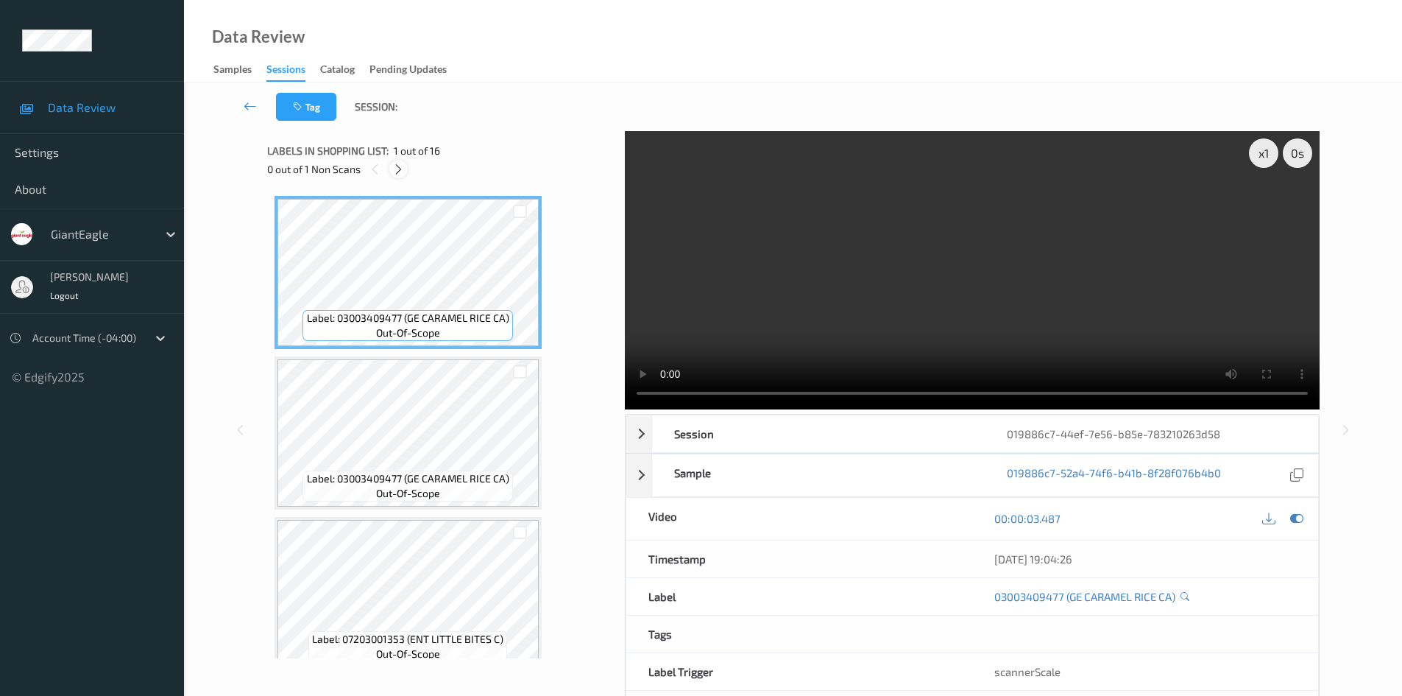
click at [400, 171] on icon at bounding box center [398, 169] width 13 height 13
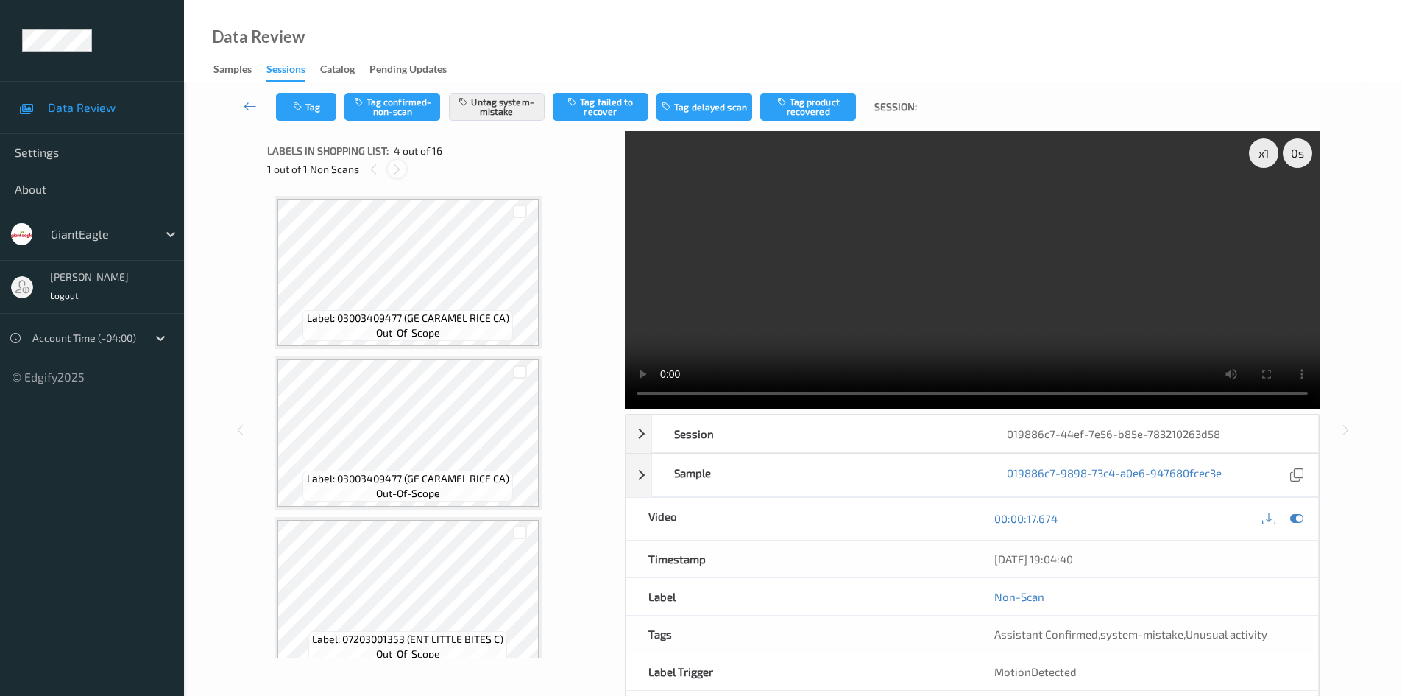
scroll to position [328, 0]
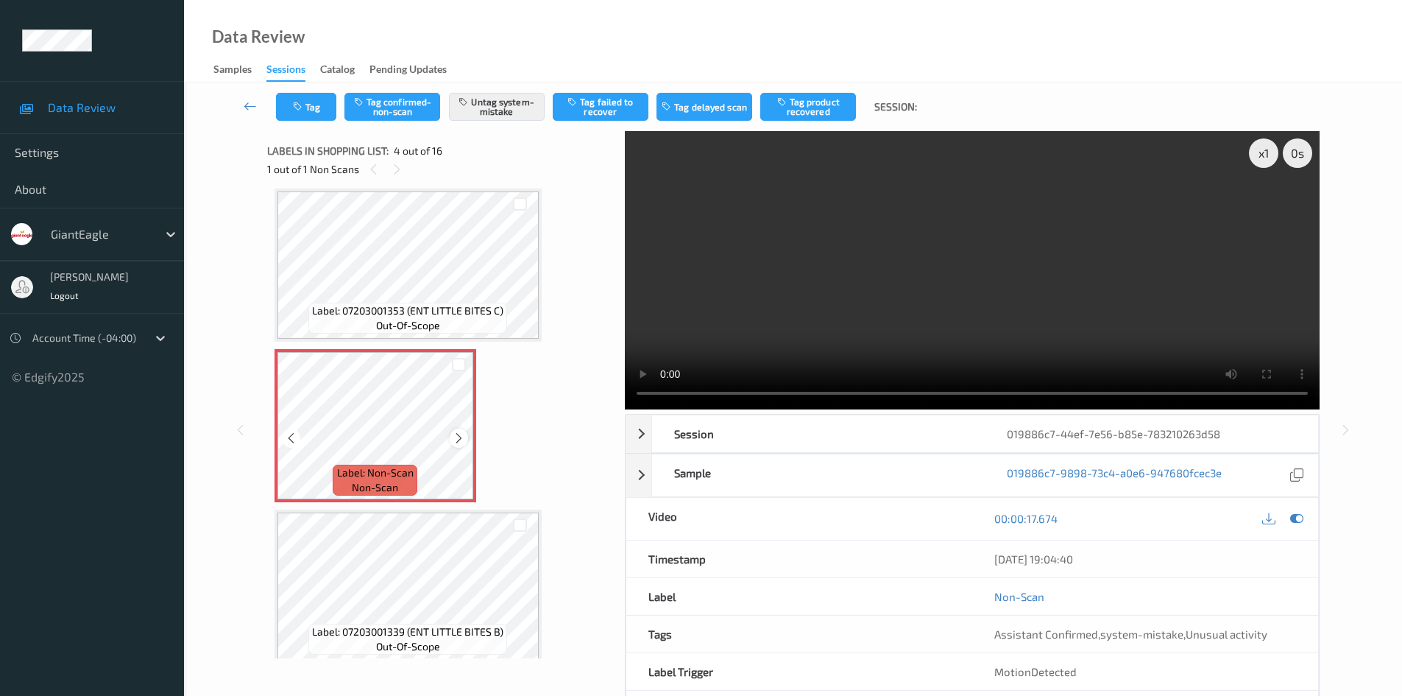
click at [459, 433] on icon at bounding box center [459, 437] width 13 height 13
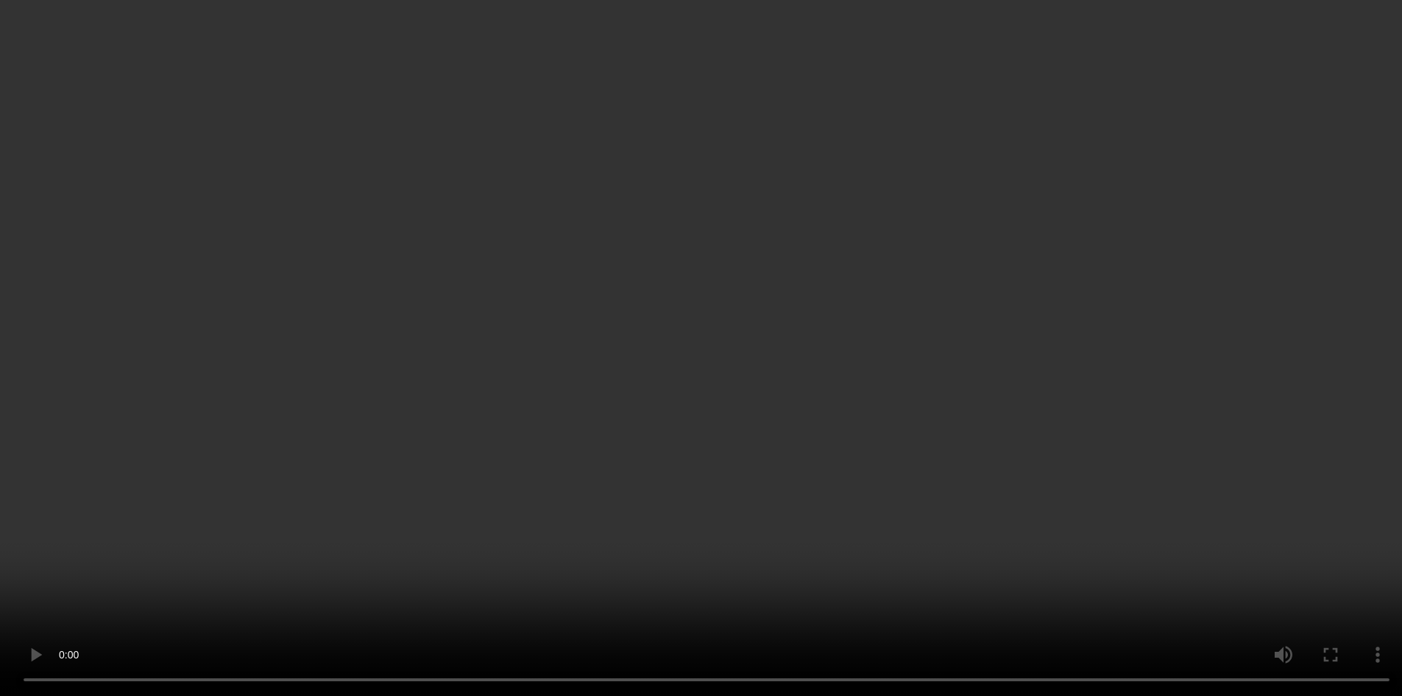
scroll to position [294, 0]
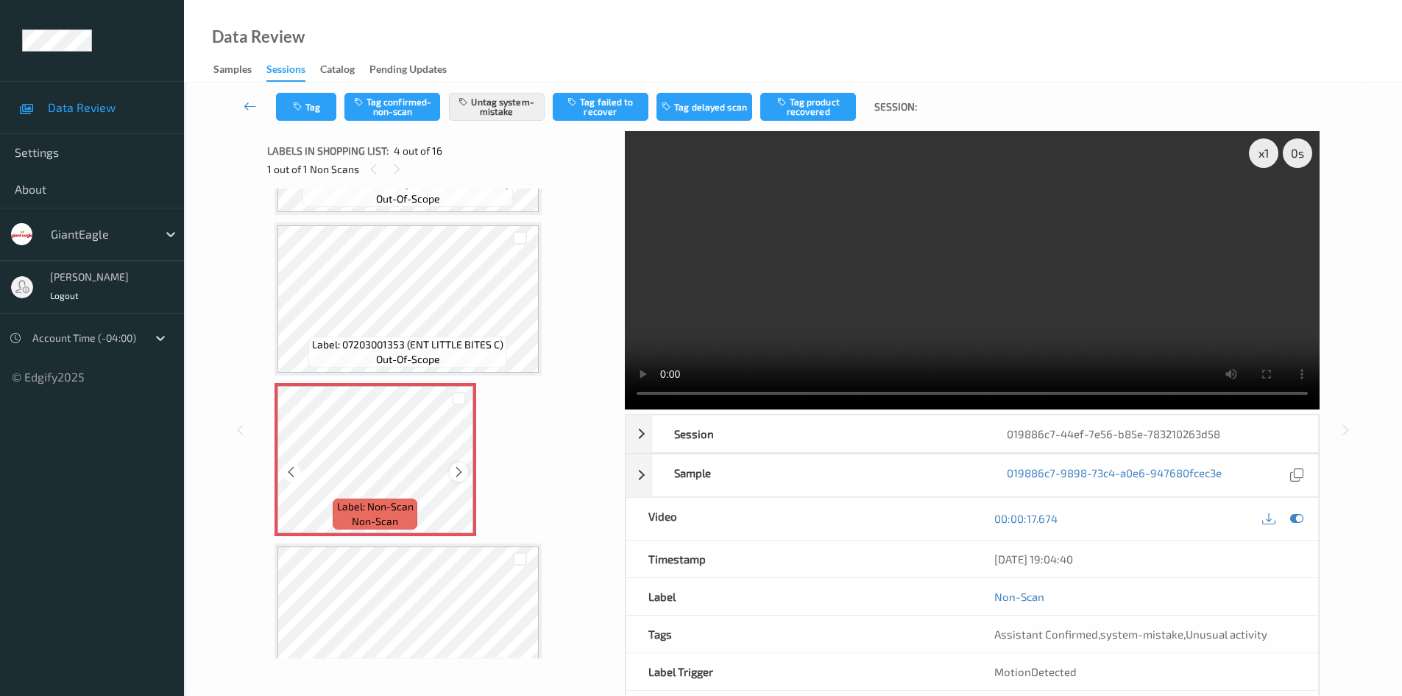
click at [463, 468] on icon at bounding box center [459, 471] width 13 height 13
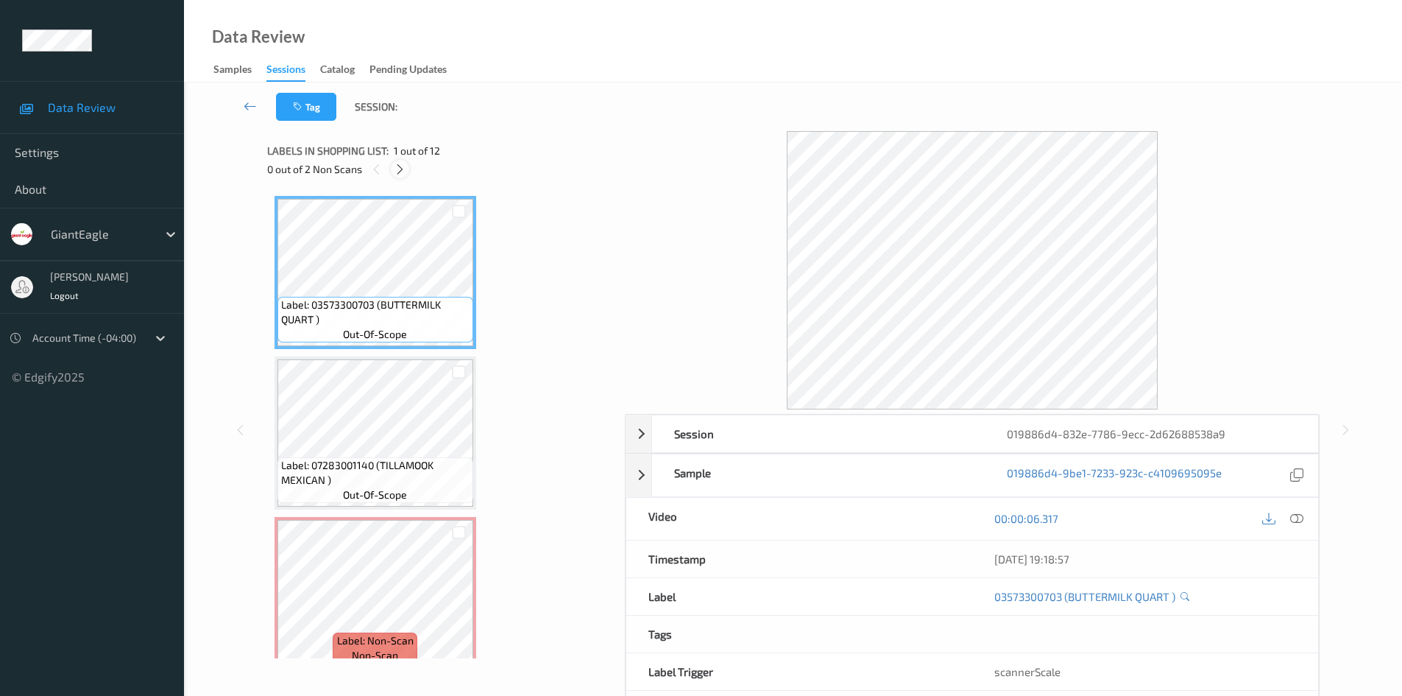
click at [403, 168] on icon at bounding box center [400, 169] width 13 height 13
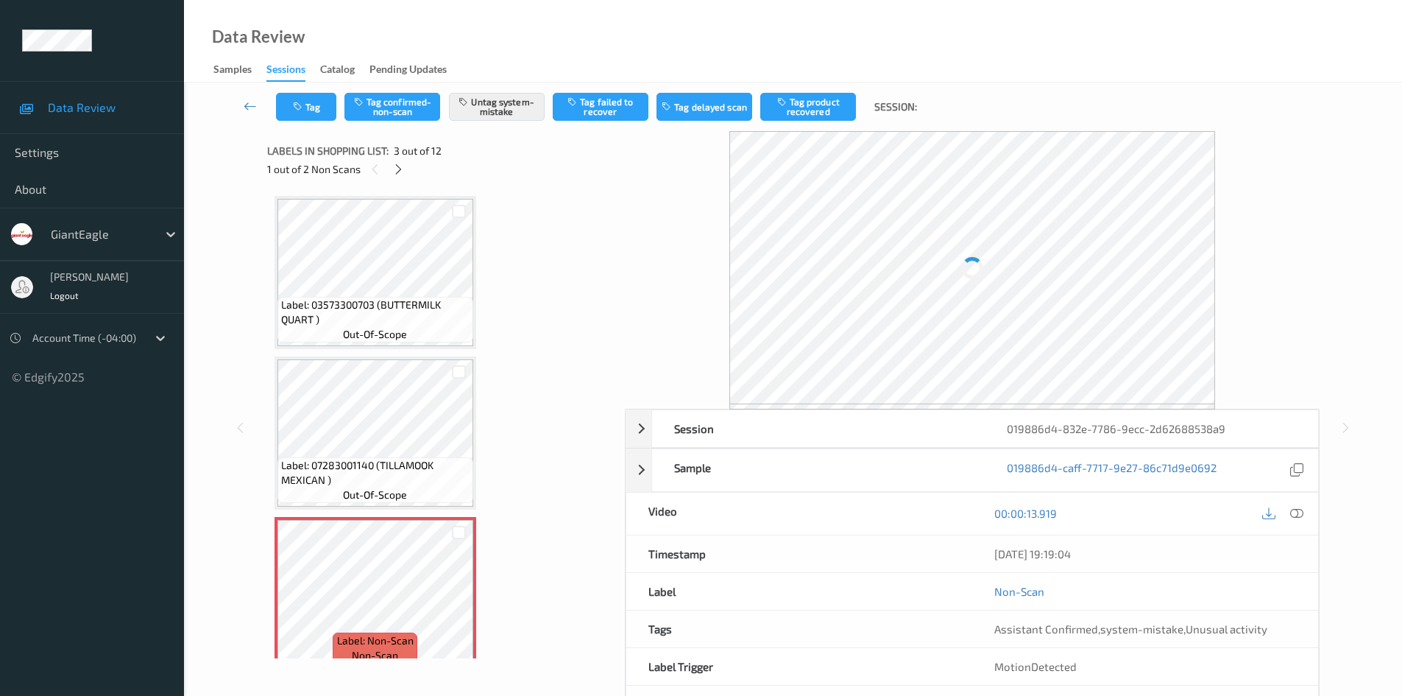
scroll to position [168, 0]
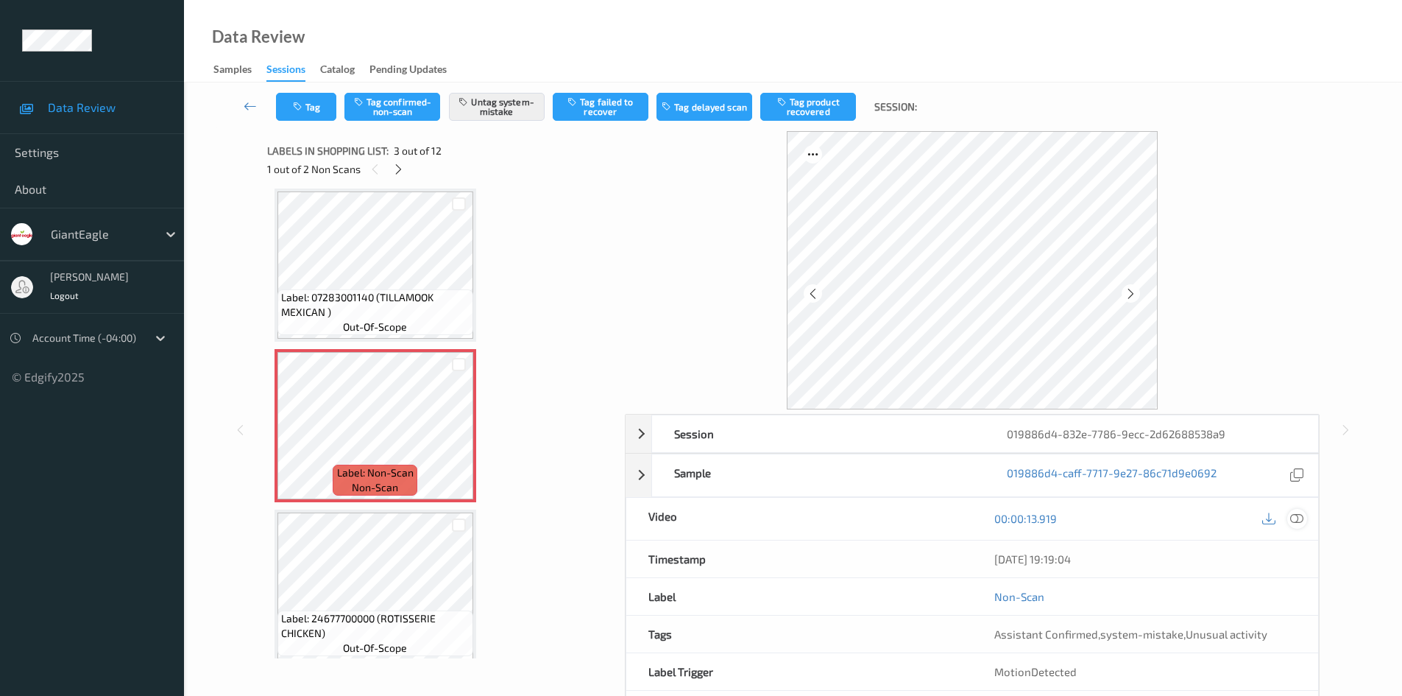
click at [1294, 517] on icon at bounding box center [1296, 518] width 13 height 13
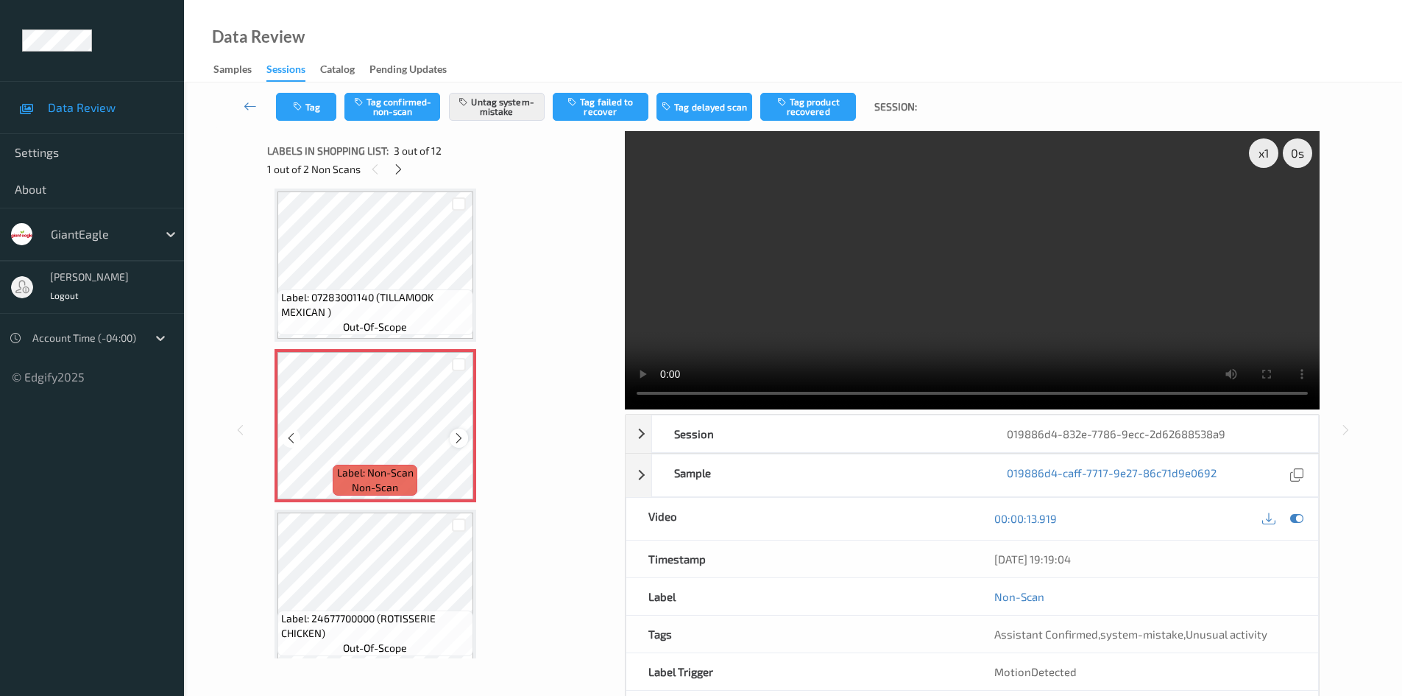
click at [453, 429] on div at bounding box center [459, 437] width 18 height 18
click at [454, 431] on div at bounding box center [459, 437] width 18 height 18
click at [459, 436] on icon at bounding box center [459, 437] width 13 height 13
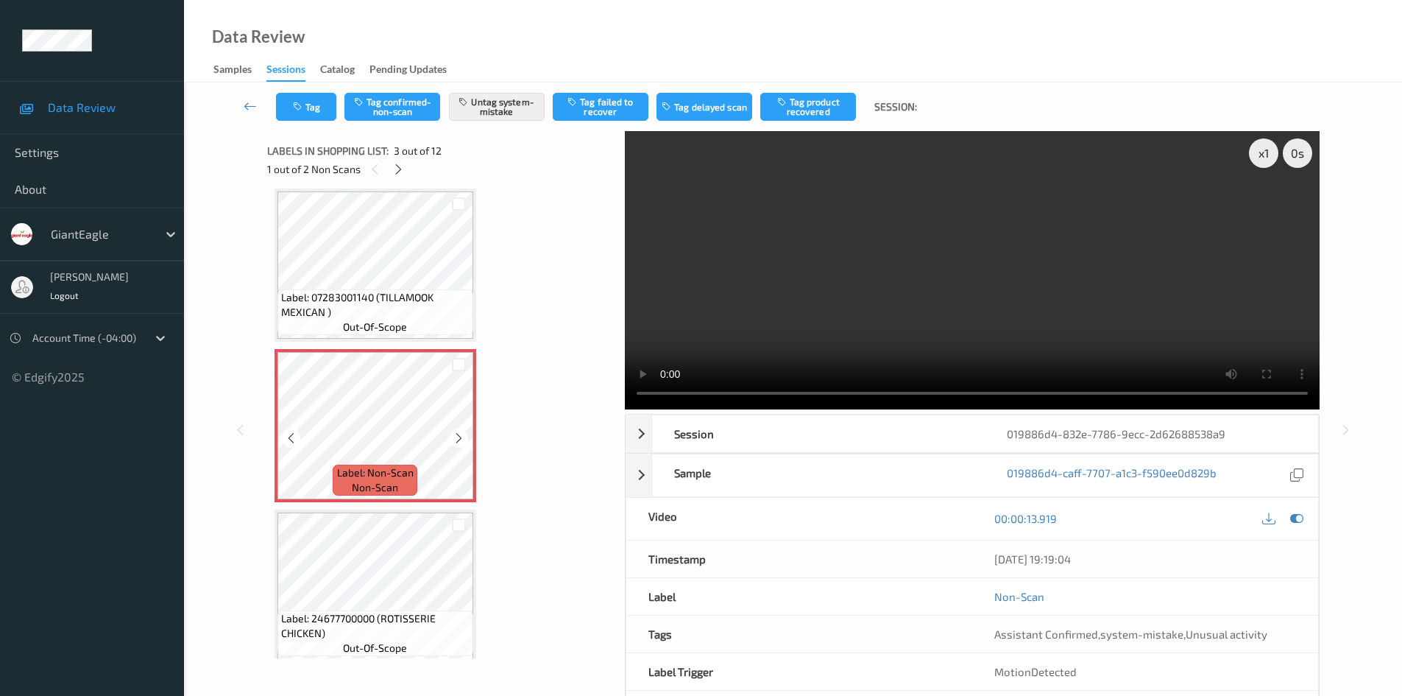
click at [459, 436] on icon at bounding box center [459, 437] width 13 height 13
click at [514, 97] on button "Untag system-mistake" at bounding box center [497, 107] width 96 height 28
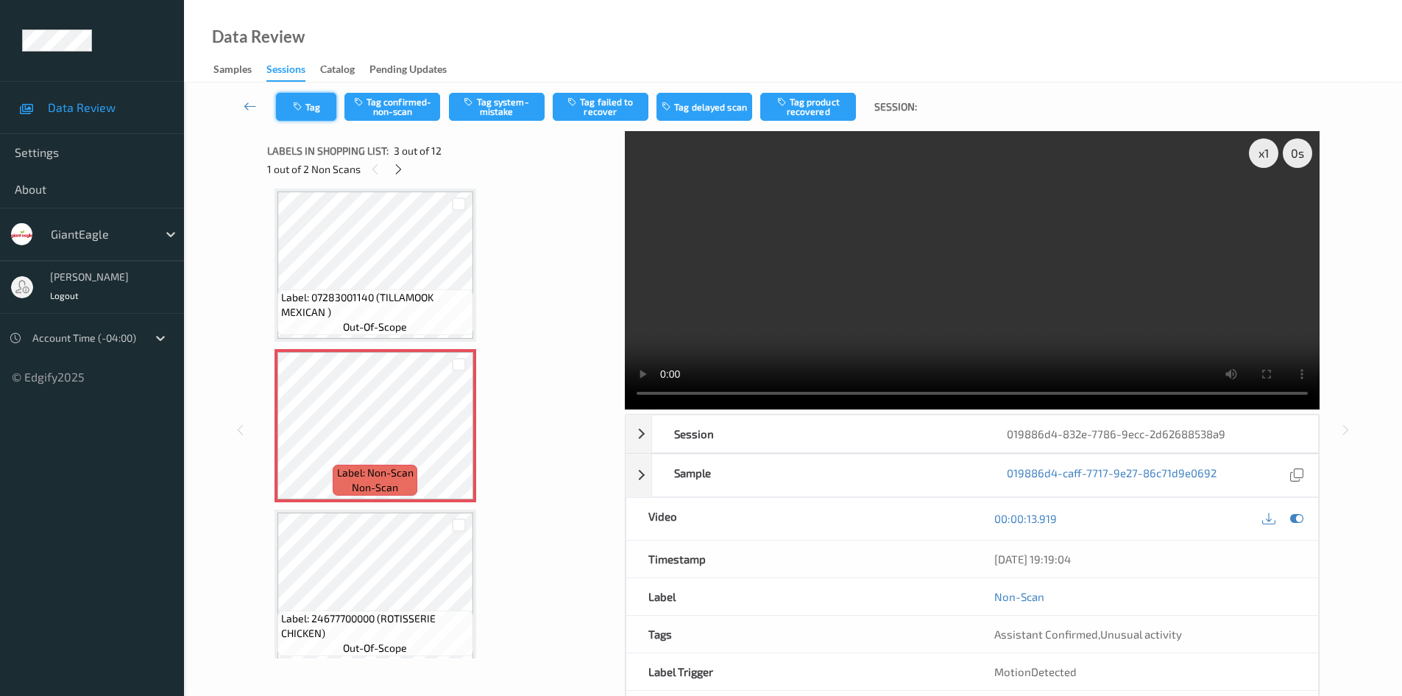
click at [316, 105] on button "Tag" at bounding box center [306, 107] width 60 height 28
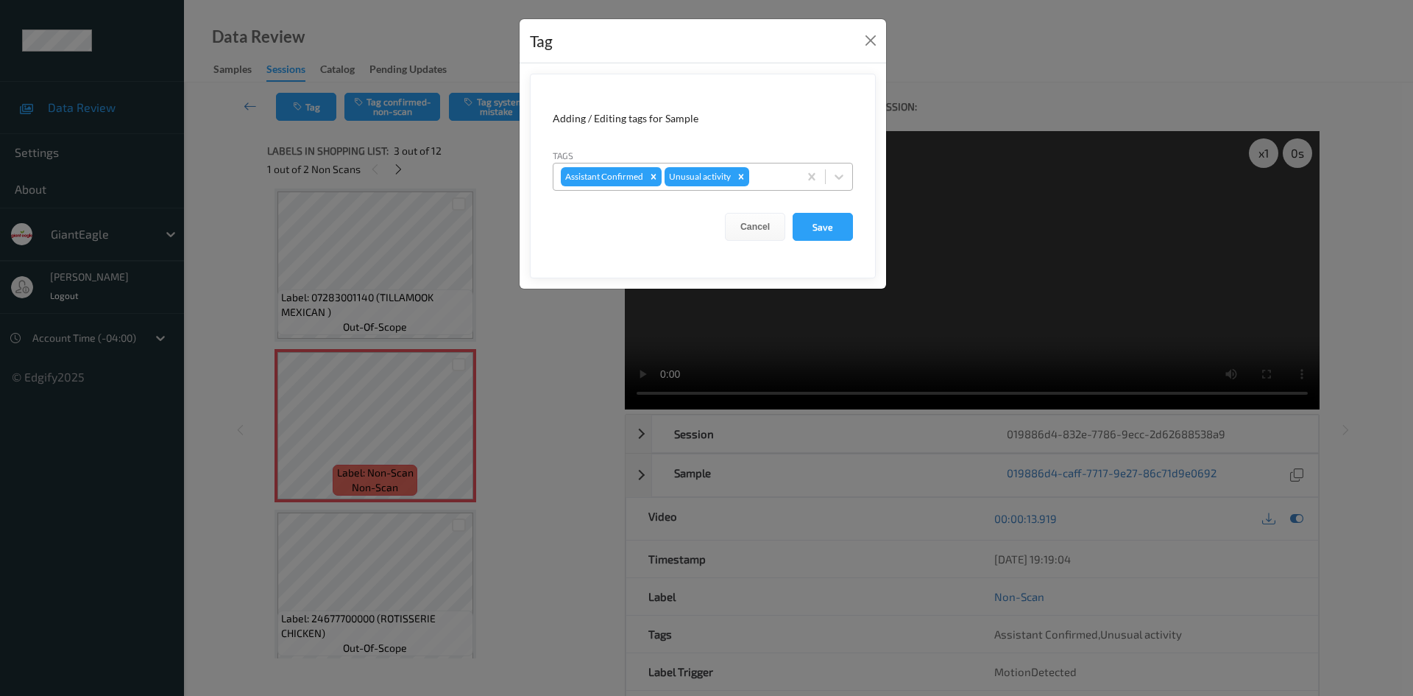
click at [742, 181] on div "Remove Unusual activity" at bounding box center [741, 176] width 16 height 19
click at [809, 234] on button "Save" at bounding box center [823, 227] width 60 height 28
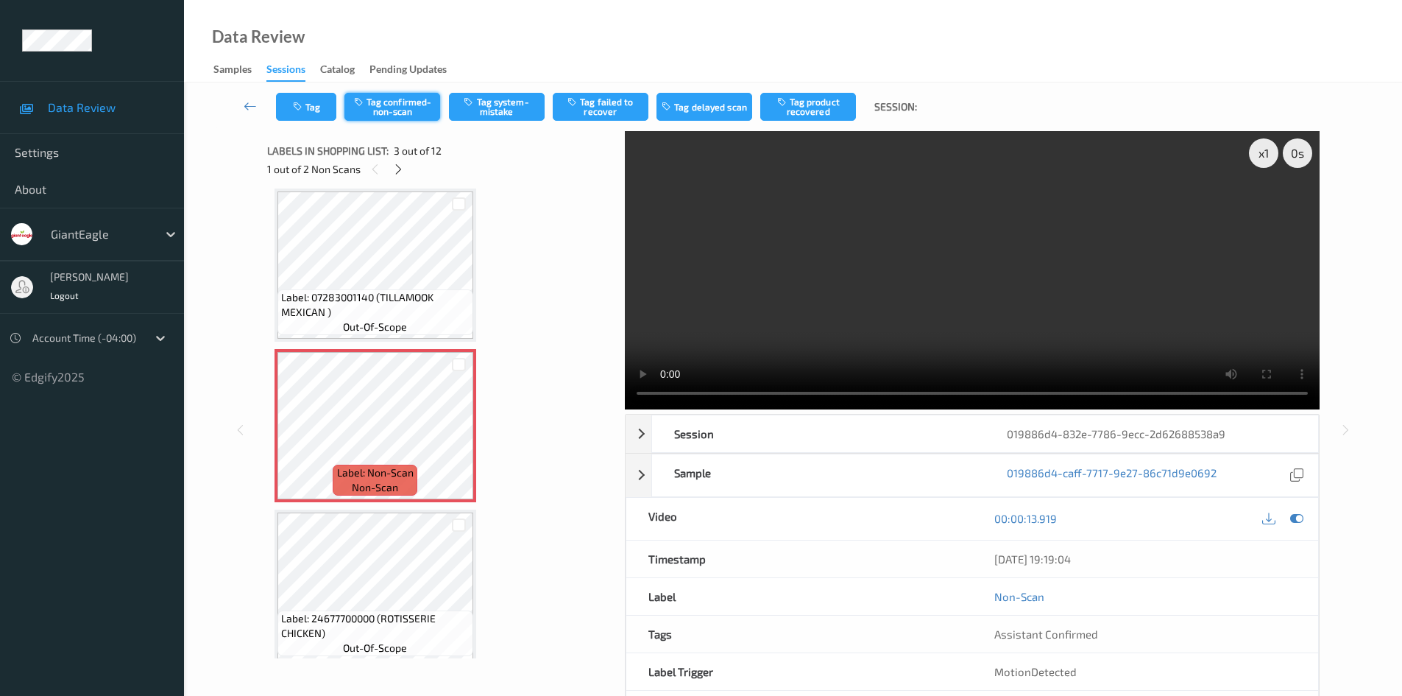
click at [406, 105] on button "Tag confirmed-non-scan" at bounding box center [392, 107] width 96 height 28
click at [786, 97] on icon "button" at bounding box center [783, 101] width 13 height 10
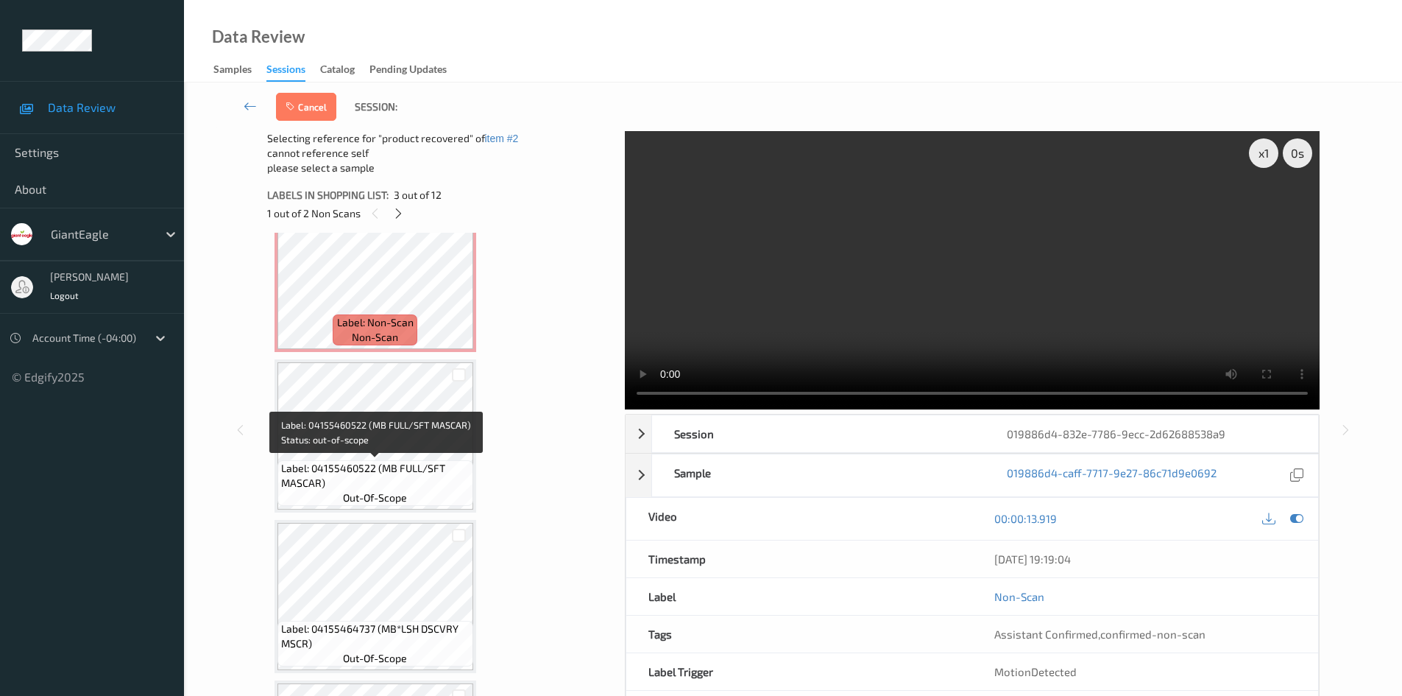
scroll to position [757, 0]
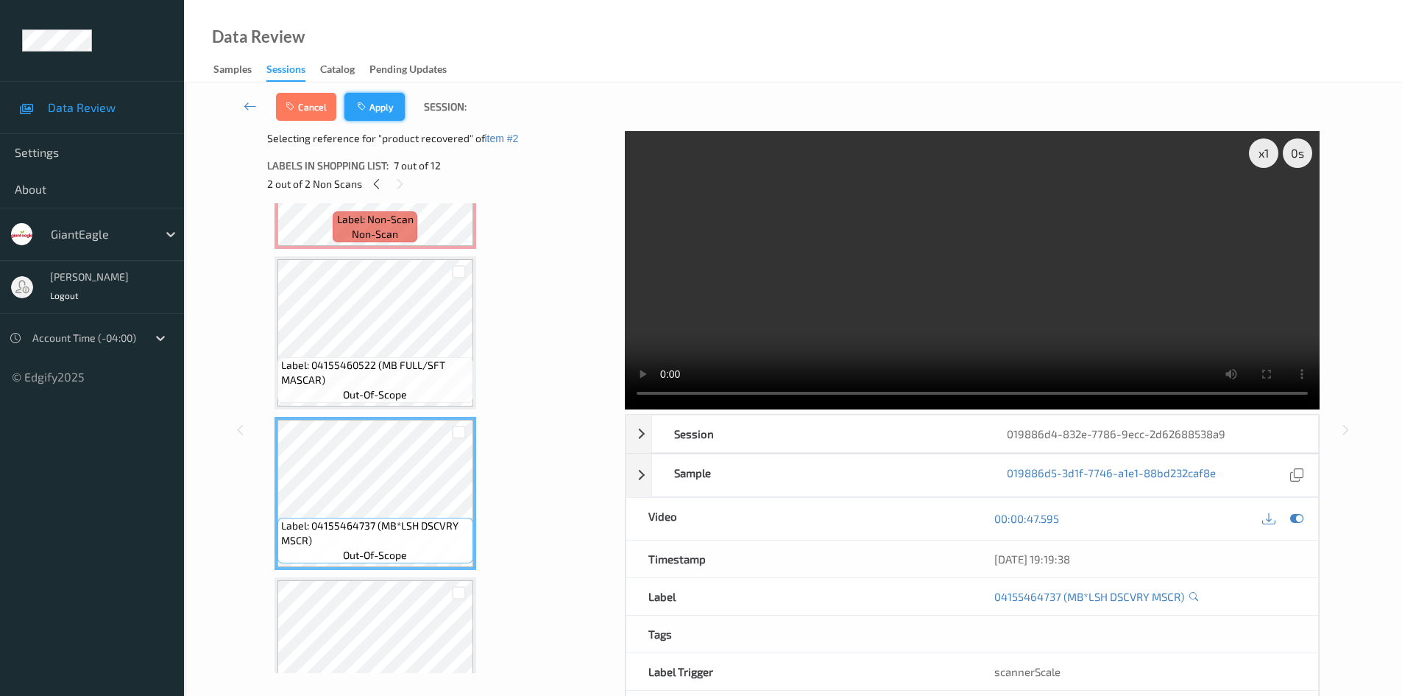
click at [397, 118] on button "Apply" at bounding box center [374, 107] width 60 height 28
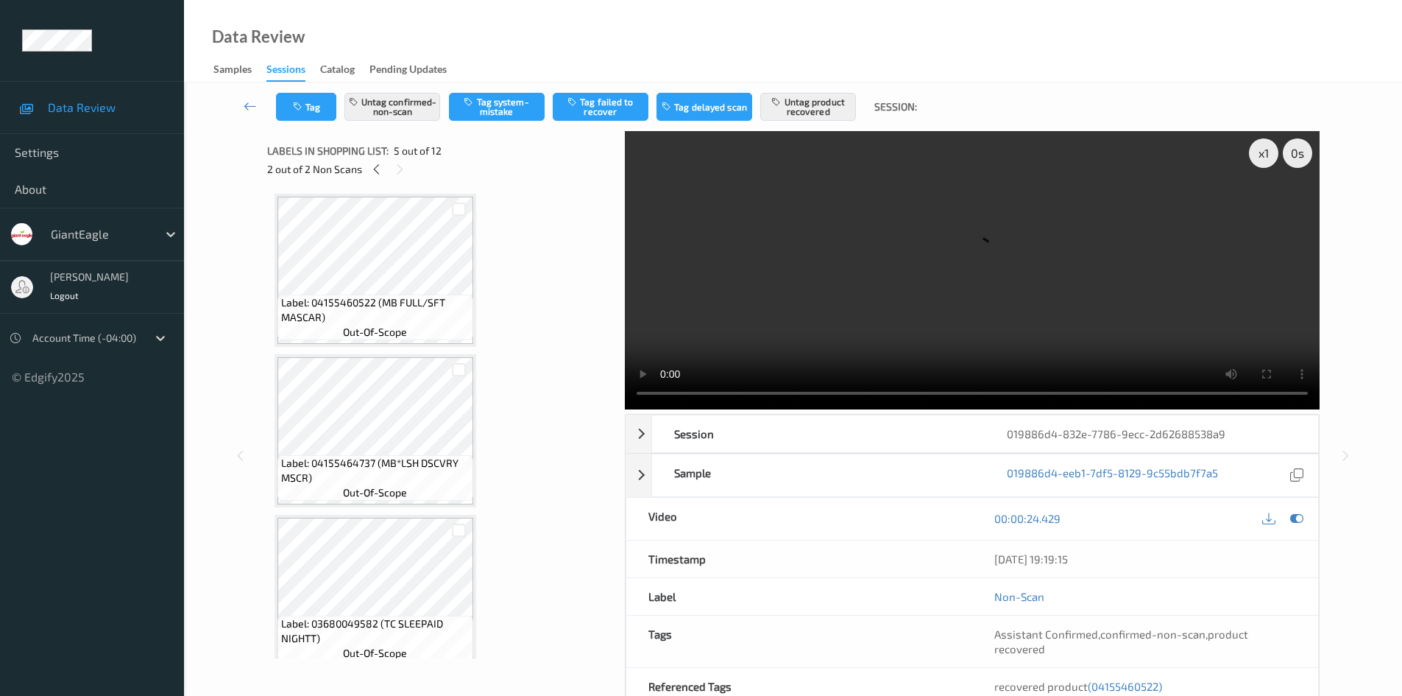
scroll to position [830, 0]
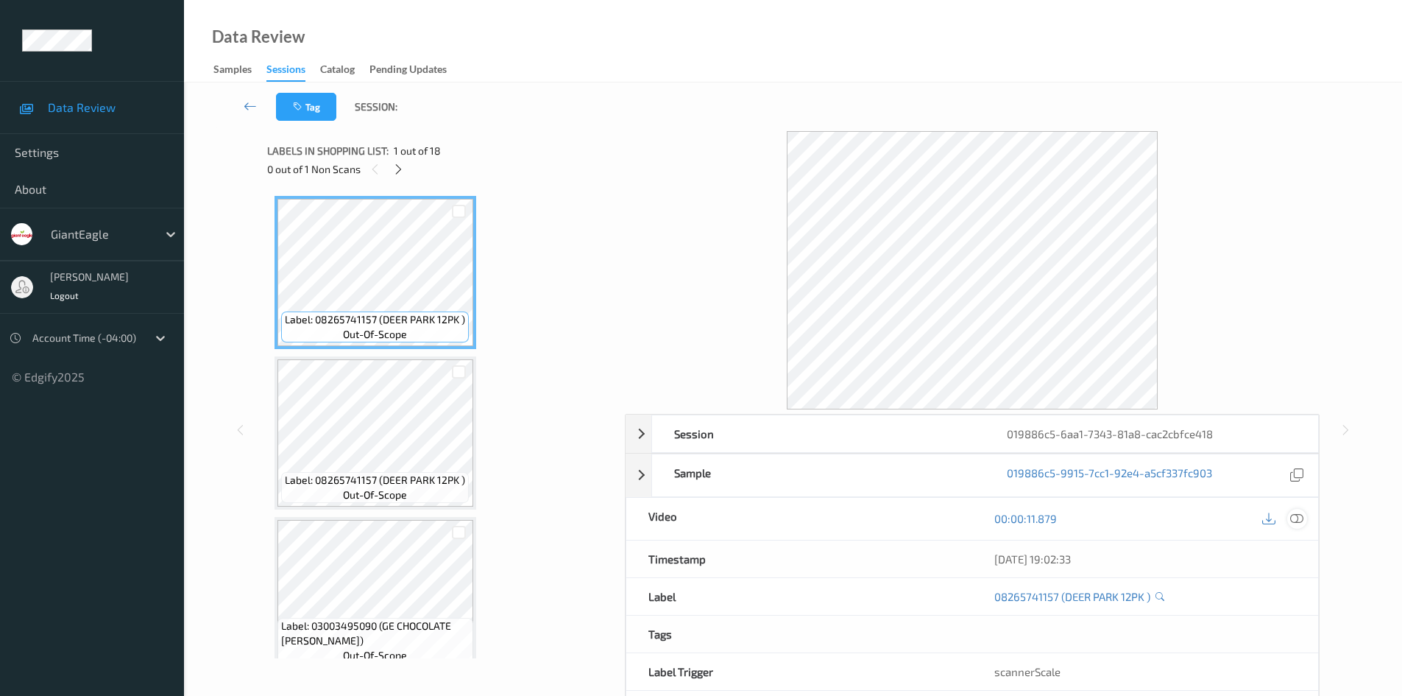
click at [1296, 515] on icon at bounding box center [1296, 518] width 13 height 13
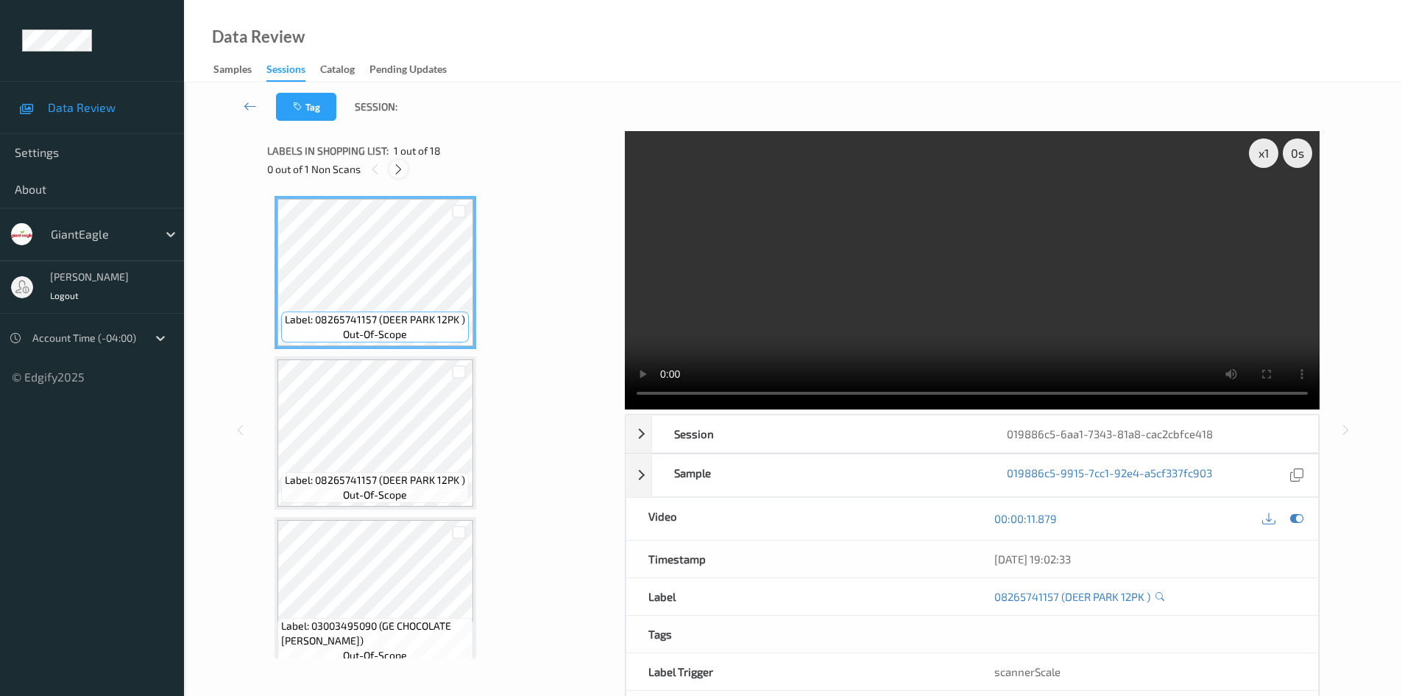
click at [400, 175] on icon at bounding box center [398, 169] width 13 height 13
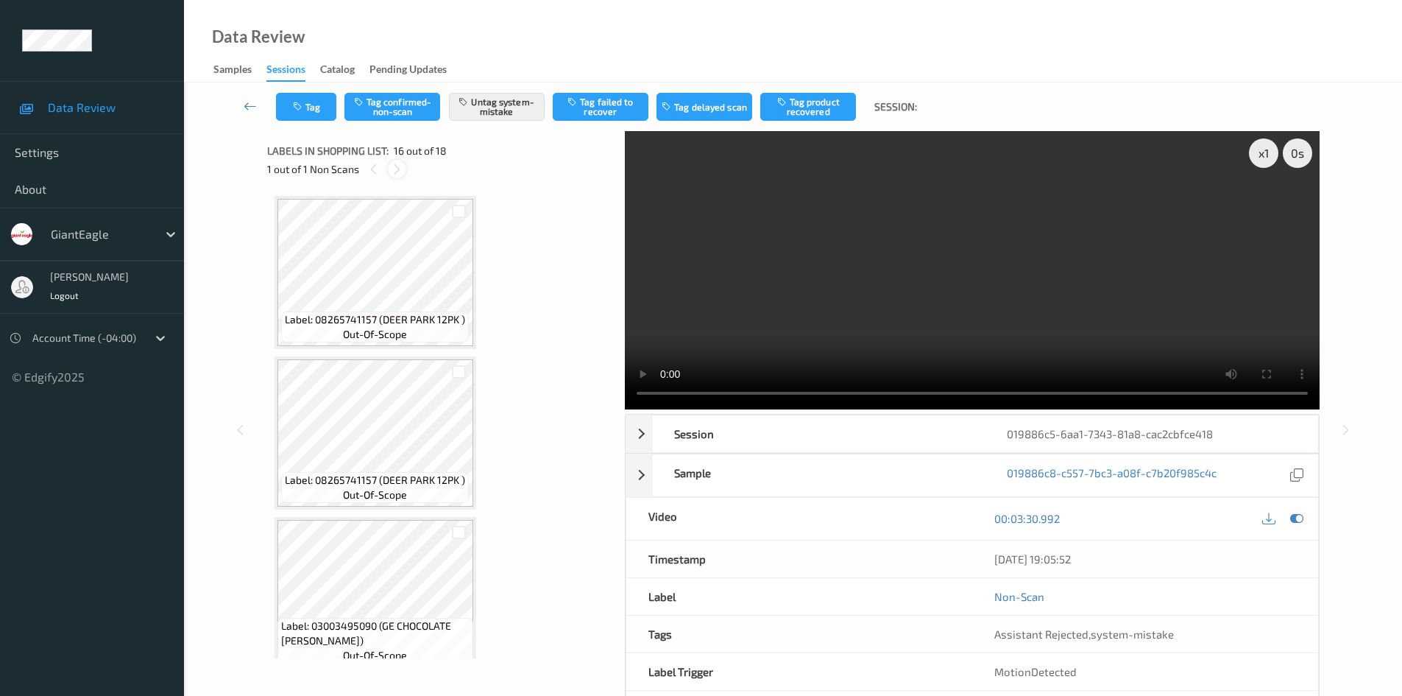
scroll to position [2254, 0]
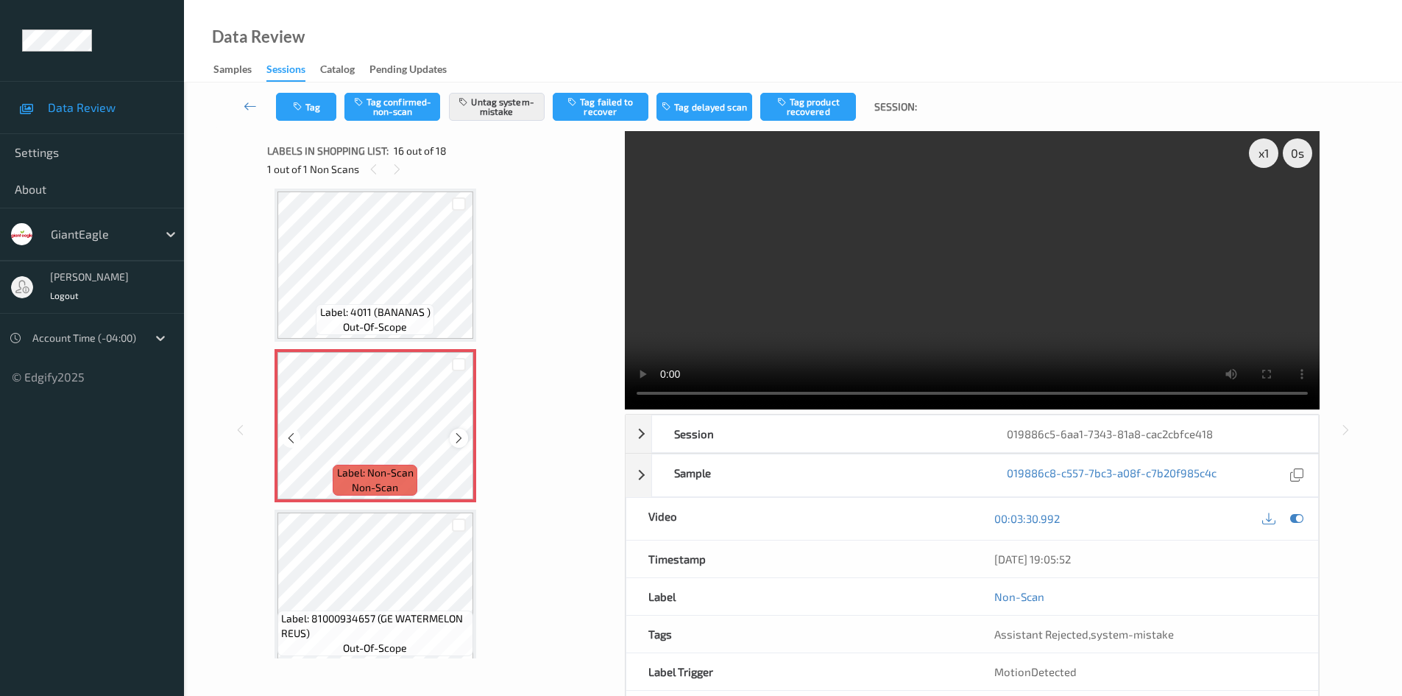
click at [456, 438] on icon at bounding box center [459, 437] width 13 height 13
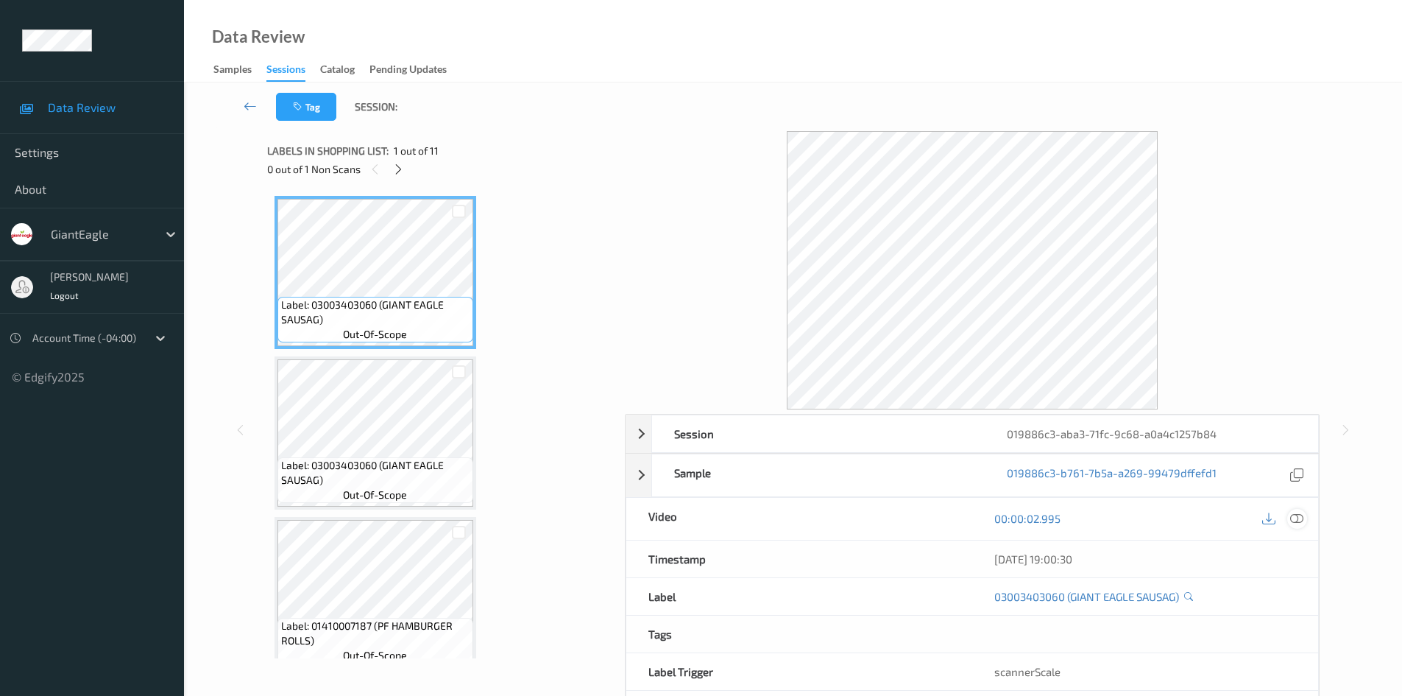
click at [1293, 519] on icon at bounding box center [1296, 518] width 13 height 13
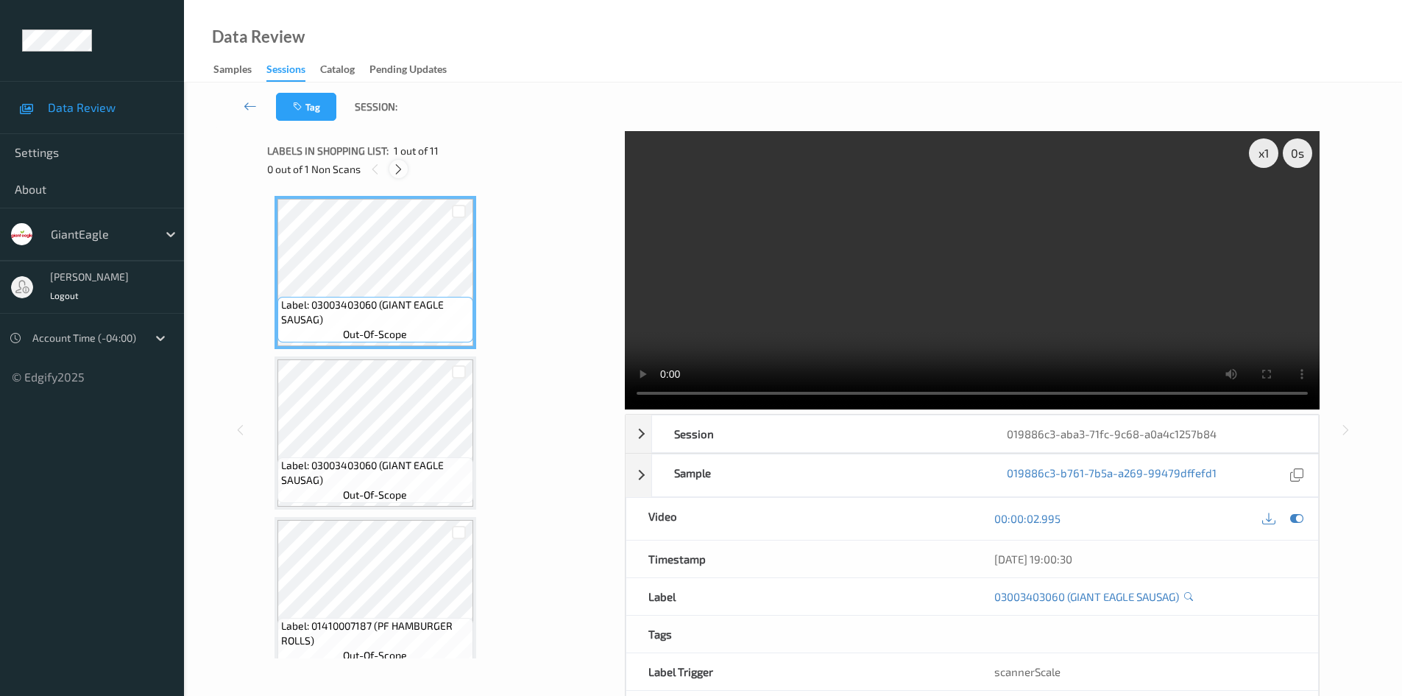
click at [401, 164] on icon at bounding box center [398, 169] width 13 height 13
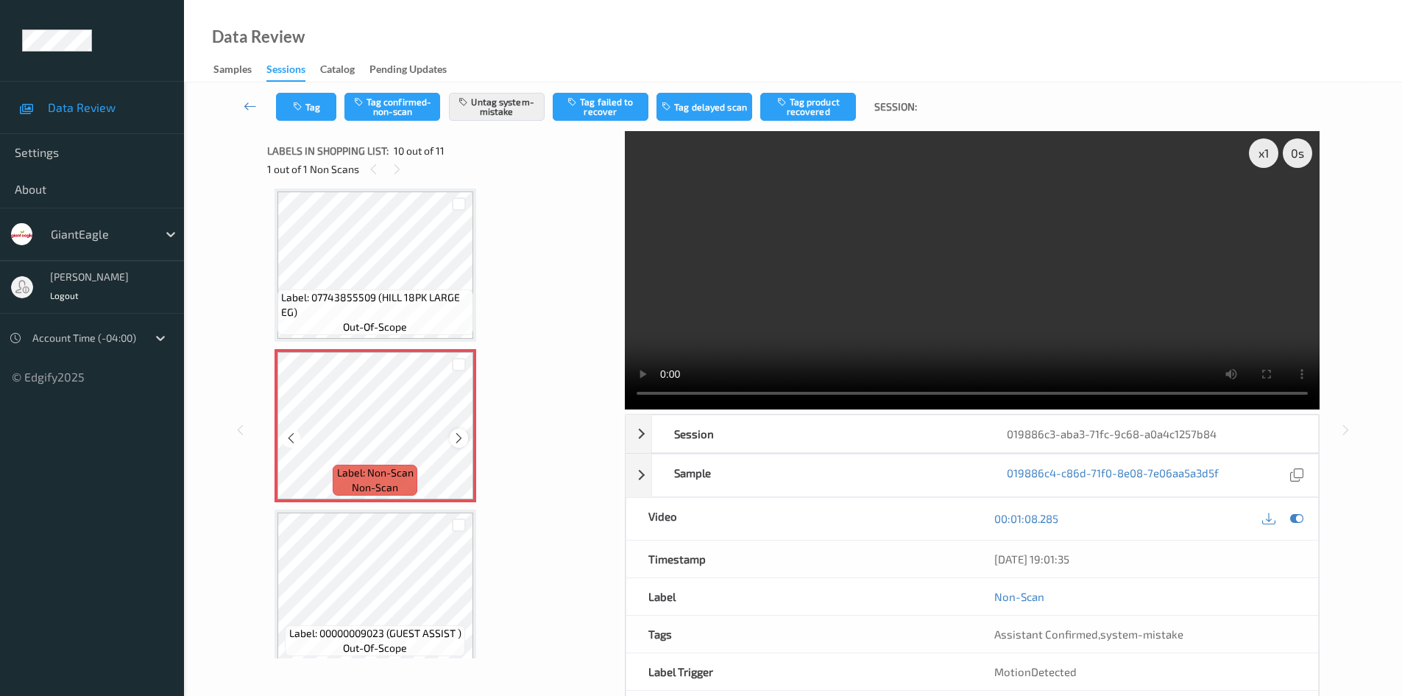
click at [461, 431] on icon at bounding box center [459, 437] width 13 height 13
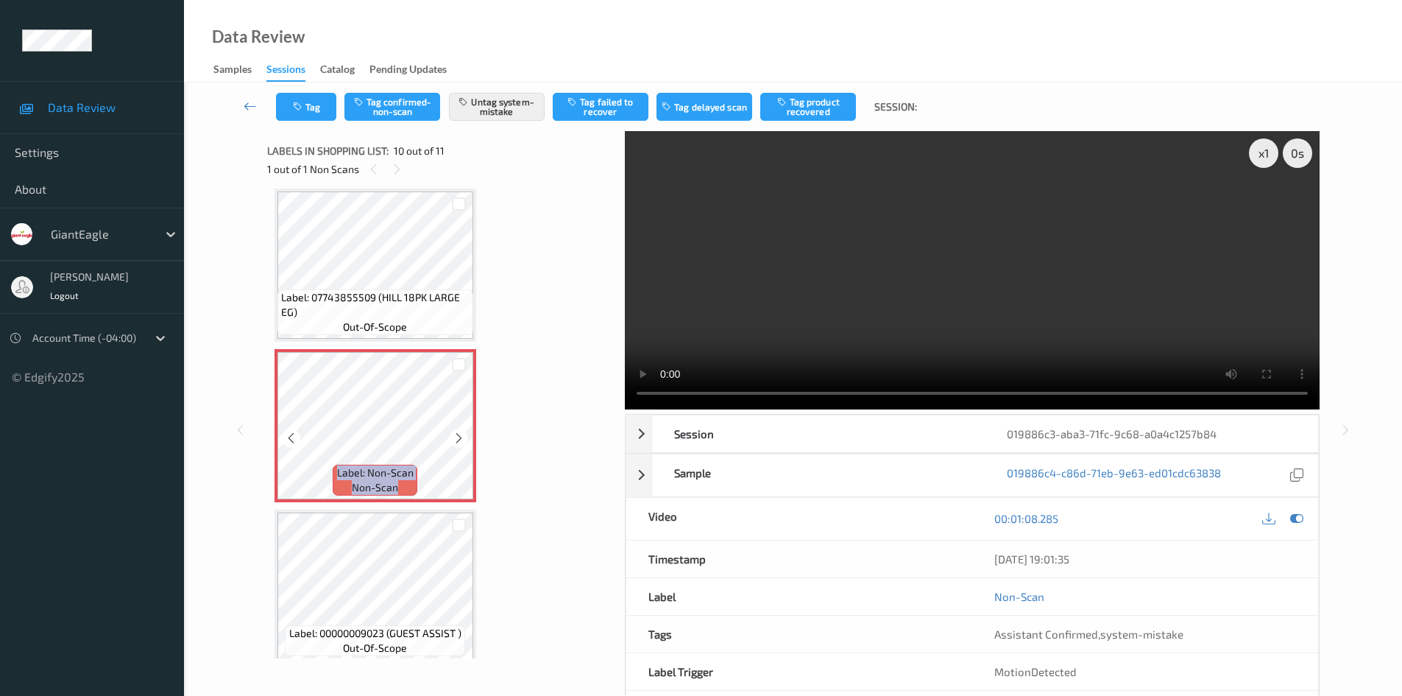
click at [461, 431] on icon at bounding box center [459, 437] width 13 height 13
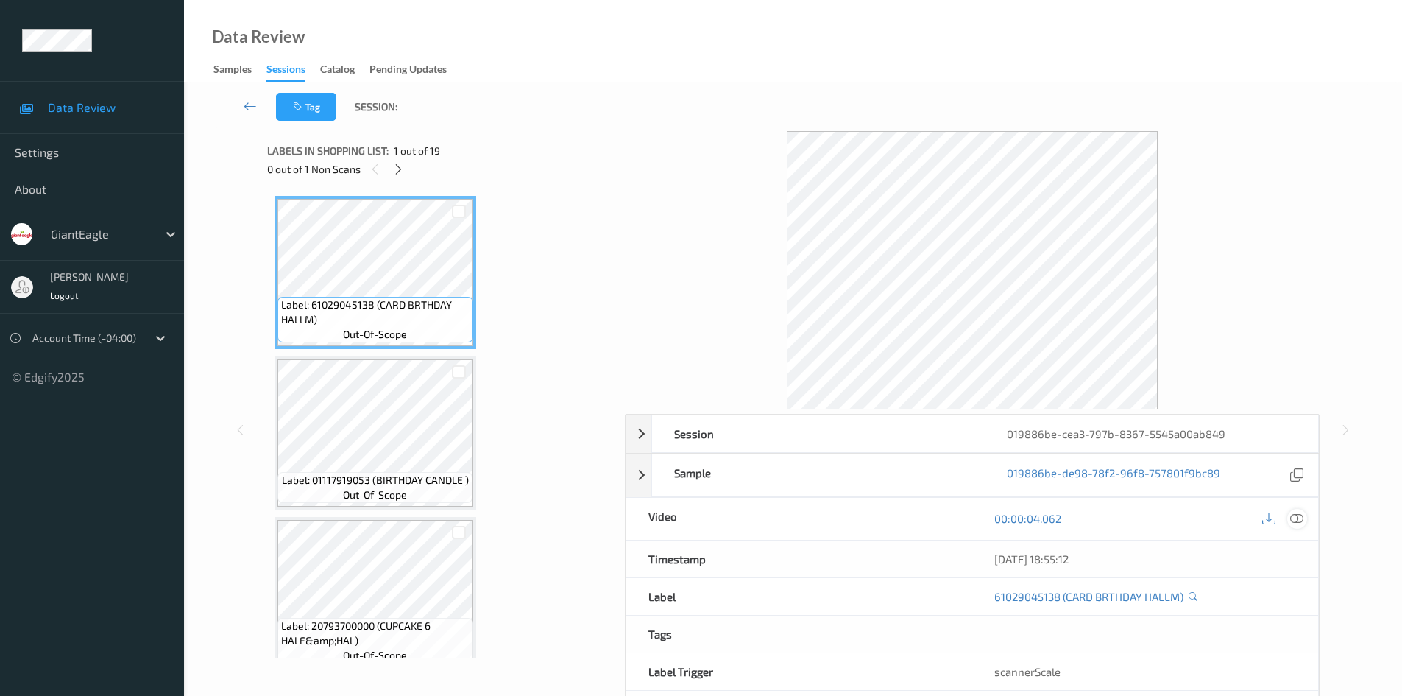
click at [1292, 517] on icon at bounding box center [1296, 518] width 13 height 13
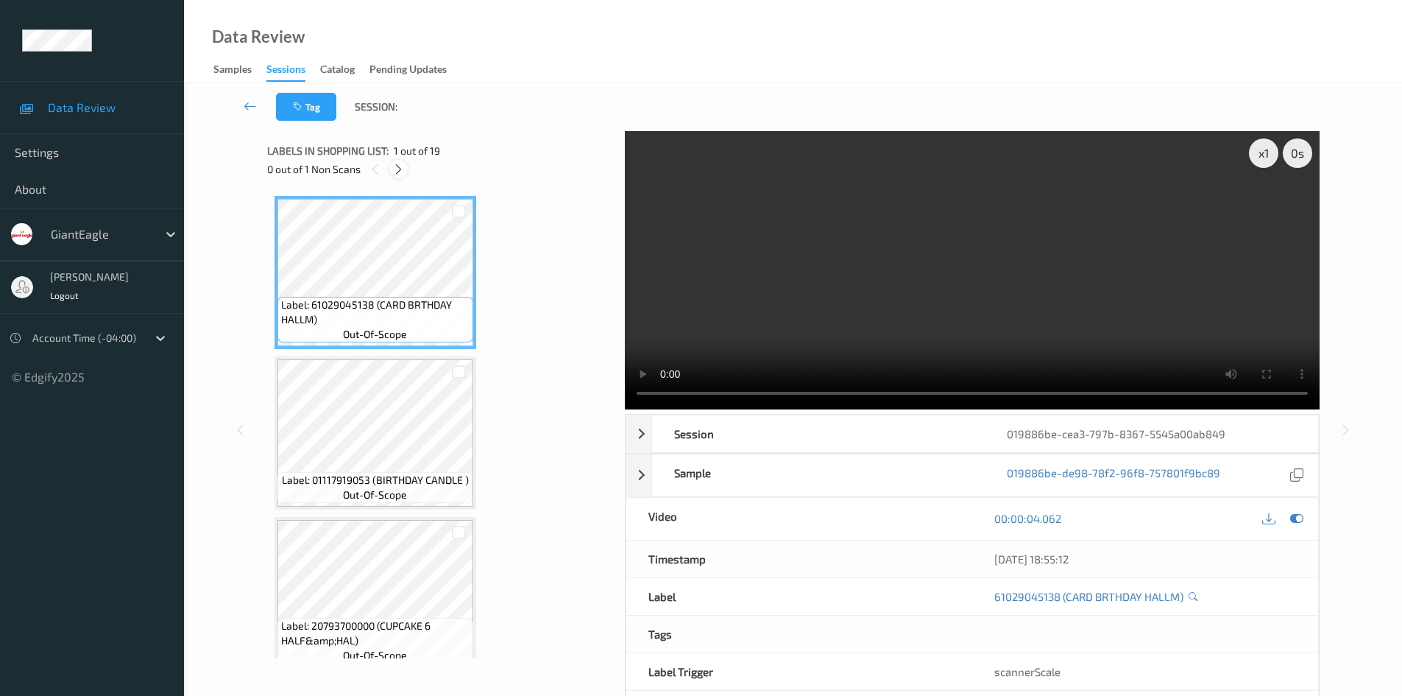
click at [396, 173] on icon at bounding box center [398, 169] width 13 height 13
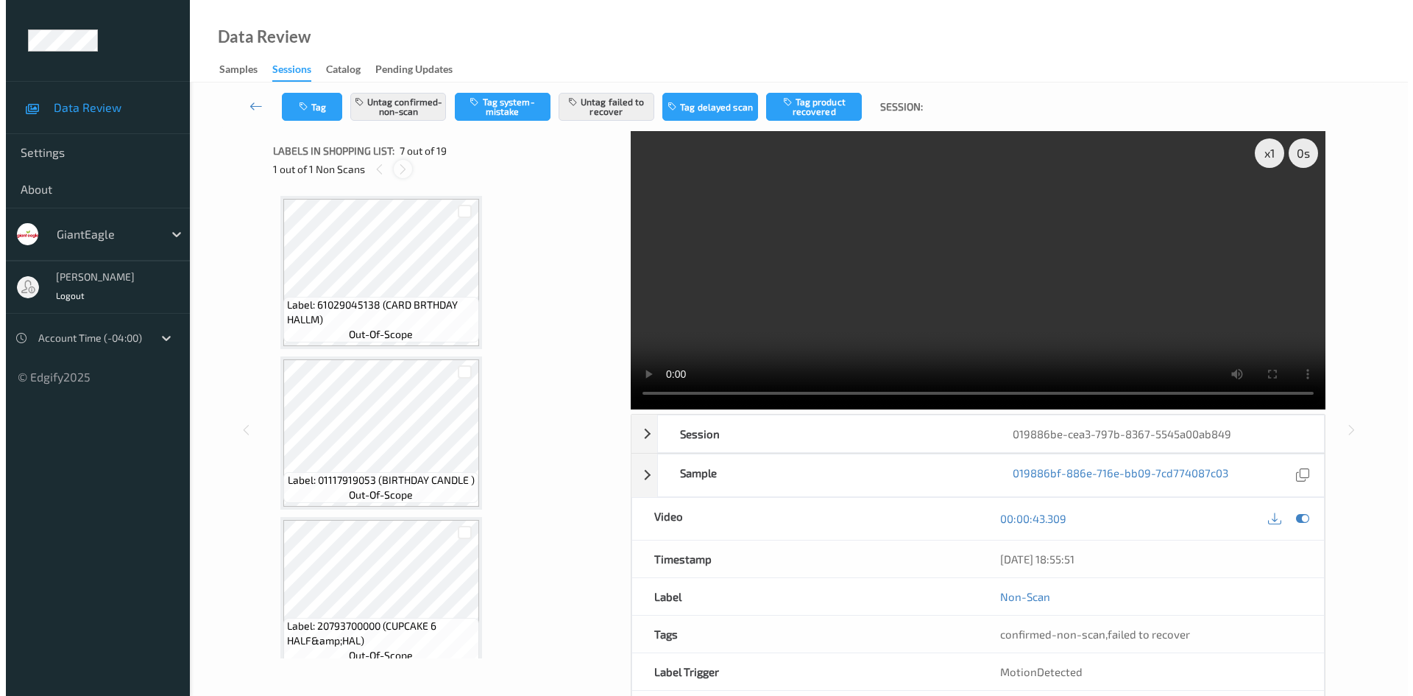
scroll to position [810, 0]
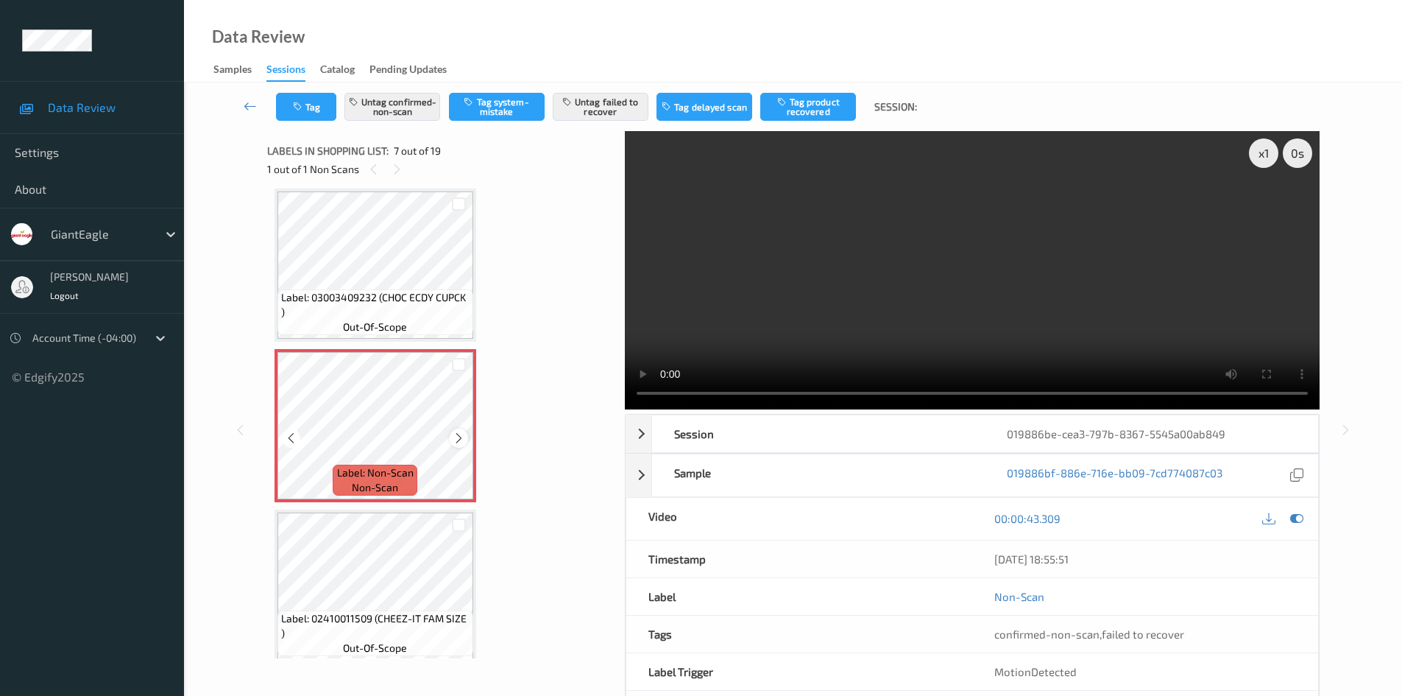
click at [460, 436] on icon at bounding box center [459, 437] width 13 height 13
click at [461, 436] on icon at bounding box center [459, 437] width 13 height 13
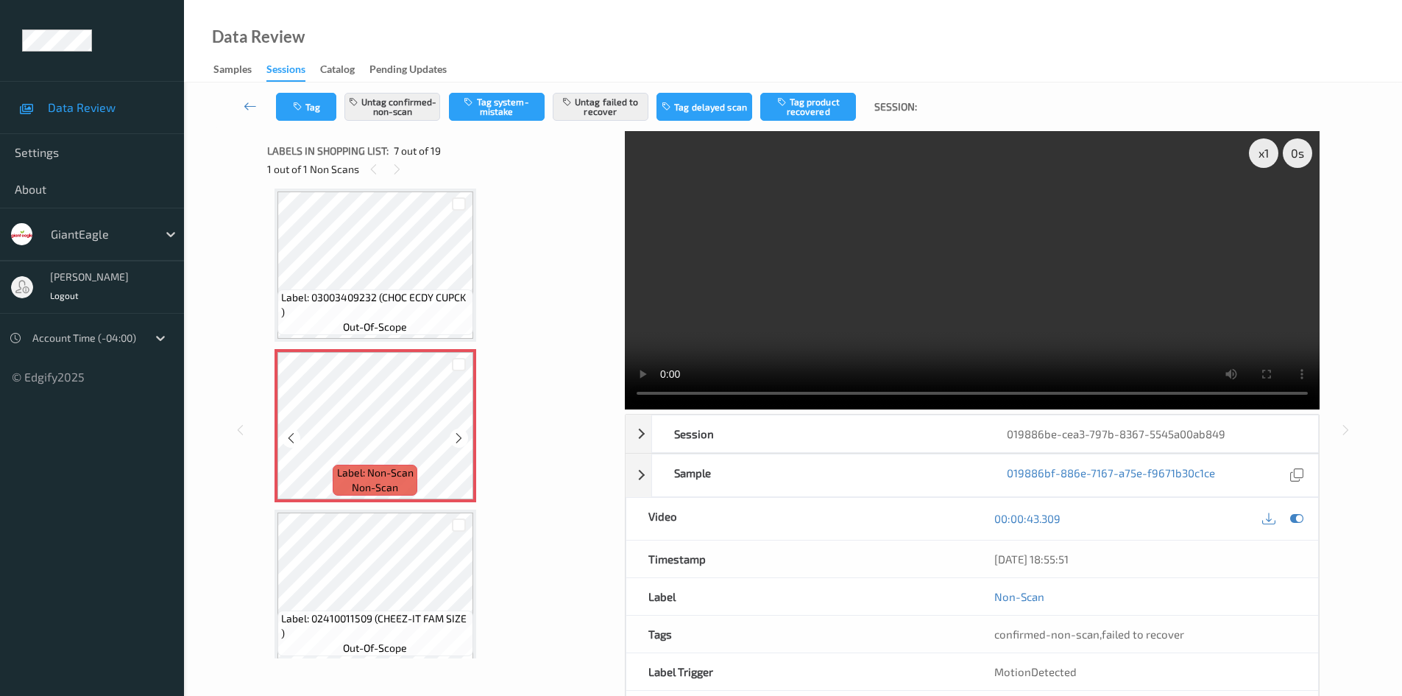
click at [461, 436] on icon at bounding box center [459, 437] width 13 height 13
click at [1294, 524] on icon at bounding box center [1296, 518] width 13 height 13
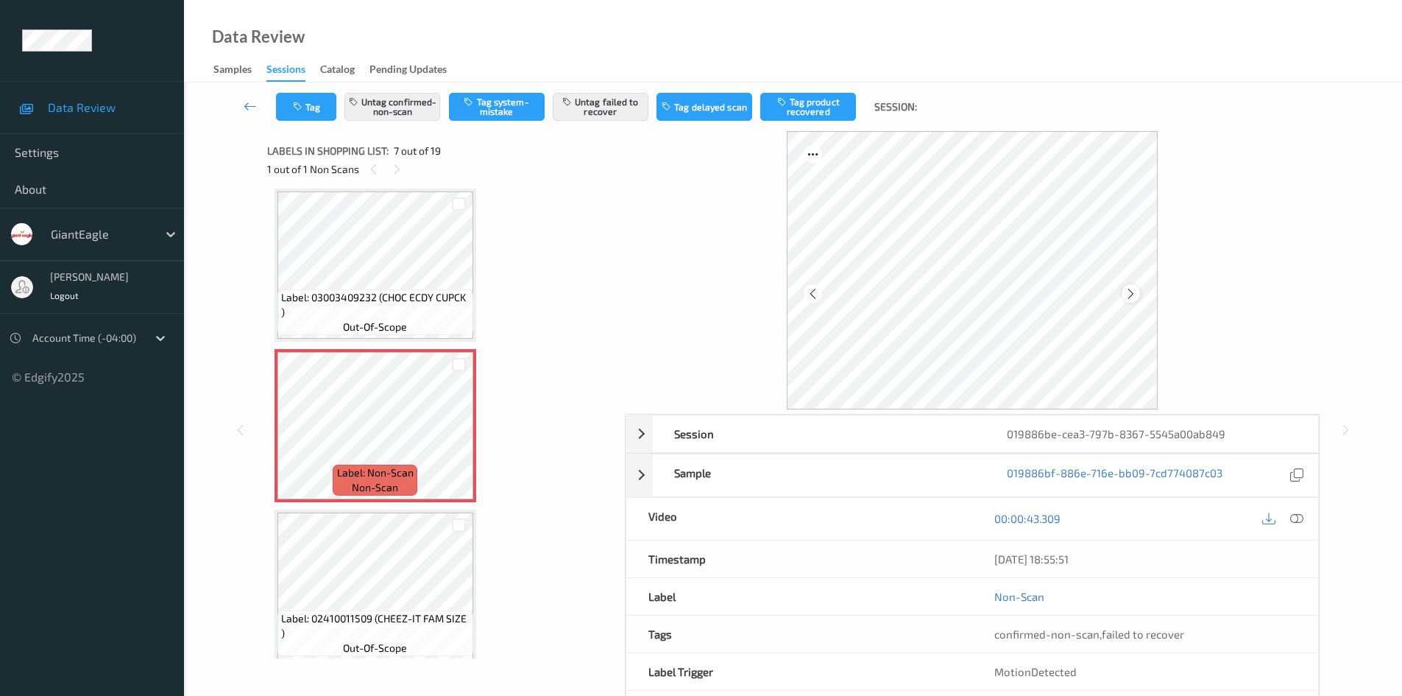
click at [1126, 292] on icon at bounding box center [1131, 293] width 13 height 13
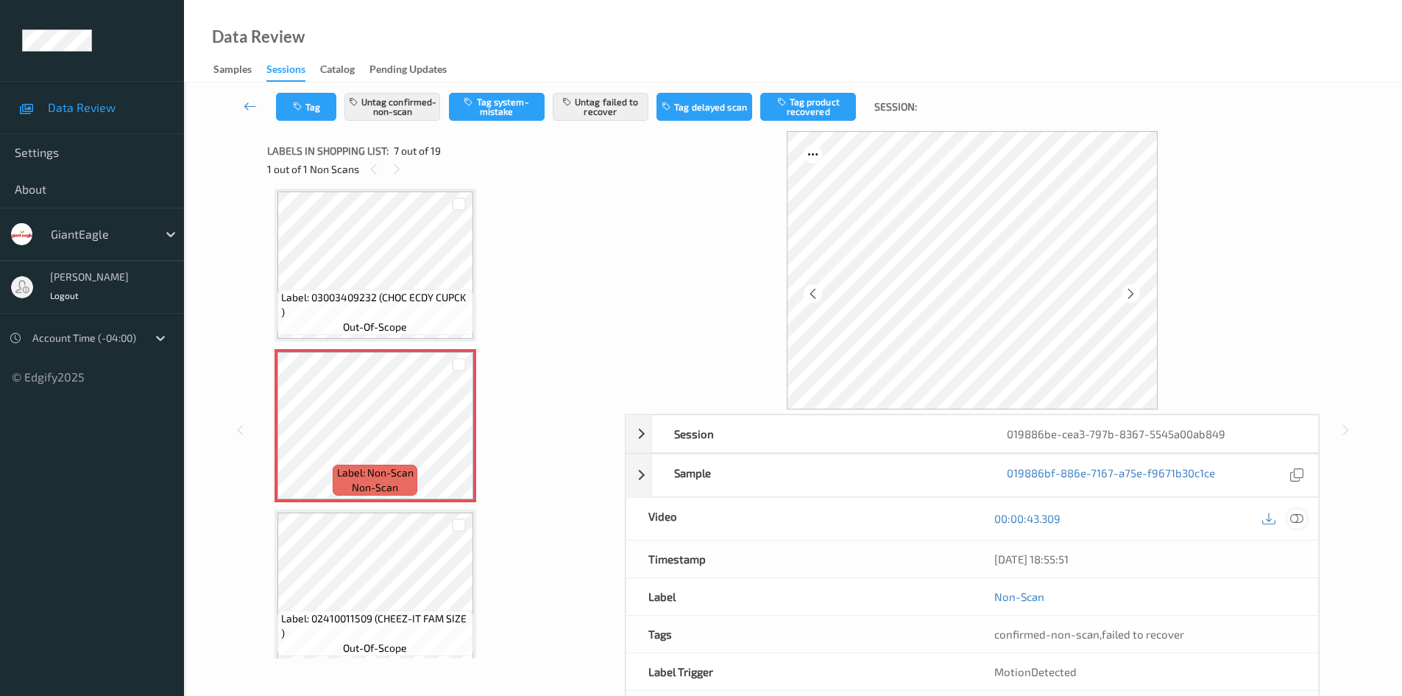
click at [1295, 517] on icon at bounding box center [1296, 518] width 13 height 13
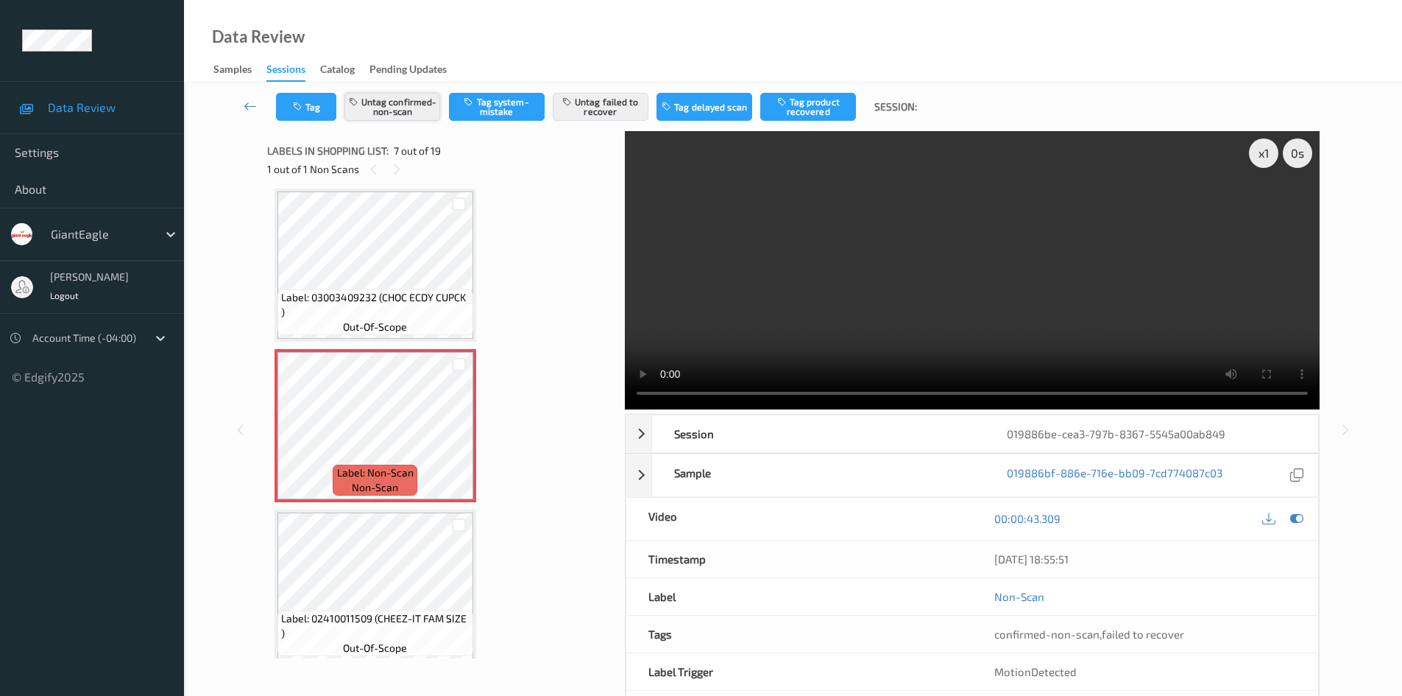
click at [395, 113] on button "Untag confirmed-non-scan" at bounding box center [392, 107] width 96 height 28
click at [634, 113] on button "Untag failed to recover" at bounding box center [601, 107] width 96 height 28
click at [484, 119] on button "Tag system-mistake" at bounding box center [497, 107] width 96 height 28
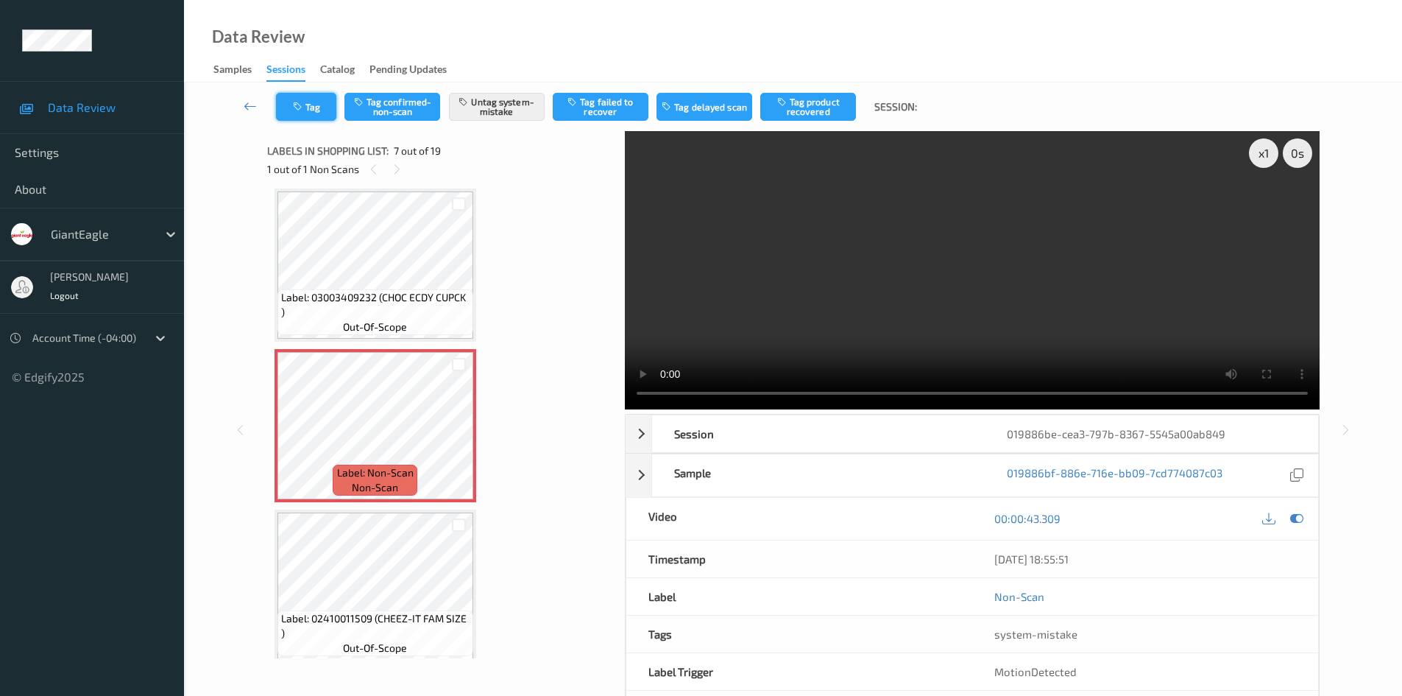
click at [316, 114] on button "Tag" at bounding box center [306, 107] width 60 height 28
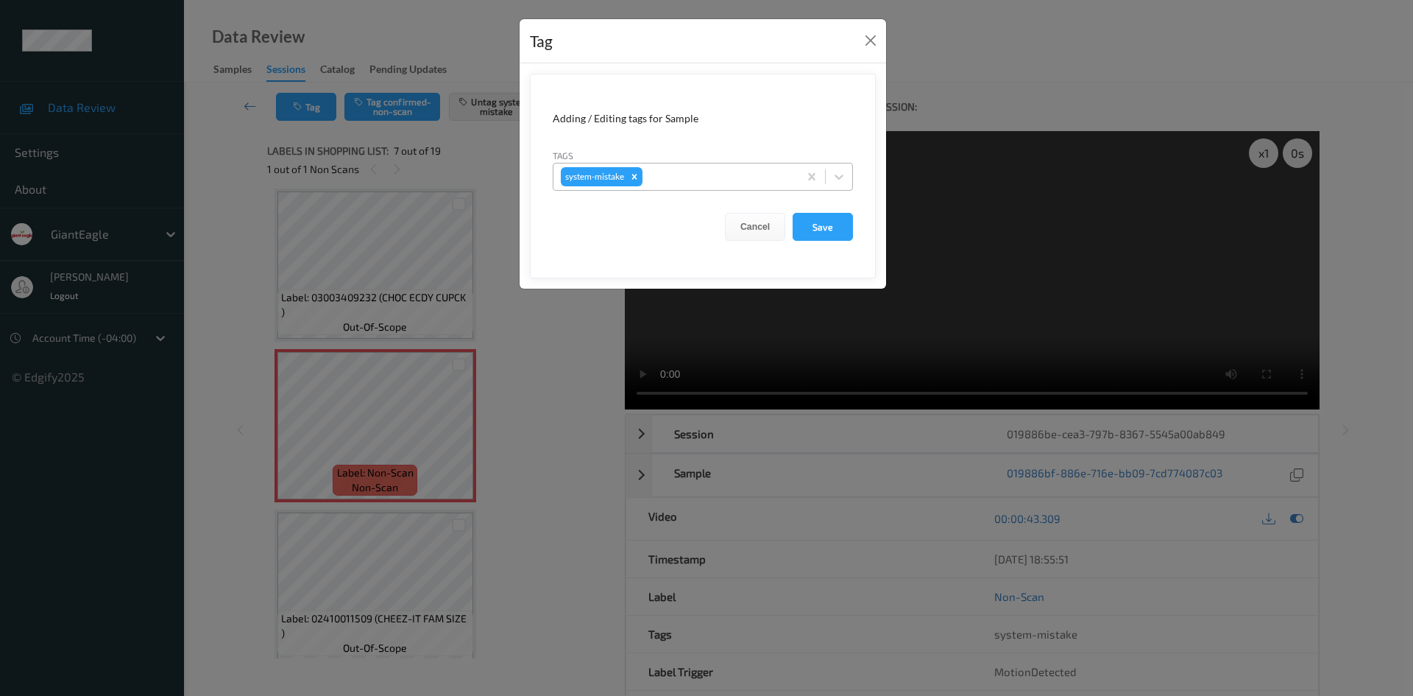
click at [671, 183] on div at bounding box center [718, 177] width 146 height 18
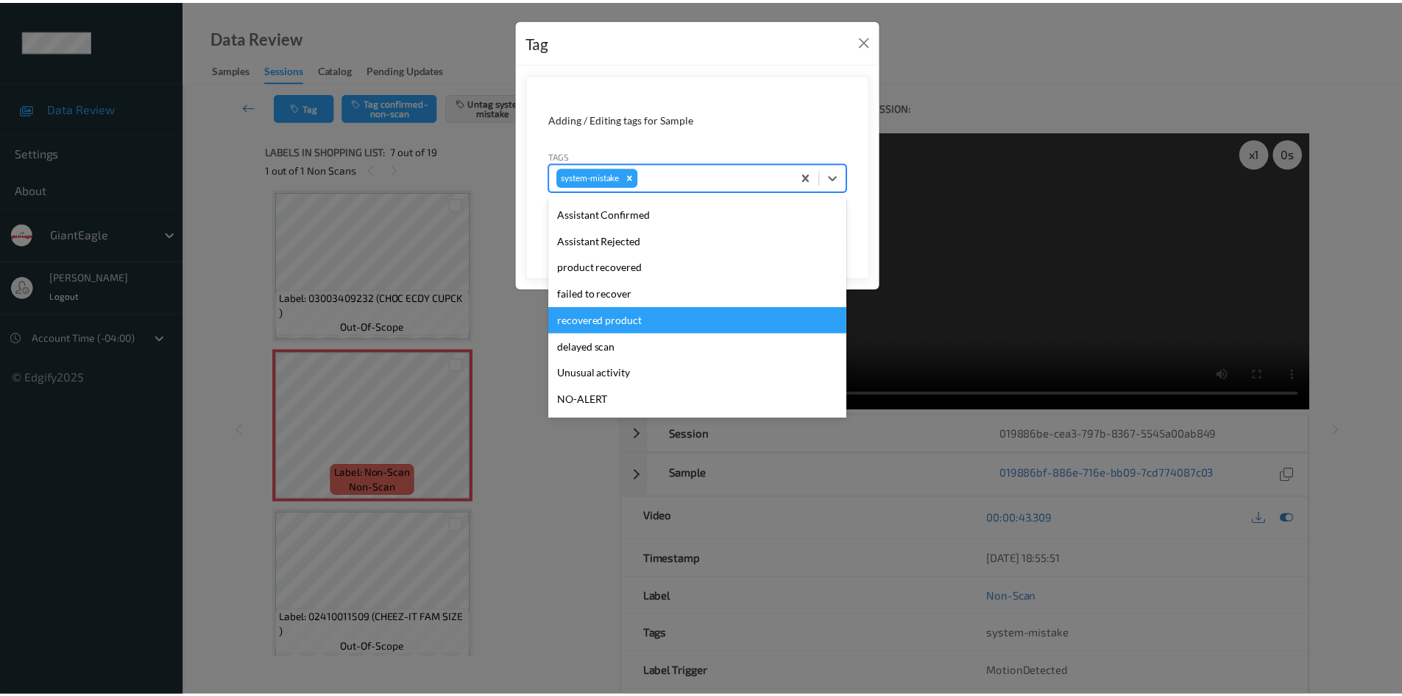
scroll to position [130, 0]
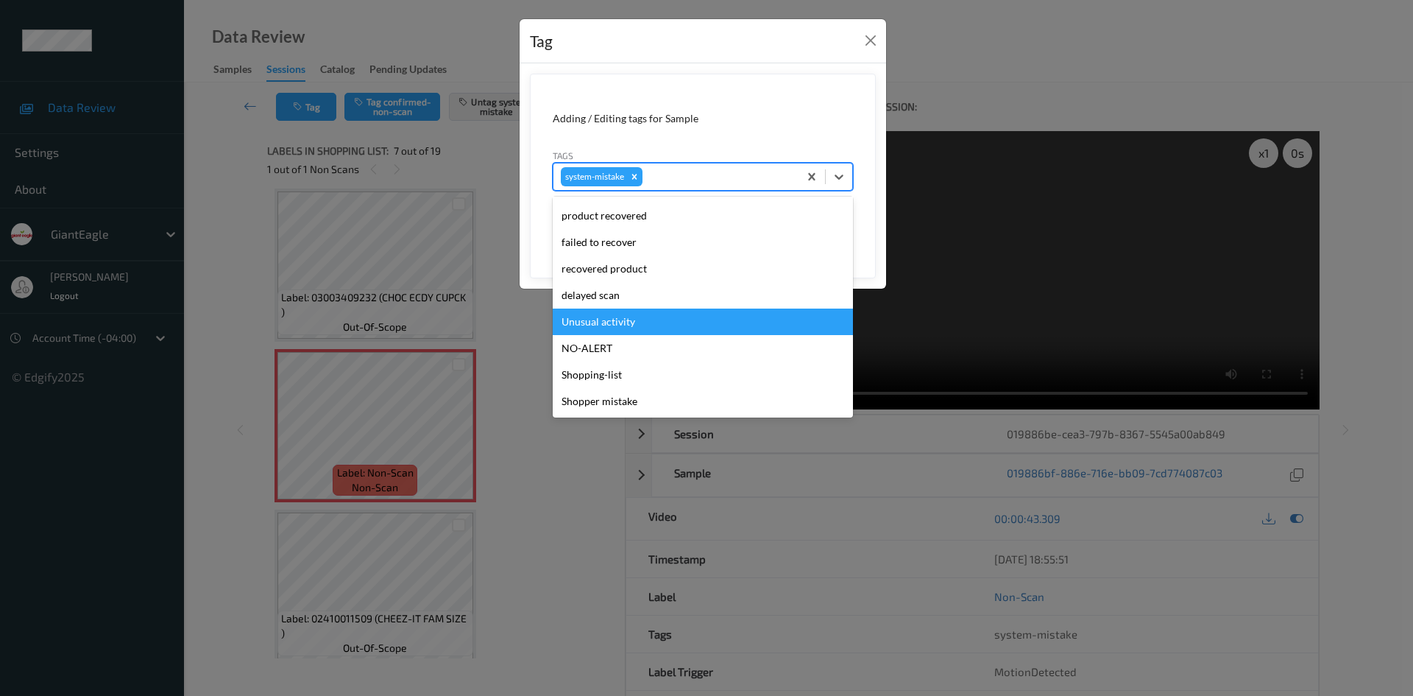
click at [649, 320] on div "Unusual activity" at bounding box center [703, 321] width 300 height 26
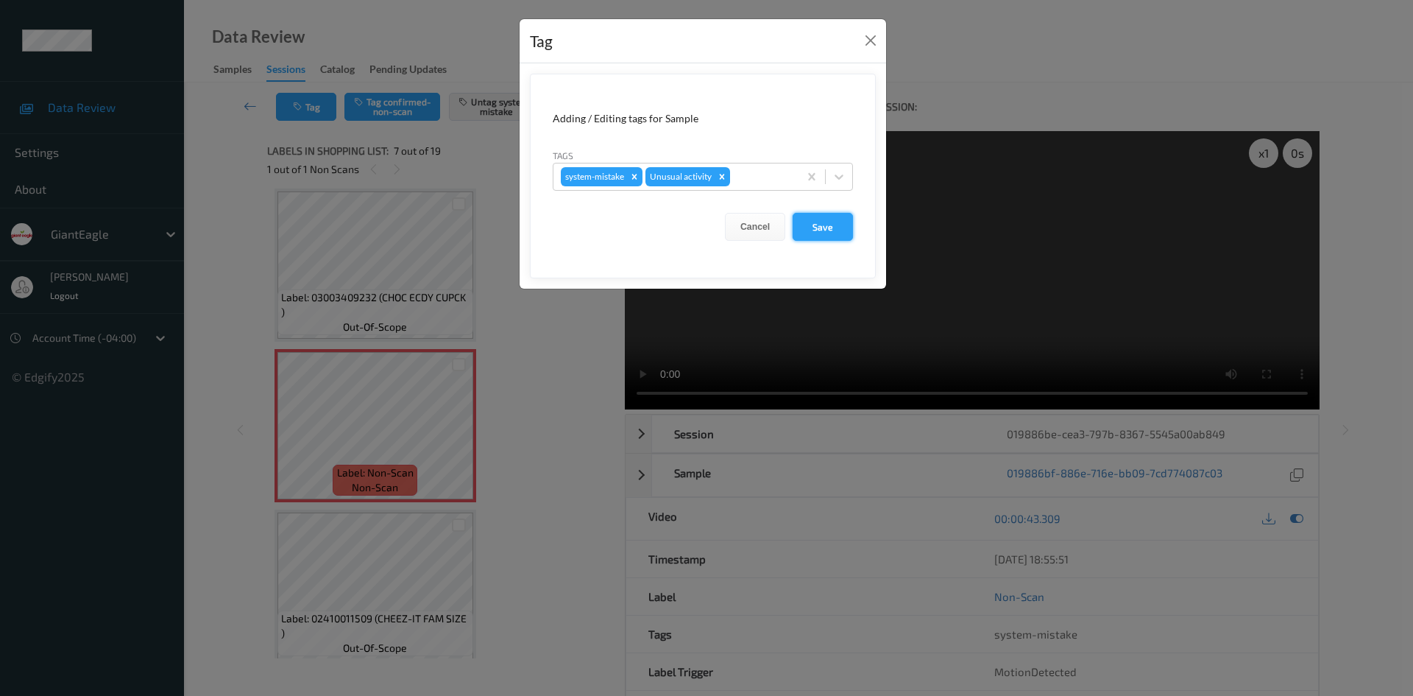
click at [796, 227] on button "Save" at bounding box center [823, 227] width 60 height 28
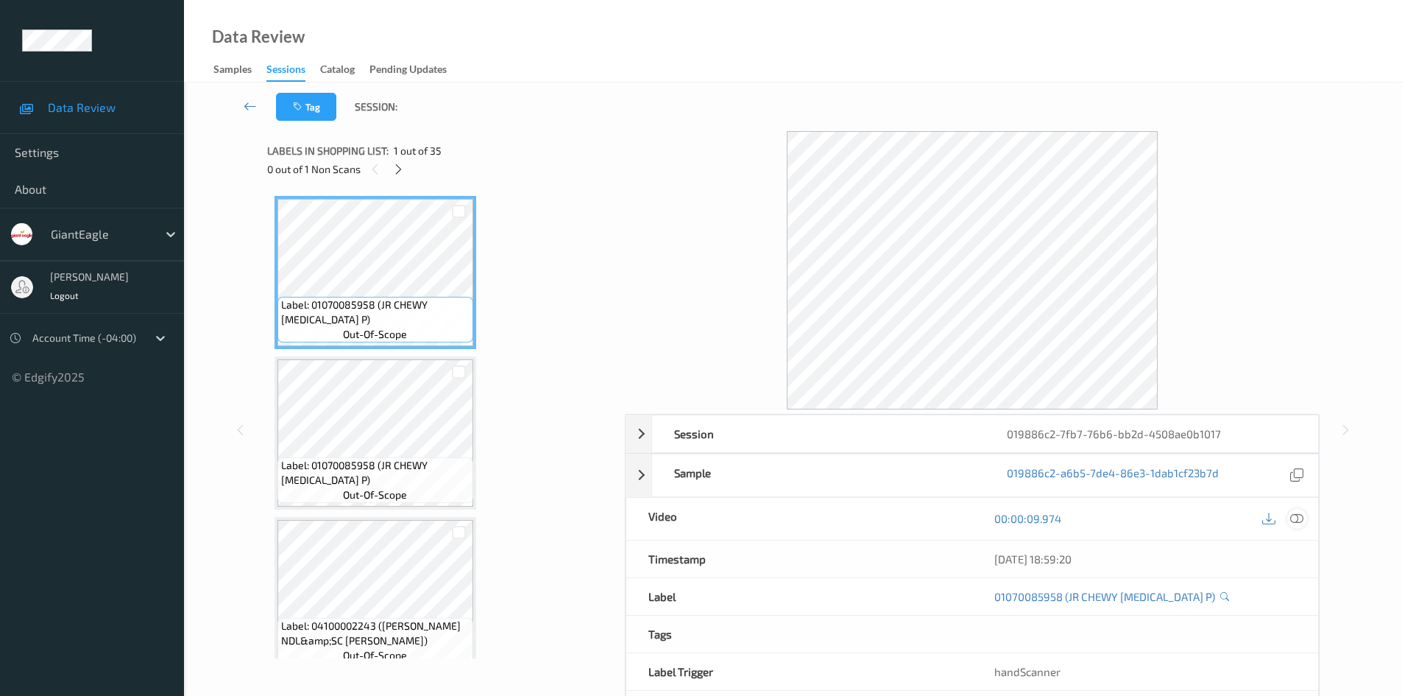
click at [1294, 521] on icon at bounding box center [1296, 518] width 13 height 13
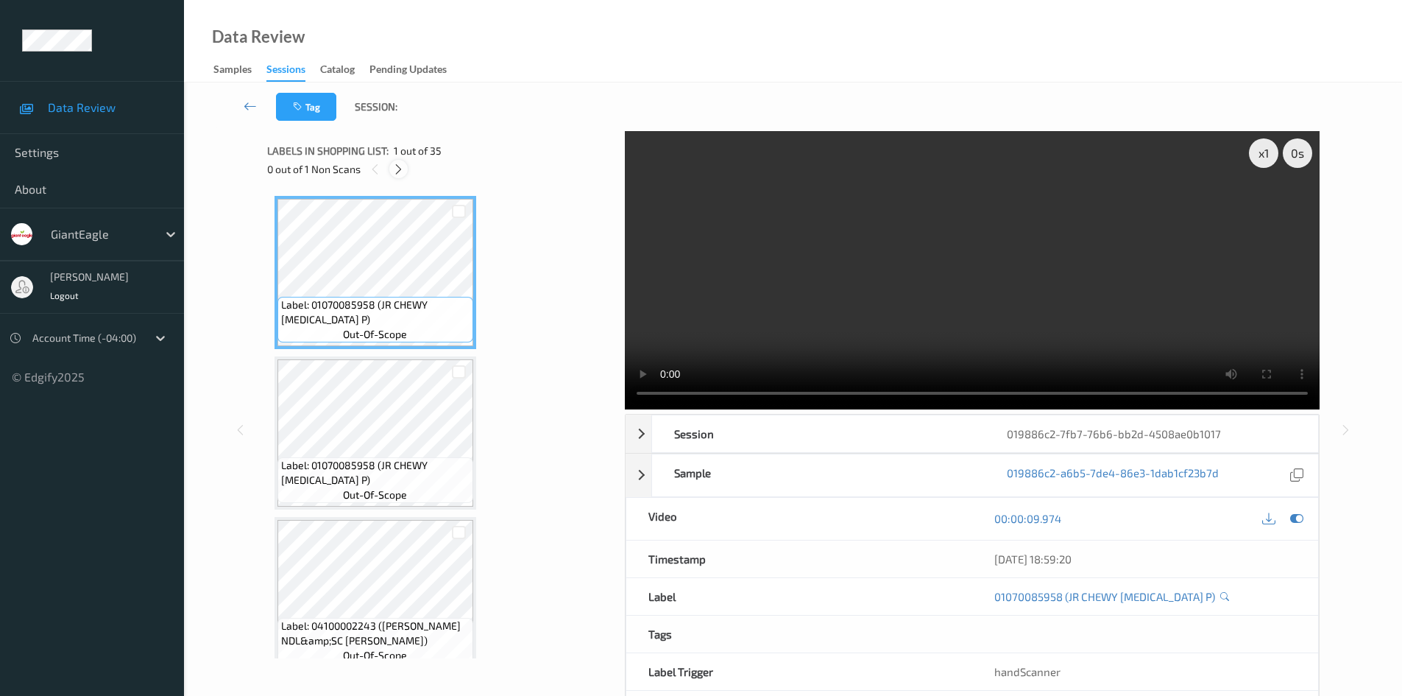
click at [397, 170] on icon at bounding box center [398, 169] width 13 height 13
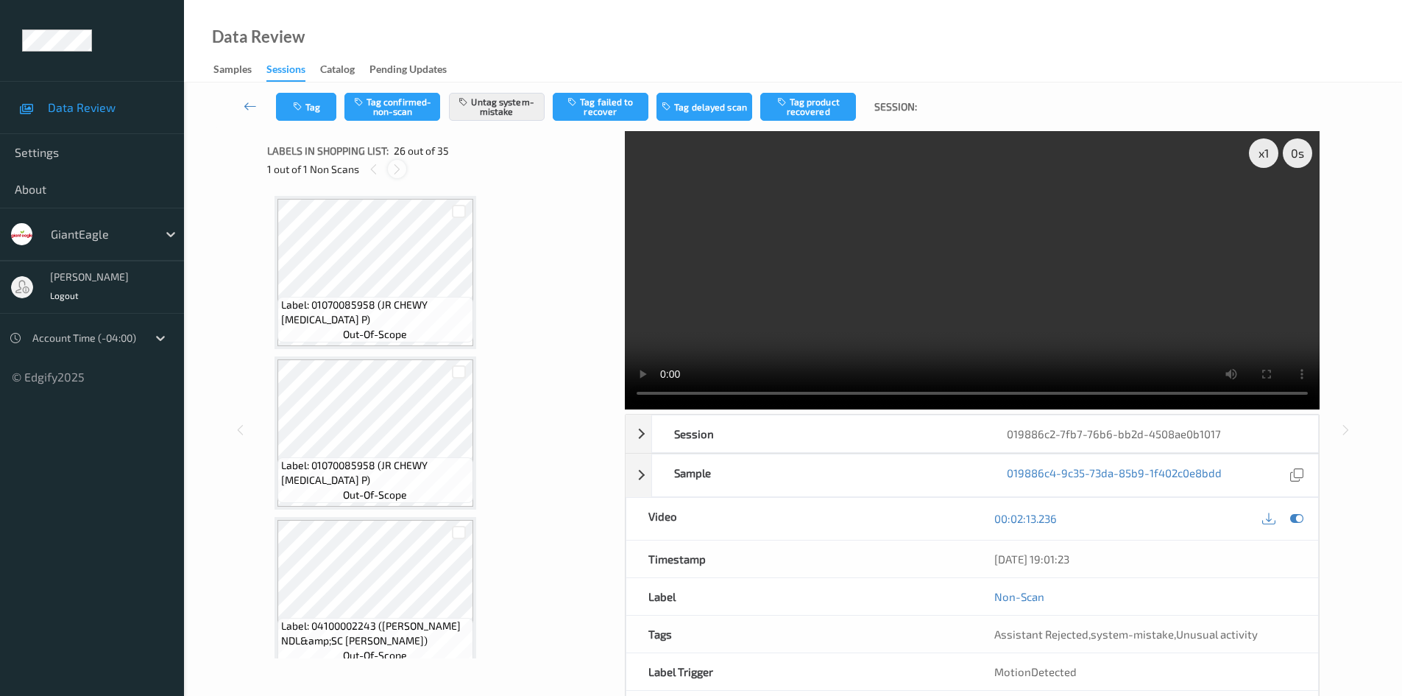
scroll to position [3858, 0]
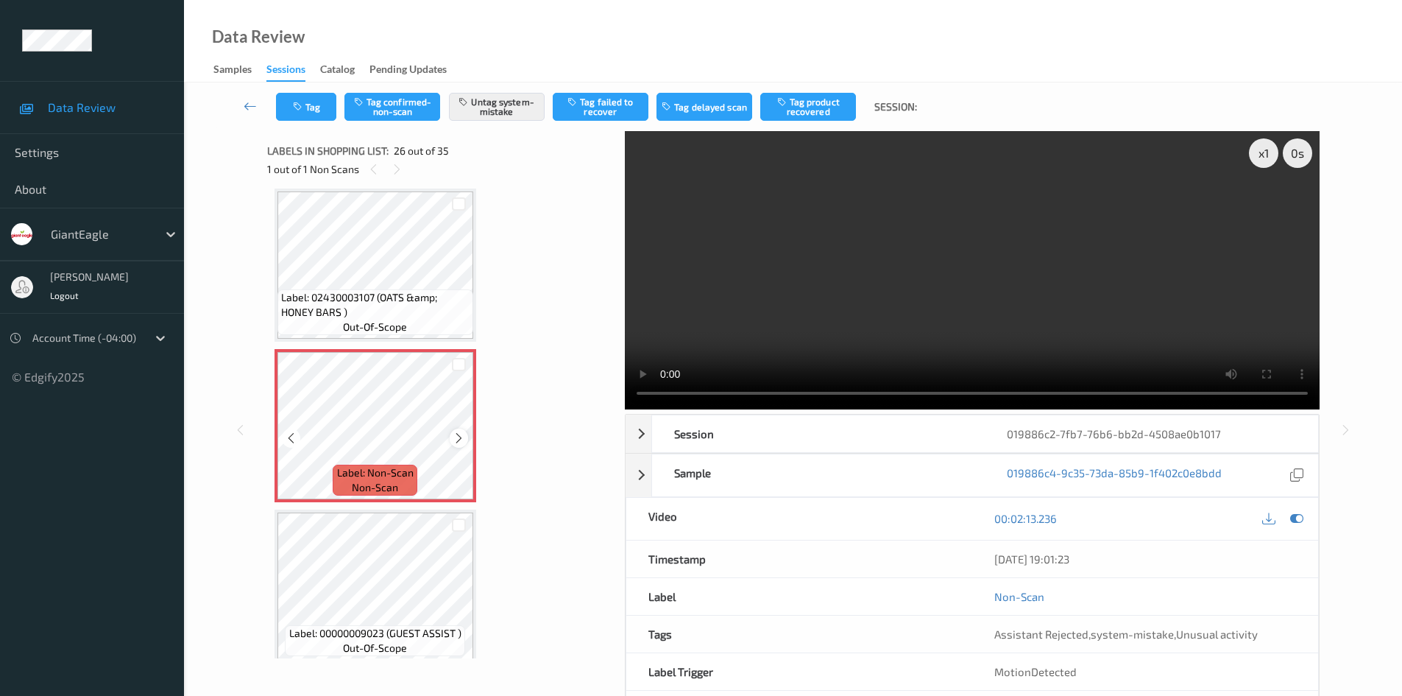
click at [459, 441] on icon at bounding box center [459, 437] width 13 height 13
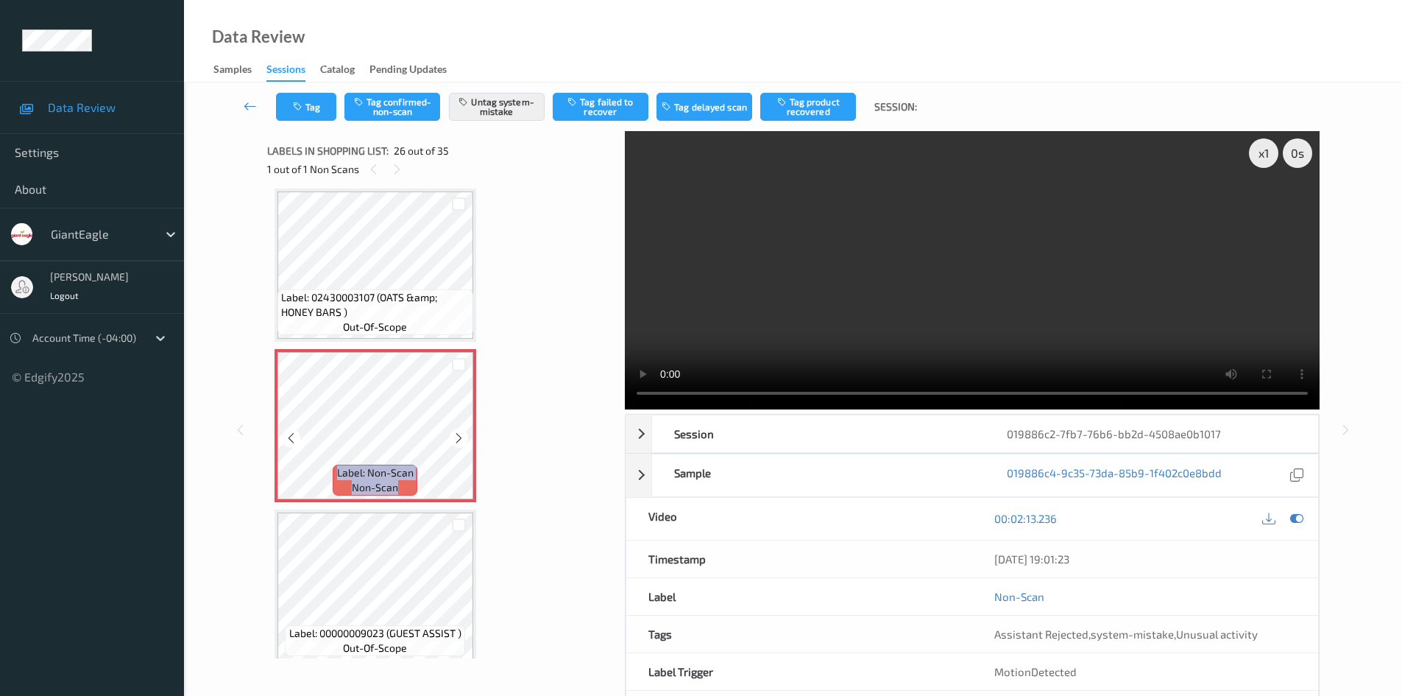
click at [459, 441] on icon at bounding box center [459, 437] width 13 height 13
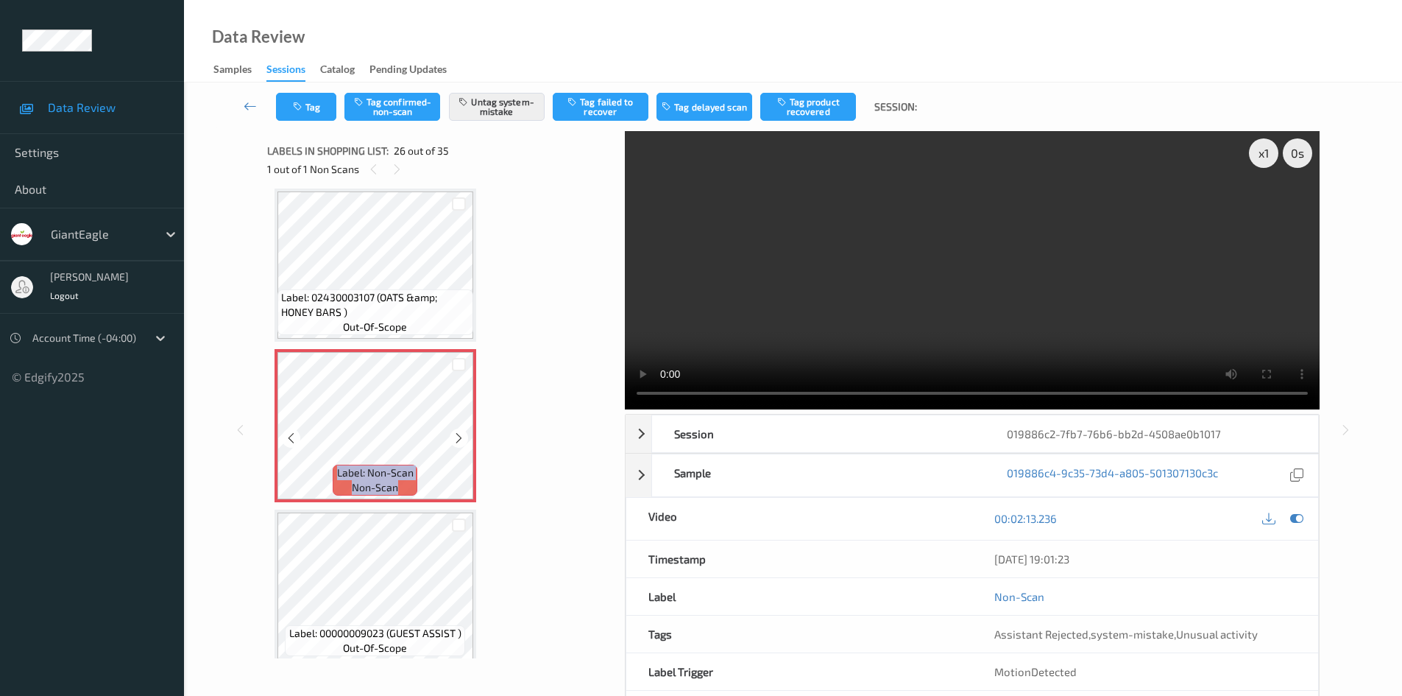
click at [459, 441] on icon at bounding box center [459, 437] width 13 height 13
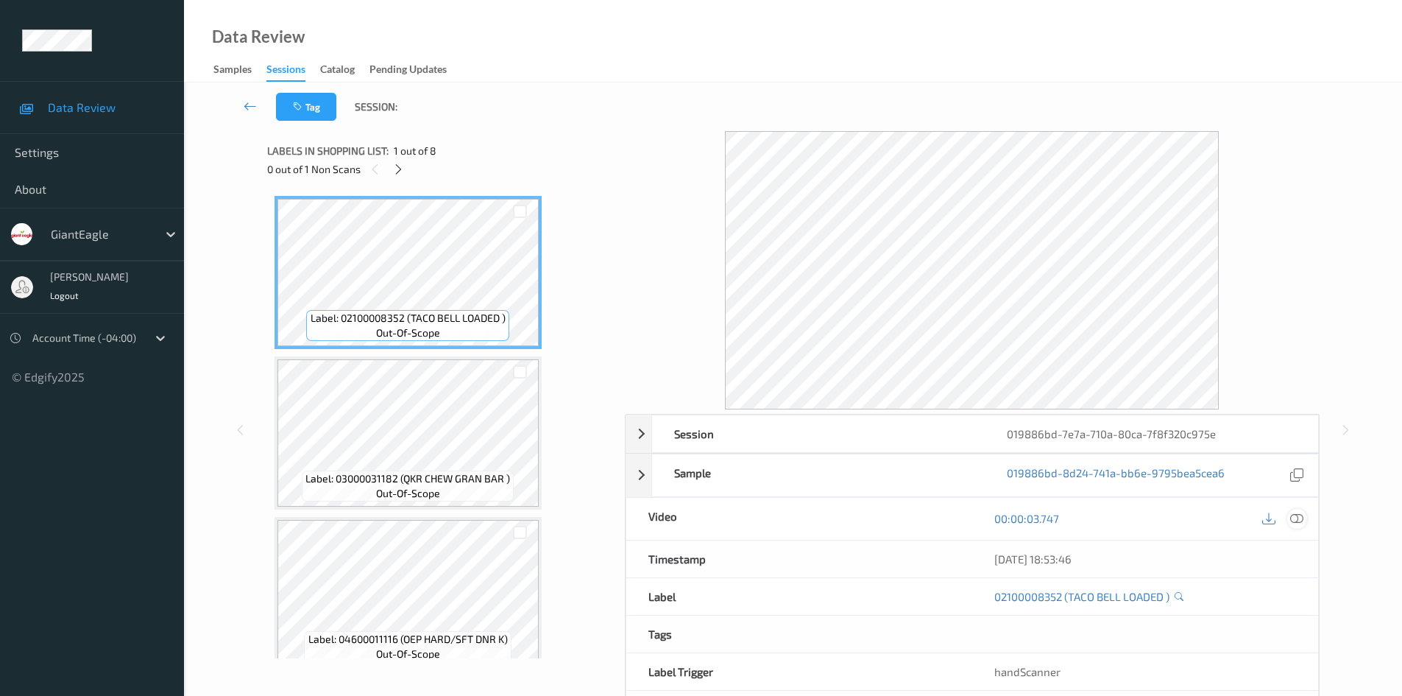
click at [1295, 522] on icon at bounding box center [1296, 518] width 13 height 13
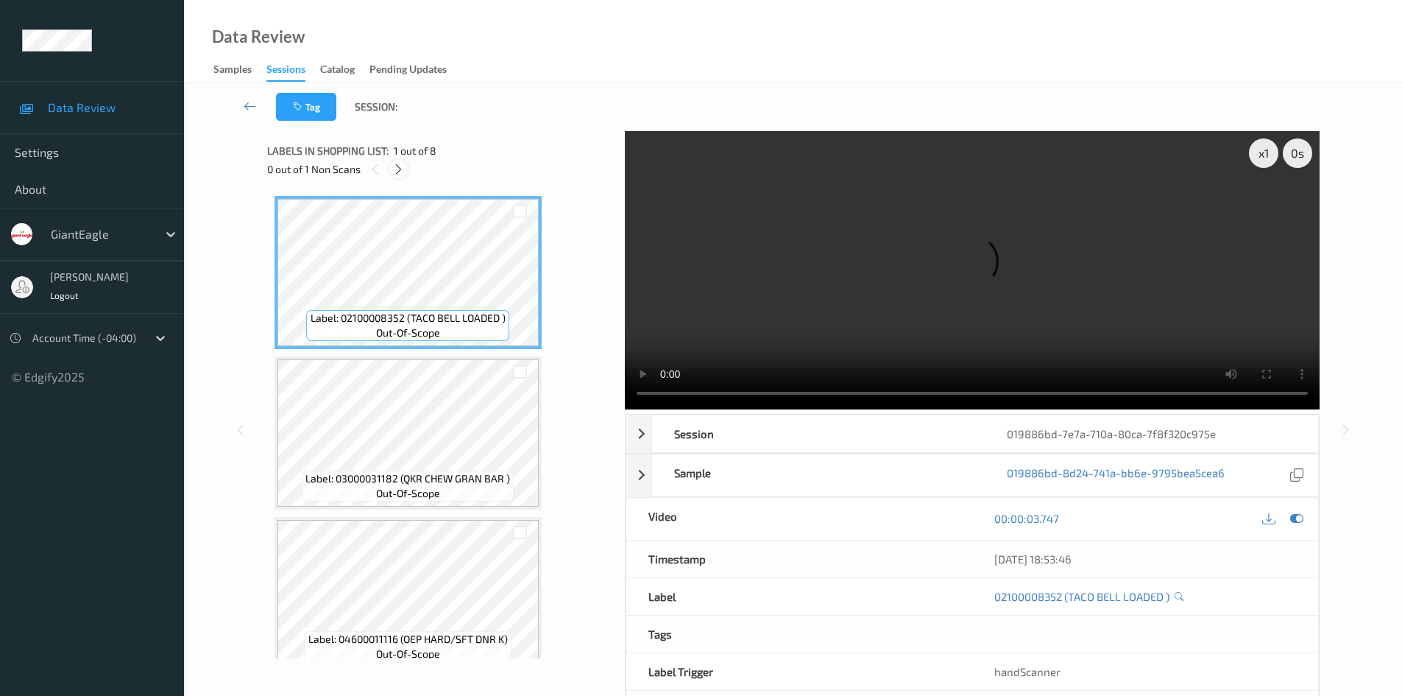
click at [400, 167] on icon at bounding box center [398, 169] width 13 height 13
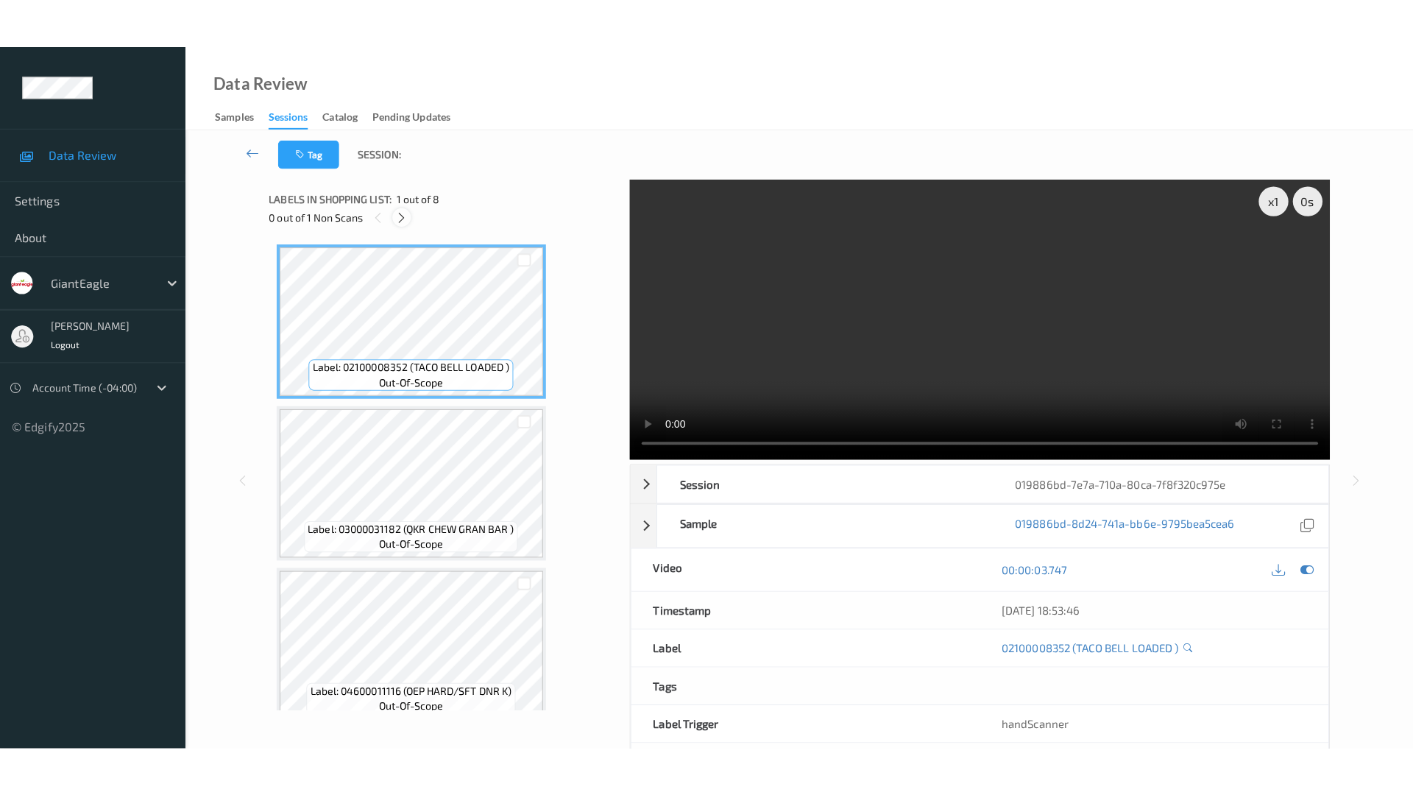
scroll to position [821, 0]
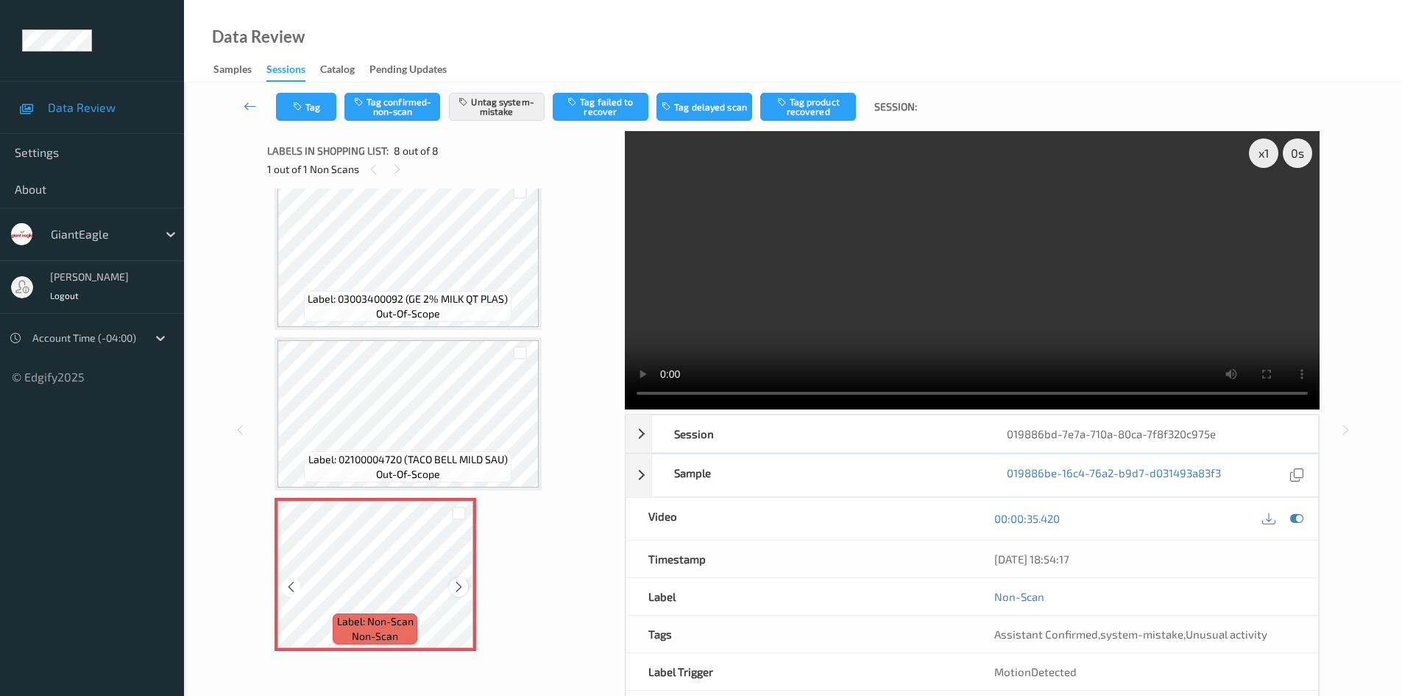
click at [459, 581] on icon at bounding box center [459, 586] width 13 height 13
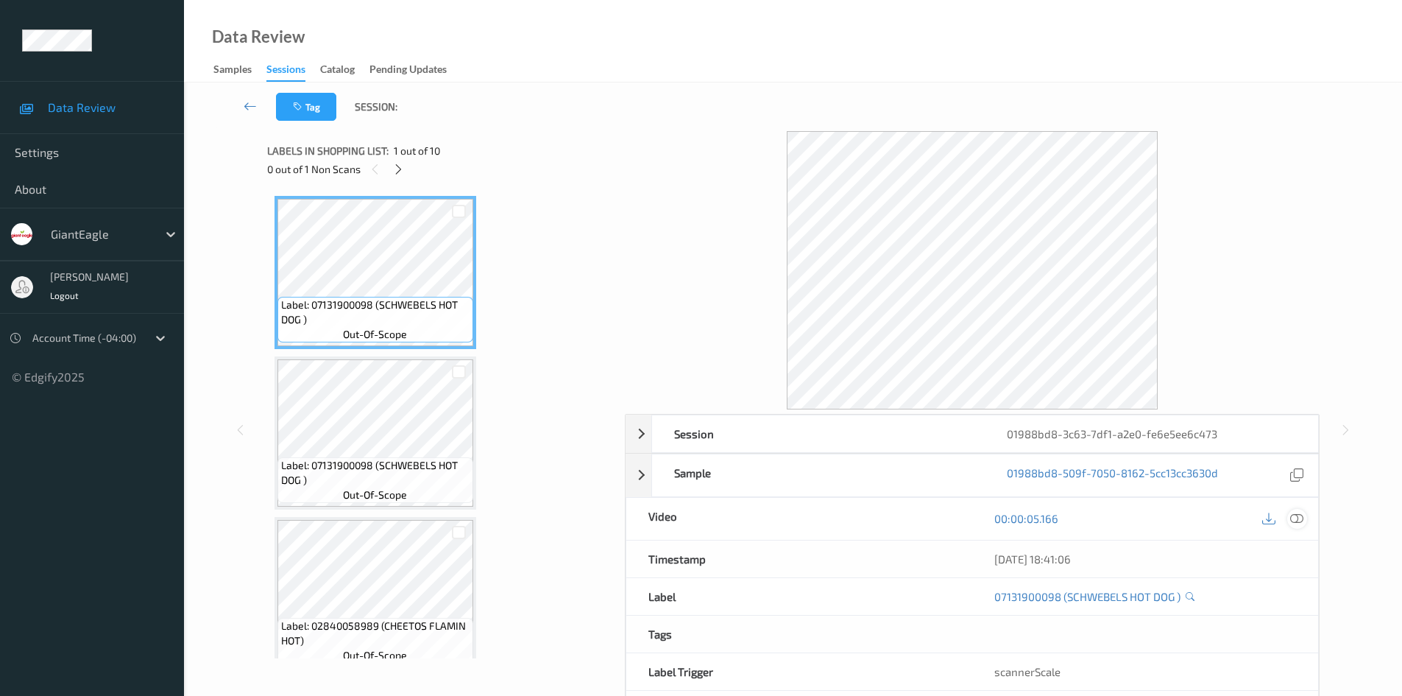
click at [1292, 517] on icon at bounding box center [1296, 518] width 13 height 13
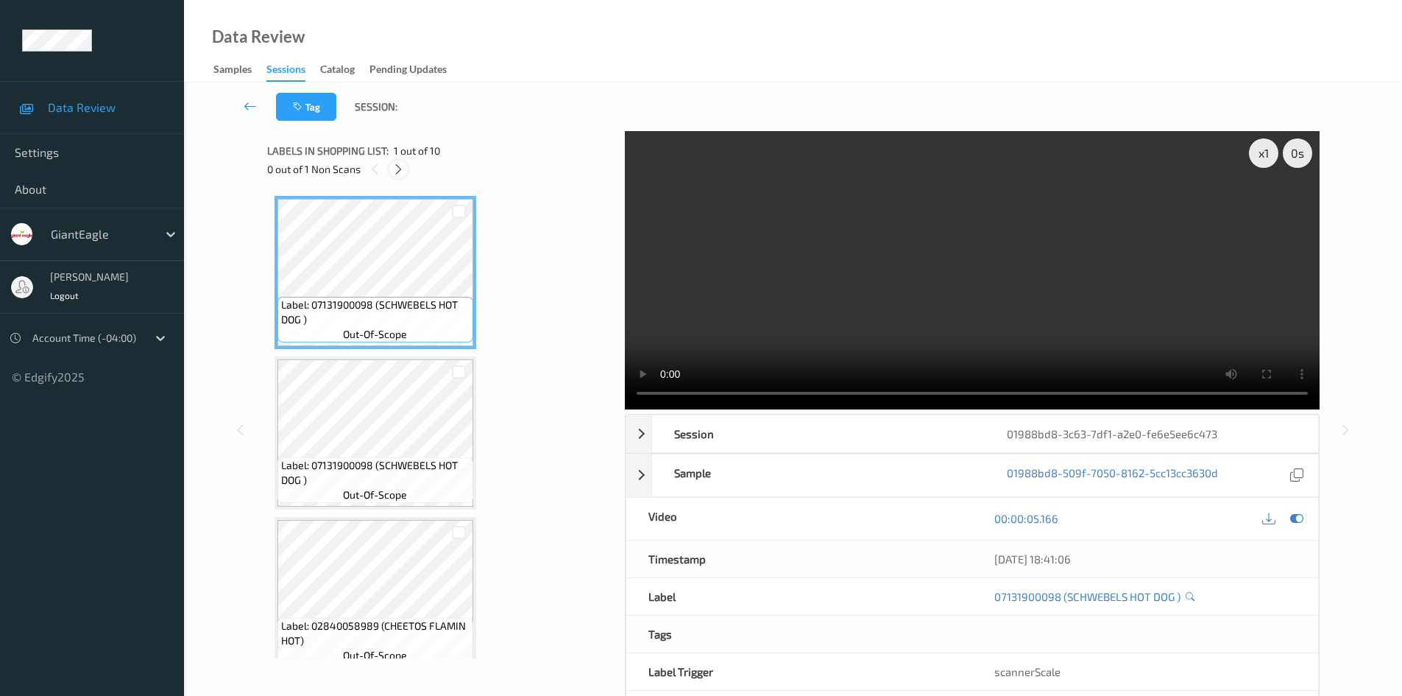
click at [392, 169] on icon at bounding box center [398, 169] width 13 height 13
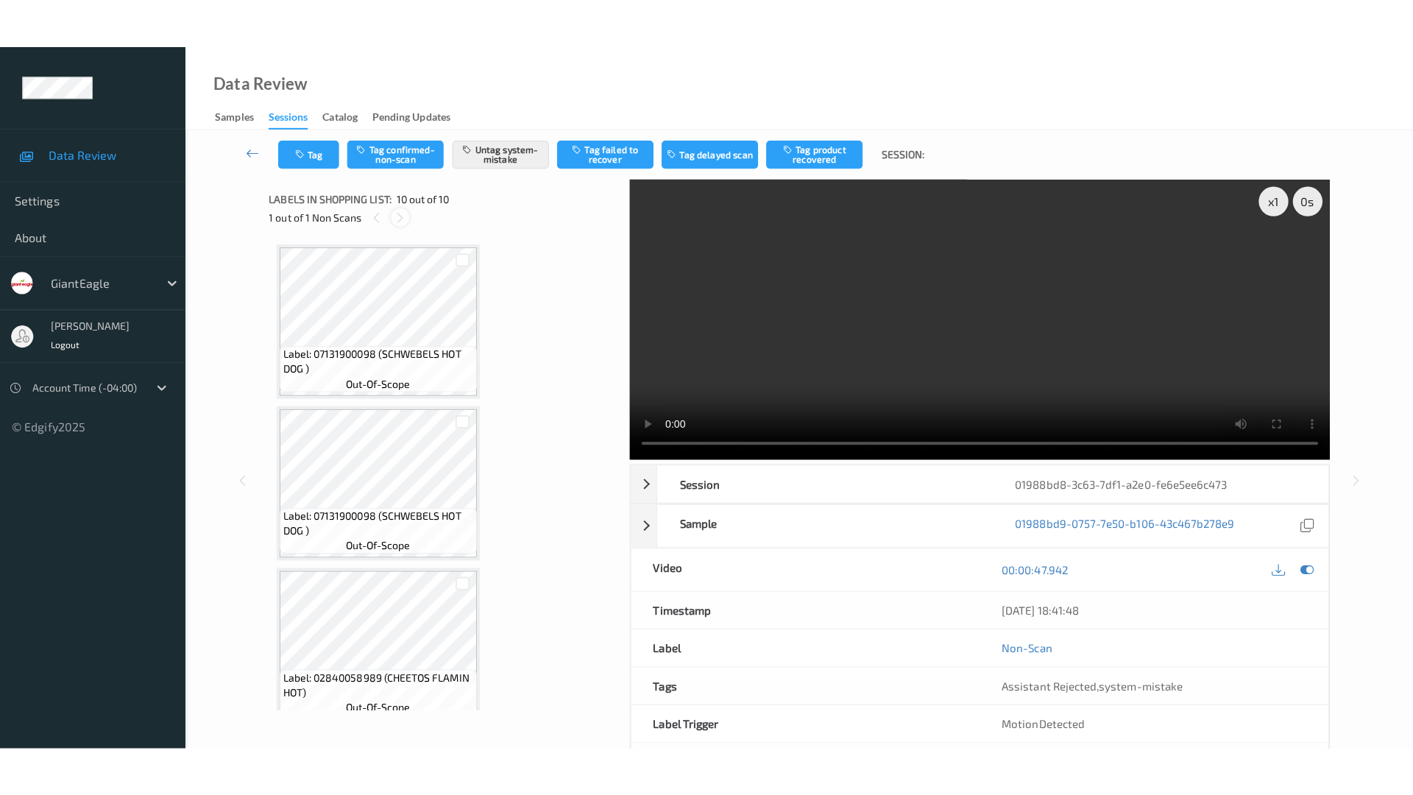
scroll to position [1142, 0]
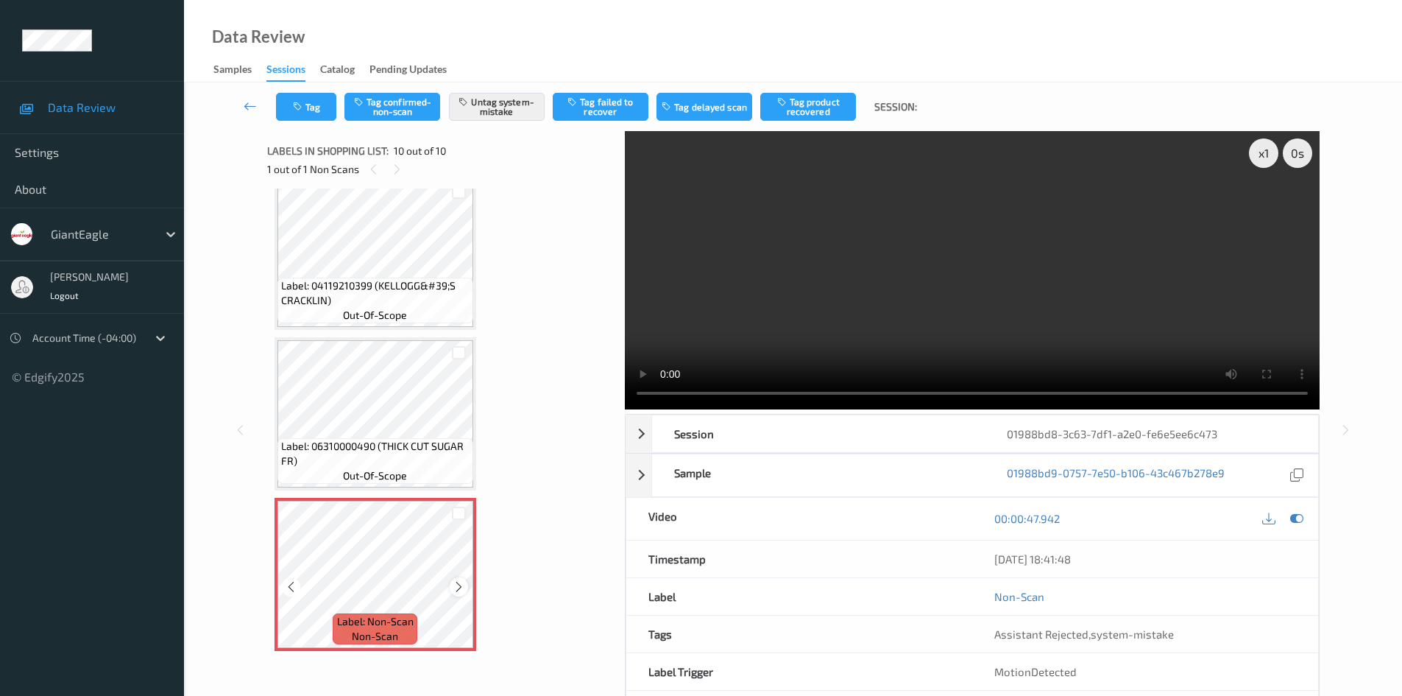
click at [464, 590] on icon at bounding box center [459, 586] width 13 height 13
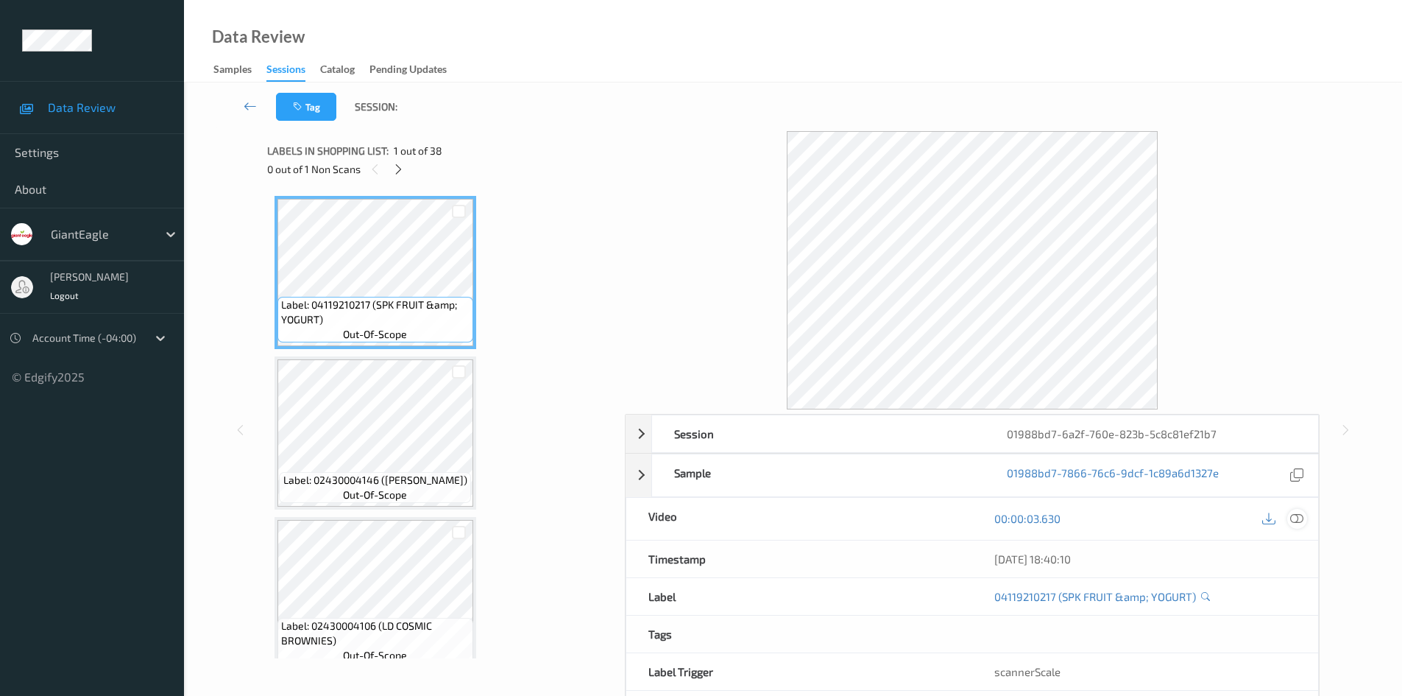
click at [1301, 526] on div at bounding box center [1297, 519] width 20 height 20
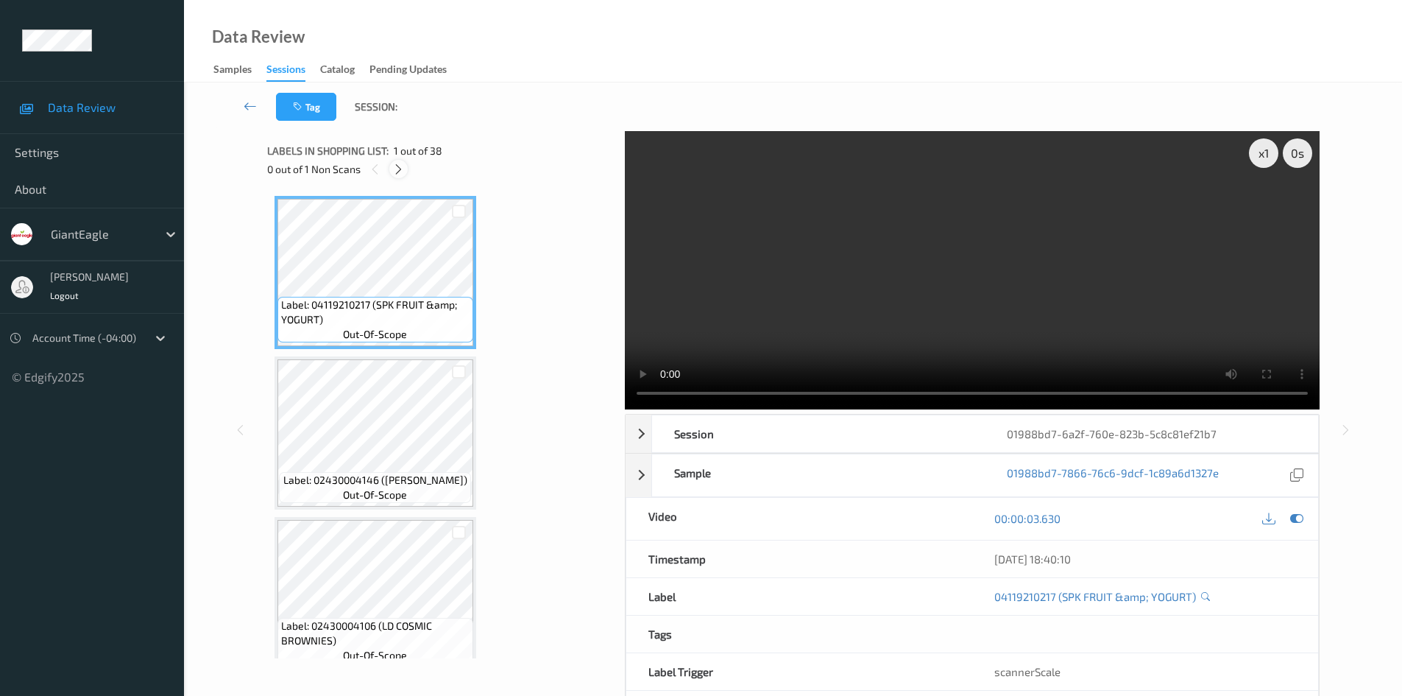
click at [403, 173] on icon at bounding box center [398, 169] width 13 height 13
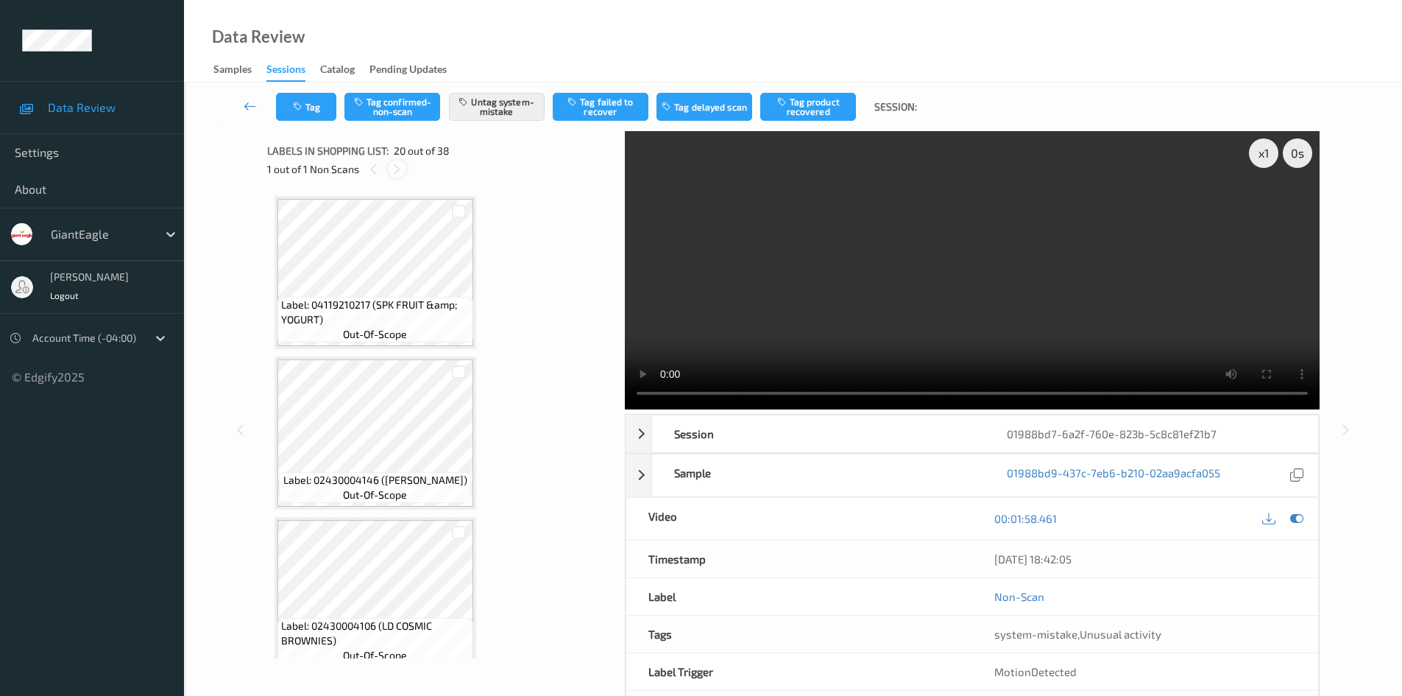
scroll to position [2895, 0]
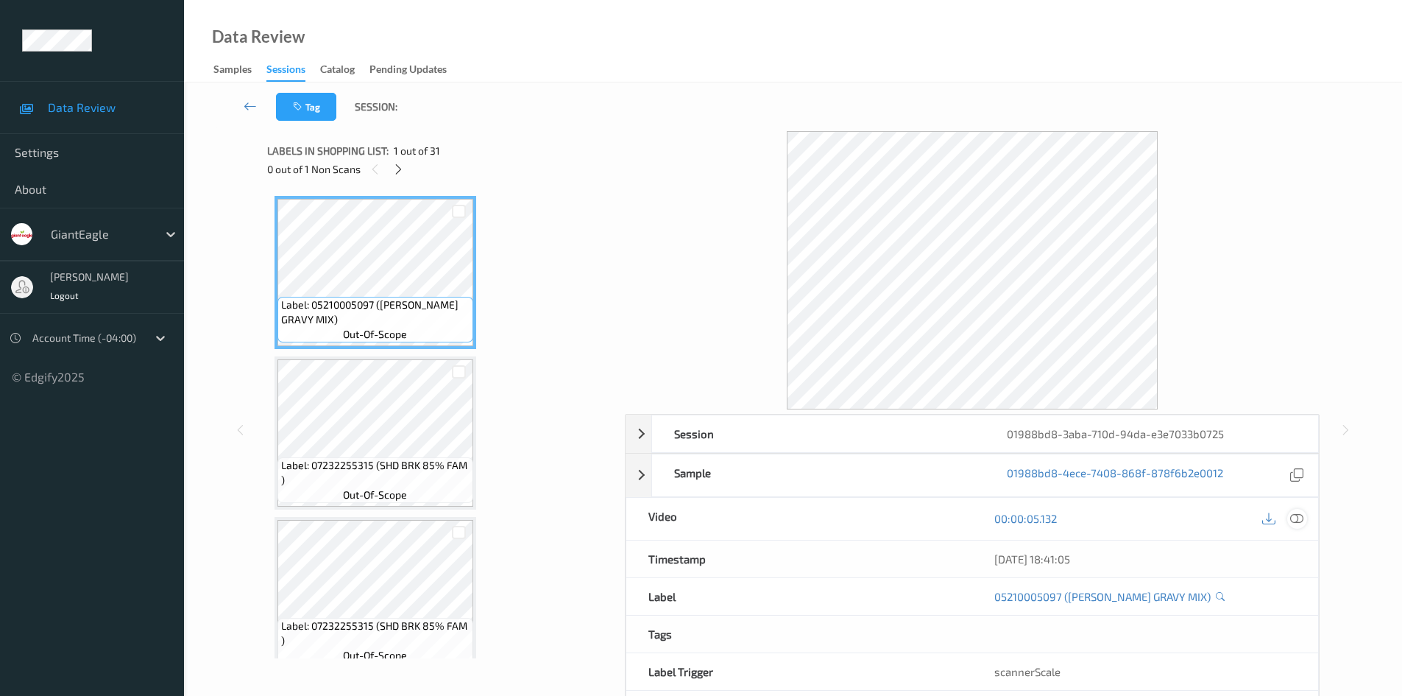
click at [1295, 521] on icon at bounding box center [1296, 518] width 13 height 13
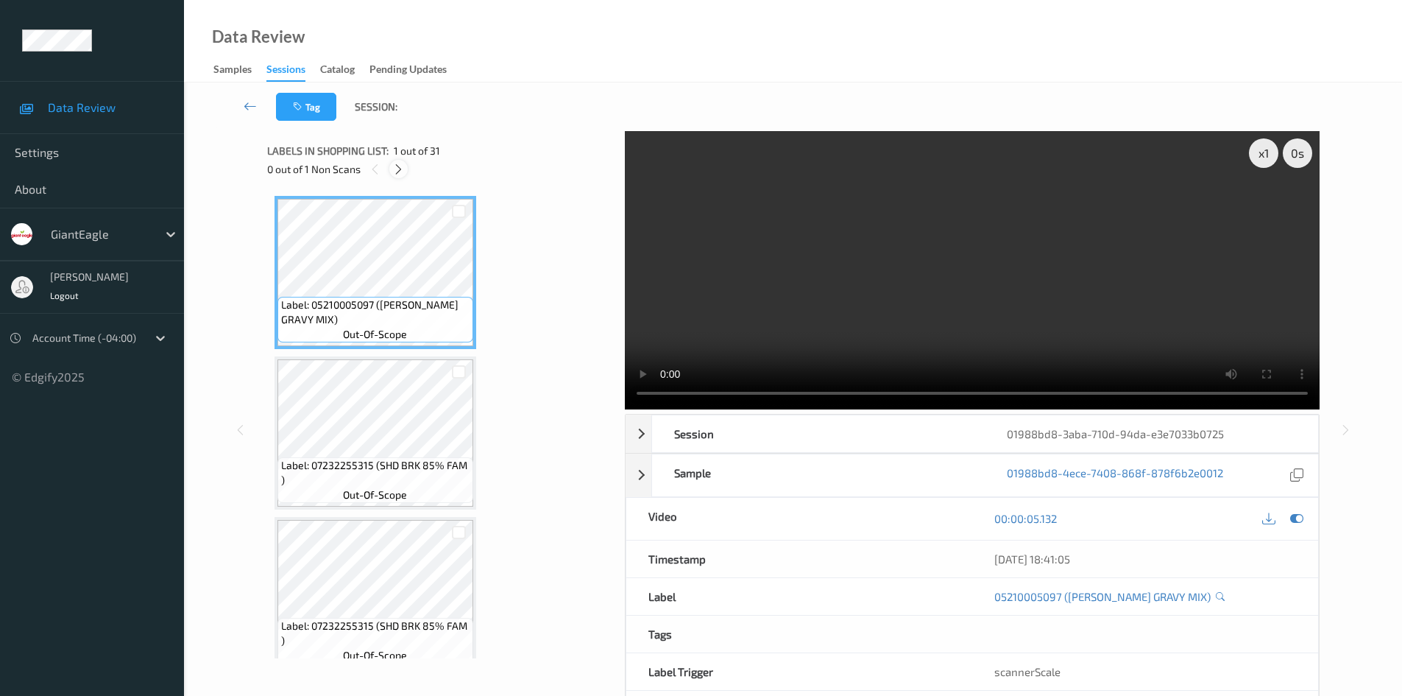
click at [399, 172] on icon at bounding box center [398, 169] width 13 height 13
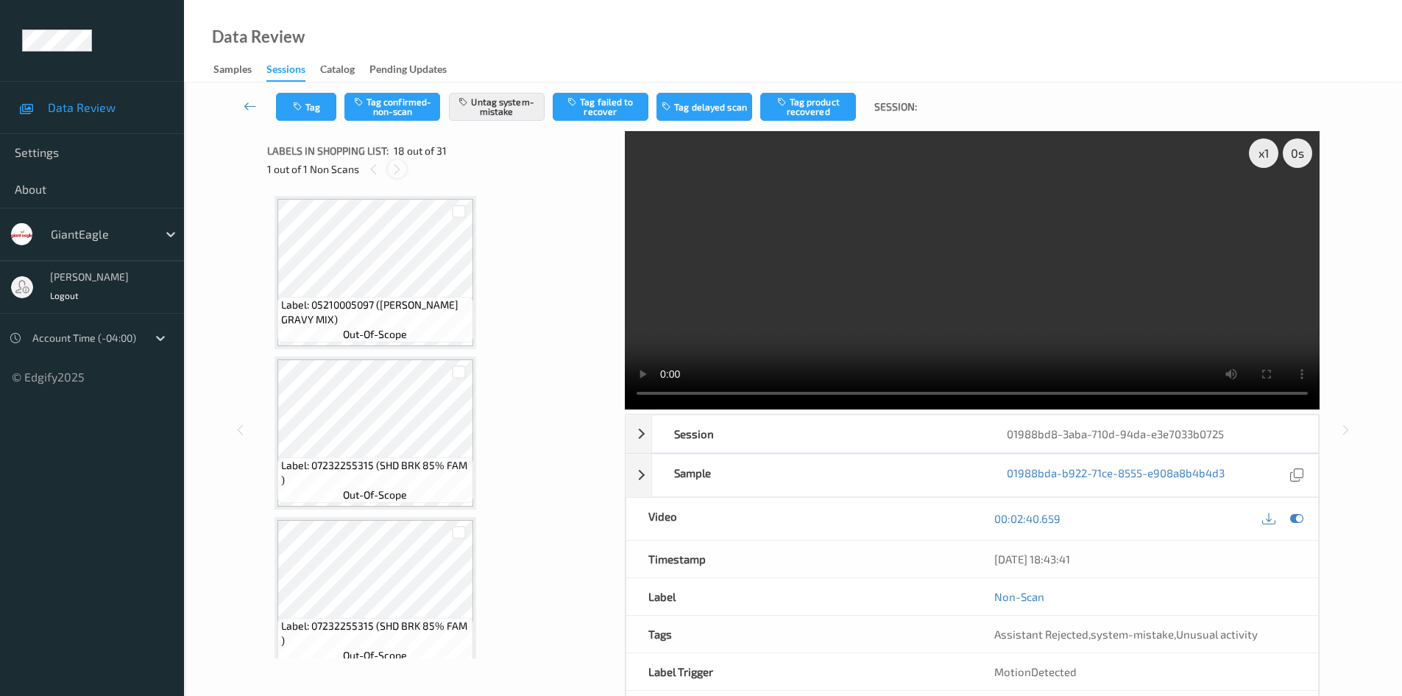
scroll to position [2575, 0]
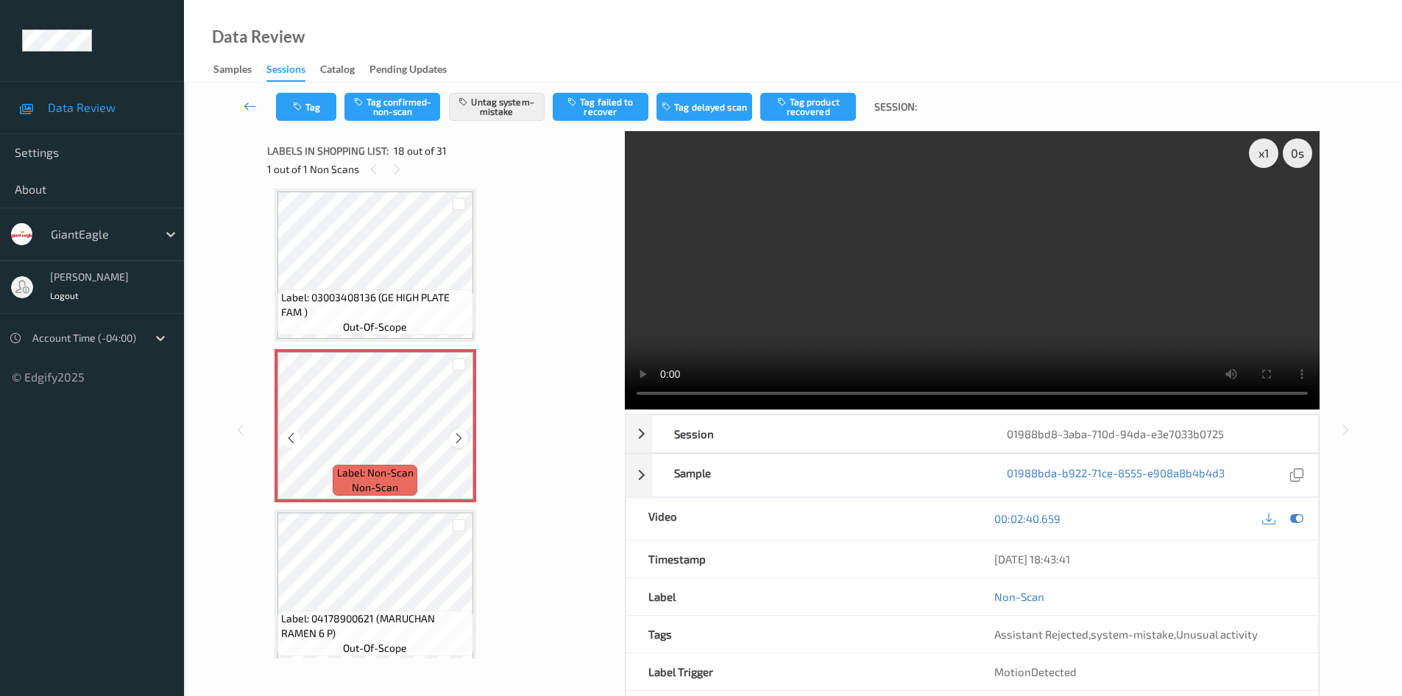
click at [456, 436] on icon at bounding box center [459, 437] width 13 height 13
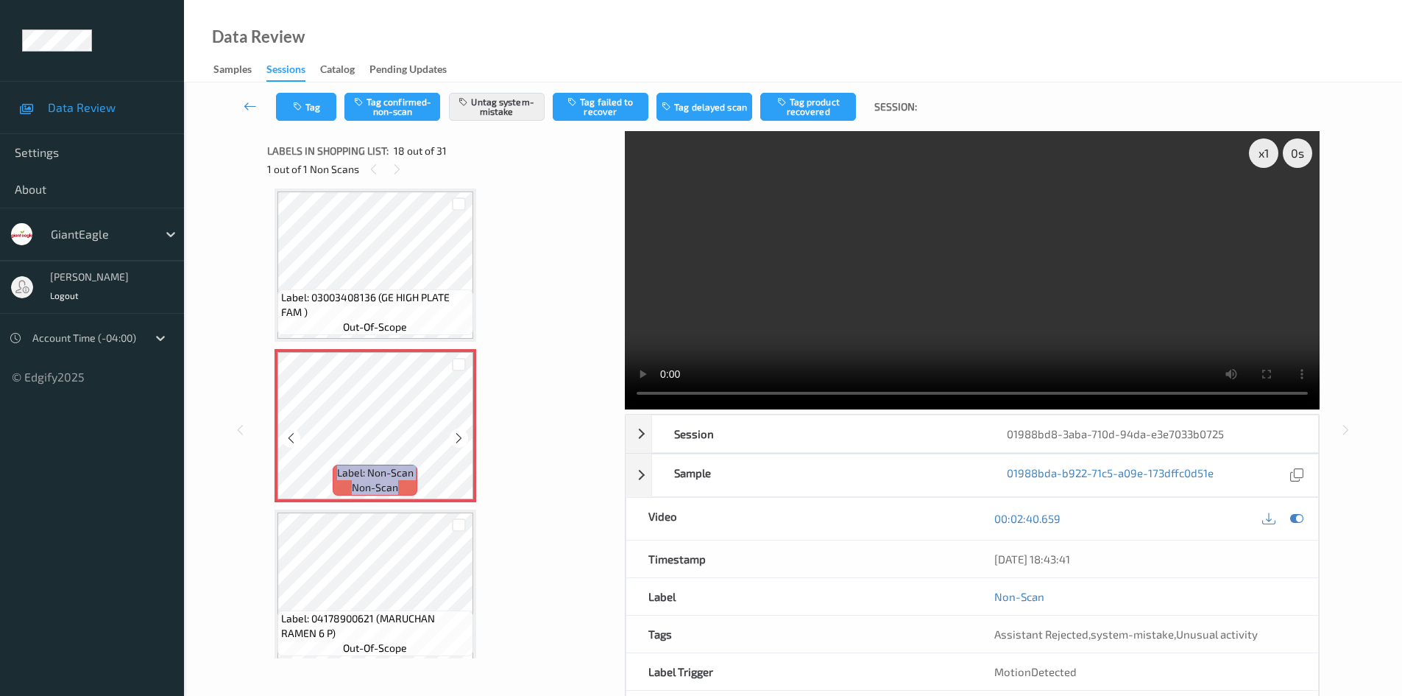
click at [456, 436] on icon at bounding box center [459, 437] width 13 height 13
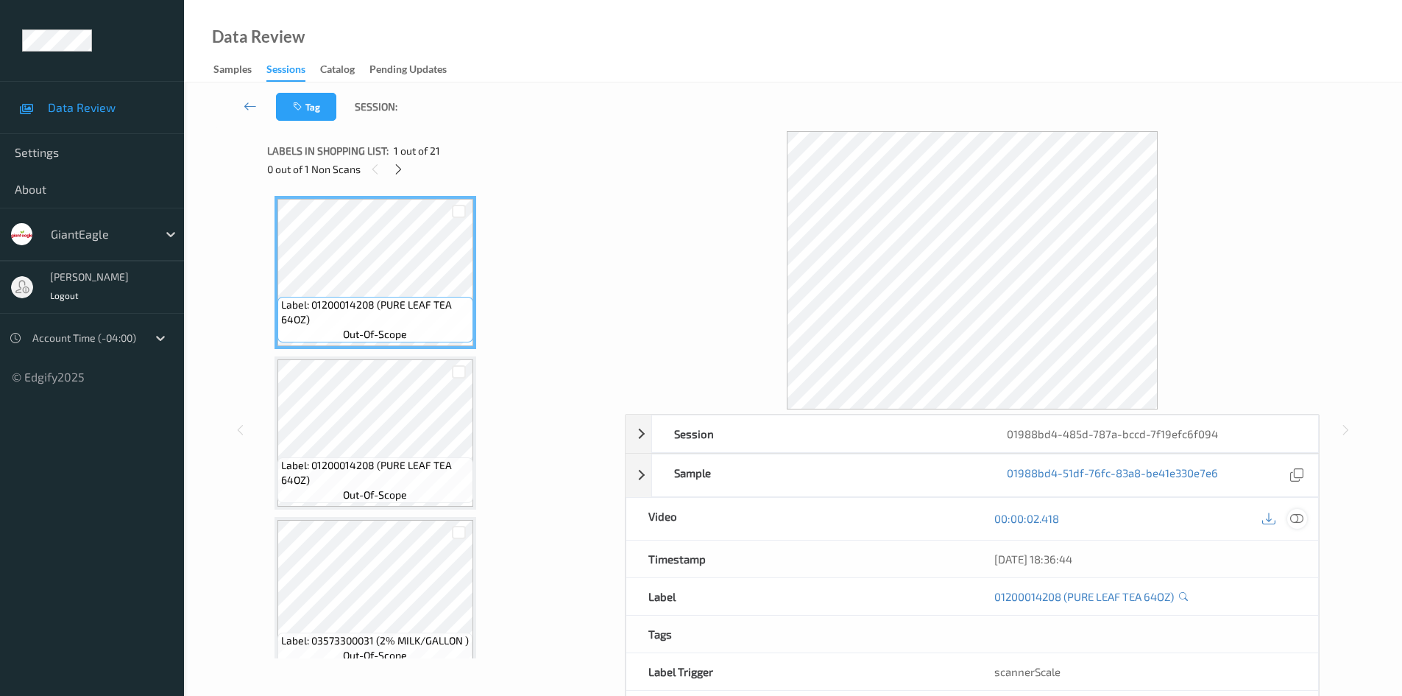
click at [1300, 523] on icon at bounding box center [1296, 518] width 13 height 13
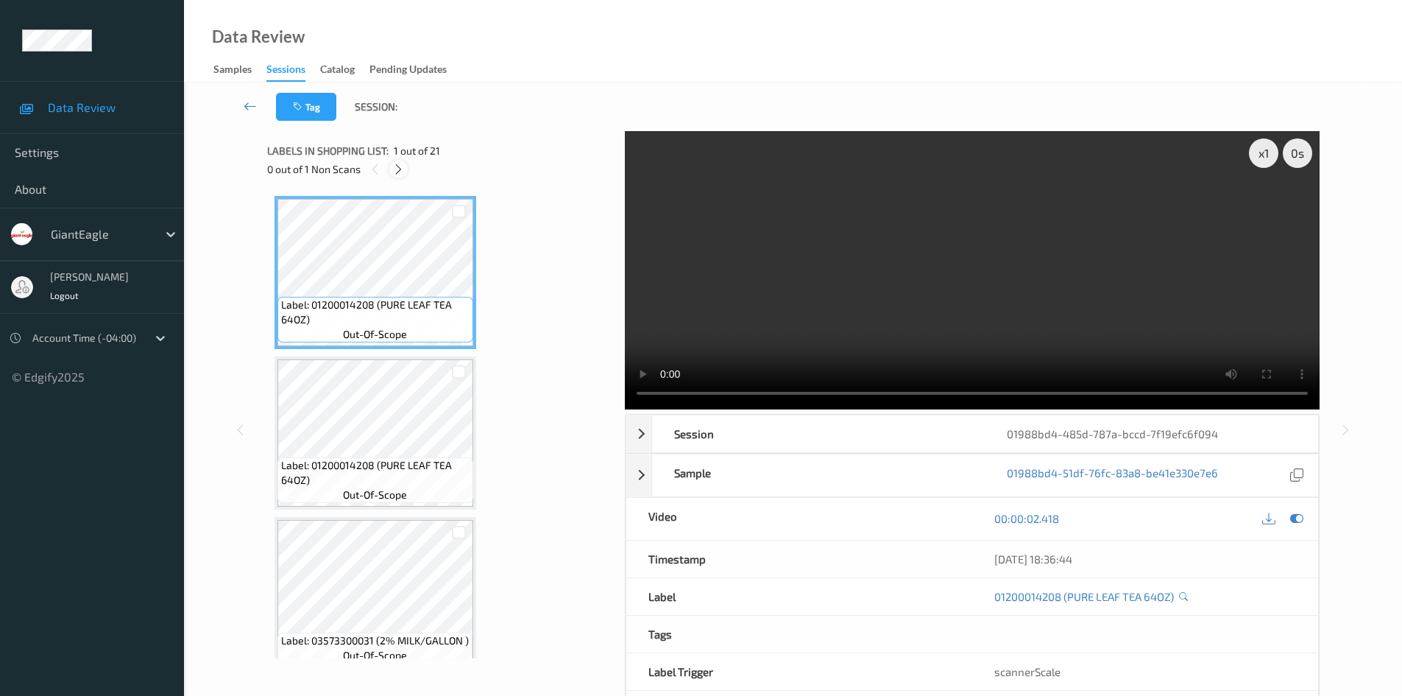
click at [403, 163] on icon at bounding box center [398, 169] width 13 height 13
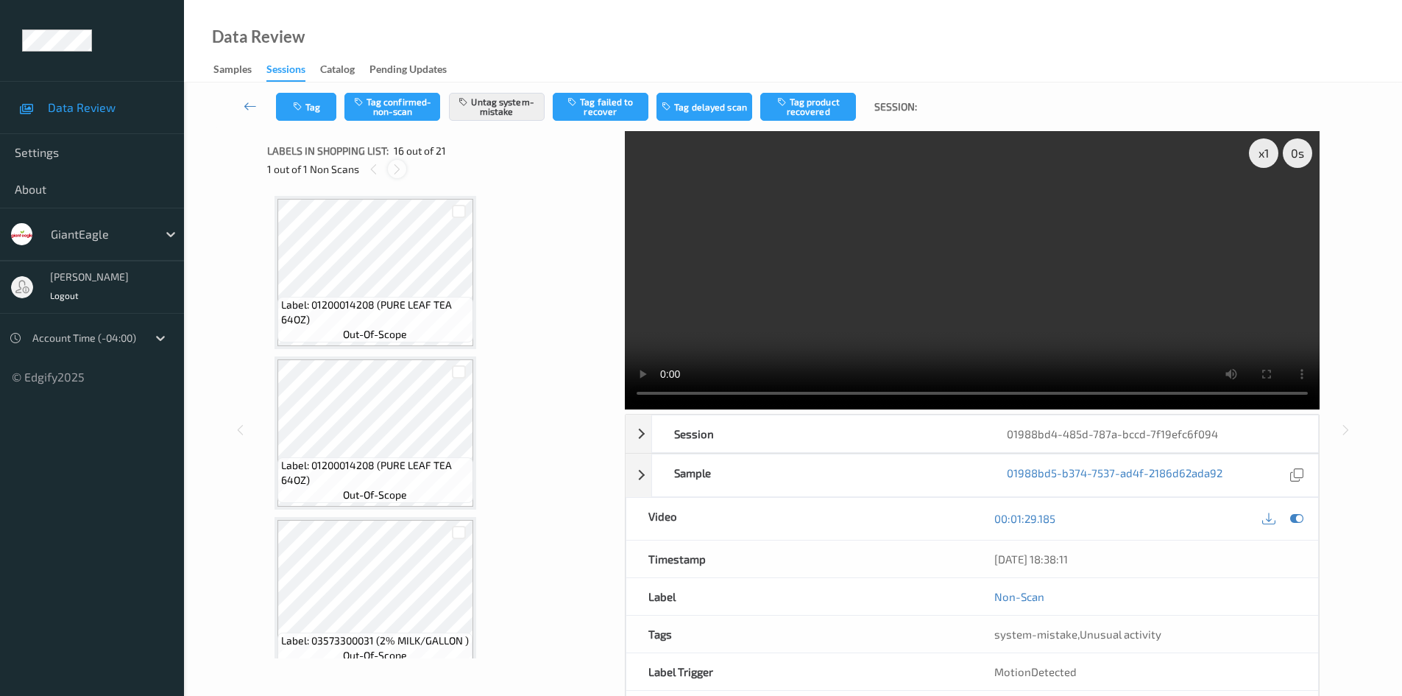
scroll to position [2254, 0]
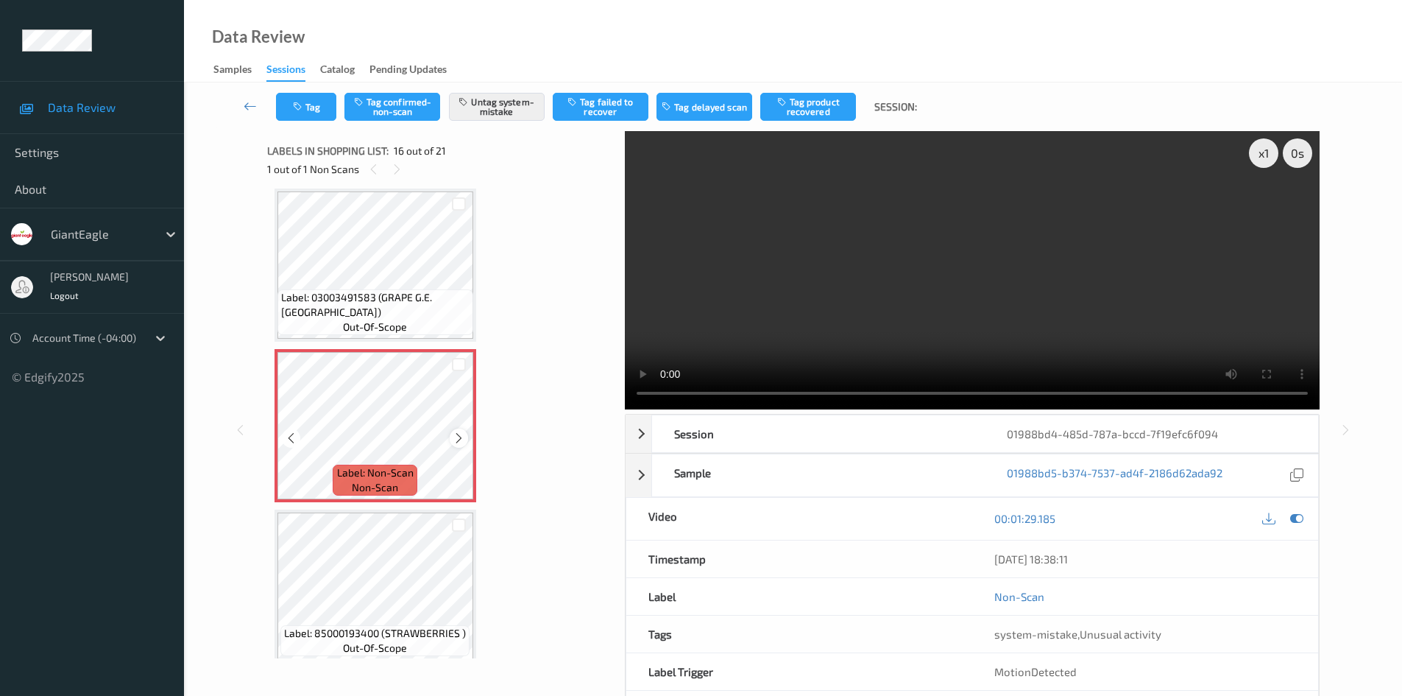
click at [457, 433] on icon at bounding box center [459, 437] width 13 height 13
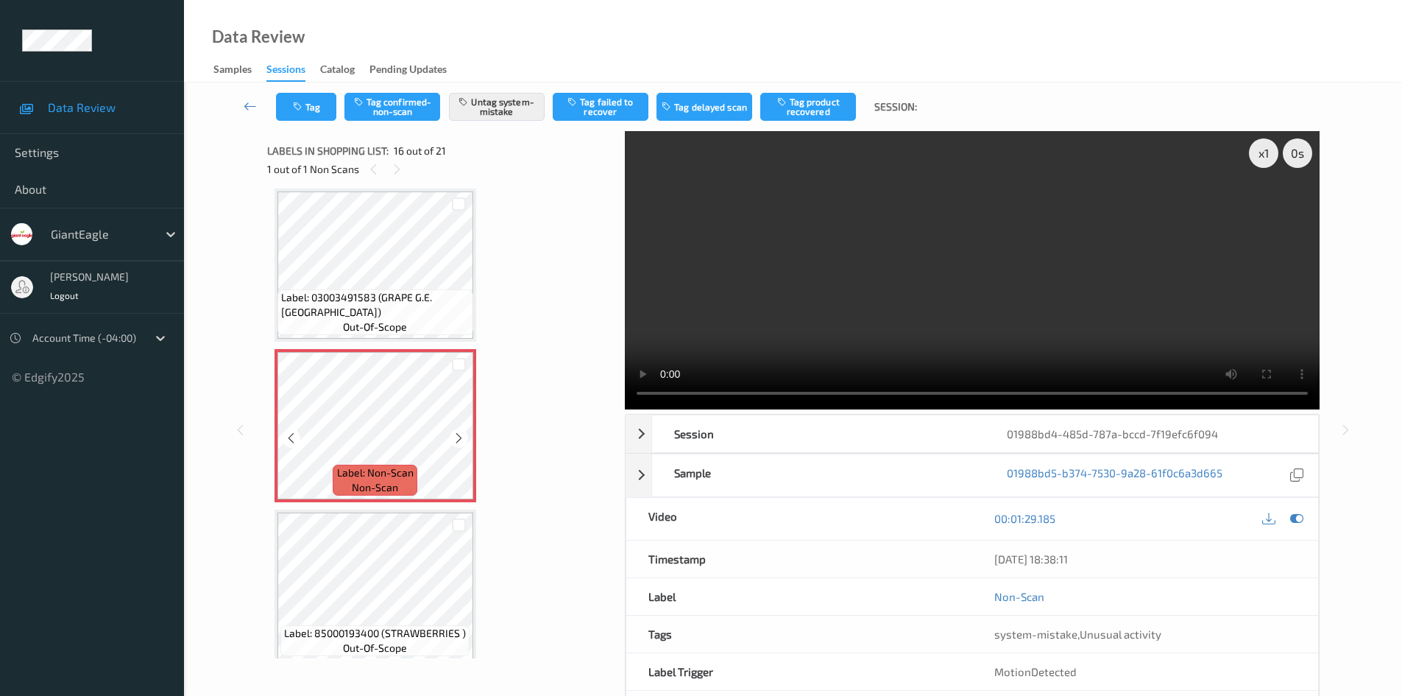
click at [457, 433] on icon at bounding box center [459, 437] width 13 height 13
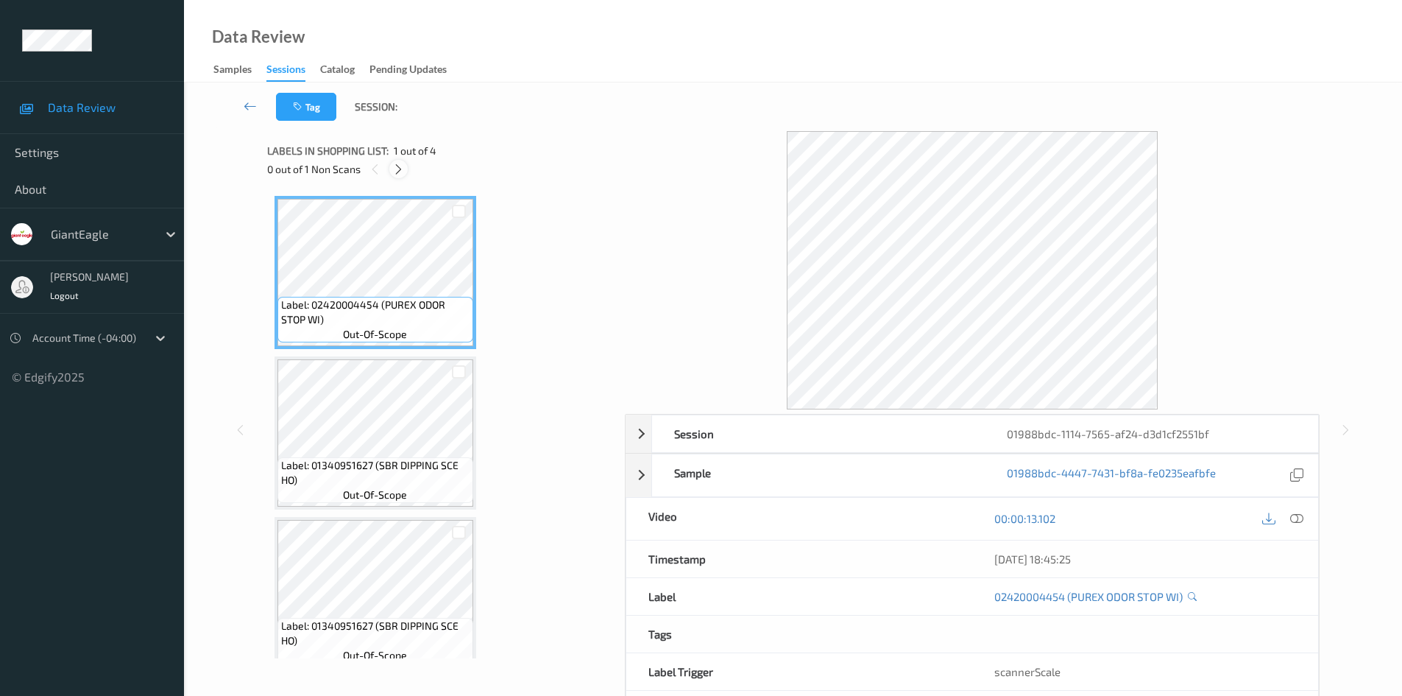
click at [400, 172] on icon at bounding box center [398, 169] width 13 height 13
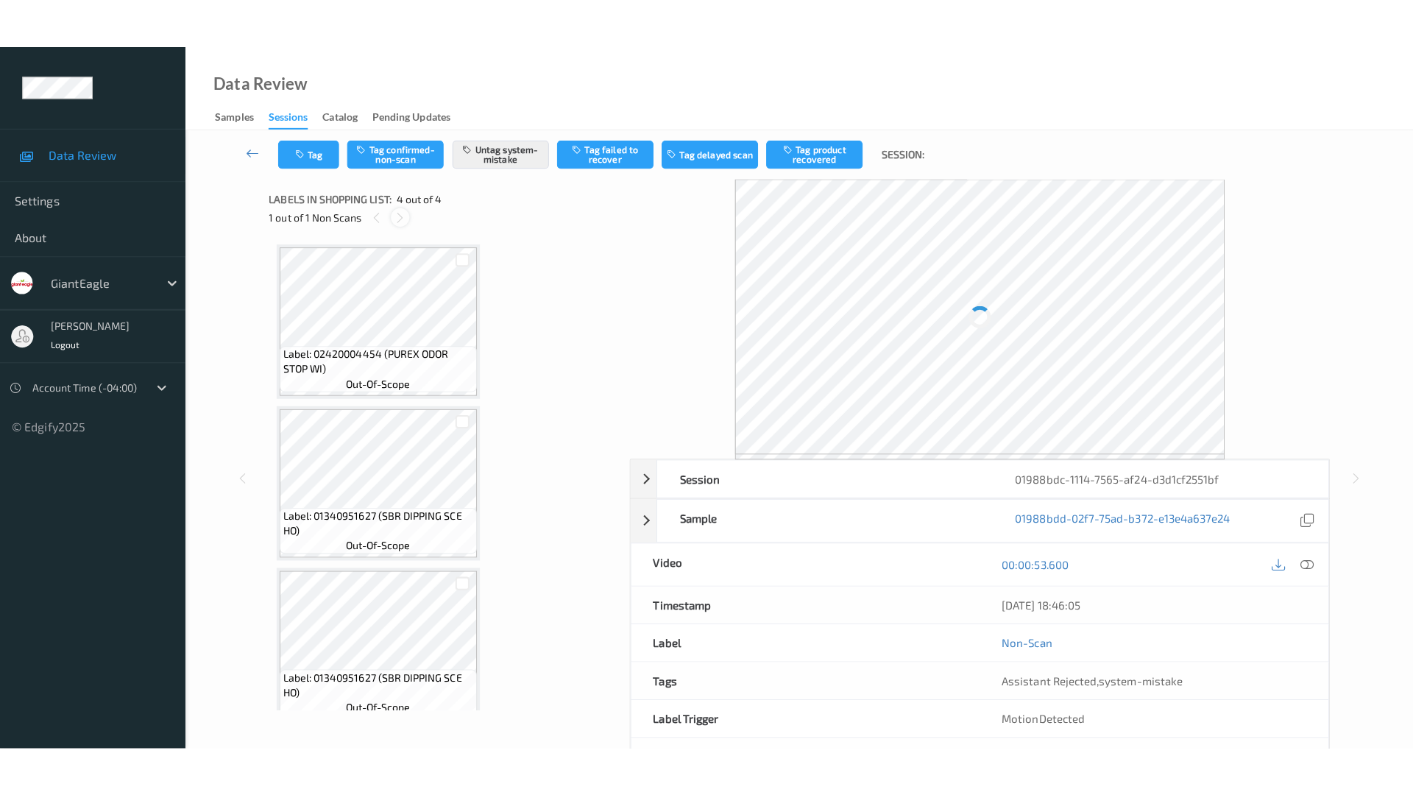
scroll to position [180, 0]
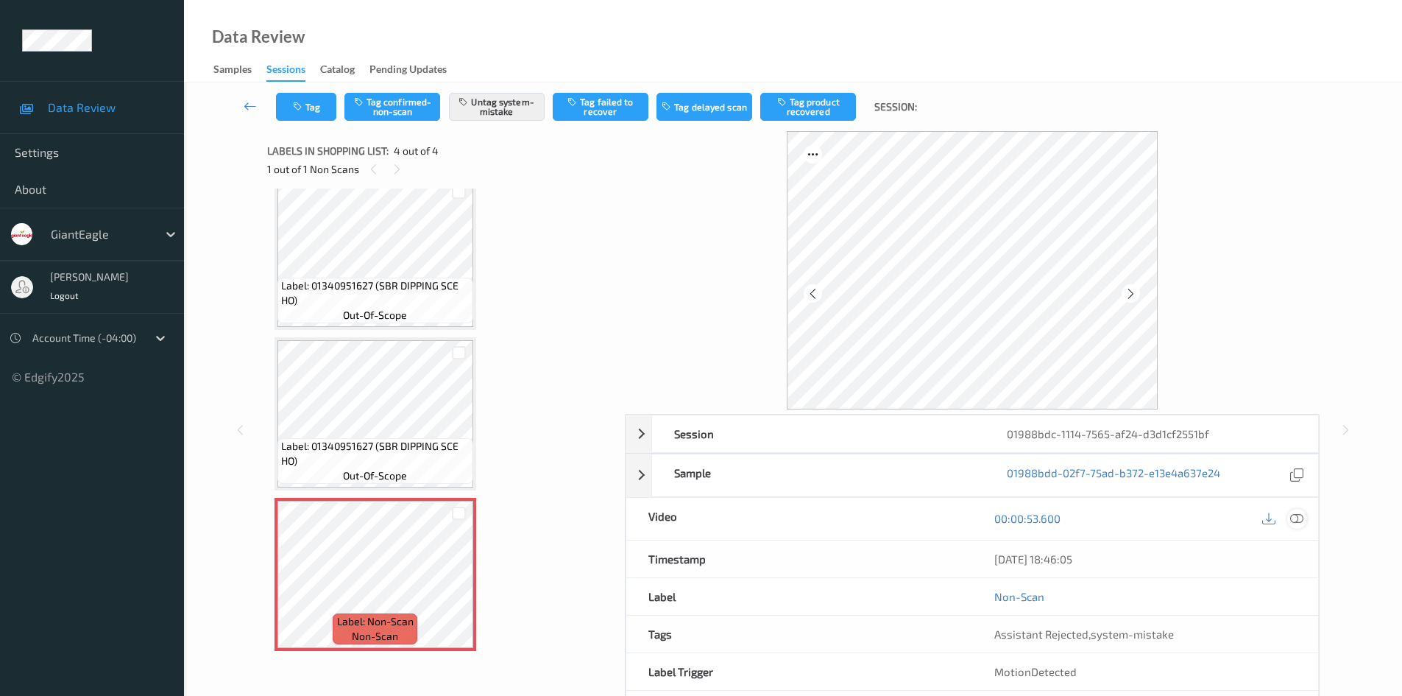
click at [1295, 517] on icon at bounding box center [1296, 518] width 13 height 13
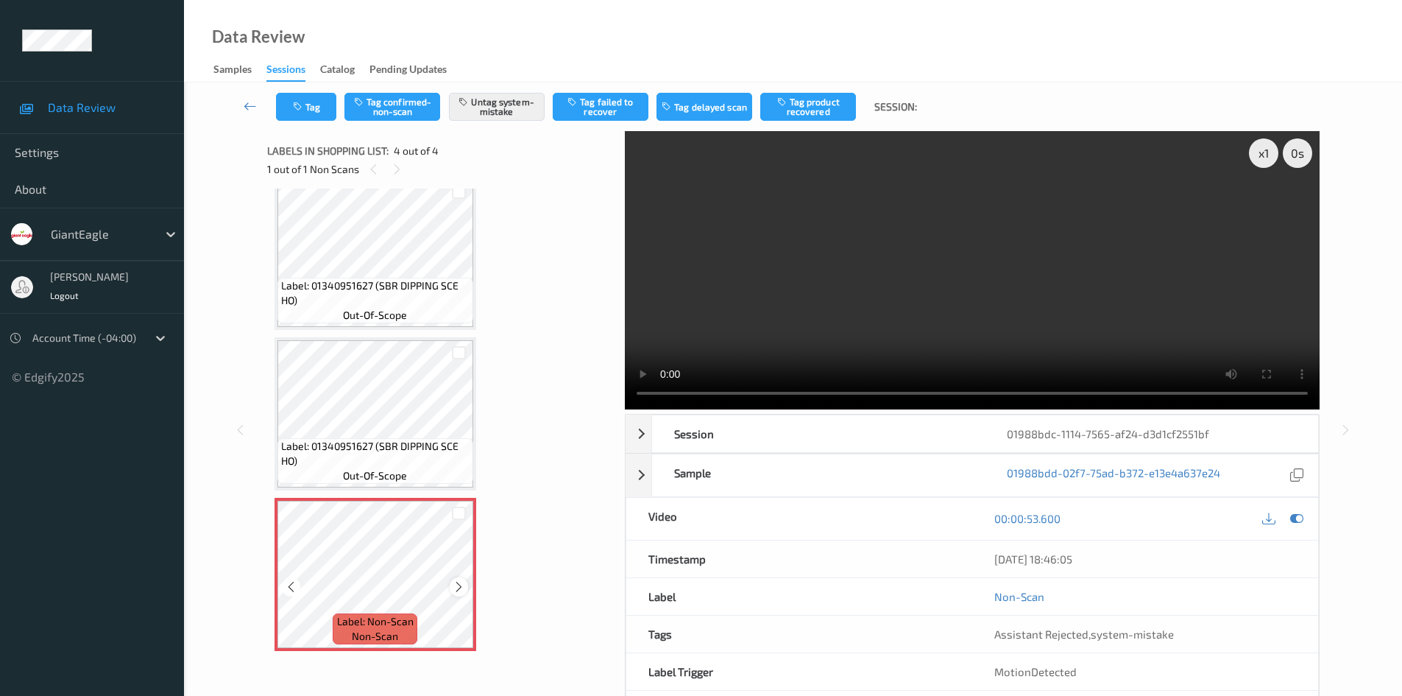
click at [453, 586] on icon at bounding box center [459, 586] width 13 height 13
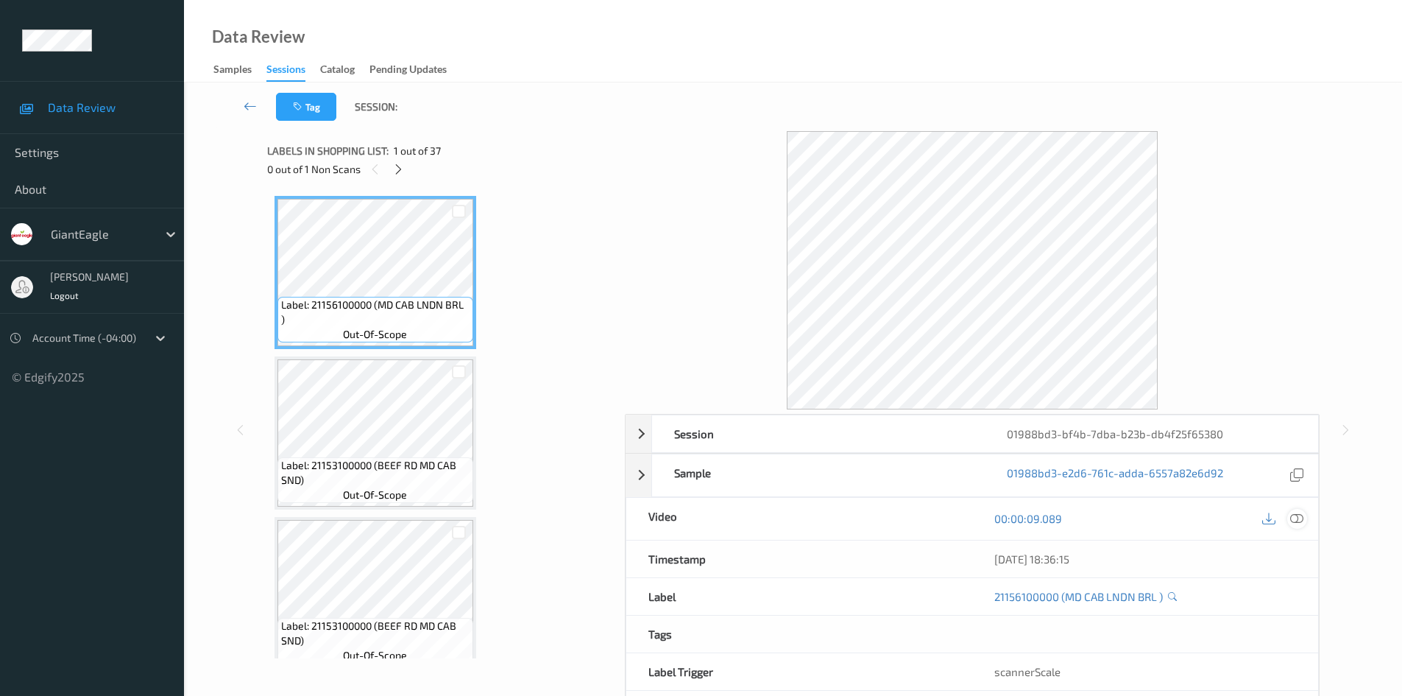
click at [1293, 525] on icon at bounding box center [1296, 518] width 13 height 13
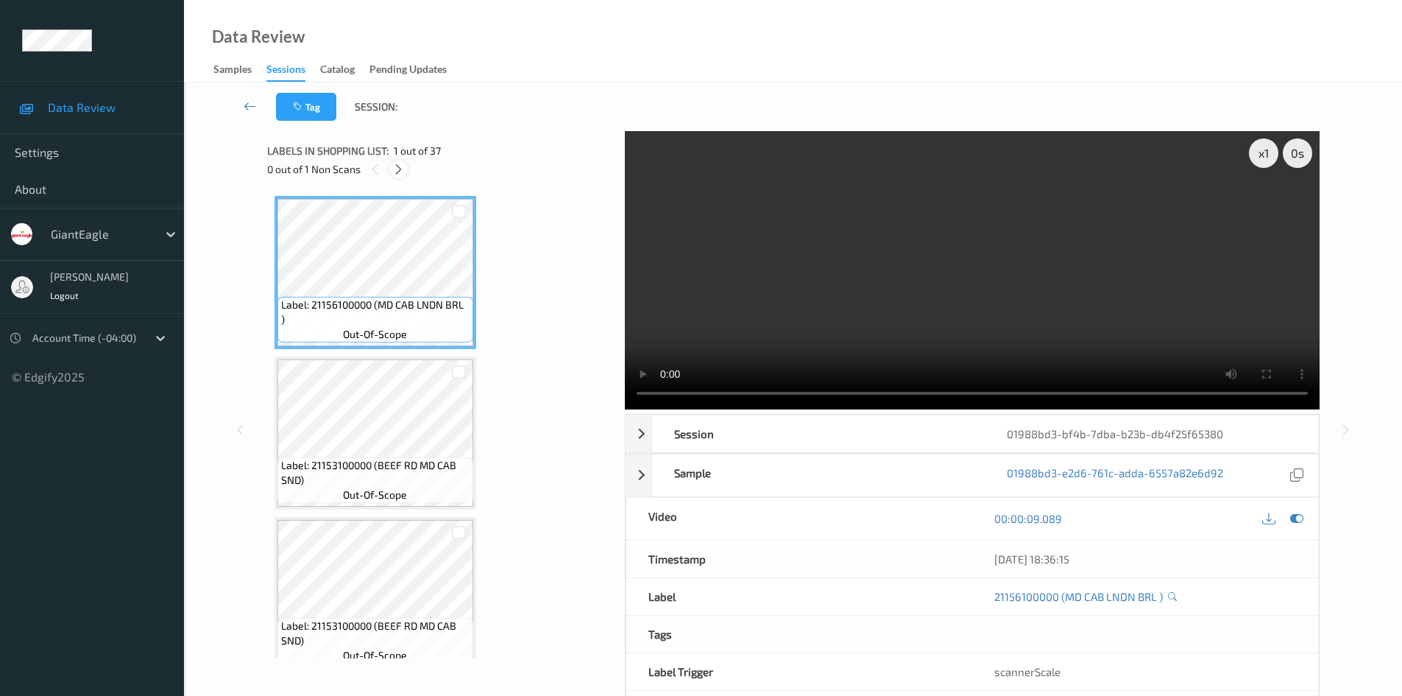
click at [397, 171] on icon at bounding box center [398, 169] width 13 height 13
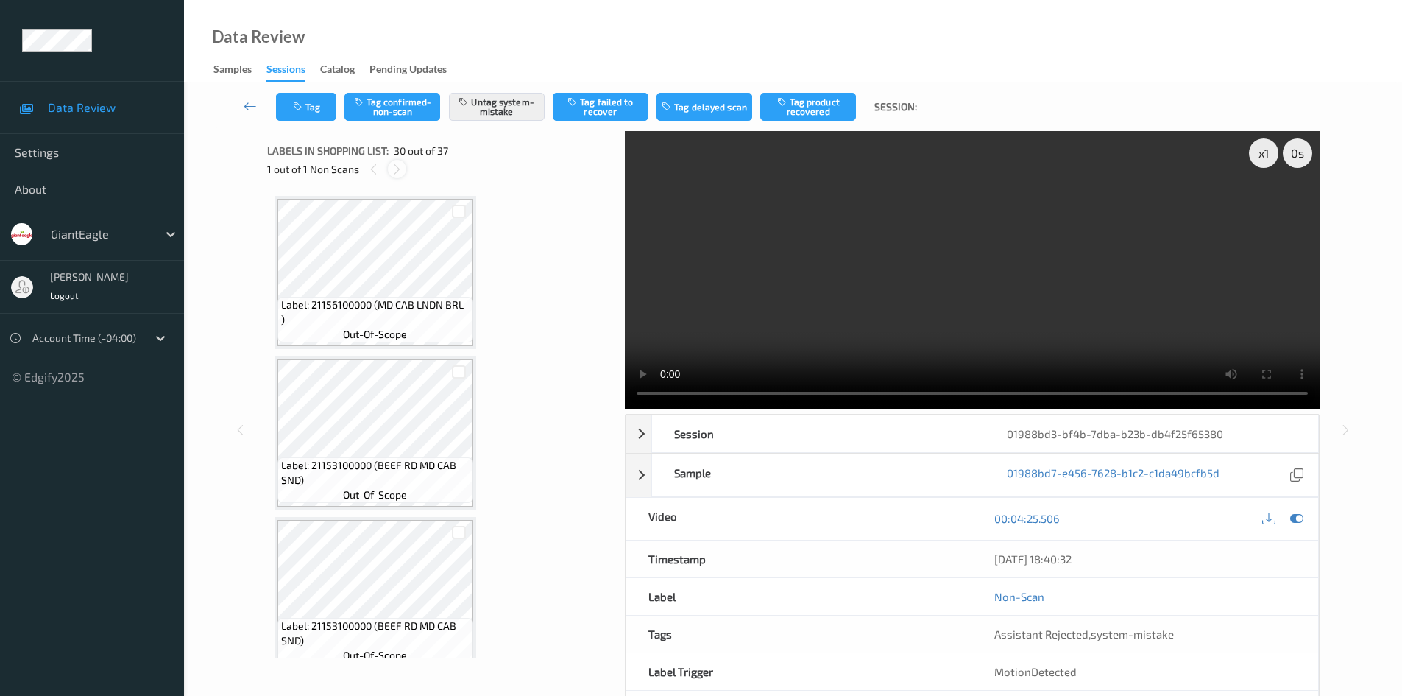
scroll to position [4500, 0]
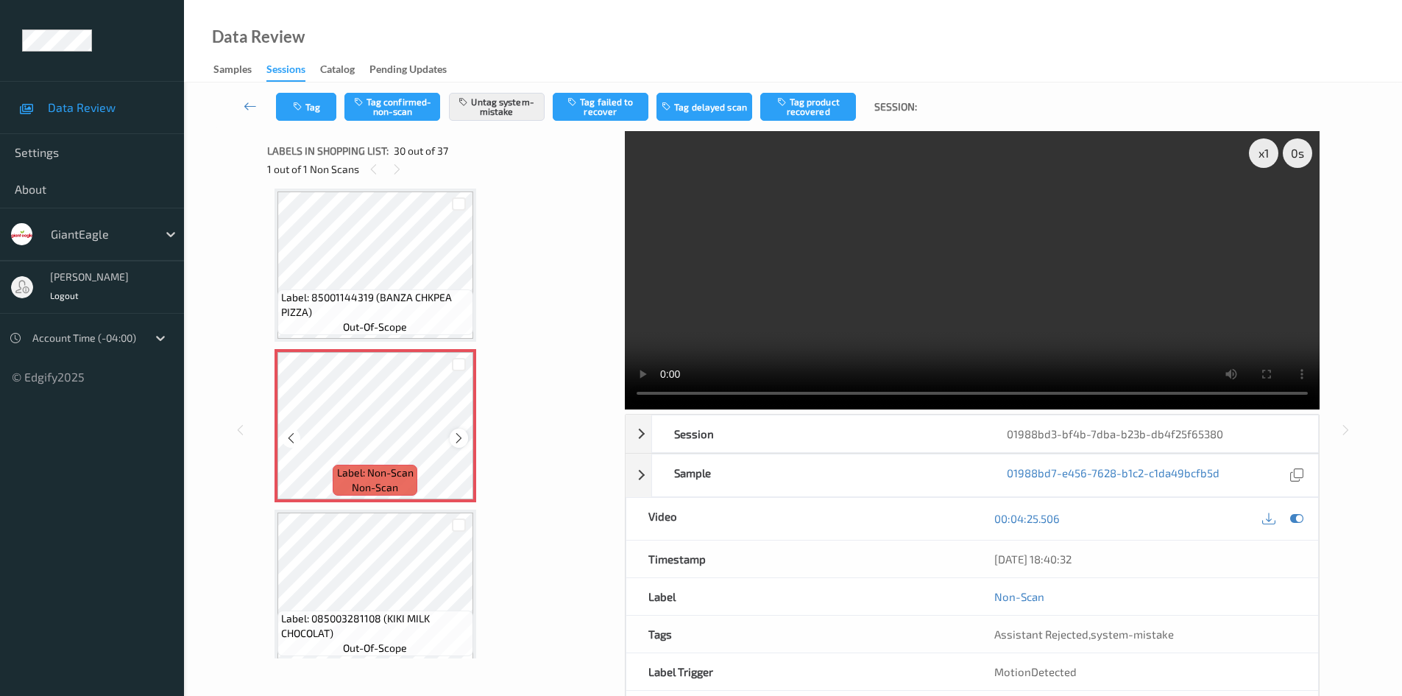
click at [458, 438] on icon at bounding box center [459, 437] width 13 height 13
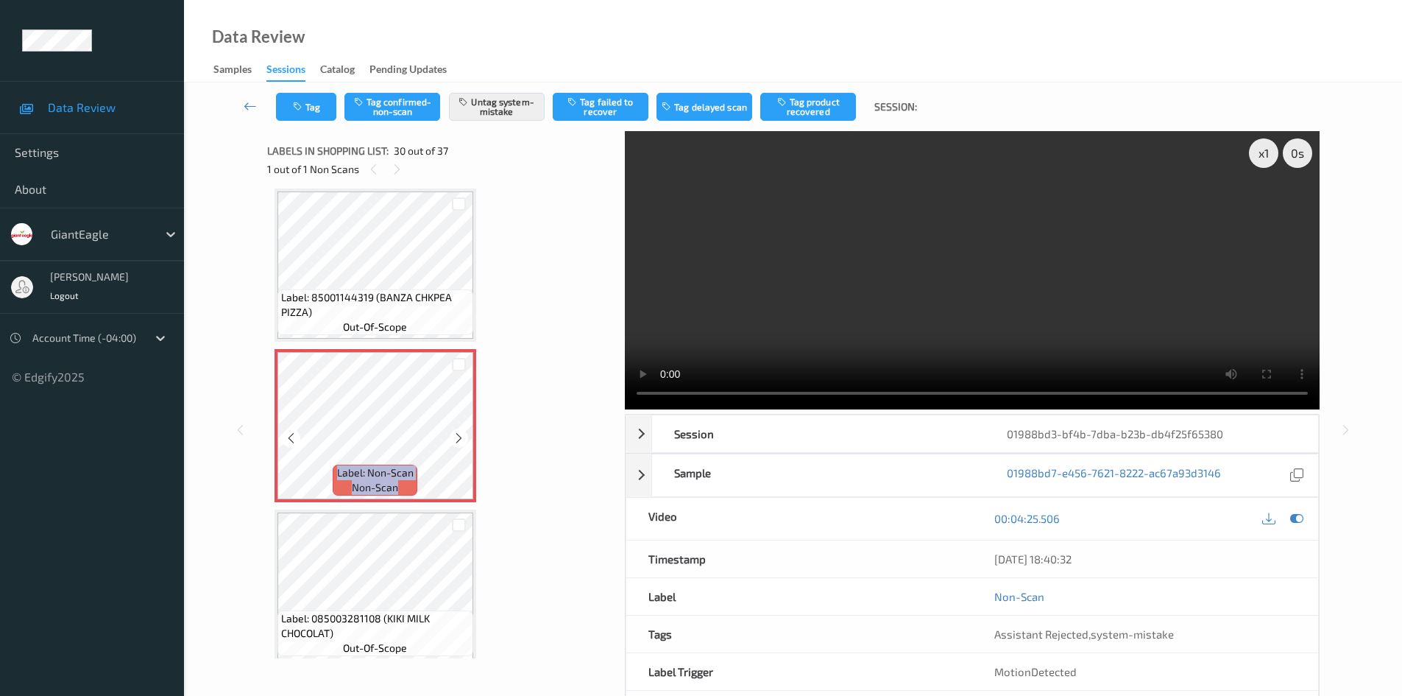
click at [458, 438] on icon at bounding box center [459, 437] width 13 height 13
click at [459, 437] on icon at bounding box center [459, 437] width 13 height 13
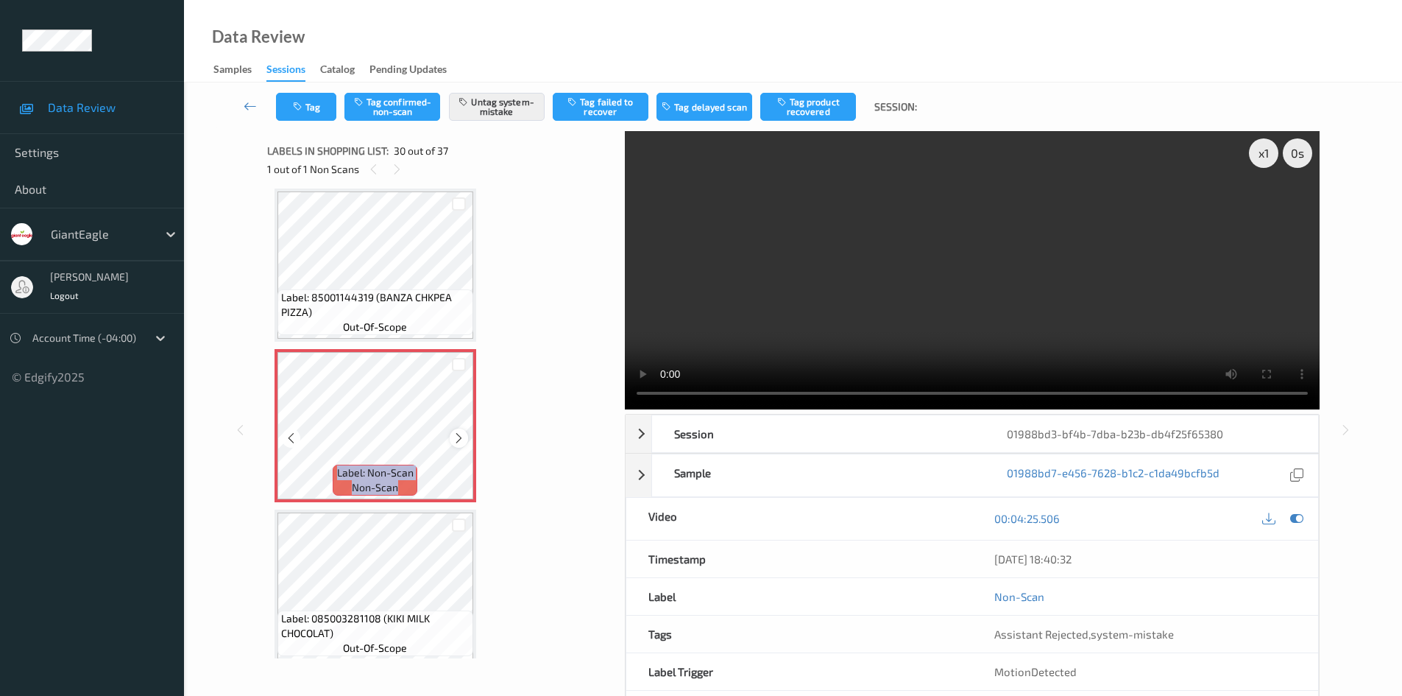
click at [461, 441] on icon at bounding box center [459, 437] width 13 height 13
click at [456, 440] on icon at bounding box center [459, 437] width 13 height 13
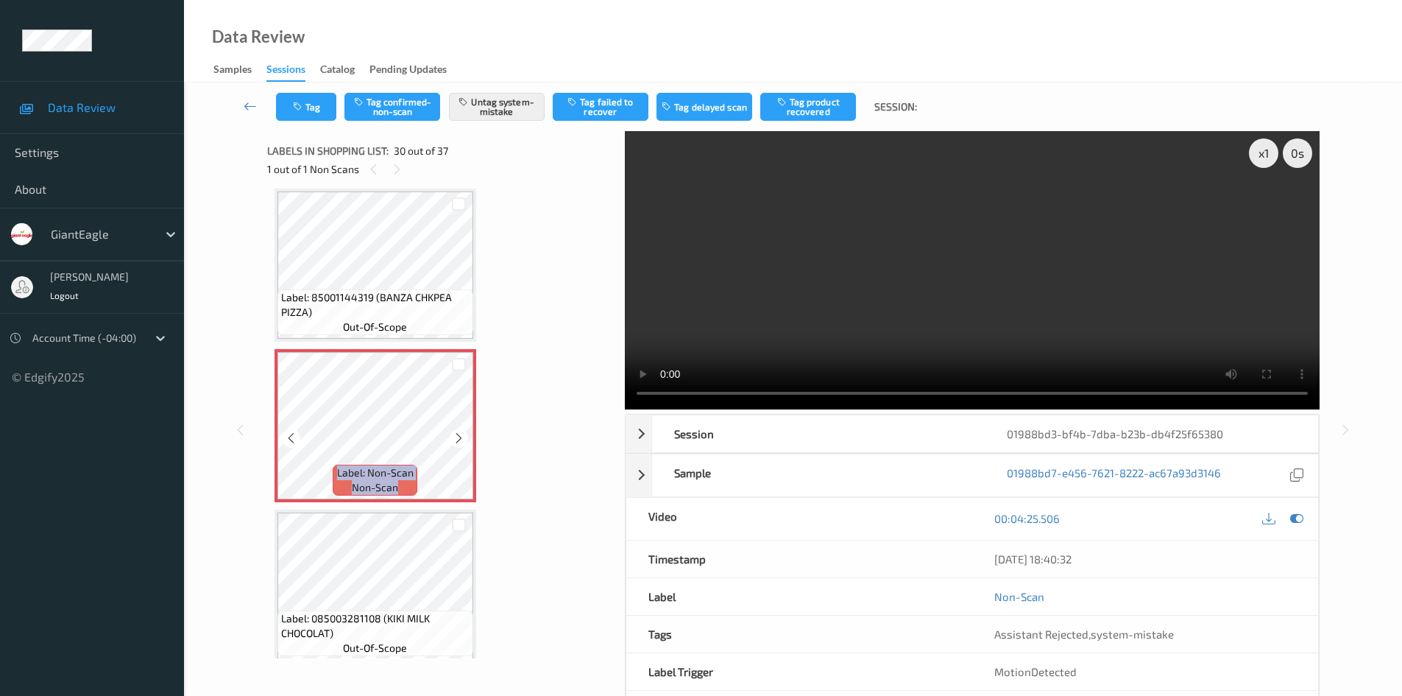
click at [456, 440] on icon at bounding box center [459, 437] width 13 height 13
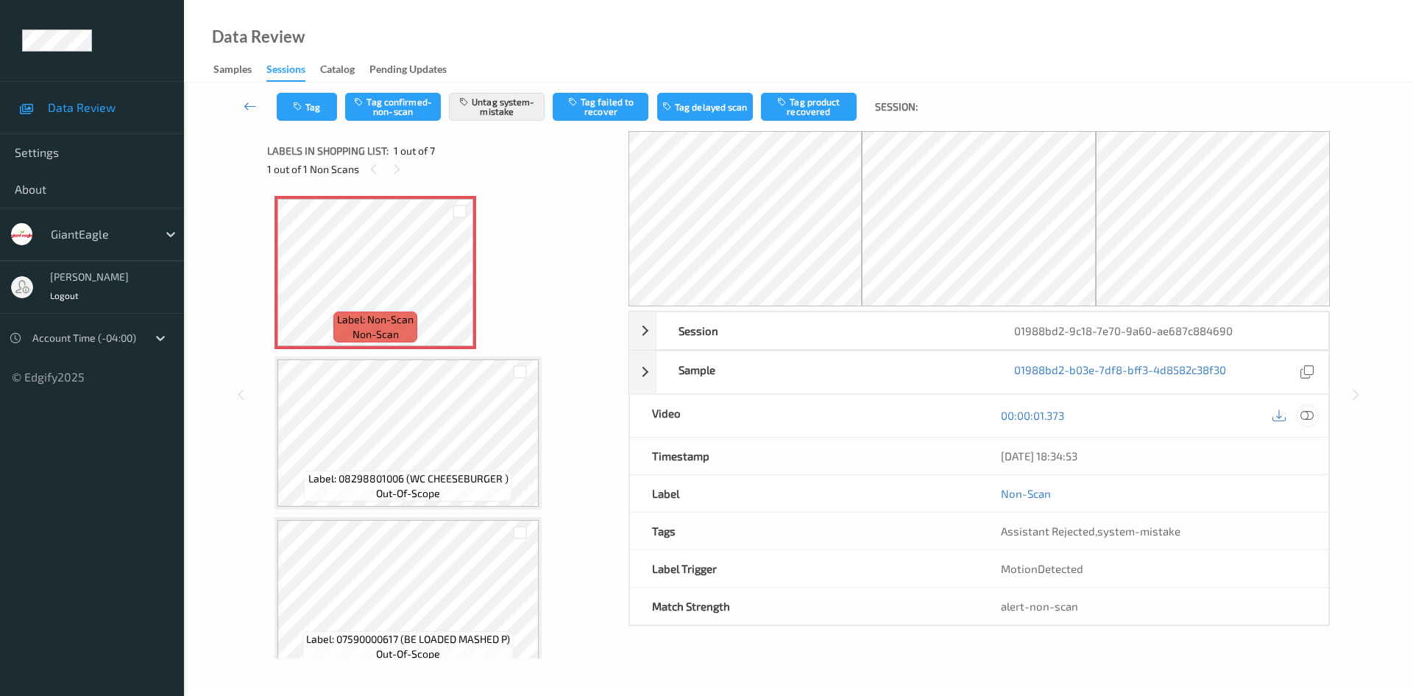
click at [1310, 420] on icon at bounding box center [1307, 414] width 13 height 13
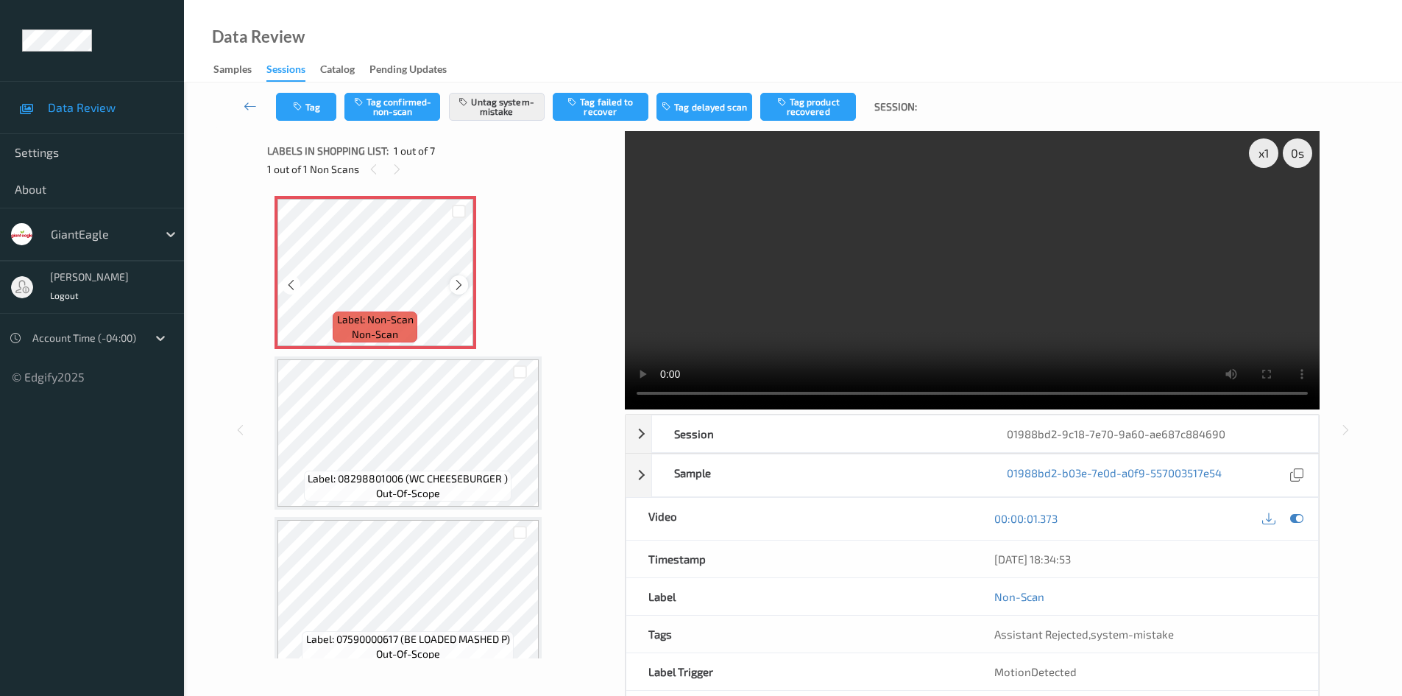
click at [462, 285] on icon at bounding box center [459, 284] width 13 height 13
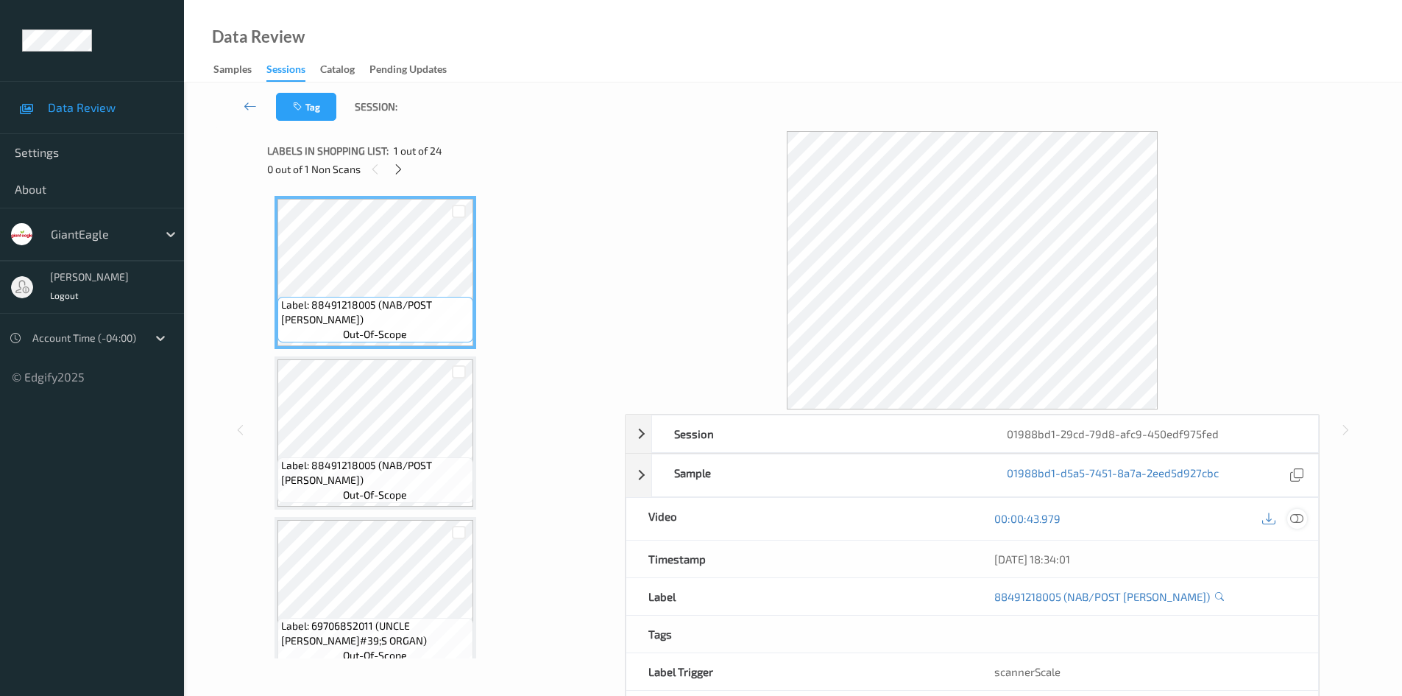
click at [1299, 520] on icon at bounding box center [1296, 518] width 13 height 13
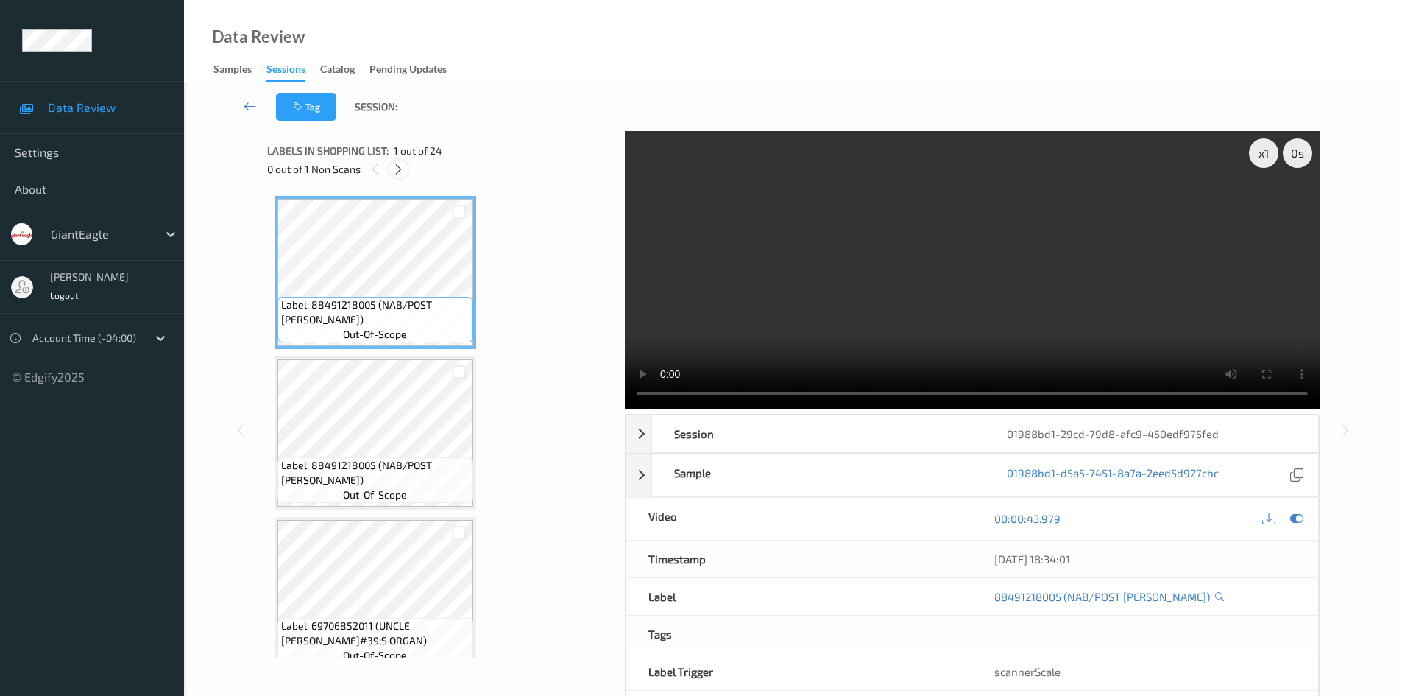
click at [403, 172] on icon at bounding box center [398, 169] width 13 height 13
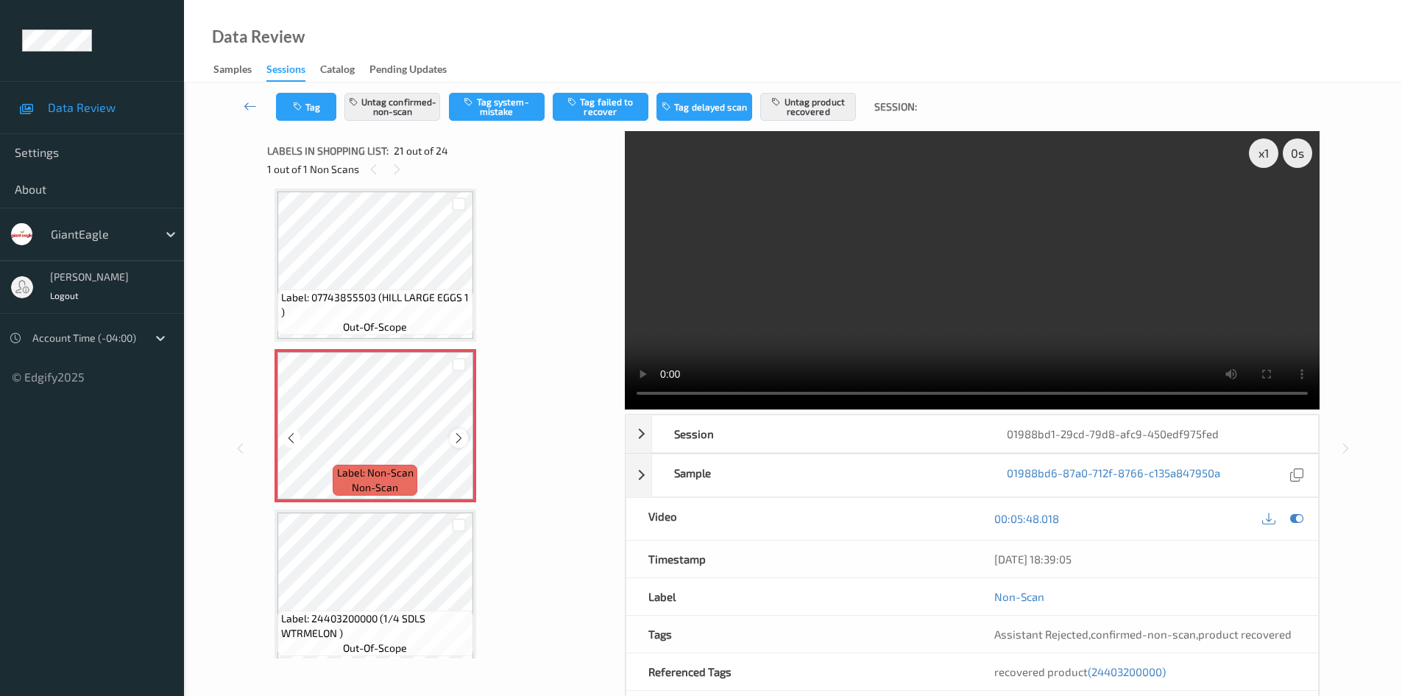
click at [459, 431] on div at bounding box center [459, 437] width 18 height 18
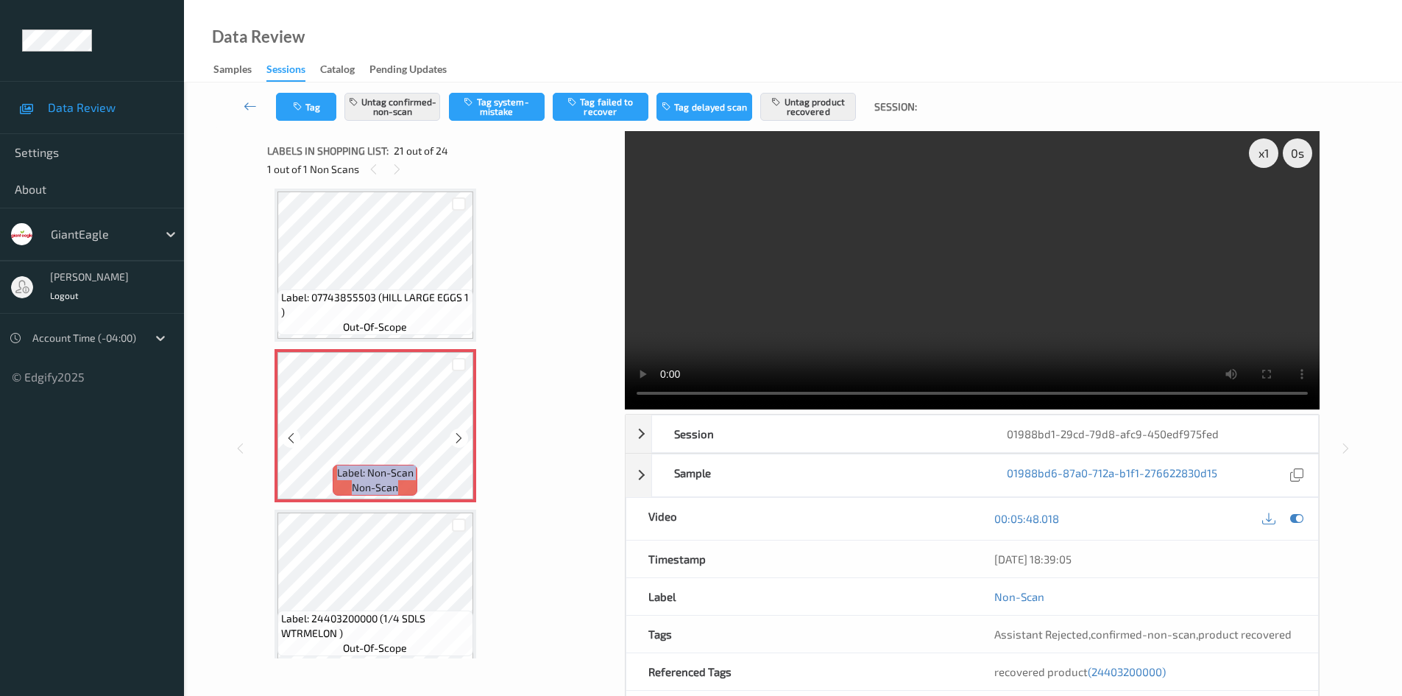
click at [459, 431] on div at bounding box center [459, 437] width 18 height 18
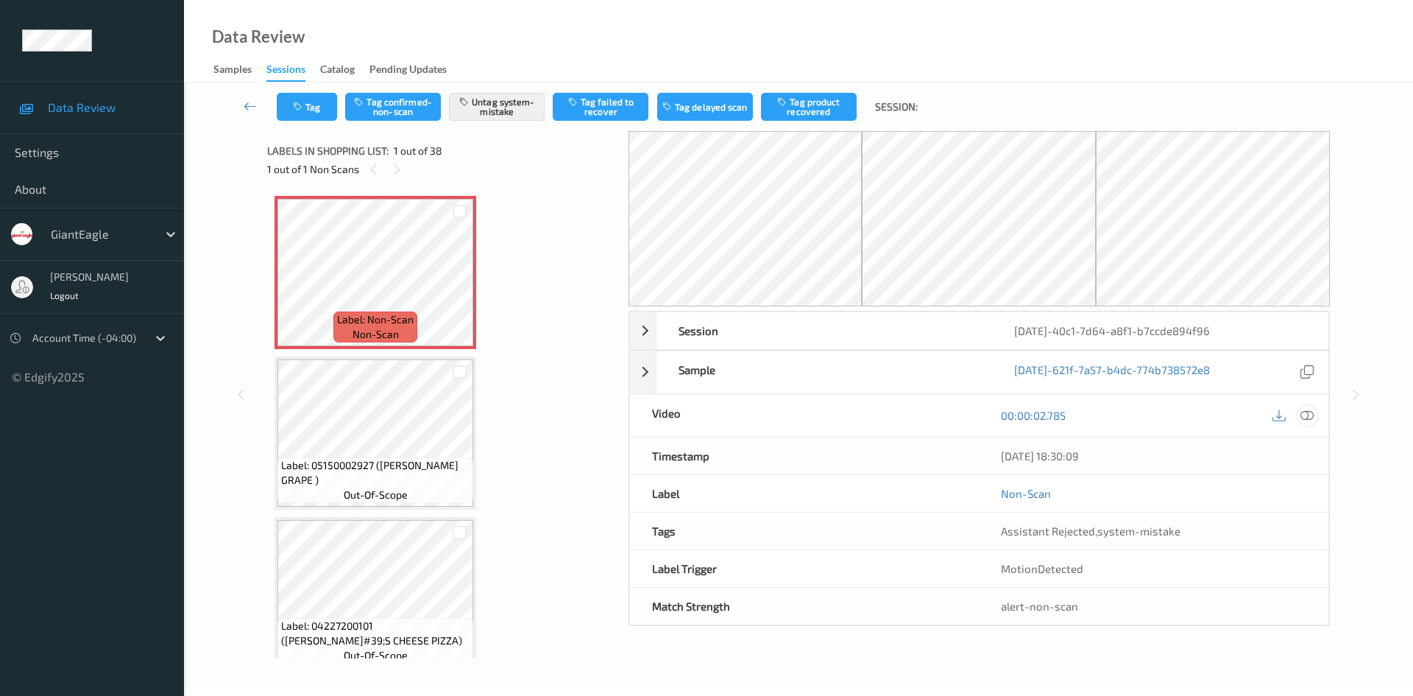
click at [1312, 419] on icon at bounding box center [1307, 414] width 13 height 13
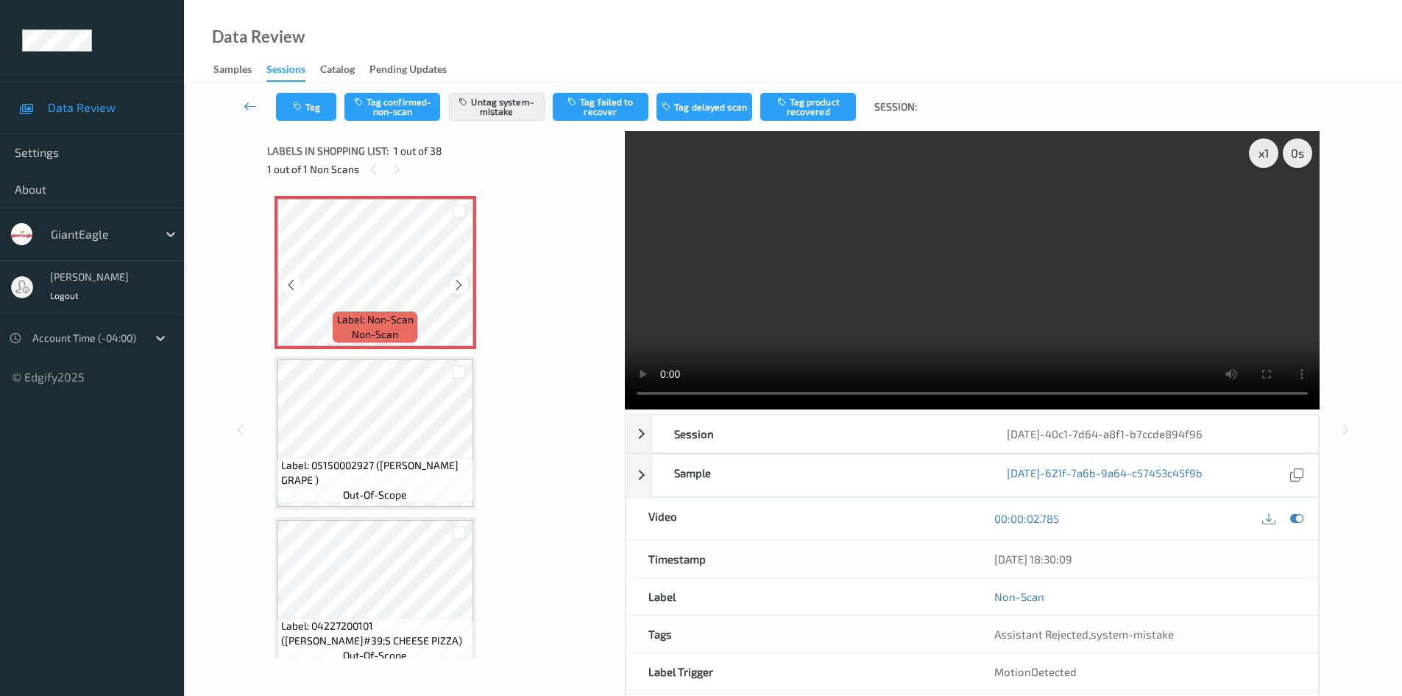
click at [456, 280] on icon at bounding box center [459, 284] width 13 height 13
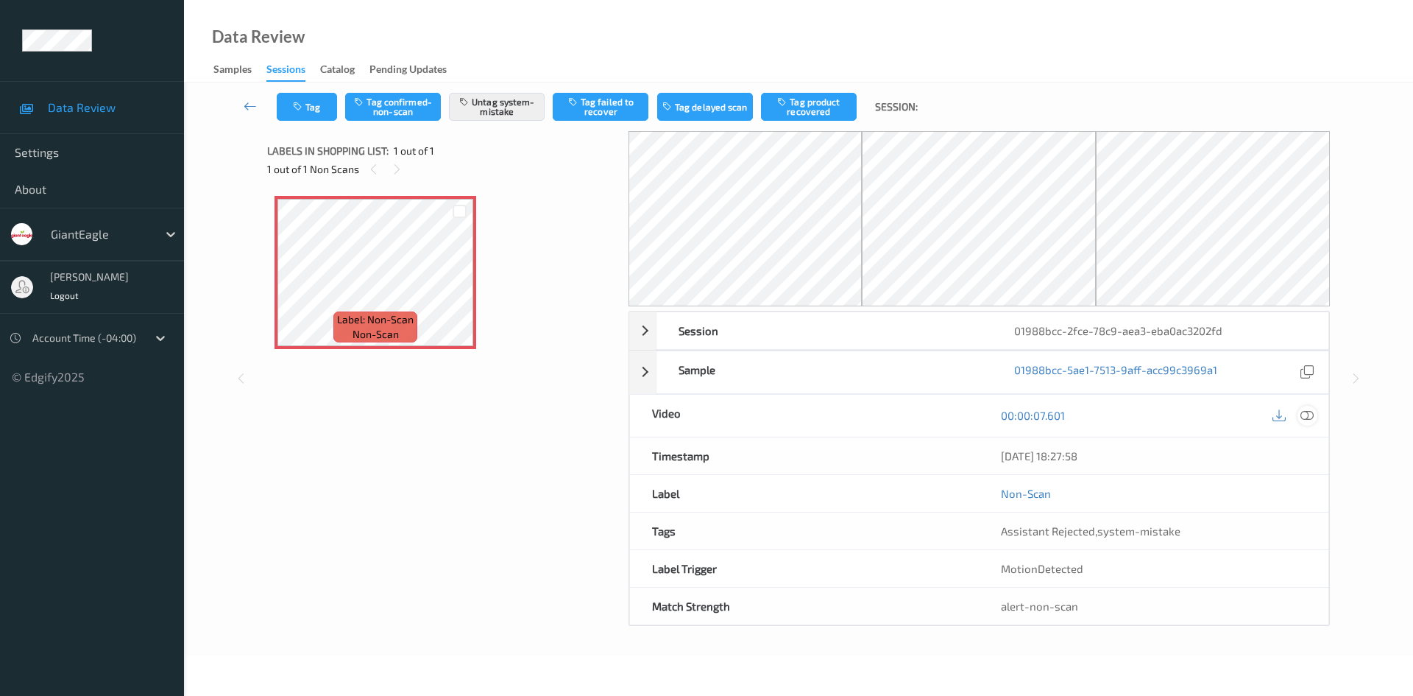
click at [1307, 416] on icon at bounding box center [1307, 414] width 13 height 13
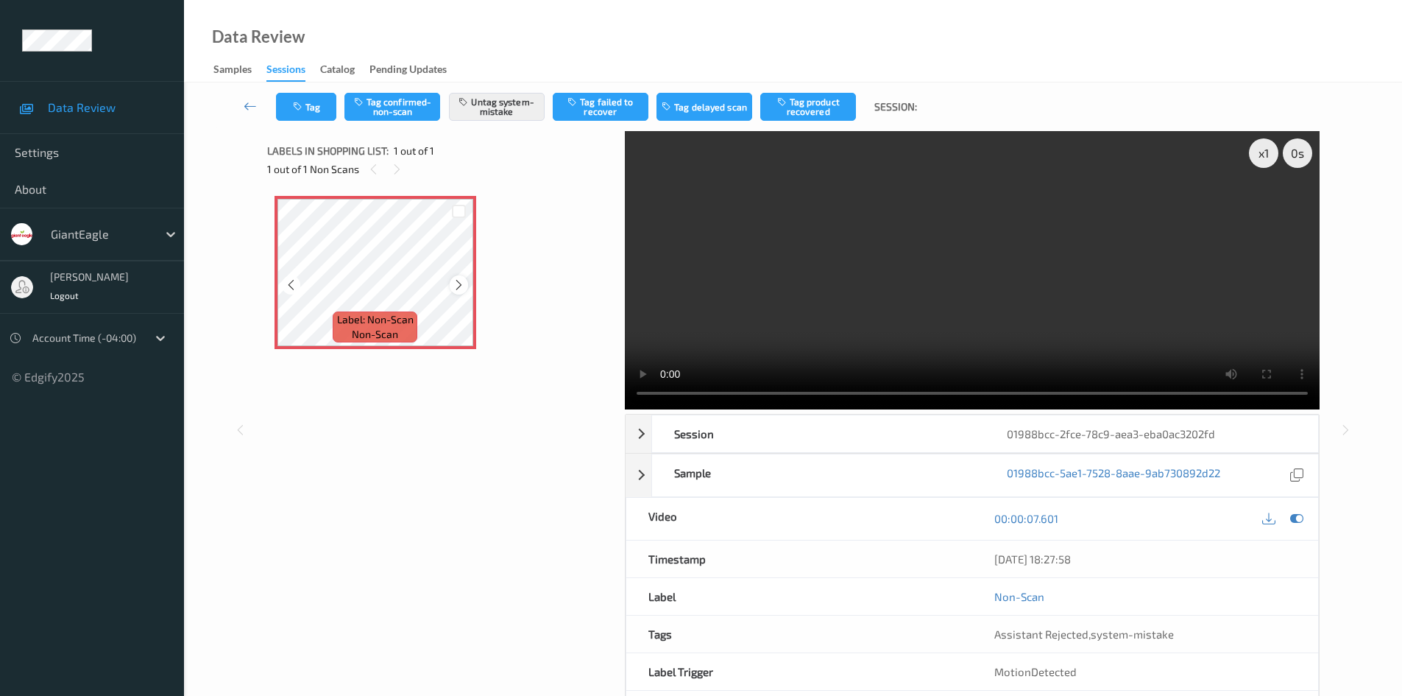
click at [458, 279] on icon at bounding box center [459, 284] width 13 height 13
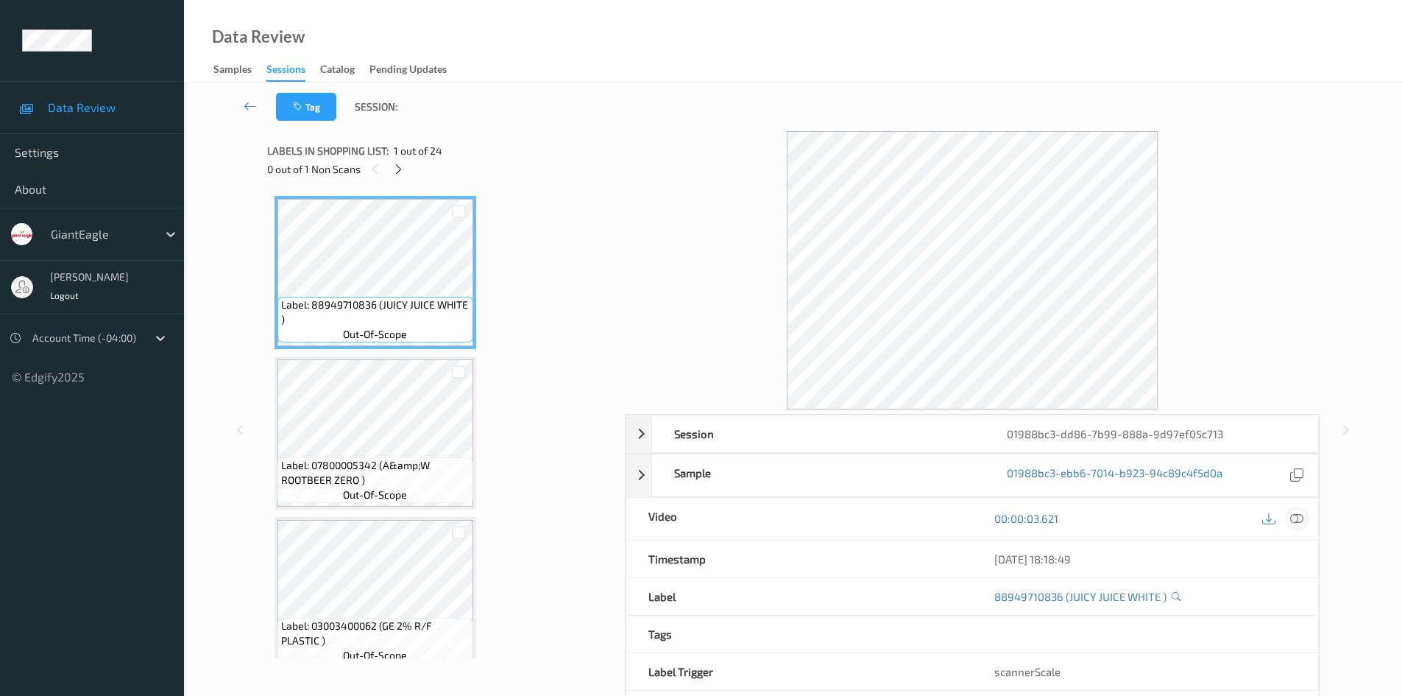
click at [1297, 517] on icon at bounding box center [1296, 518] width 13 height 13
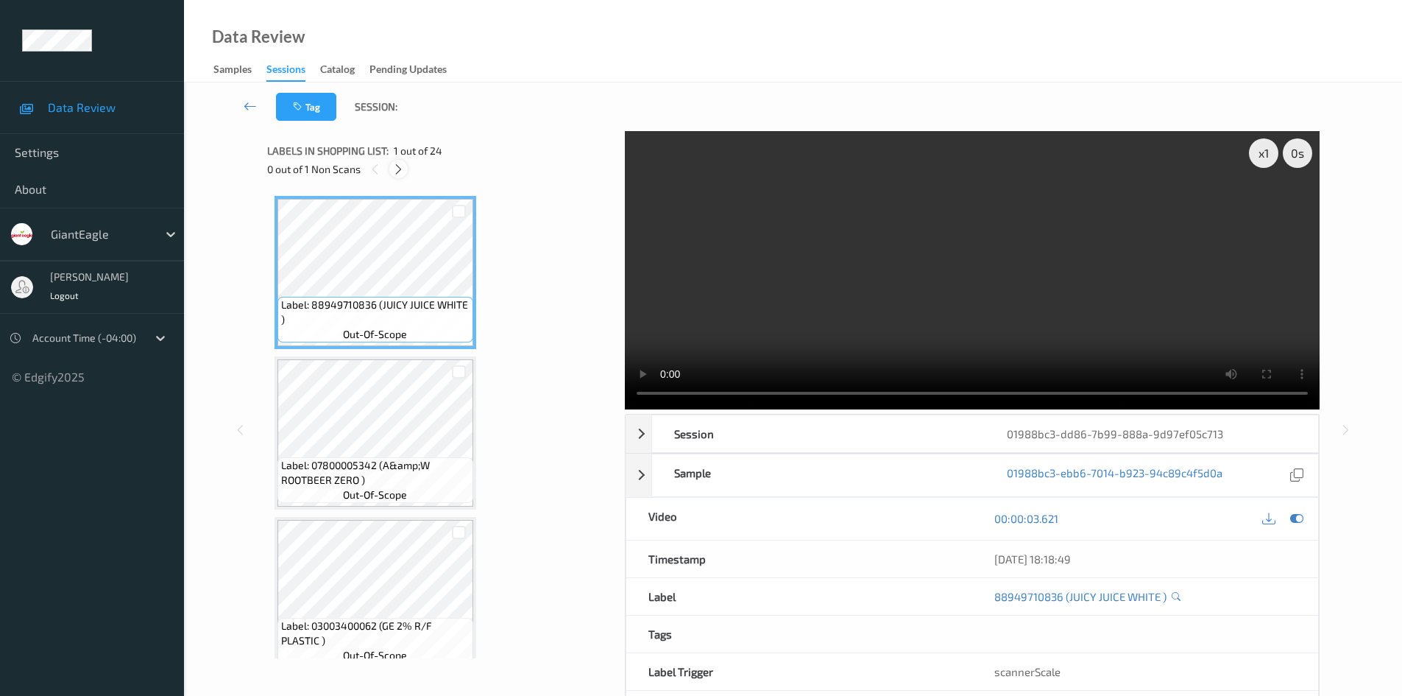
click at [400, 170] on icon at bounding box center [398, 169] width 13 height 13
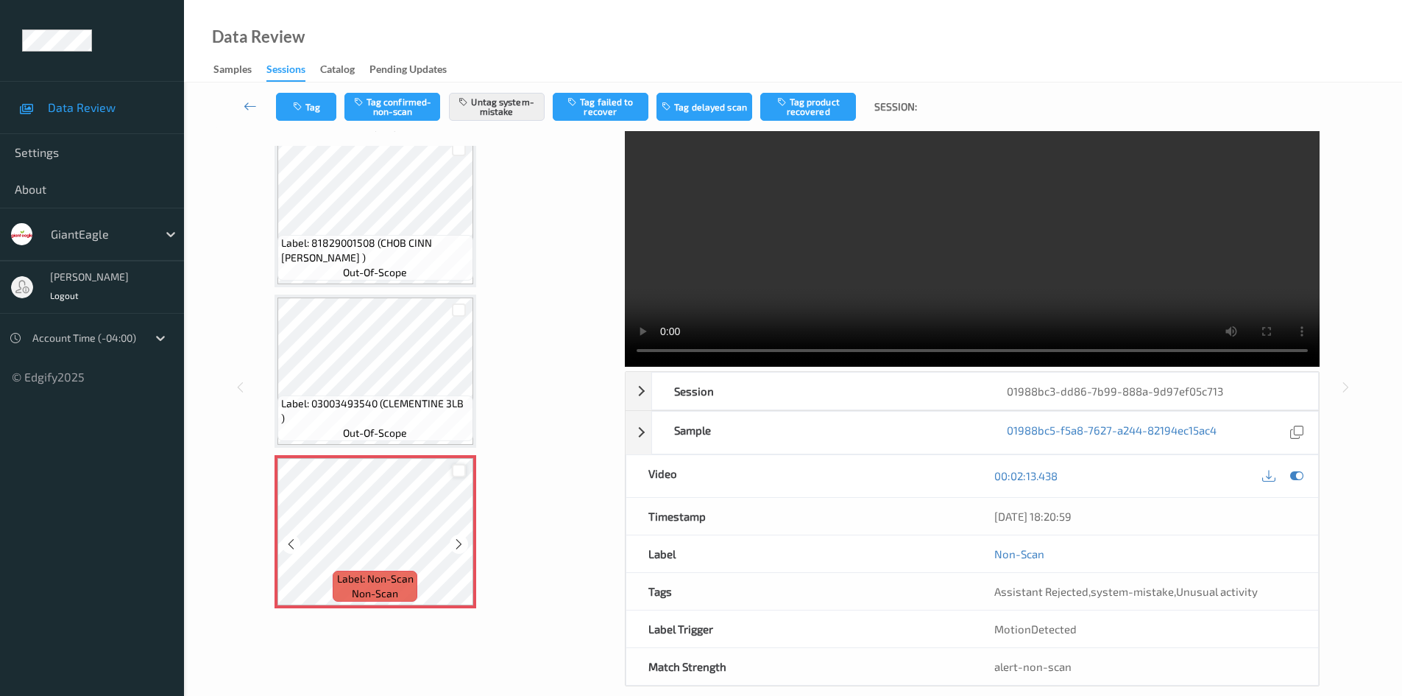
scroll to position [63, 0]
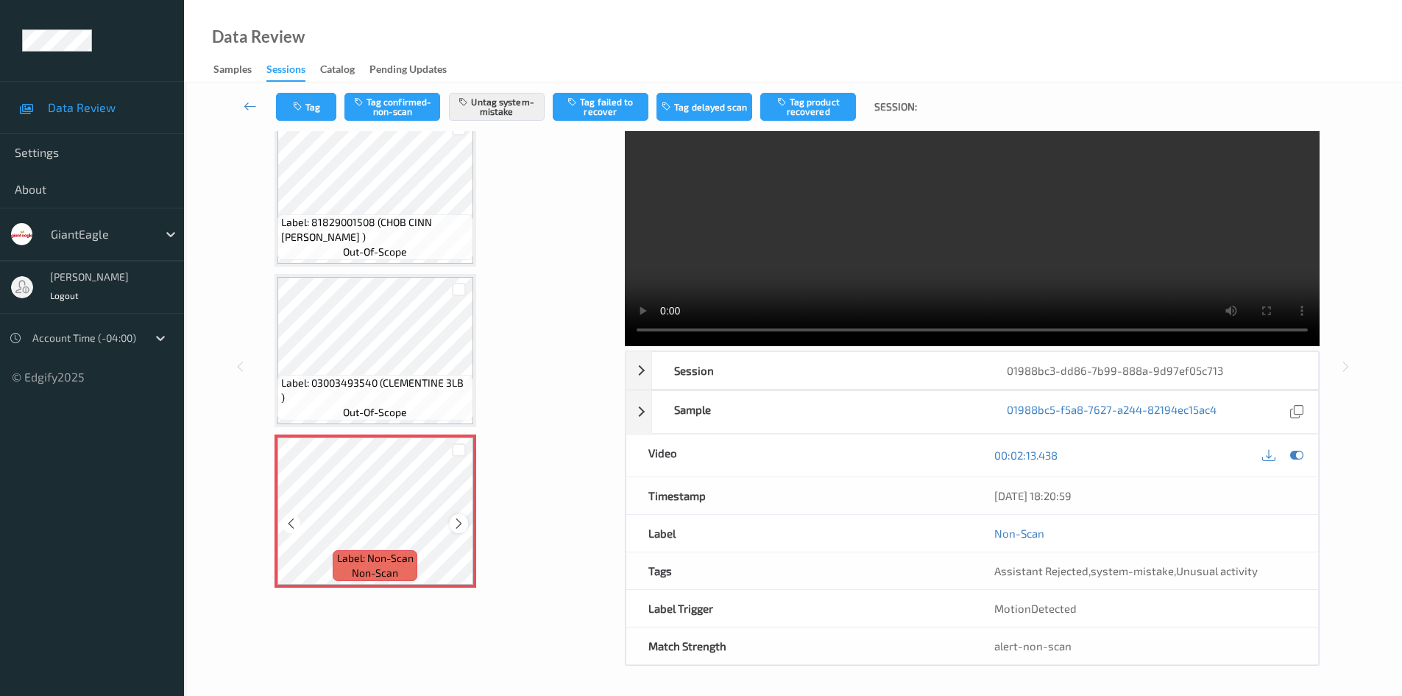
click at [456, 531] on div at bounding box center [459, 523] width 18 height 18
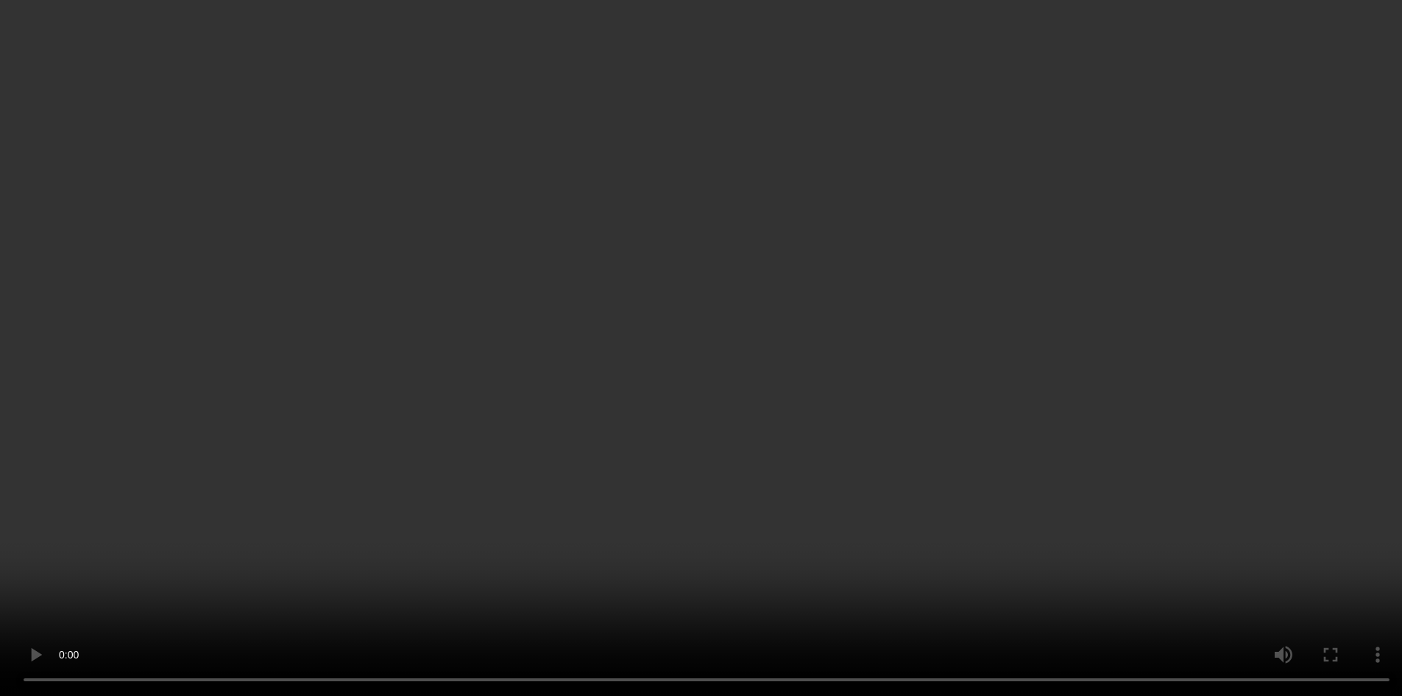
scroll to position [3389, 0]
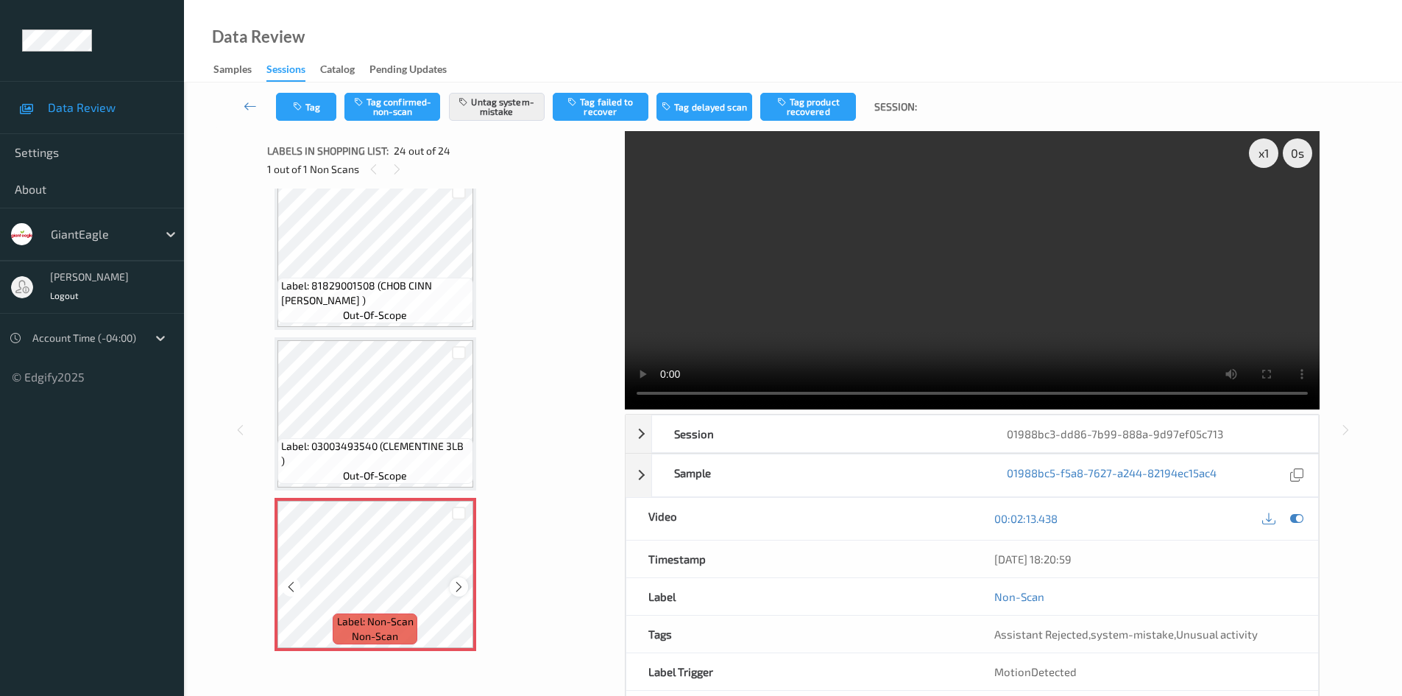
click at [458, 583] on icon at bounding box center [459, 586] width 13 height 13
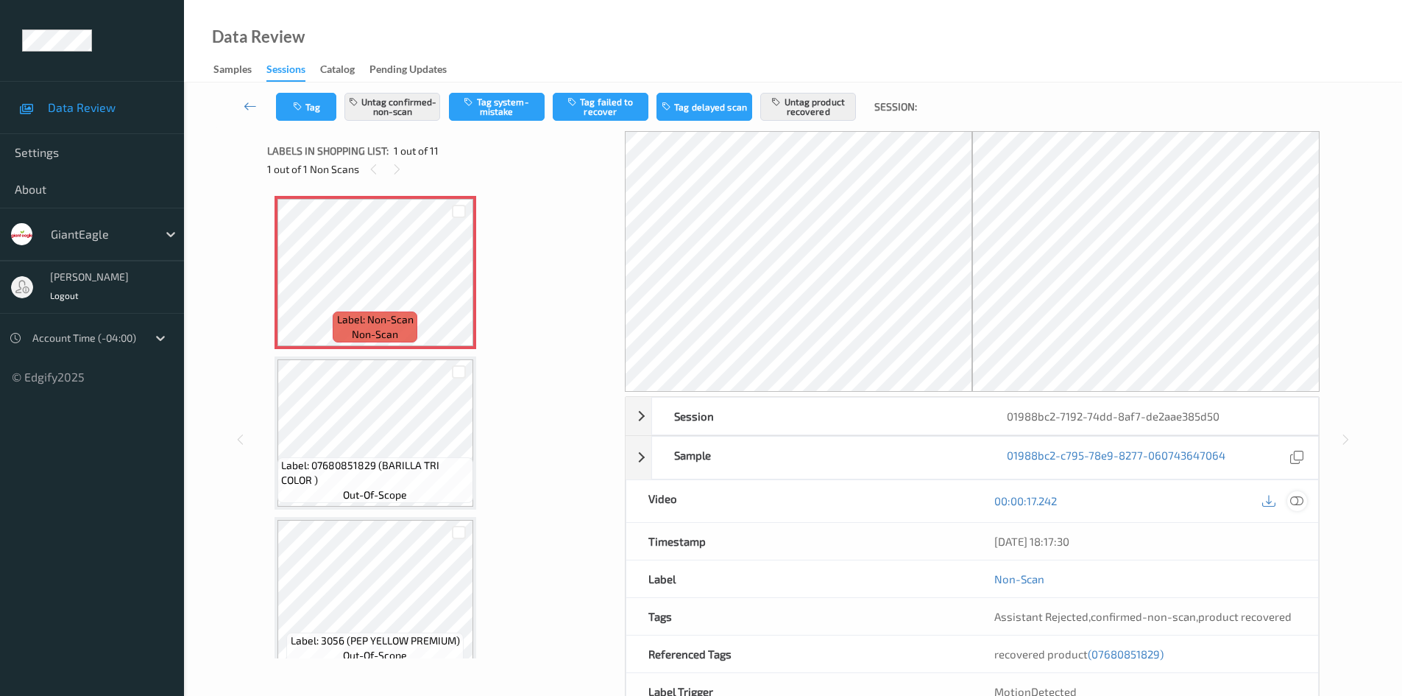
click at [1302, 504] on icon at bounding box center [1296, 500] width 13 height 13
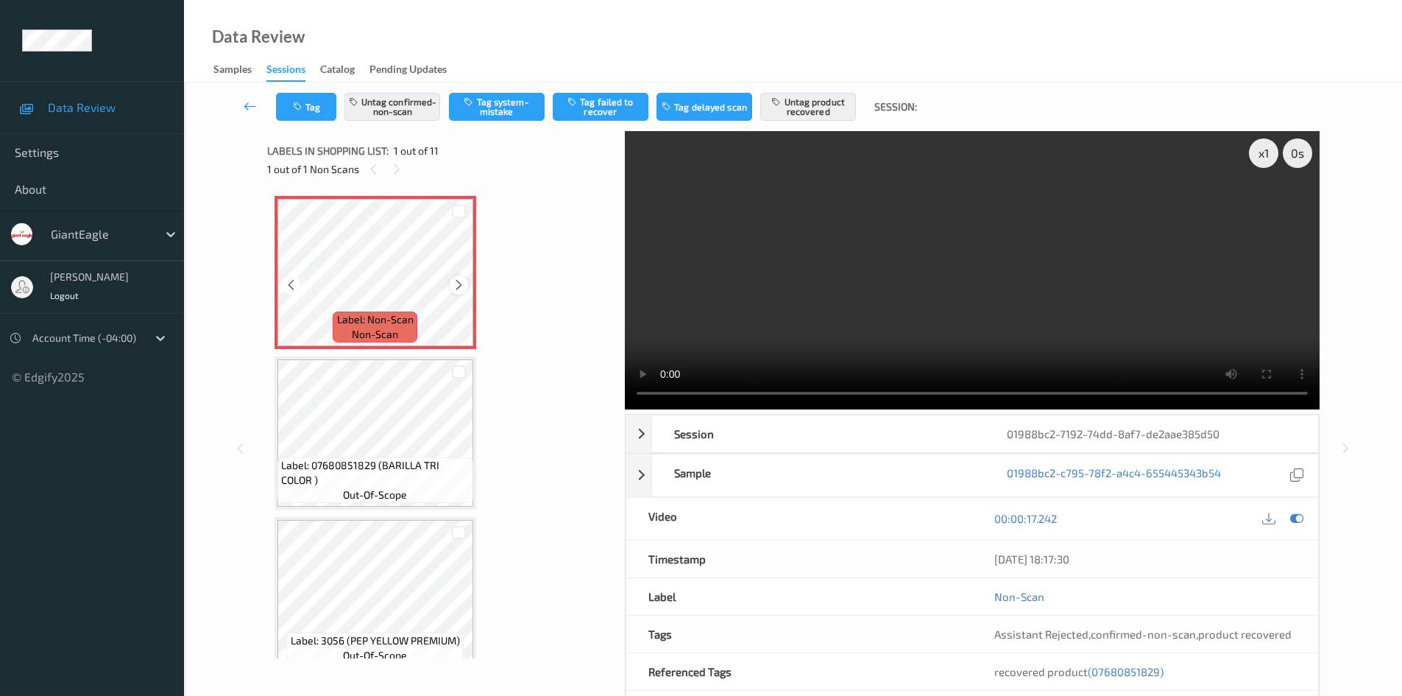
click at [457, 280] on icon at bounding box center [459, 284] width 13 height 13
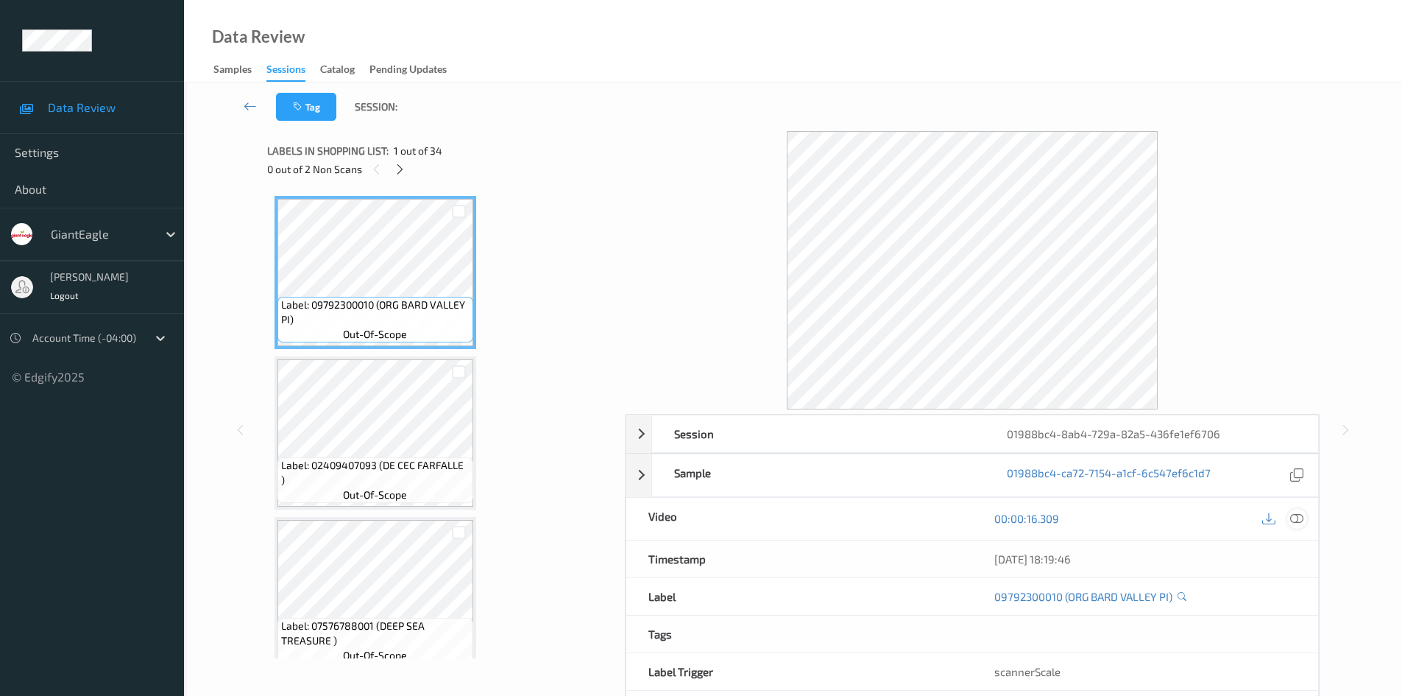
click at [1296, 520] on icon at bounding box center [1296, 518] width 13 height 13
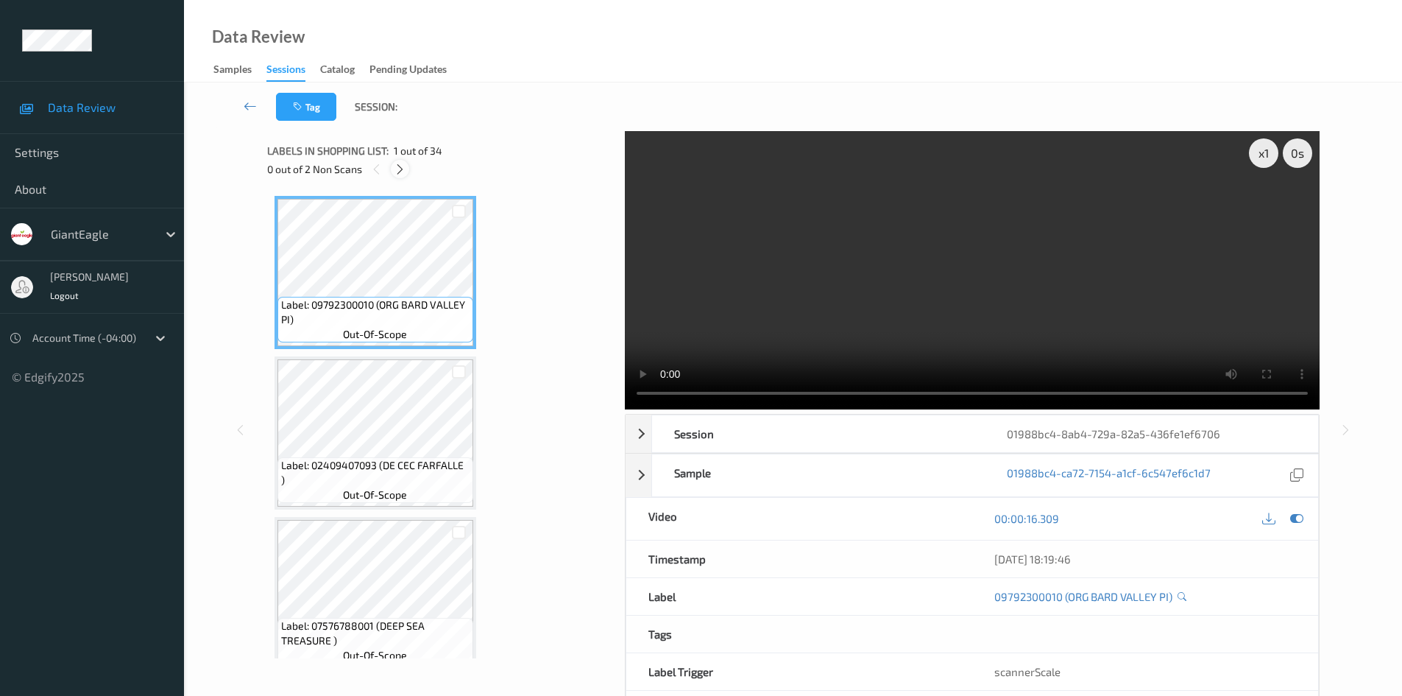
click at [402, 166] on icon at bounding box center [400, 169] width 13 height 13
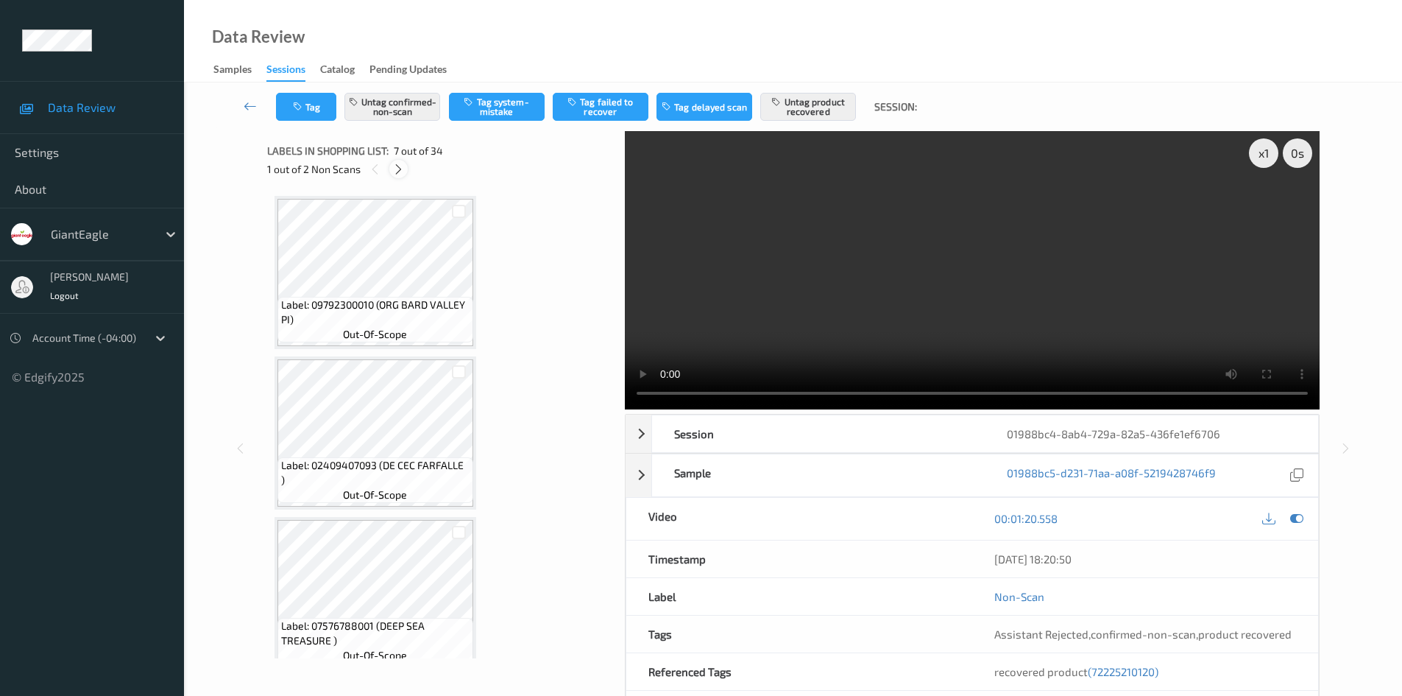
scroll to position [810, 0]
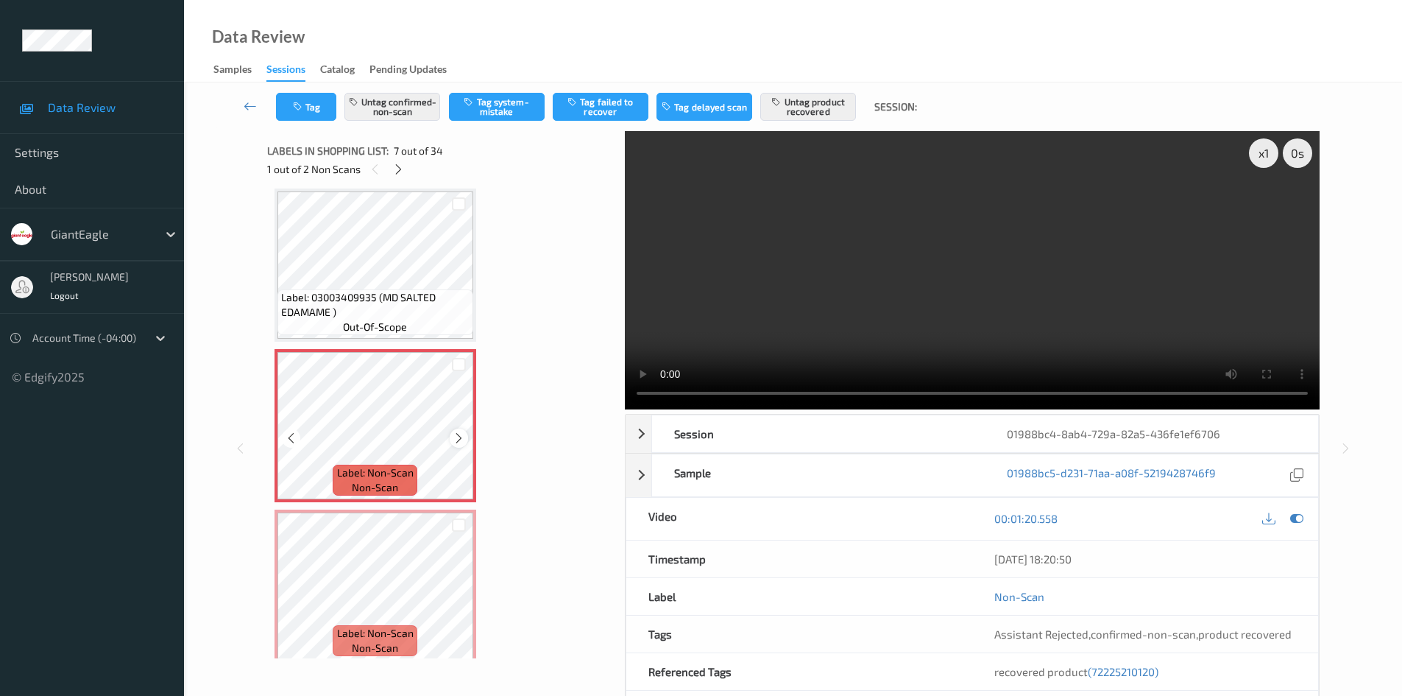
click at [458, 436] on icon at bounding box center [459, 437] width 13 height 13
click at [459, 436] on icon at bounding box center [459, 437] width 13 height 13
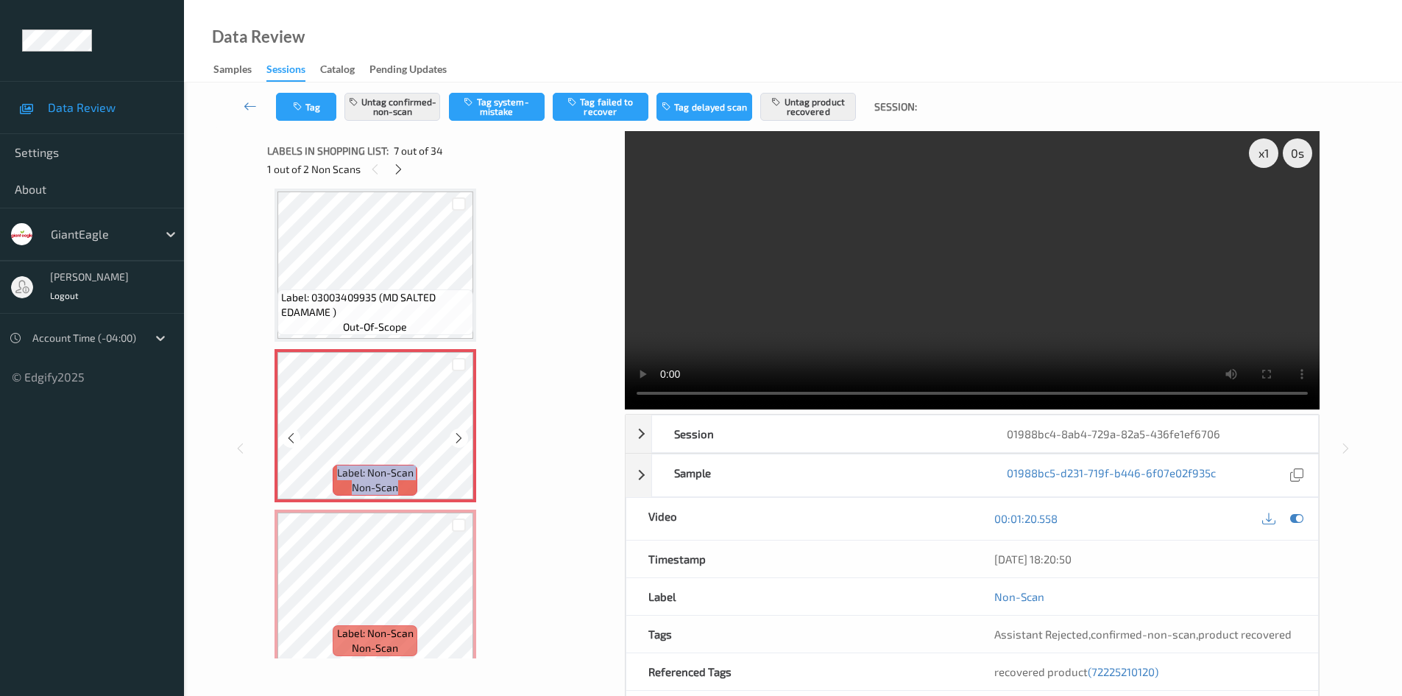
click at [459, 436] on icon at bounding box center [459, 437] width 13 height 13
click at [455, 435] on icon at bounding box center [459, 437] width 13 height 13
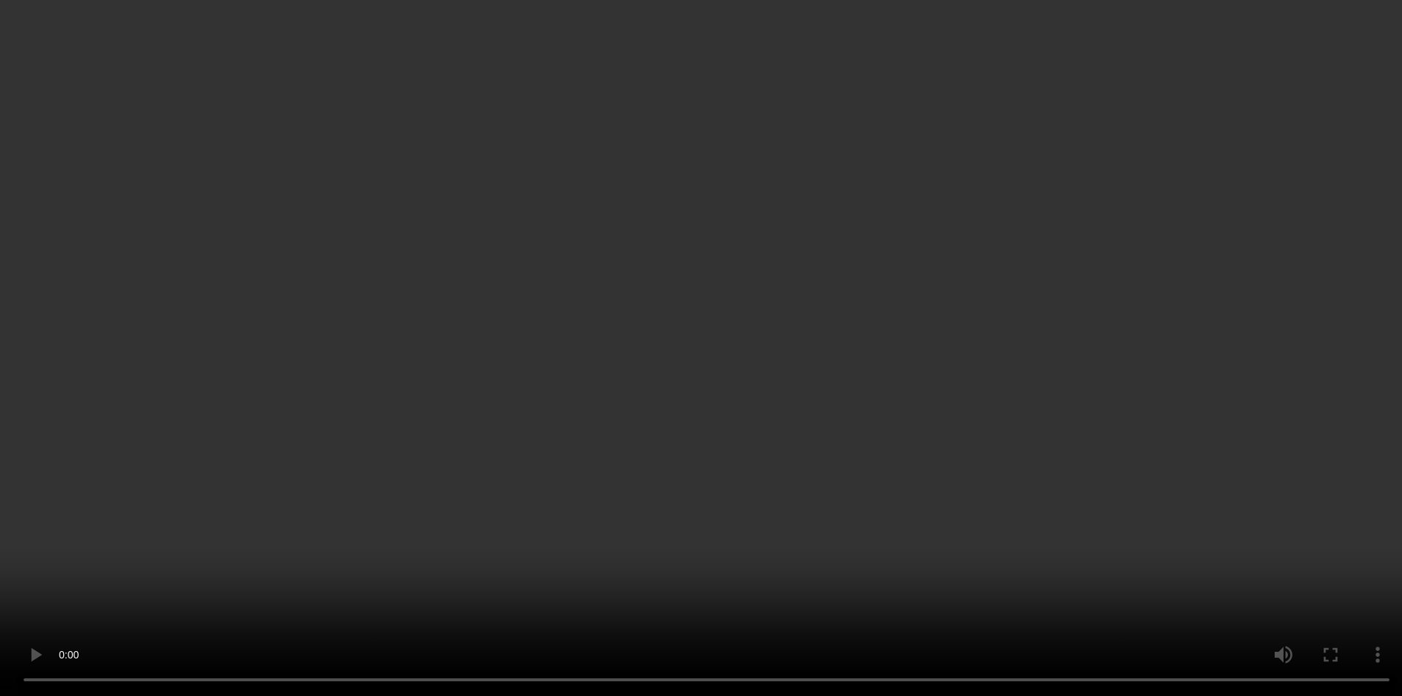
scroll to position [957, 0]
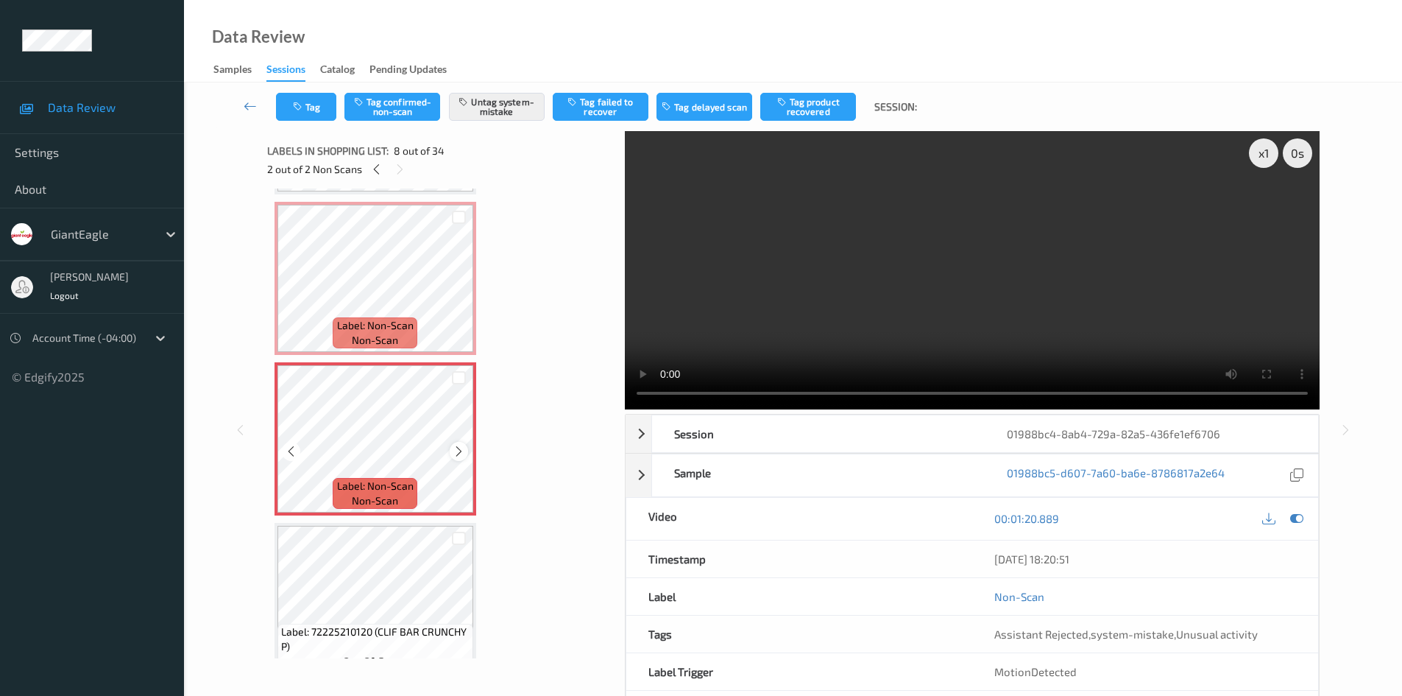
click at [457, 446] on icon at bounding box center [459, 451] width 13 height 13
click at [461, 445] on icon at bounding box center [459, 451] width 13 height 13
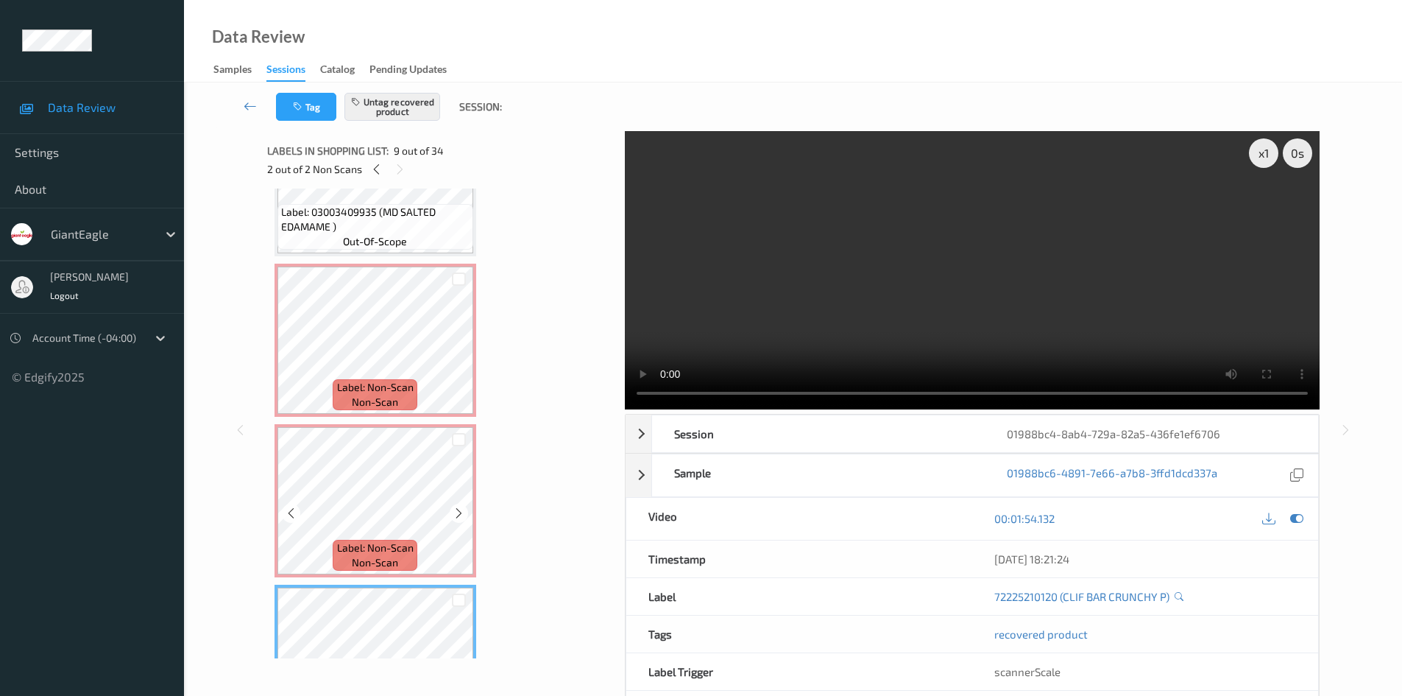
scroll to position [883, 0]
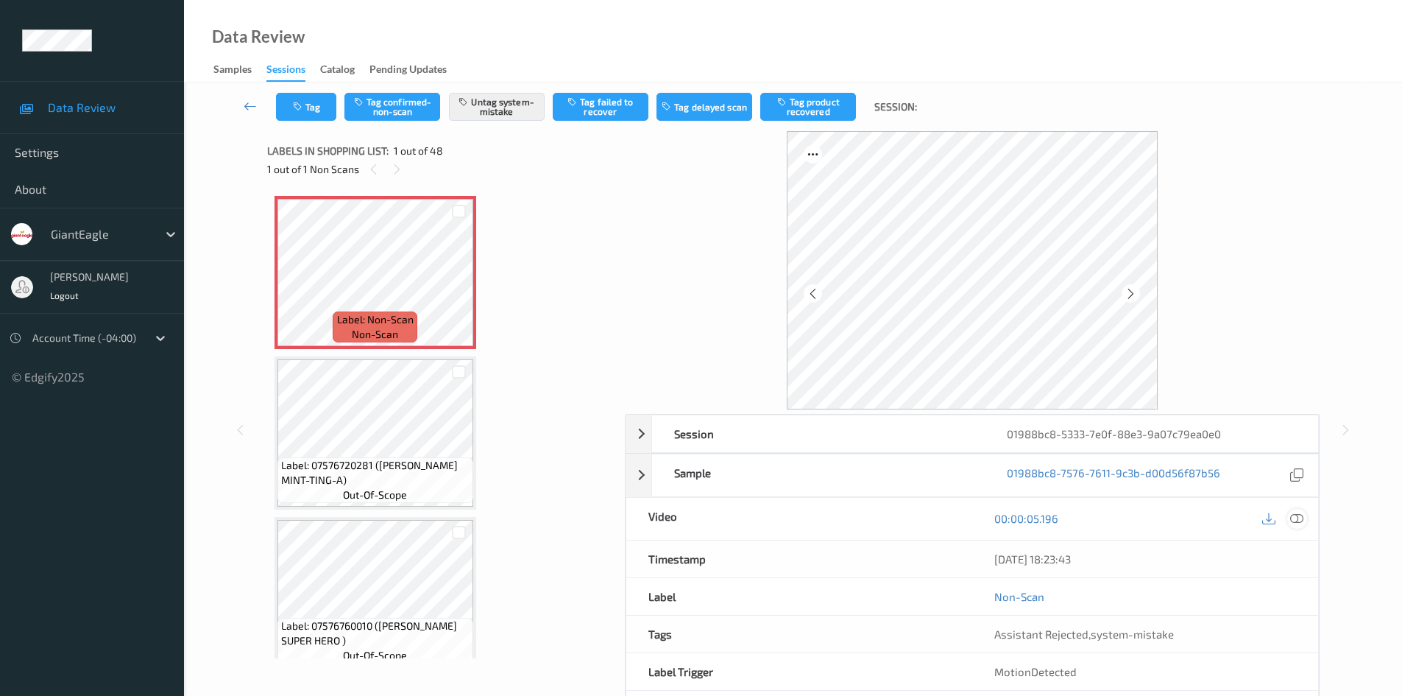
click at [1303, 519] on div at bounding box center [1297, 519] width 20 height 20
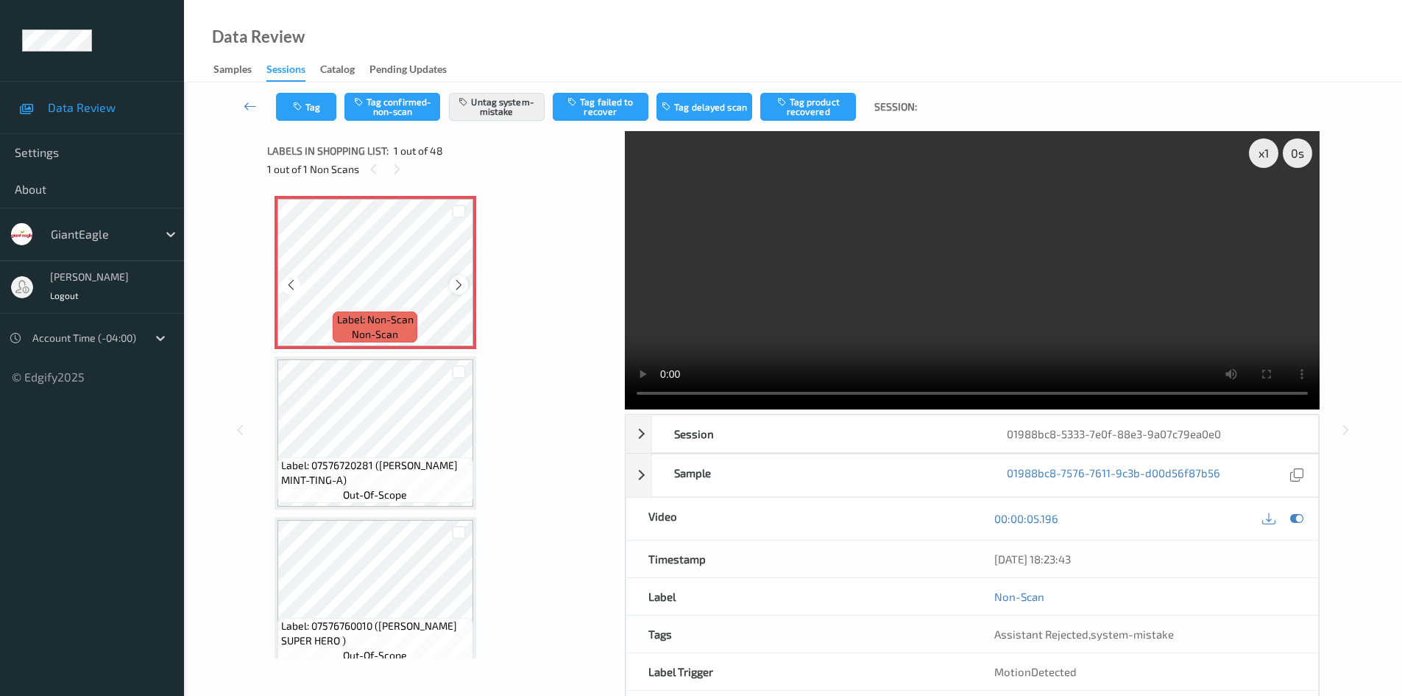
click at [462, 280] on icon at bounding box center [459, 284] width 13 height 13
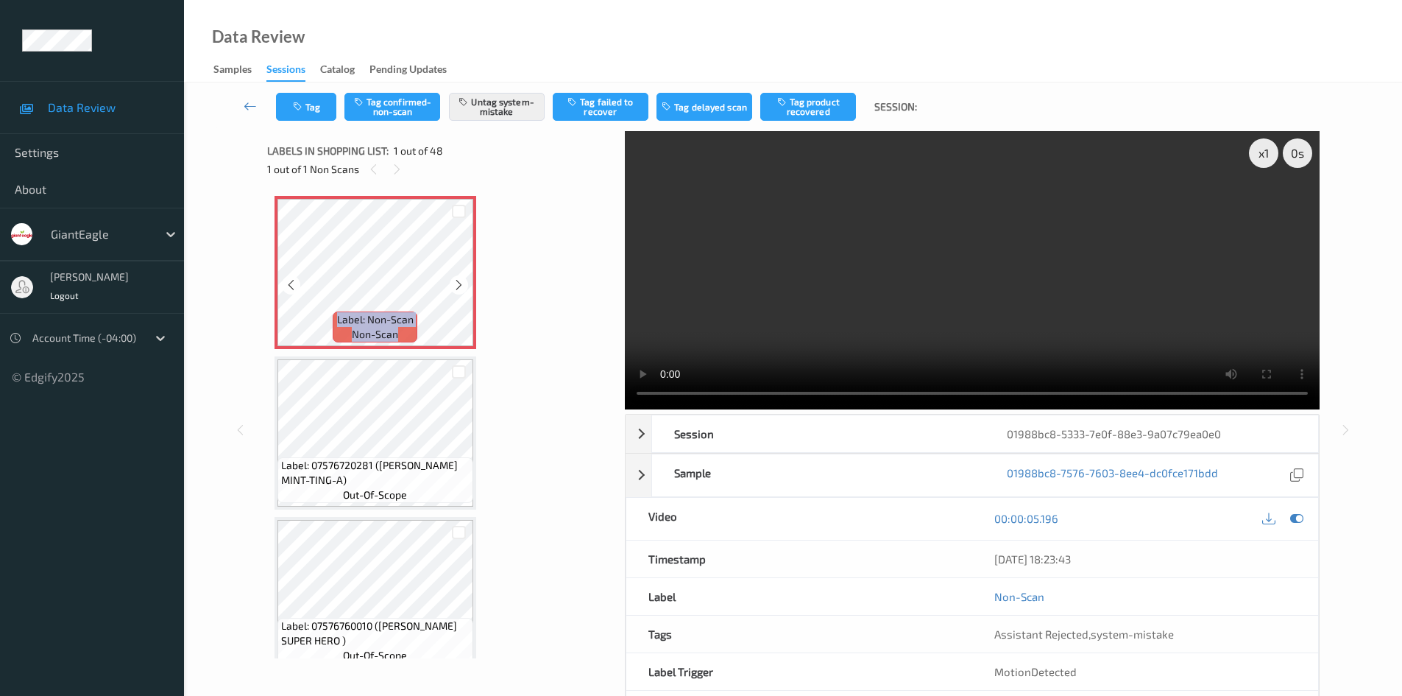
click at [462, 280] on icon at bounding box center [459, 284] width 13 height 13
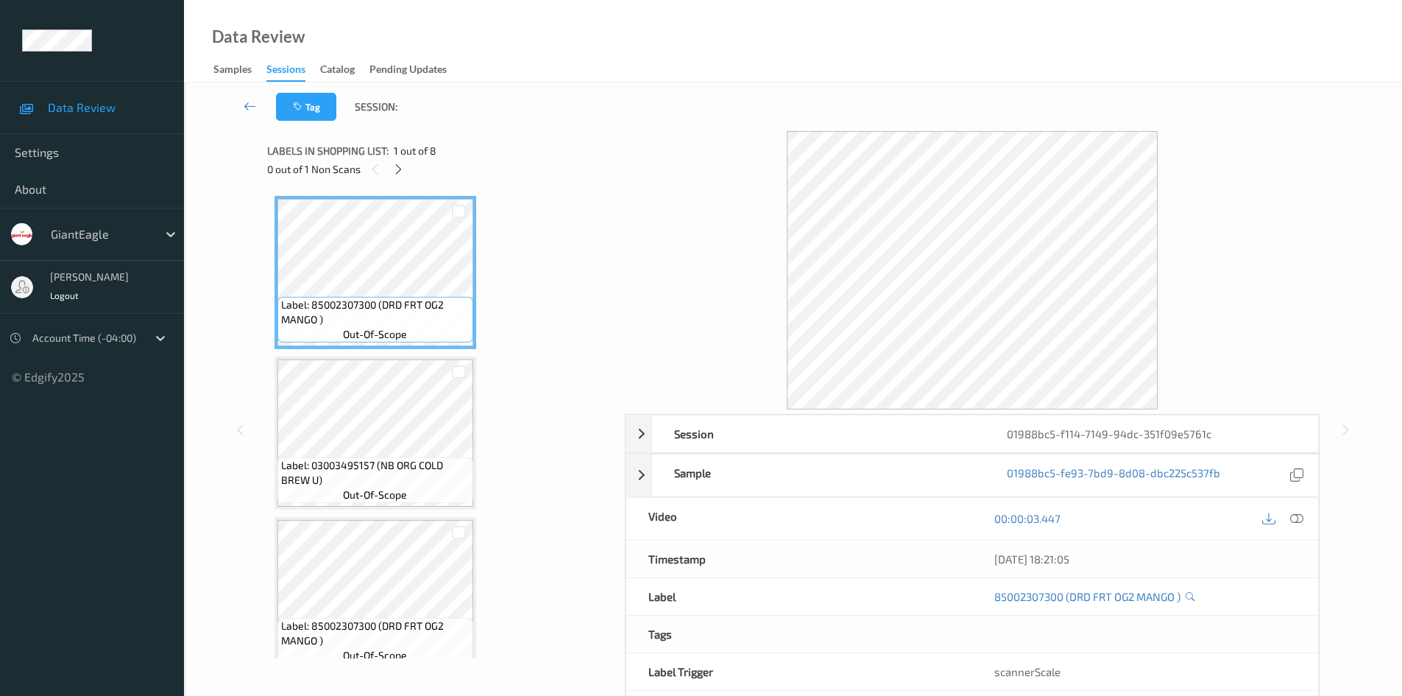
click at [1310, 517] on div "00:00:03.447" at bounding box center [1145, 519] width 346 height 42
click at [1298, 521] on icon at bounding box center [1296, 518] width 13 height 13
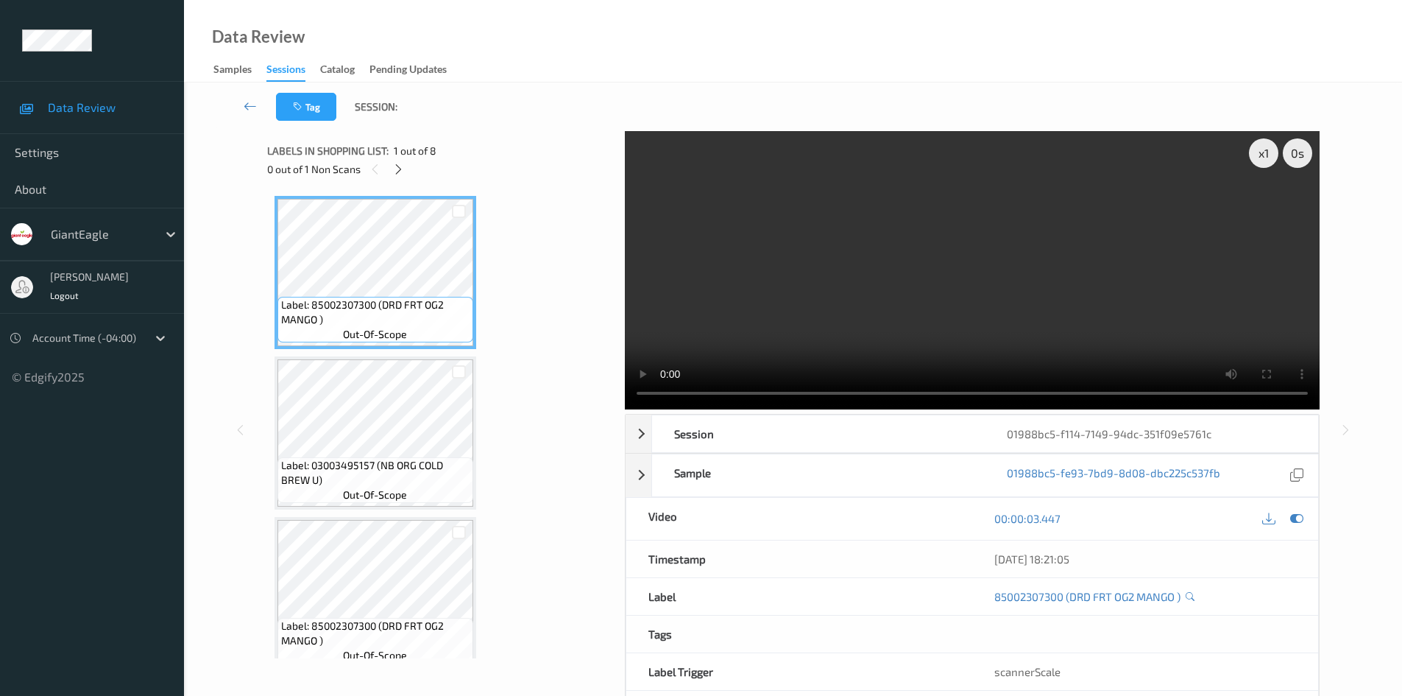
click at [389, 163] on div "0 out of 1 Non Scans" at bounding box center [440, 169] width 347 height 18
click at [399, 168] on icon at bounding box center [398, 169] width 13 height 13
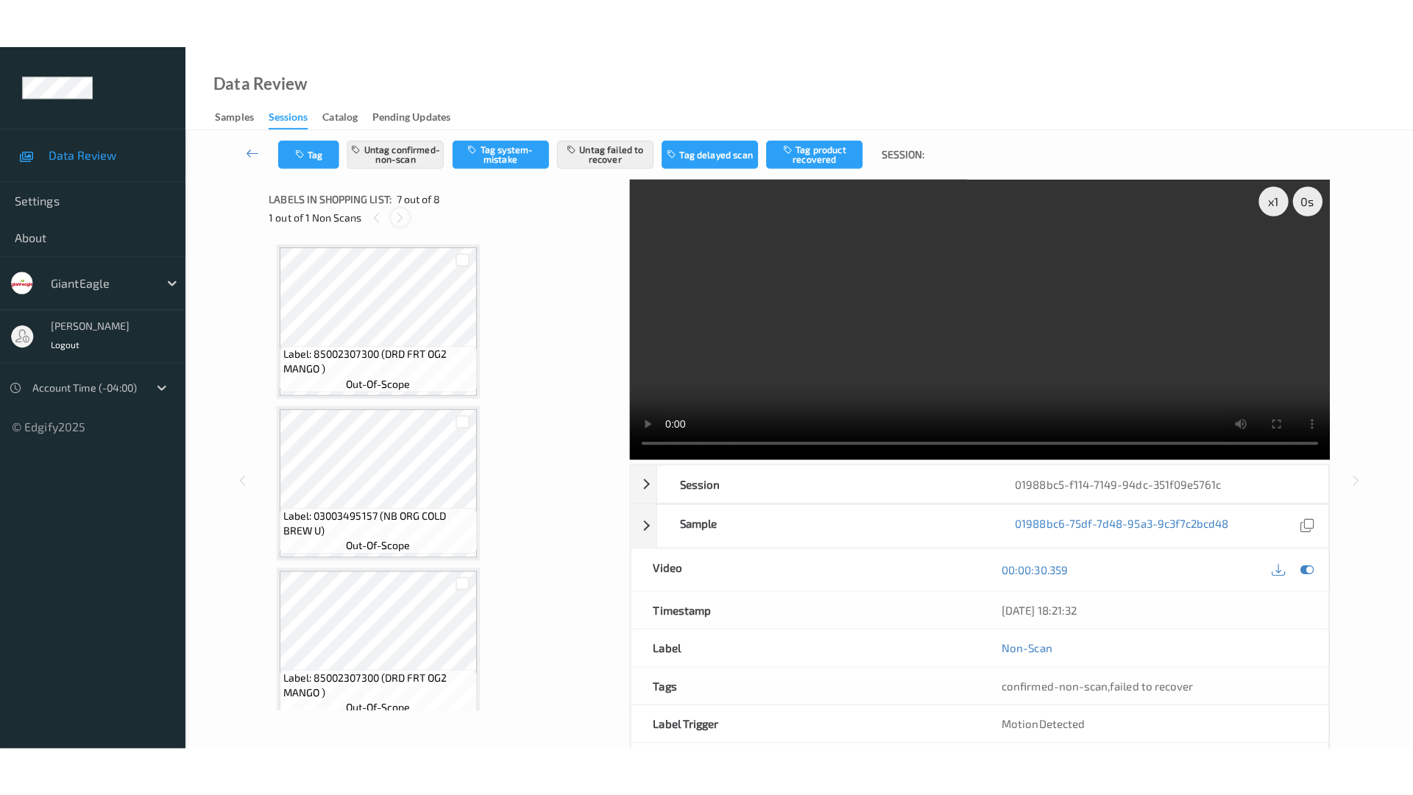
scroll to position [810, 0]
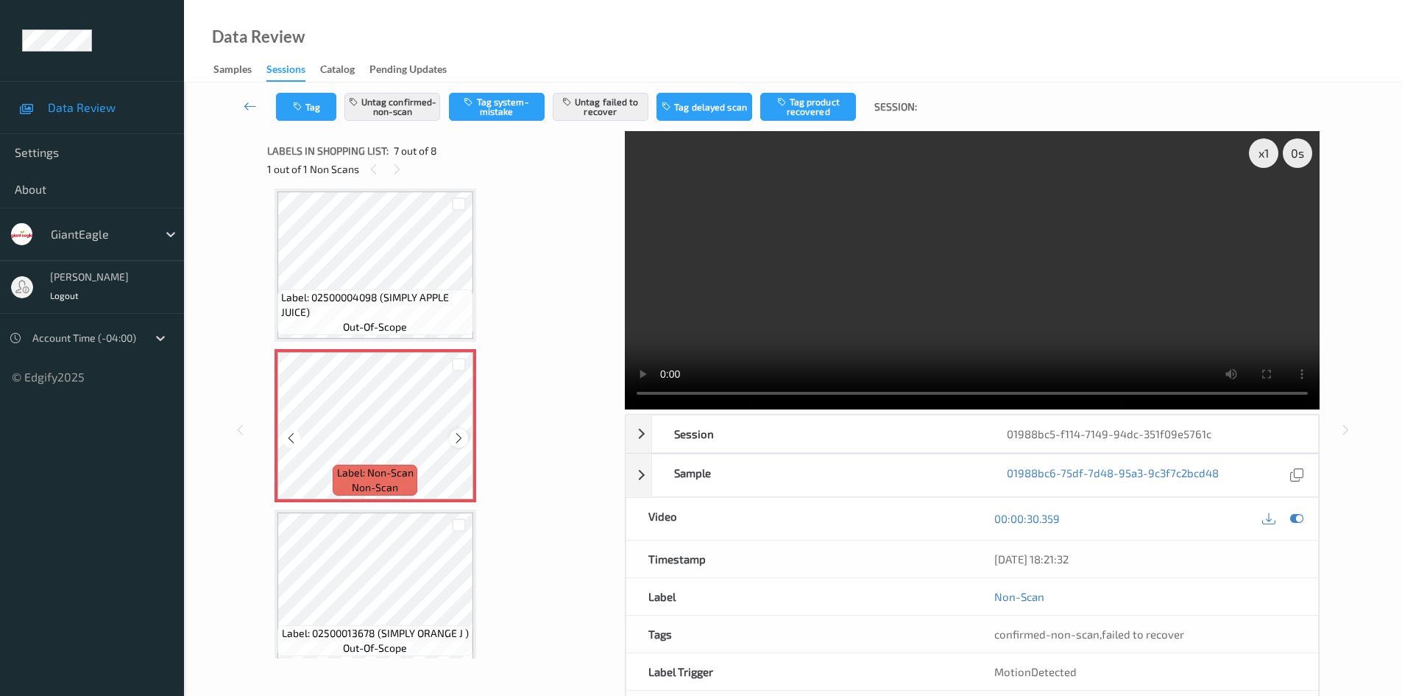
click at [455, 442] on icon at bounding box center [459, 437] width 13 height 13
click at [456, 442] on icon at bounding box center [459, 437] width 13 height 13
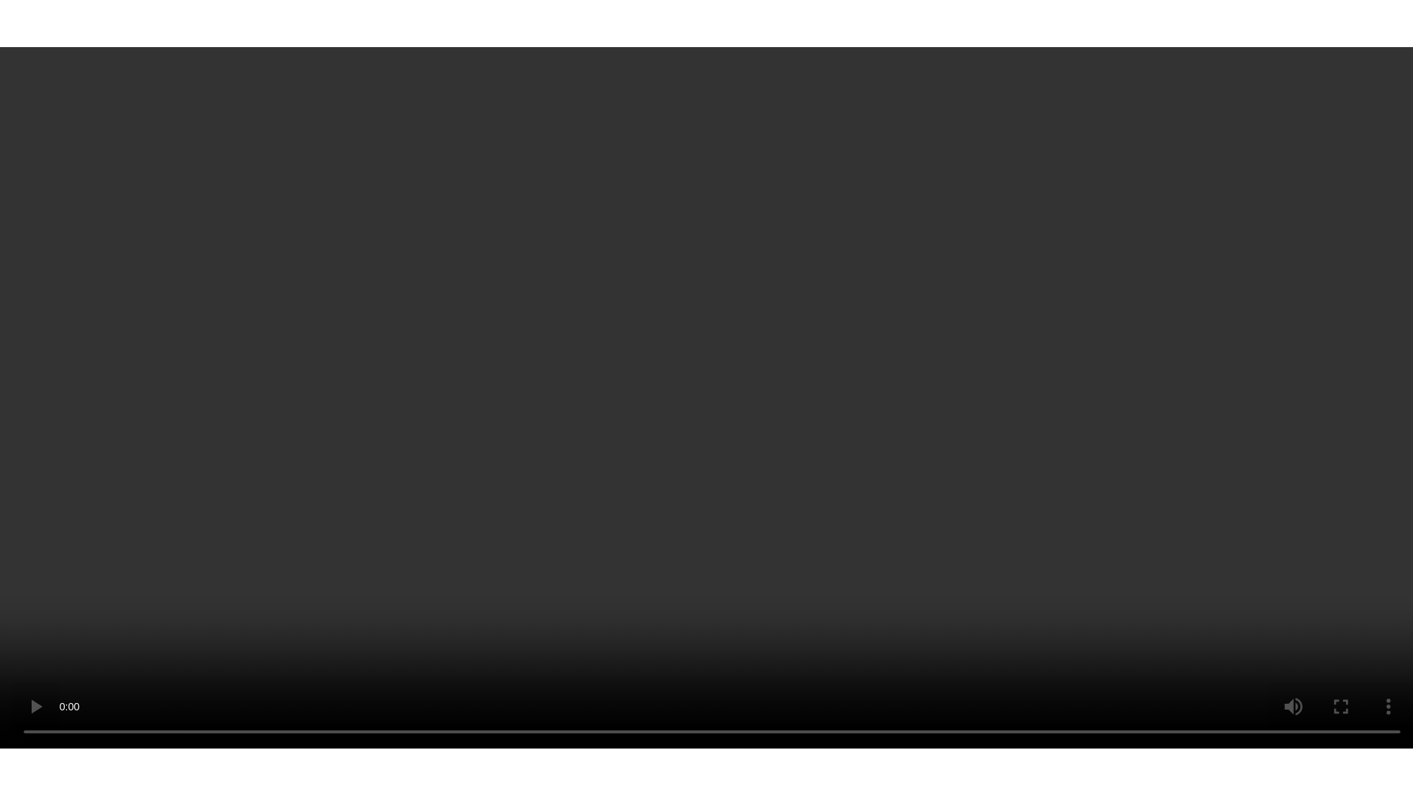
scroll to position [796, 0]
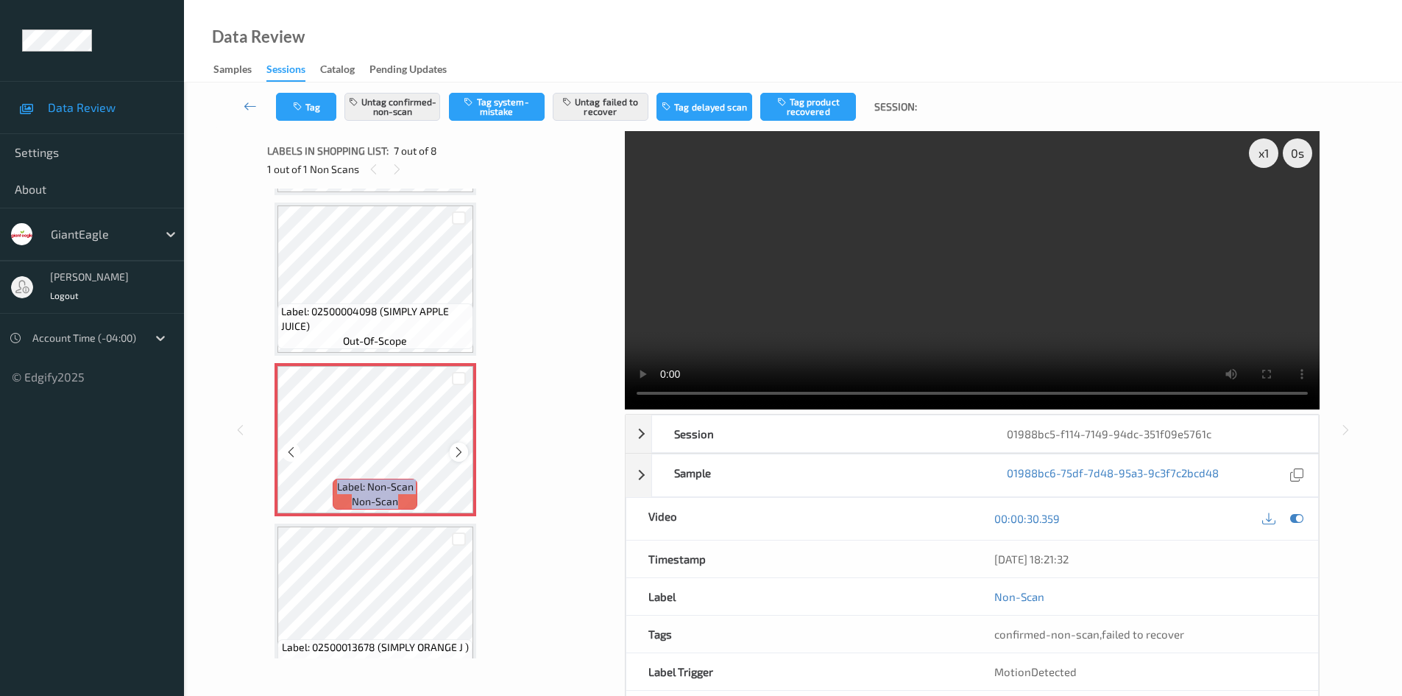
click at [463, 455] on icon at bounding box center [459, 451] width 13 height 13
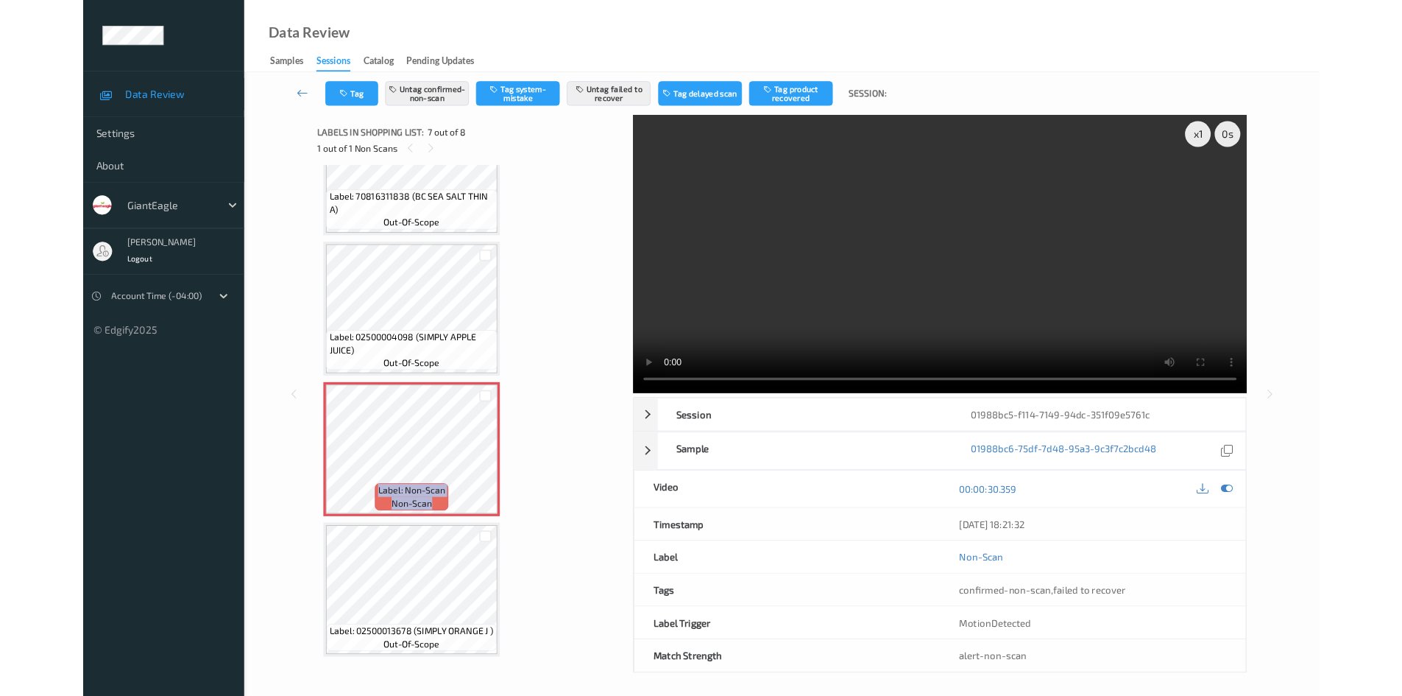
scroll to position [722, 0]
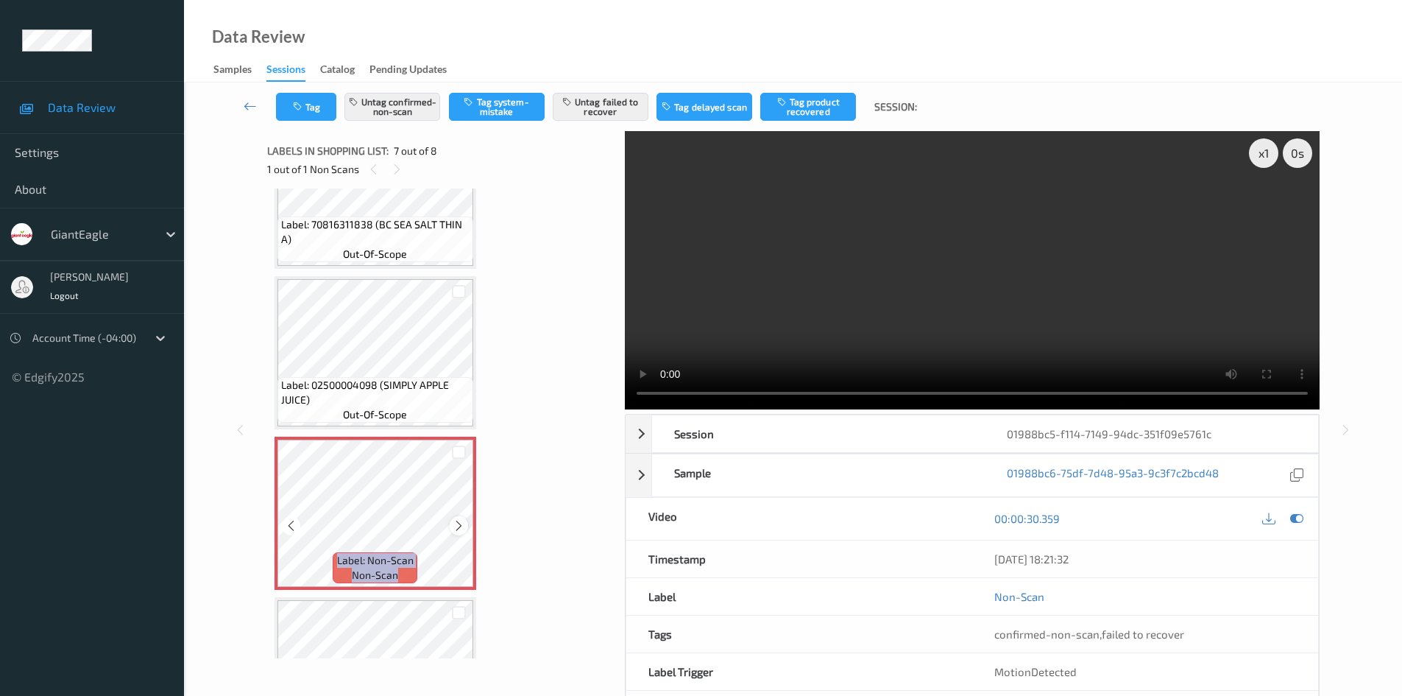
click at [463, 528] on icon at bounding box center [459, 525] width 13 height 13
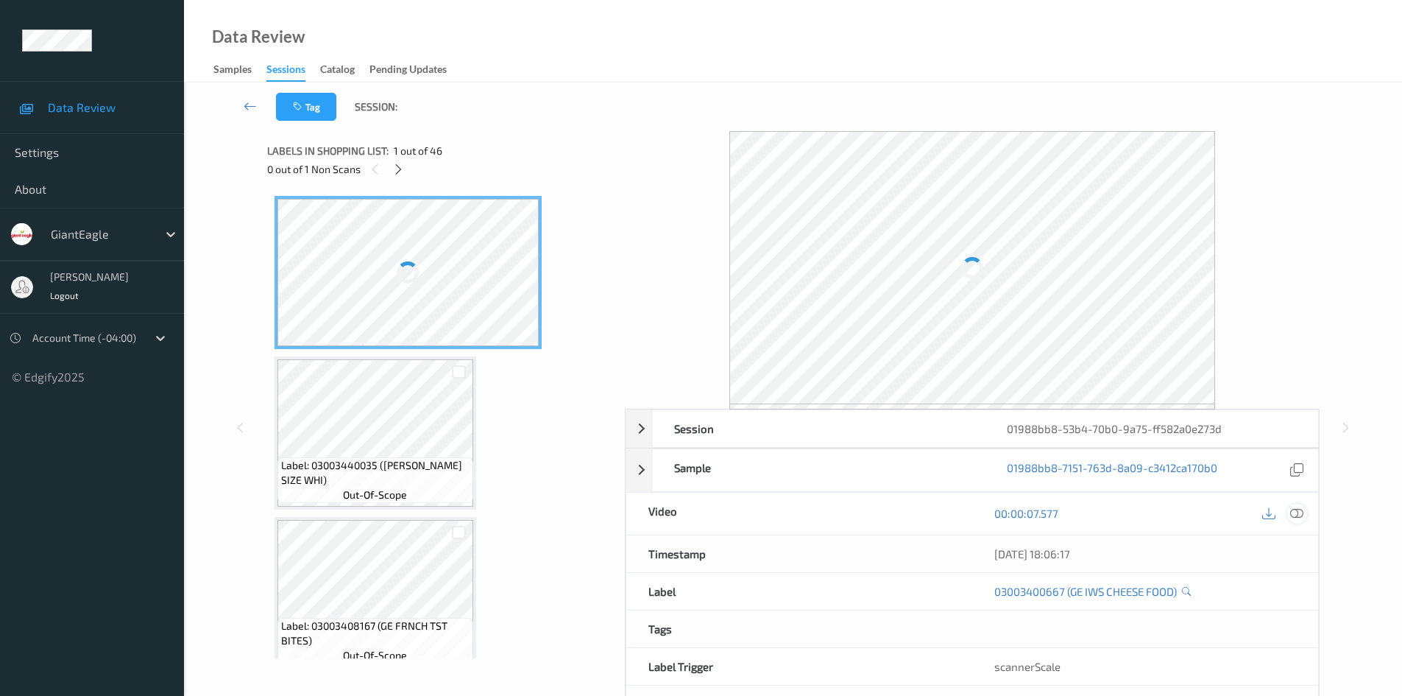
click at [1301, 514] on icon at bounding box center [1296, 512] width 13 height 13
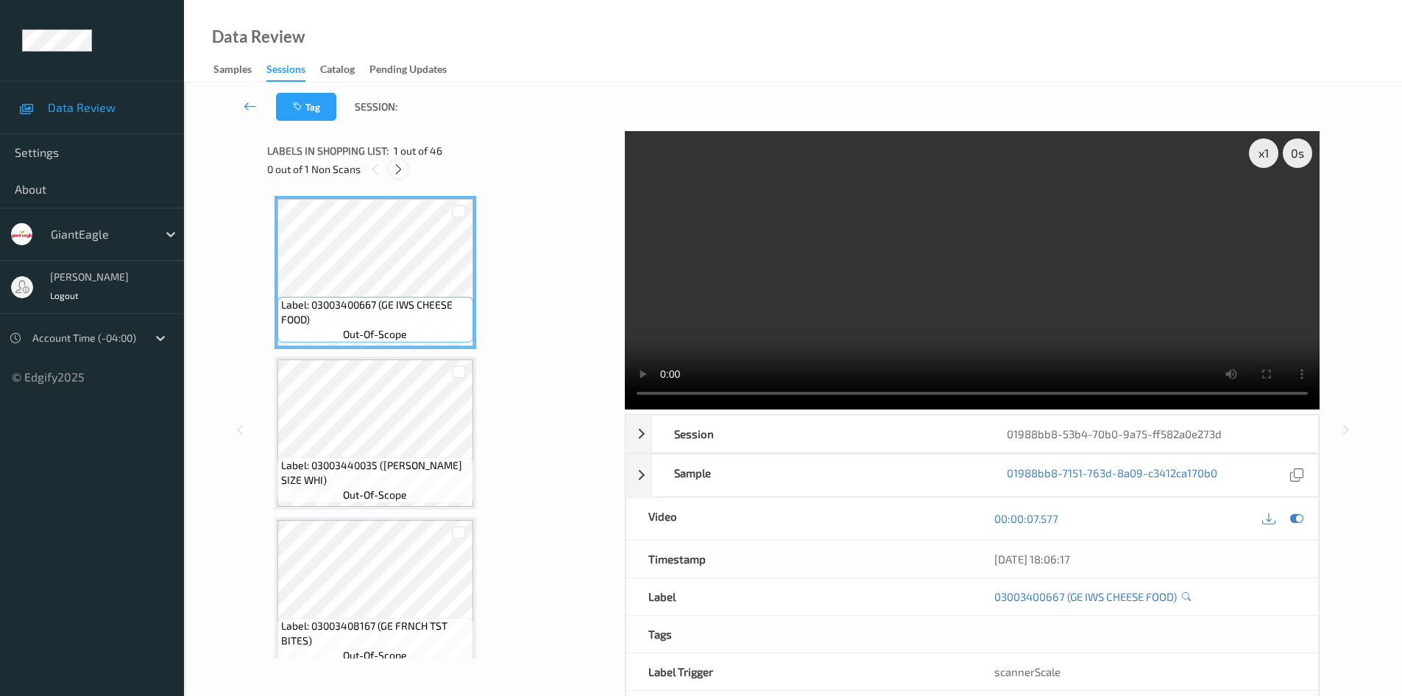
click at [398, 170] on icon at bounding box center [398, 169] width 13 height 13
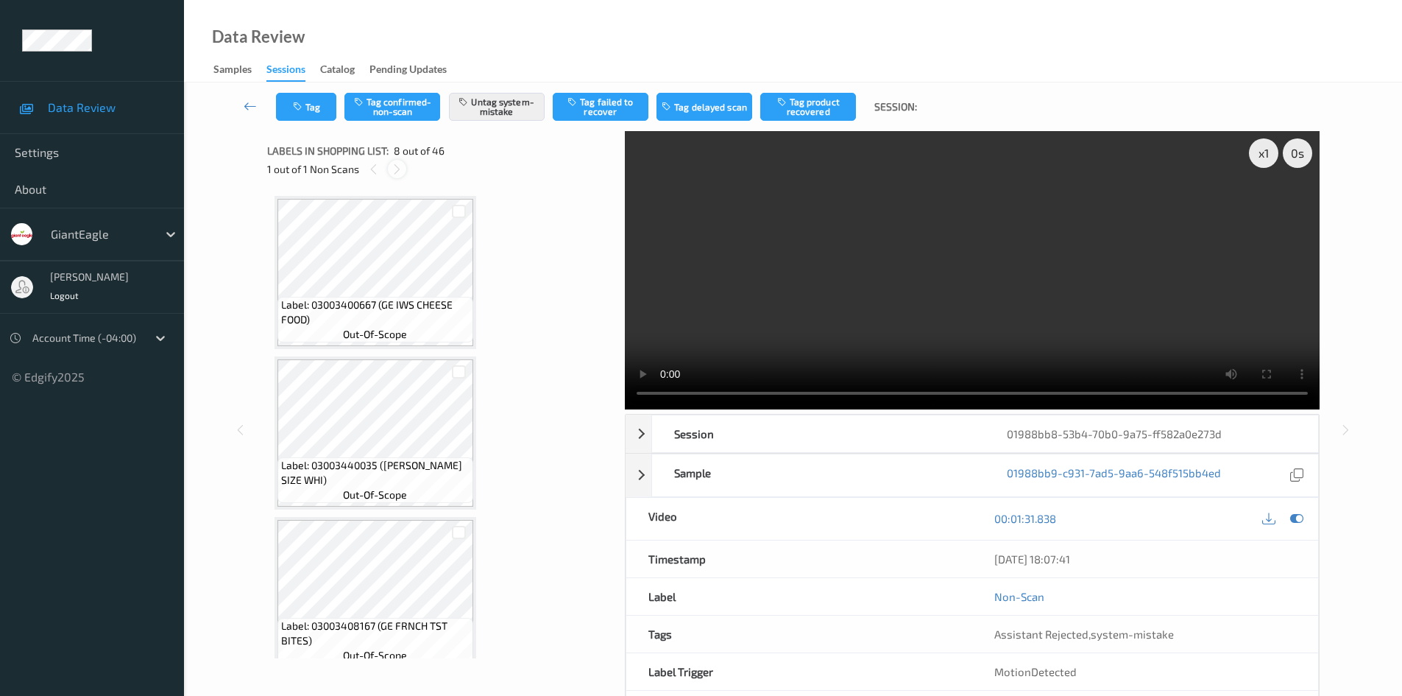
scroll to position [970, 0]
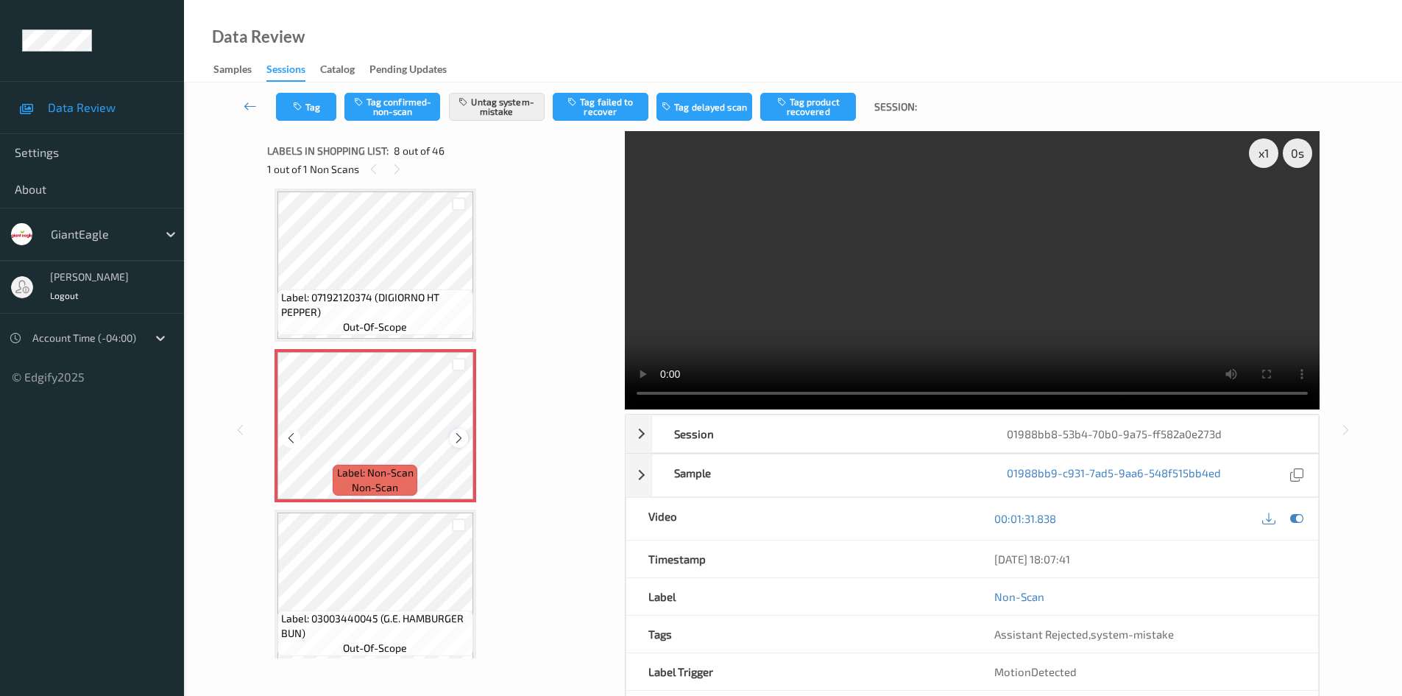
click at [459, 444] on icon at bounding box center [459, 437] width 13 height 13
click at [456, 434] on icon at bounding box center [459, 437] width 13 height 13
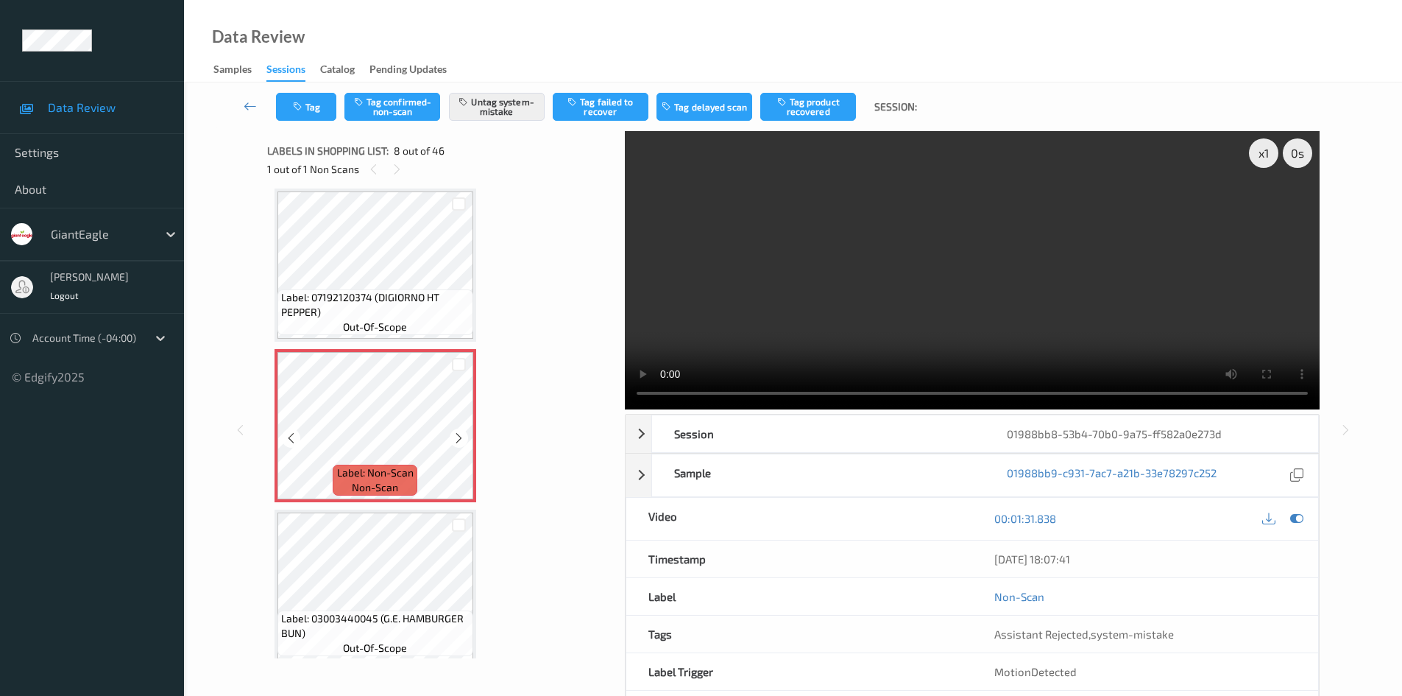
click at [456, 434] on icon at bounding box center [459, 437] width 13 height 13
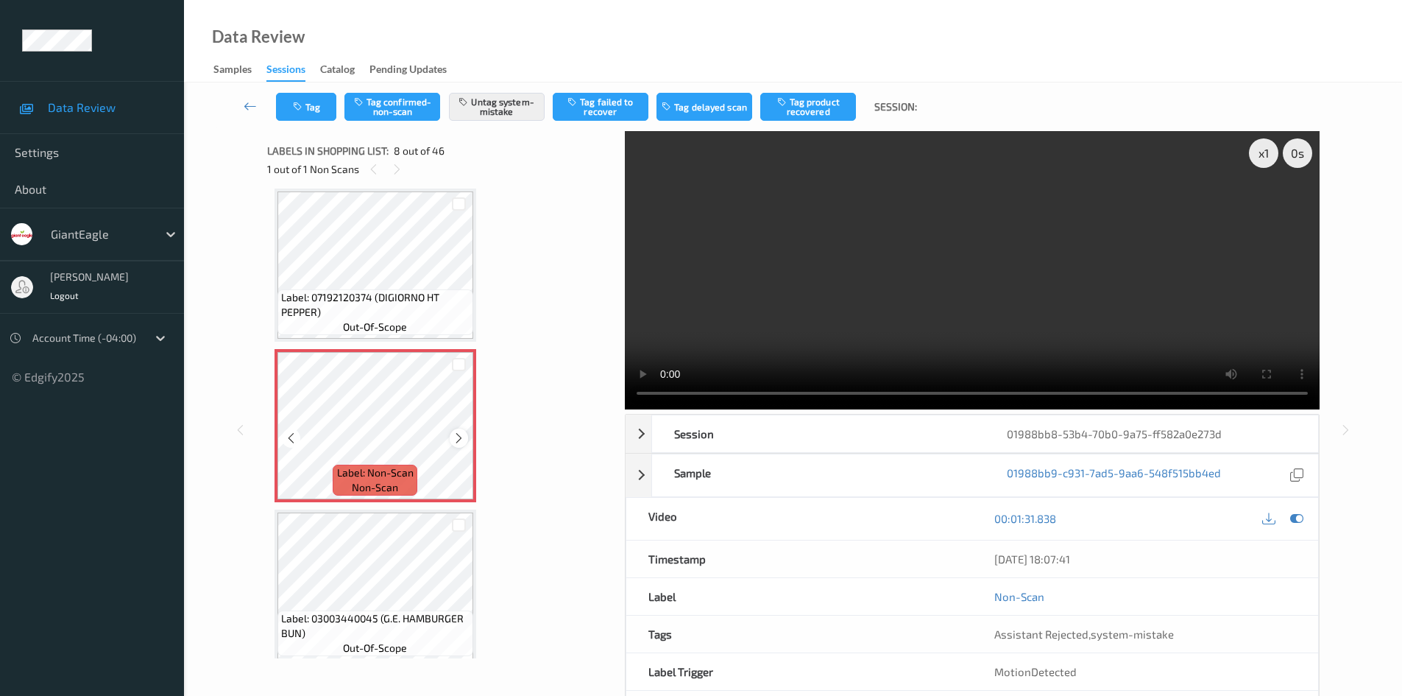
click at [460, 436] on icon at bounding box center [459, 437] width 13 height 13
click at [459, 437] on icon at bounding box center [459, 437] width 13 height 13
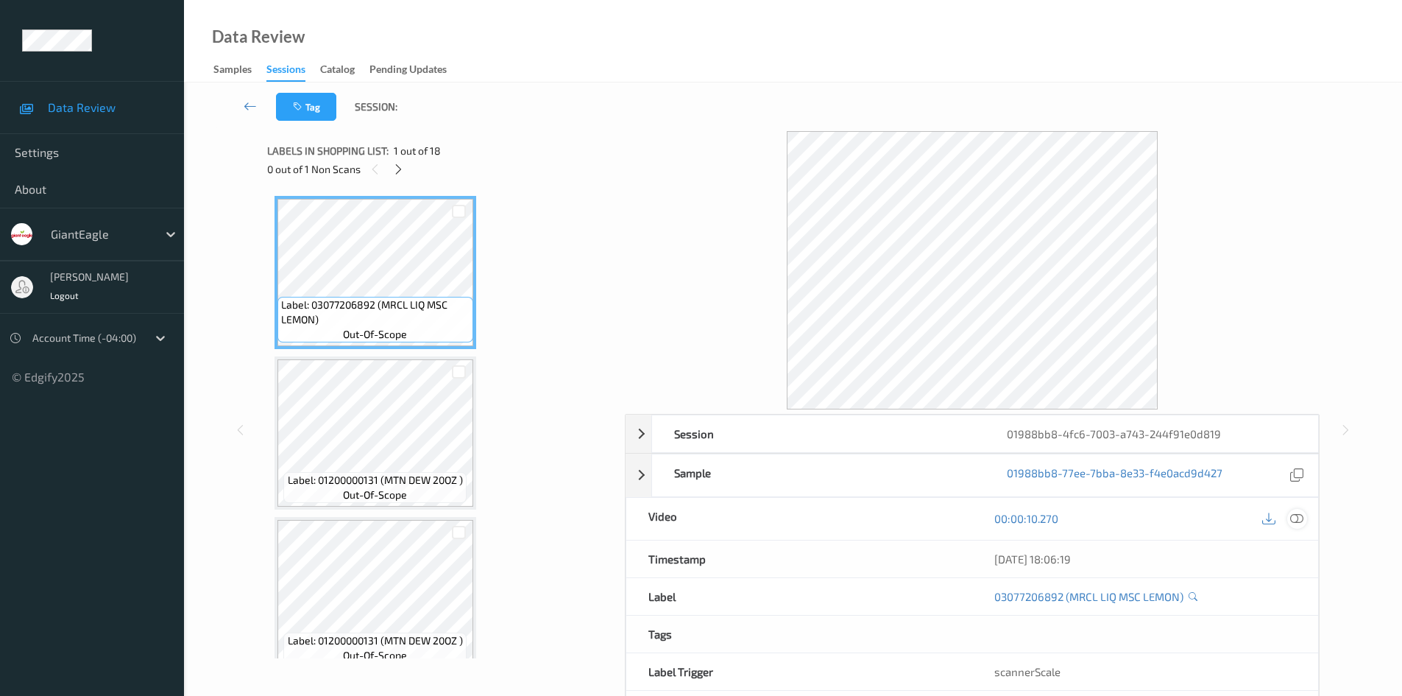
click at [1295, 515] on icon at bounding box center [1296, 518] width 13 height 13
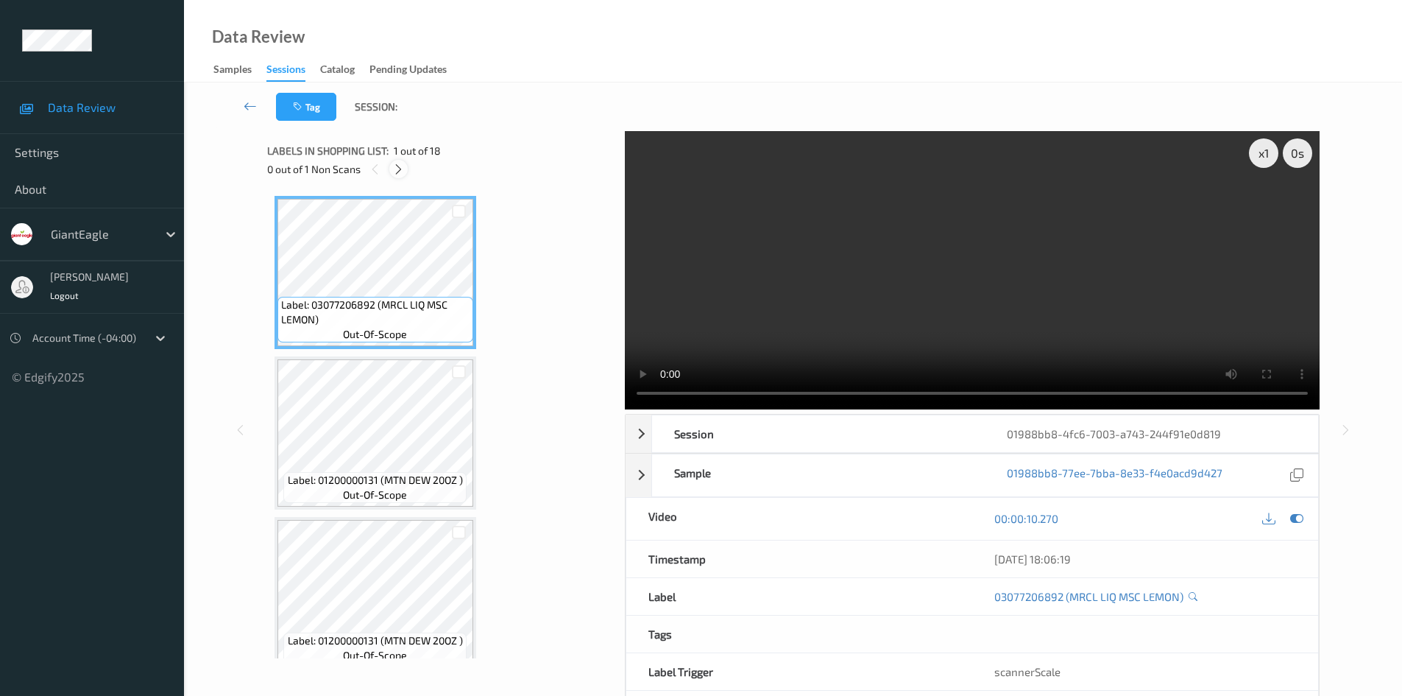
click at [399, 171] on icon at bounding box center [398, 169] width 13 height 13
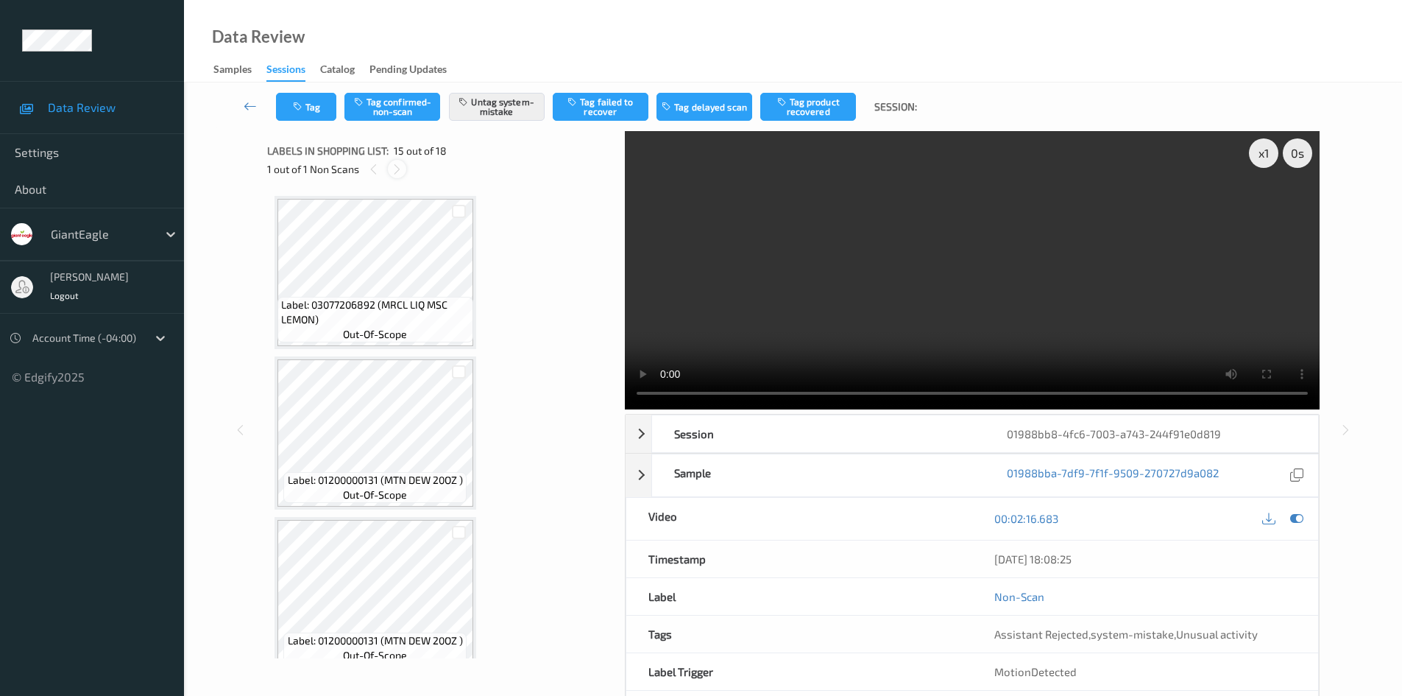
scroll to position [2093, 0]
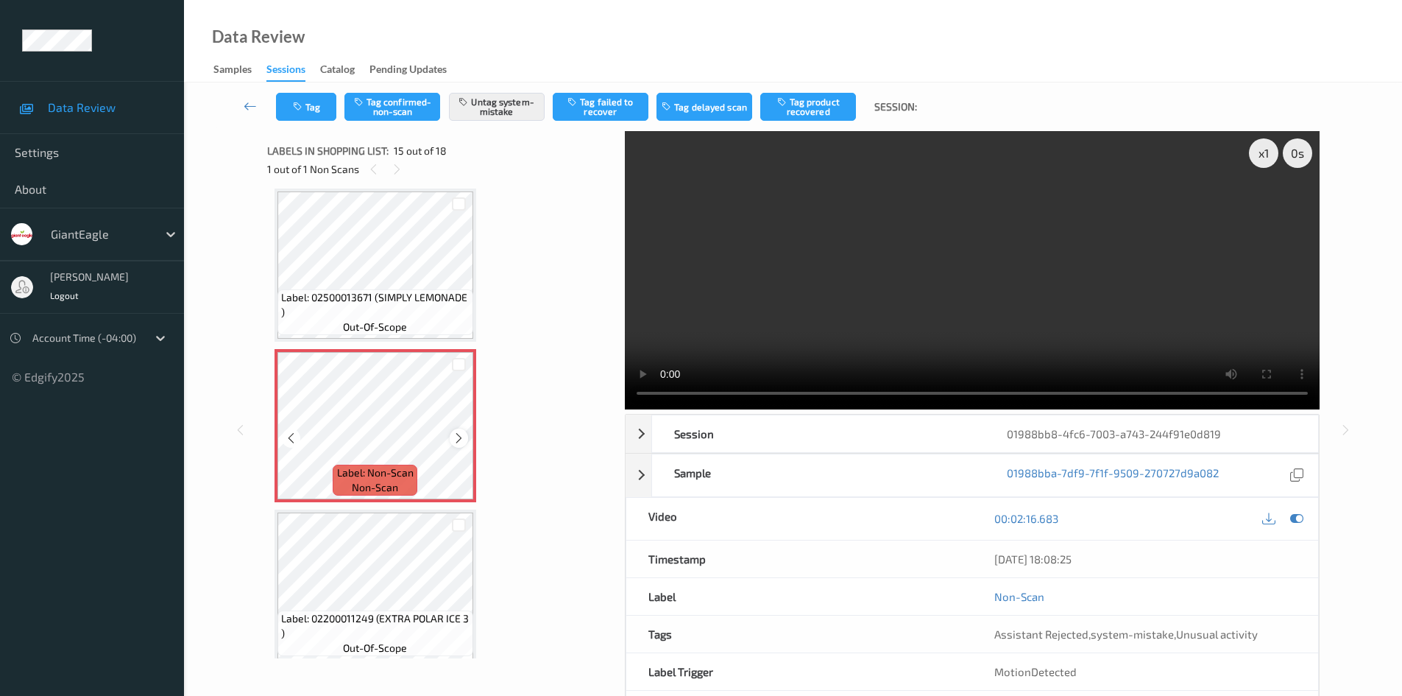
click at [455, 441] on icon at bounding box center [459, 437] width 13 height 13
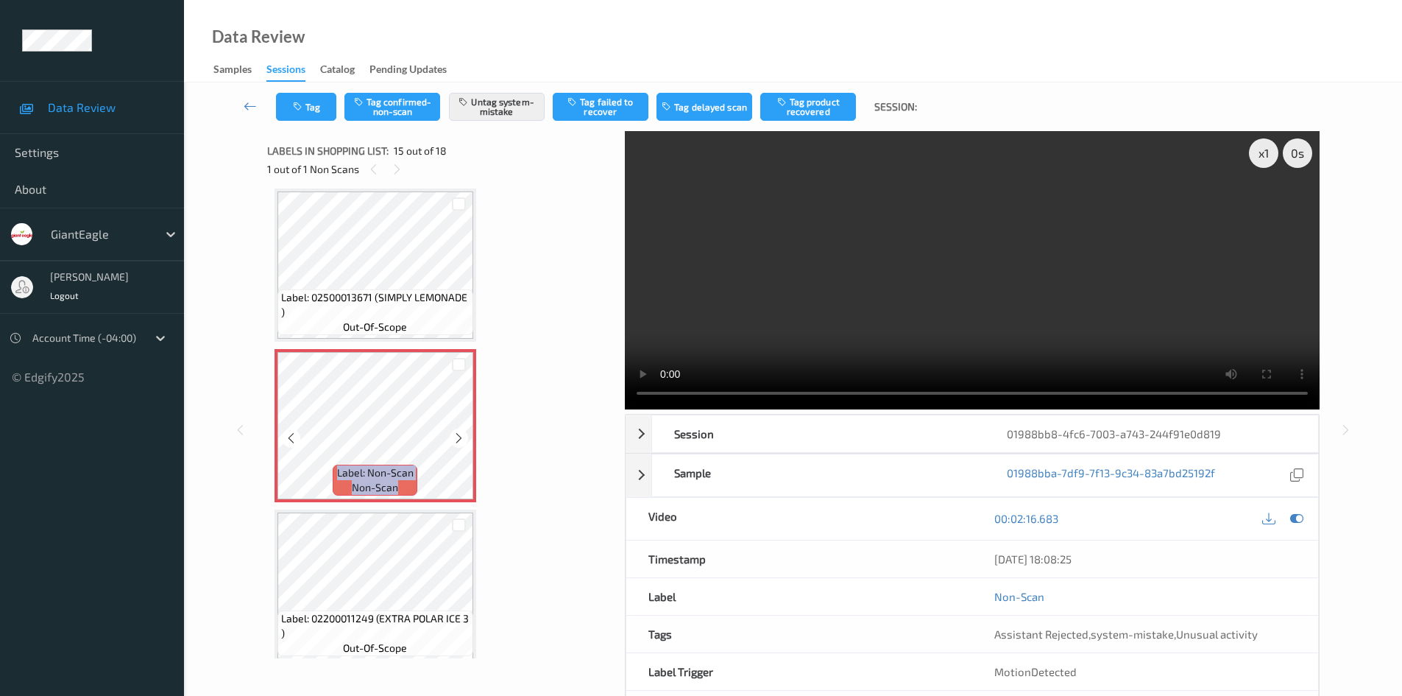
click at [455, 441] on icon at bounding box center [459, 437] width 13 height 13
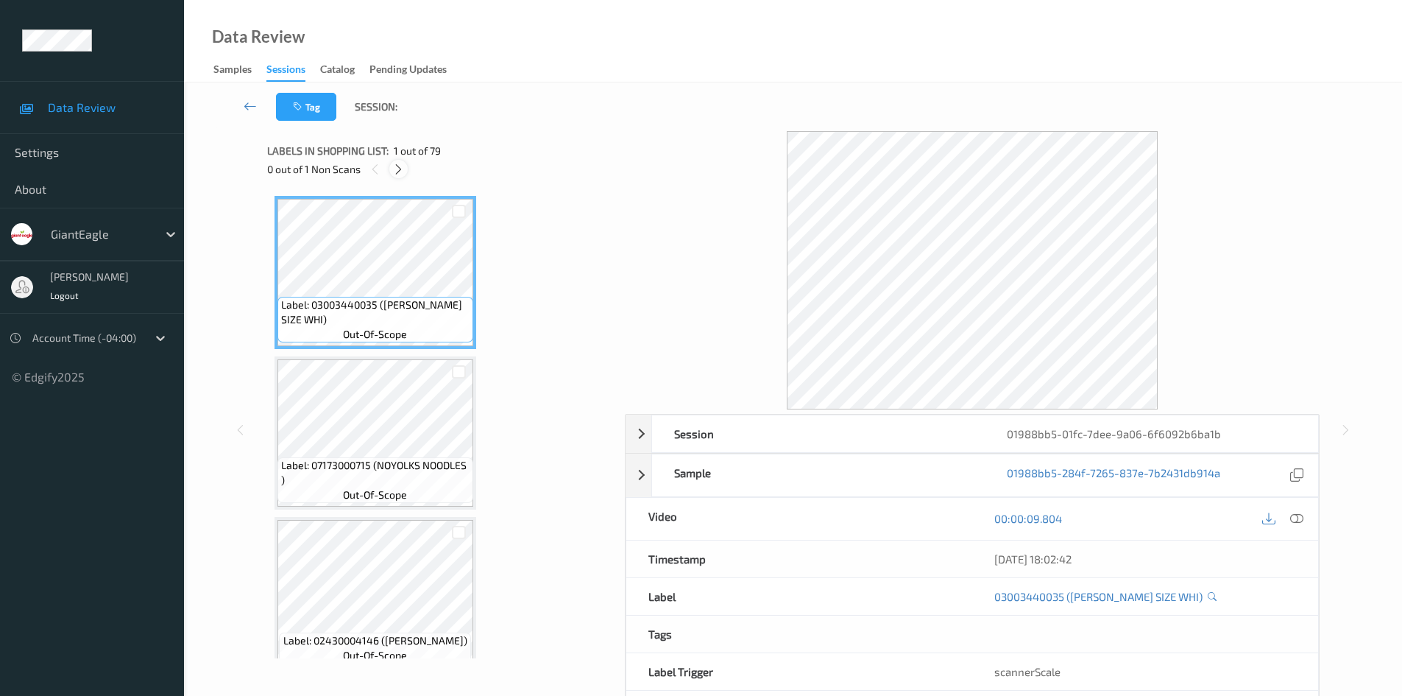
click at [401, 164] on icon at bounding box center [398, 169] width 13 height 13
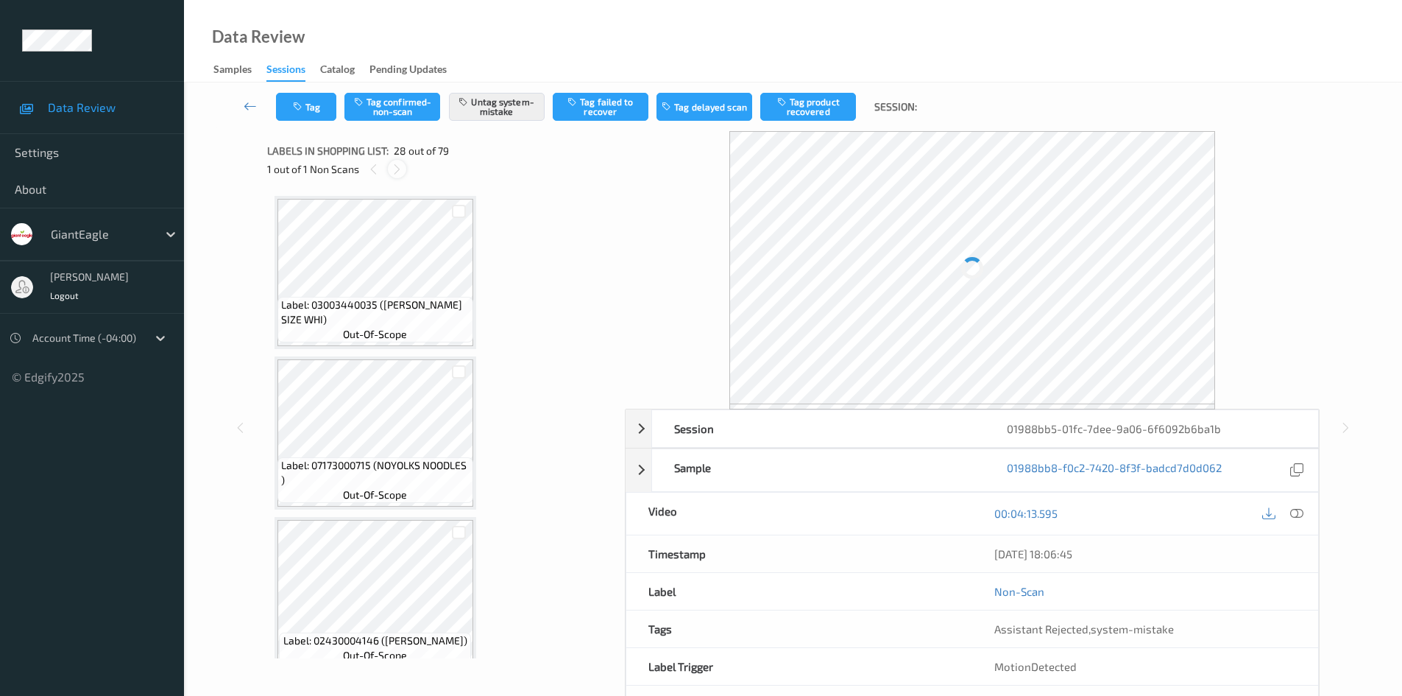
scroll to position [4179, 0]
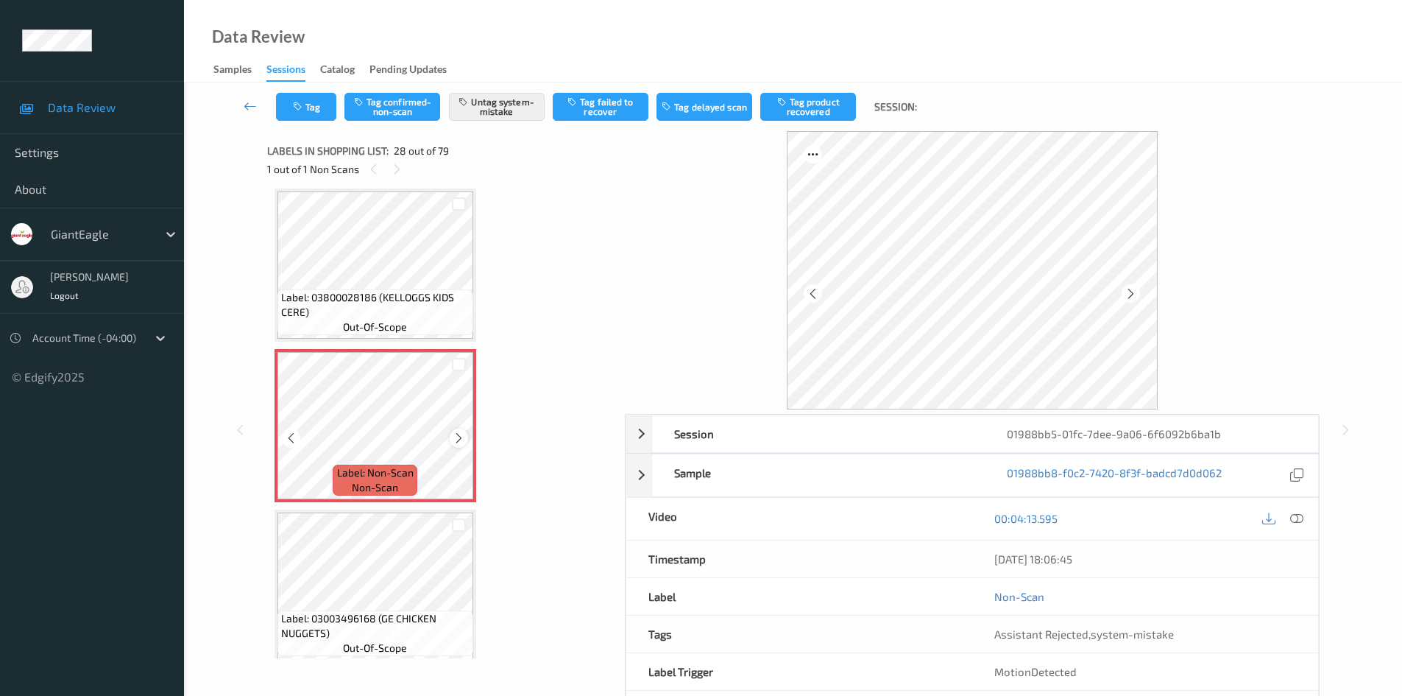
click at [461, 439] on icon at bounding box center [459, 437] width 13 height 13
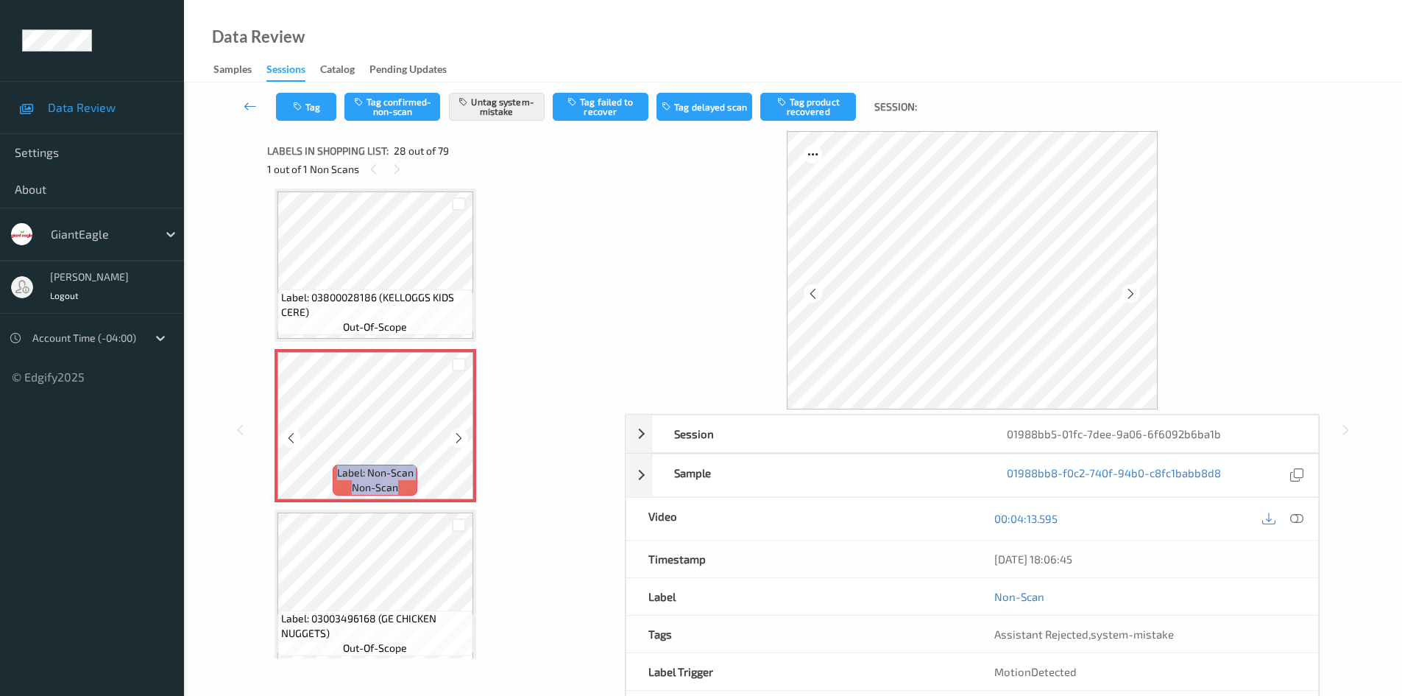
click at [461, 439] on icon at bounding box center [459, 437] width 13 height 13
click at [1301, 520] on icon at bounding box center [1296, 518] width 13 height 13
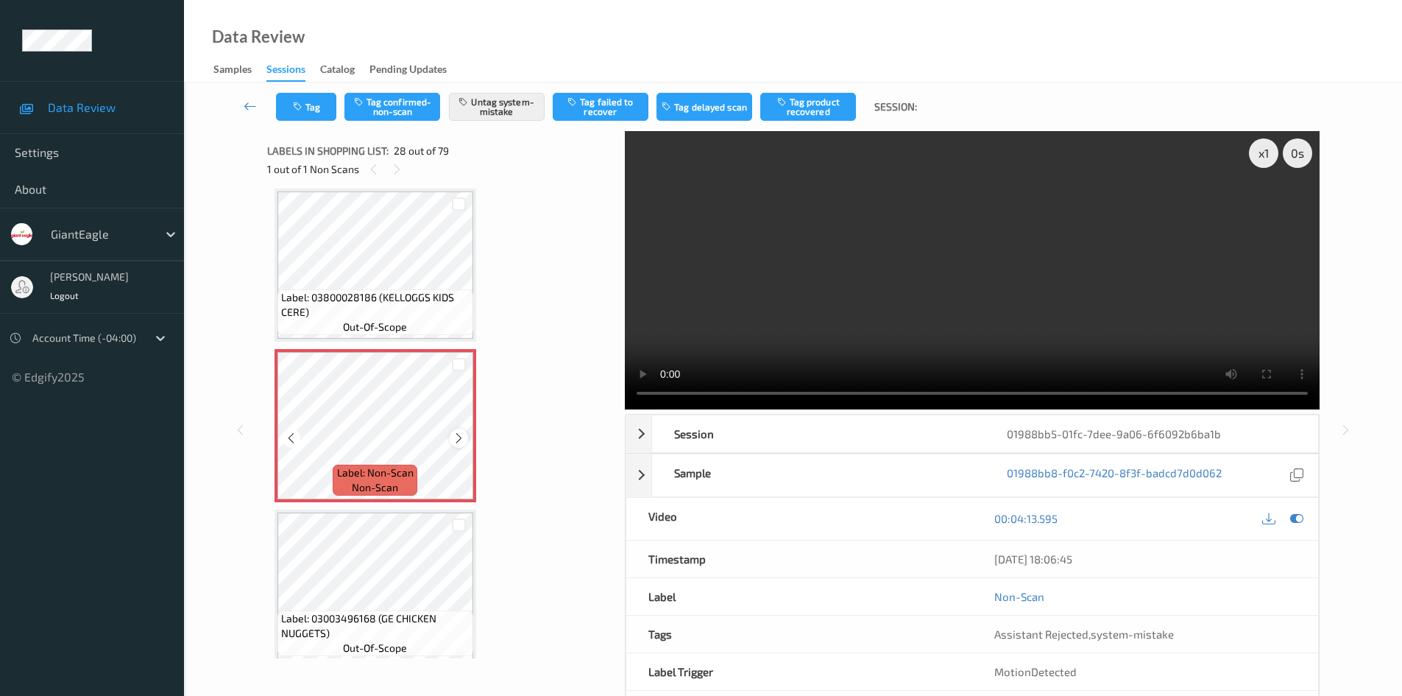
click at [460, 436] on icon at bounding box center [459, 437] width 13 height 13
click at [459, 436] on icon at bounding box center [459, 437] width 13 height 13
click at [456, 437] on icon at bounding box center [459, 437] width 13 height 13
click at [456, 438] on icon at bounding box center [459, 437] width 13 height 13
click at [459, 436] on icon at bounding box center [459, 437] width 13 height 13
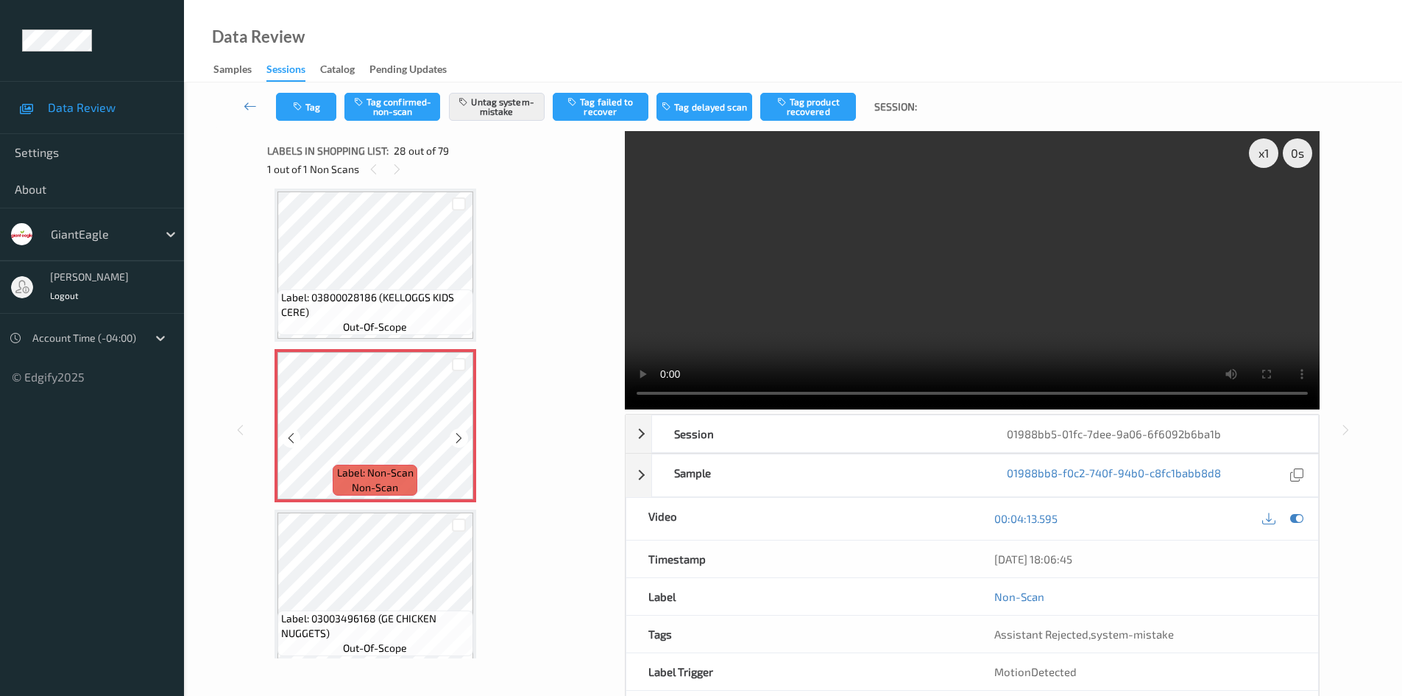
click at [459, 436] on icon at bounding box center [459, 437] width 13 height 13
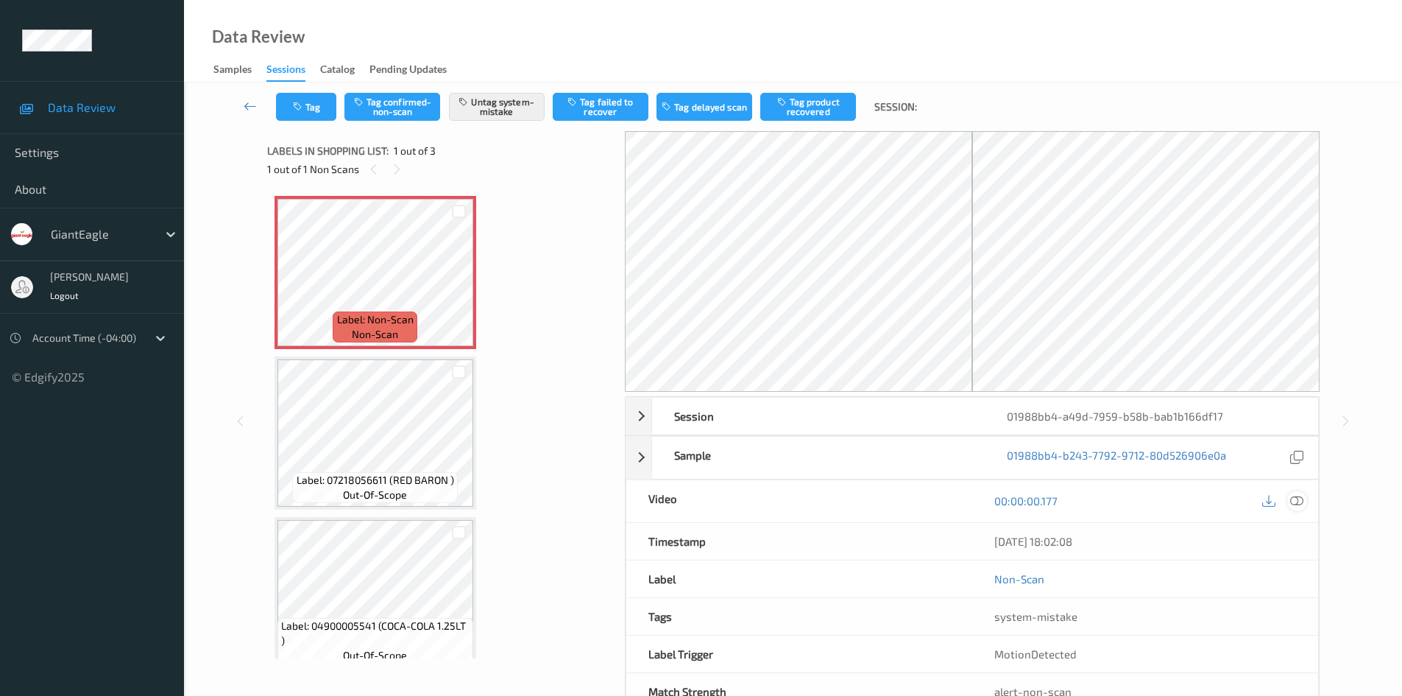
click at [1301, 506] on icon at bounding box center [1296, 500] width 13 height 13
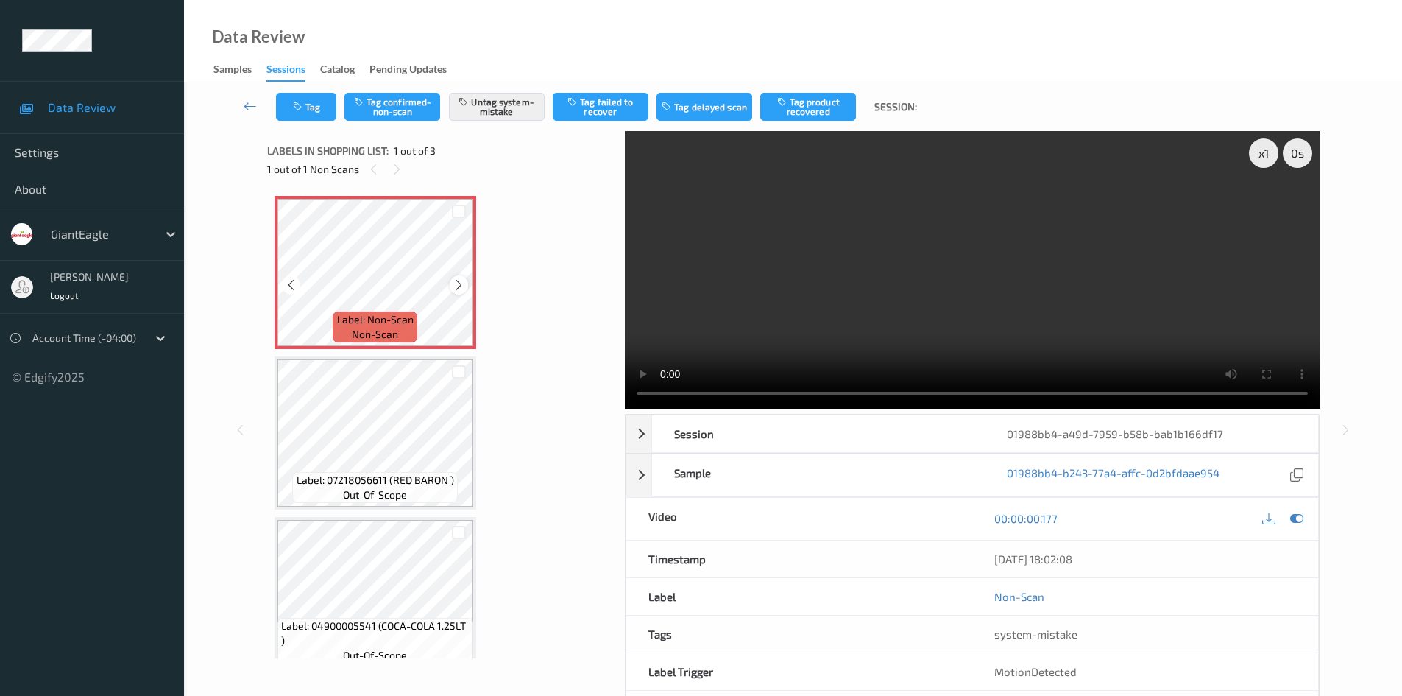
click at [459, 280] on icon at bounding box center [459, 284] width 13 height 13
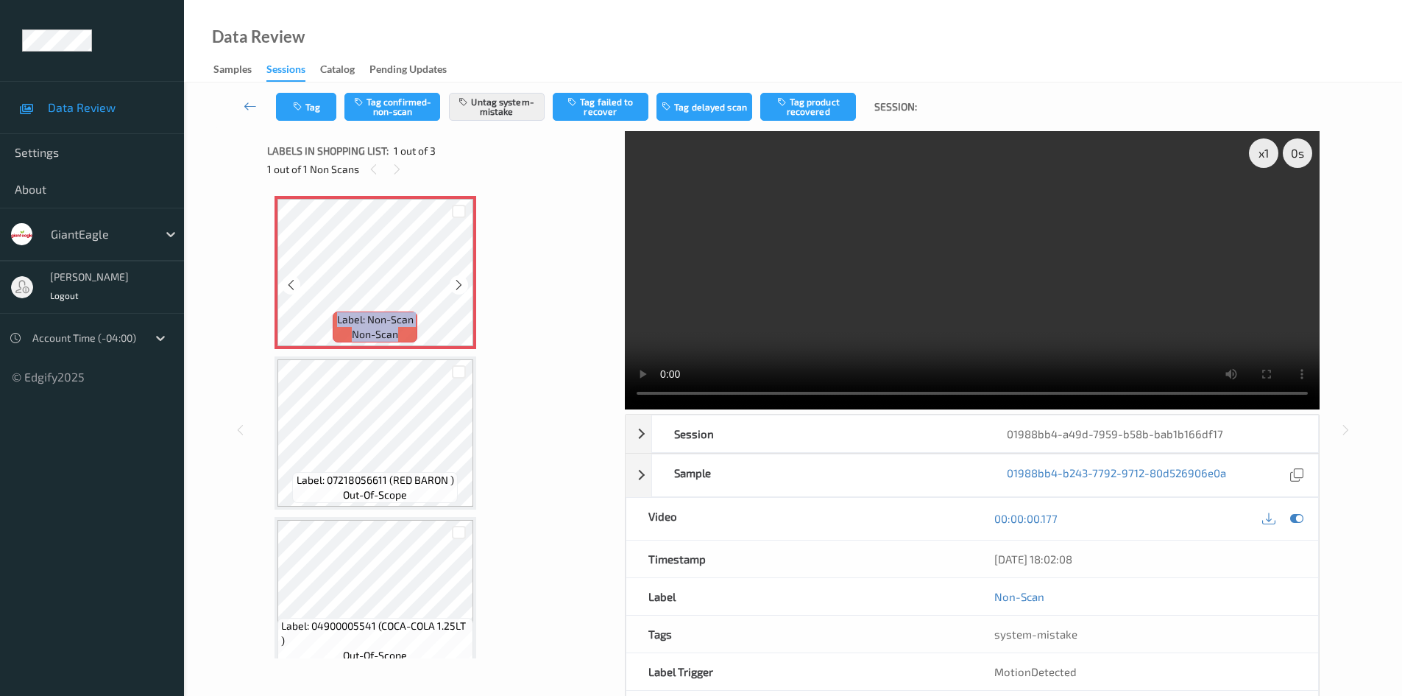
click at [459, 280] on icon at bounding box center [459, 284] width 13 height 13
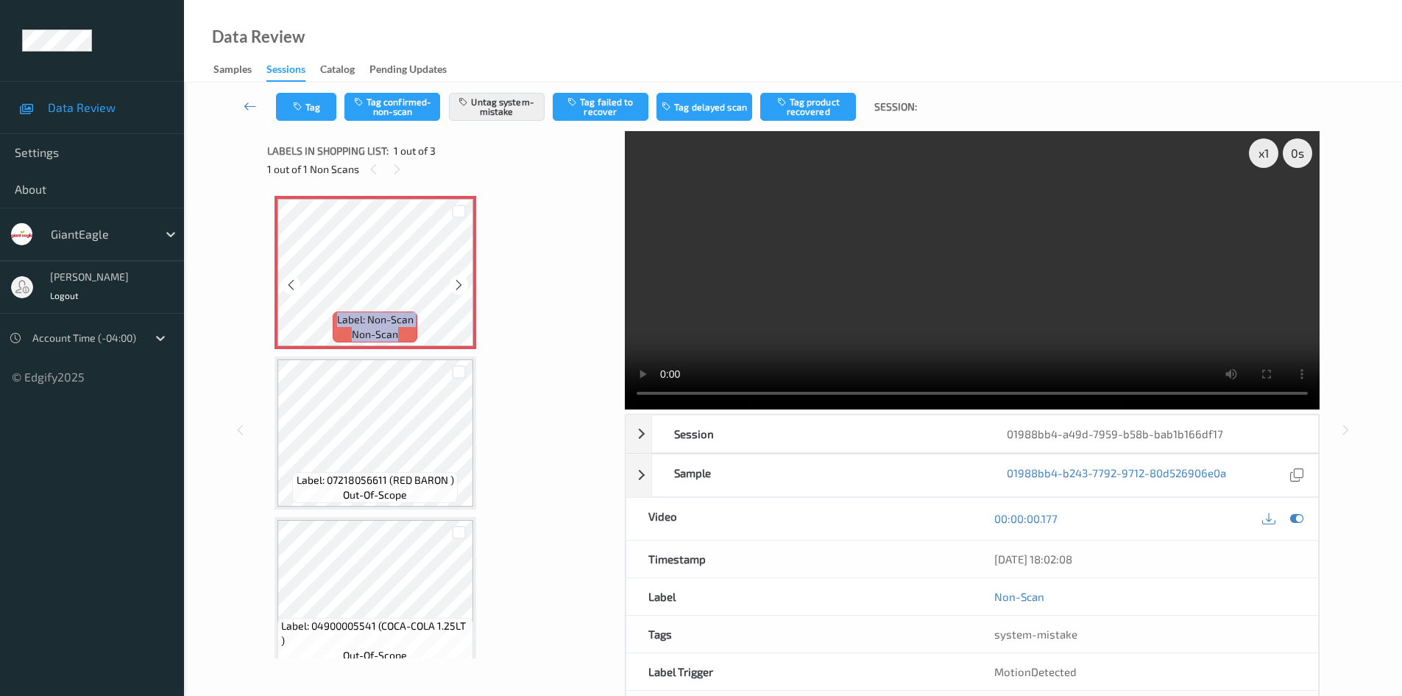
click at [459, 280] on icon at bounding box center [459, 284] width 13 height 13
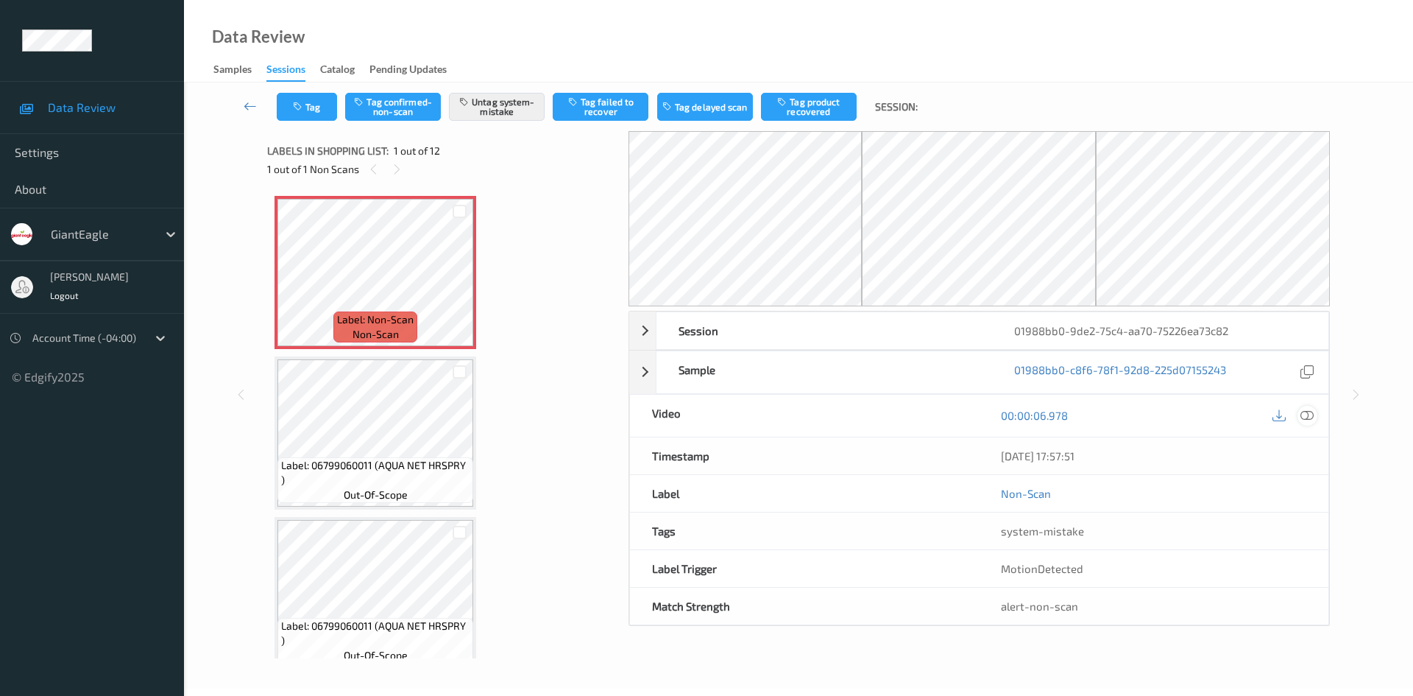
click at [1314, 413] on icon at bounding box center [1307, 414] width 13 height 13
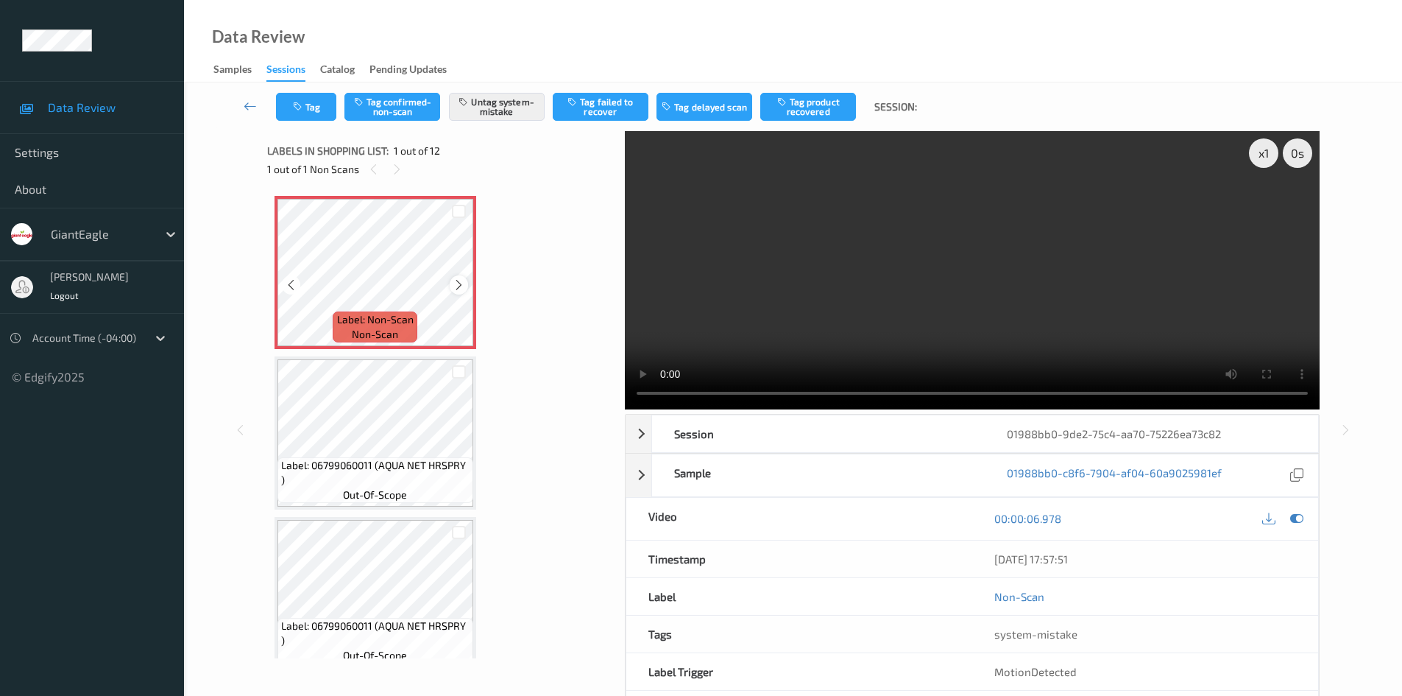
click at [462, 286] on icon at bounding box center [459, 284] width 13 height 13
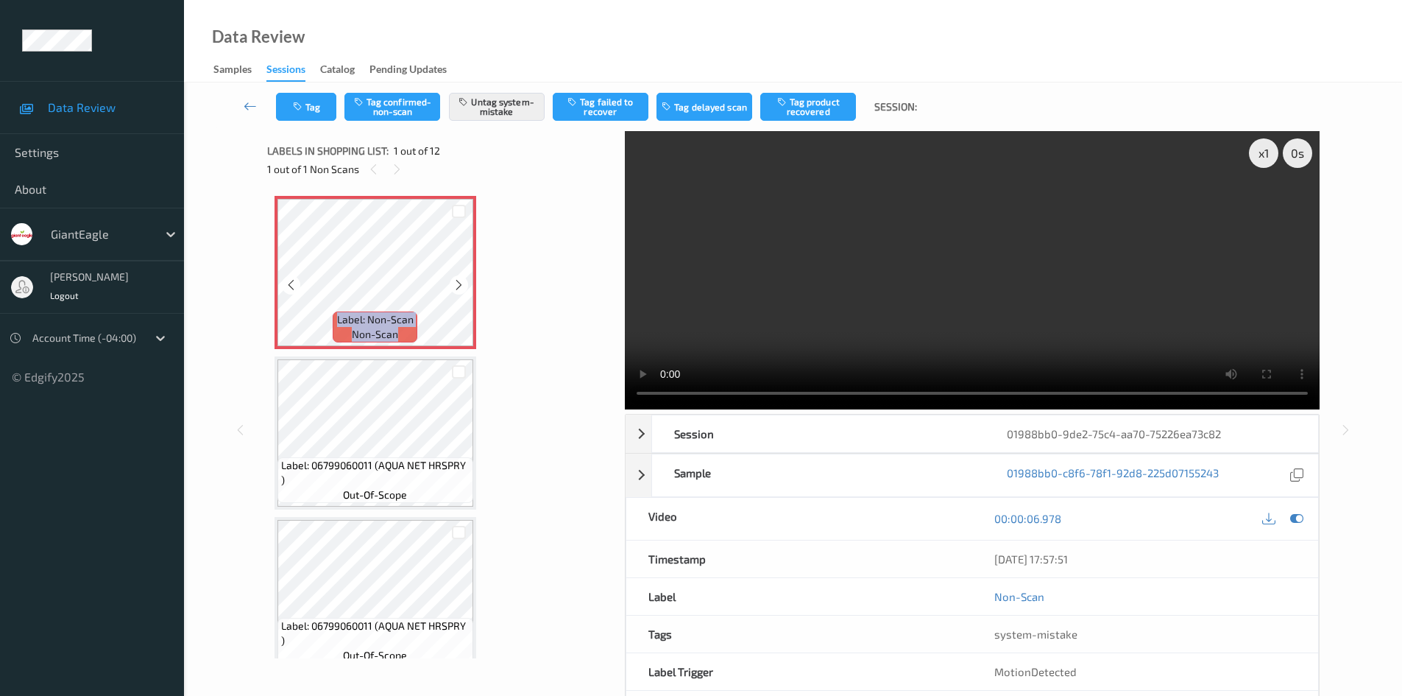
click at [462, 286] on icon at bounding box center [459, 284] width 13 height 13
